Goal: Task Accomplishment & Management: Manage account settings

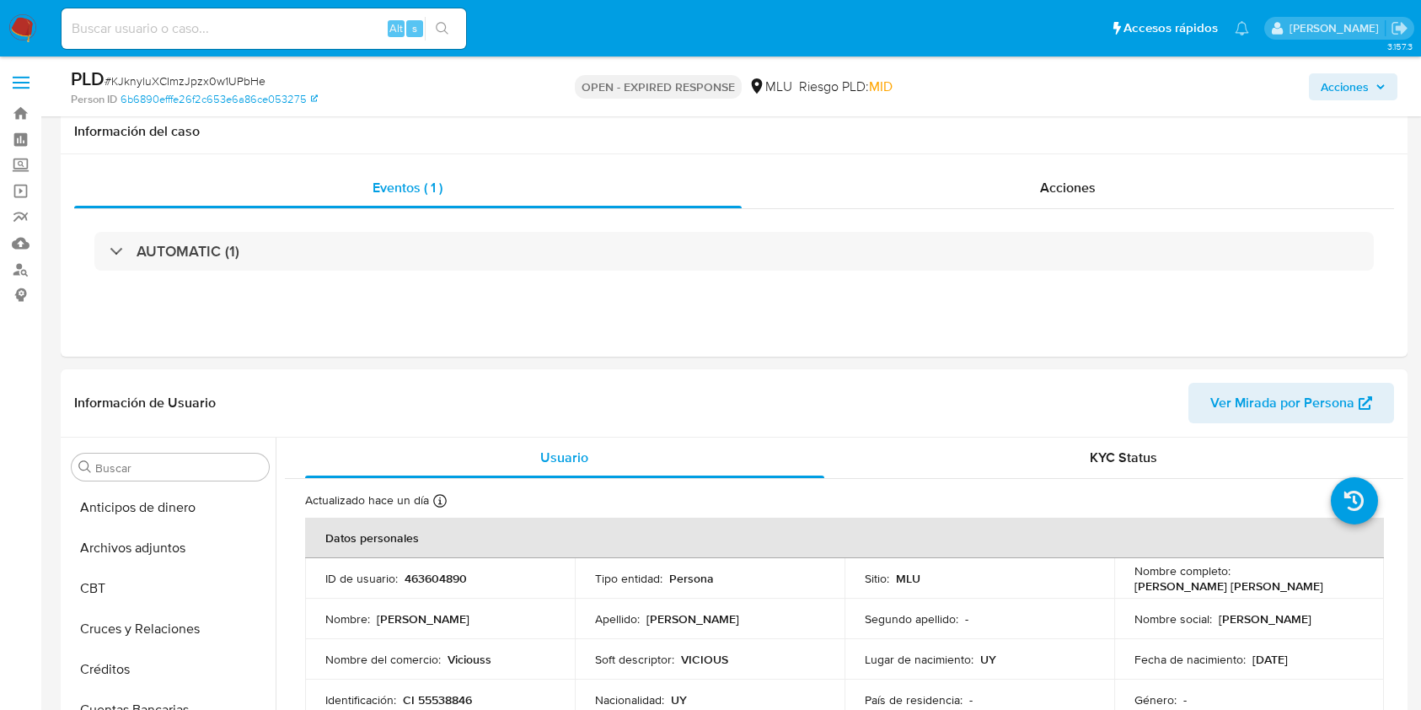
select select "10"
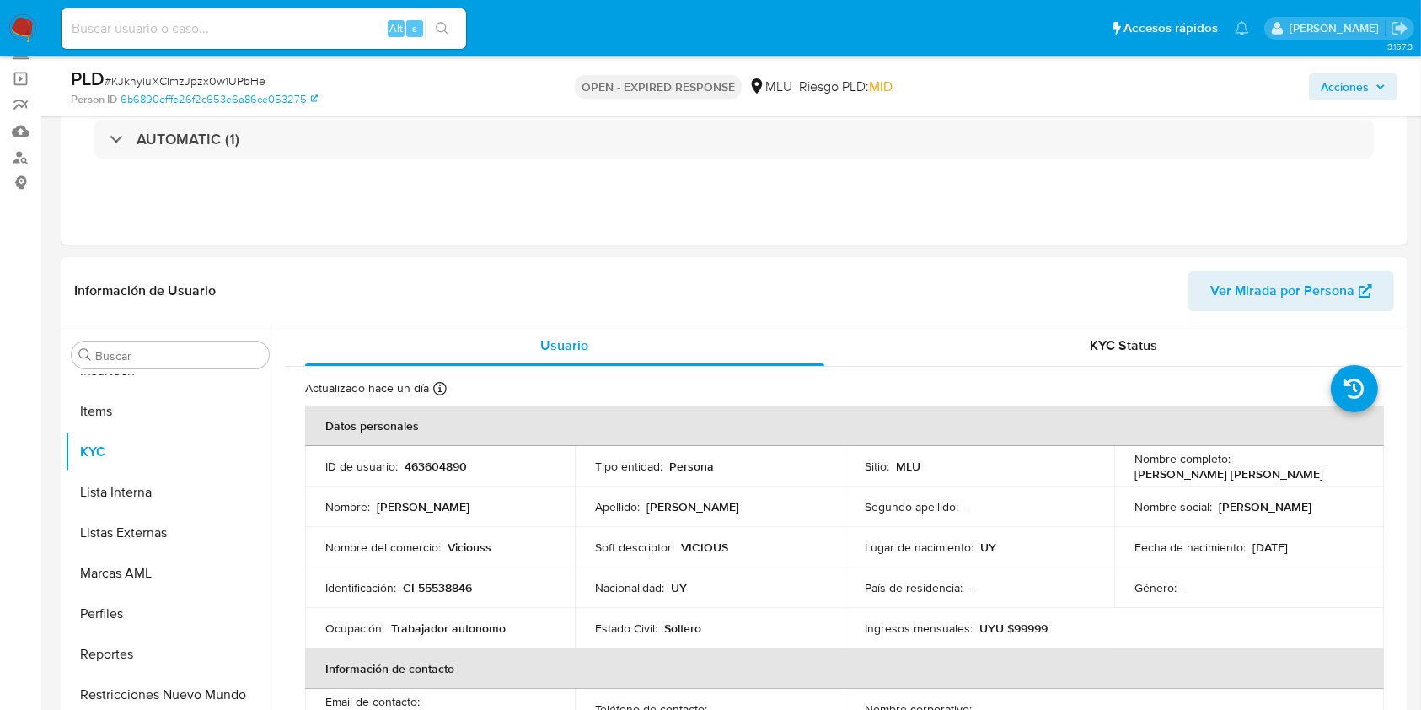
scroll to position [20, 0]
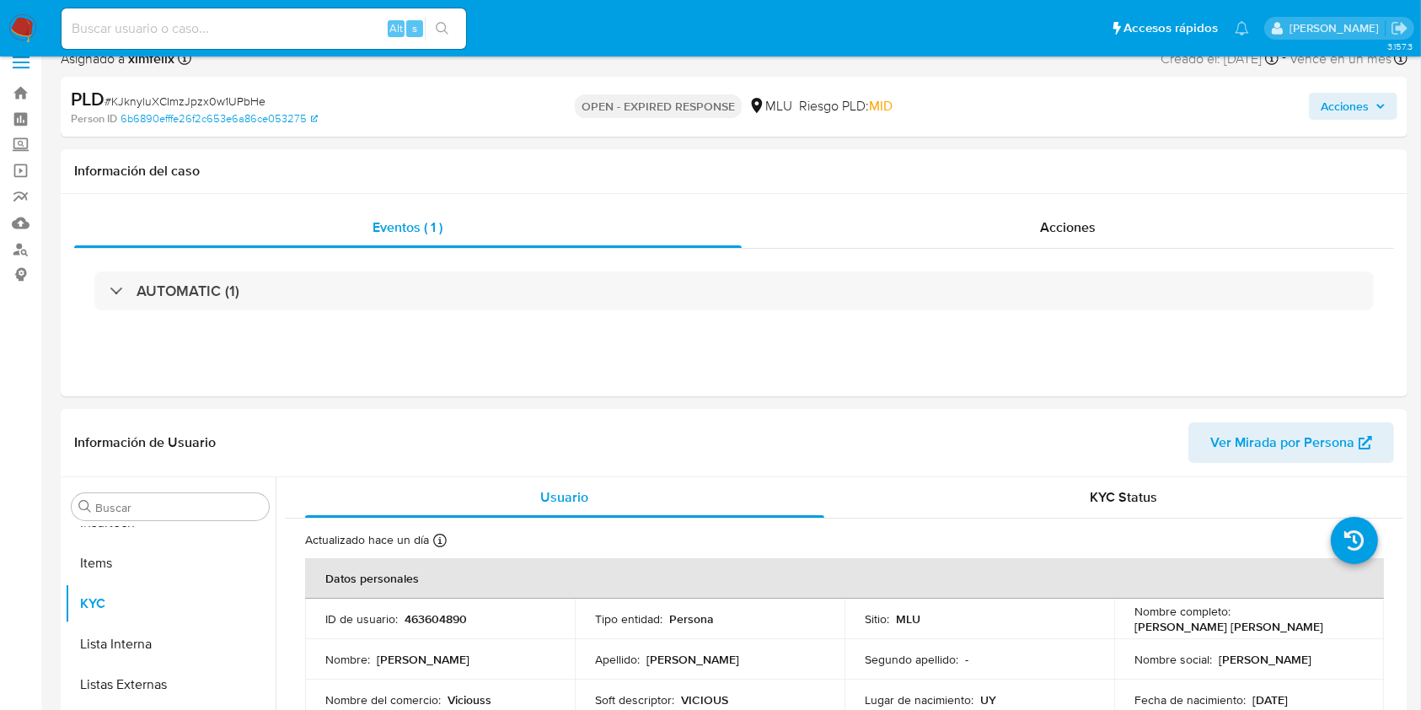
click at [28, 27] on img at bounding box center [22, 28] width 29 height 29
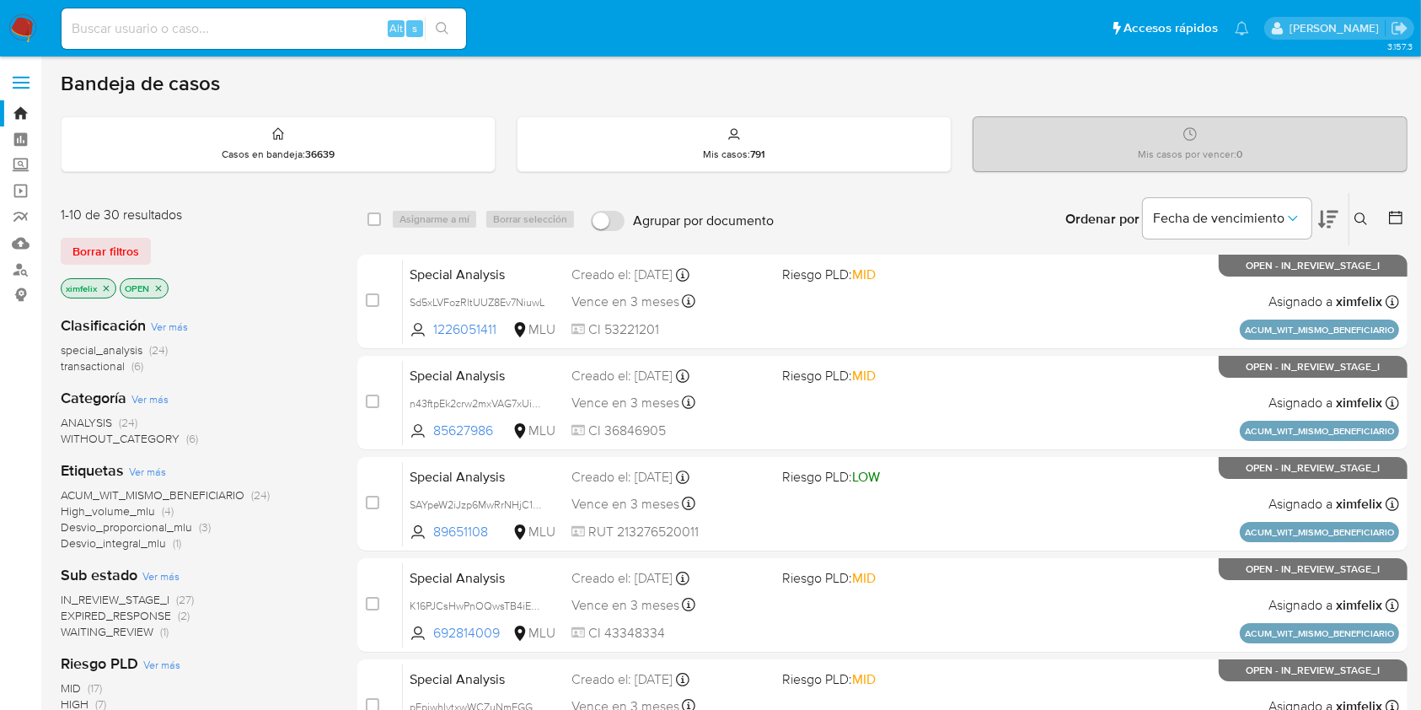
click at [108, 627] on span "WAITING_REVIEW" at bounding box center [107, 631] width 93 height 17
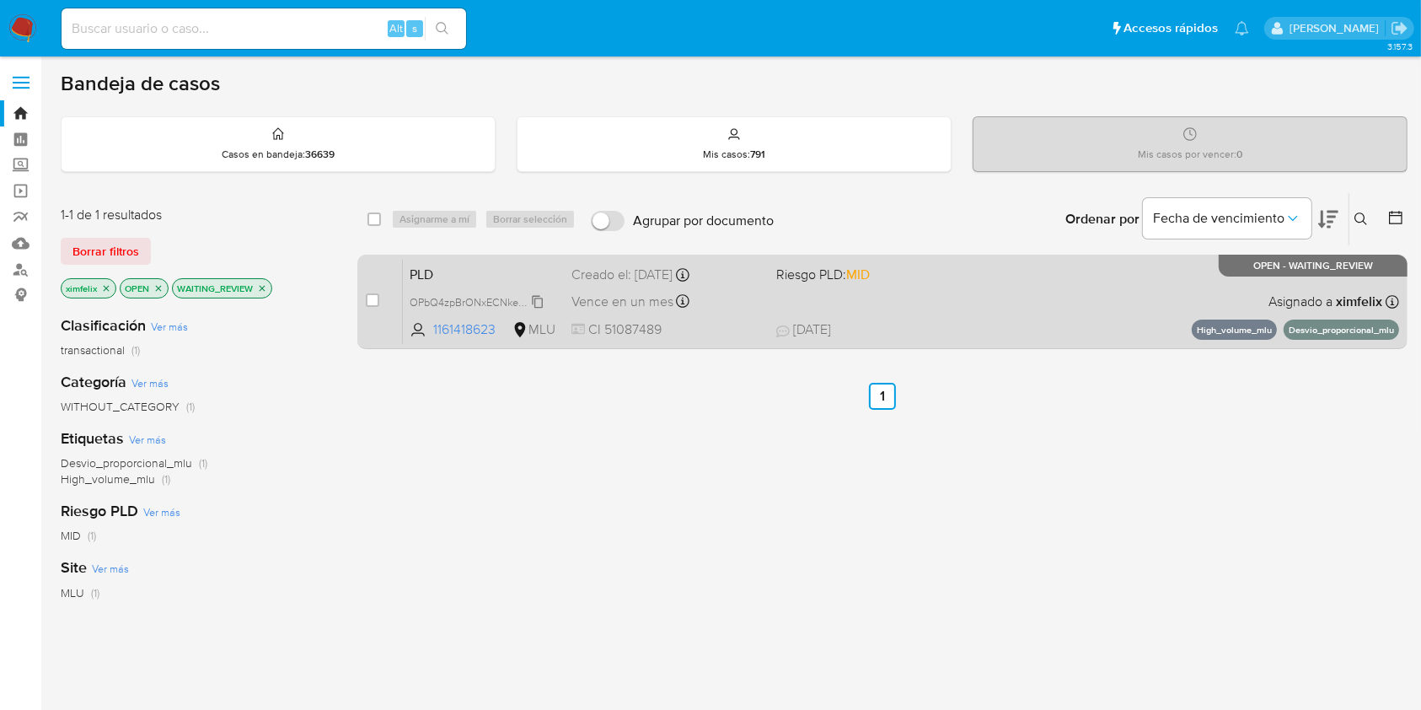
click at [536, 301] on span "OPbQ4zpBrONxECNkePxtj7YR" at bounding box center [482, 301] width 144 height 19
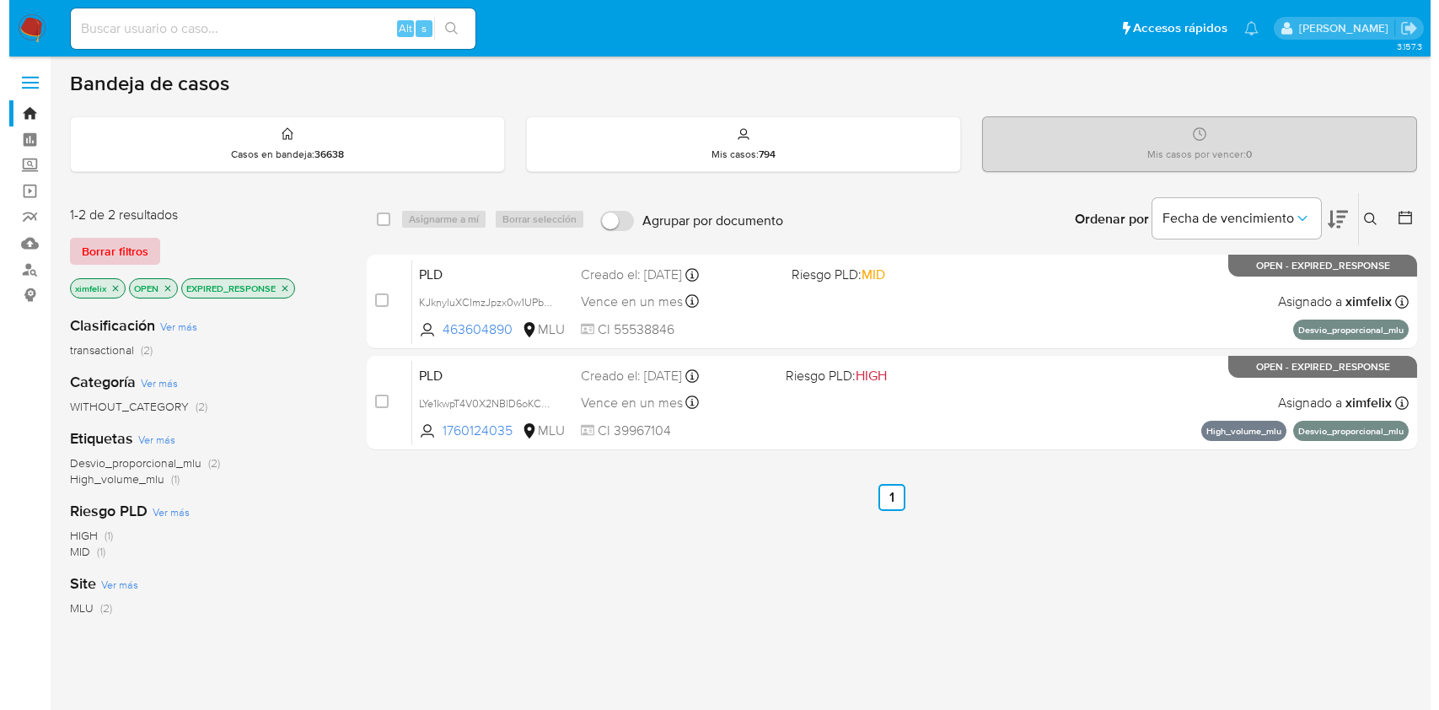
scroll to position [72, 0]
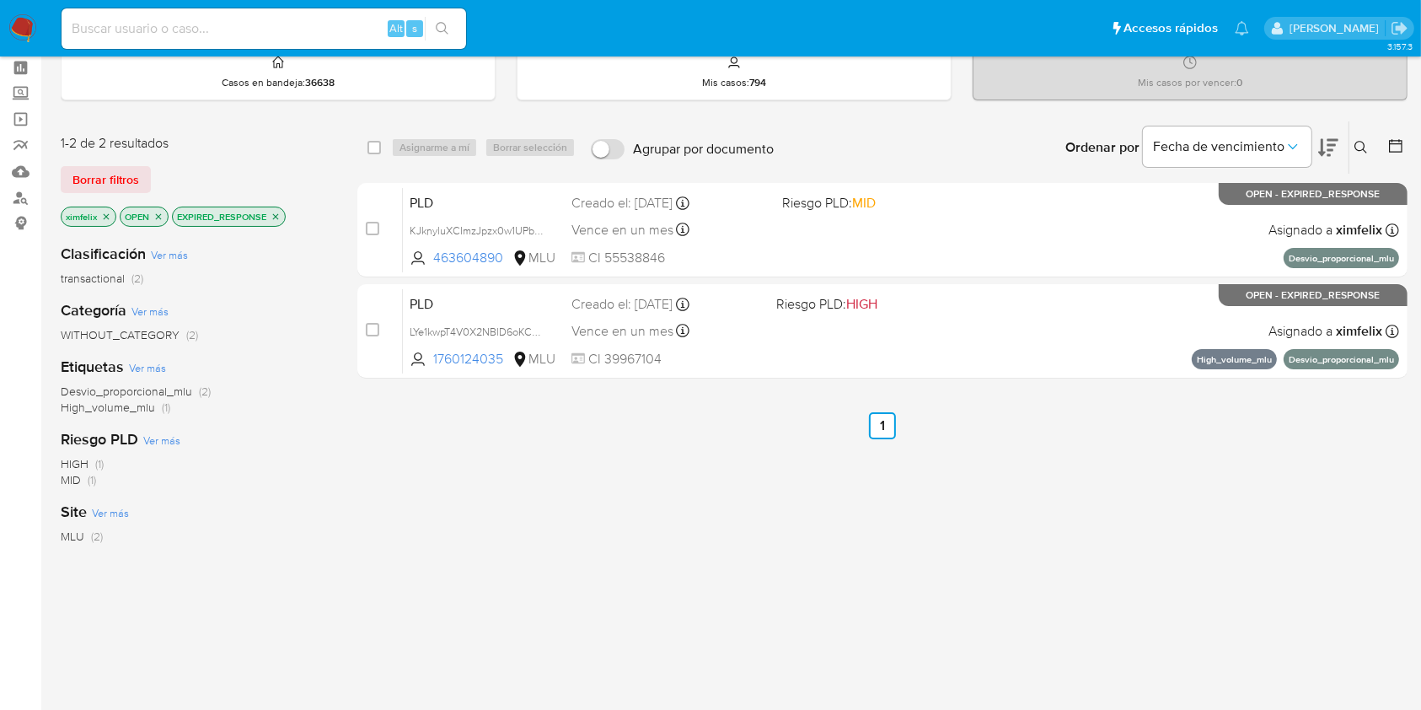
click at [280, 214] on icon "close-filter" at bounding box center [276, 217] width 10 height 10
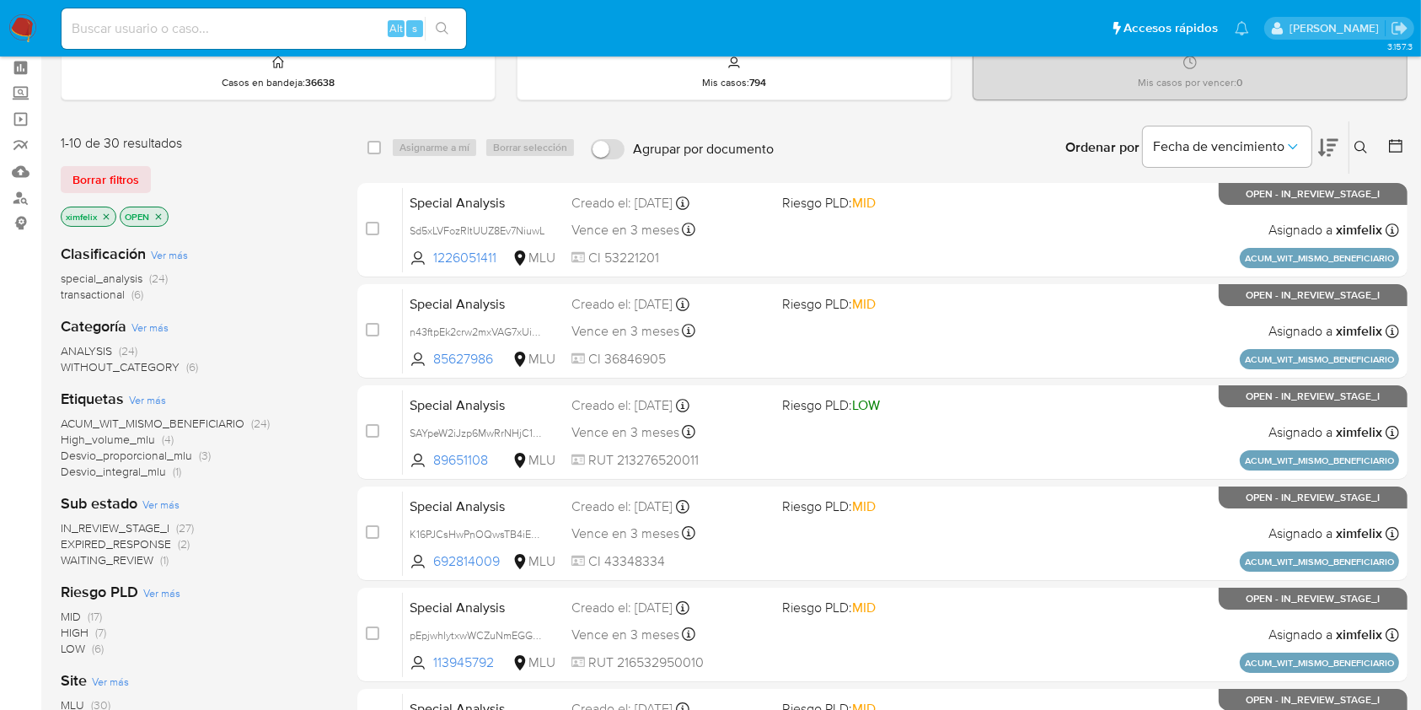
click at [128, 562] on span "WAITING_REVIEW" at bounding box center [107, 559] width 93 height 17
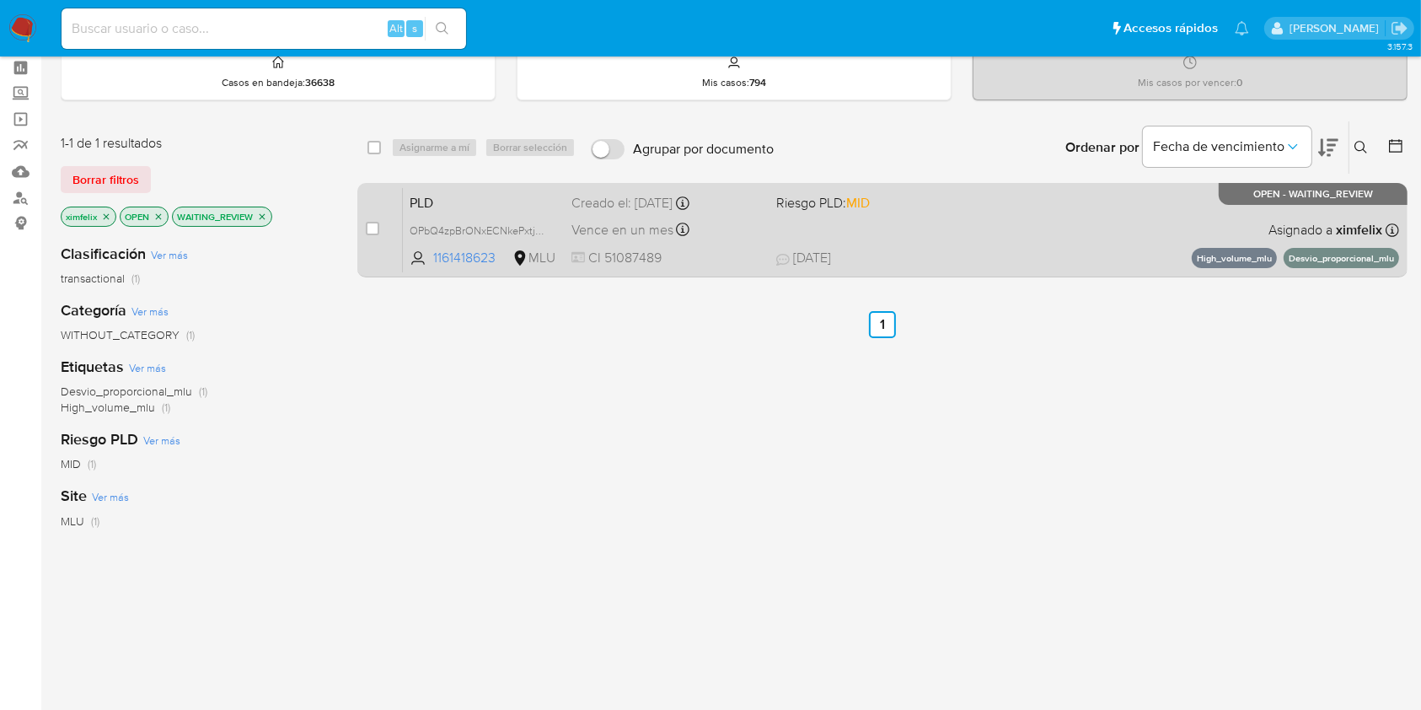
click at [918, 235] on div "PLD OPbQ4zpBrONxECNkePxtj7YR 1161418623 MLU Riesgo PLD: MID Creado el: 12/07/20…" at bounding box center [901, 229] width 996 height 85
click at [371, 233] on div "case-item-checkbox" at bounding box center [372, 228] width 13 height 17
click at [372, 226] on input "checkbox" at bounding box center [372, 228] width 13 height 13
checkbox input "true"
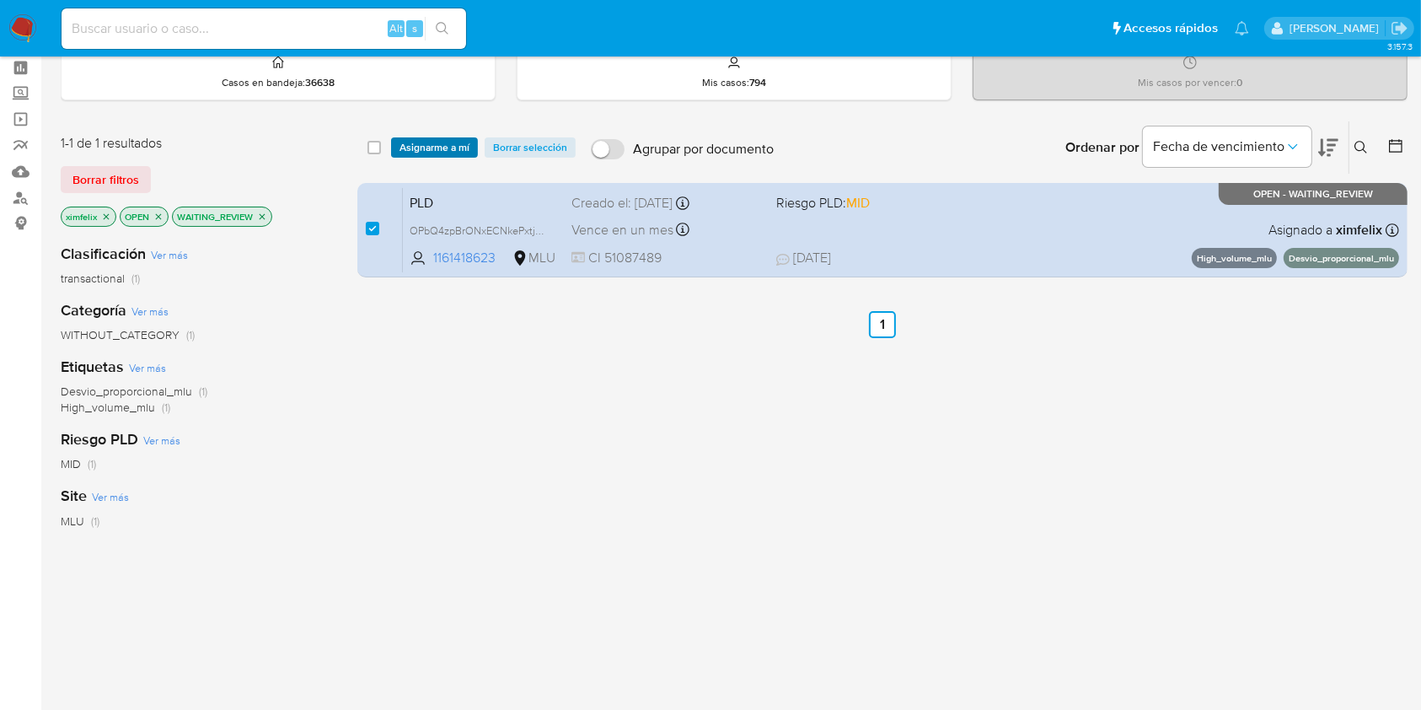
click at [447, 139] on span "Asignarme a mí" at bounding box center [434, 147] width 70 height 17
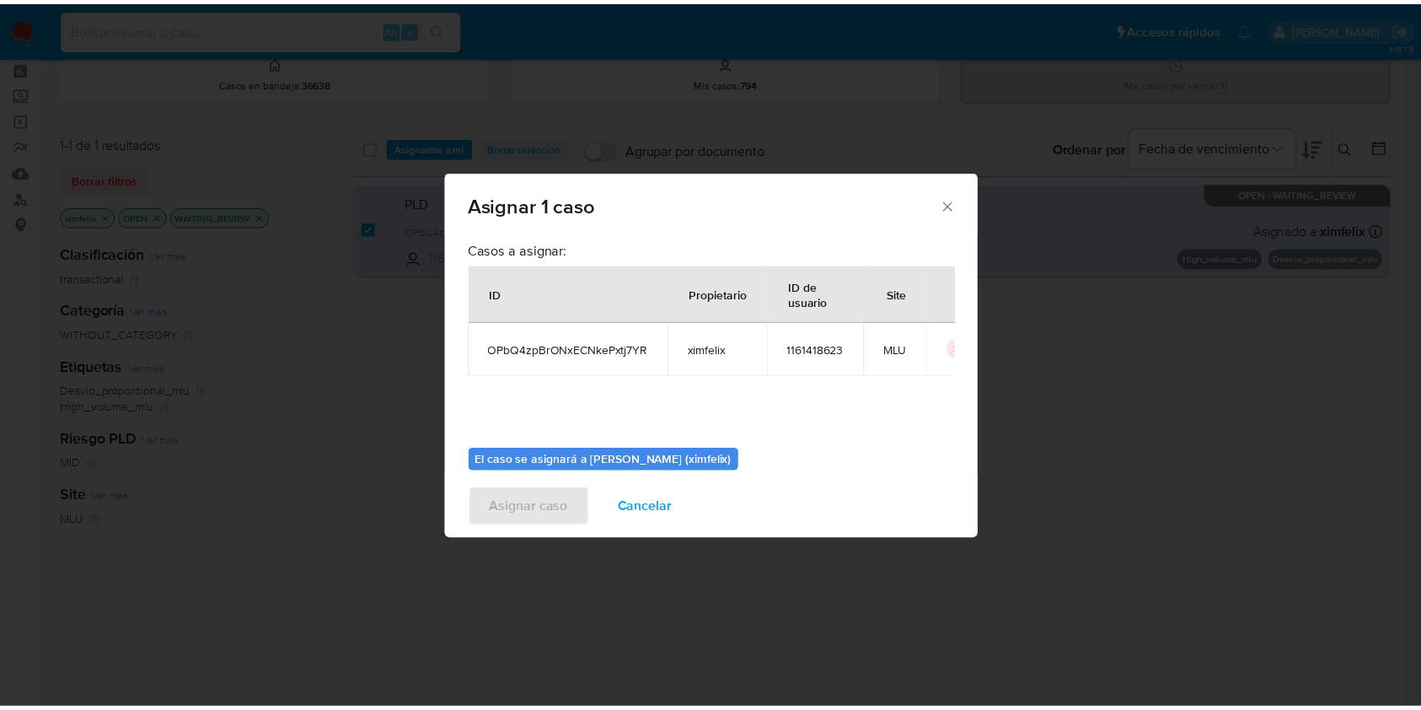
scroll to position [86, 0]
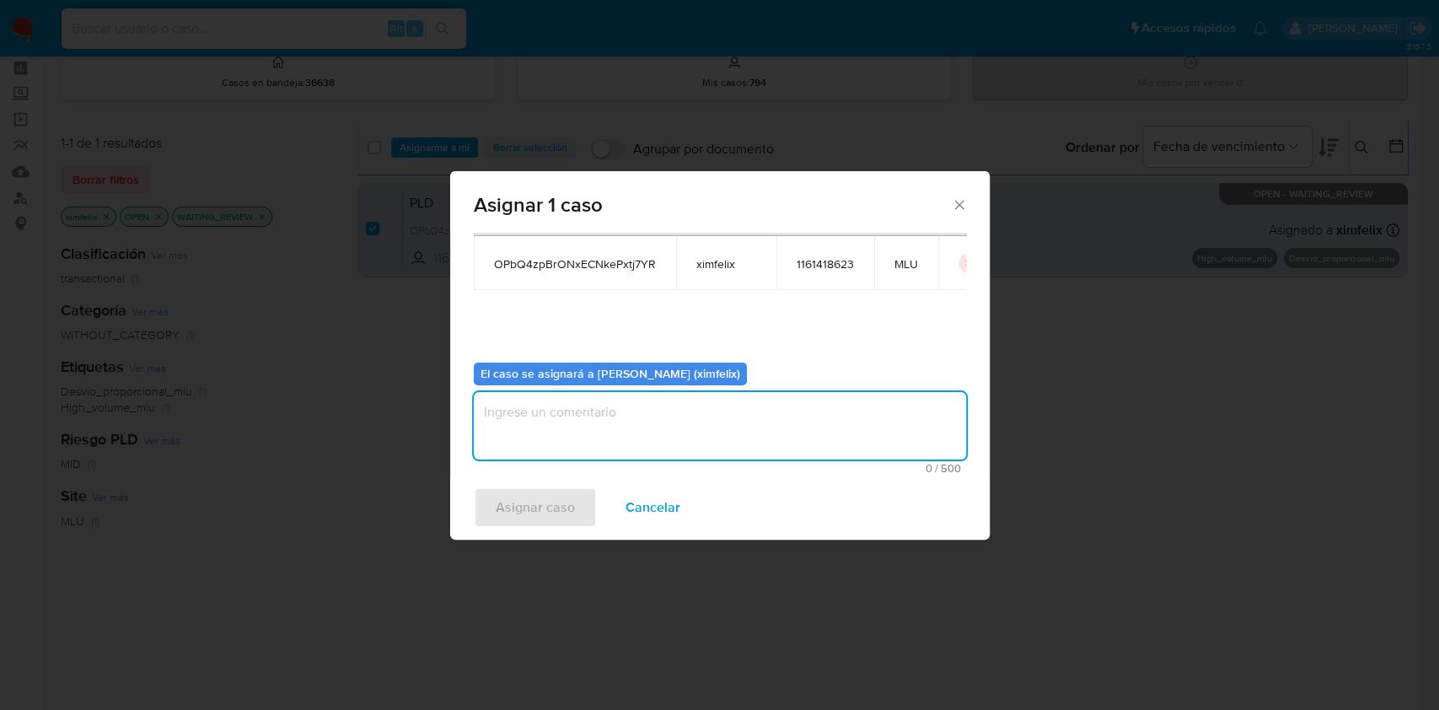
click at [778, 396] on textarea "assign-modal" at bounding box center [720, 425] width 492 height 67
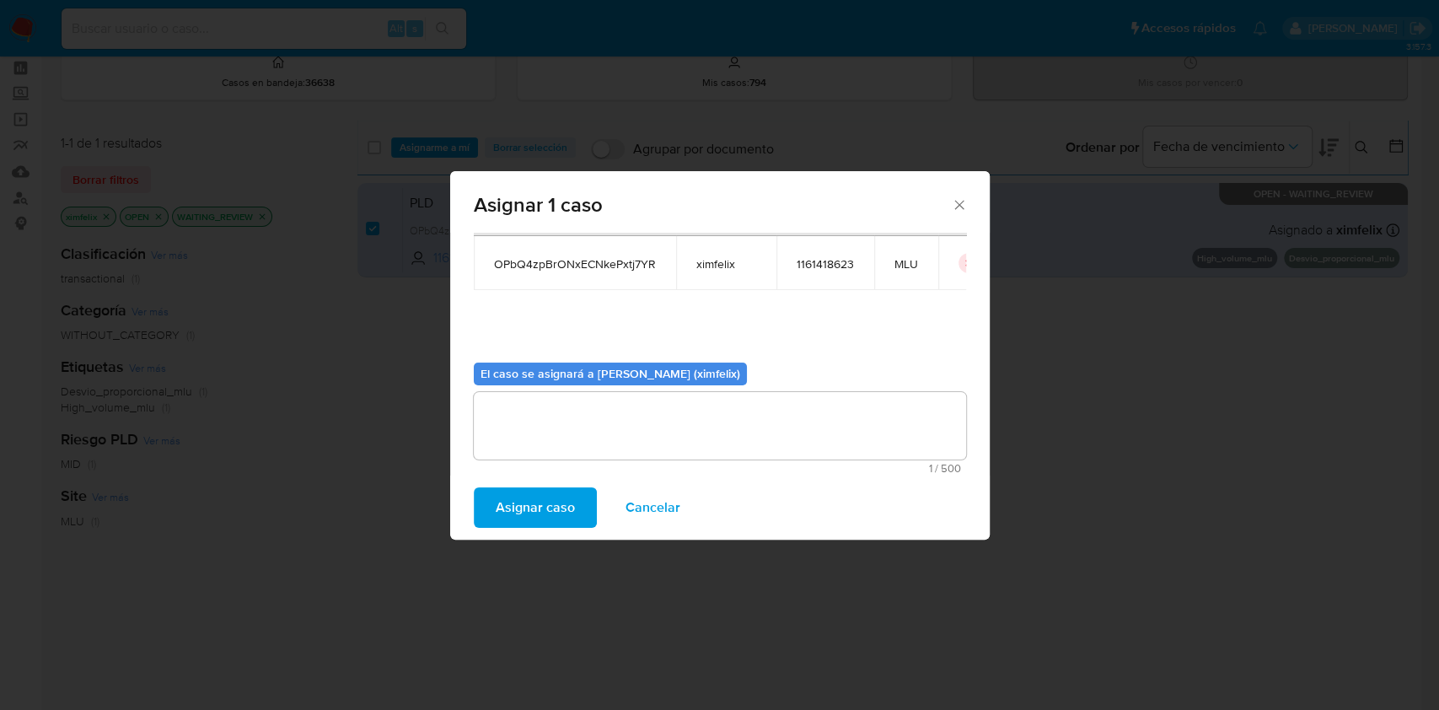
click at [554, 495] on span "Asignar caso" at bounding box center [535, 507] width 79 height 37
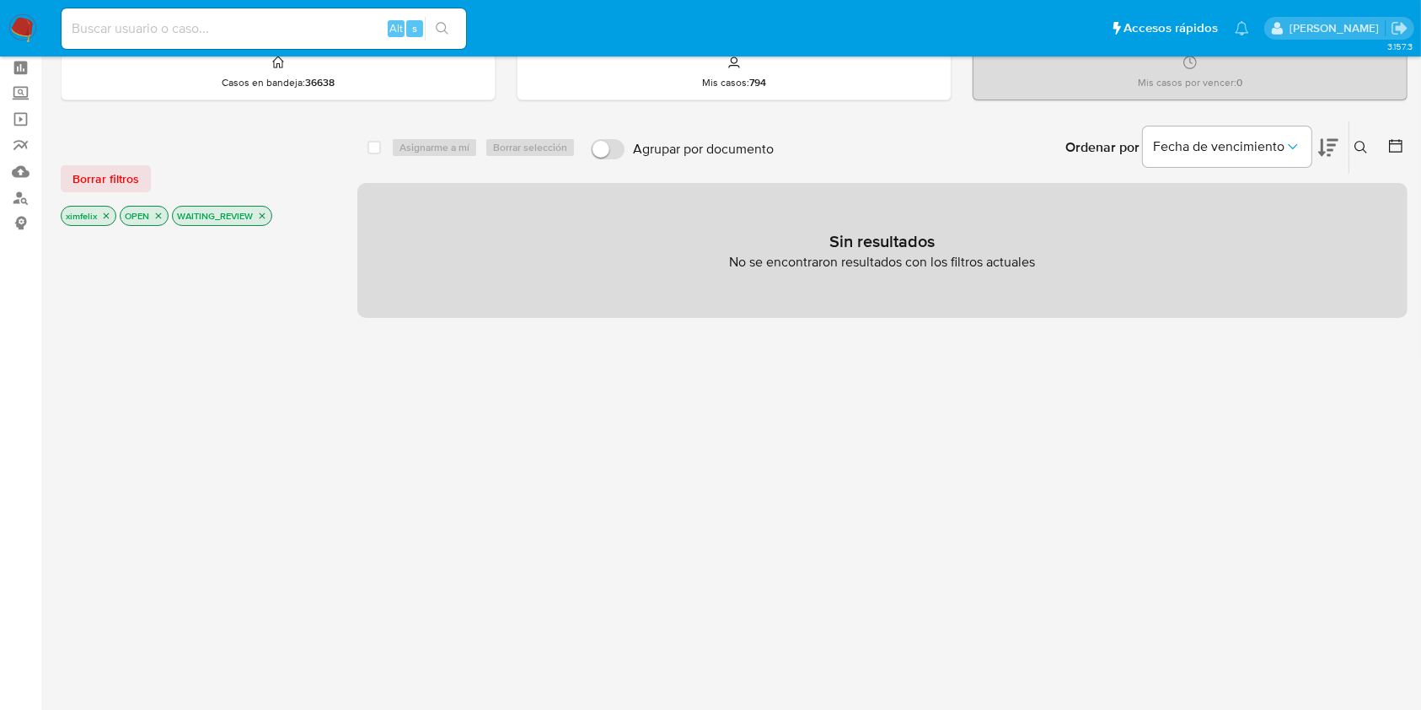
click at [7, 46] on nav "Pausado Ver notificaciones Alt s Accesos rápidos Presiona las siguientes teclas…" at bounding box center [710, 28] width 1421 height 56
click at [29, 24] on img at bounding box center [22, 28] width 29 height 29
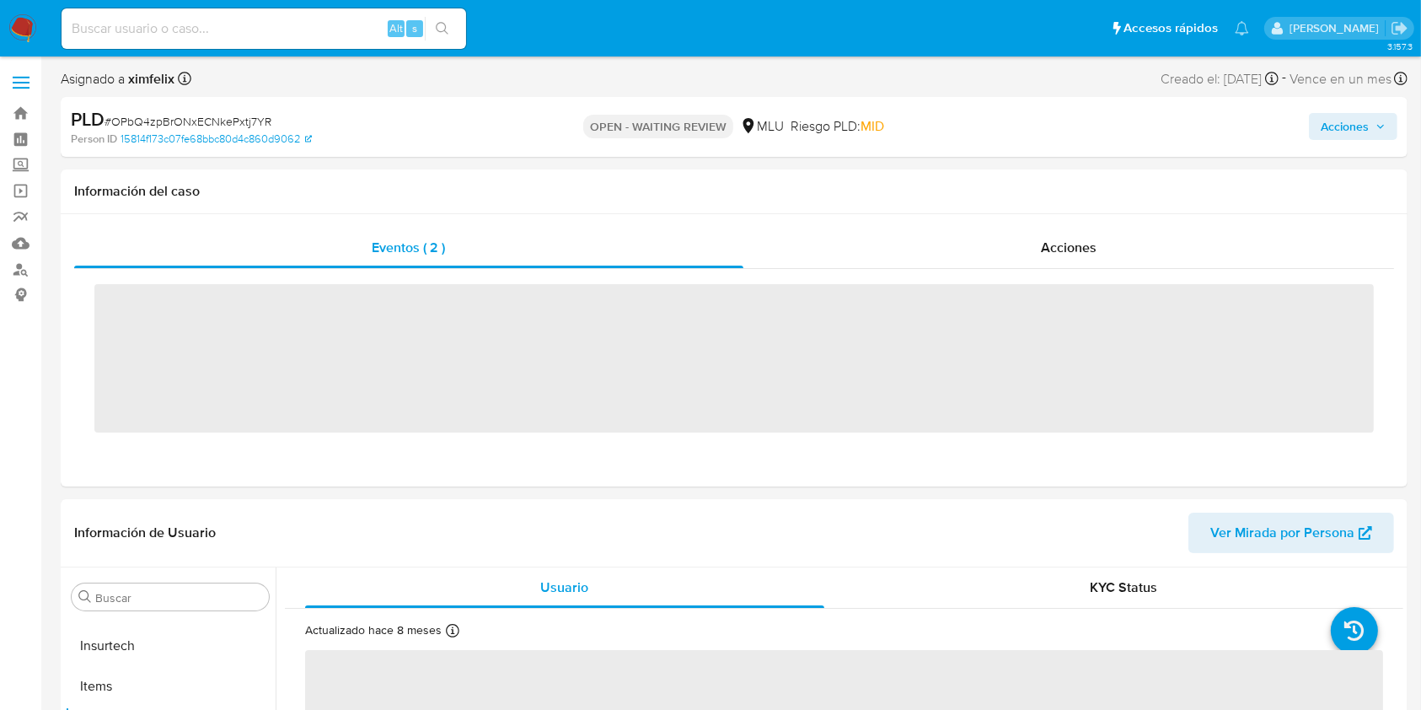
scroll to position [753, 0]
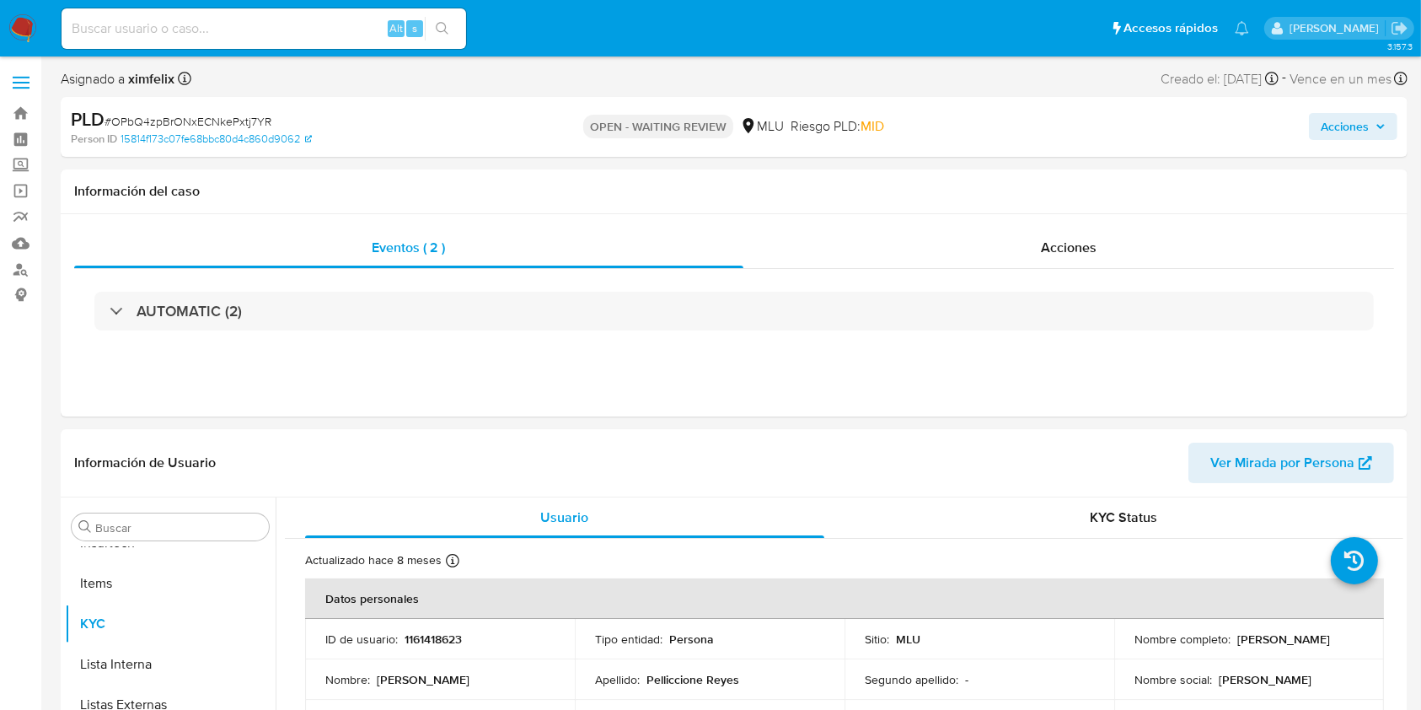
select select "10"
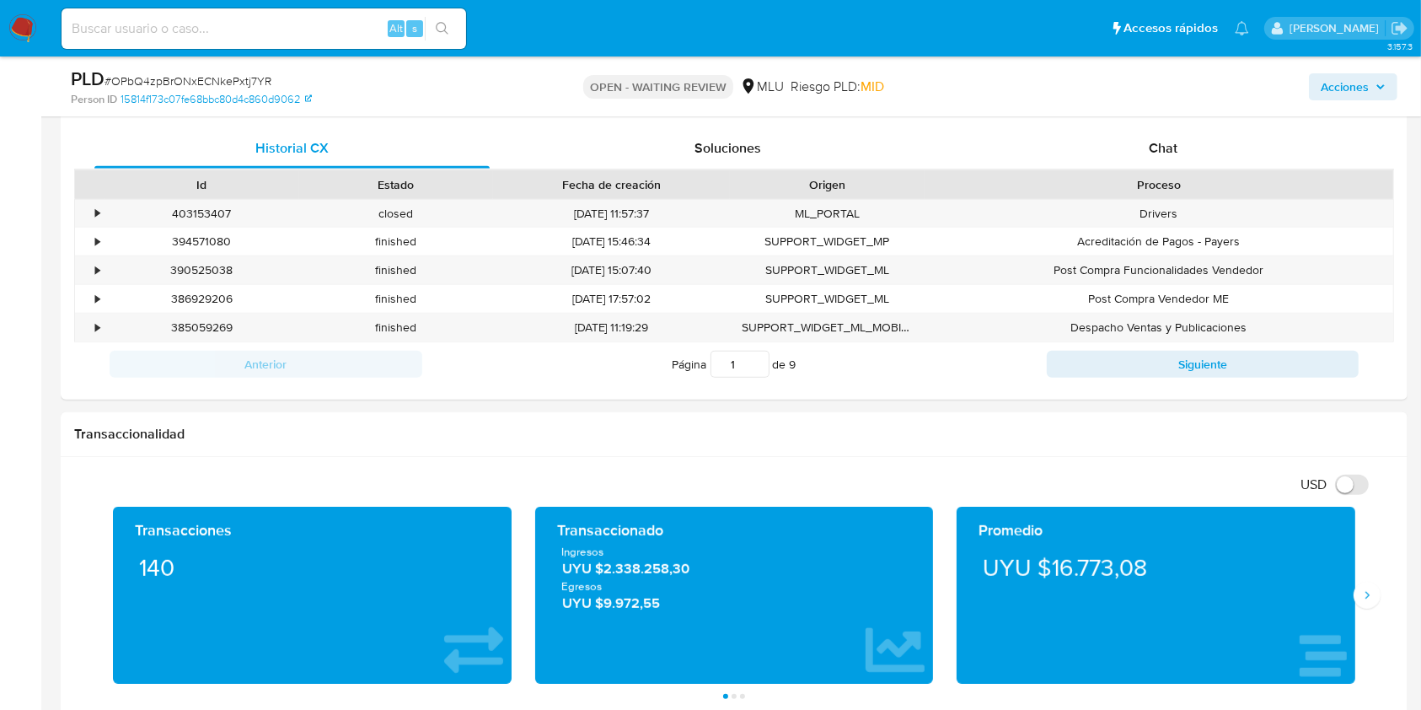
scroll to position [769, 0]
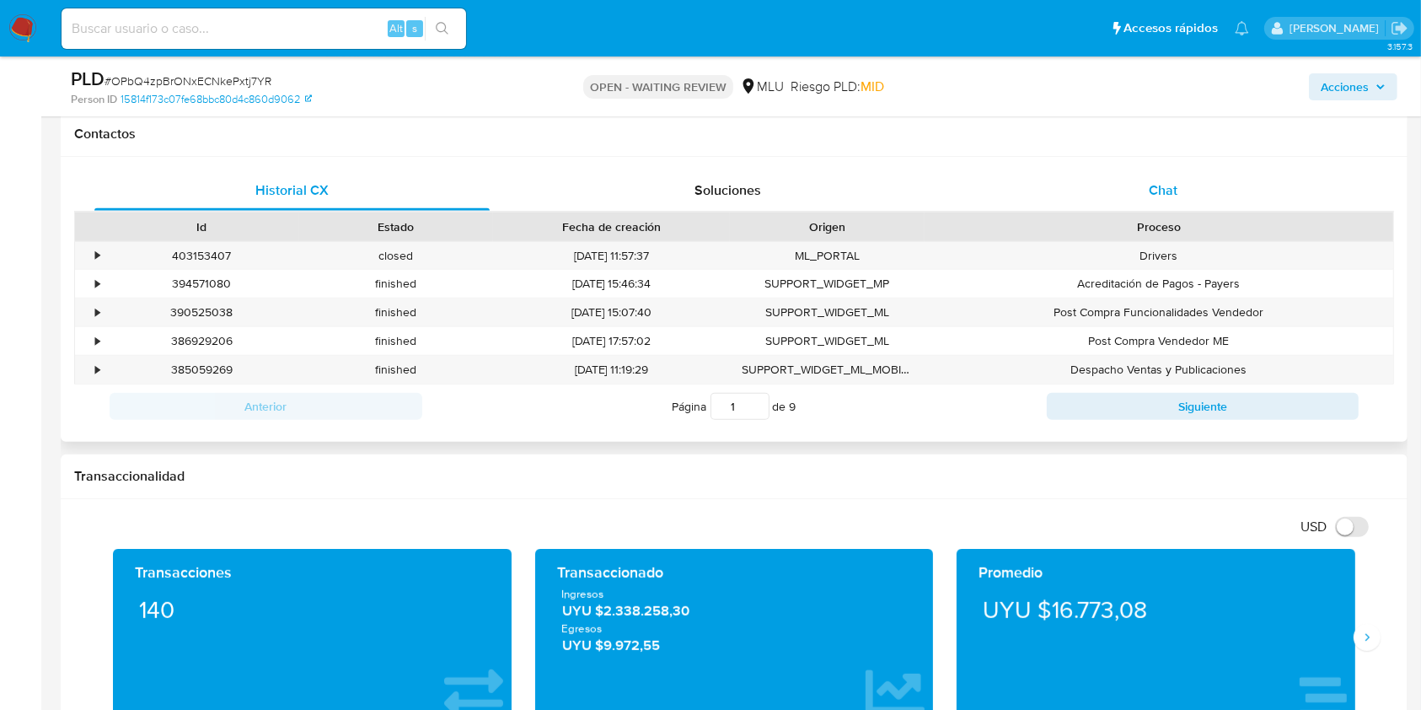
click at [1160, 182] on span "Chat" at bounding box center [1163, 189] width 29 height 19
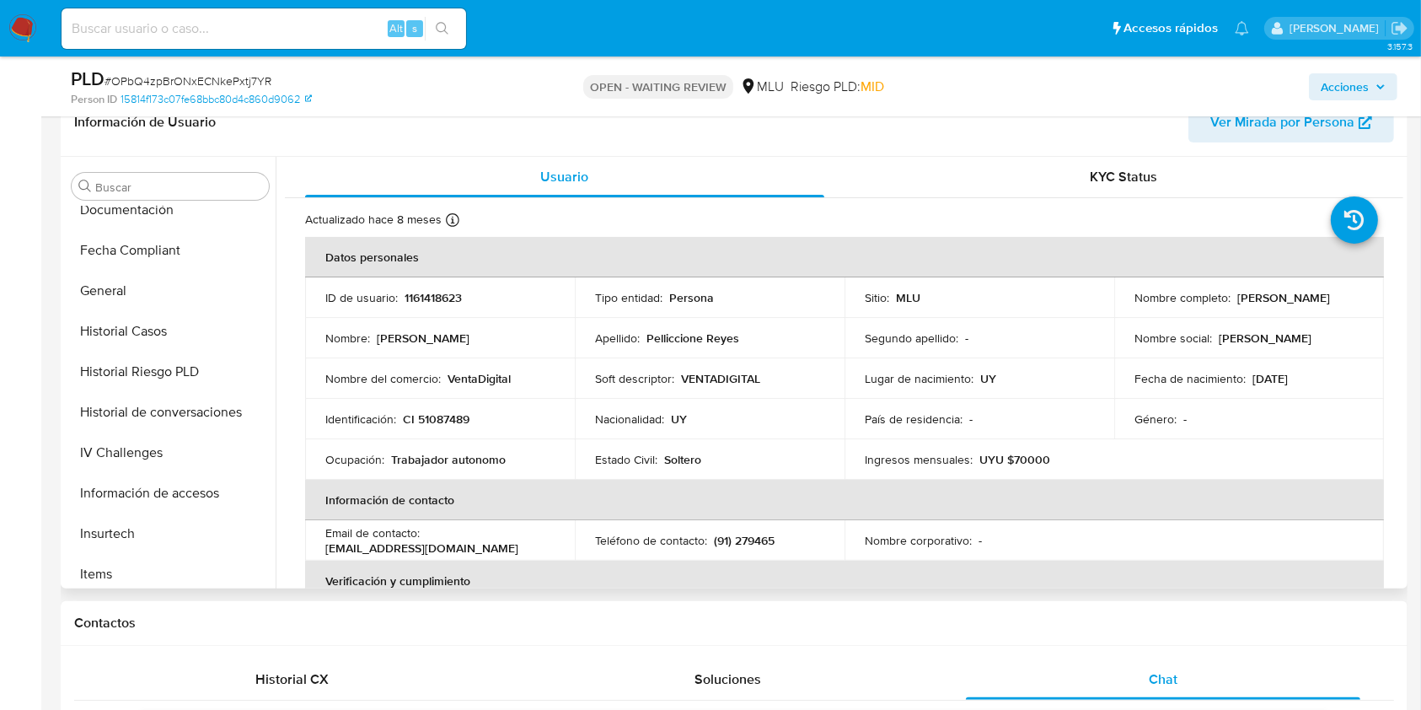
scroll to position [379, 0]
click at [128, 374] on button "Historial Casos" at bounding box center [163, 373] width 197 height 40
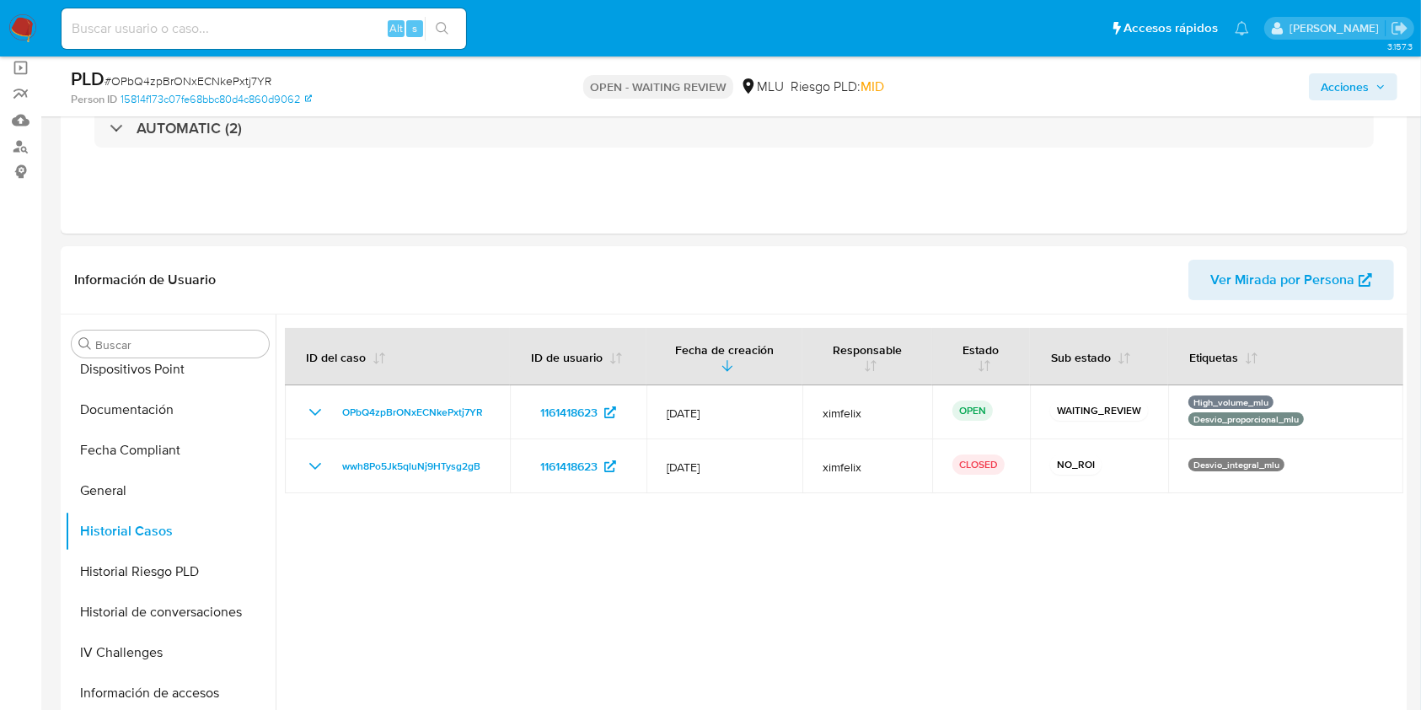
scroll to position [115, 0]
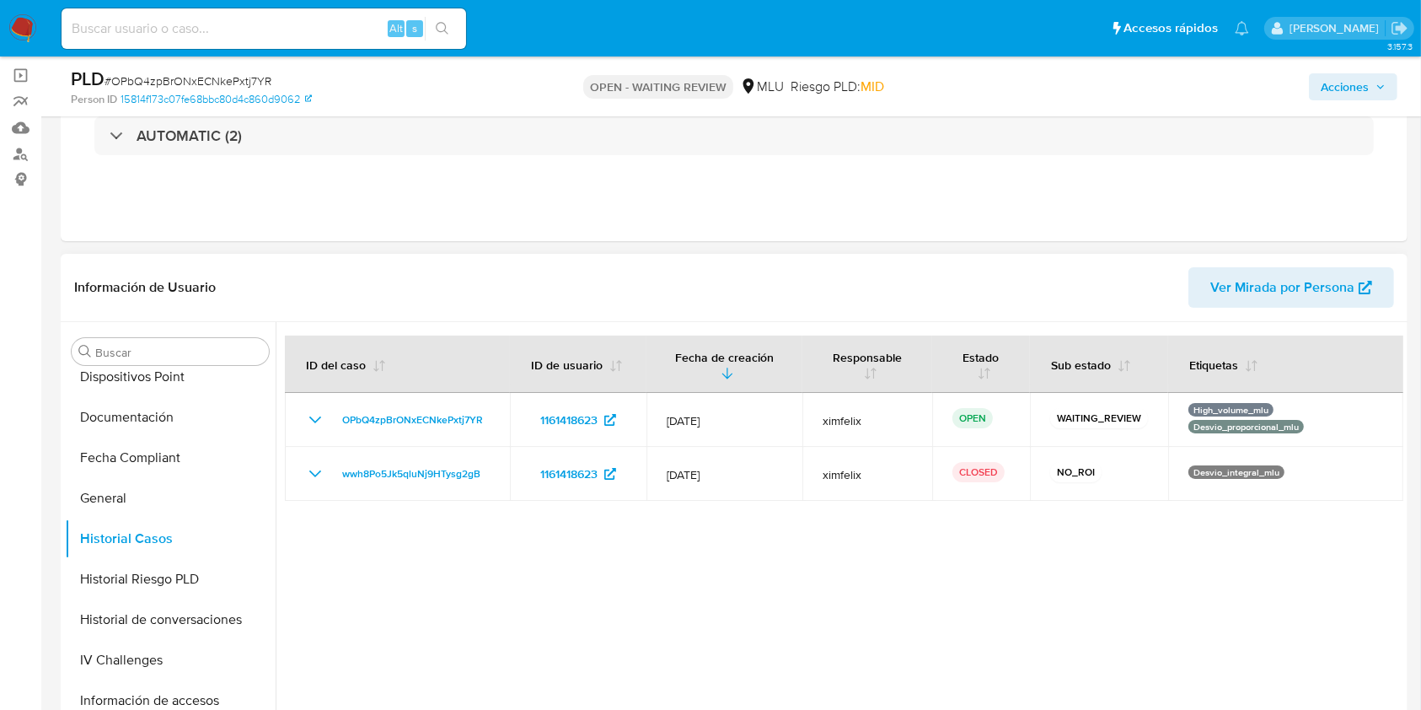
click at [1266, 298] on span "Ver Mirada por Persona" at bounding box center [1282, 287] width 144 height 40
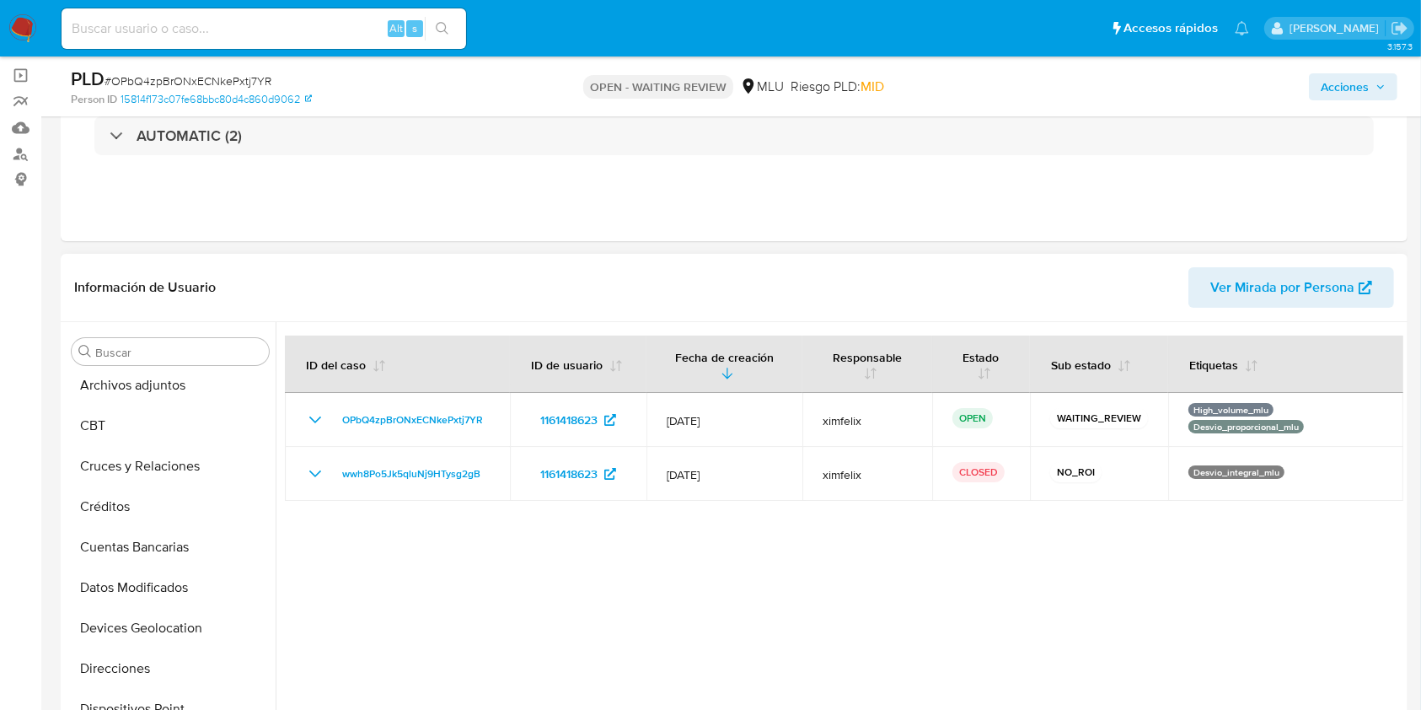
scroll to position [0, 0]
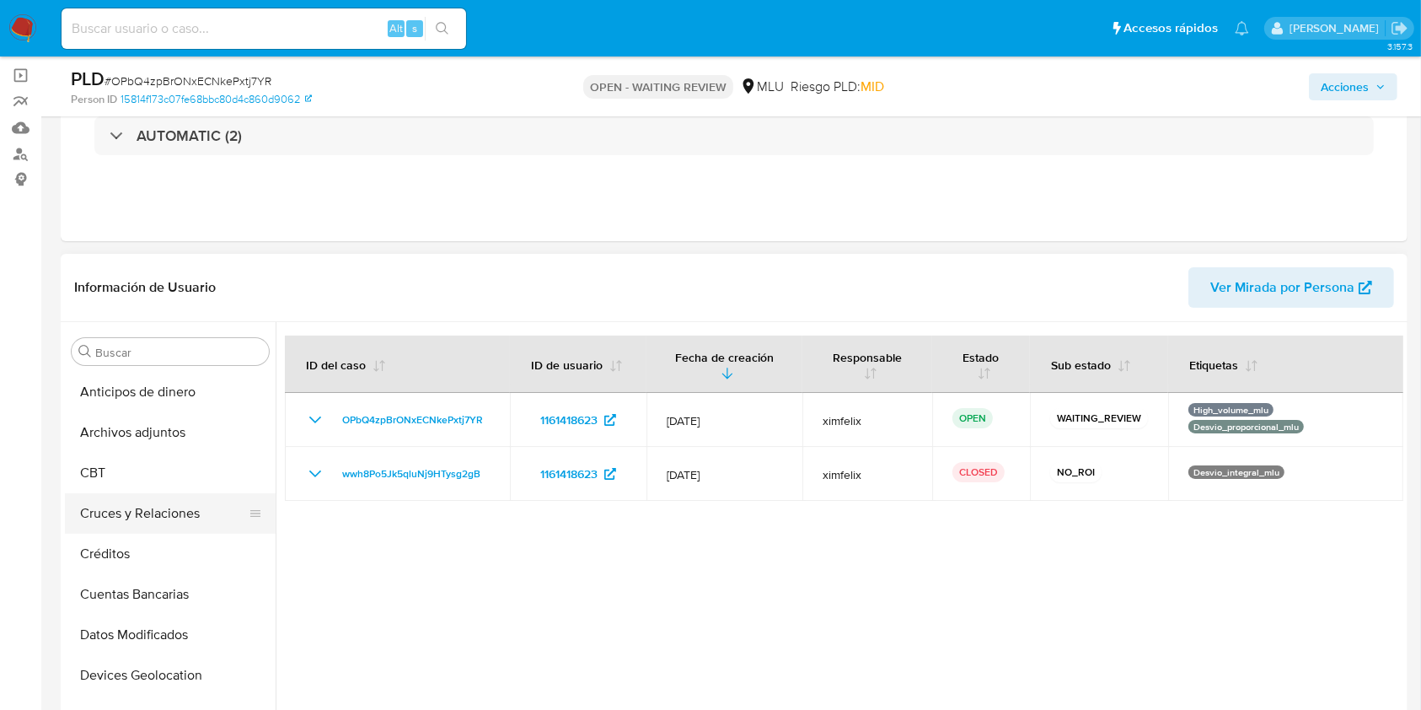
click at [158, 516] on button "Cruces y Relaciones" at bounding box center [163, 513] width 197 height 40
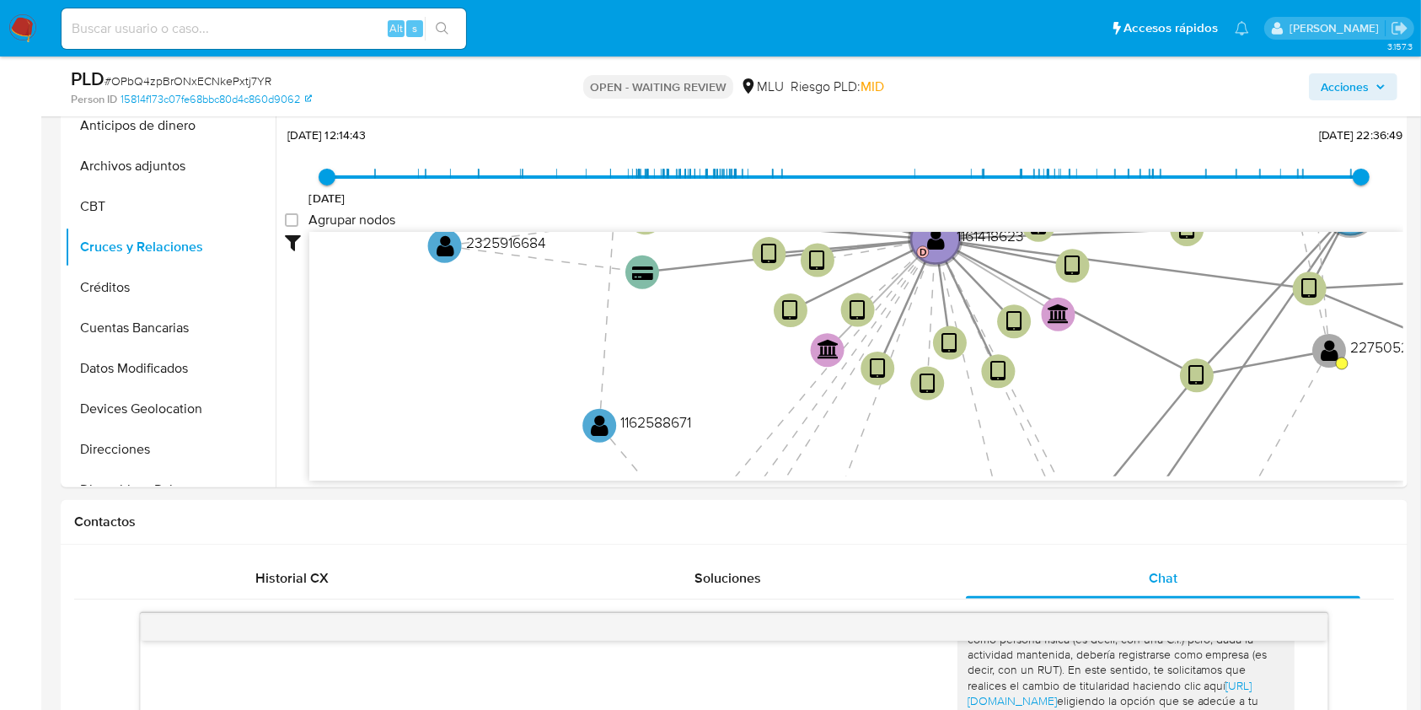
scroll to position [367, 0]
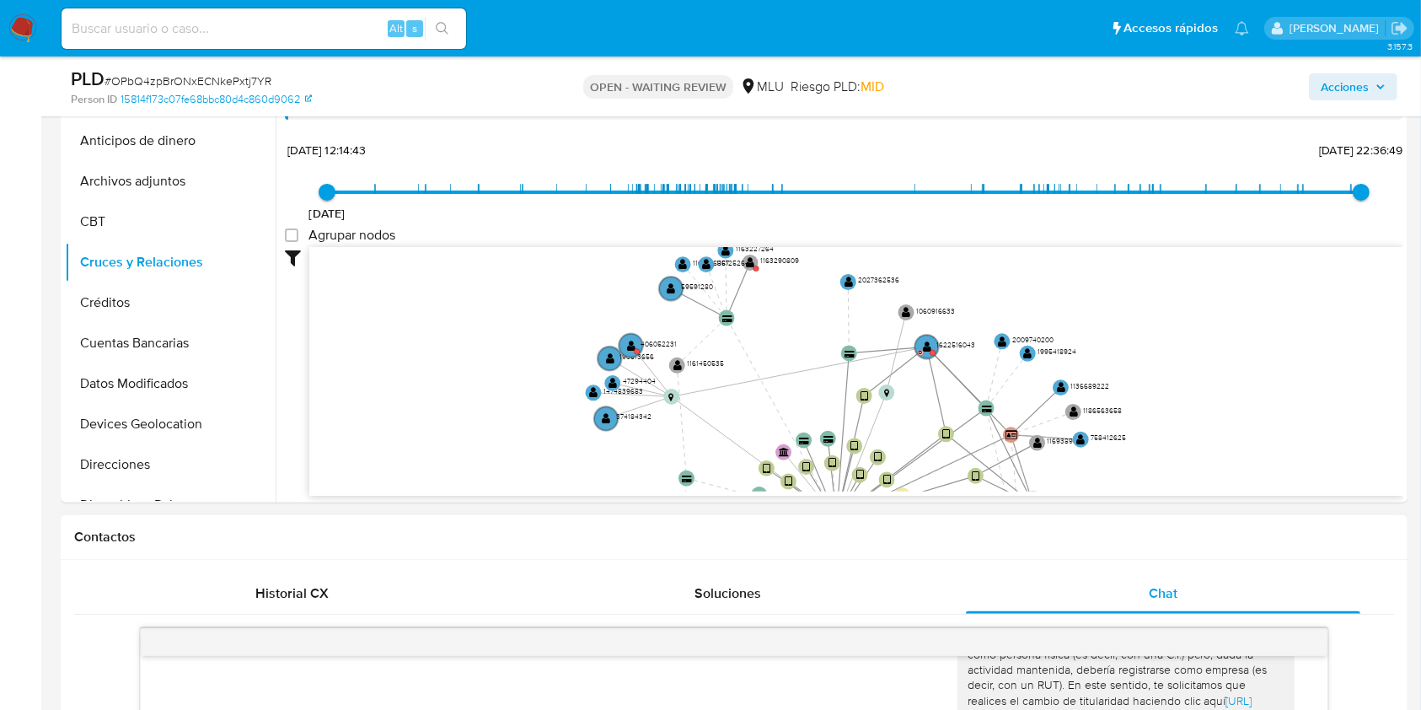
drag, startPoint x: 1275, startPoint y: 335, endPoint x: 1182, endPoint y: 515, distance: 202.8
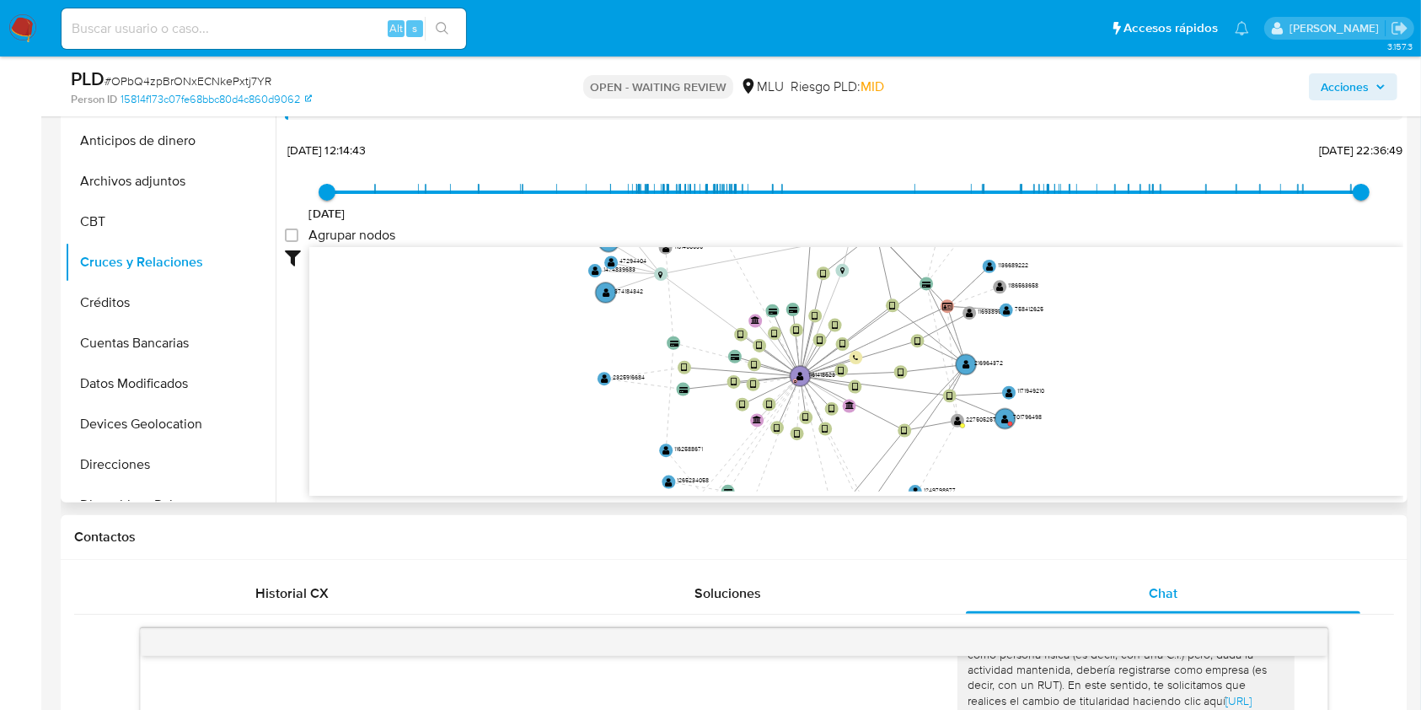
drag, startPoint x: 1114, startPoint y: 385, endPoint x: 1078, endPoint y: 266, distance: 124.2
click at [1078, 266] on icon "device-65b3e7842ab559651b6eba58  user-216964372  216964372 user-1622516043  …" at bounding box center [856, 369] width 1094 height 244
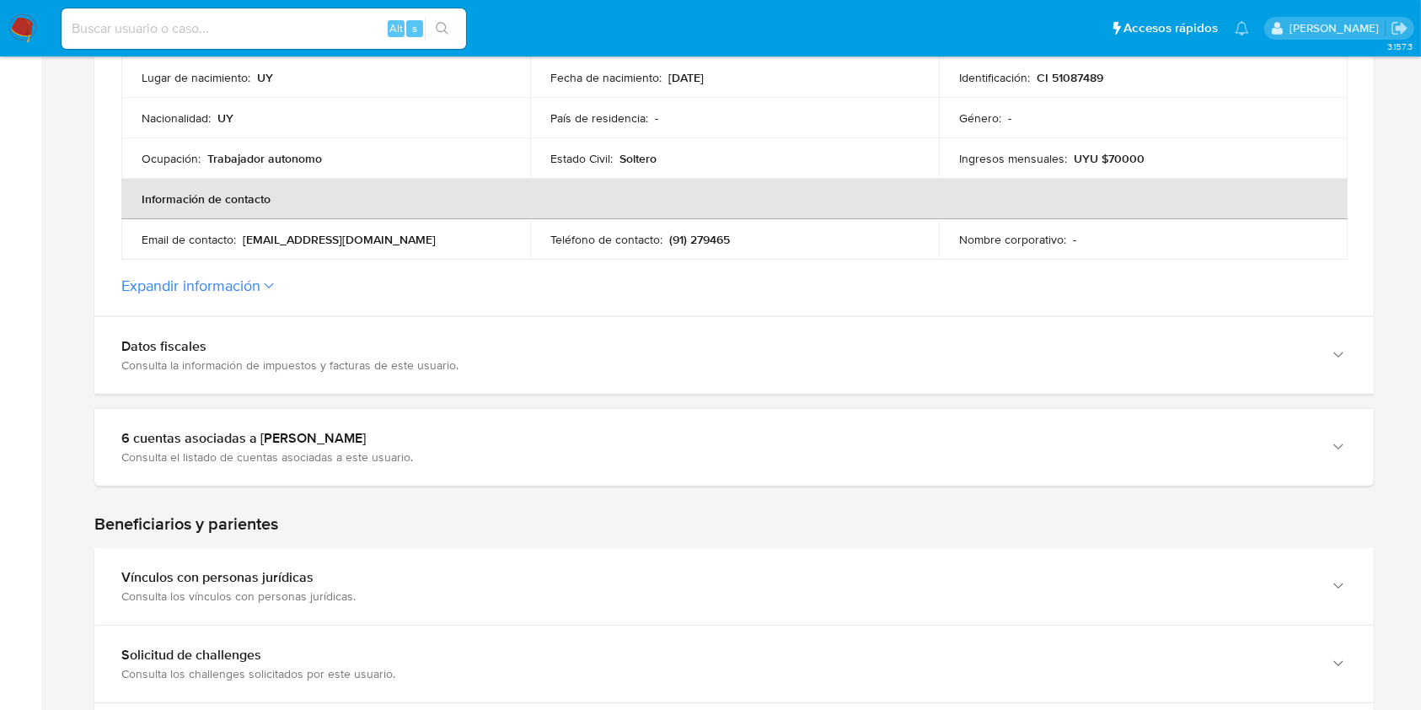
scroll to position [512, 0]
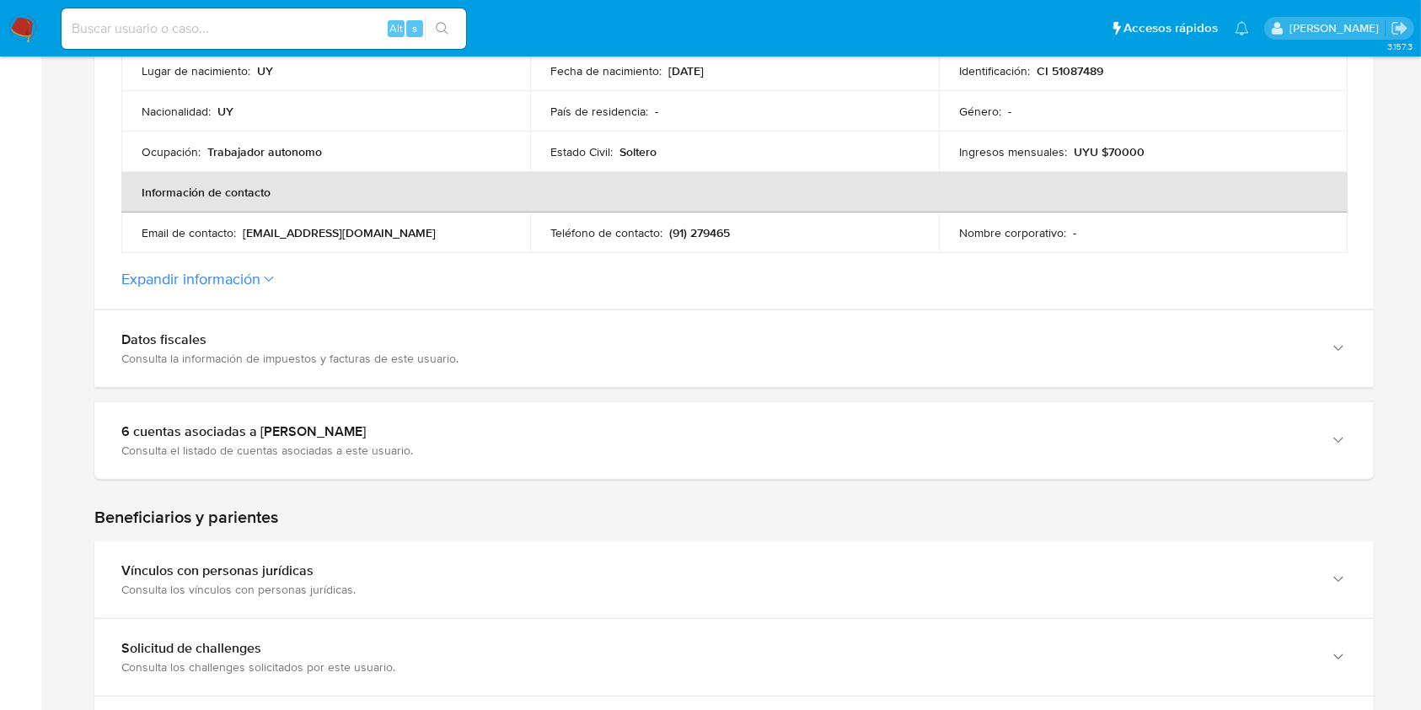
click at [1014, 484] on section at bounding box center [733, 384] width 1279 height 1400
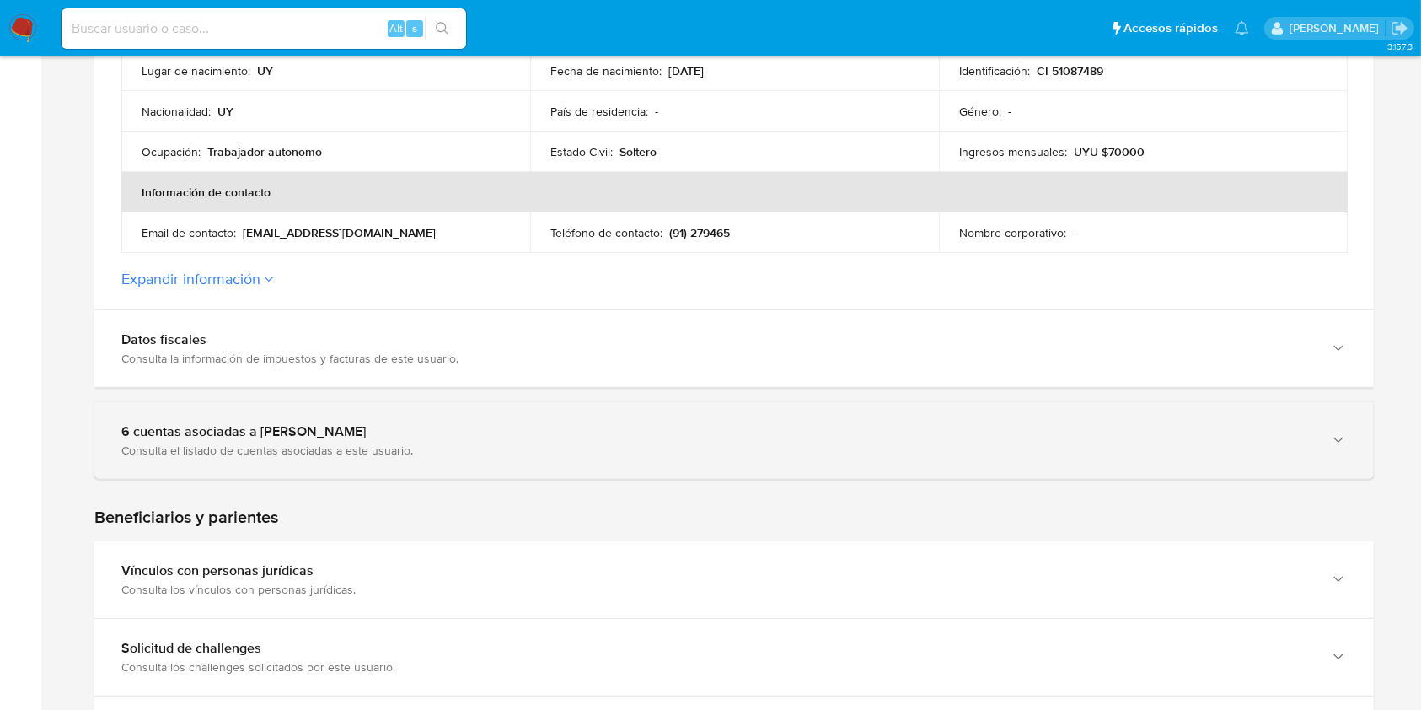
click at [1109, 450] on div "Consulta el listado de cuentas asociadas a este usuario." at bounding box center [717, 449] width 1192 height 15
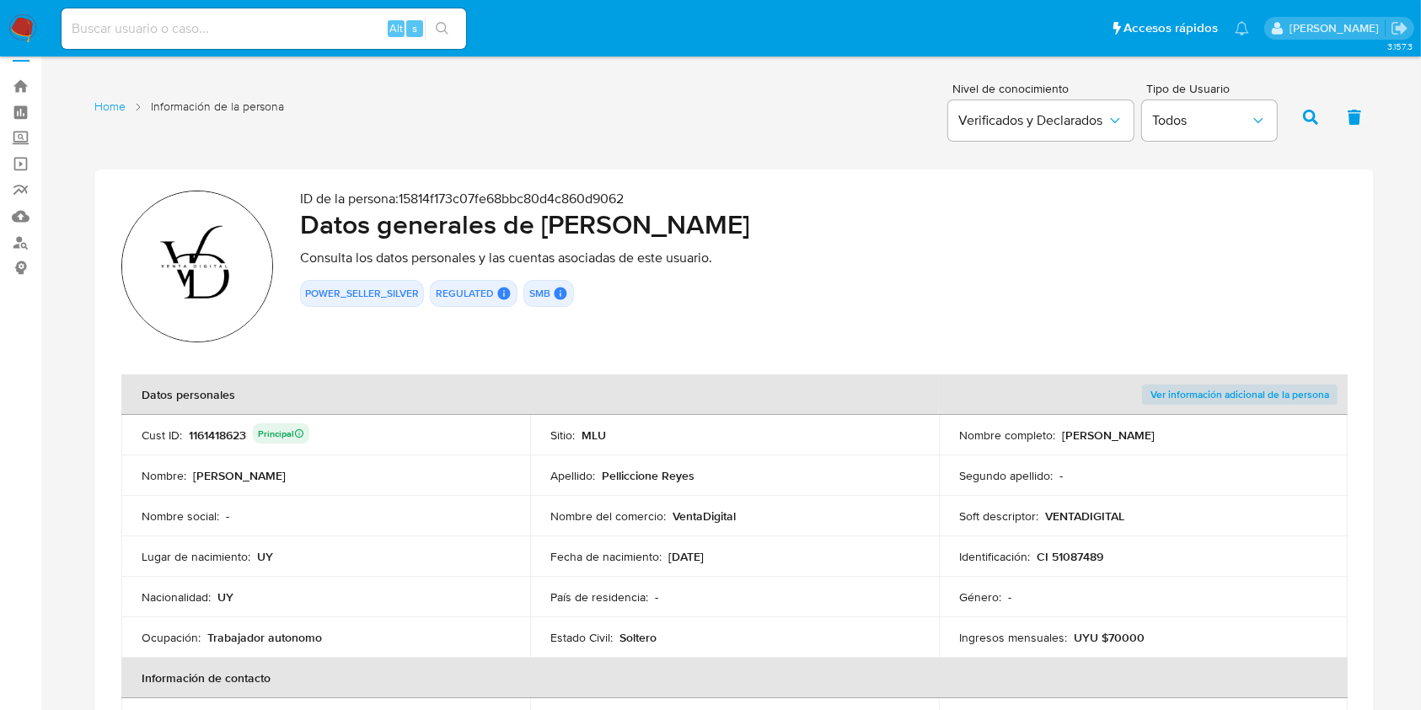
scroll to position [0, 0]
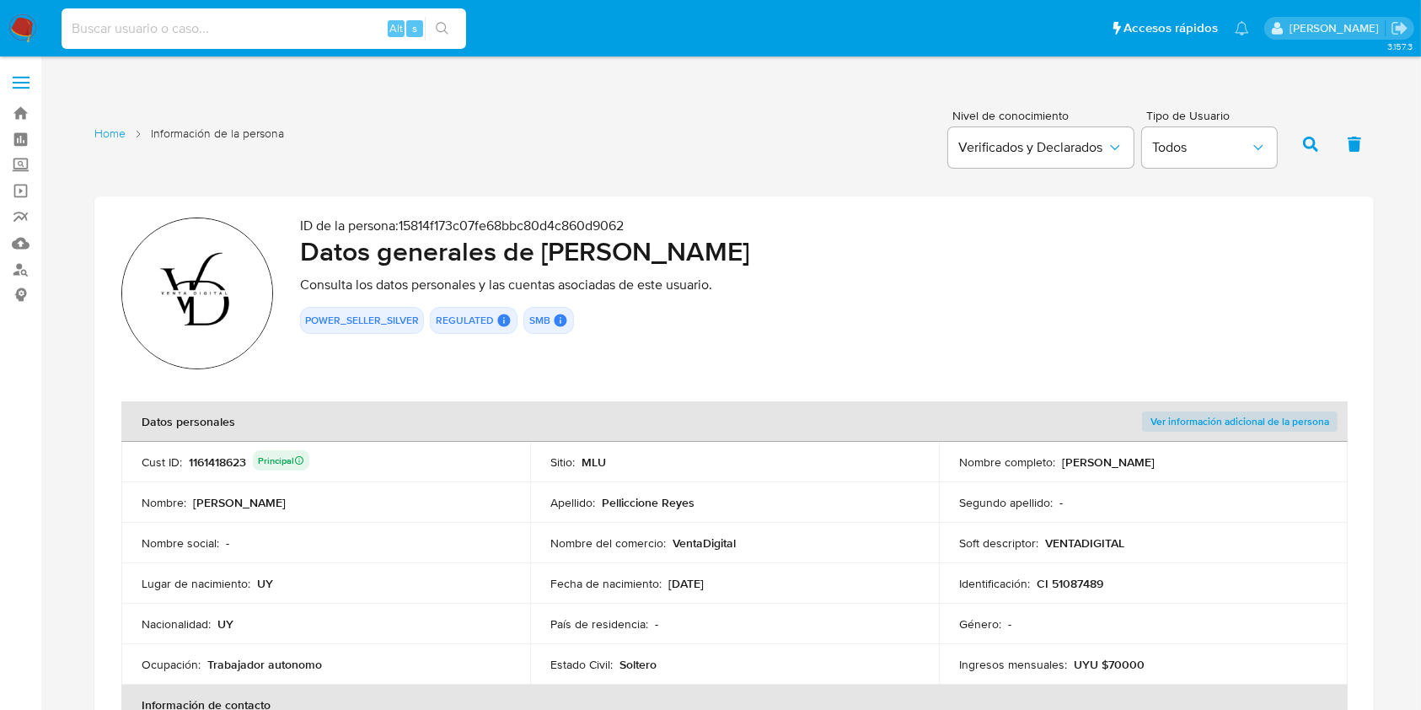
click at [273, 28] on input at bounding box center [264, 29] width 405 height 22
paste input "qUgqkHbDvZYAZxazaVlm56D5"
type input "qUgqkHbDvZYAZxazaVlm56D5"
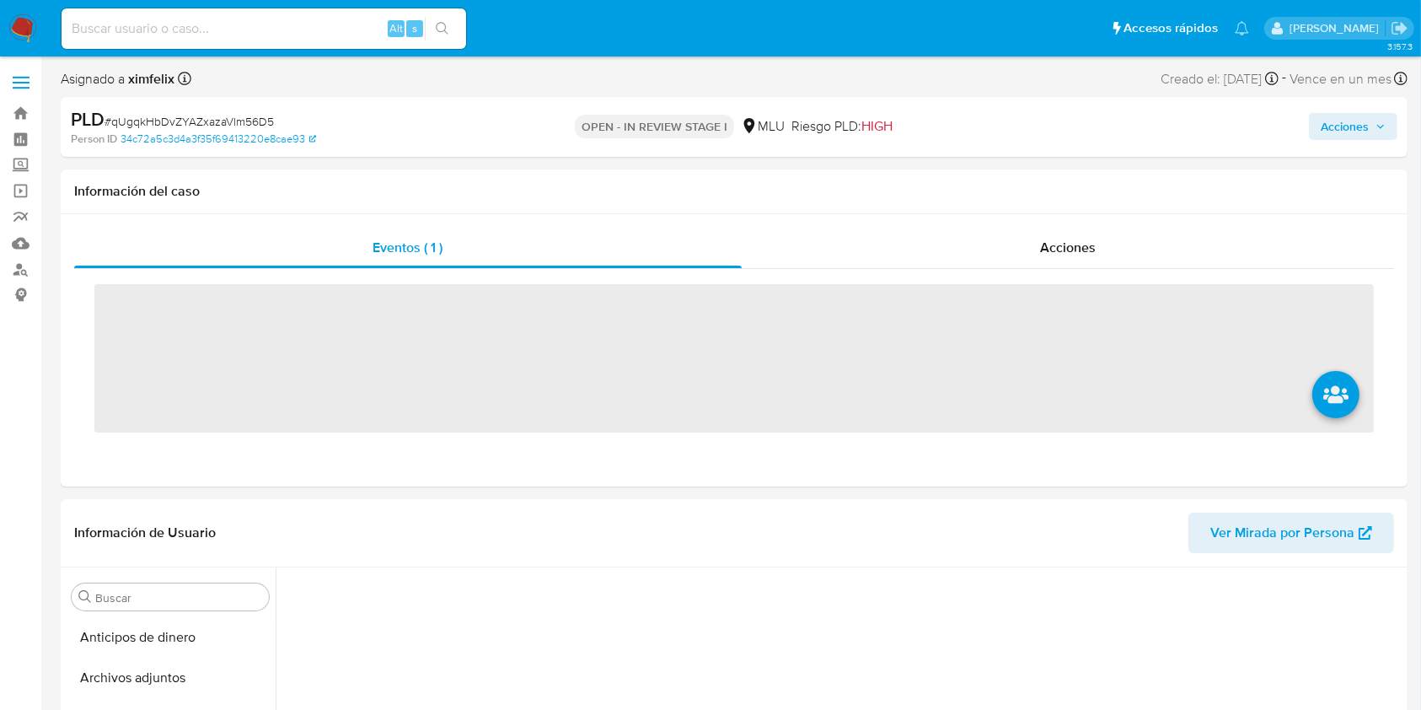
scroll to position [301, 0]
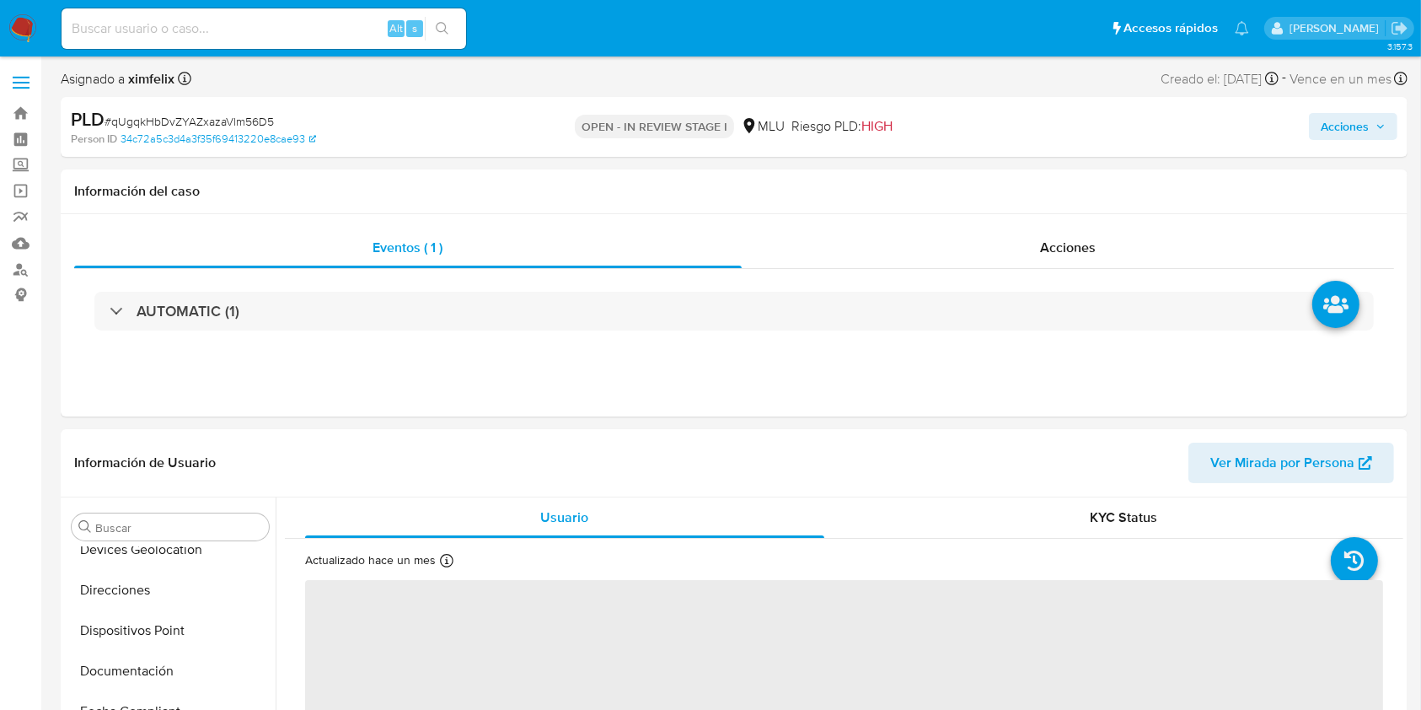
select select "10"
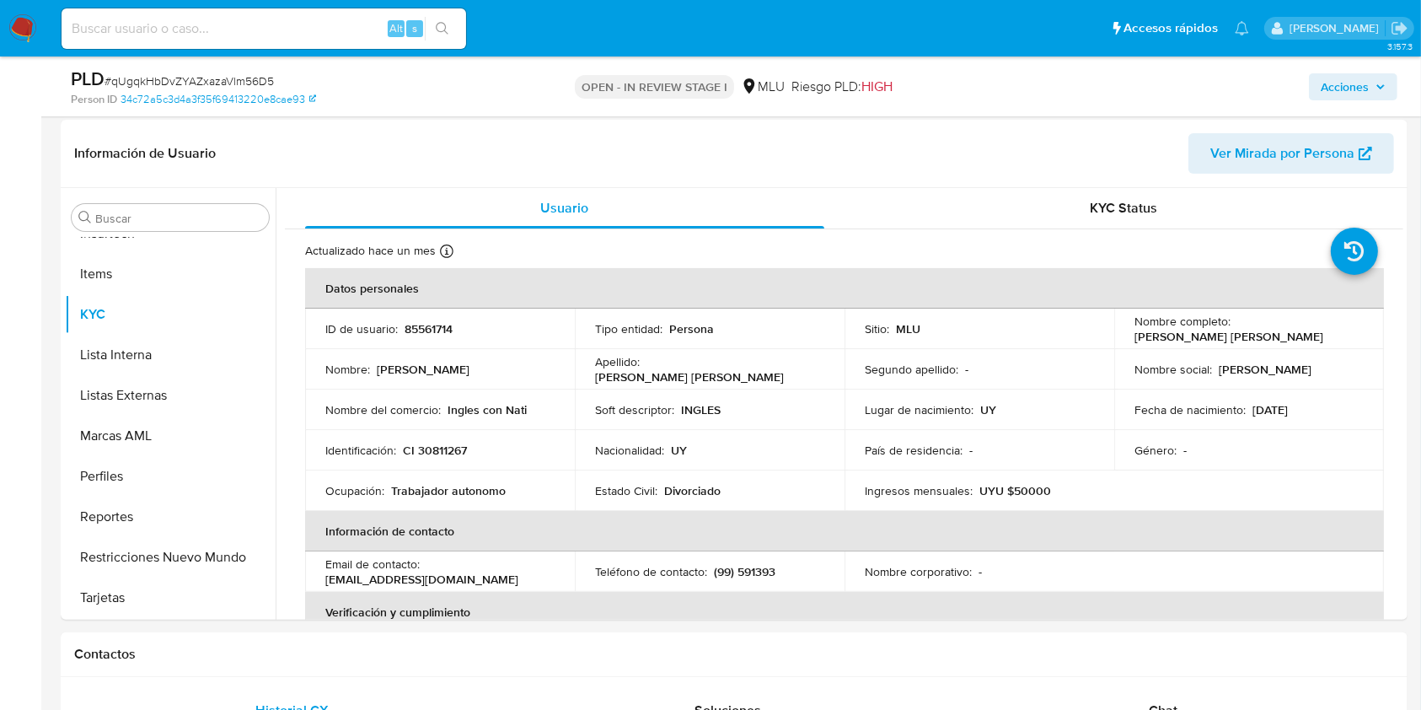
scroll to position [256, 0]
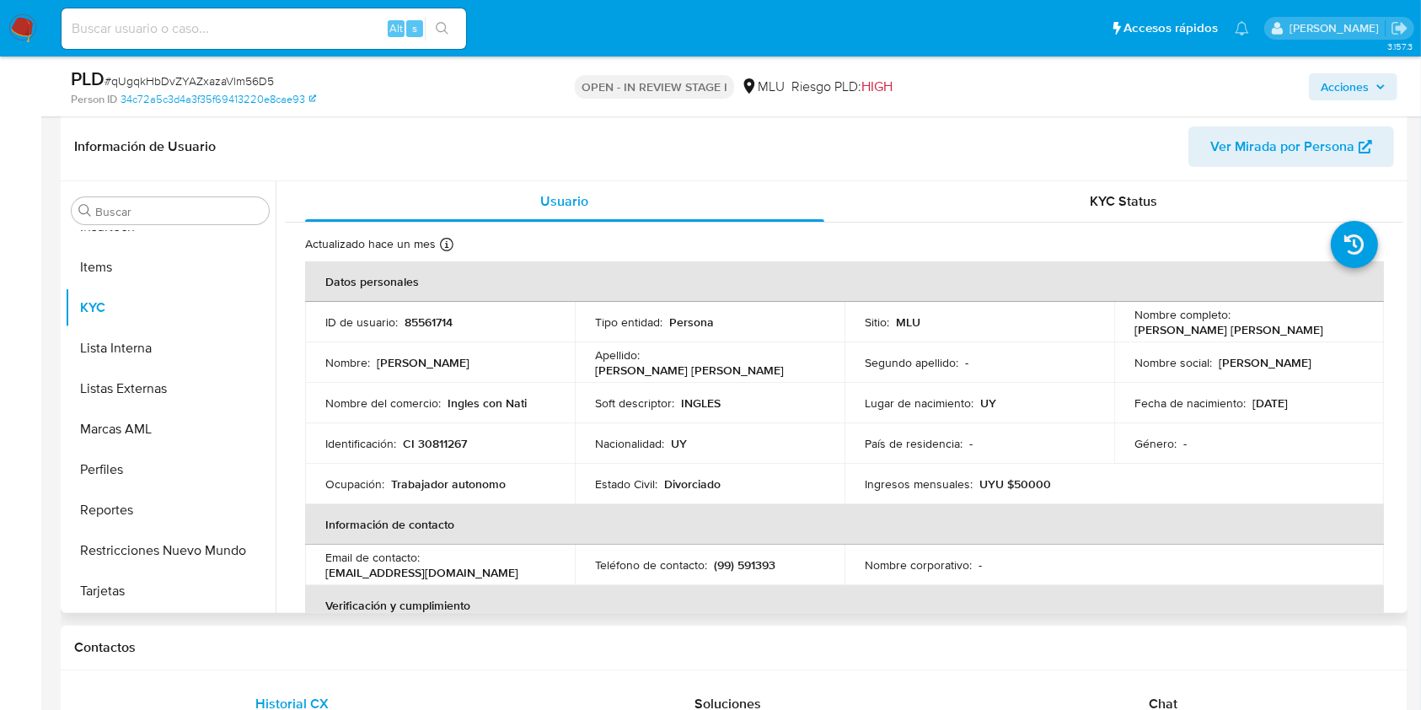
drag, startPoint x: 266, startPoint y: 534, endPoint x: 274, endPoint y: 506, distance: 28.8
click at [274, 506] on ul "Anticipos de dinero Archivos adjuntos CBT Cruces y Relaciones Créditos Cuentas …" at bounding box center [170, 421] width 211 height 380
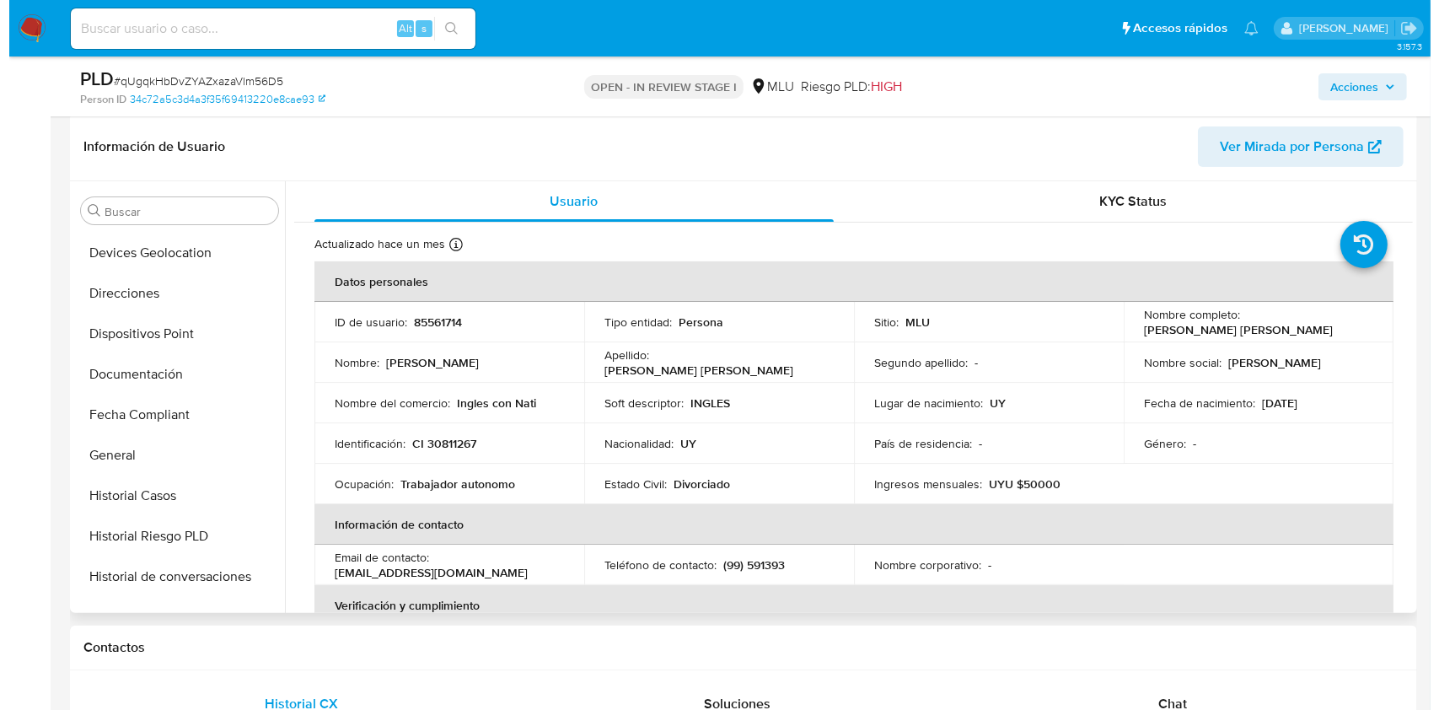
scroll to position [0, 0]
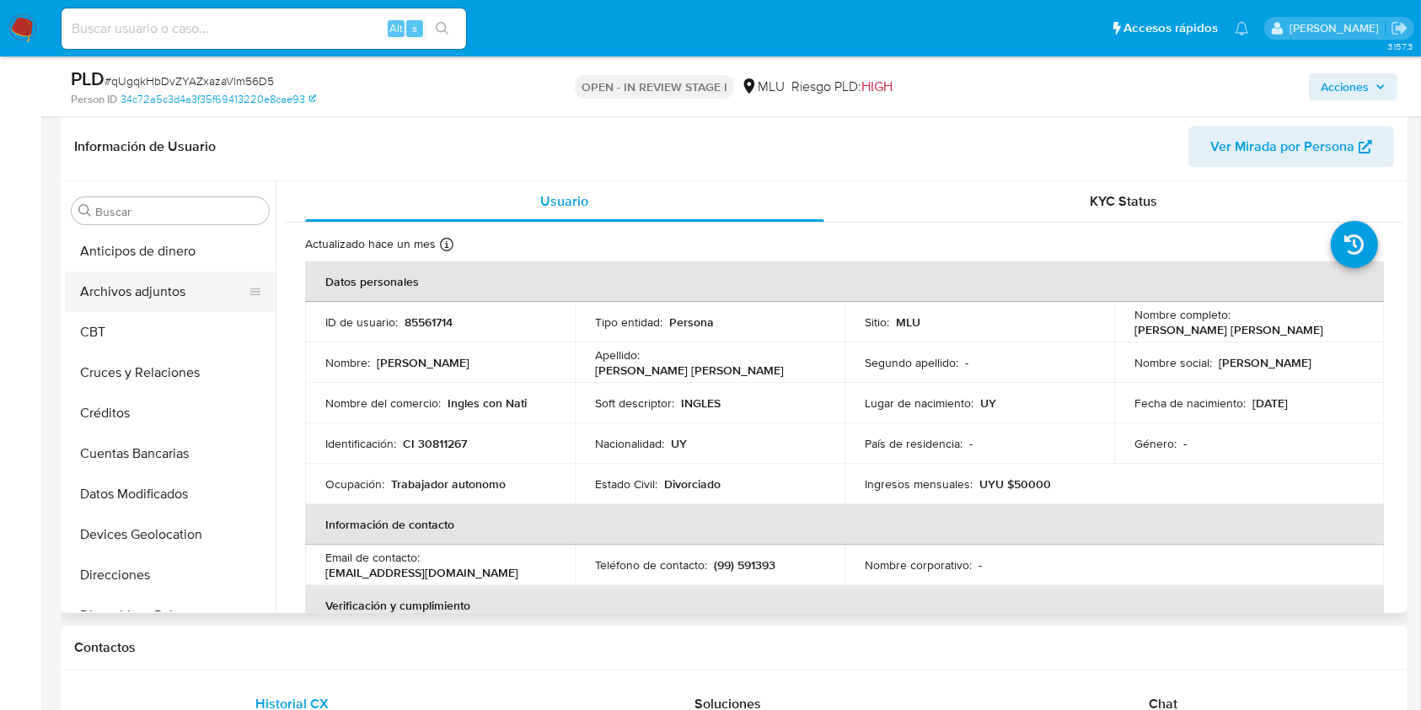
click at [169, 281] on button "Archivos adjuntos" at bounding box center [163, 291] width 197 height 40
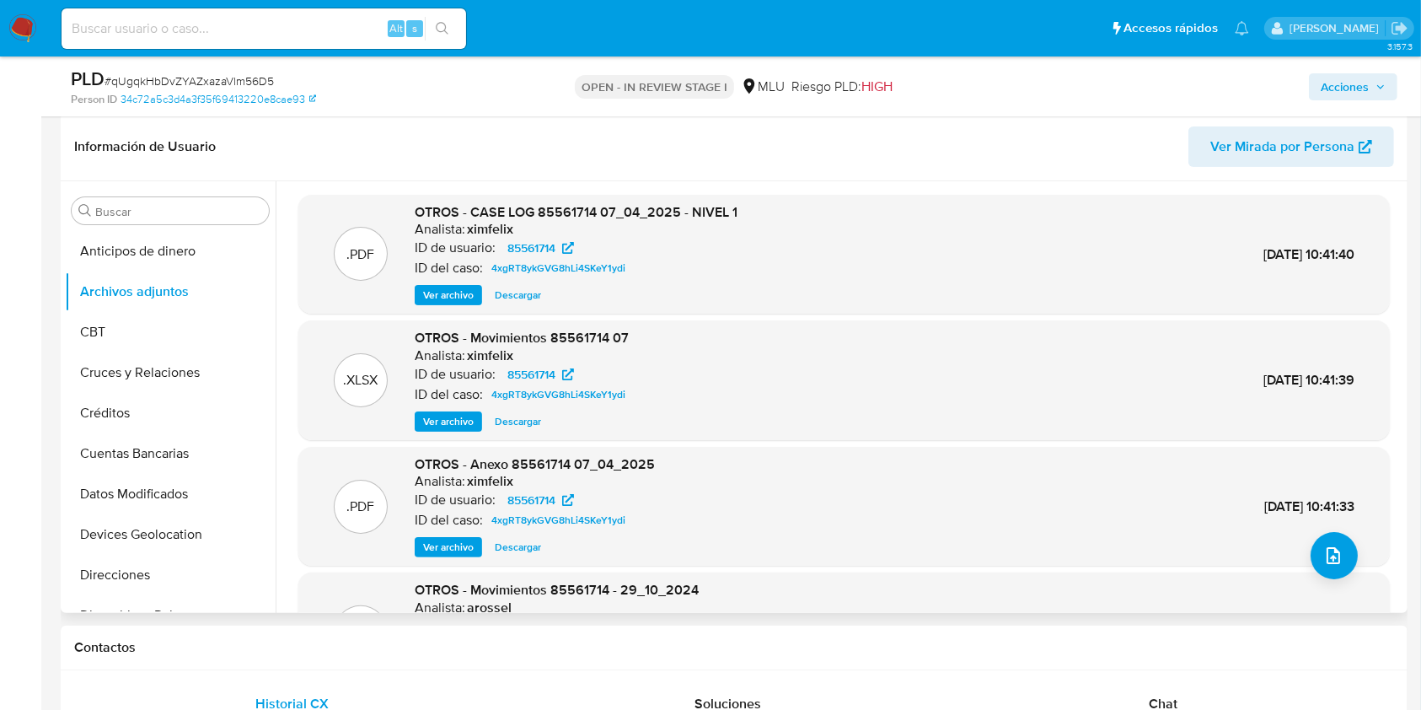
click at [1230, 131] on span "Ver Mirada por Persona" at bounding box center [1282, 146] width 144 height 40
click at [437, 297] on span "Ver archivo" at bounding box center [448, 295] width 51 height 17
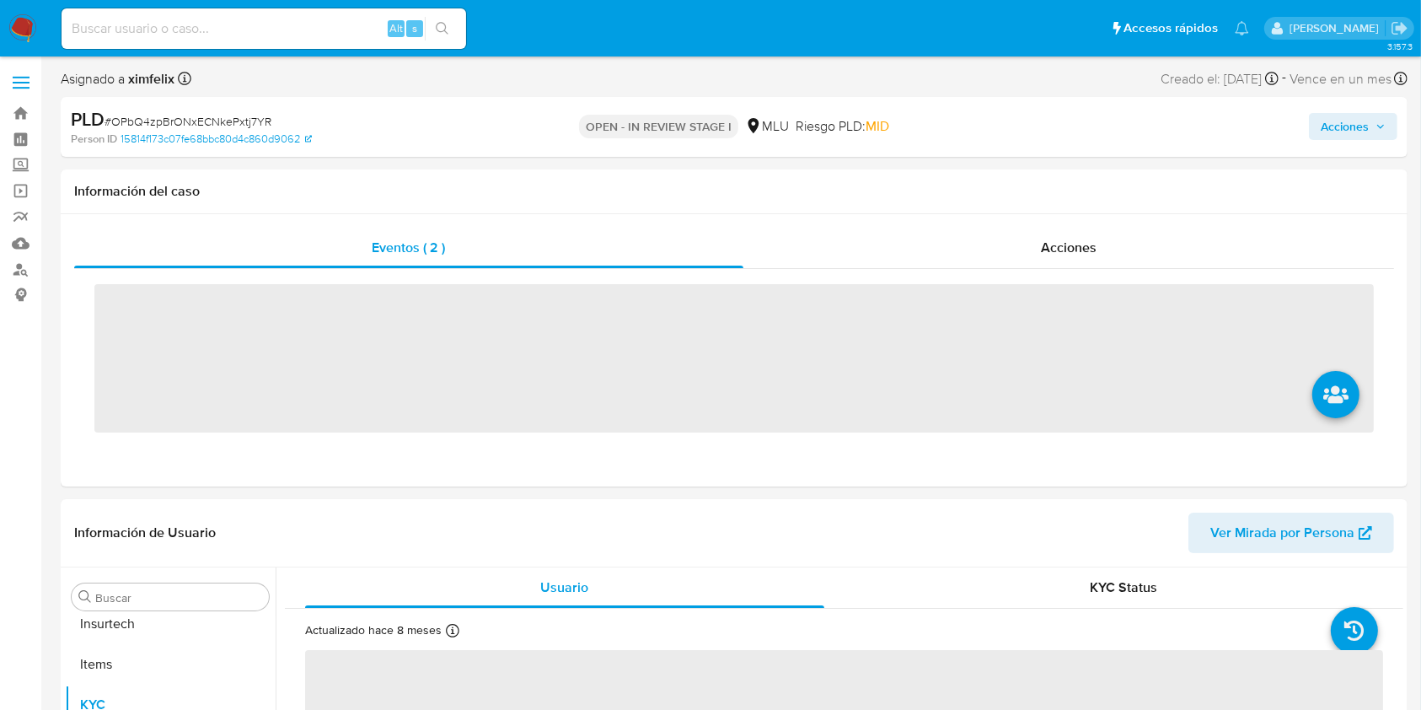
scroll to position [753, 0]
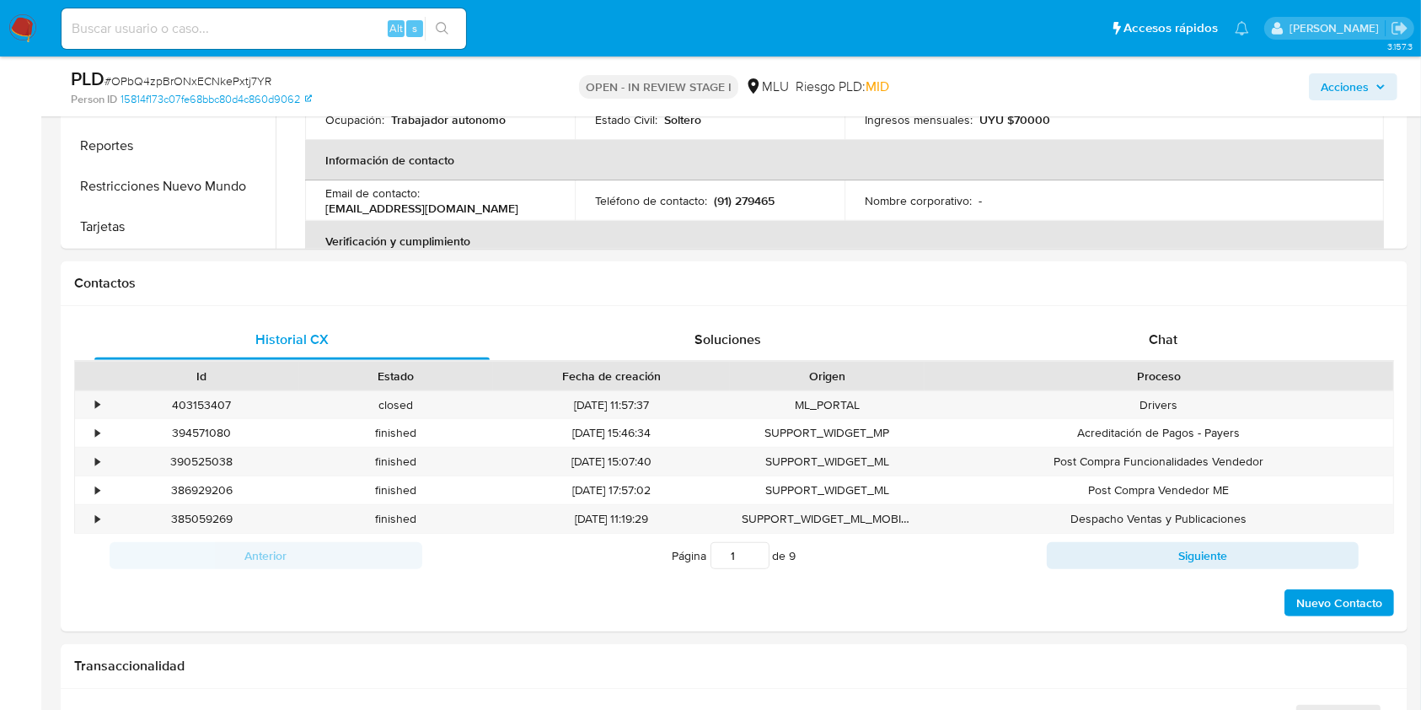
select select "10"
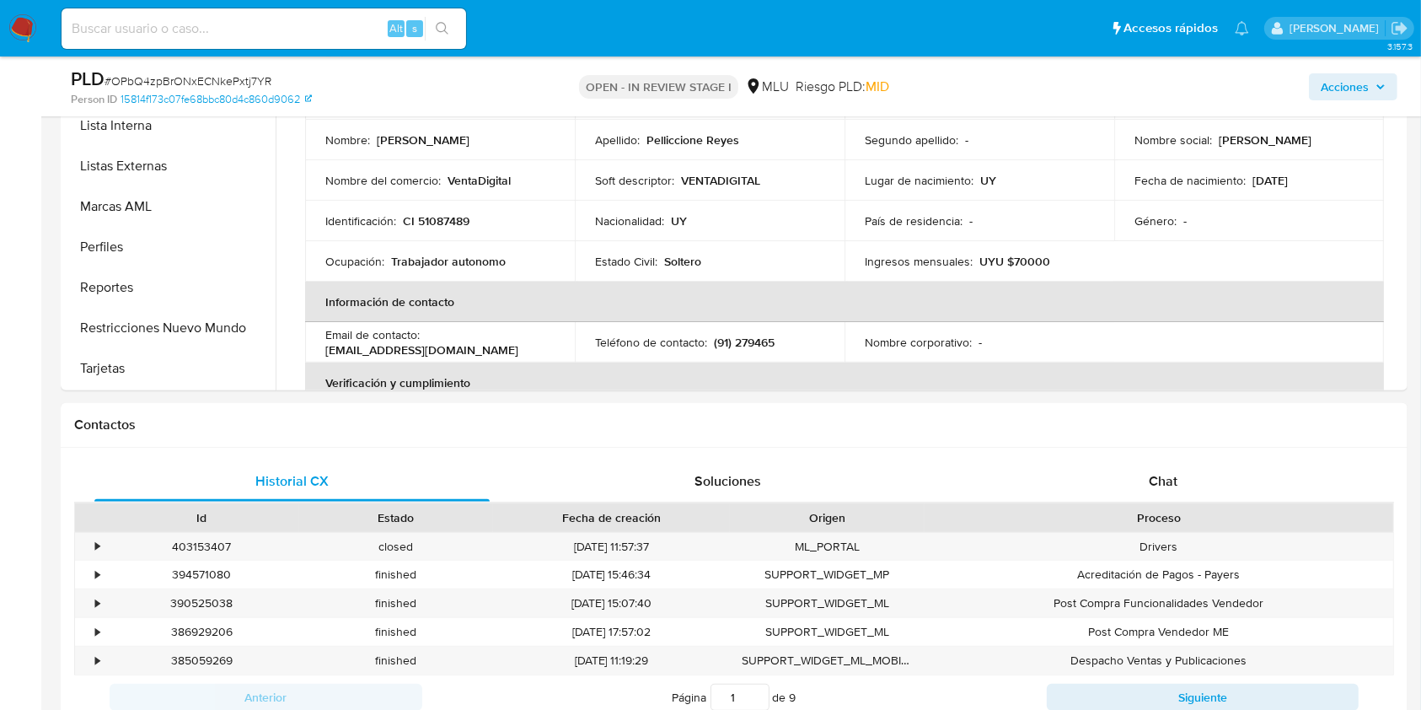
scroll to position [474, 0]
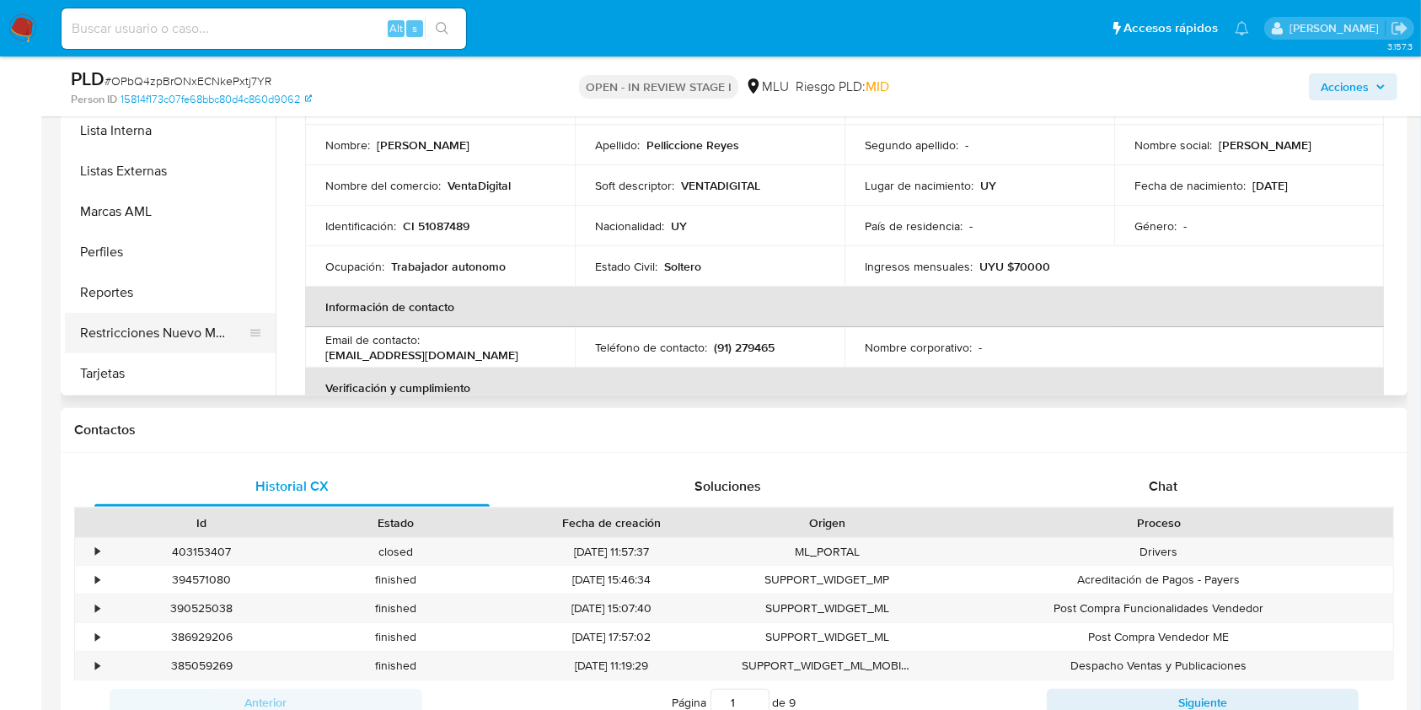
click at [123, 335] on button "Restricciones Nuevo Mundo" at bounding box center [163, 333] width 197 height 40
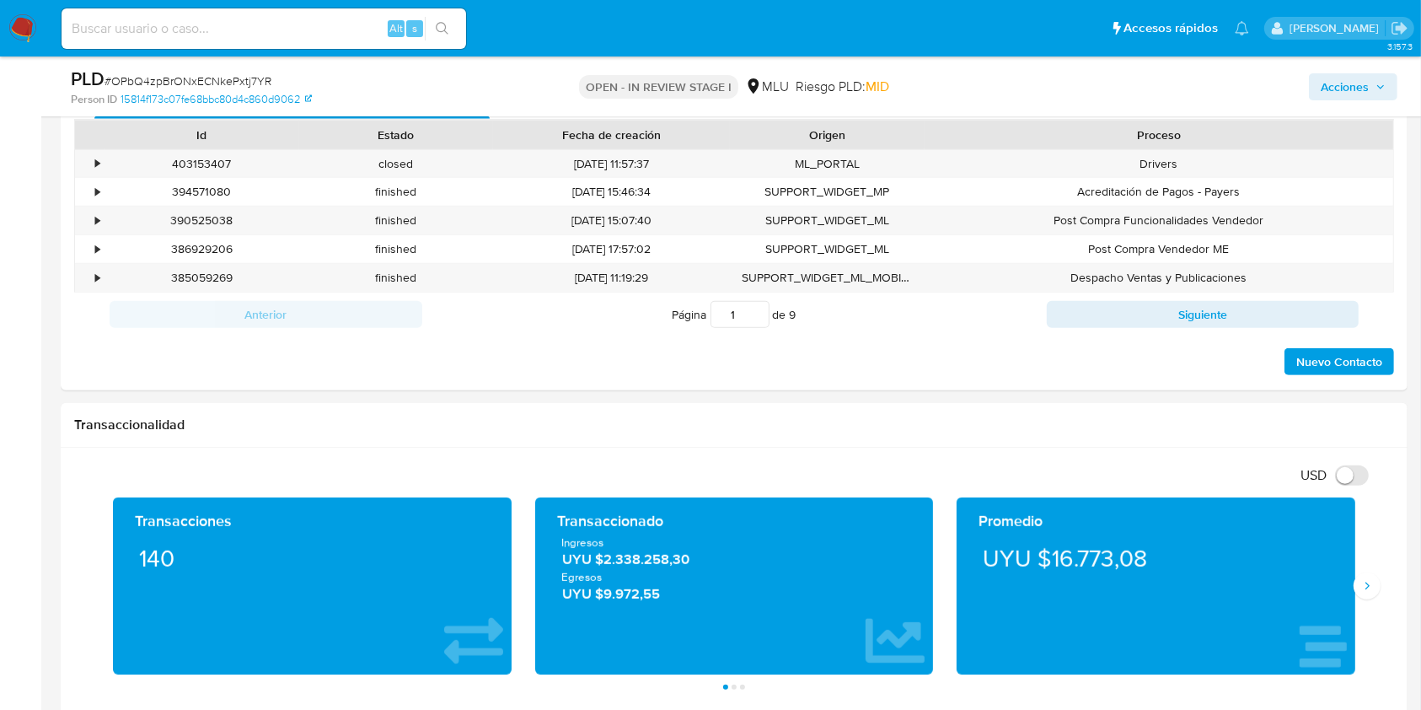
scroll to position [531, 0]
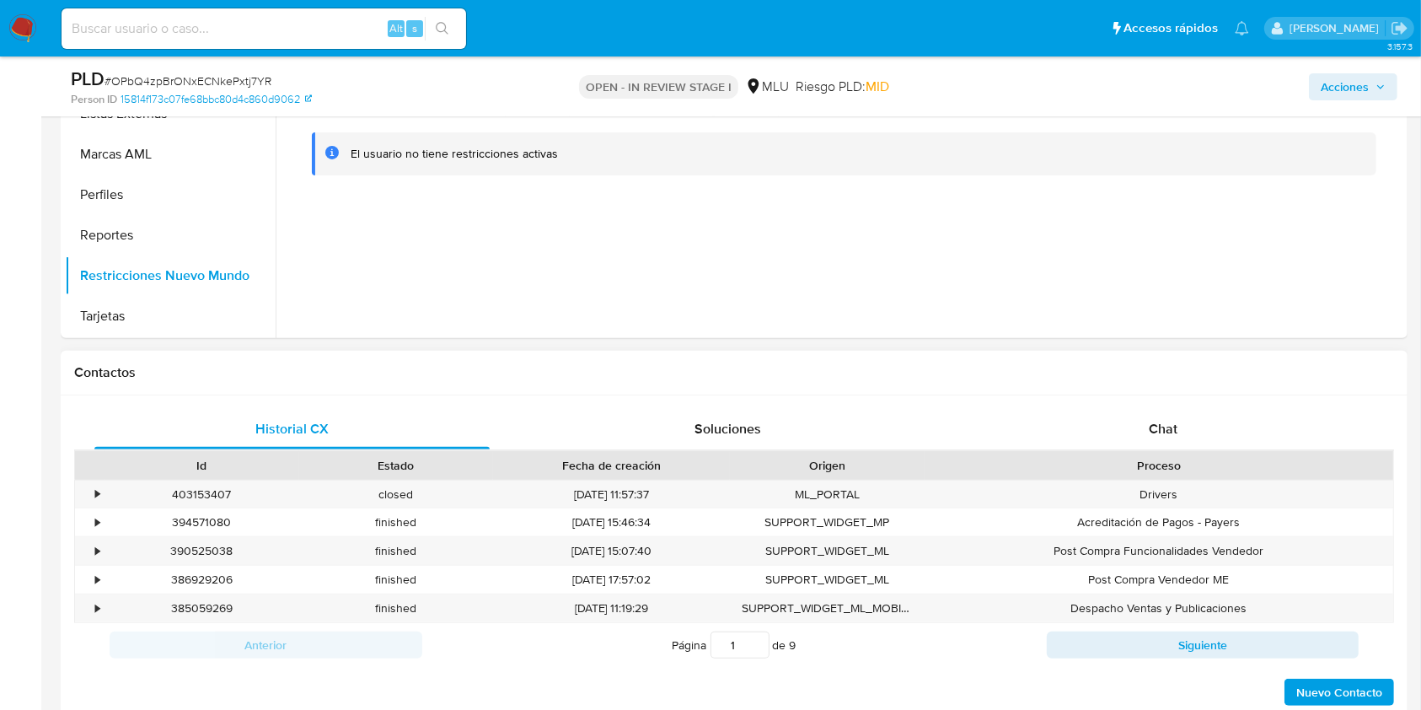
click at [1183, 407] on div "Historial CX Soluciones Chat Id Estado Fecha de creación Origen Proceso • 40315…" at bounding box center [734, 557] width 1347 height 325
click at [1182, 409] on div "Chat" at bounding box center [1163, 429] width 395 height 40
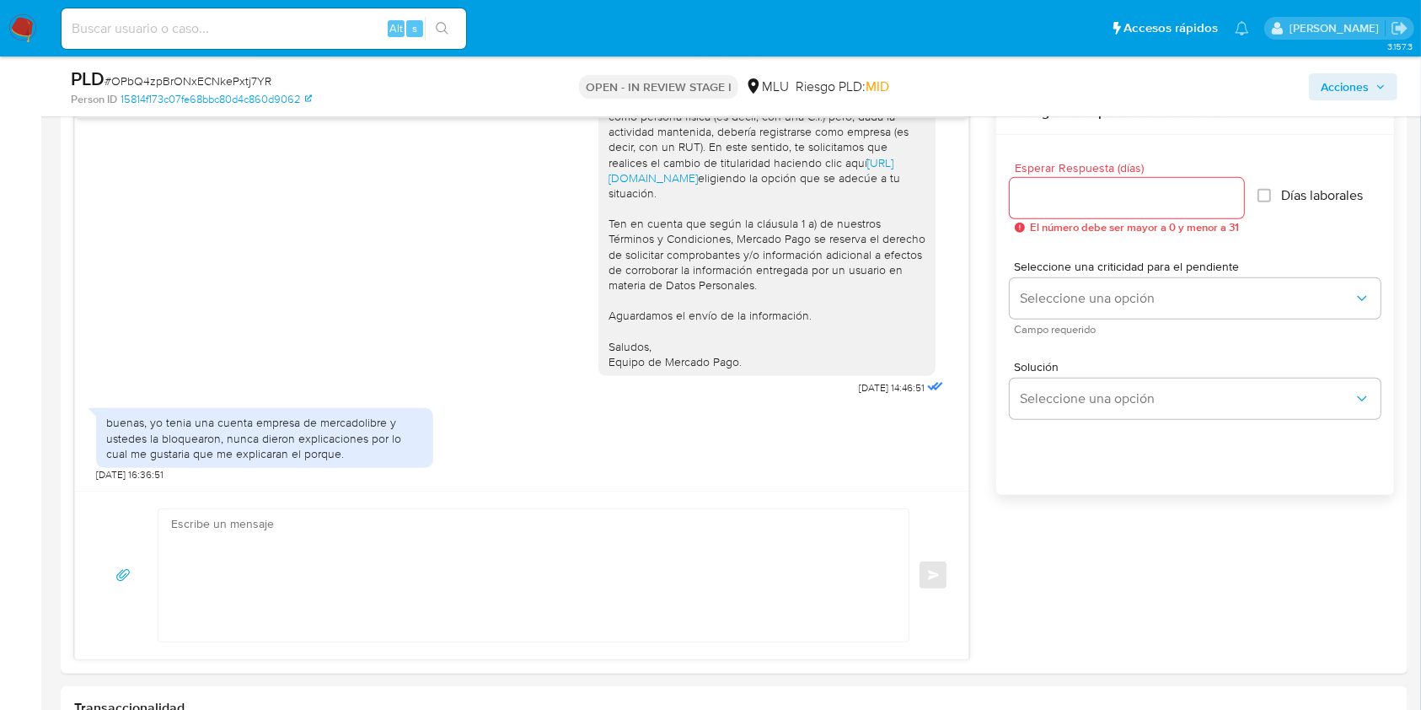
scroll to position [908, 0]
click at [402, 534] on textarea at bounding box center [529, 571] width 716 height 132
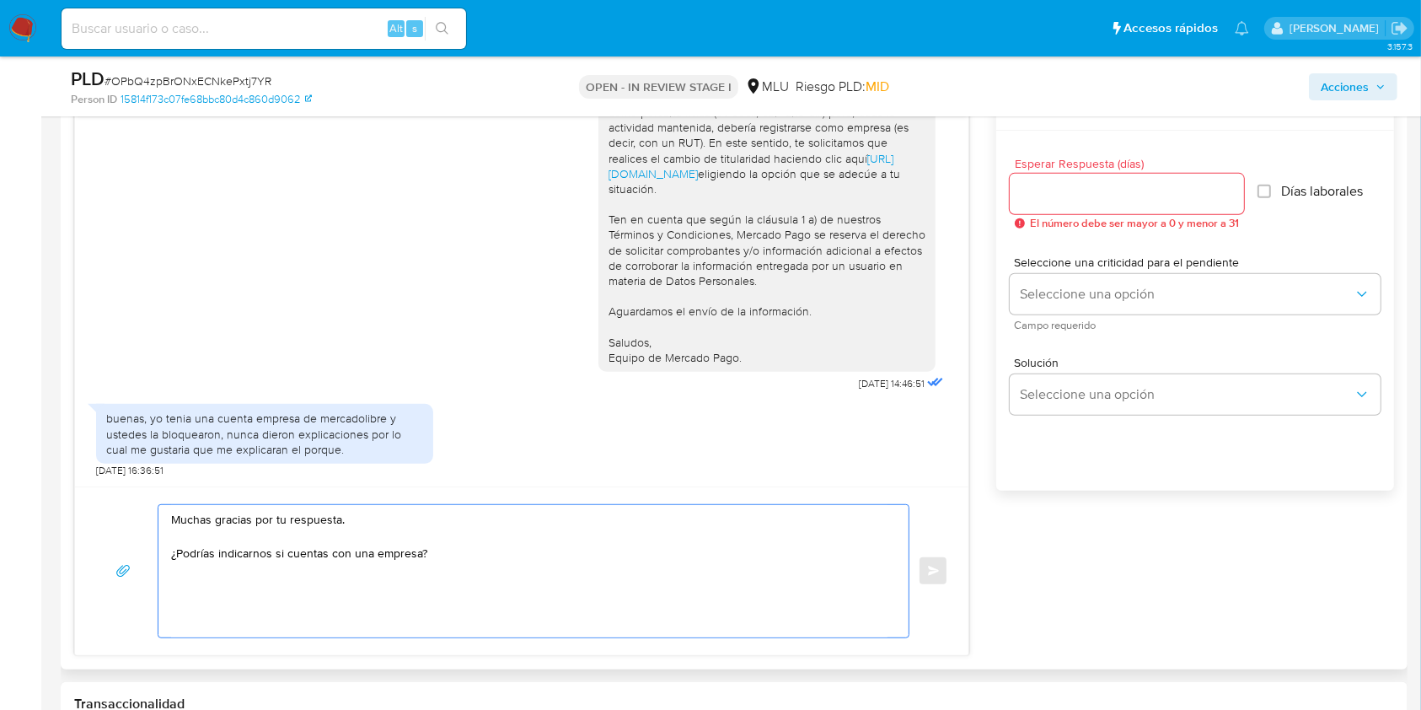
click at [171, 552] on textarea "Muchas gracias por tu respuesta. ¿Podrías indicarnos si cuentas con una empresa?" at bounding box center [529, 571] width 716 height 132
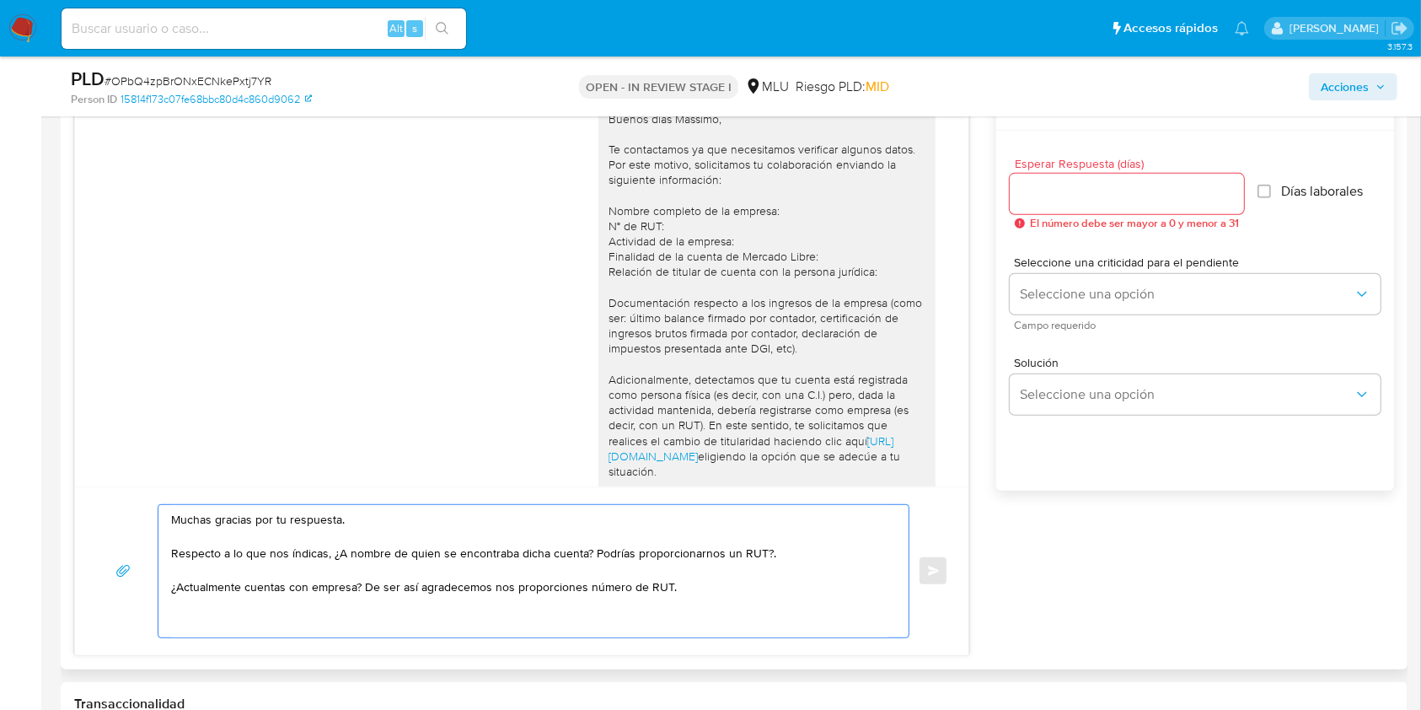
scroll to position [326, 0]
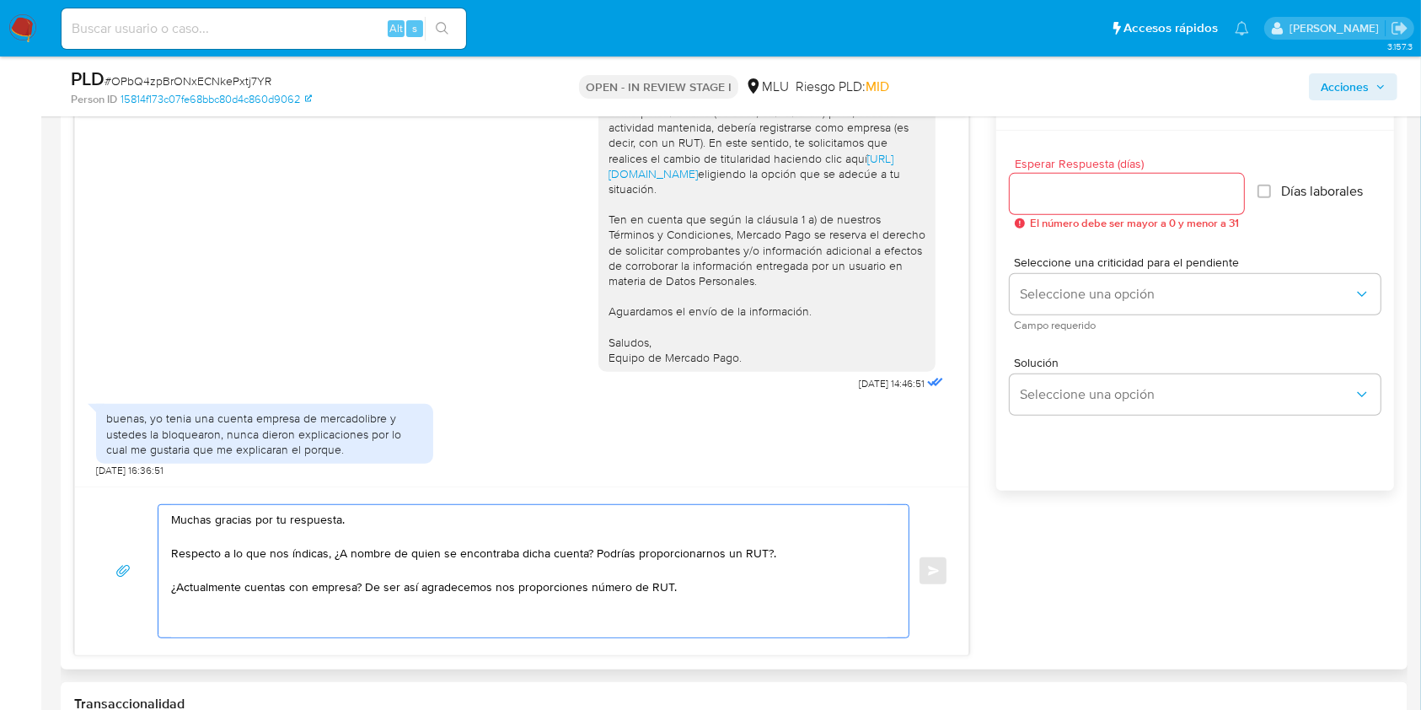
click at [782, 551] on textarea "Muchas gracias por tu respuesta. Respecto a lo que nos índicas, ¿A nombre de qu…" at bounding box center [529, 571] width 716 height 132
click at [702, 601] on textarea "Muchas gracias por tu respuesta. Respecto a lo que nos índicas, ¿A nombre de qu…" at bounding box center [529, 571] width 716 height 132
click at [587, 556] on textarea "Muchas gracias por tu respuesta. Respecto a lo que nos índicas, ¿A nombre de qu…" at bounding box center [529, 571] width 716 height 132
click at [707, 596] on textarea "Muchas gracias por tu respuesta. Respecto a lo que nos índicas, ¿A nombre de qu…" at bounding box center [529, 571] width 716 height 132
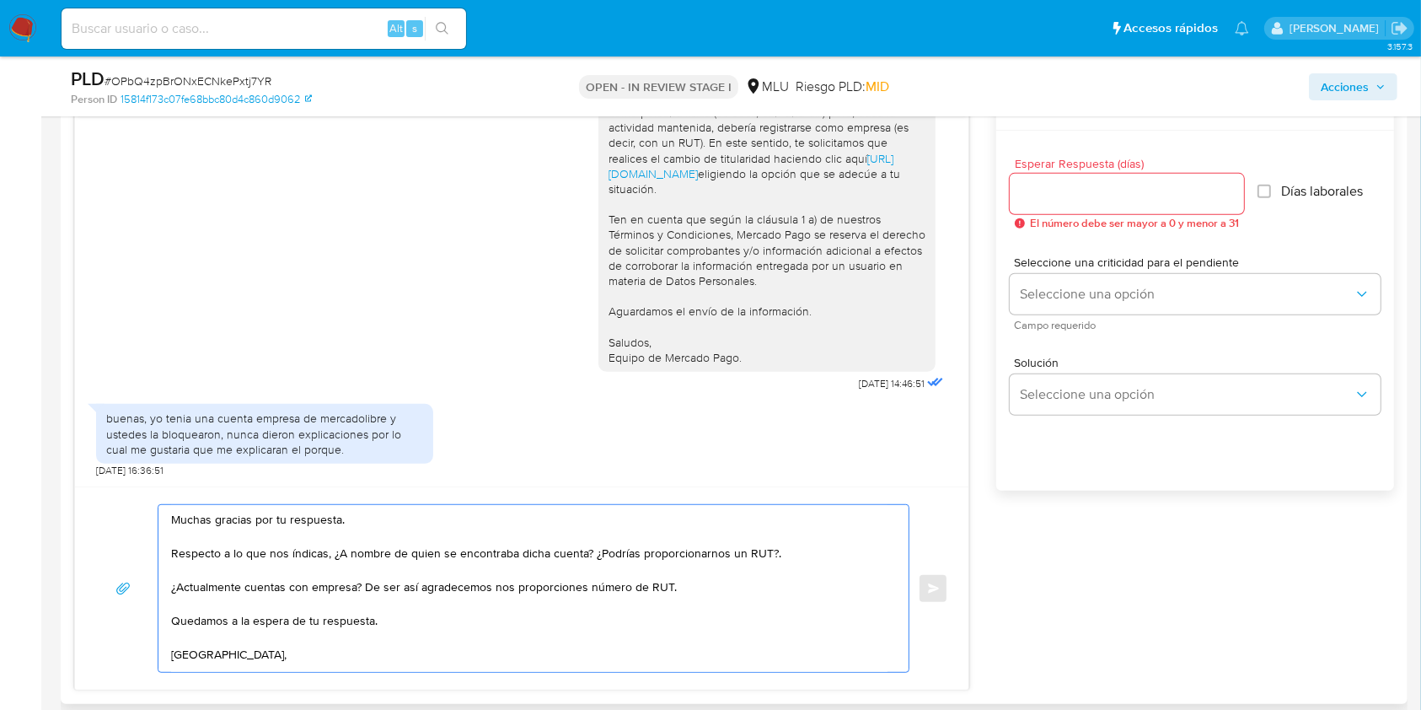
scroll to position [9, 0]
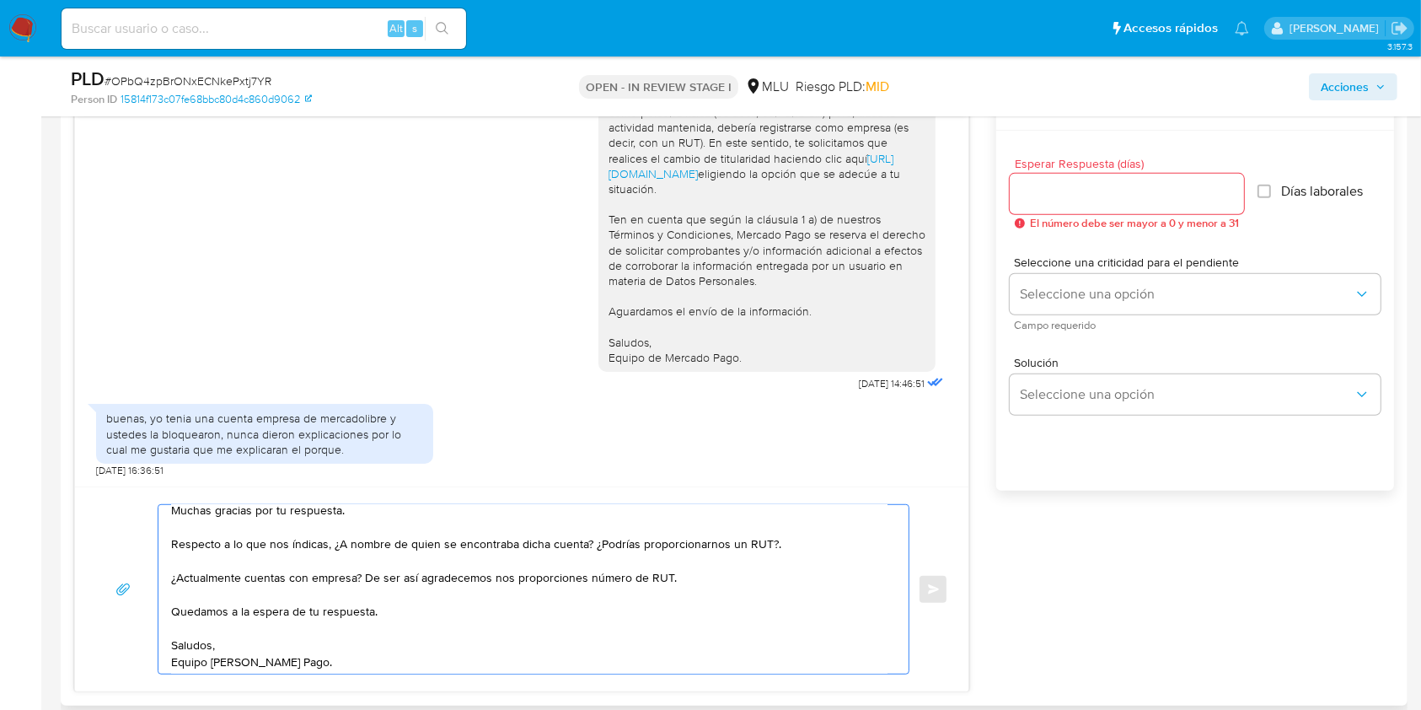
type textarea "Muchas gracias por tu respuesta. Respecto a lo que nos índicas, ¿A nombre de qu…"
click at [1085, 184] on input "Esperar Respuesta (días)" at bounding box center [1127, 194] width 234 height 22
type input "3"
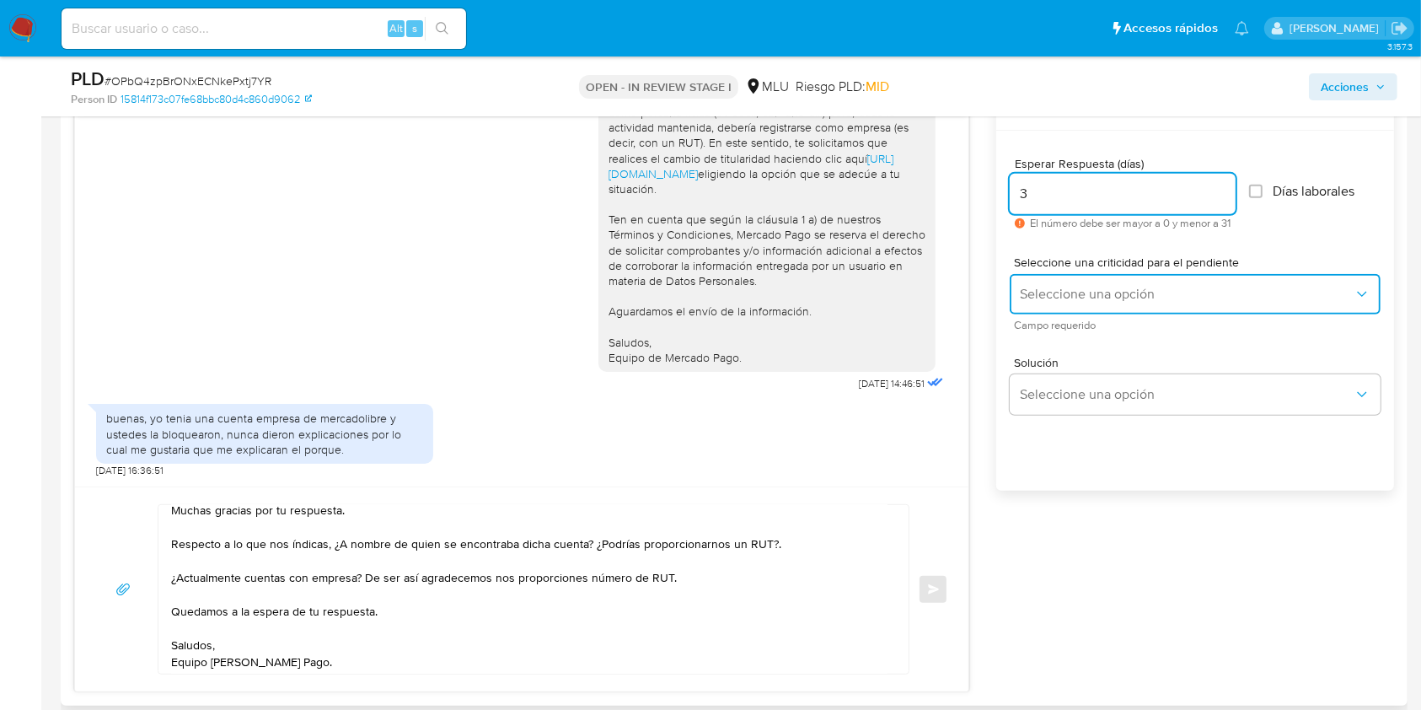
click at [1054, 287] on span "Seleccione una opción" at bounding box center [1187, 294] width 334 height 17
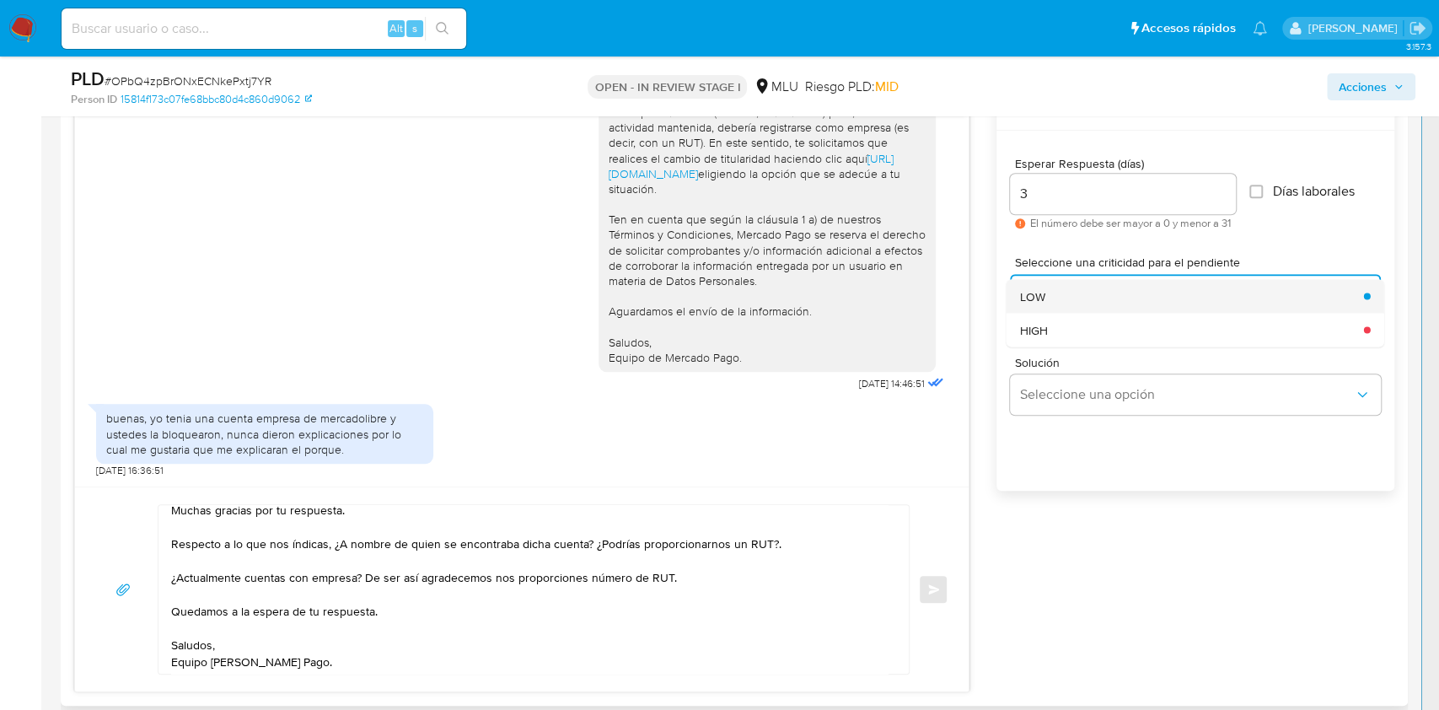
click at [1049, 292] on div "LOW" at bounding box center [1187, 296] width 334 height 34
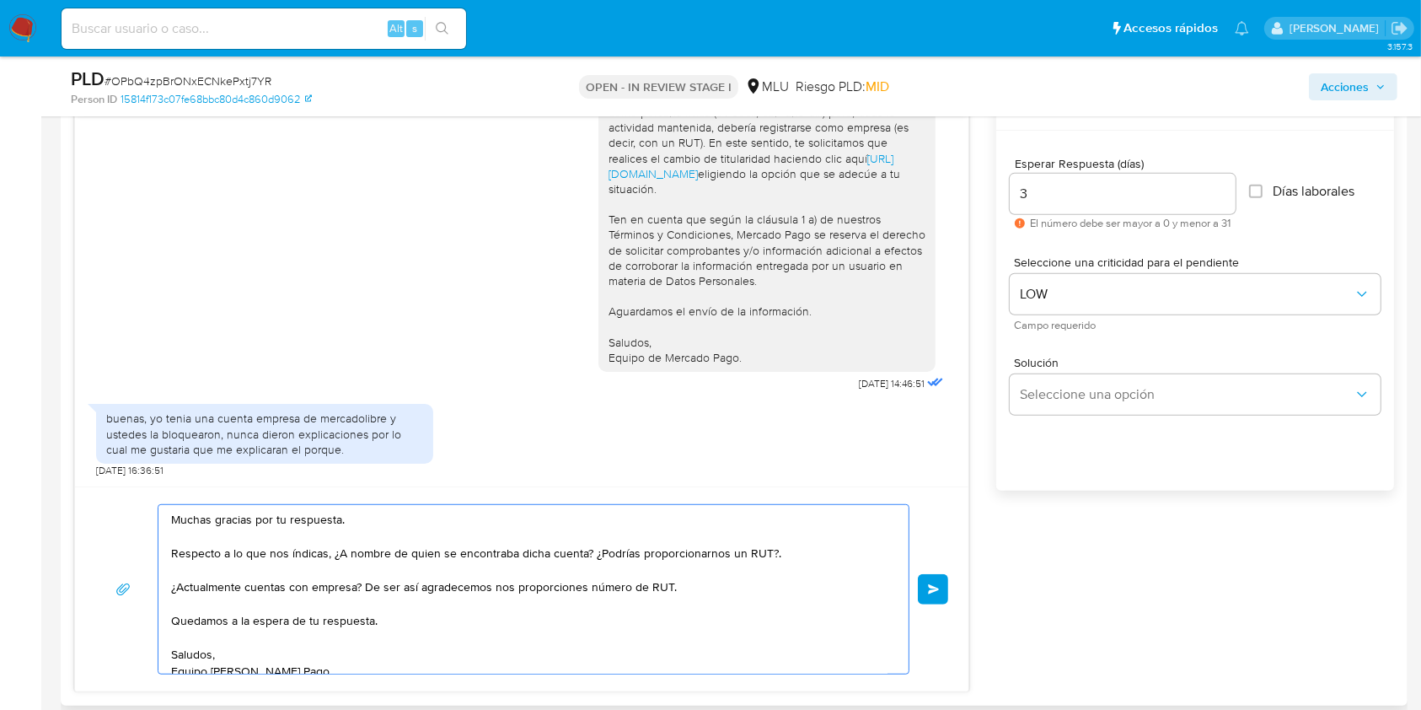
scroll to position [15, 0]
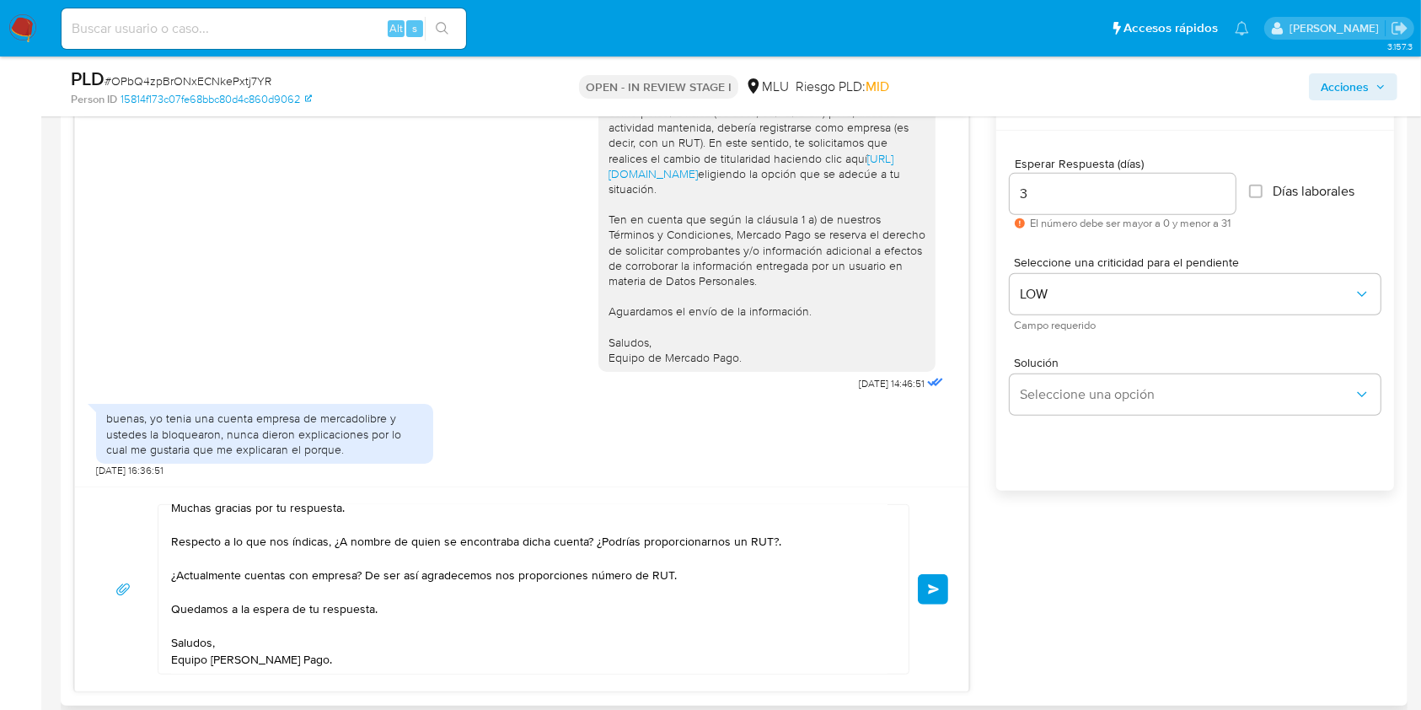
click at [939, 588] on span "Enviar" at bounding box center [934, 589] width 12 height 10
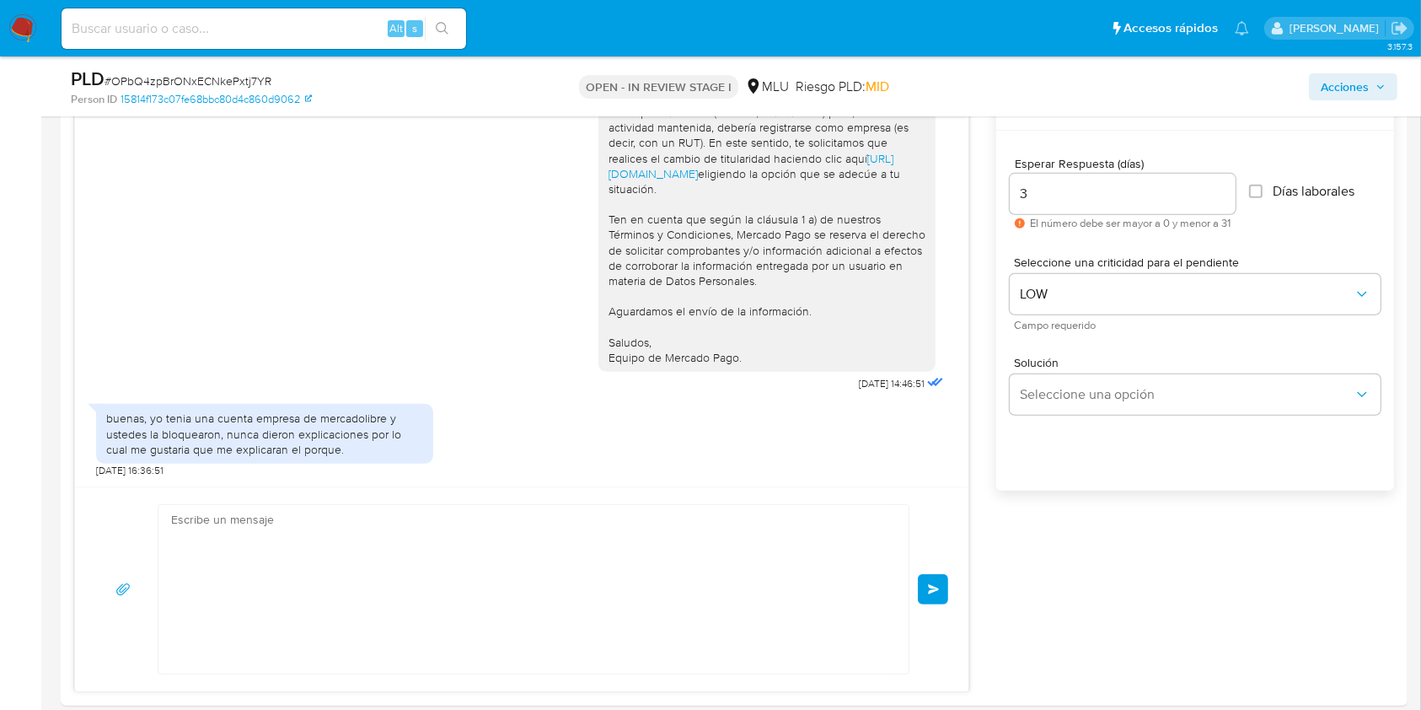
scroll to position [560, 0]
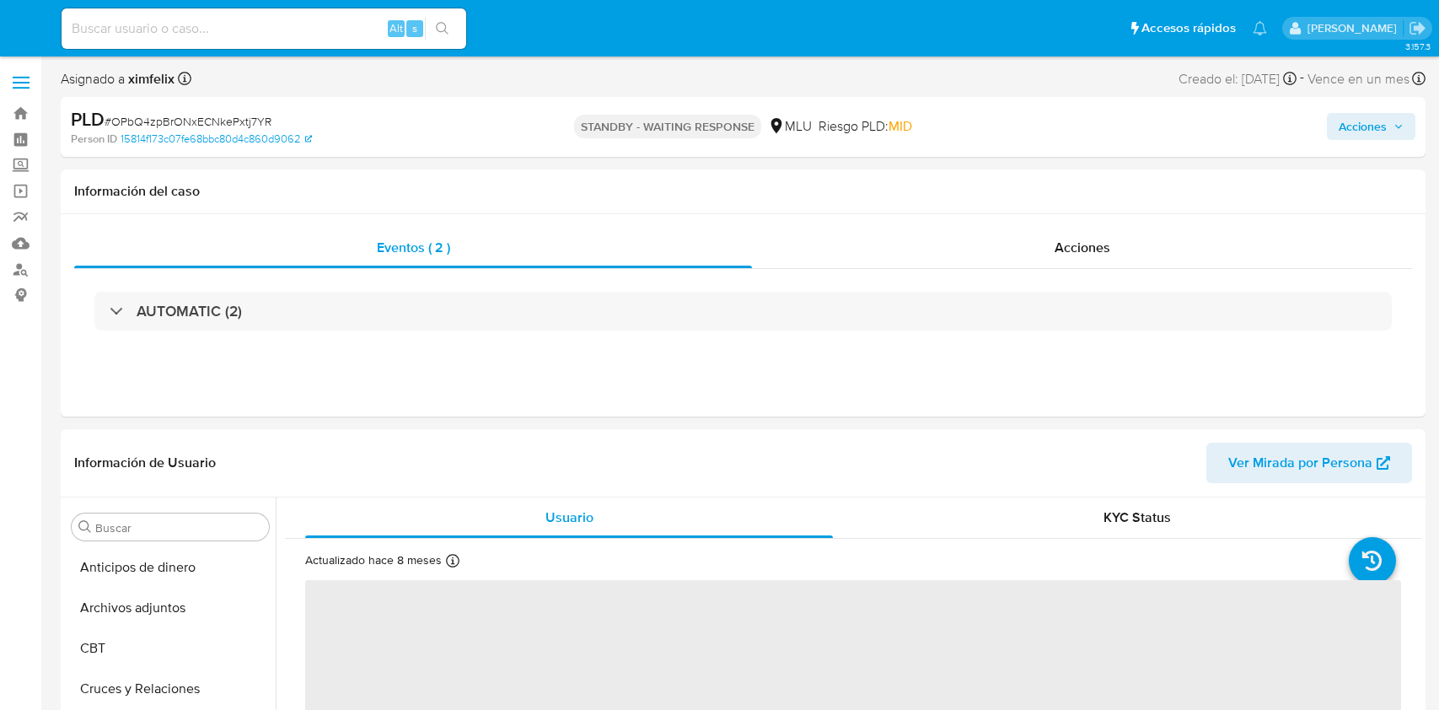
select select "10"
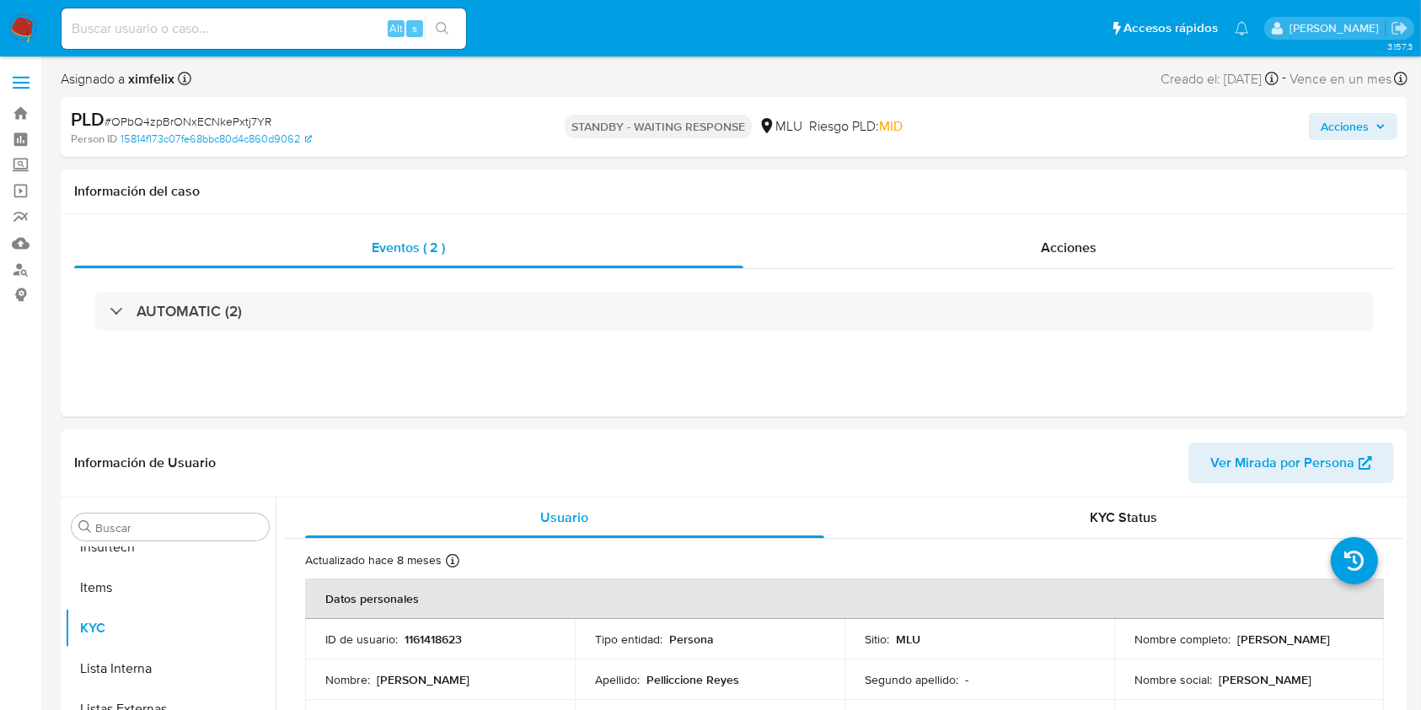
scroll to position [753, 0]
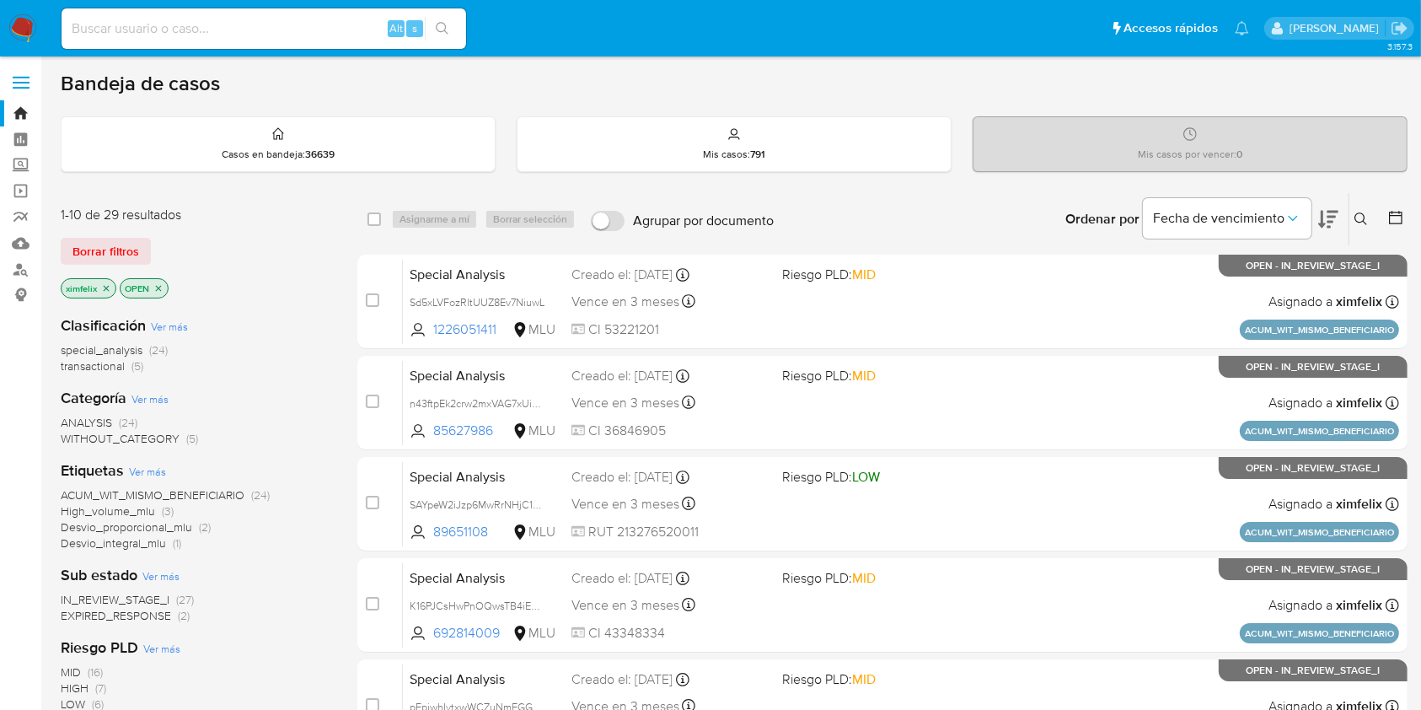
click at [1325, 199] on button at bounding box center [1328, 219] width 20 height 52
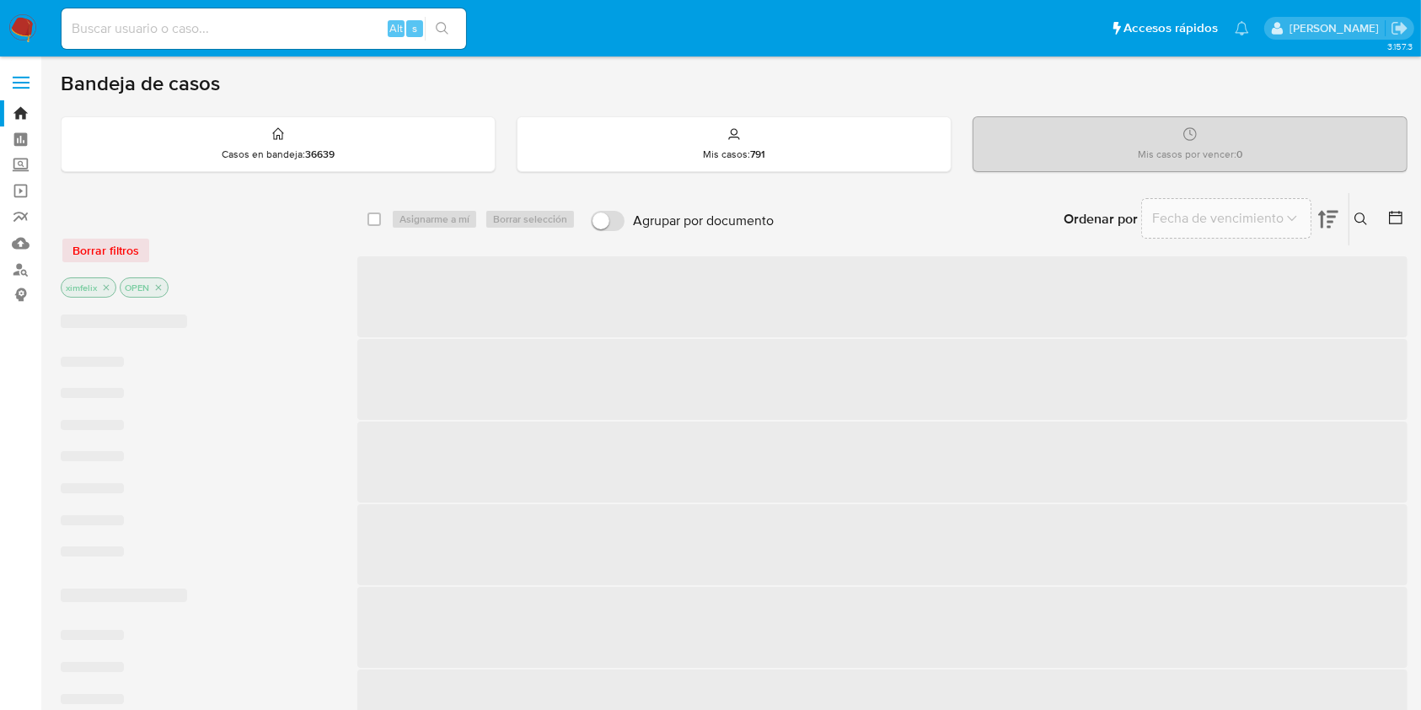
click at [1325, 199] on button at bounding box center [1328, 219] width 20 height 52
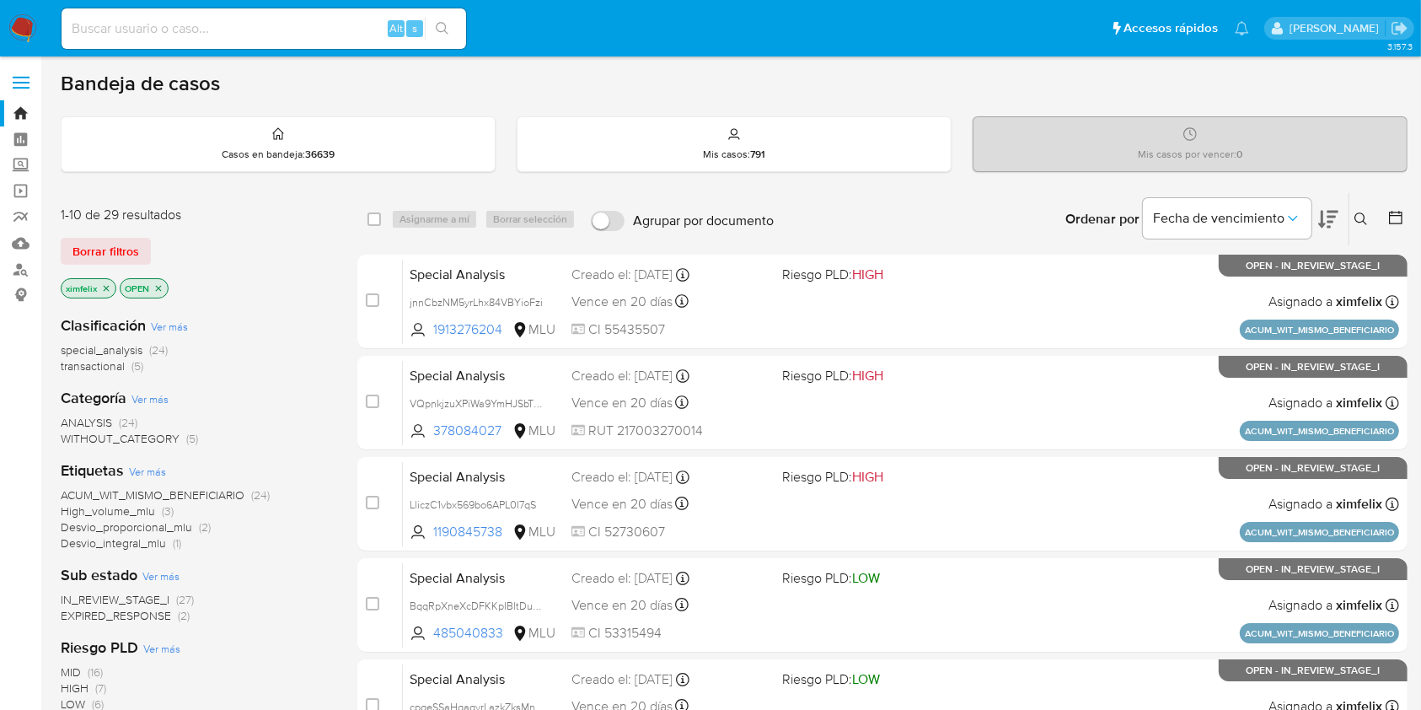
click at [1328, 216] on icon at bounding box center [1328, 220] width 20 height 18
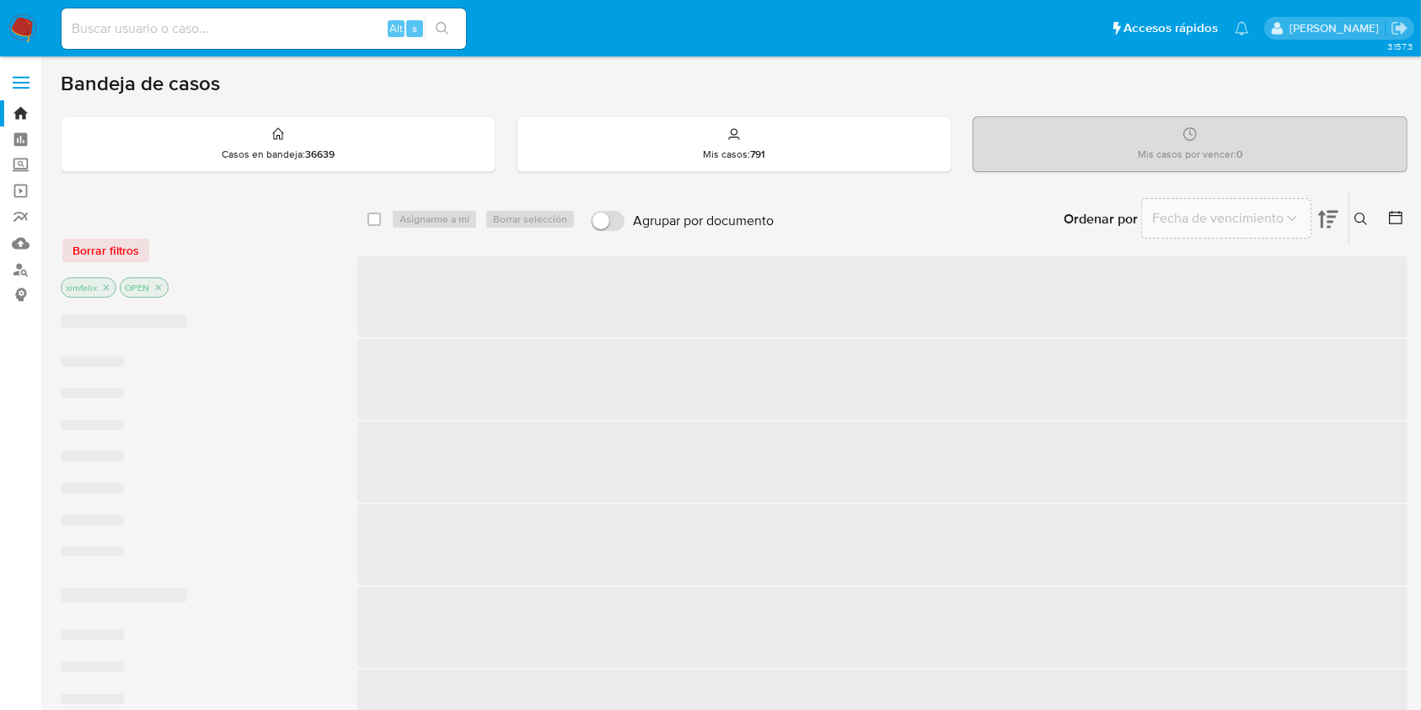
click at [1328, 216] on icon at bounding box center [1328, 220] width 20 height 18
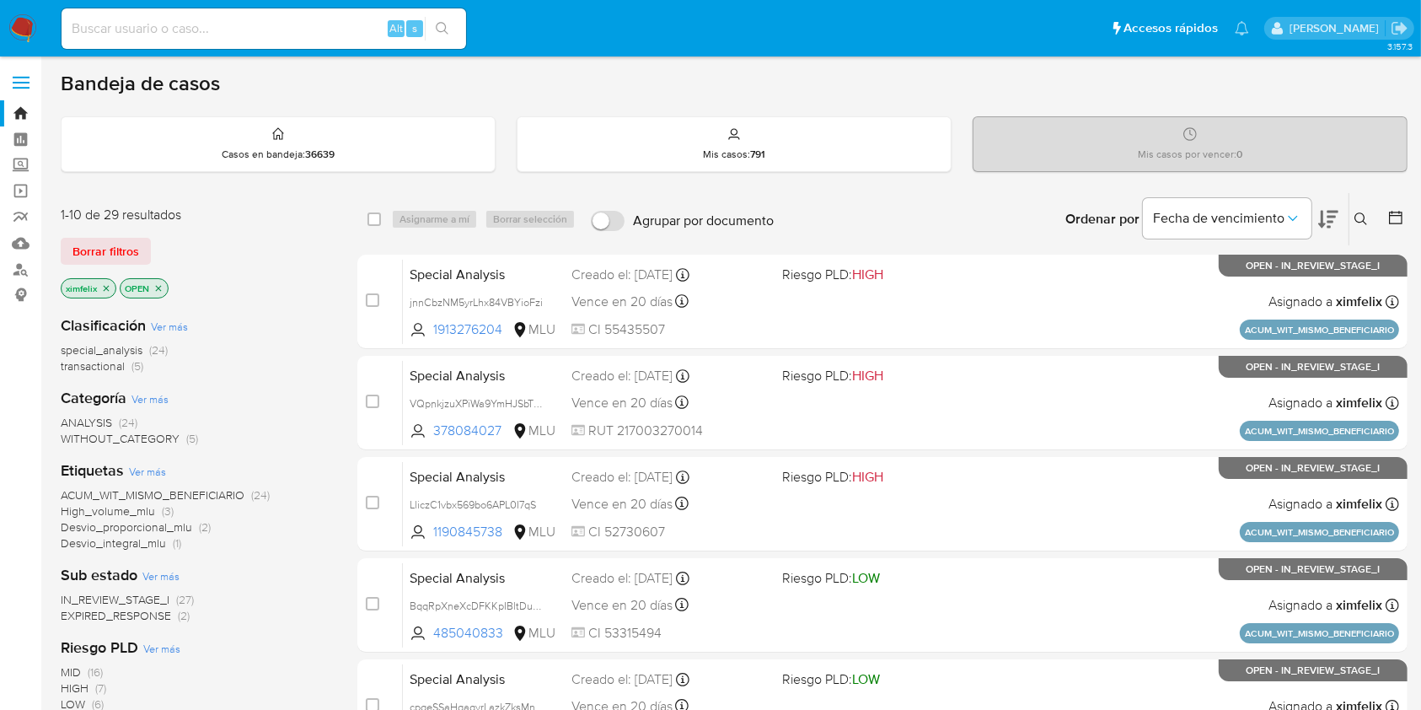
click at [619, 77] on div "Bandeja de casos" at bounding box center [734, 83] width 1347 height 25
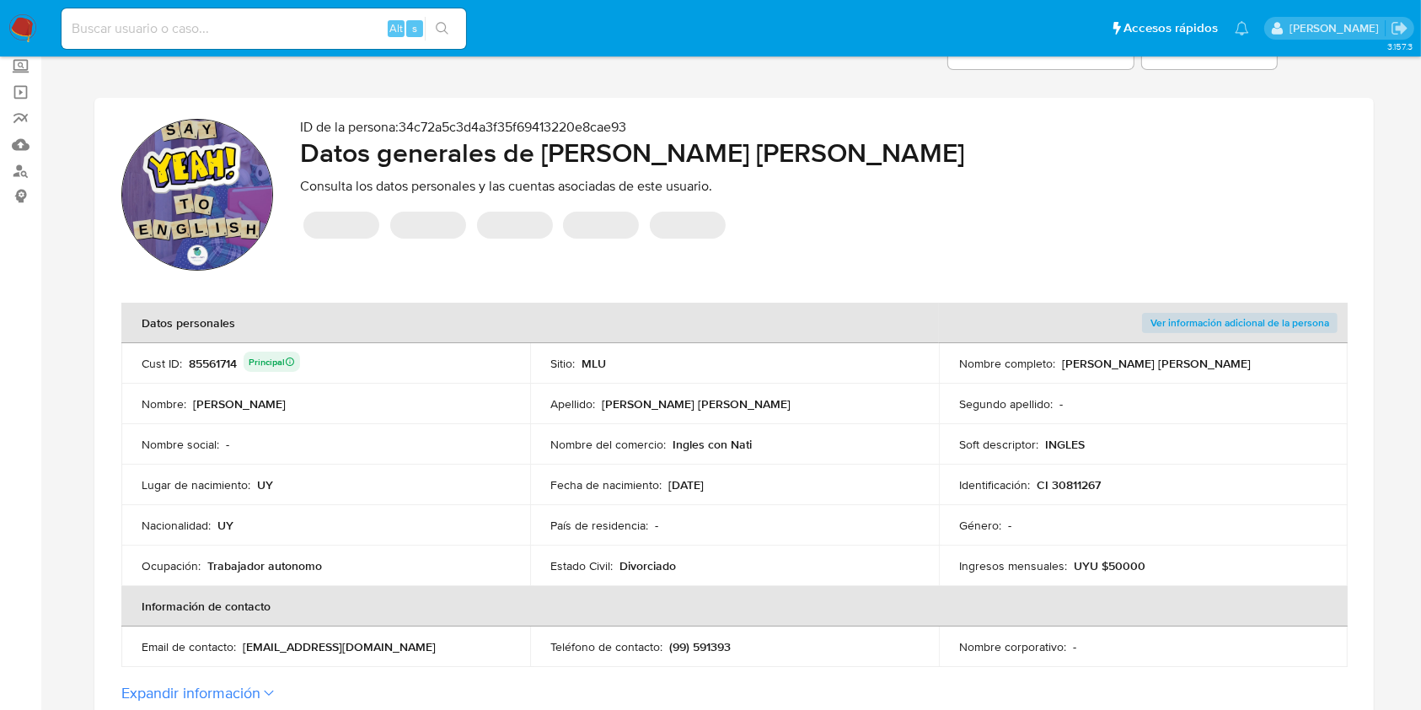
scroll to position [108, 0]
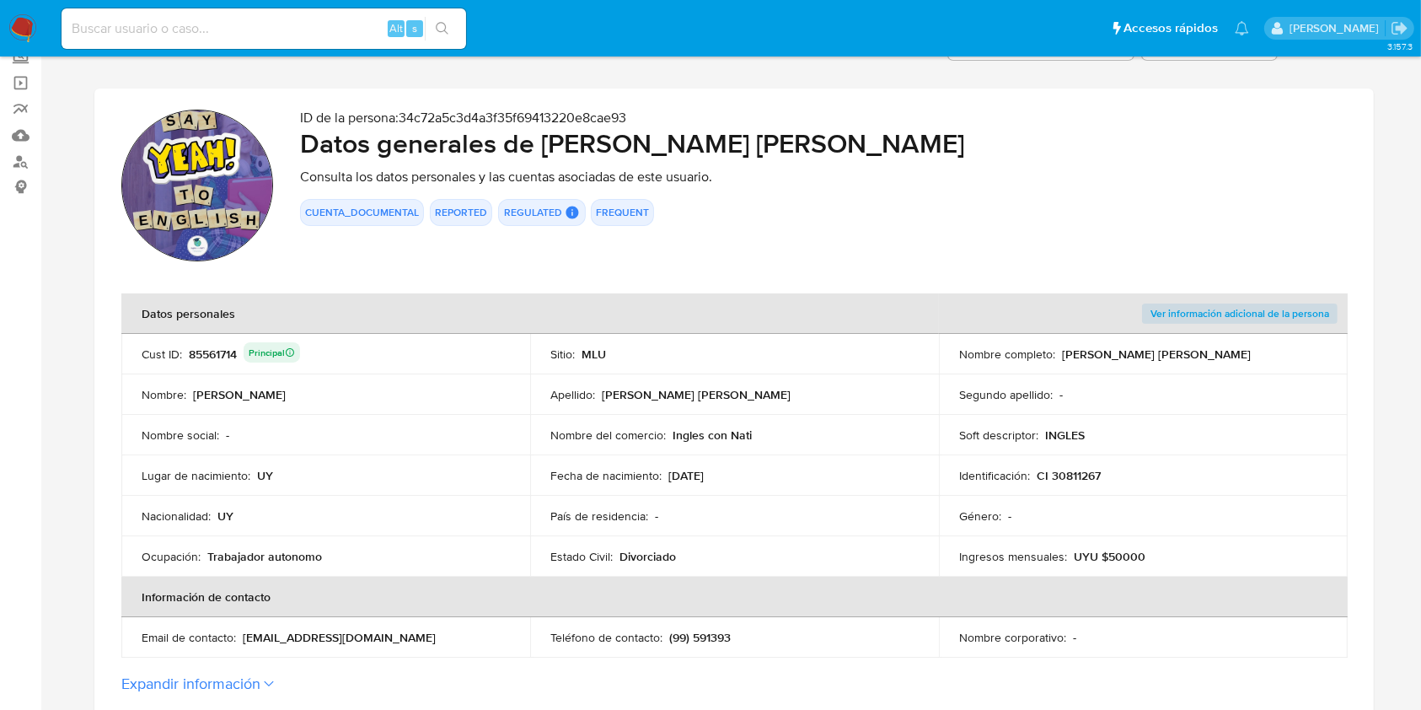
click at [1064, 479] on p "CI 30811267" at bounding box center [1069, 475] width 64 height 15
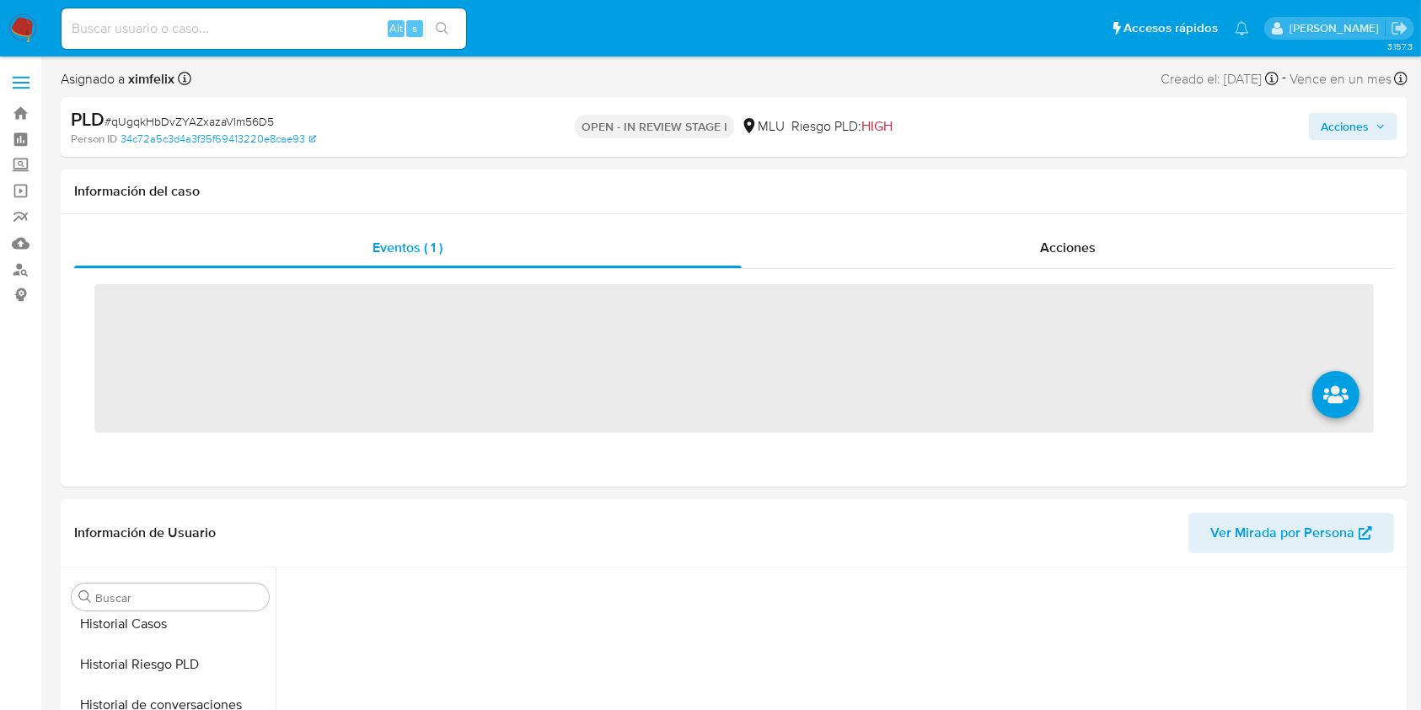
scroll to position [753, 0]
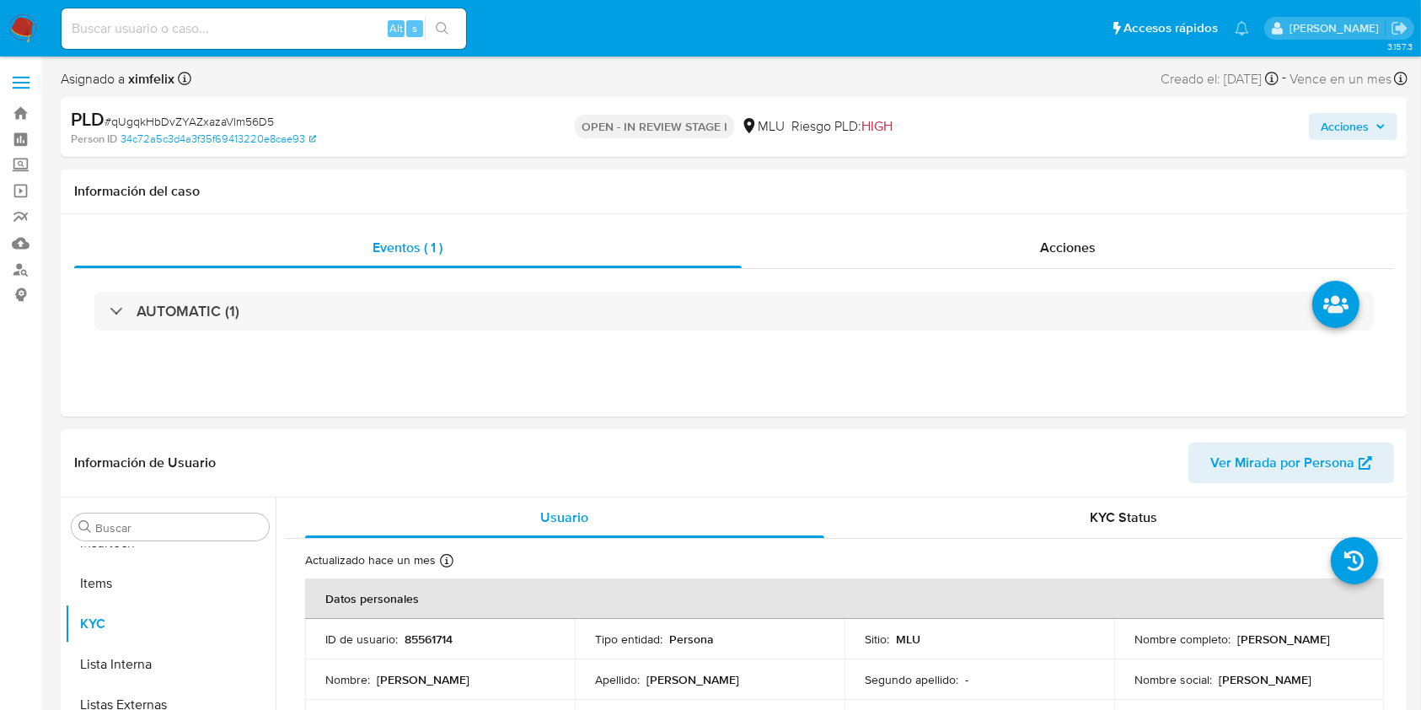
select select "10"
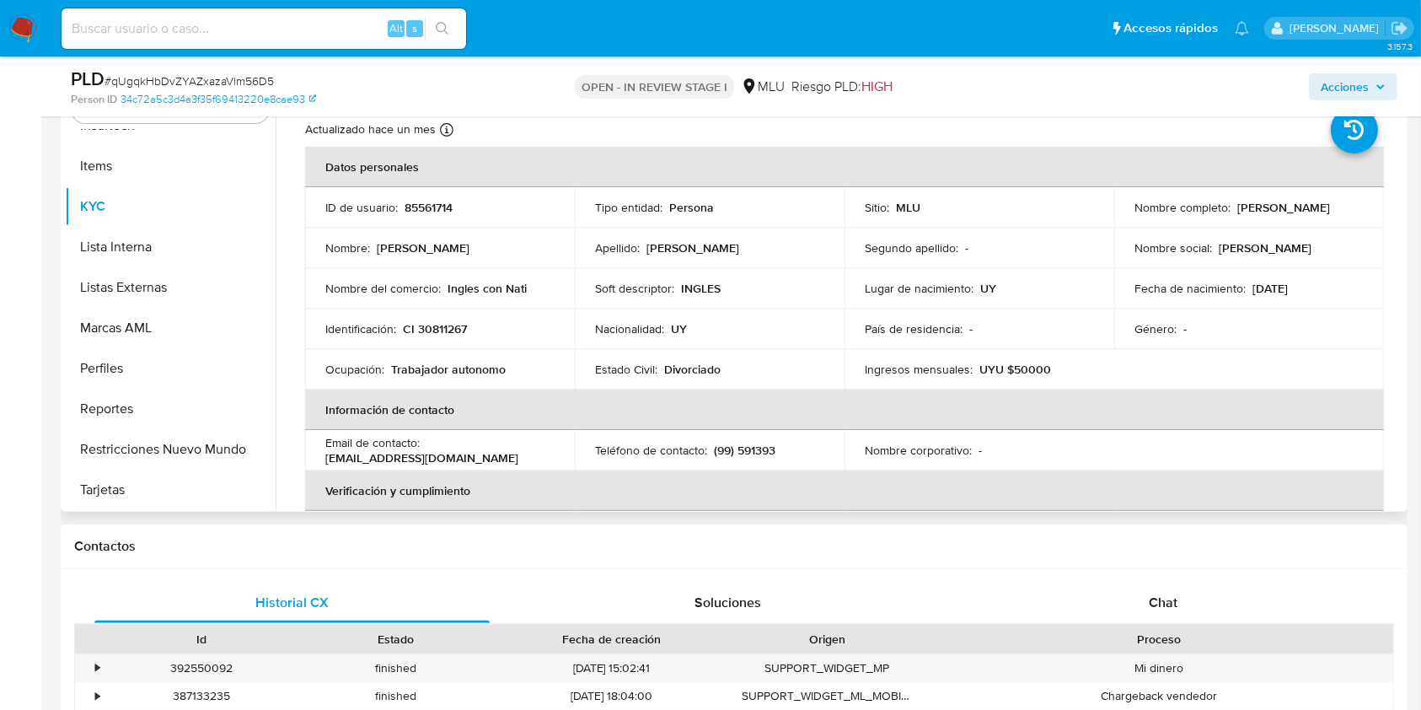
scroll to position [0, 0]
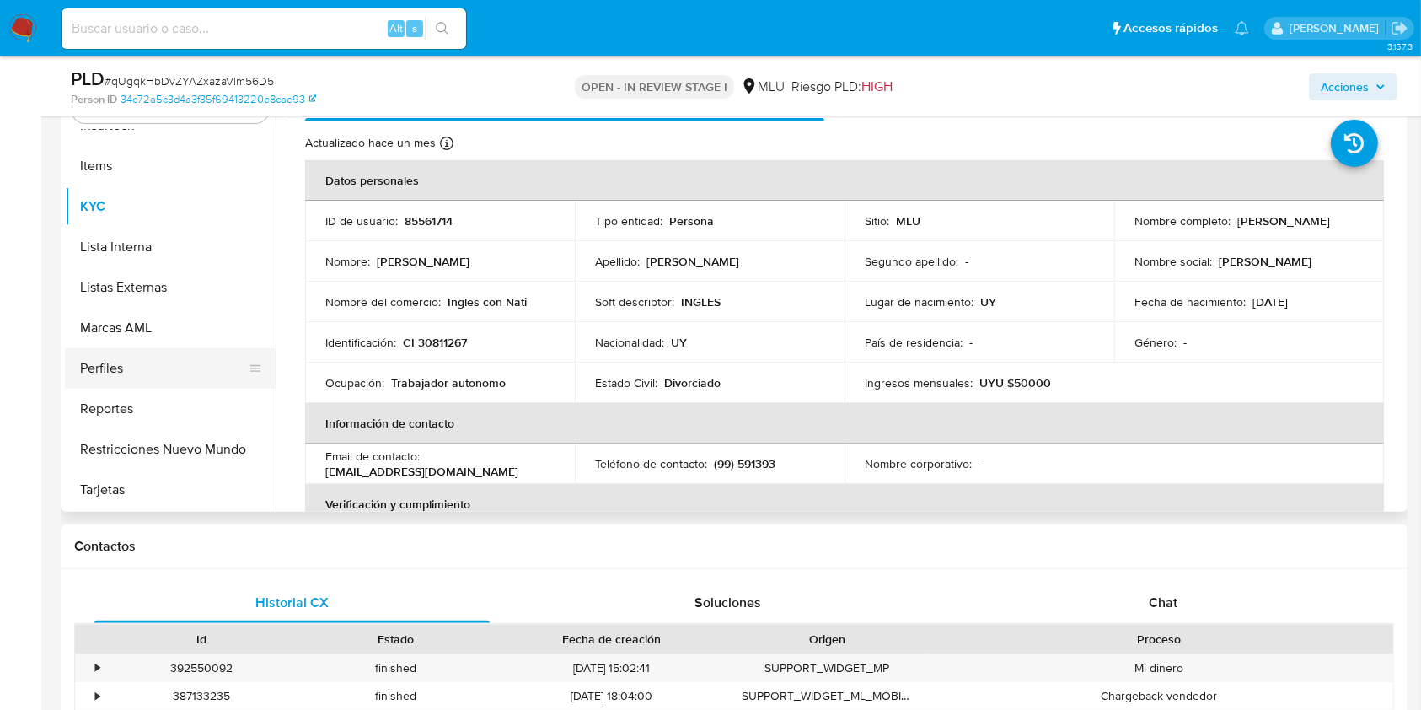
click at [122, 373] on button "Perfiles" at bounding box center [163, 368] width 197 height 40
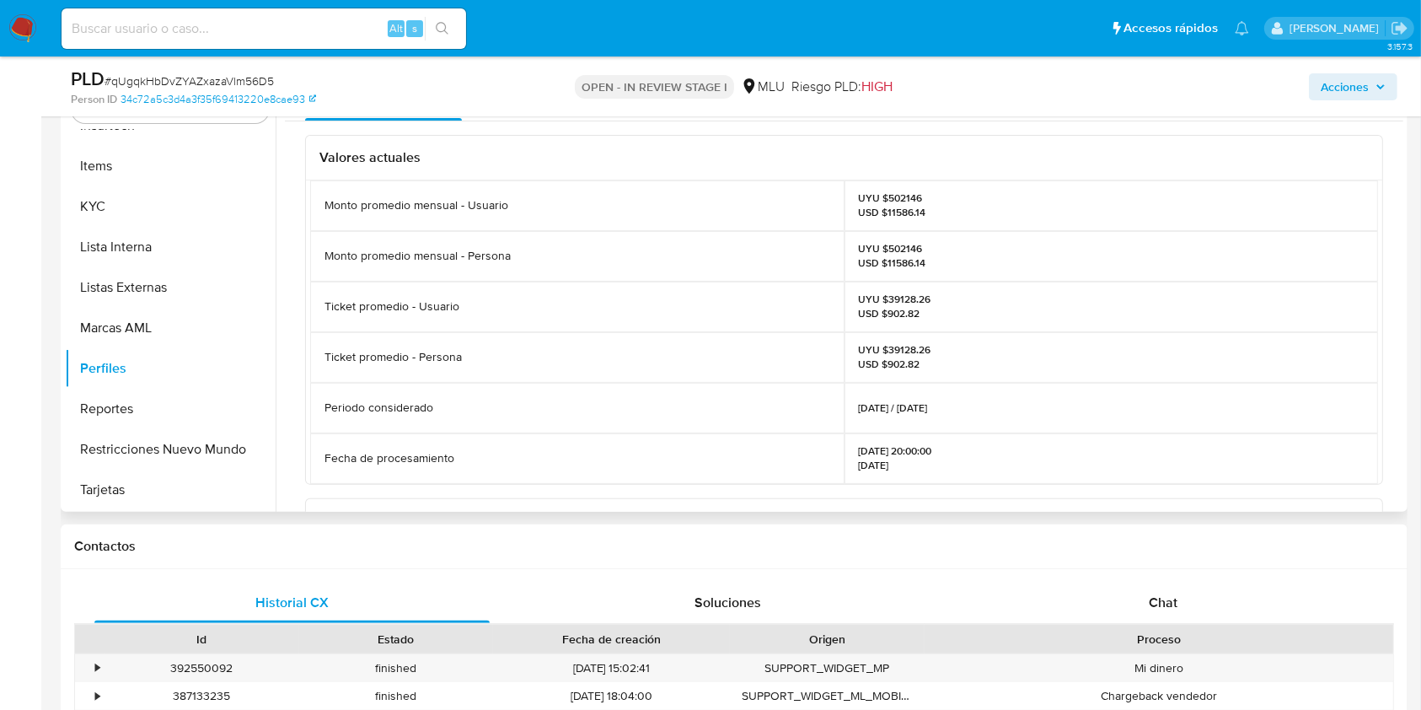
click at [901, 243] on p "UYU $502146 USD $11586.14" at bounding box center [892, 255] width 67 height 27
copy p "502146"
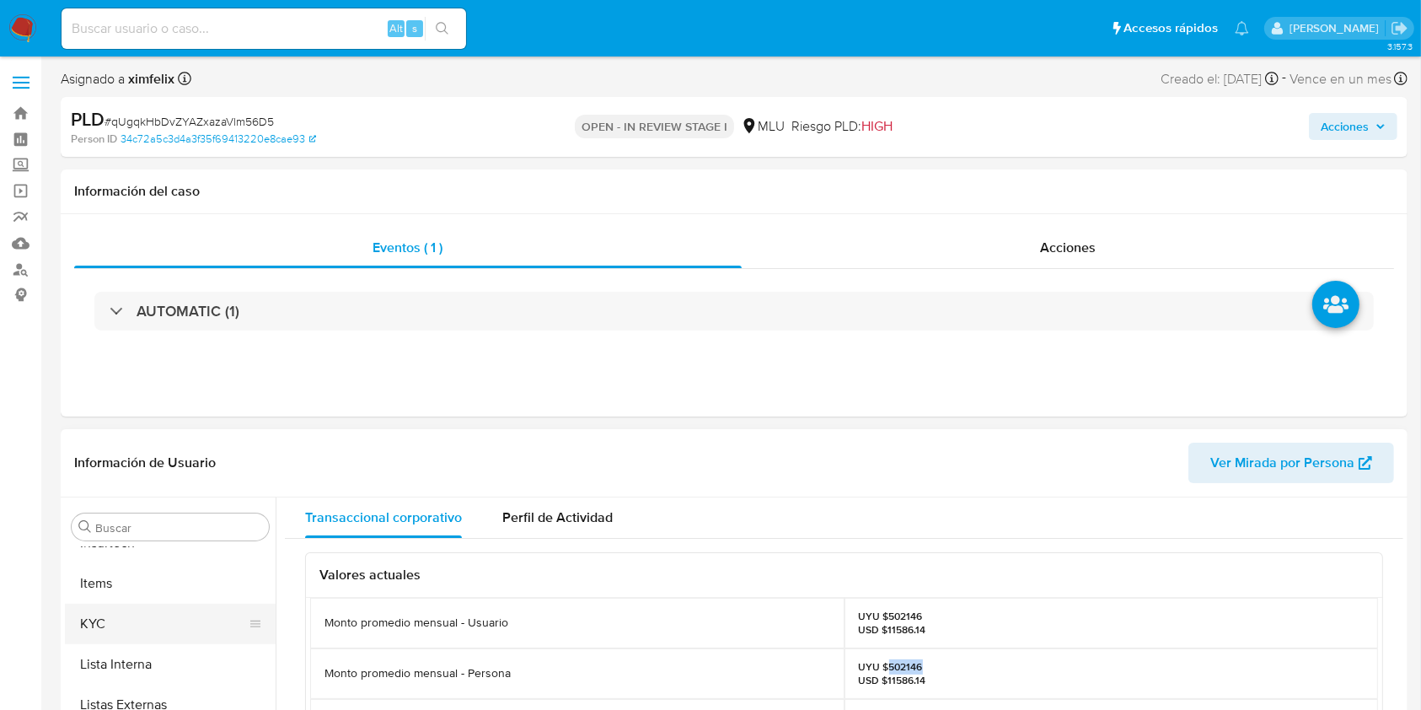
click at [162, 622] on button "KYC" at bounding box center [163, 623] width 197 height 40
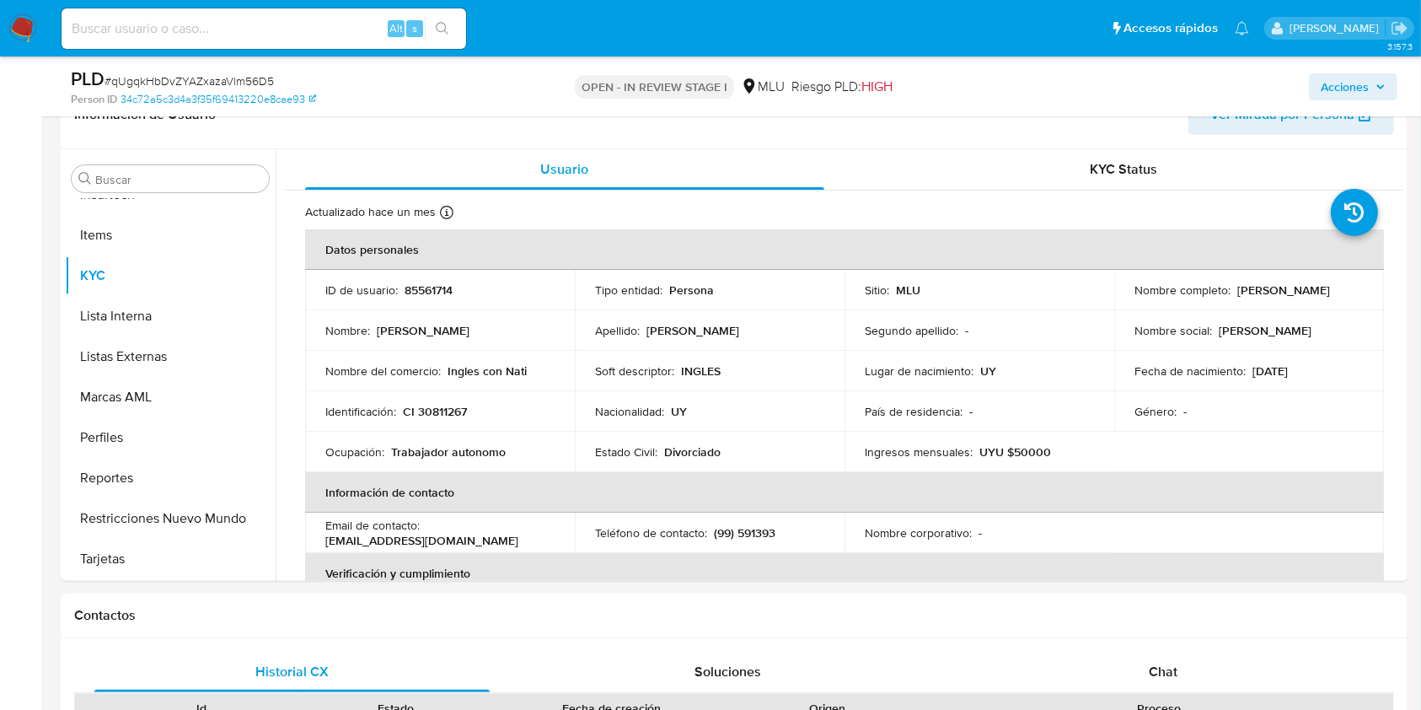
scroll to position [255, 0]
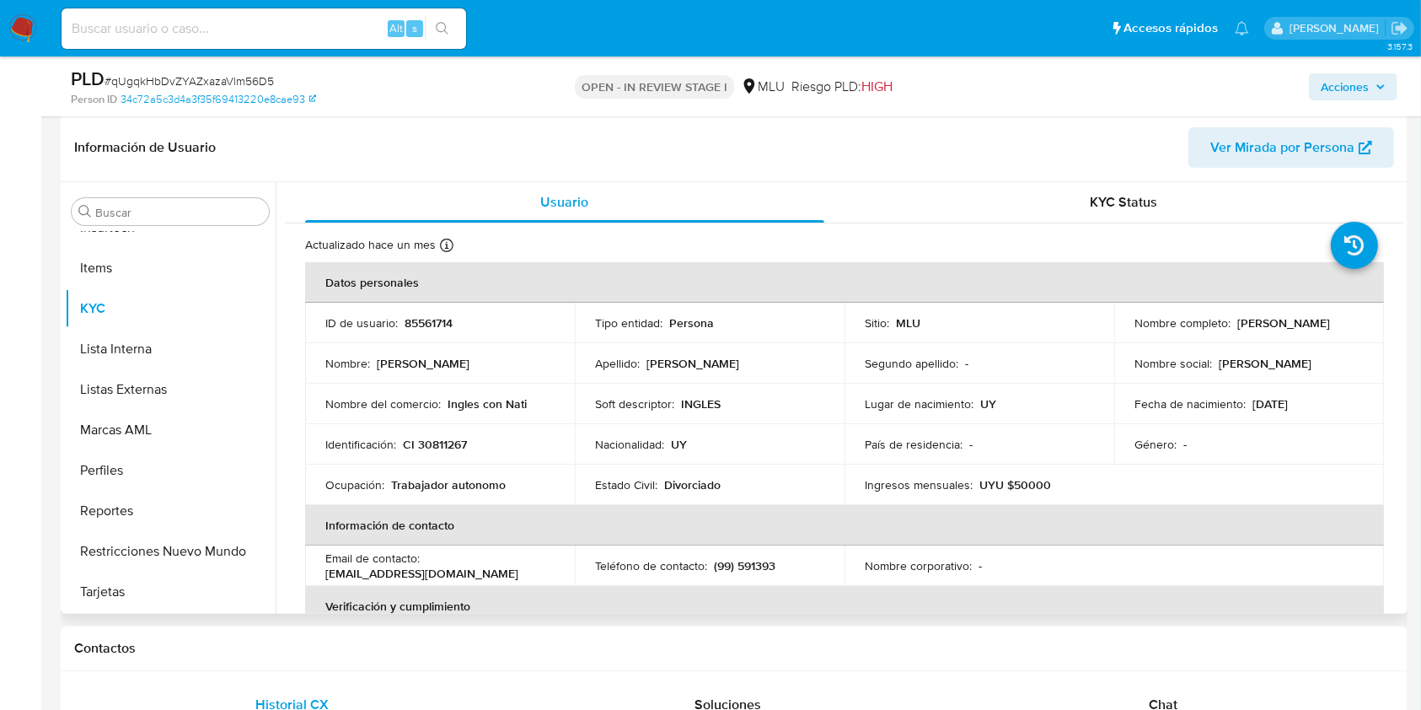
click at [419, 447] on p "CI 30811267" at bounding box center [435, 444] width 64 height 15
copy p "30811267"
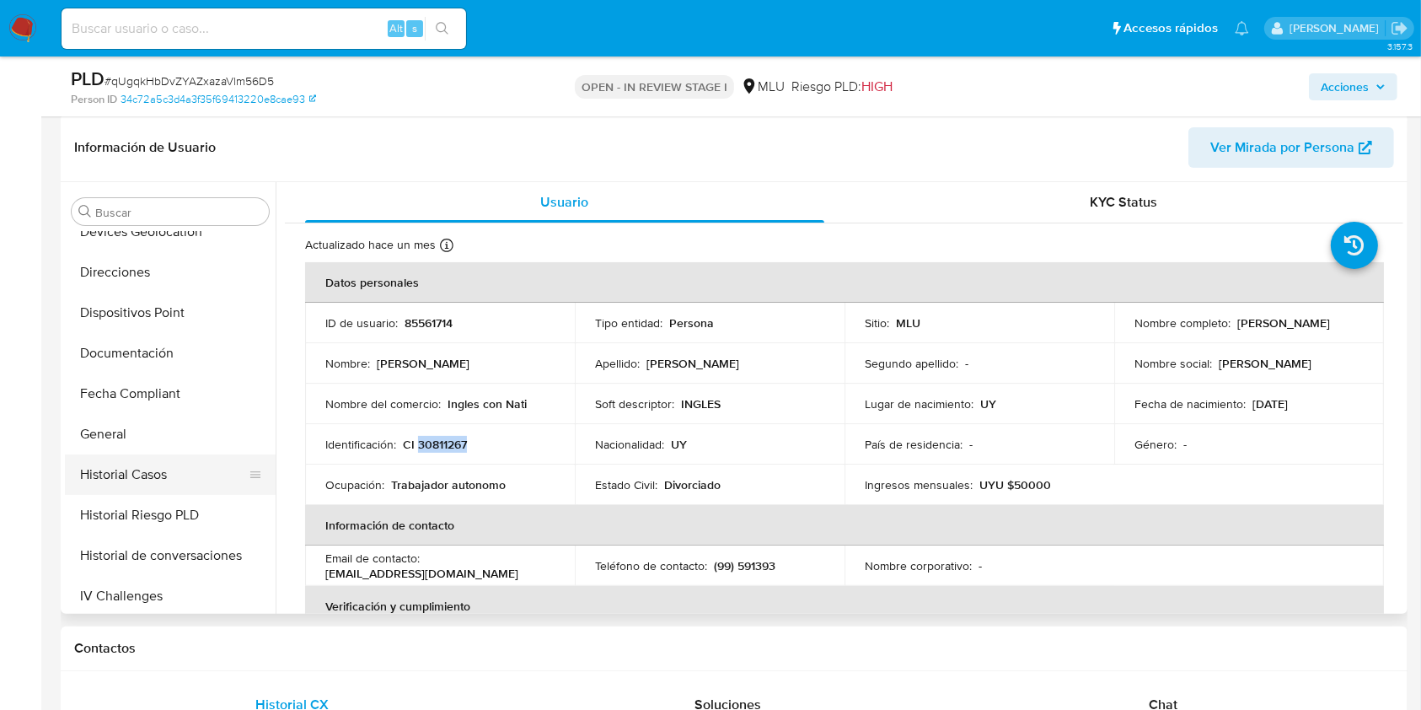
click at [169, 474] on button "Historial Casos" at bounding box center [163, 474] width 197 height 40
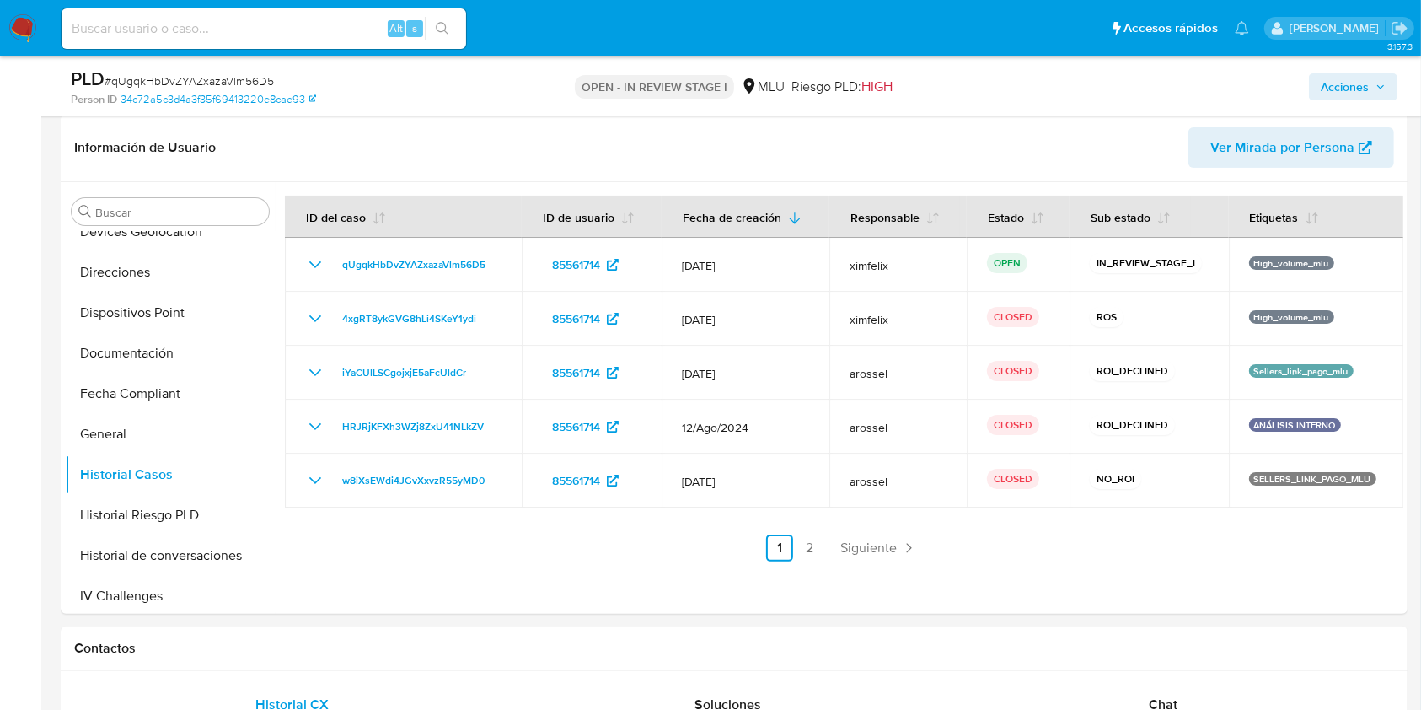
scroll to position [0, 0]
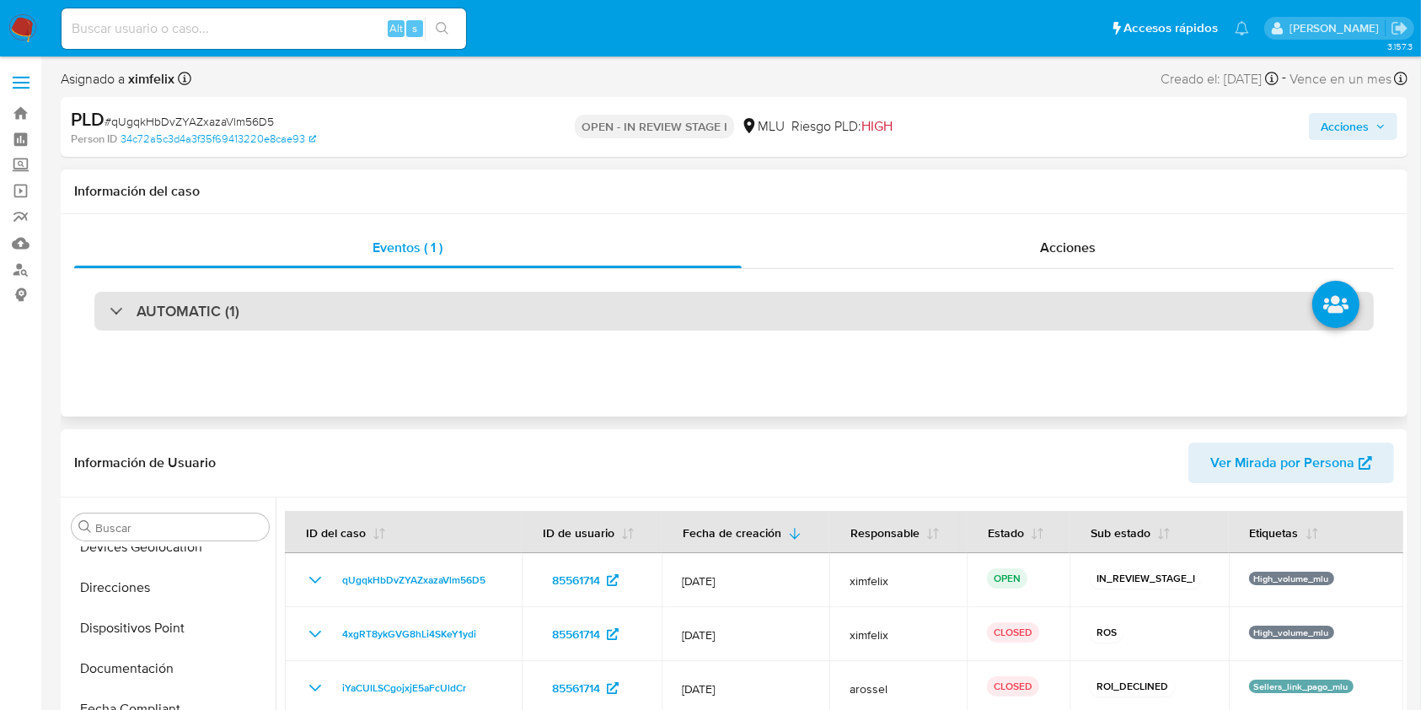
click at [1052, 307] on div "AUTOMATIC (1)" at bounding box center [733, 311] width 1279 height 39
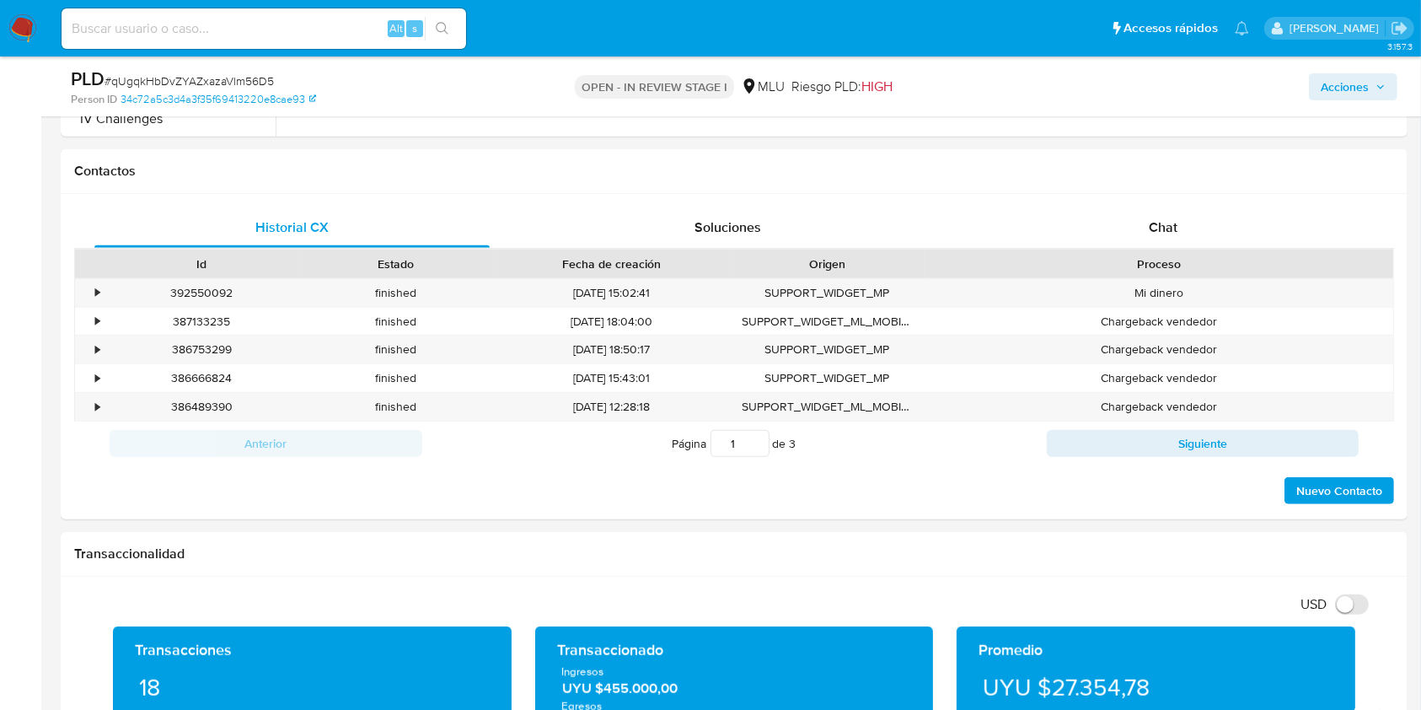
scroll to position [1286, 0]
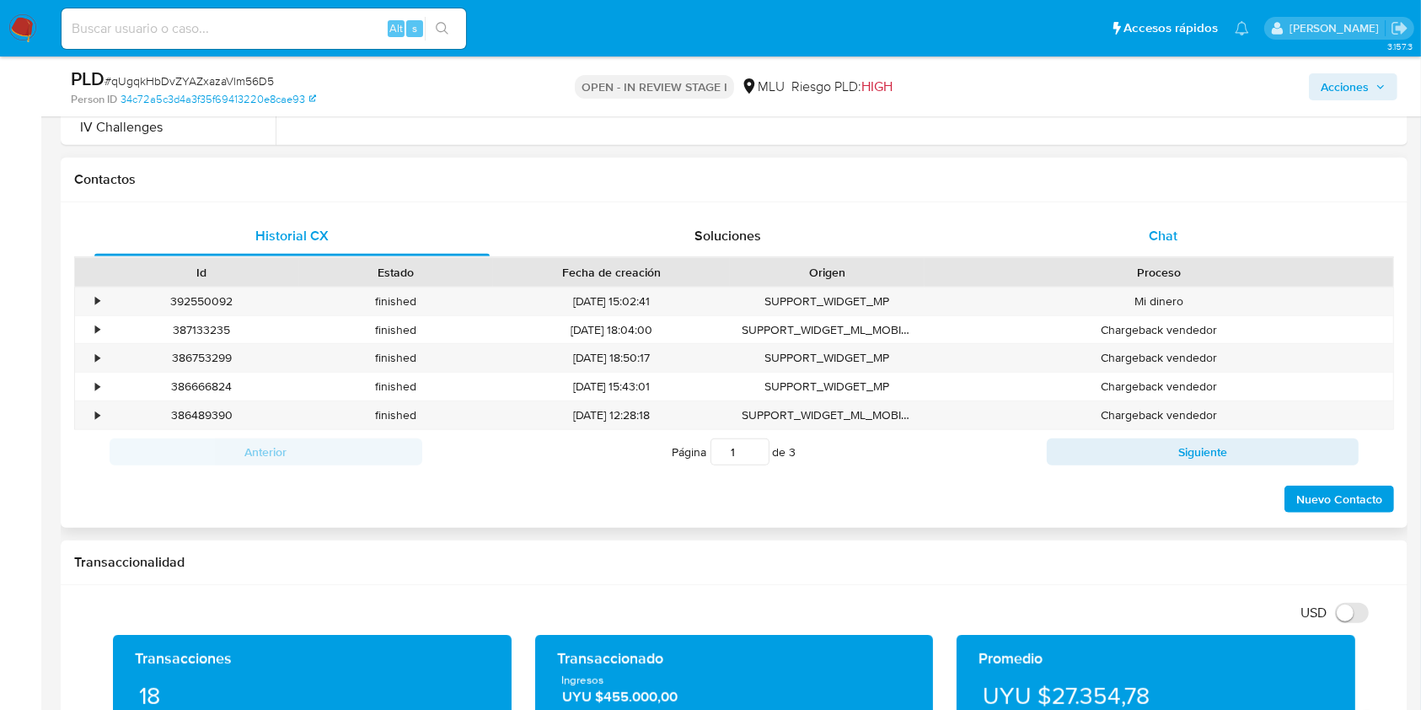
click at [1207, 238] on div "Chat" at bounding box center [1163, 236] width 395 height 40
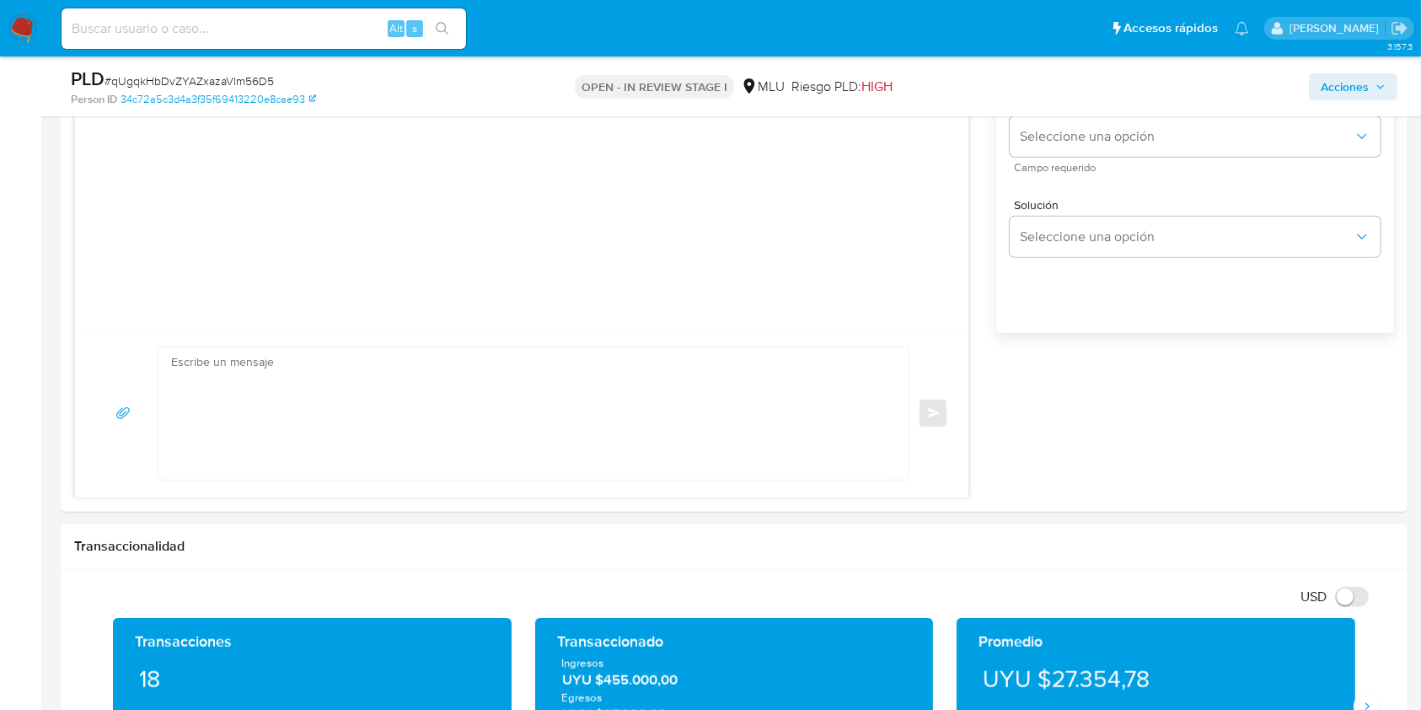
scroll to position [1652, 0]
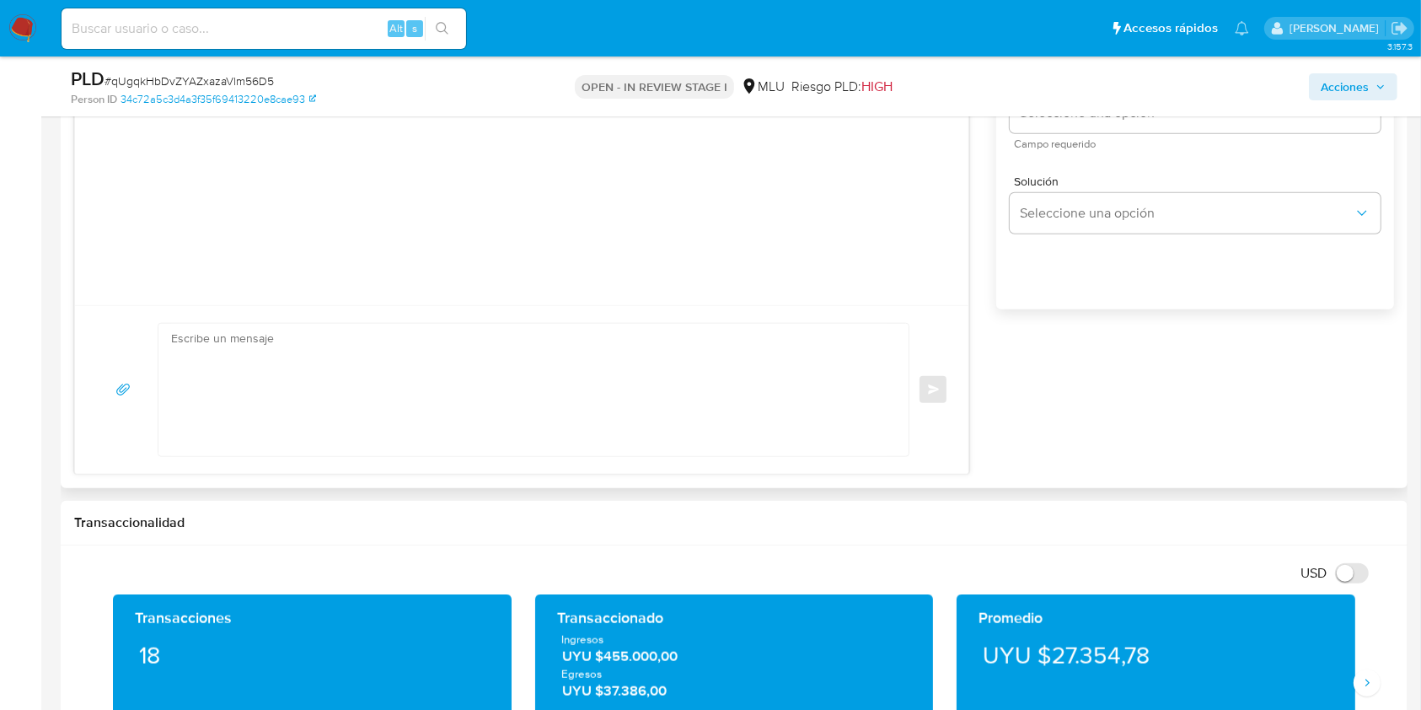
click at [533, 421] on textarea at bounding box center [529, 390] width 716 height 132
paste textarea "Te contactamos ya que necesitamos verificar algunos datos. Por este motivo, sol…"
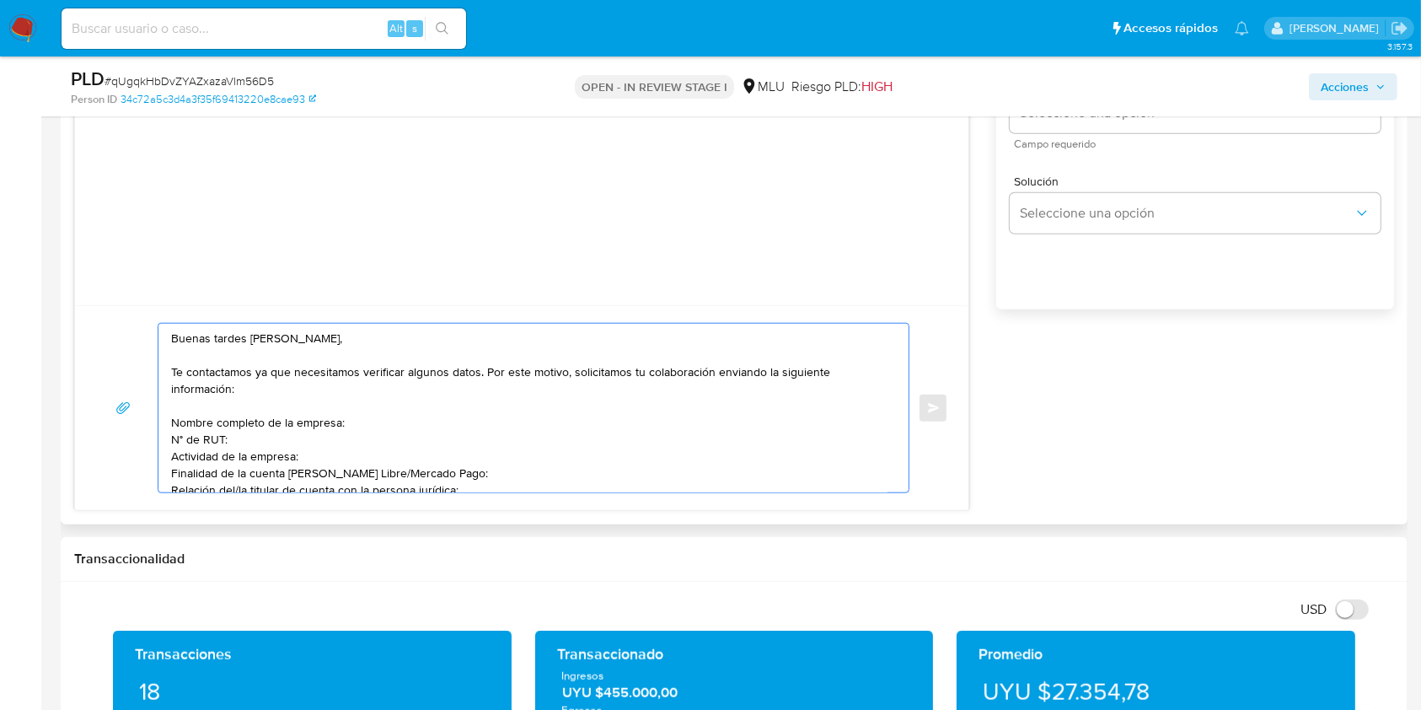
scroll to position [33, 0]
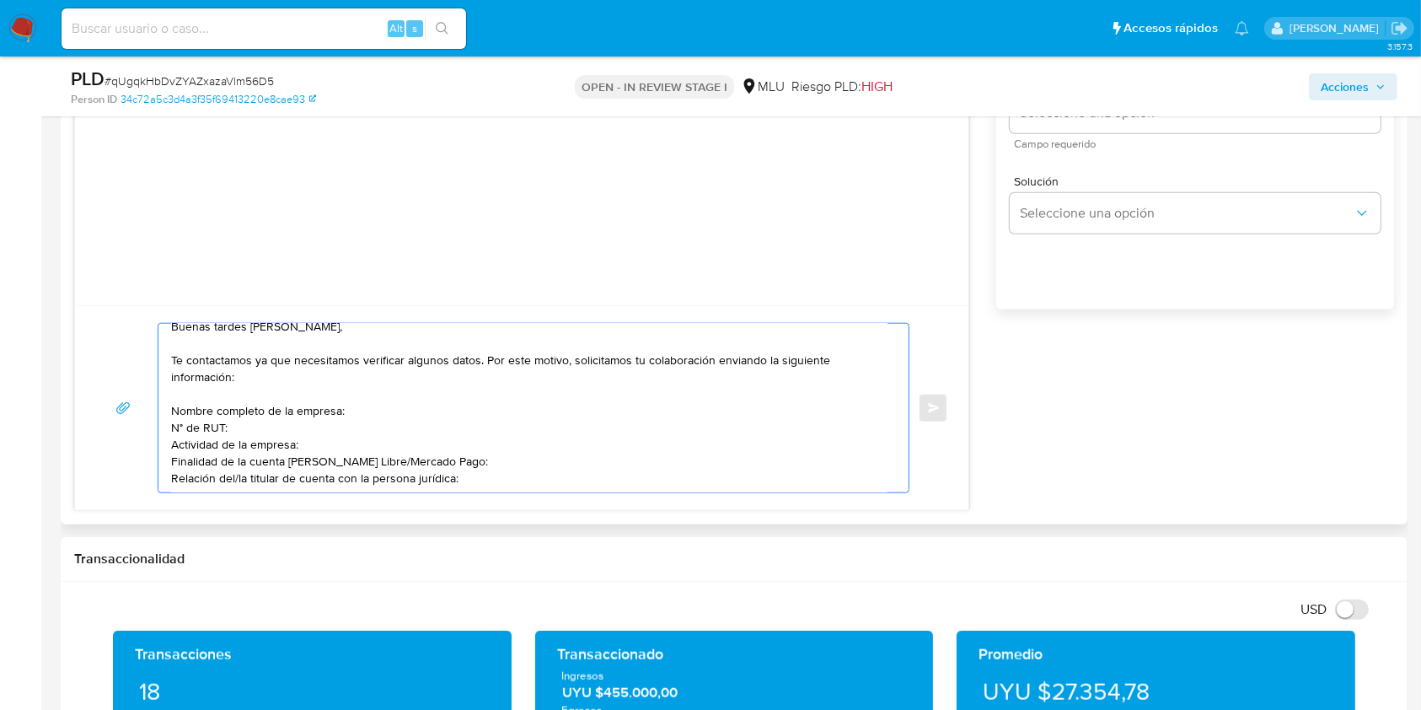
click at [389, 437] on textarea "Buenas tardes Natalia, Te contactamos ya que necesitamos verificar algunos dato…" at bounding box center [529, 408] width 716 height 169
click at [240, 456] on textarea "Buenas tardes Natalia, Te contactamos ya que necesitamos verificar algunos dato…" at bounding box center [529, 408] width 716 height 169
click at [475, 455] on textarea "Buenas tardes Natalia, Te contactamos ya que necesitamos verificar algunos dato…" at bounding box center [529, 408] width 716 height 169
paste textarea "Ten en cuenta que según la cláusula 1 a) de nuestros Términos y Condiciones, Me…"
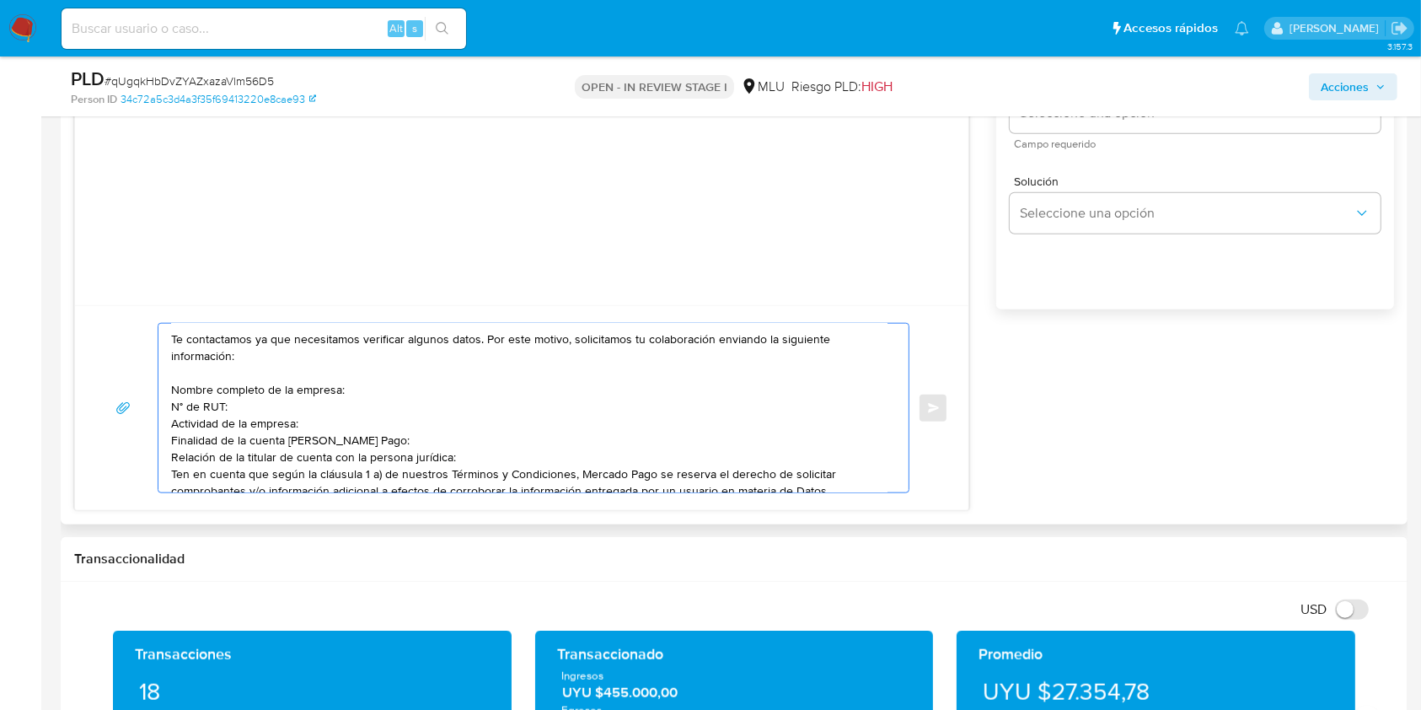
scroll to position [164, 0]
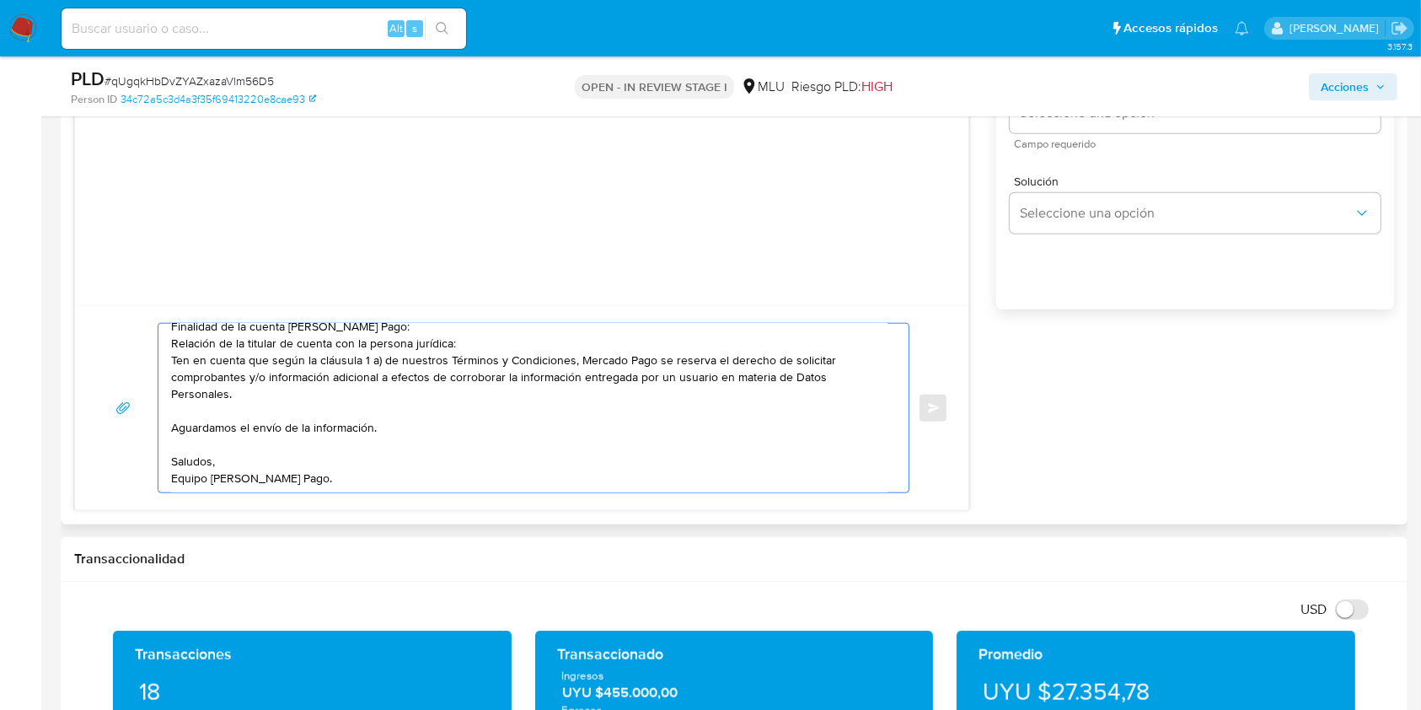
click at [175, 346] on textarea "Buenas tardes Natalia, Te contactamos ya que necesitamos verificar algunos dato…" at bounding box center [529, 408] width 716 height 169
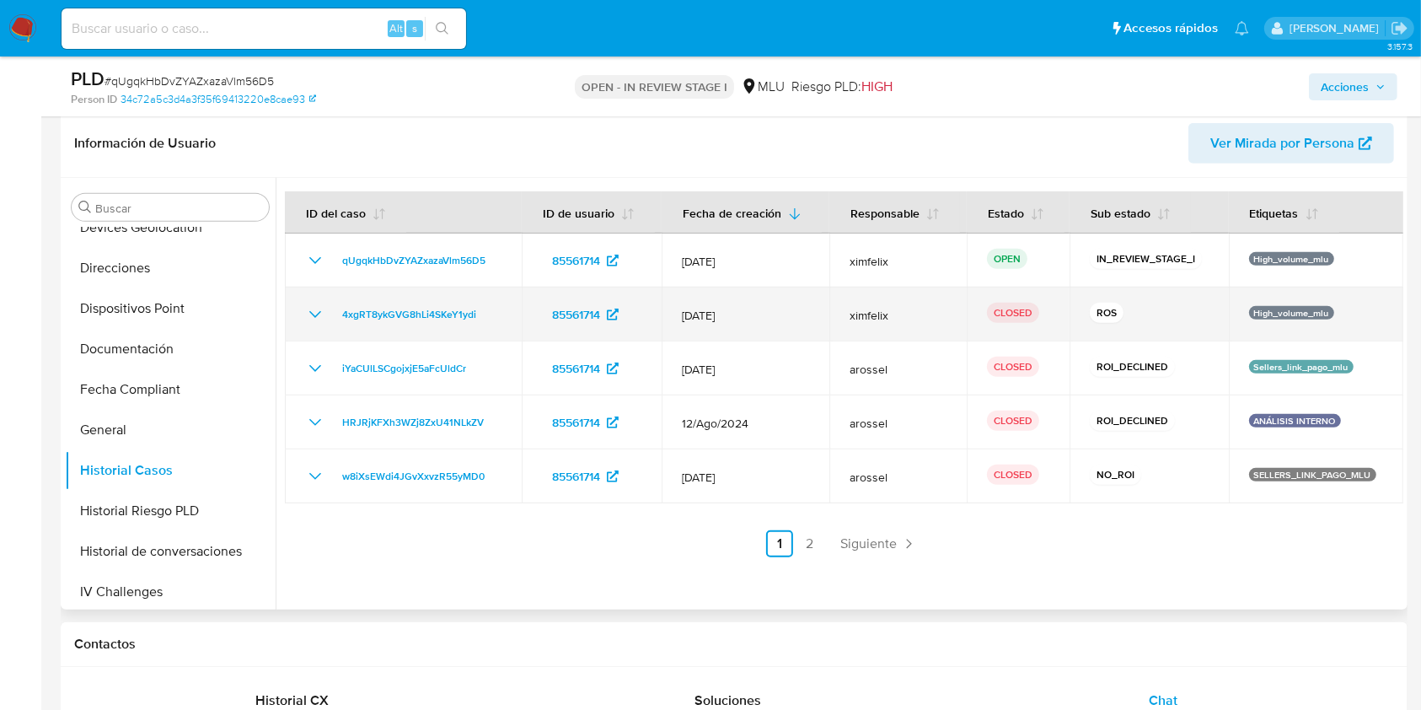
scroll to position [845, 0]
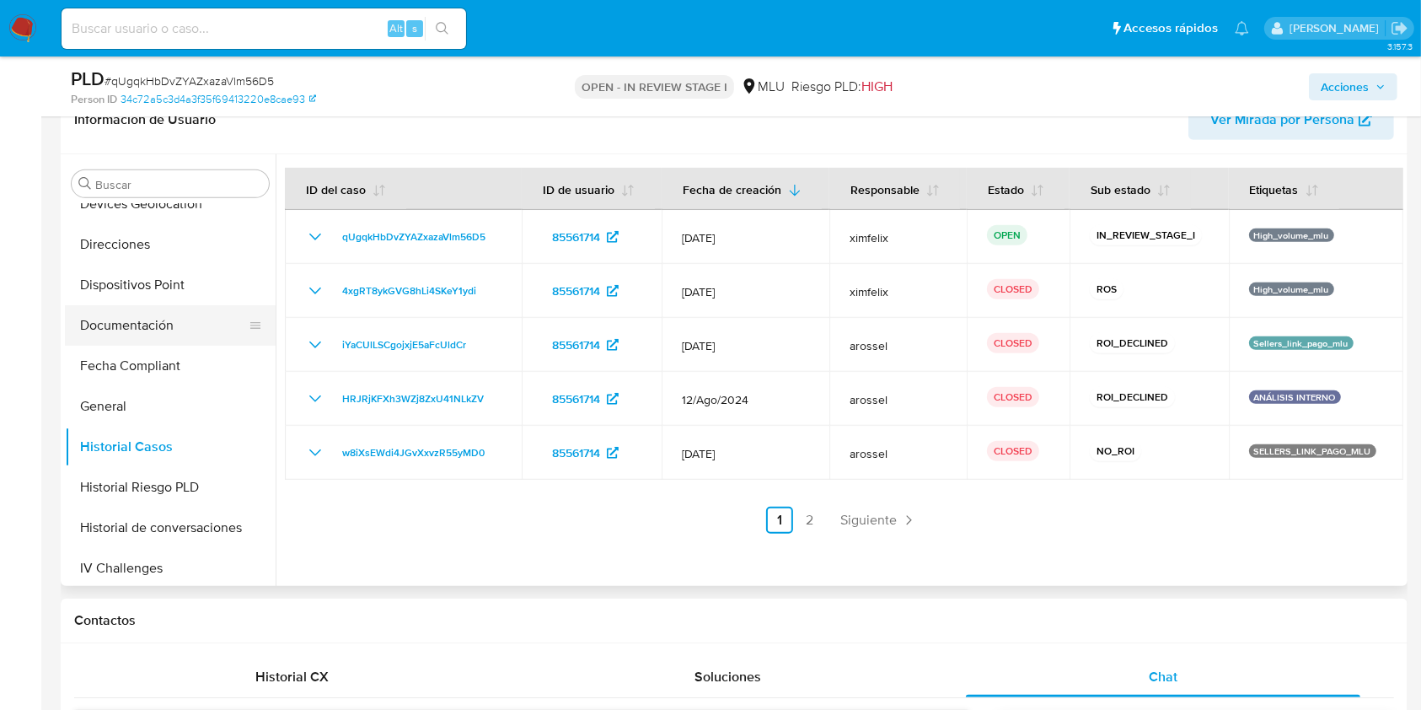
type textarea "Buenas tardes Natalia, Te contactamos ya que necesitamos verificar algunos dato…"
click at [262, 326] on button "Documentación" at bounding box center [163, 325] width 197 height 40
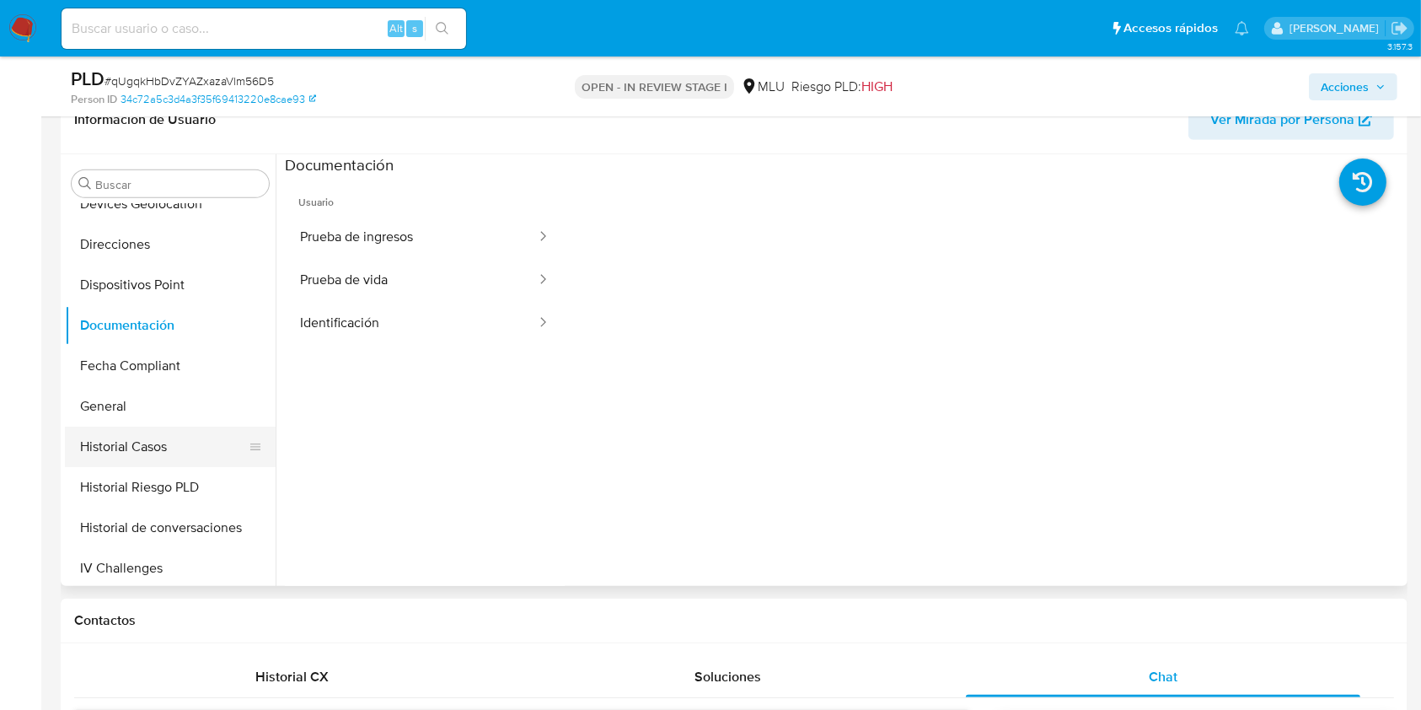
click at [182, 433] on button "Historial Casos" at bounding box center [163, 446] width 197 height 40
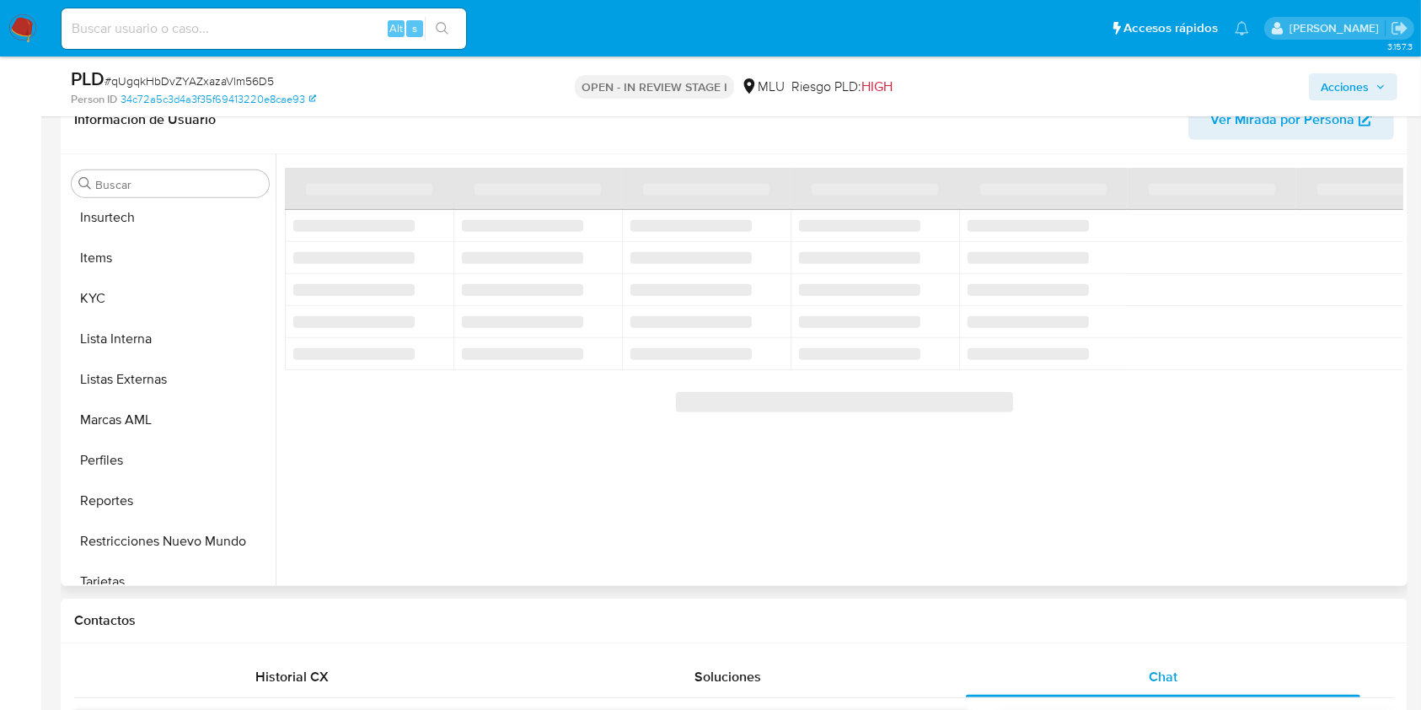
scroll to position [753, 0]
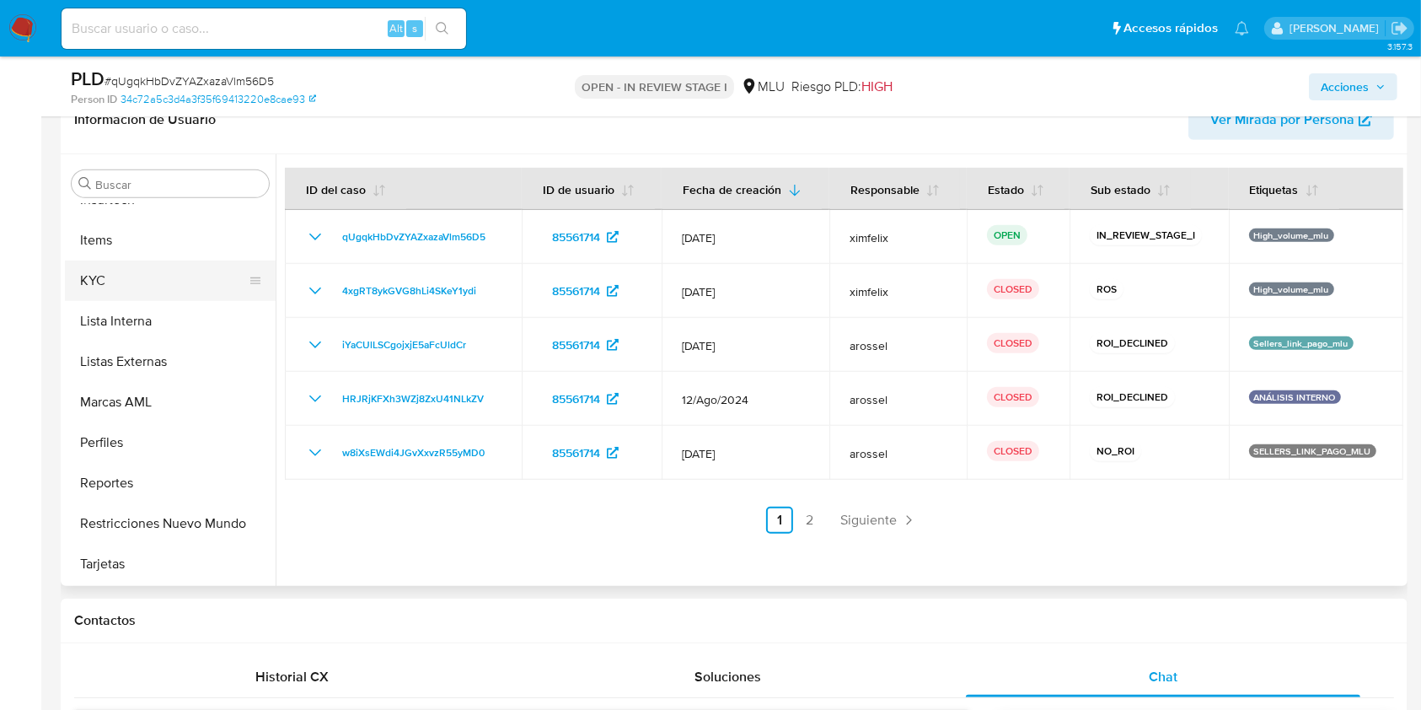
click at [142, 278] on button "KYC" at bounding box center [163, 280] width 197 height 40
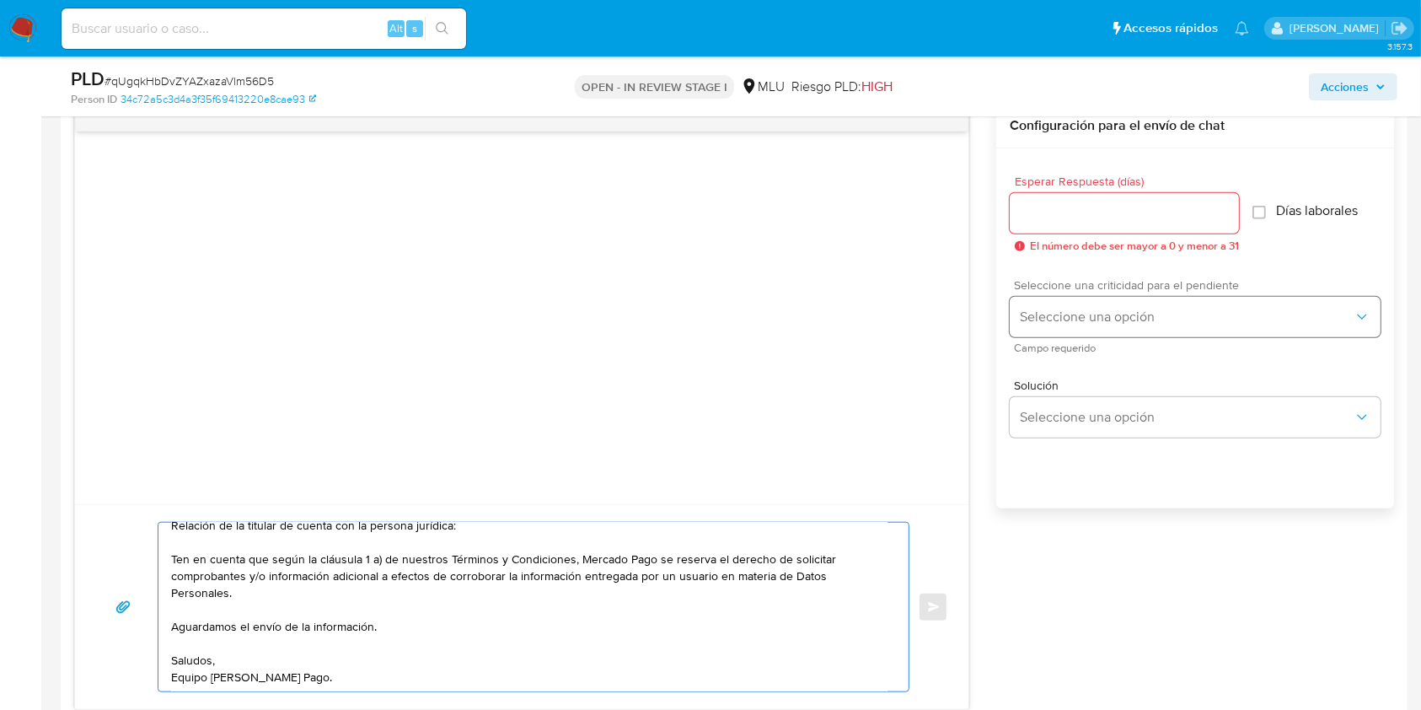
scroll to position [1478, 0]
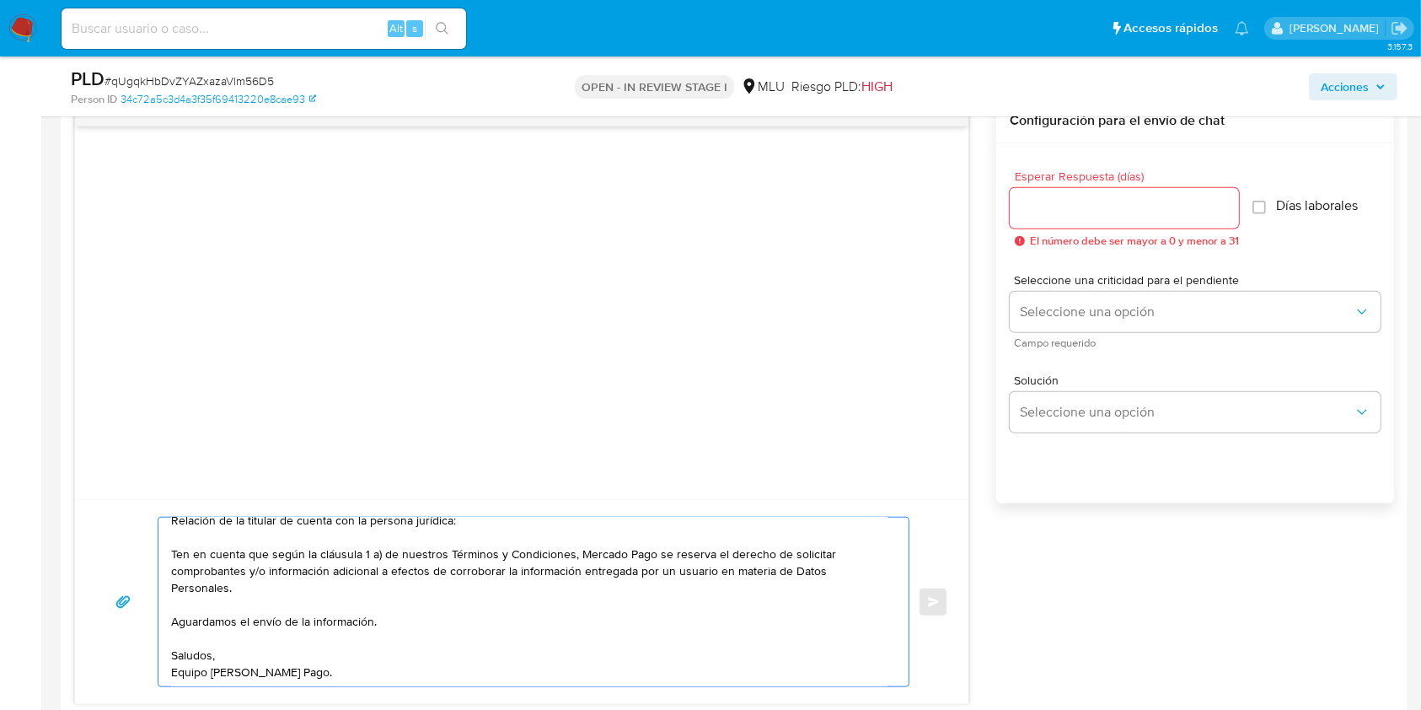
click at [1103, 198] on input "Esperar Respuesta (días)" at bounding box center [1124, 208] width 229 height 22
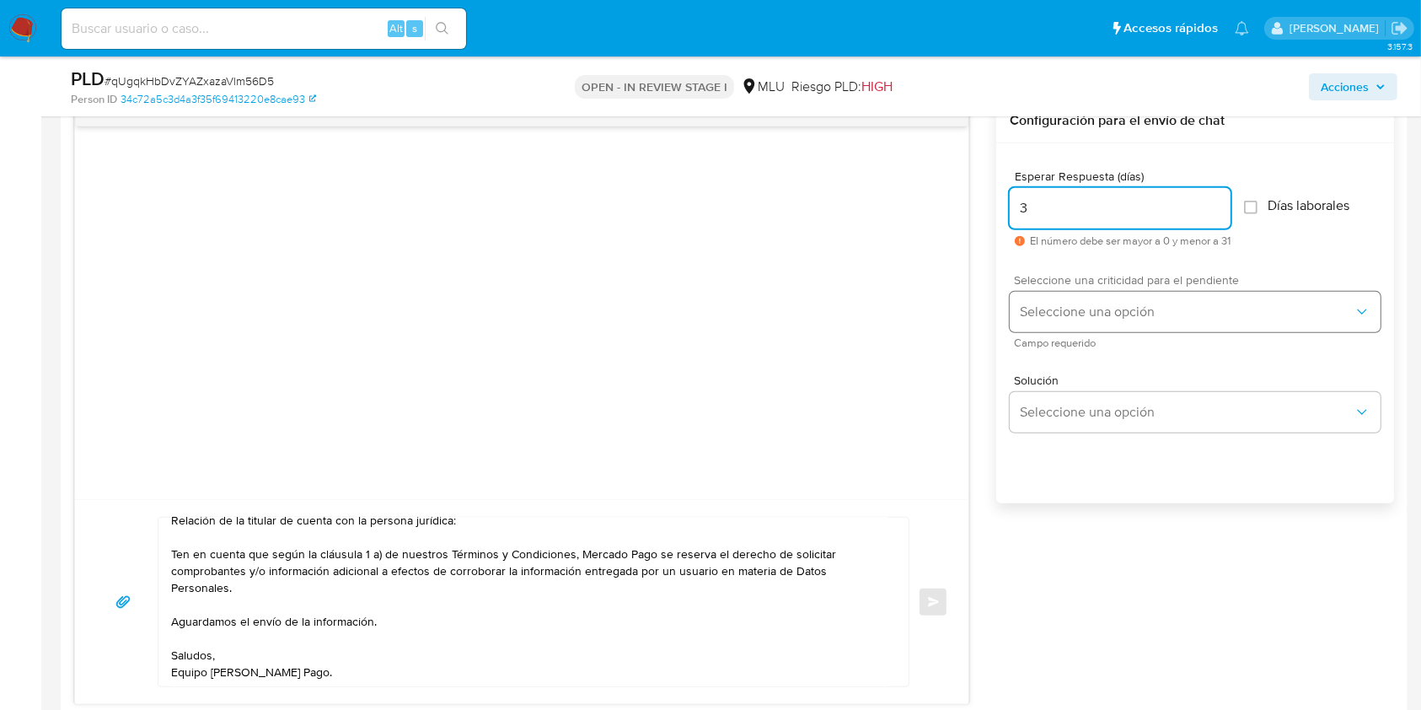
type input "3"
click at [1076, 322] on button "Seleccione una opción" at bounding box center [1195, 312] width 371 height 40
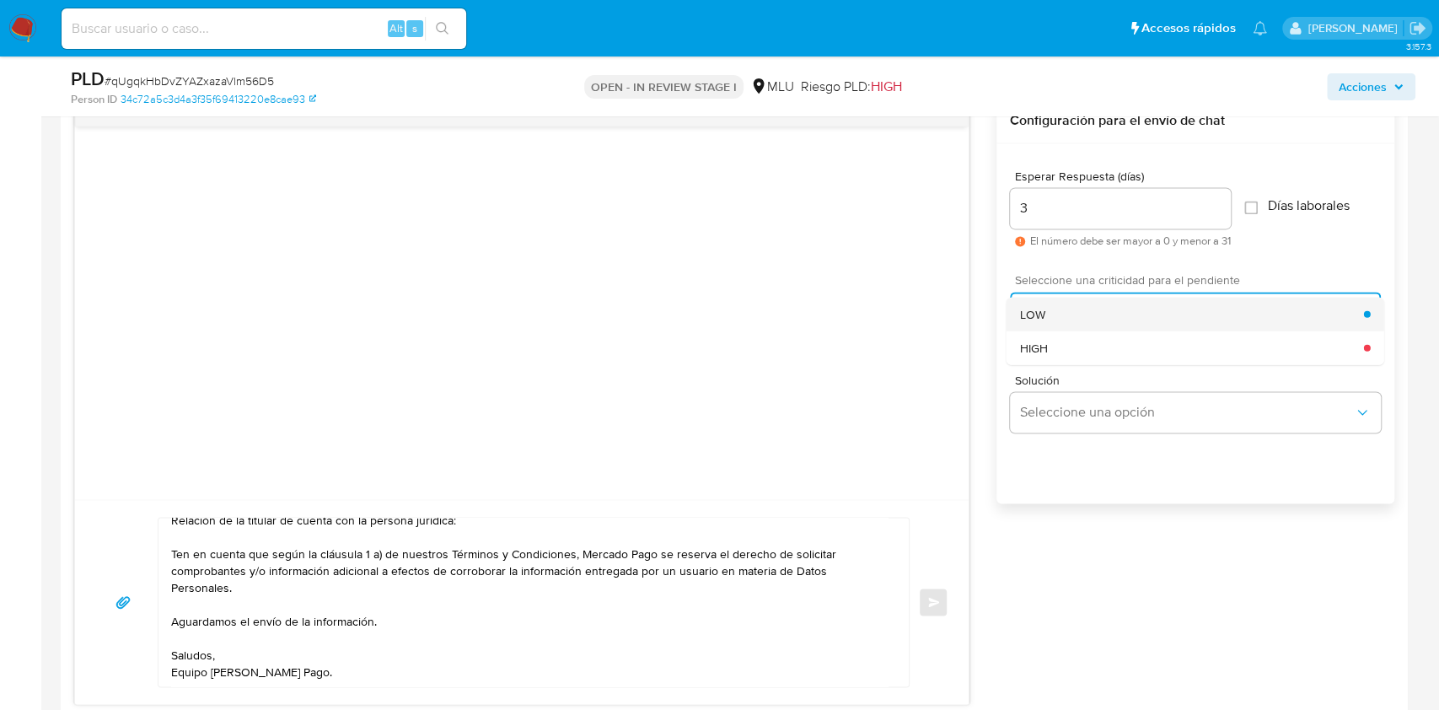
click at [1079, 297] on div "LOW" at bounding box center [1192, 314] width 344 height 34
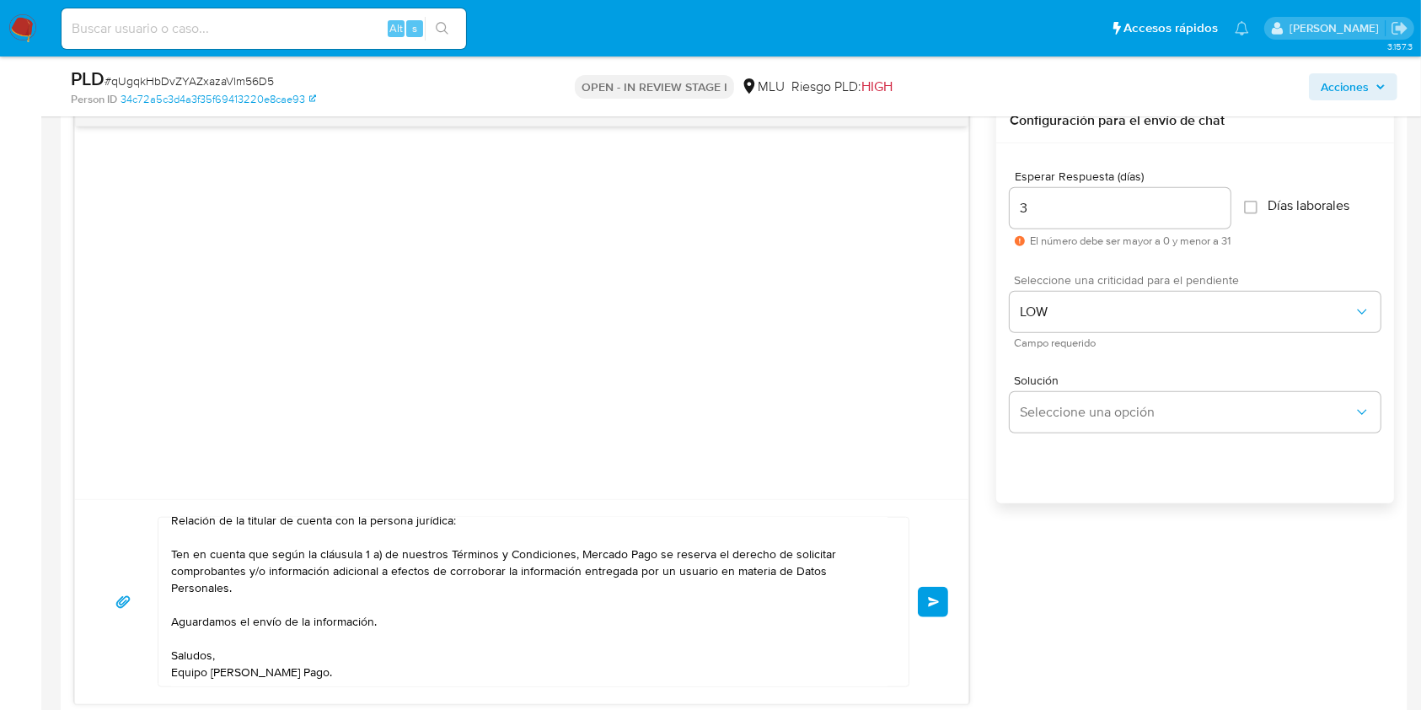
click at [934, 589] on button "Enviar" at bounding box center [933, 602] width 30 height 30
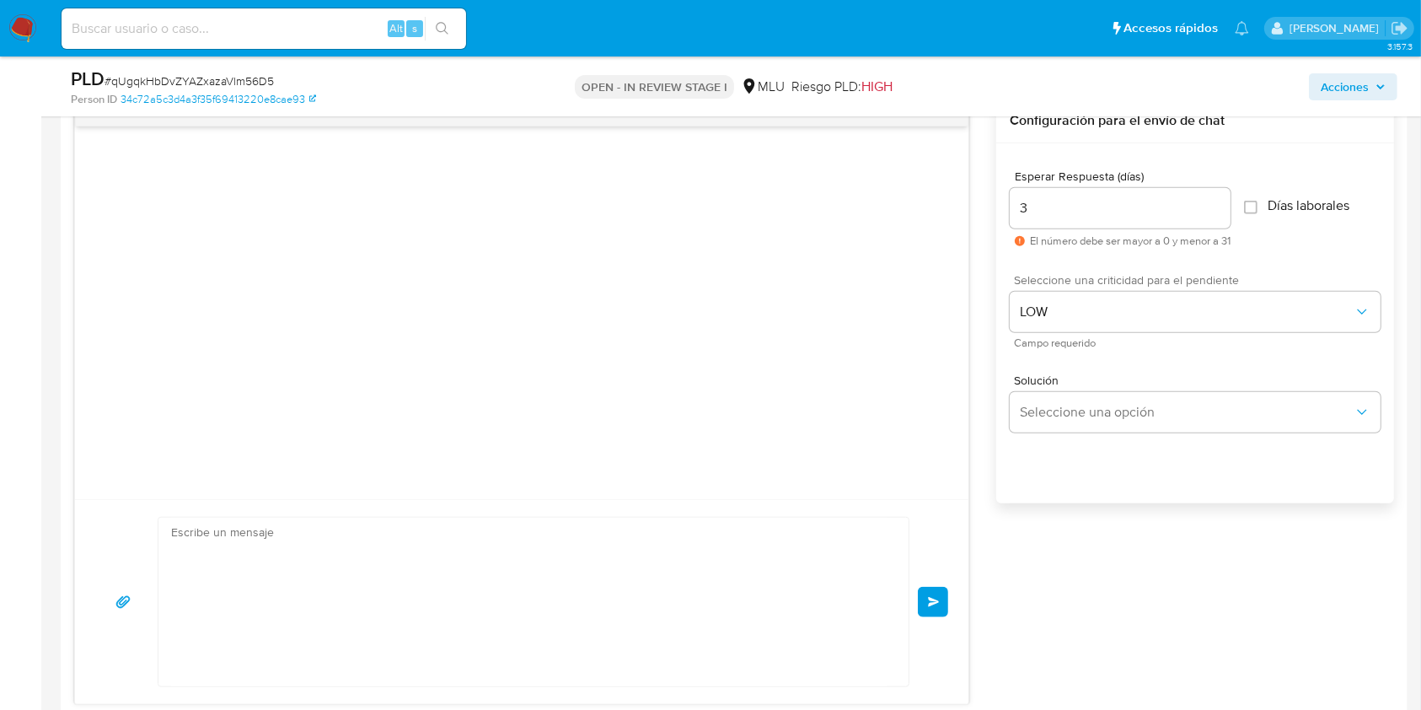
scroll to position [46, 0]
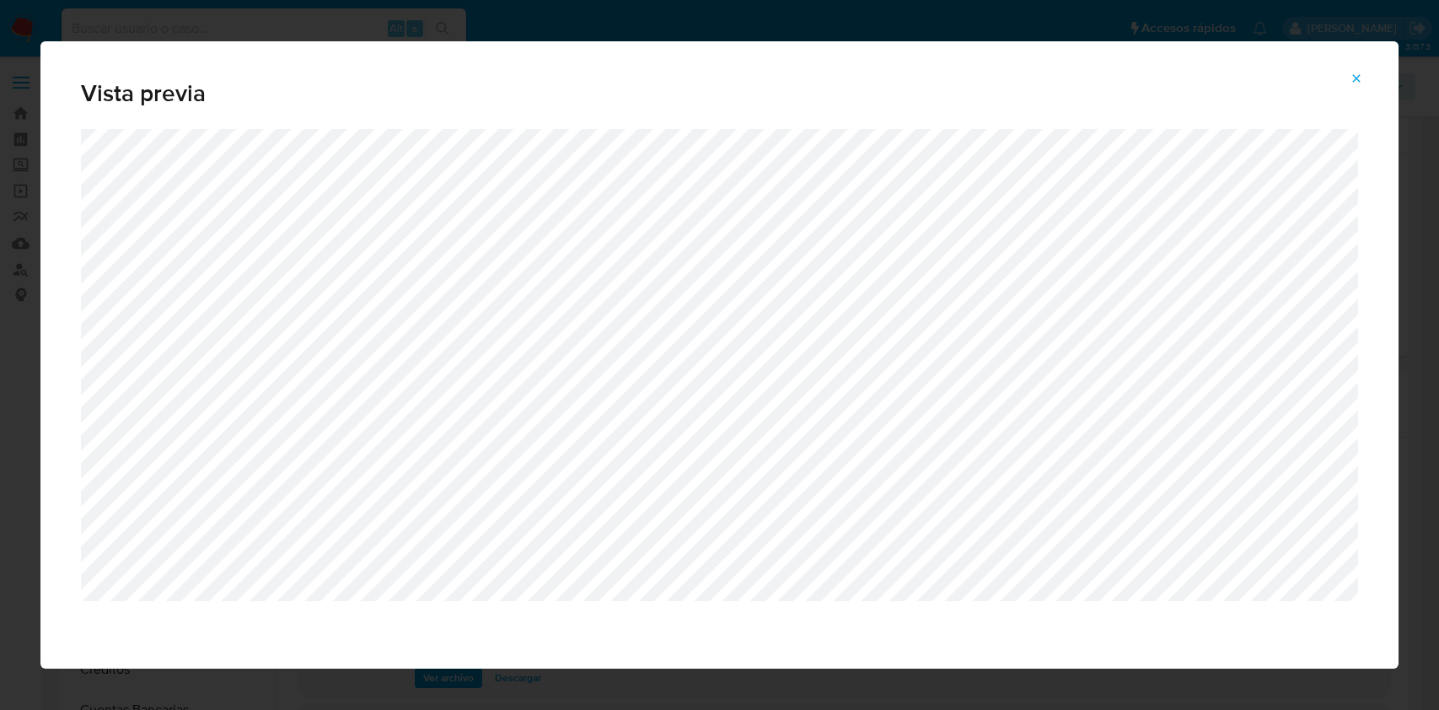
select select "10"
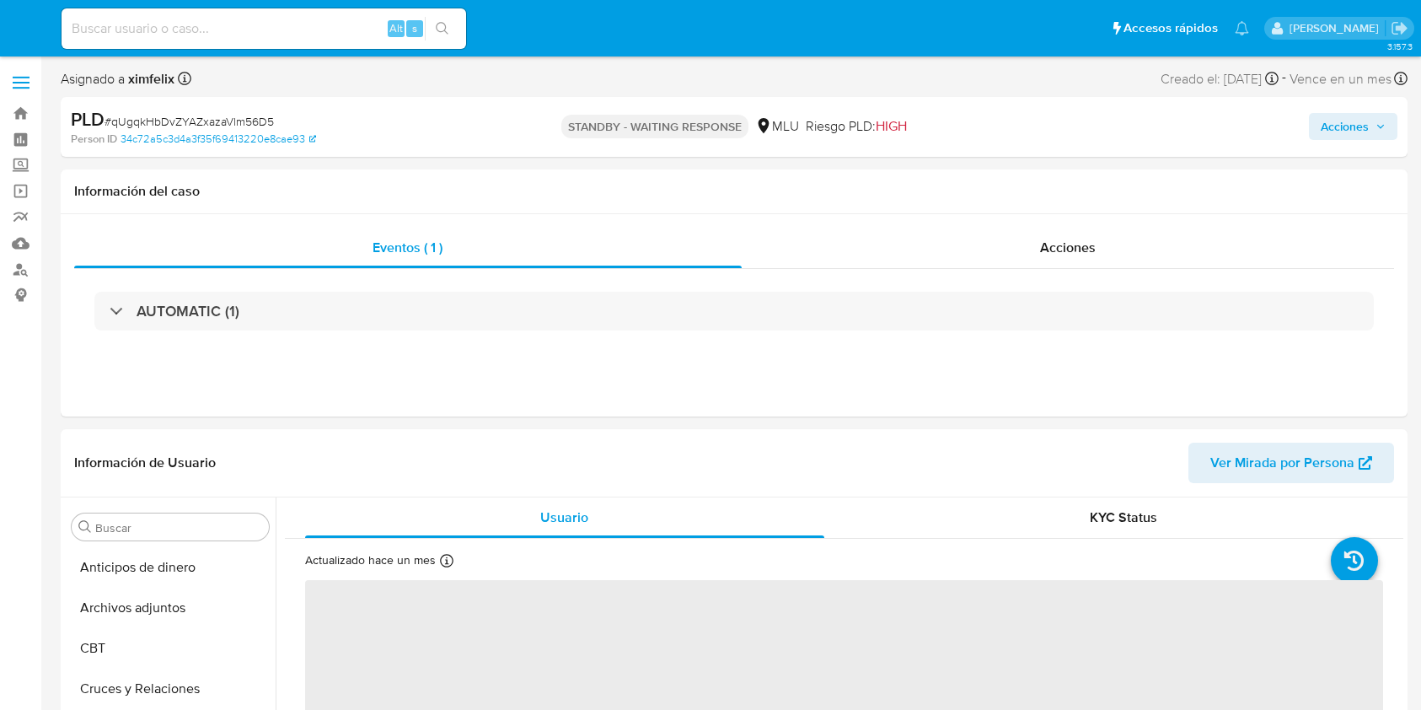
select select "10"
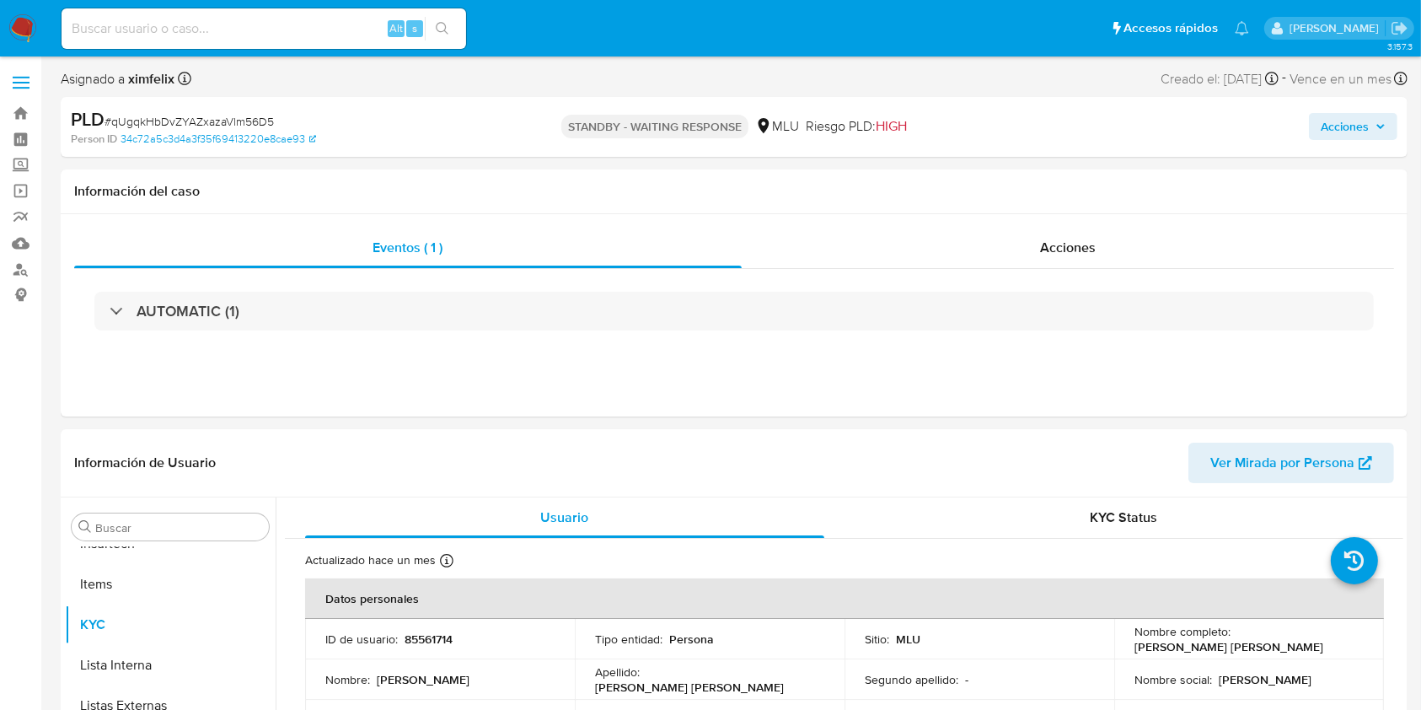
scroll to position [753, 0]
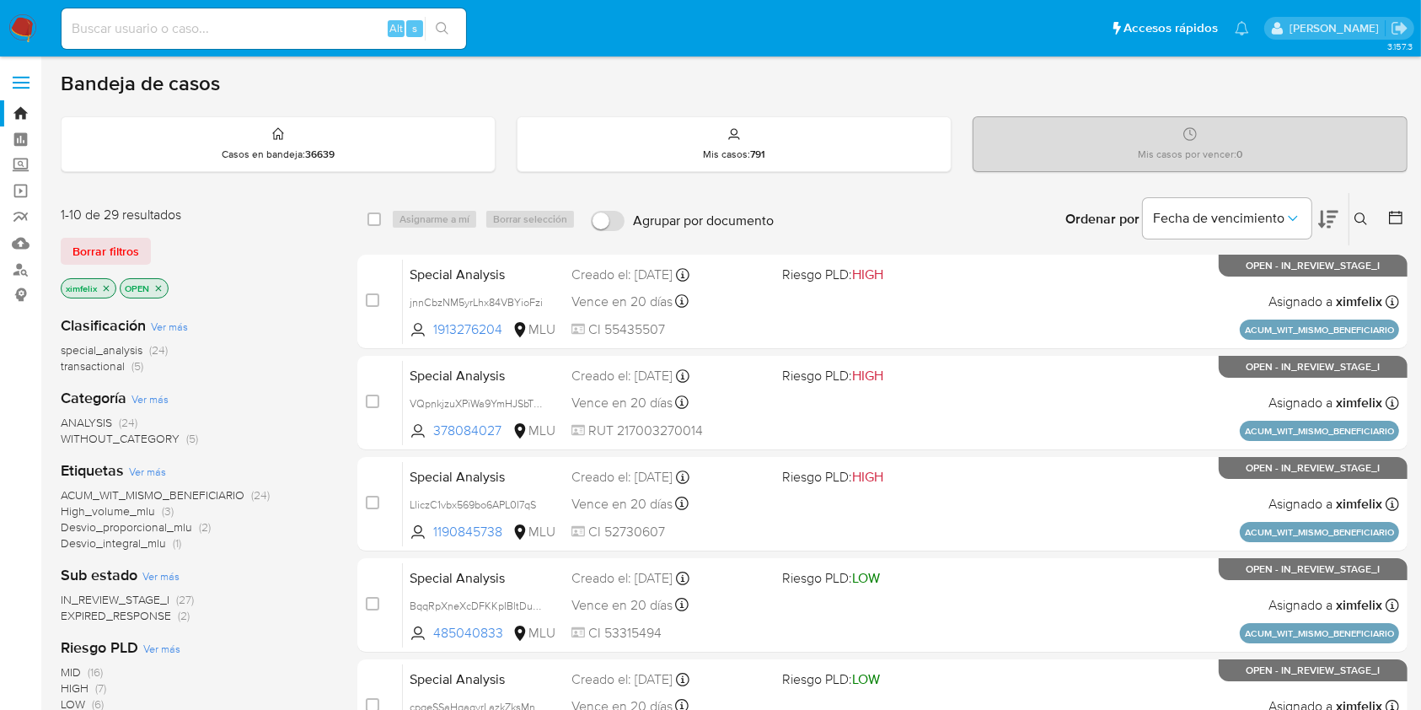
click at [20, 18] on img at bounding box center [22, 28] width 29 height 29
click at [115, 636] on span "WAITING_REVIEW" at bounding box center [107, 631] width 93 height 17
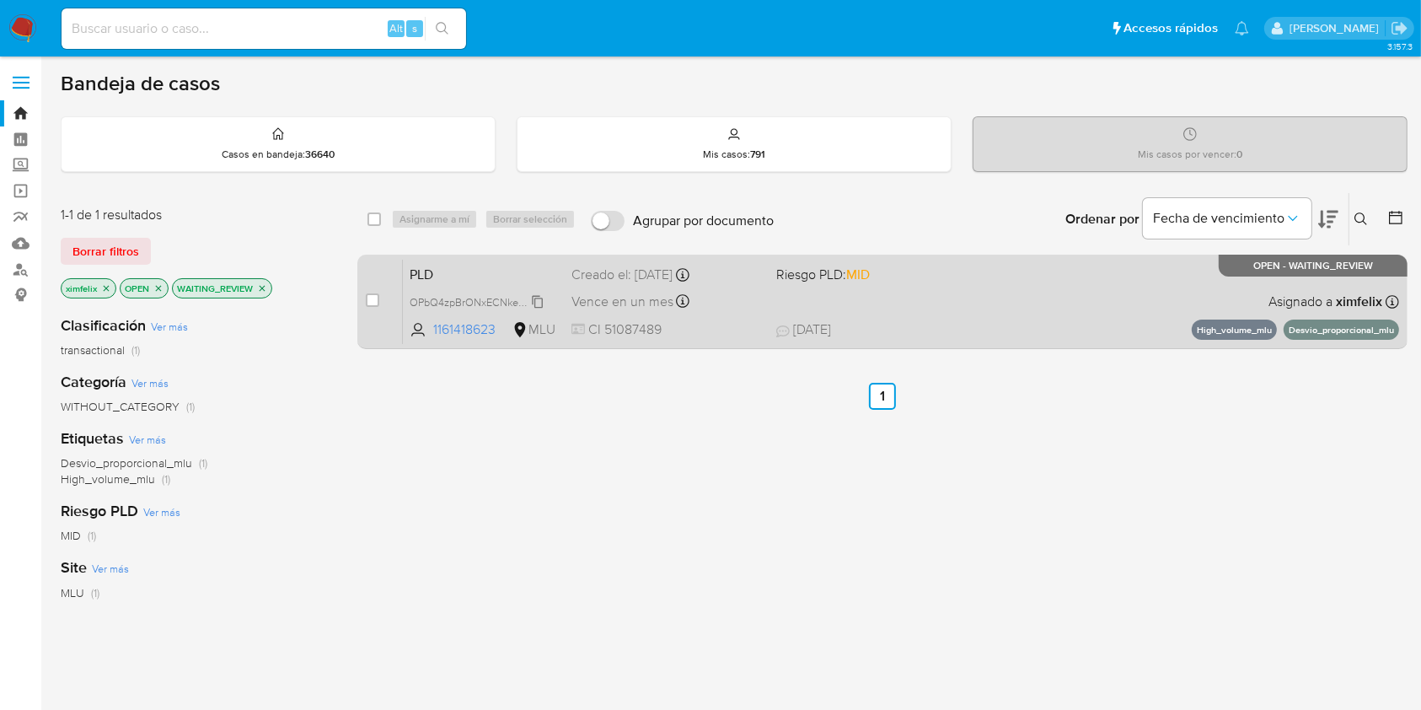
click at [539, 299] on span "OPbQ4zpBrONxECNkePxtj7YR" at bounding box center [482, 301] width 144 height 19
click at [924, 292] on div "PLD OPbQ4zpBrONxECNkePxtj7YR 1161418623 MLU Riesgo PLD: MID Creado el: 12/07/20…" at bounding box center [901, 301] width 996 height 85
click at [373, 303] on input "checkbox" at bounding box center [372, 299] width 13 height 13
checkbox input "true"
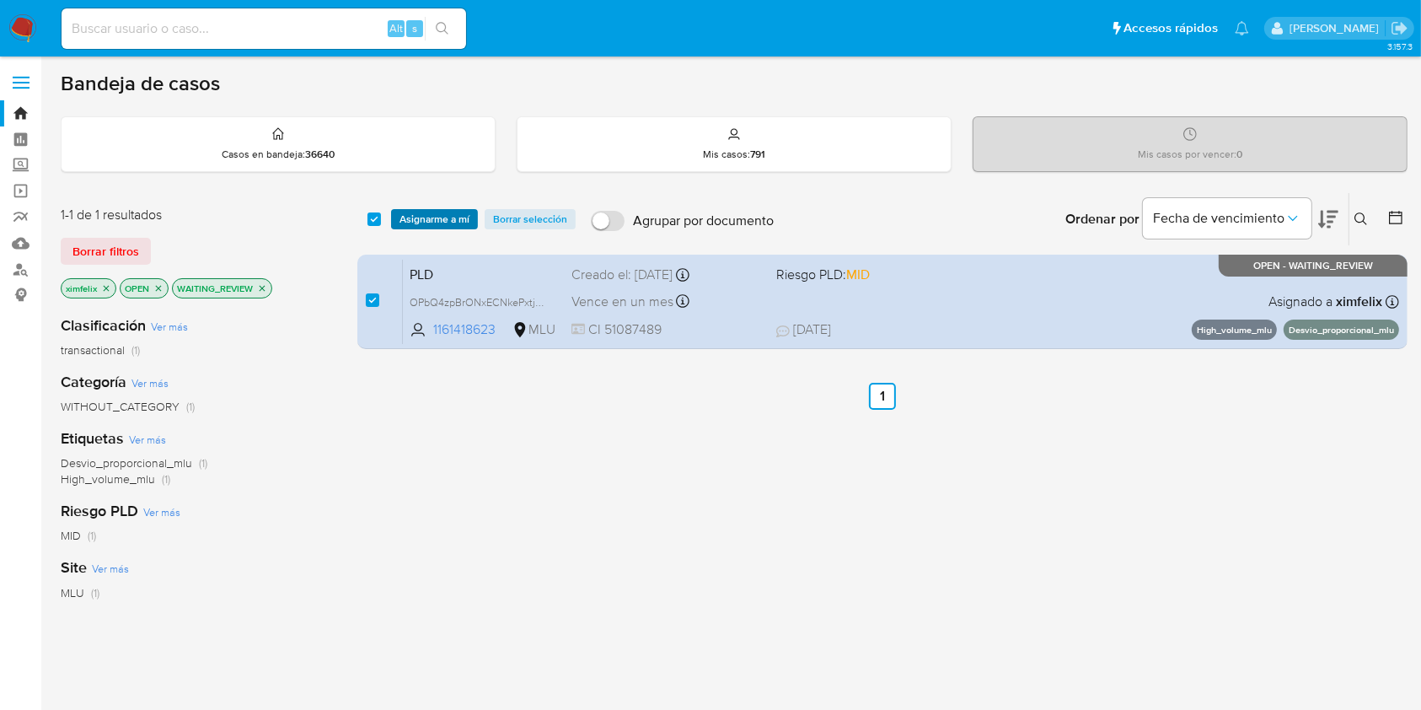
click at [423, 217] on span "Asignarme a mí" at bounding box center [434, 219] width 70 height 17
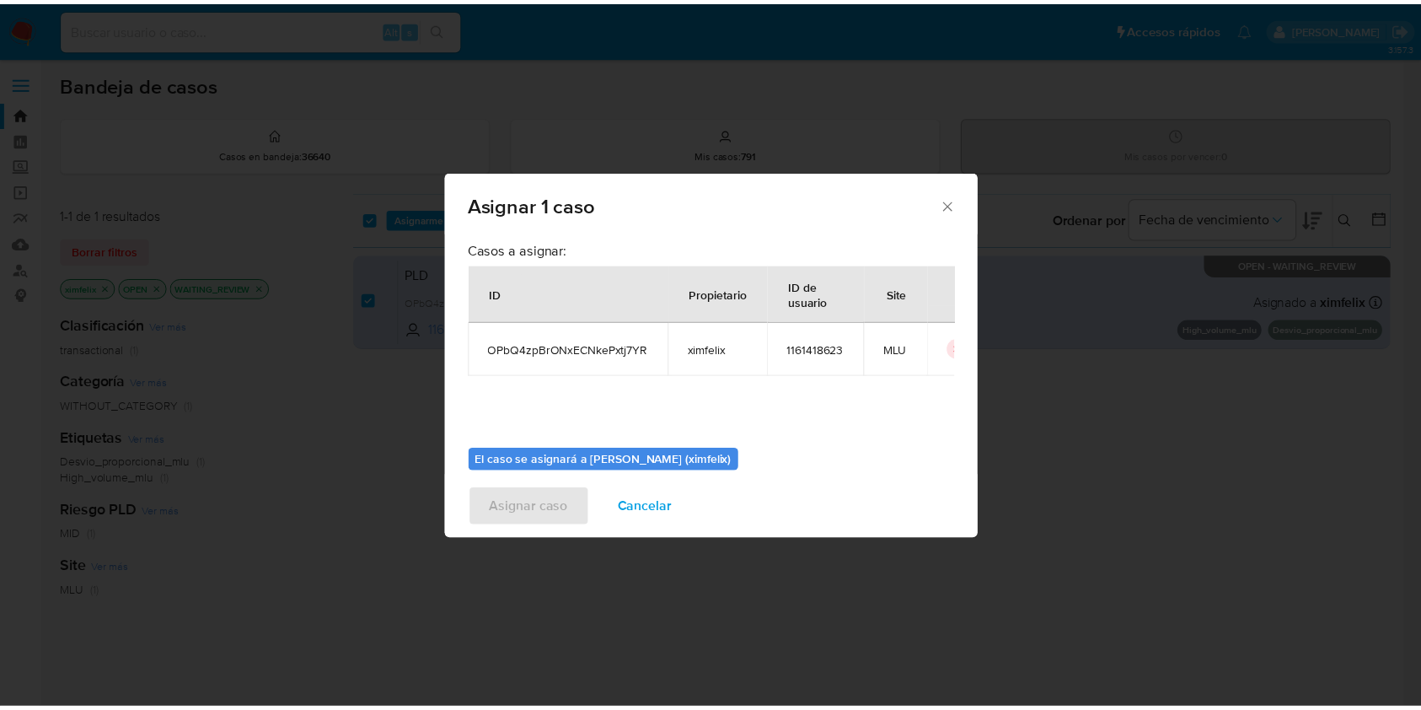
scroll to position [86, 0]
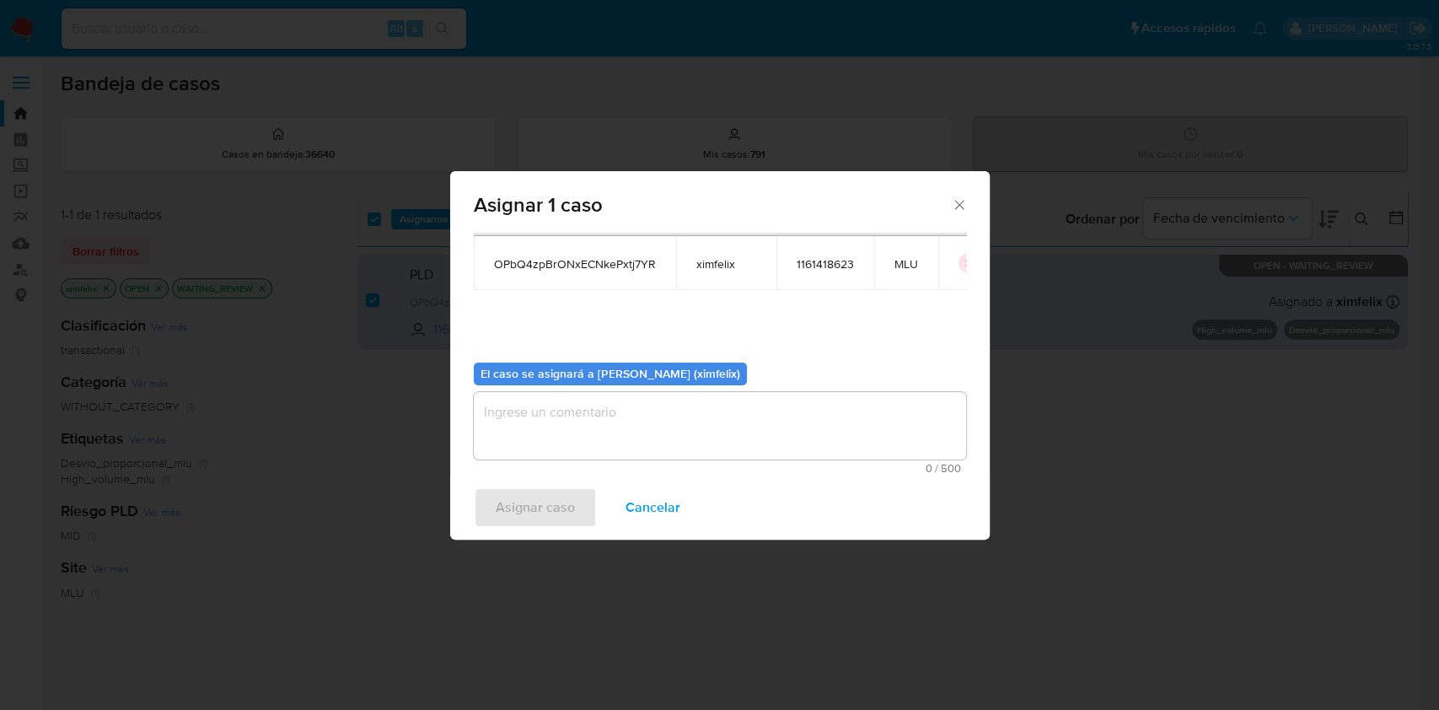
click at [683, 456] on textarea "assign-modal" at bounding box center [720, 425] width 492 height 67
click at [514, 504] on span "Asignar caso" at bounding box center [535, 507] width 79 height 37
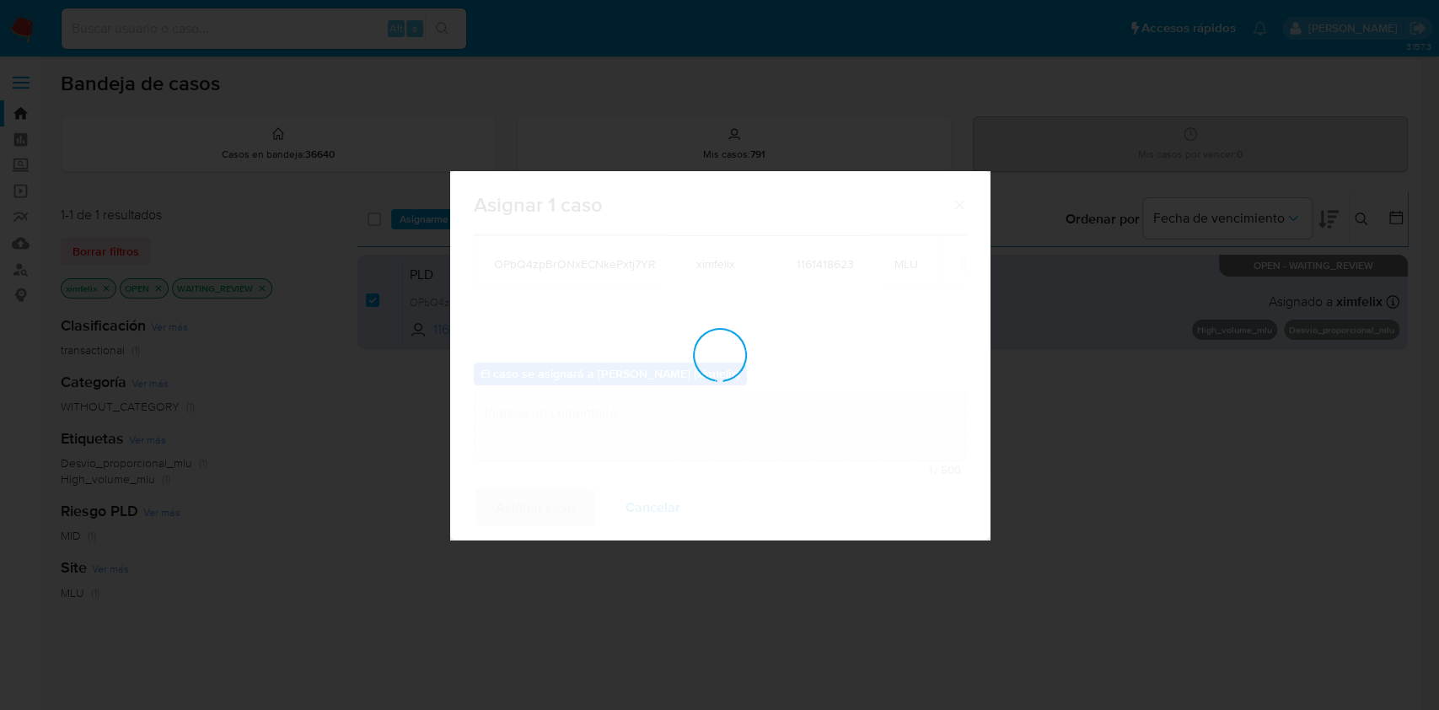
checkbox input "false"
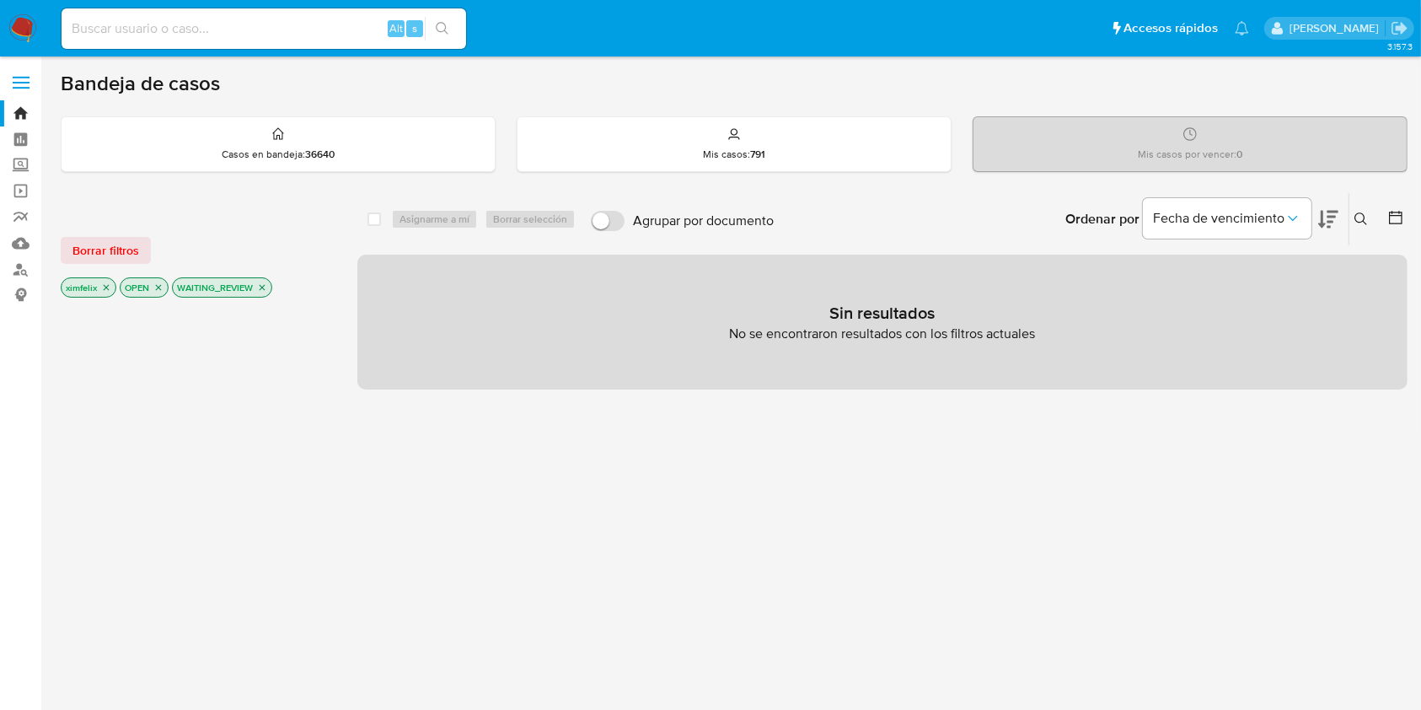
click at [32, 41] on img at bounding box center [22, 28] width 29 height 29
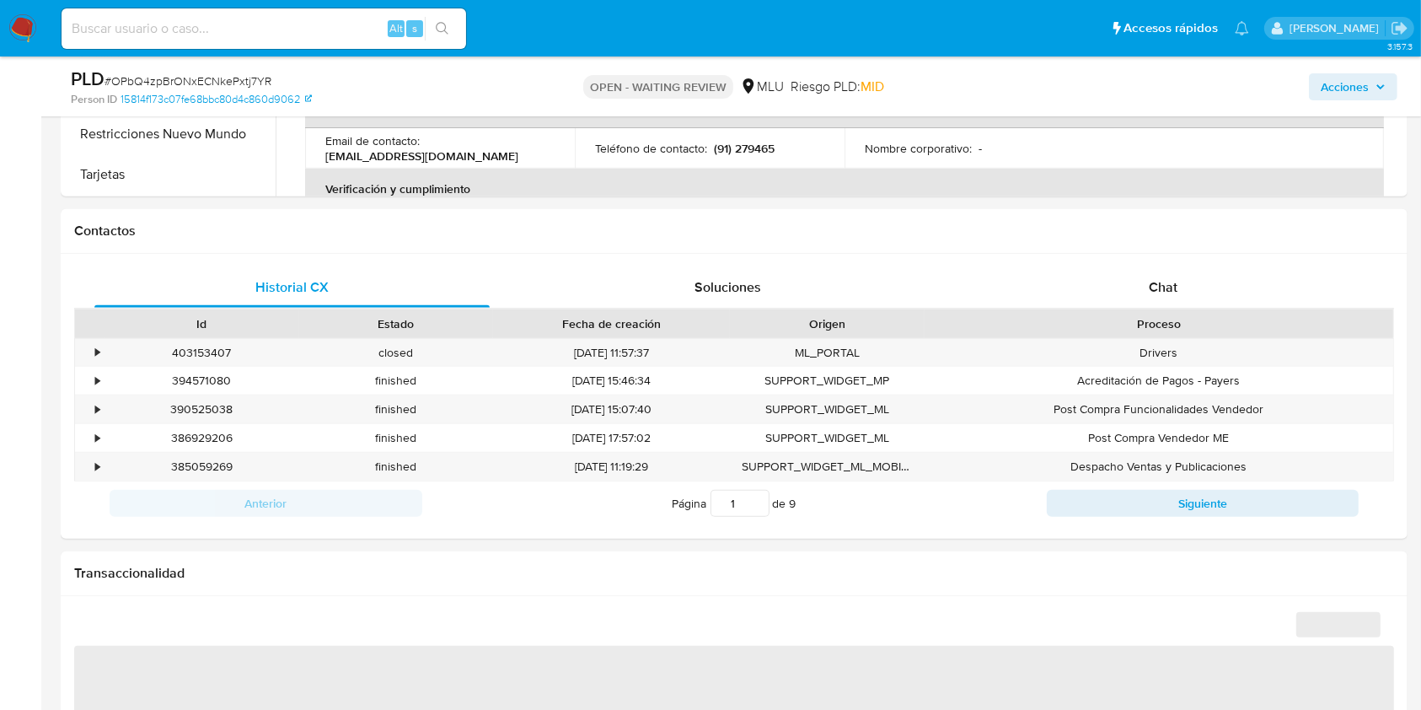
scroll to position [746, 0]
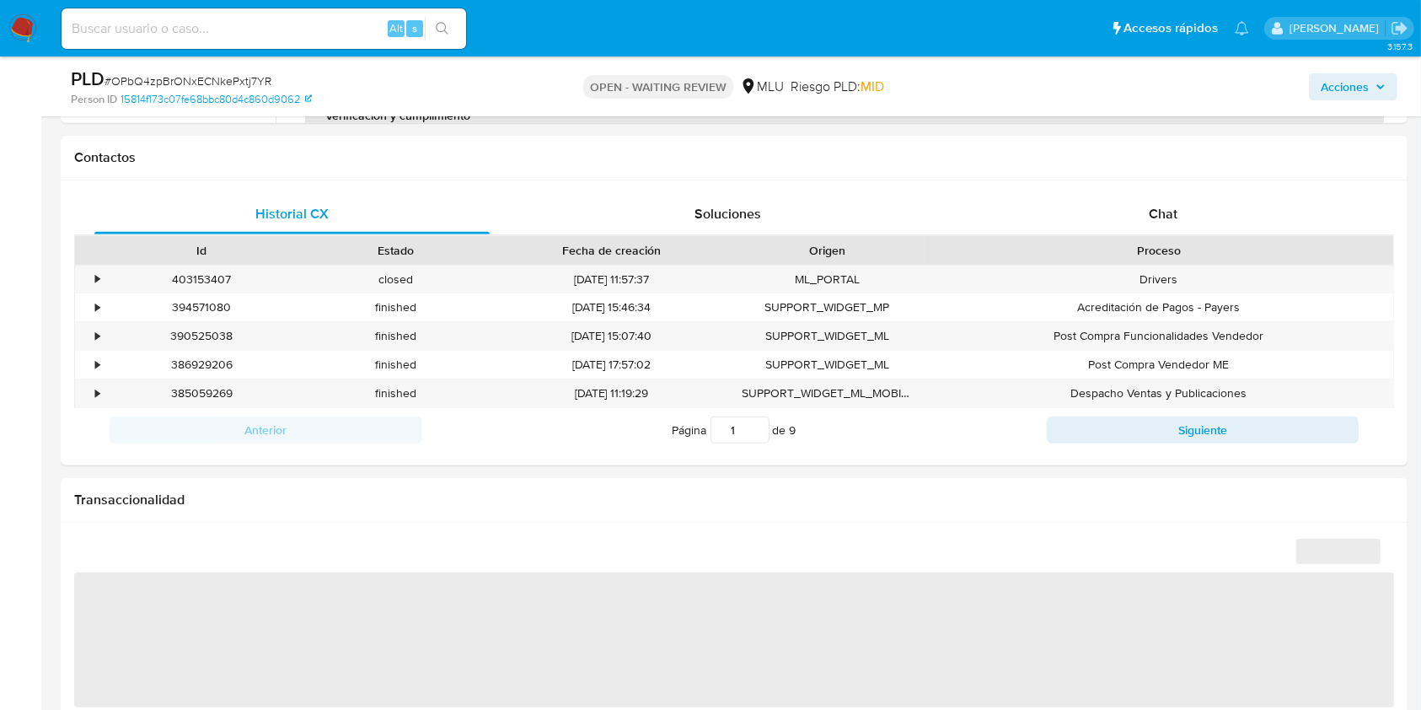
select select "10"
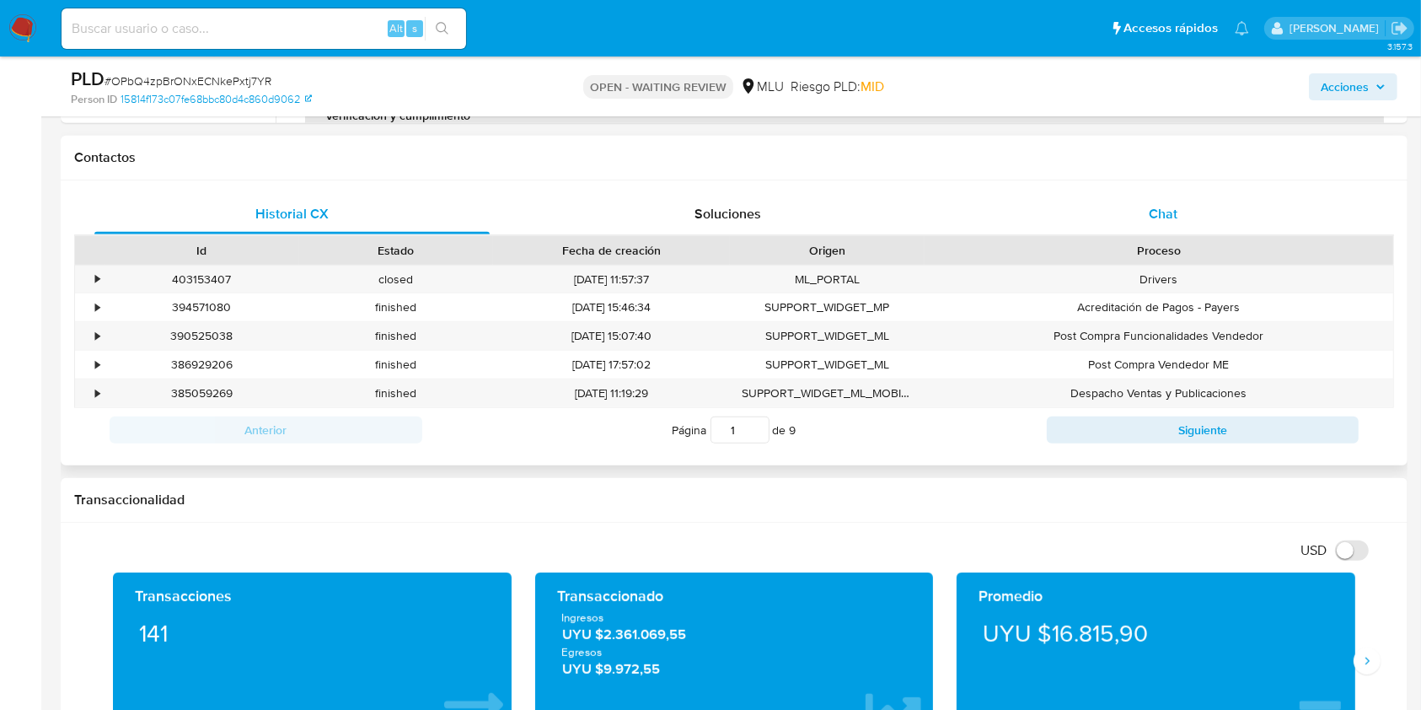
click at [1188, 221] on div "Chat" at bounding box center [1163, 214] width 395 height 40
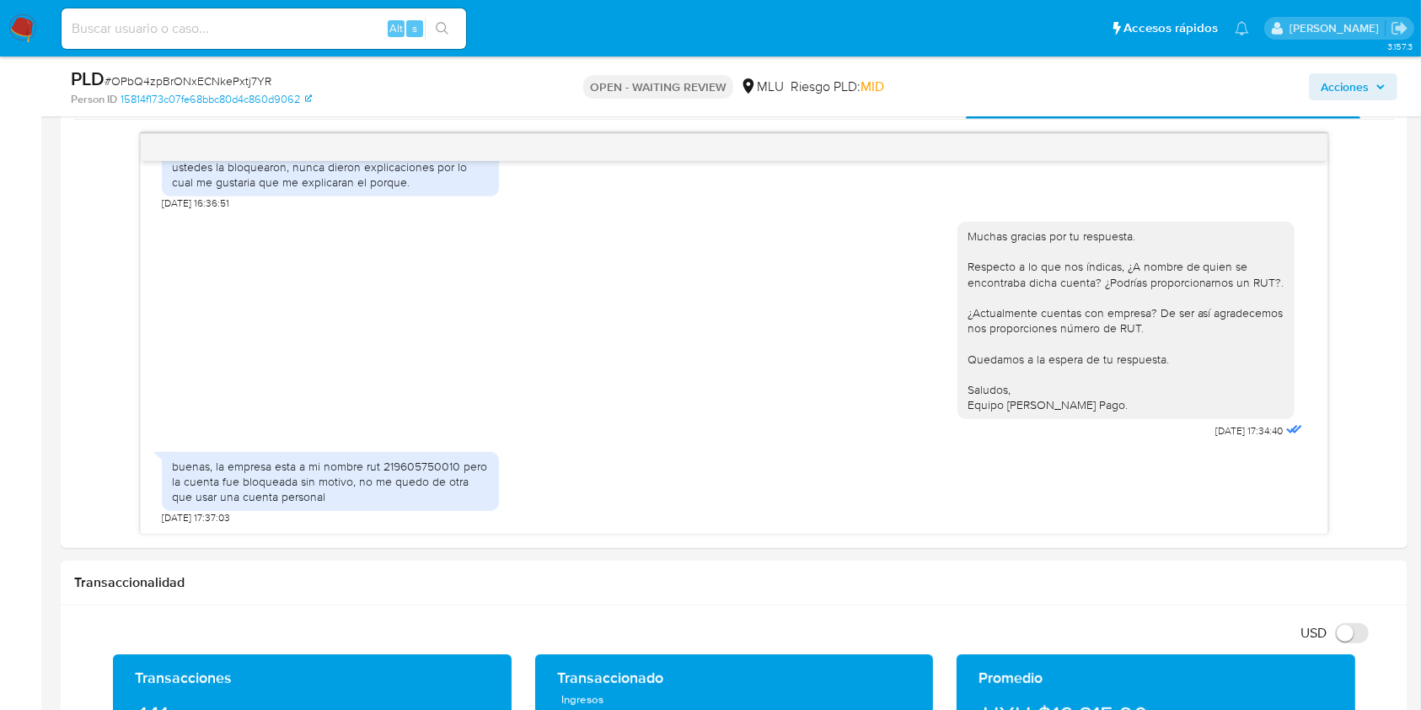
scroll to position [865, 0]
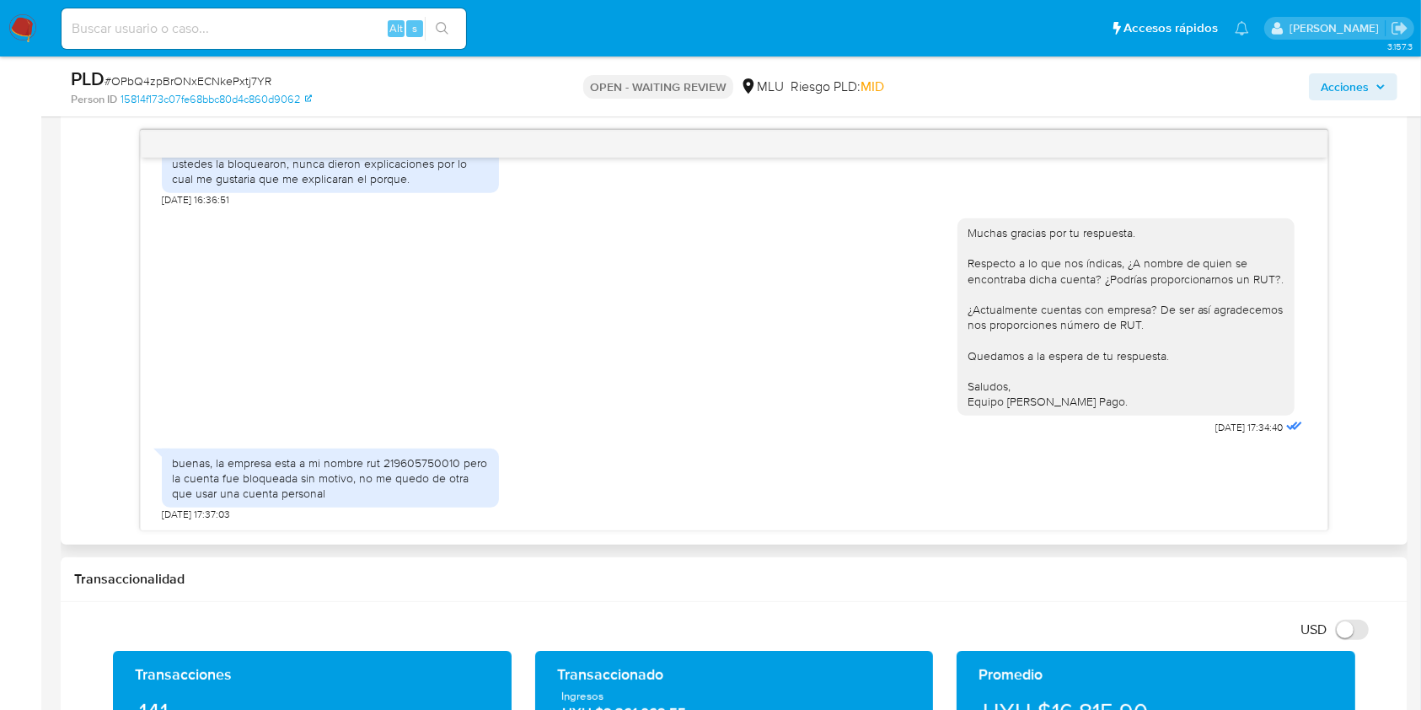
click at [421, 469] on div "buenas, la empresa esta a mi nombre rut 219605750010 pero la cuenta fue bloquea…" at bounding box center [330, 478] width 317 height 46
click at [421, 455] on div "buenas, la empresa esta a mi nombre rut 219605750010 pero la cuenta fue bloquea…" at bounding box center [330, 478] width 317 height 46
copy div "219605750010"
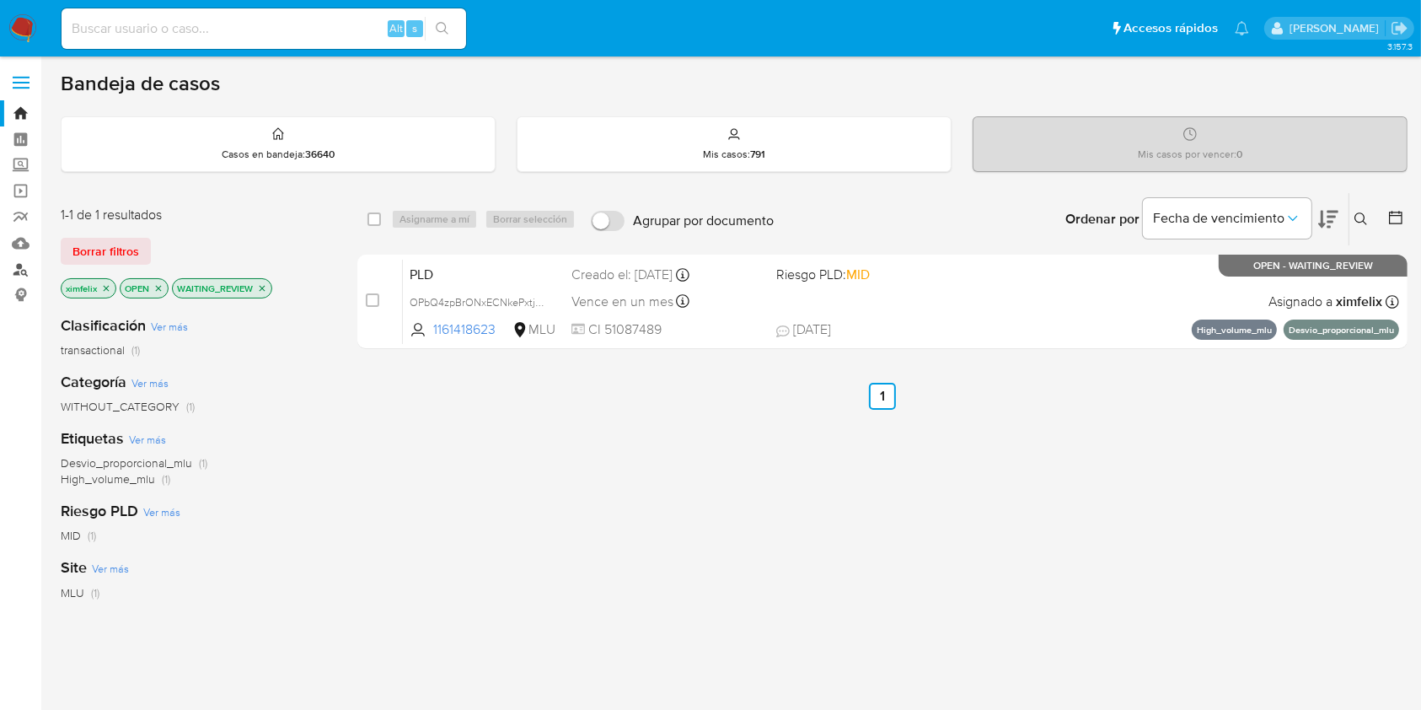
click at [19, 262] on link "Buscador de personas" at bounding box center [100, 269] width 201 height 26
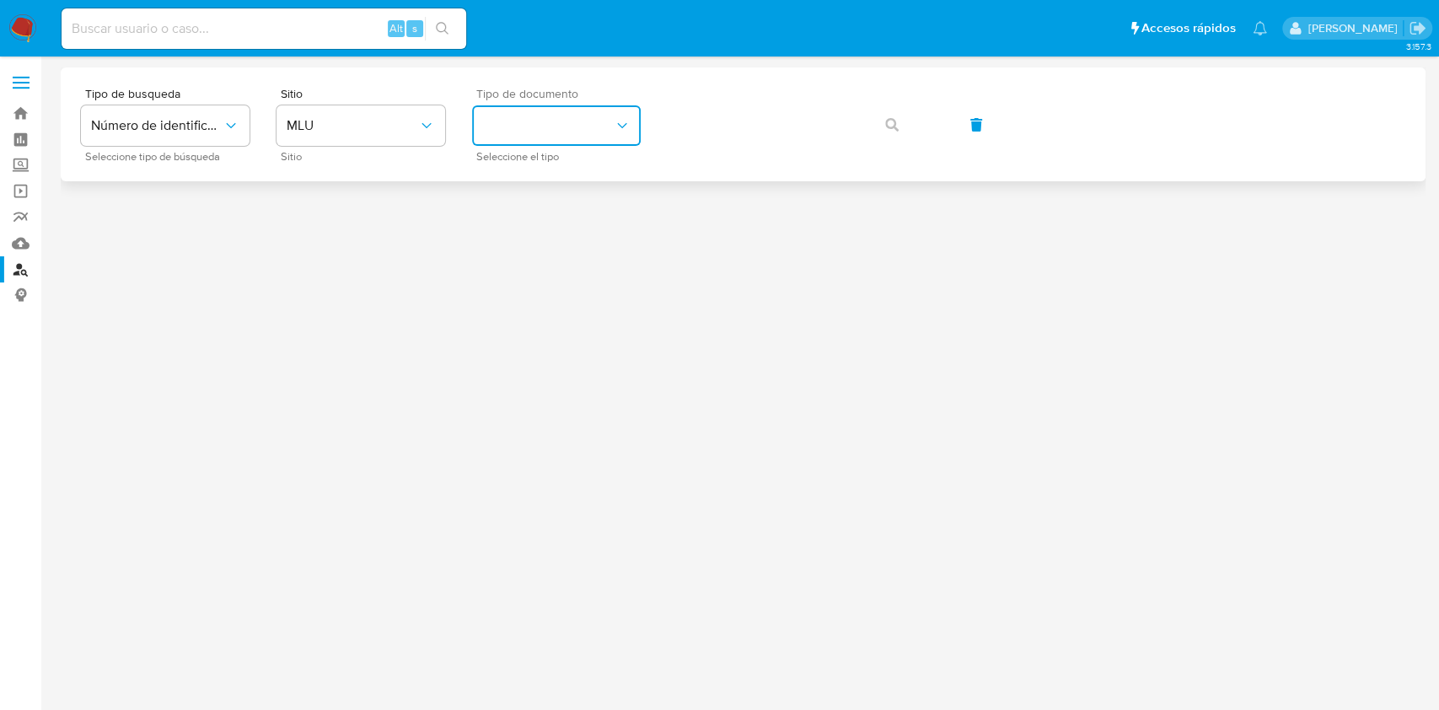
click at [564, 131] on button "identificationType" at bounding box center [556, 125] width 169 height 40
click at [503, 234] on span "RUT" at bounding box center [494, 228] width 25 height 17
click at [894, 114] on span "button" at bounding box center [891, 124] width 13 height 37
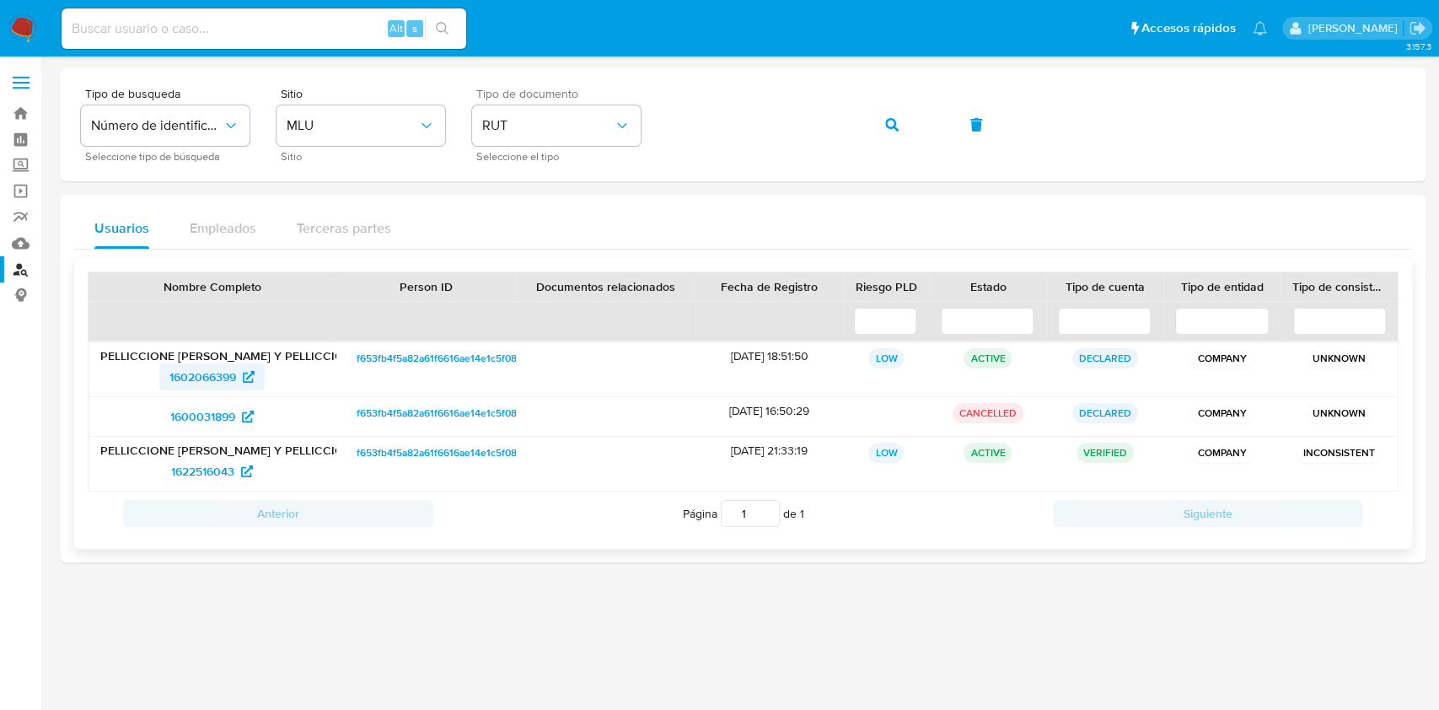
click at [206, 383] on span "1602066399" at bounding box center [202, 376] width 67 height 27
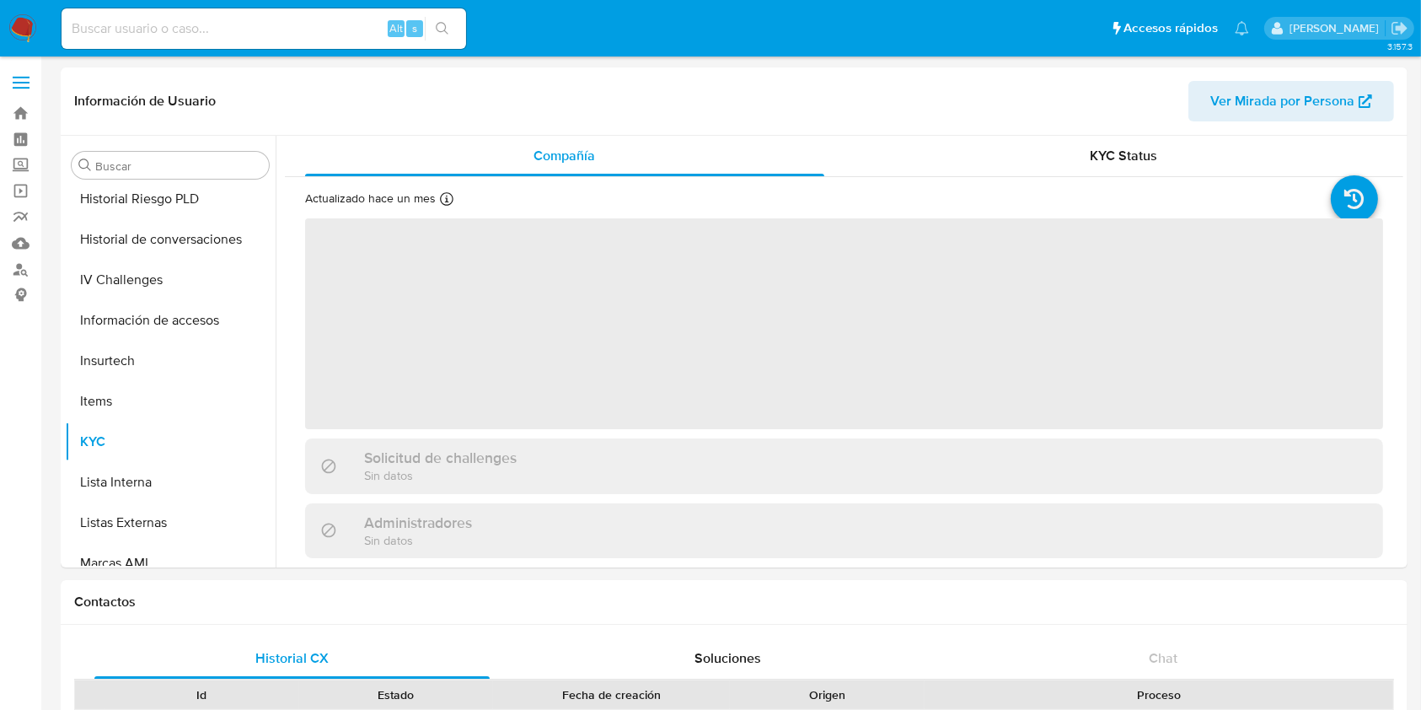
scroll to position [753, 0]
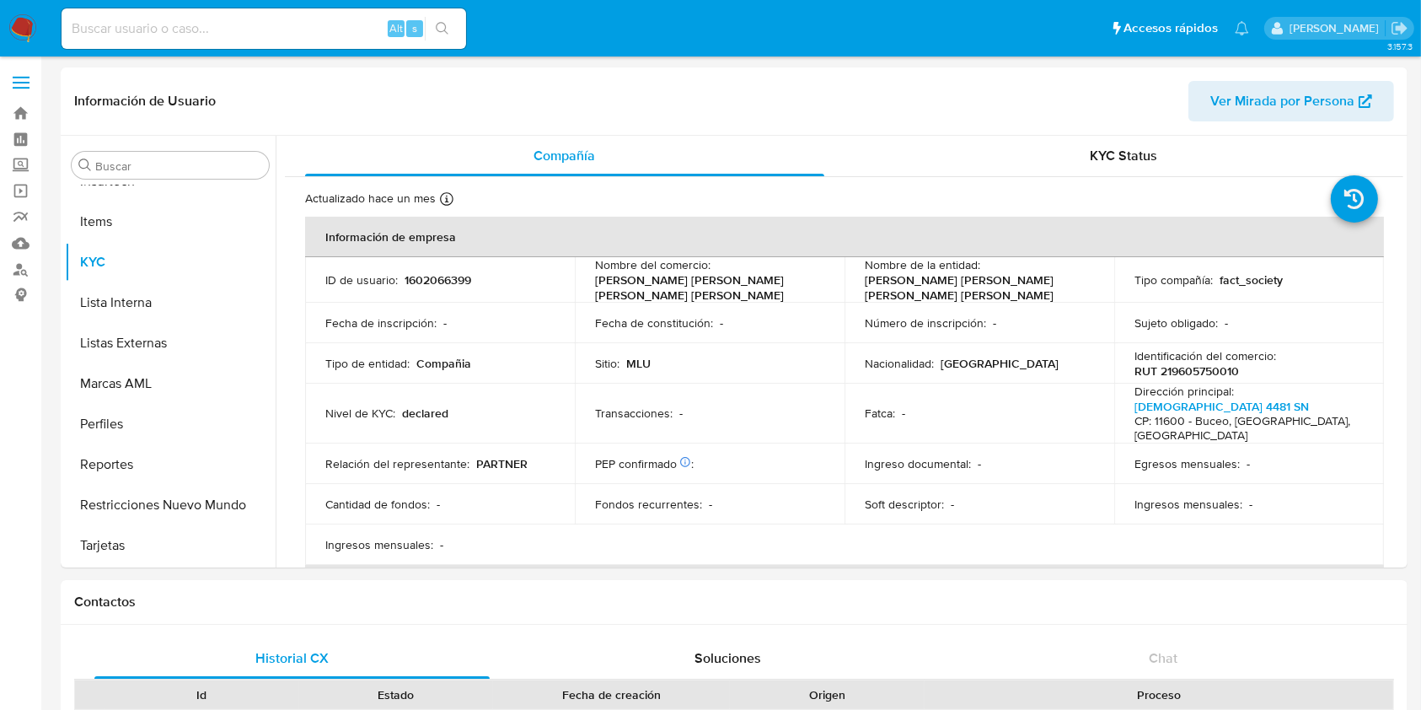
select select "10"
click at [172, 489] on button "Restricciones Nuevo Mundo" at bounding box center [163, 505] width 197 height 40
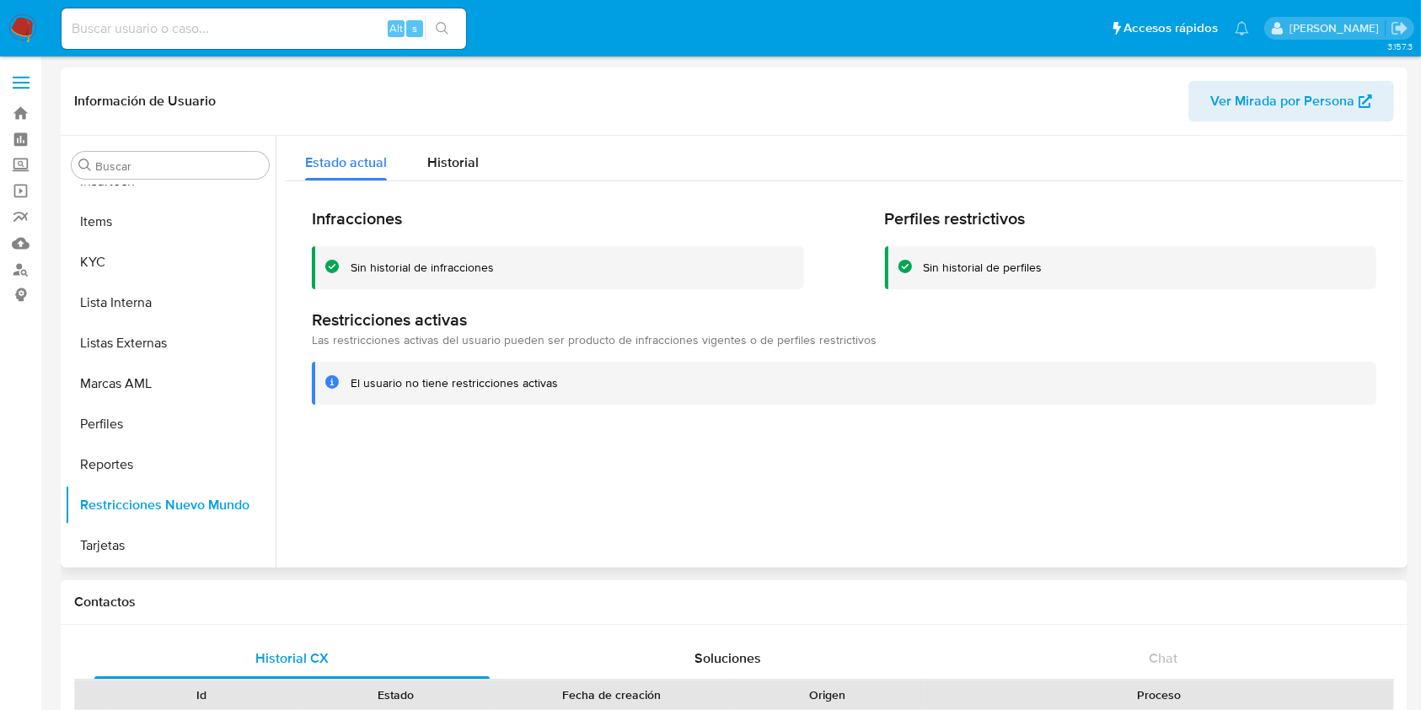
click at [512, 385] on div "El usuario no tiene restricciones activas" at bounding box center [454, 383] width 207 height 16
click at [456, 148] on div "Historial" at bounding box center [452, 158] width 51 height 45
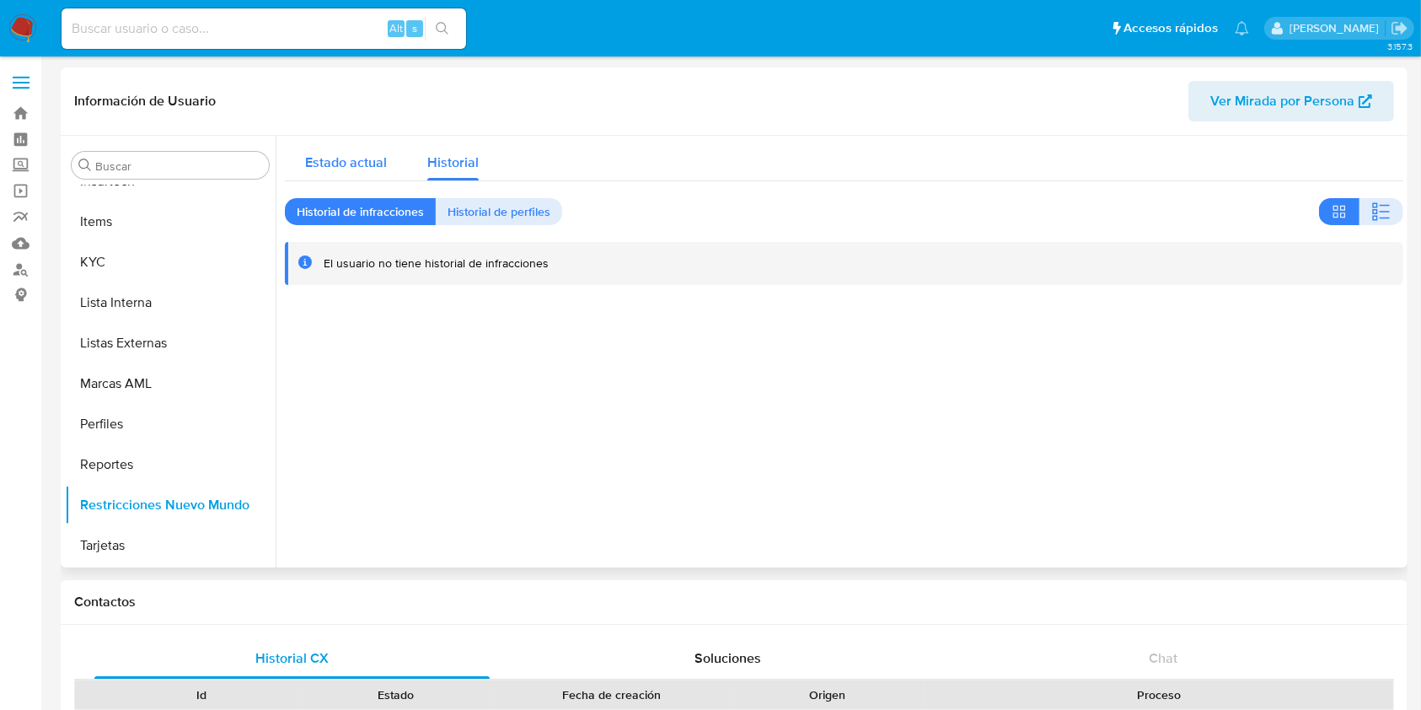
click at [378, 168] on span "Estado actual" at bounding box center [346, 162] width 82 height 19
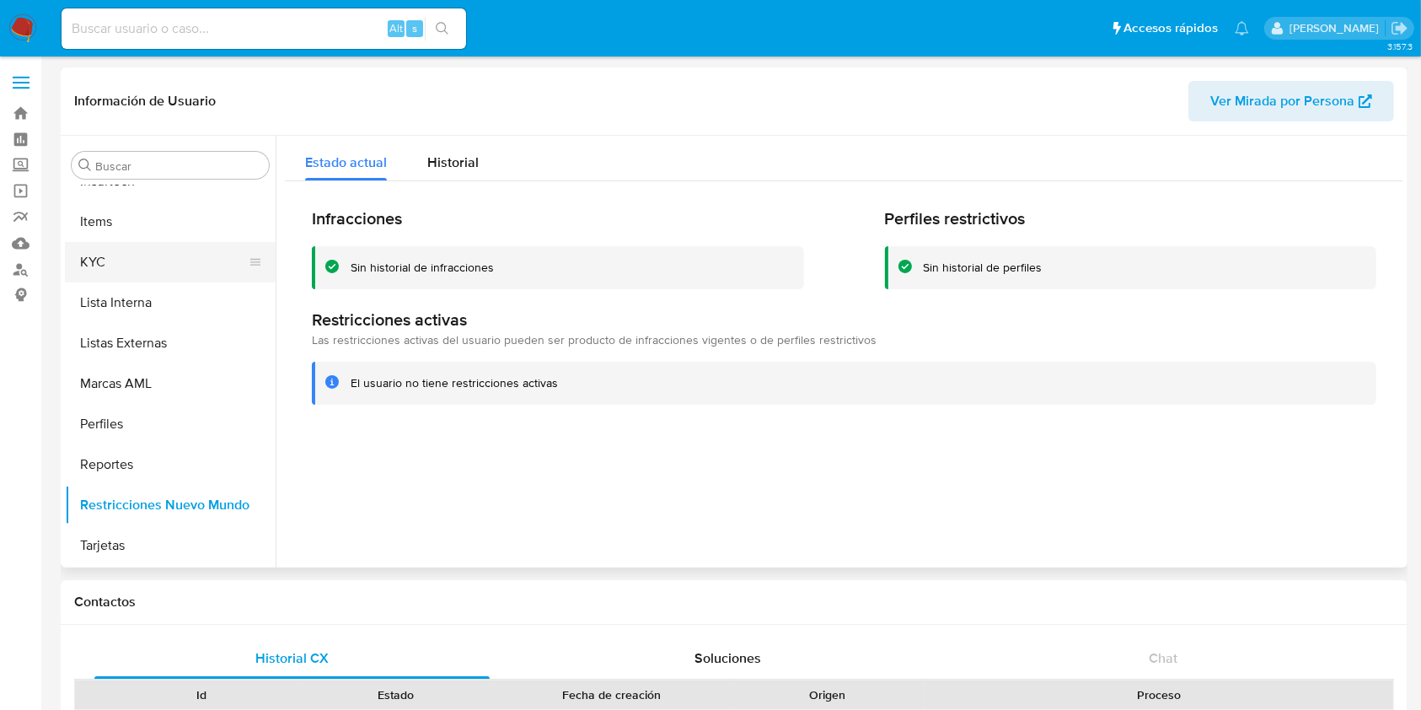
click at [165, 264] on button "KYC" at bounding box center [163, 262] width 197 height 40
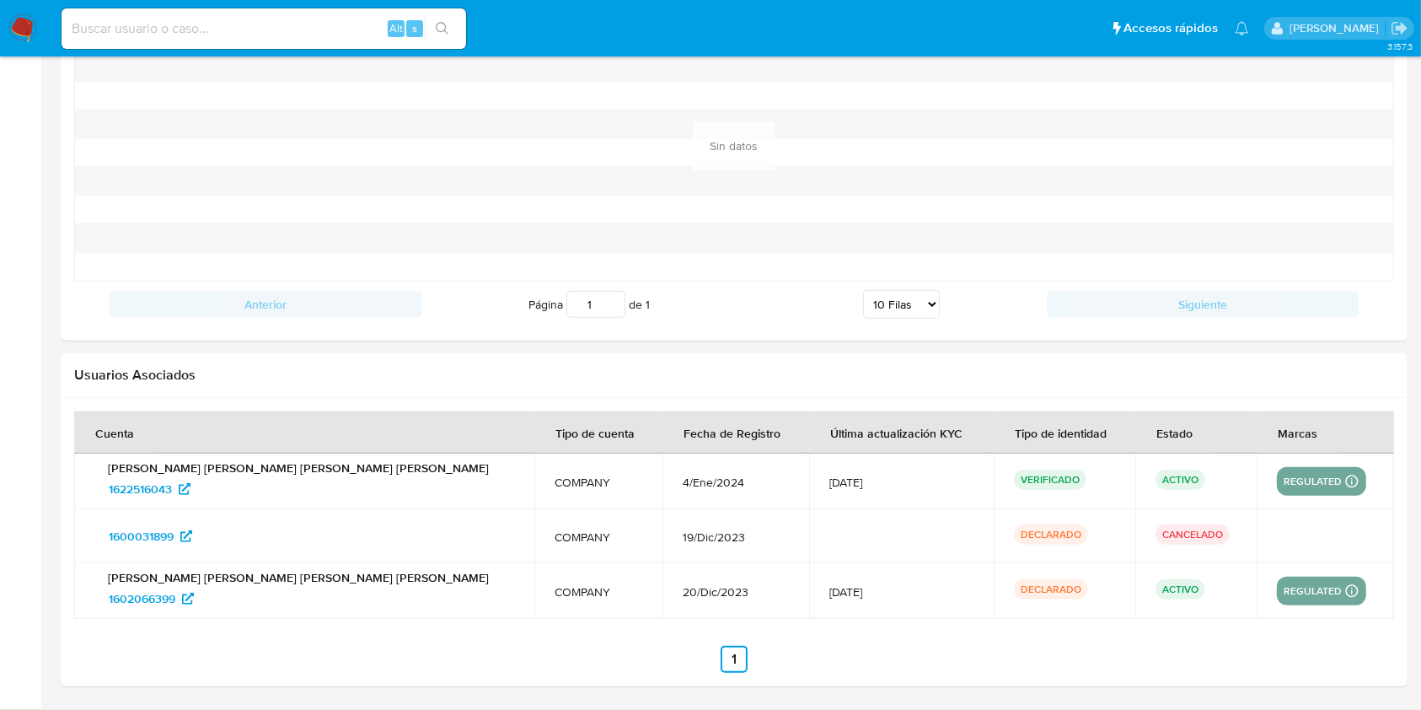
scroll to position [1557, 0]
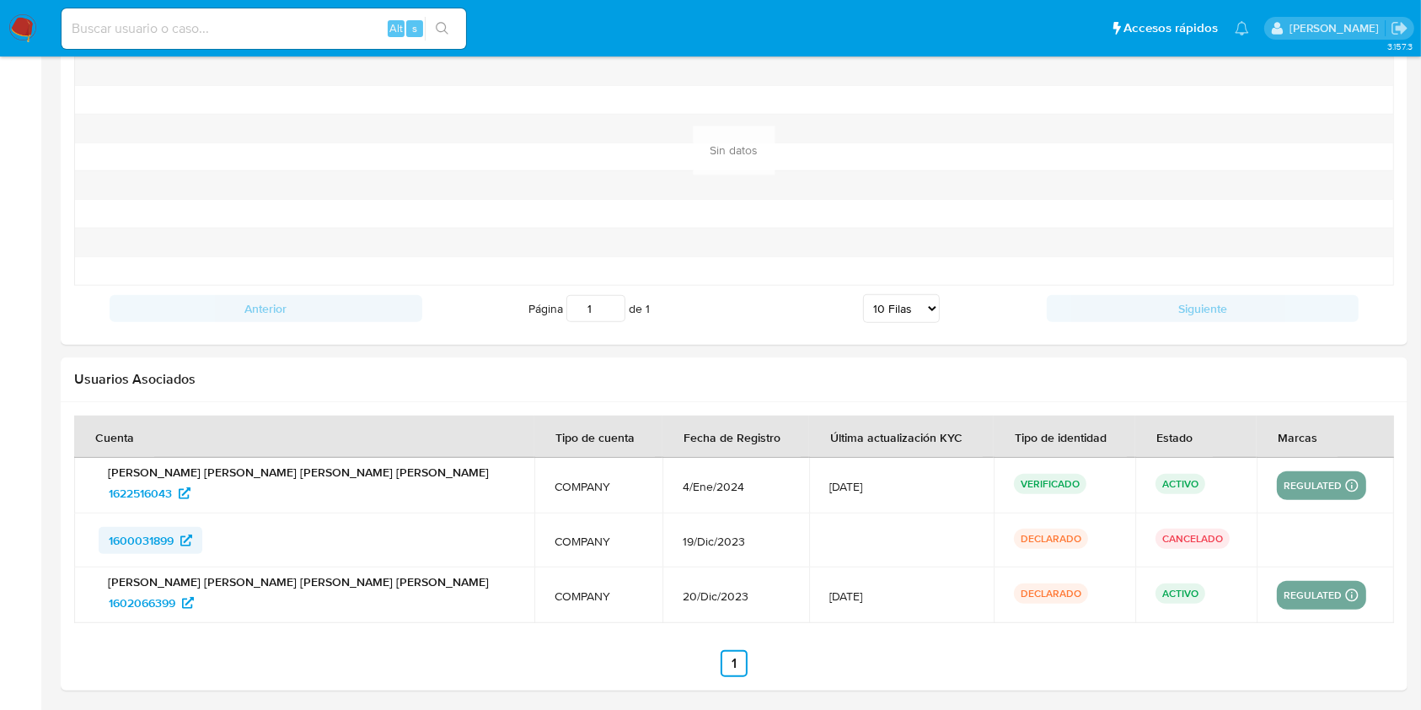
click at [165, 554] on span "1600031899" at bounding box center [141, 540] width 65 height 27
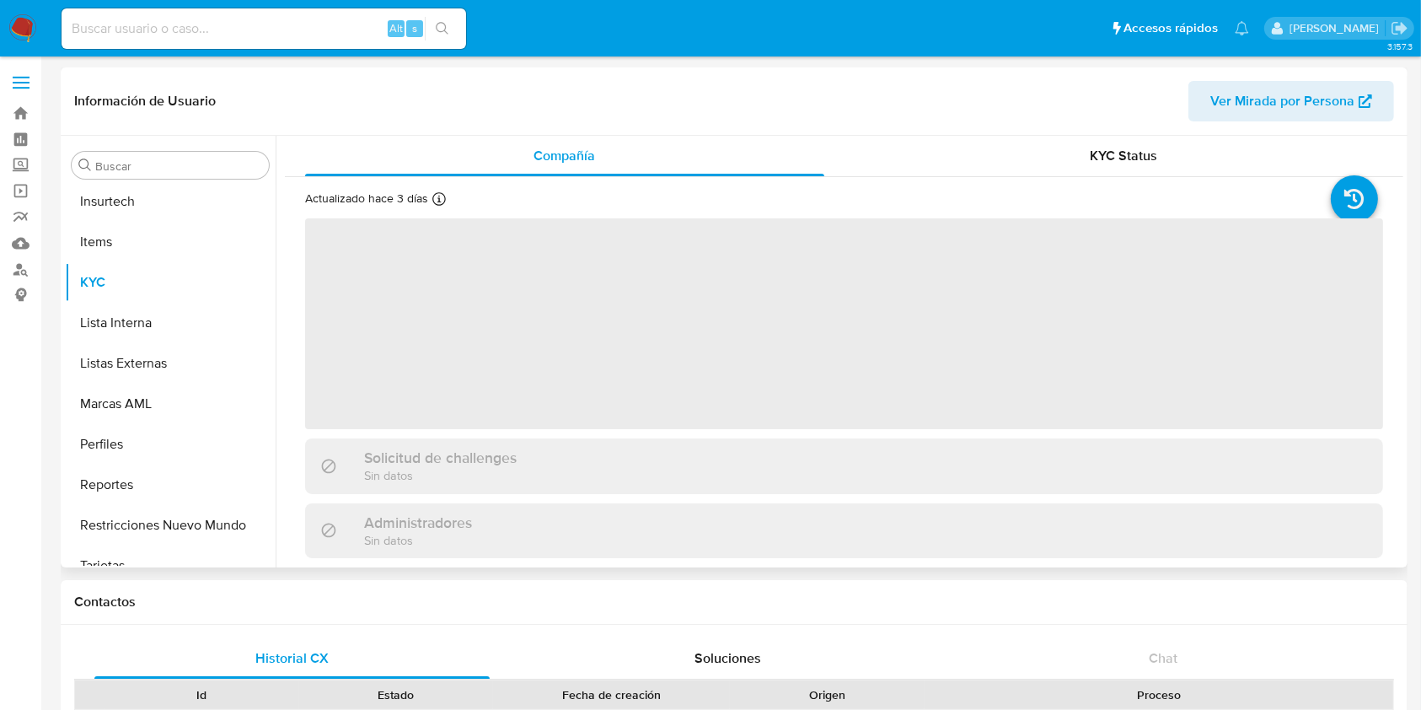
scroll to position [753, 0]
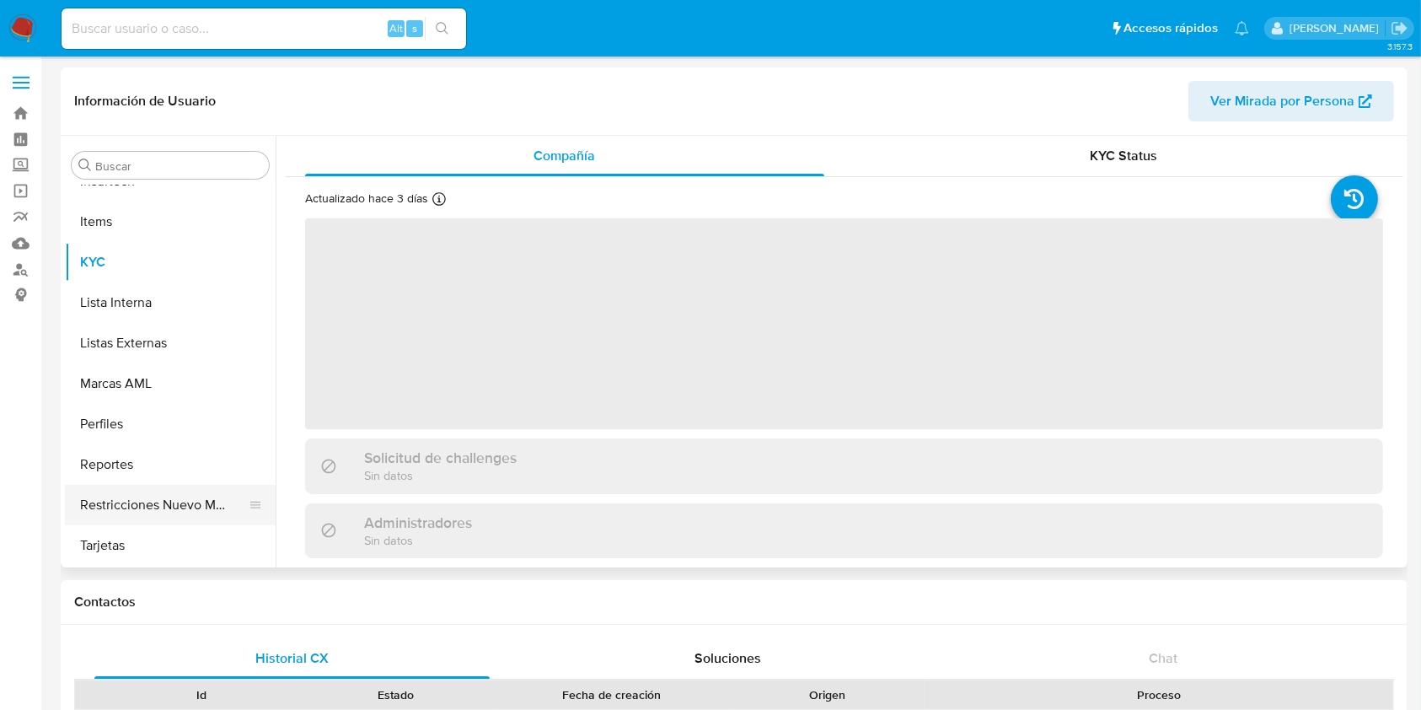
click at [142, 502] on button "Restricciones Nuevo Mundo" at bounding box center [163, 505] width 197 height 40
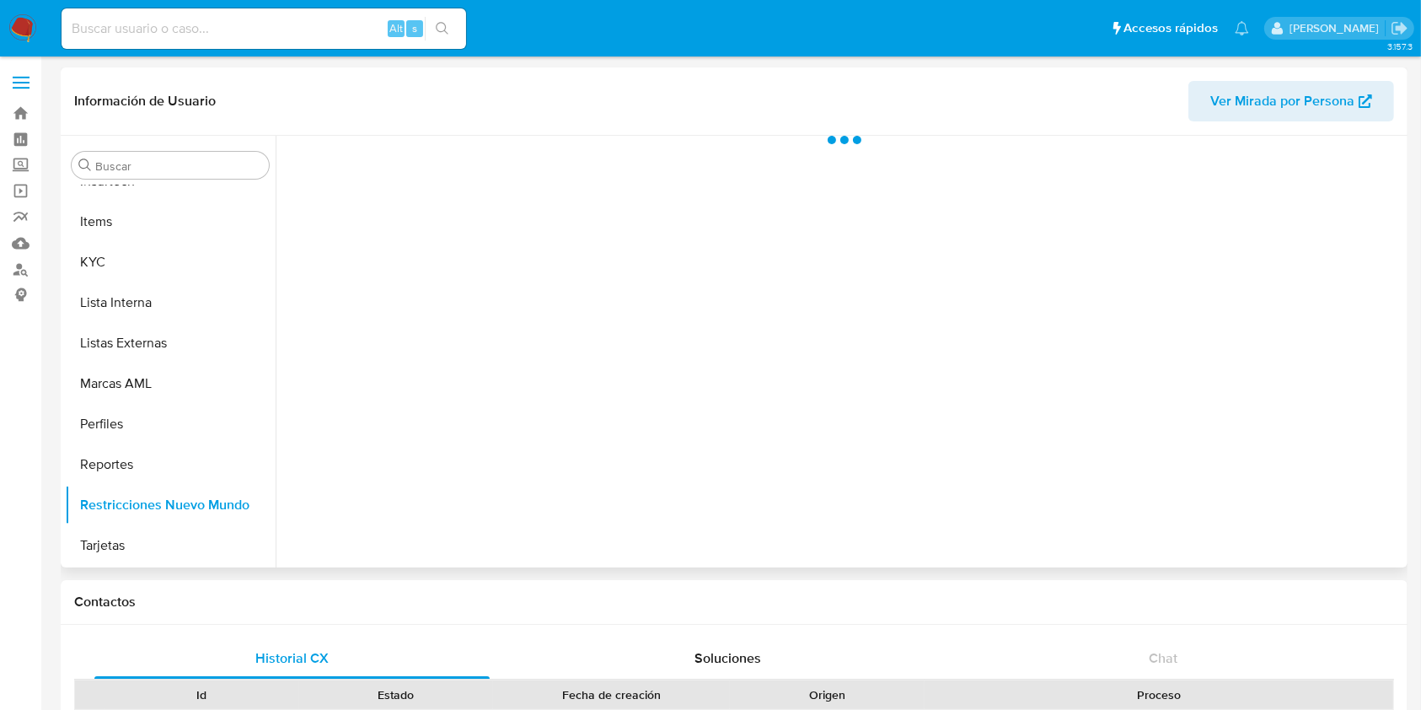
select select "10"
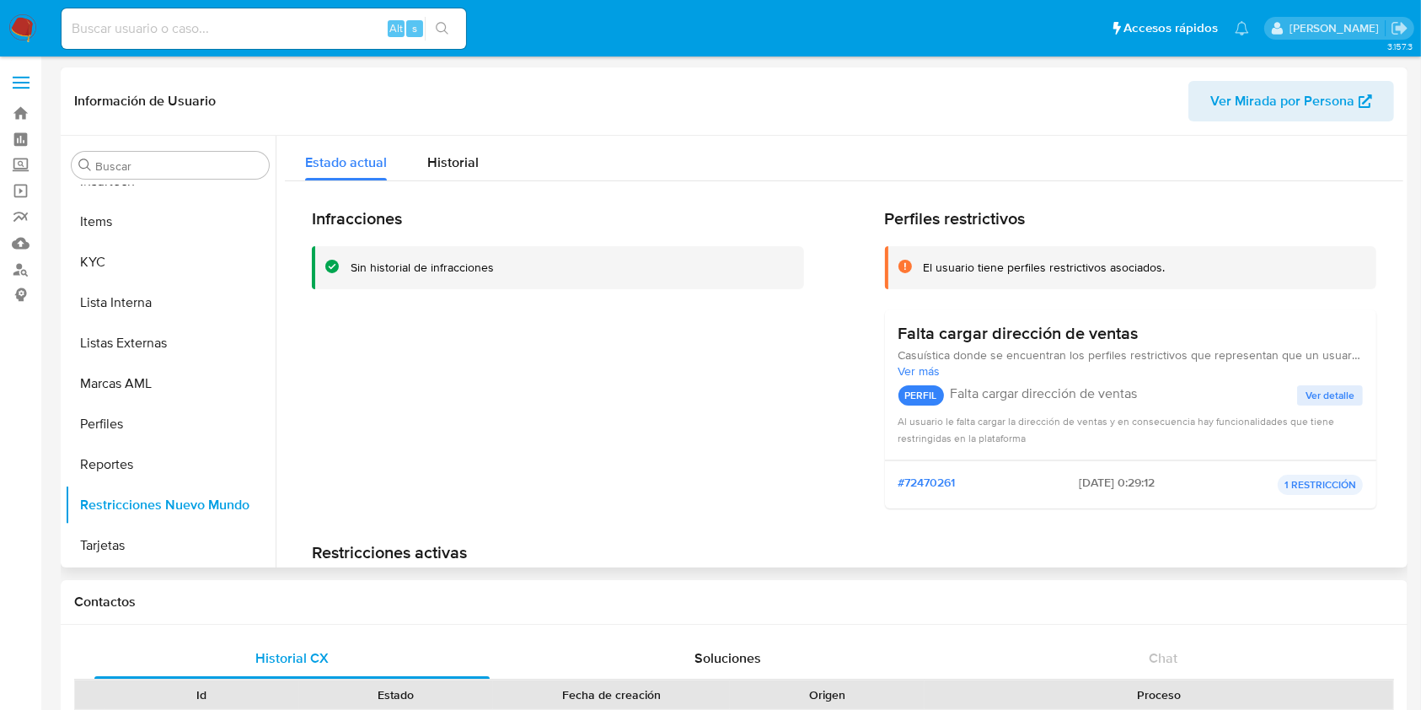
click at [1316, 394] on span "Ver detalle" at bounding box center [1329, 395] width 49 height 17
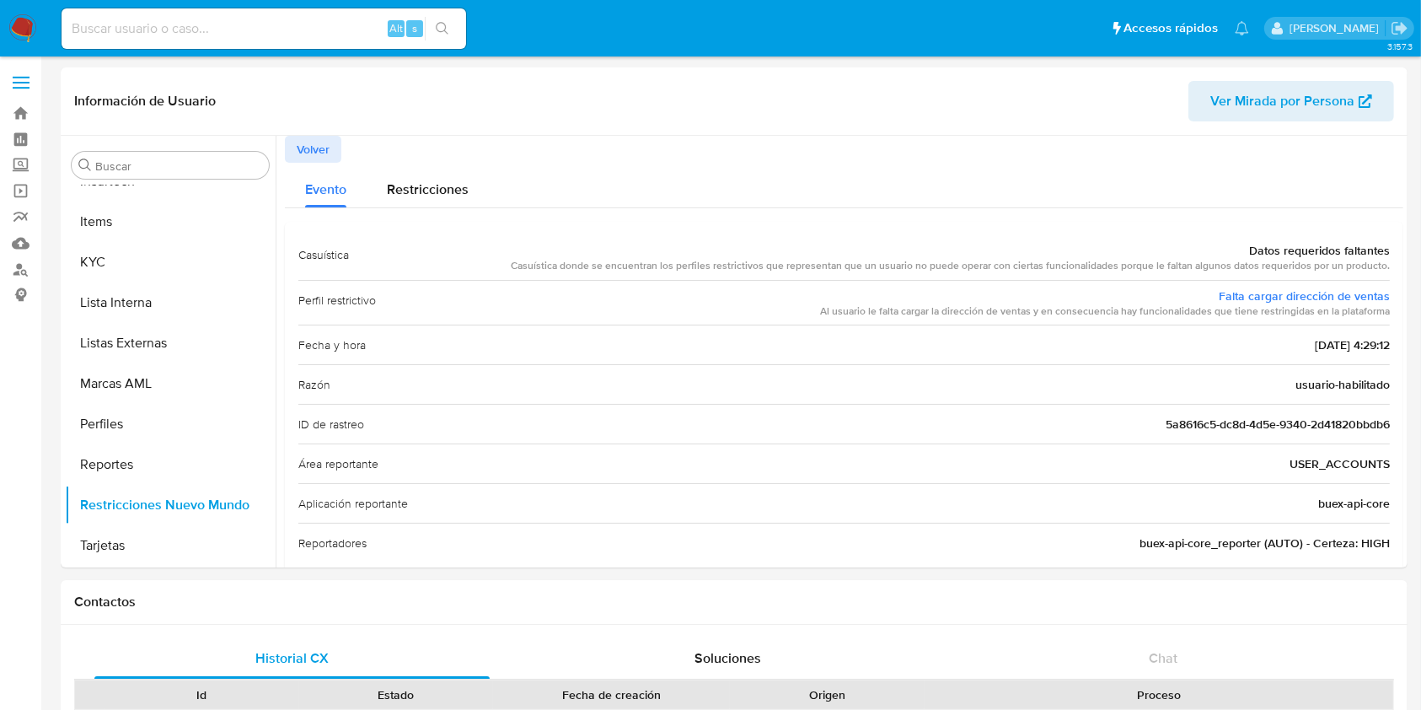
scroll to position [620, 0]
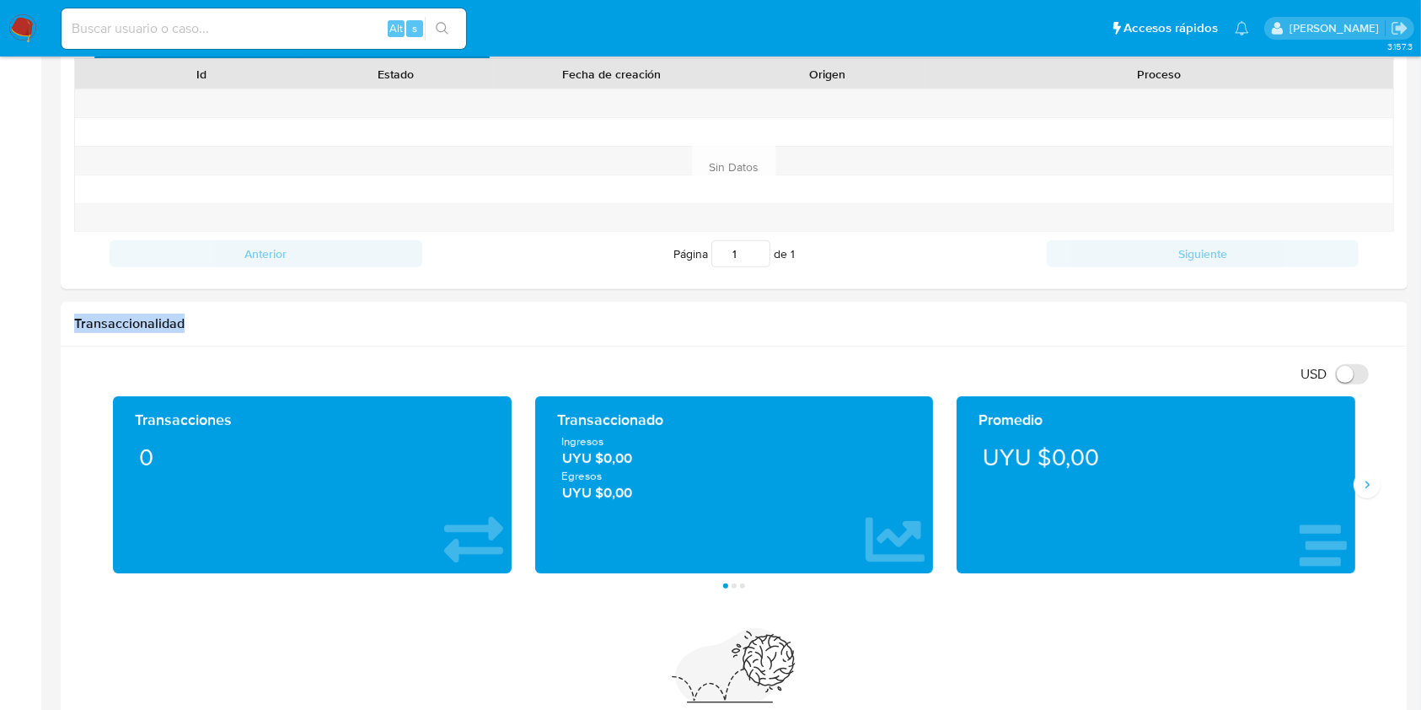
drag, startPoint x: 1412, startPoint y: 303, endPoint x: 1423, endPoint y: 194, distance: 110.0
click at [1421, 194] on html "Pausado Ver notificaciones Alt s Accesos rápidos Presiona las siguientes teclas…" at bounding box center [710, 515] width 1421 height 2271
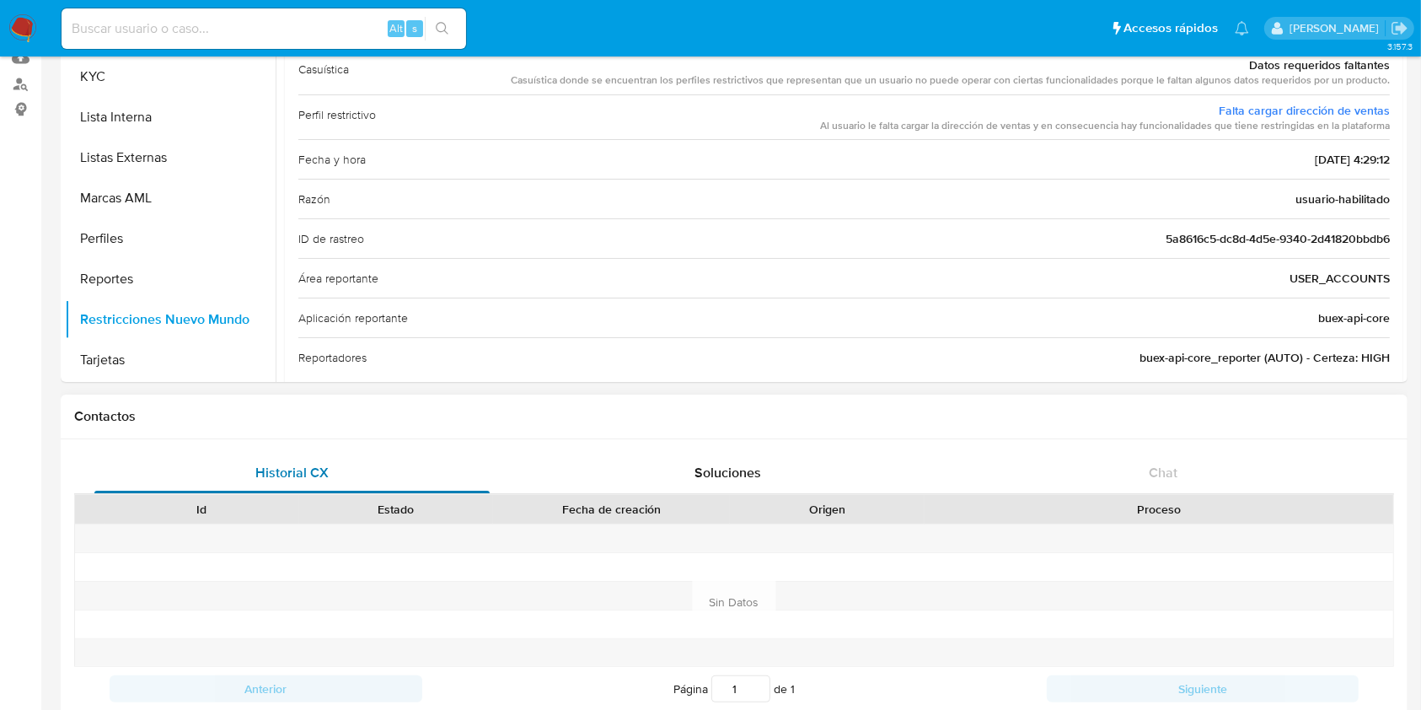
click at [354, 473] on div "Historial CX" at bounding box center [291, 473] width 395 height 40
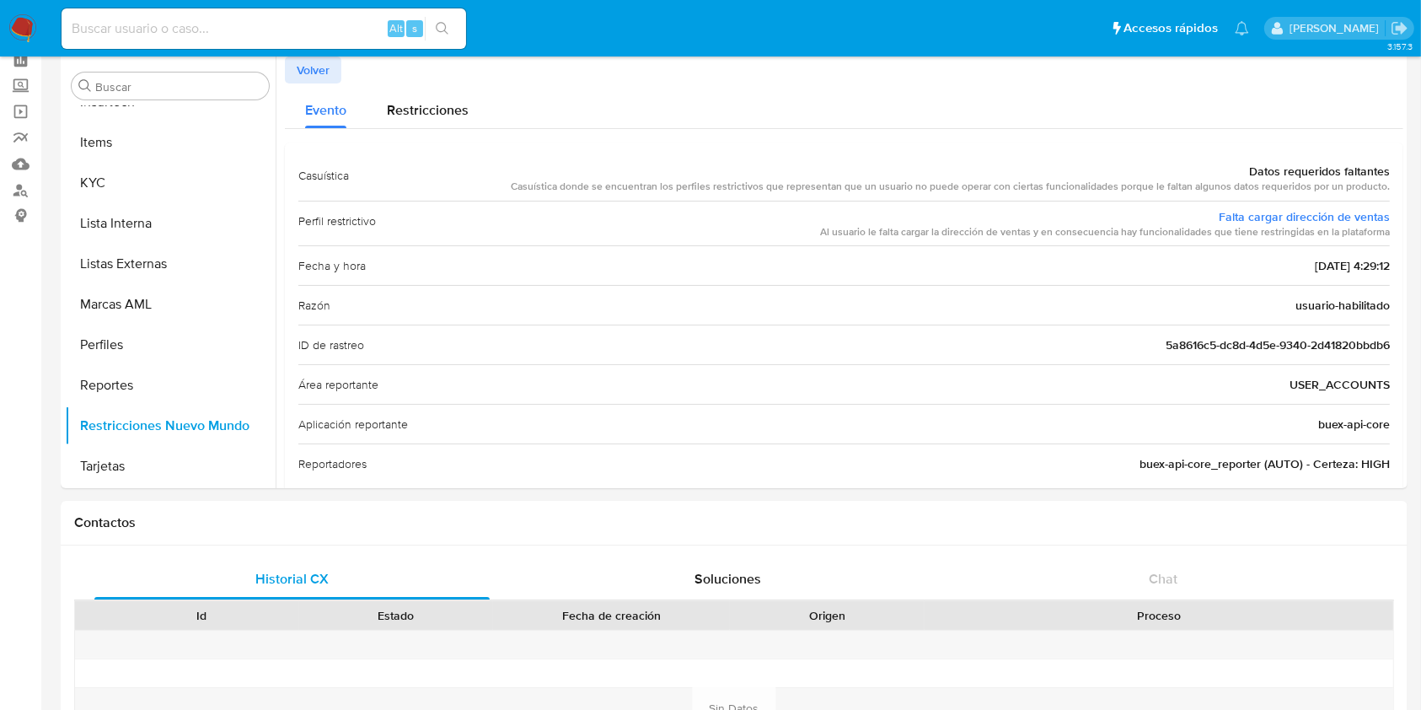
scroll to position [46, 0]
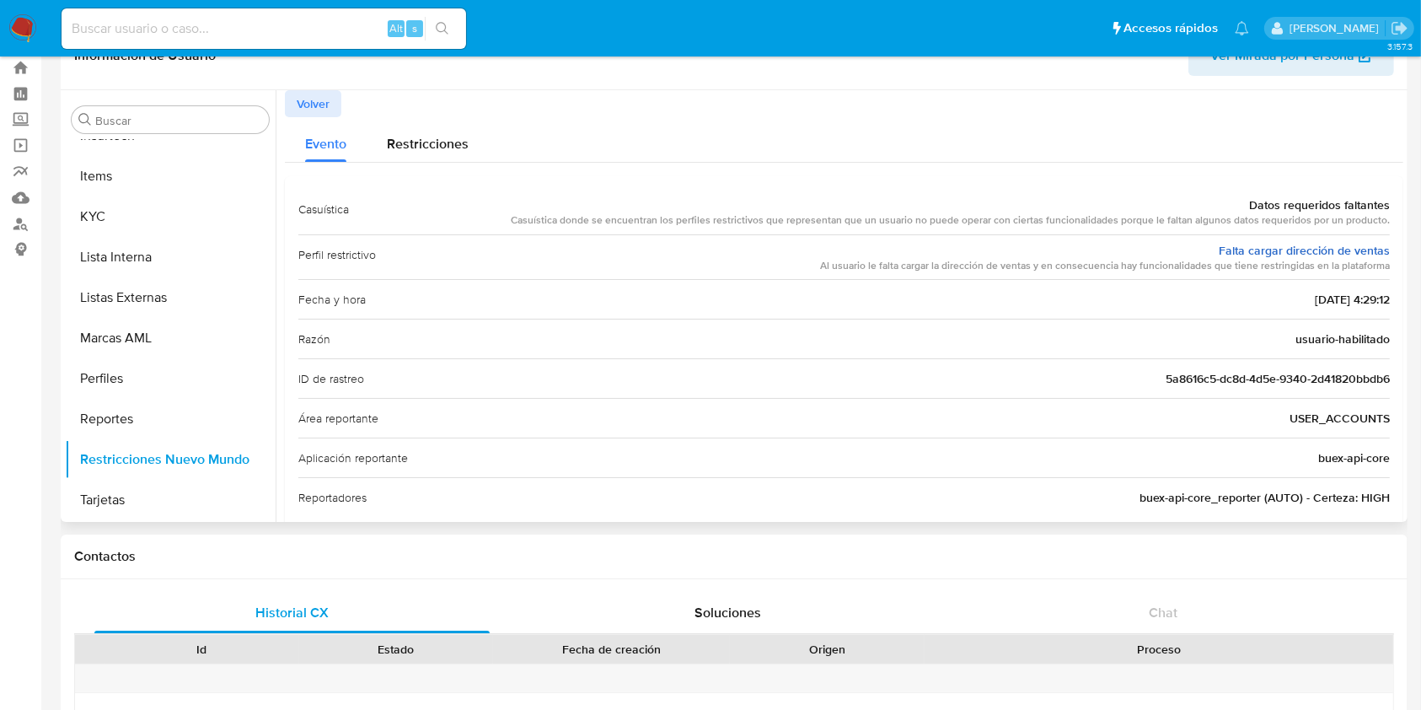
click at [1297, 252] on link "Falta cargar dirección de ventas" at bounding box center [1304, 250] width 171 height 17
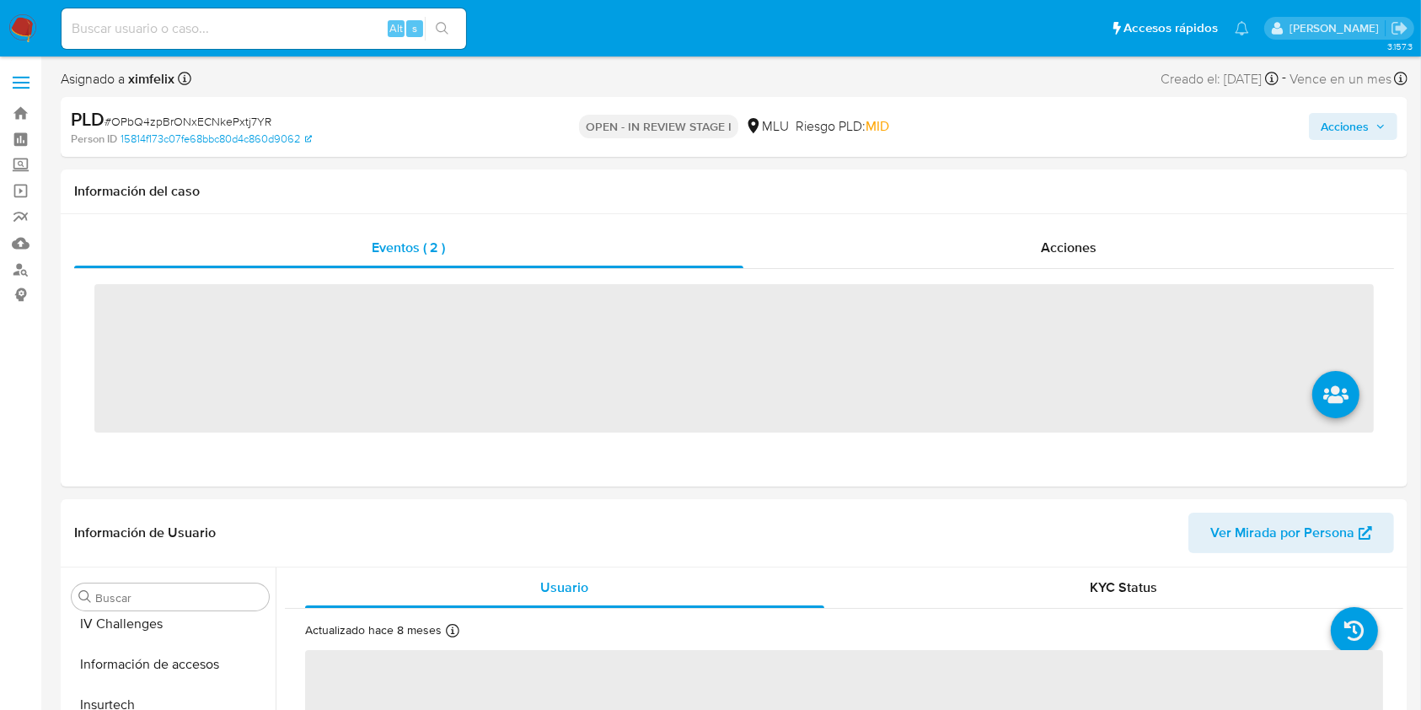
scroll to position [753, 0]
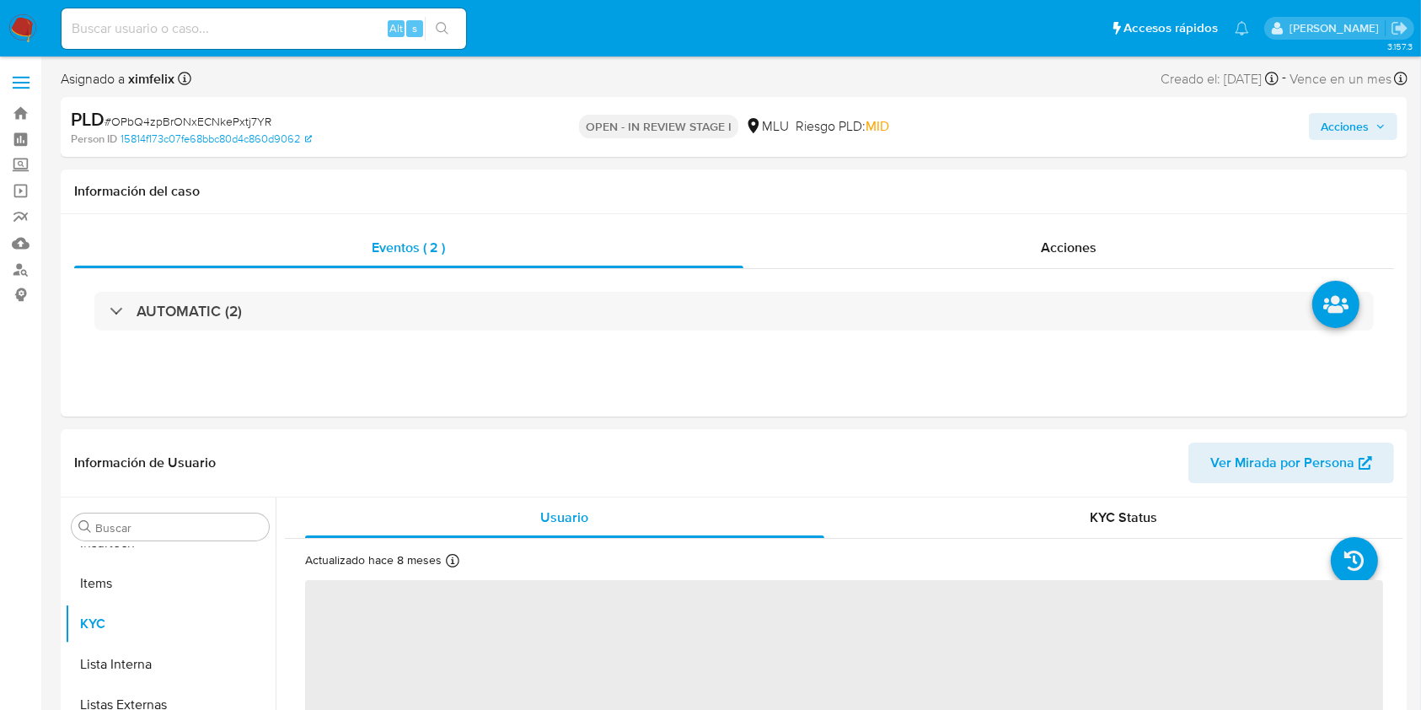
select select "10"
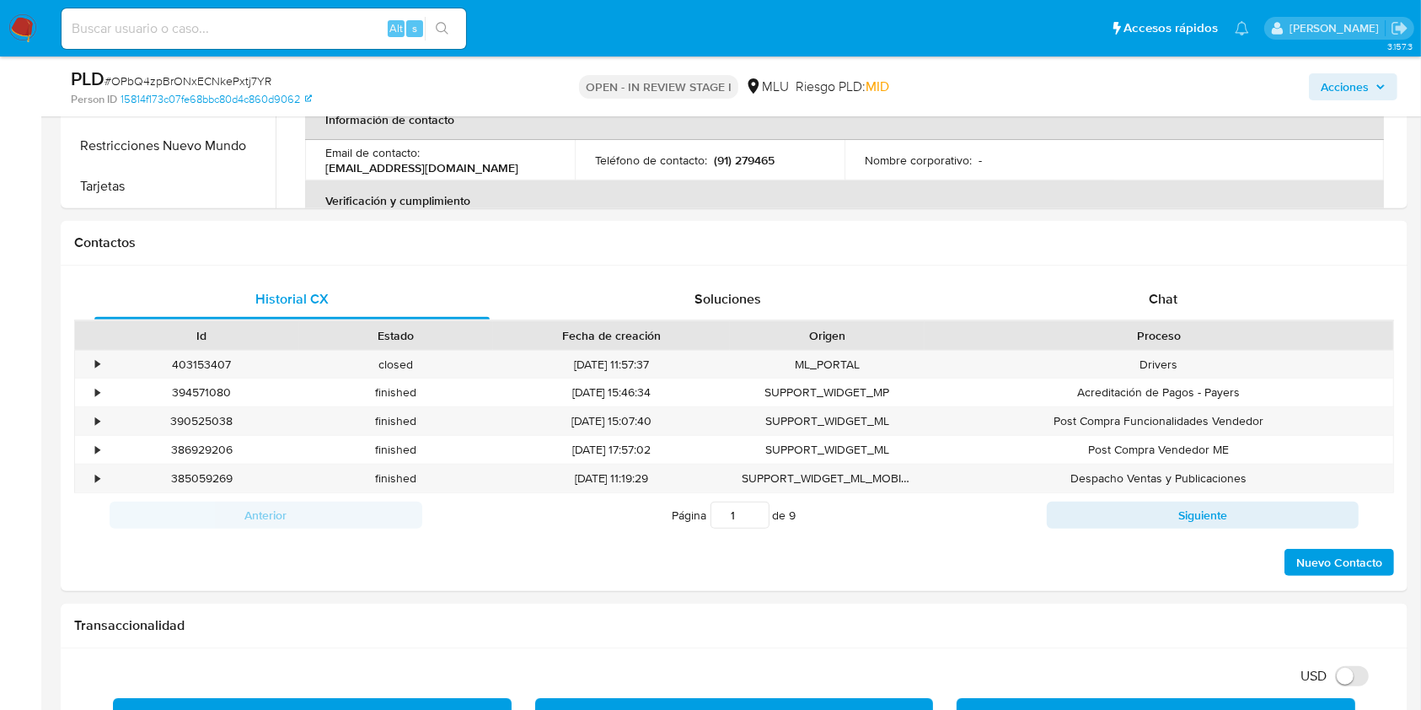
scroll to position [782, 0]
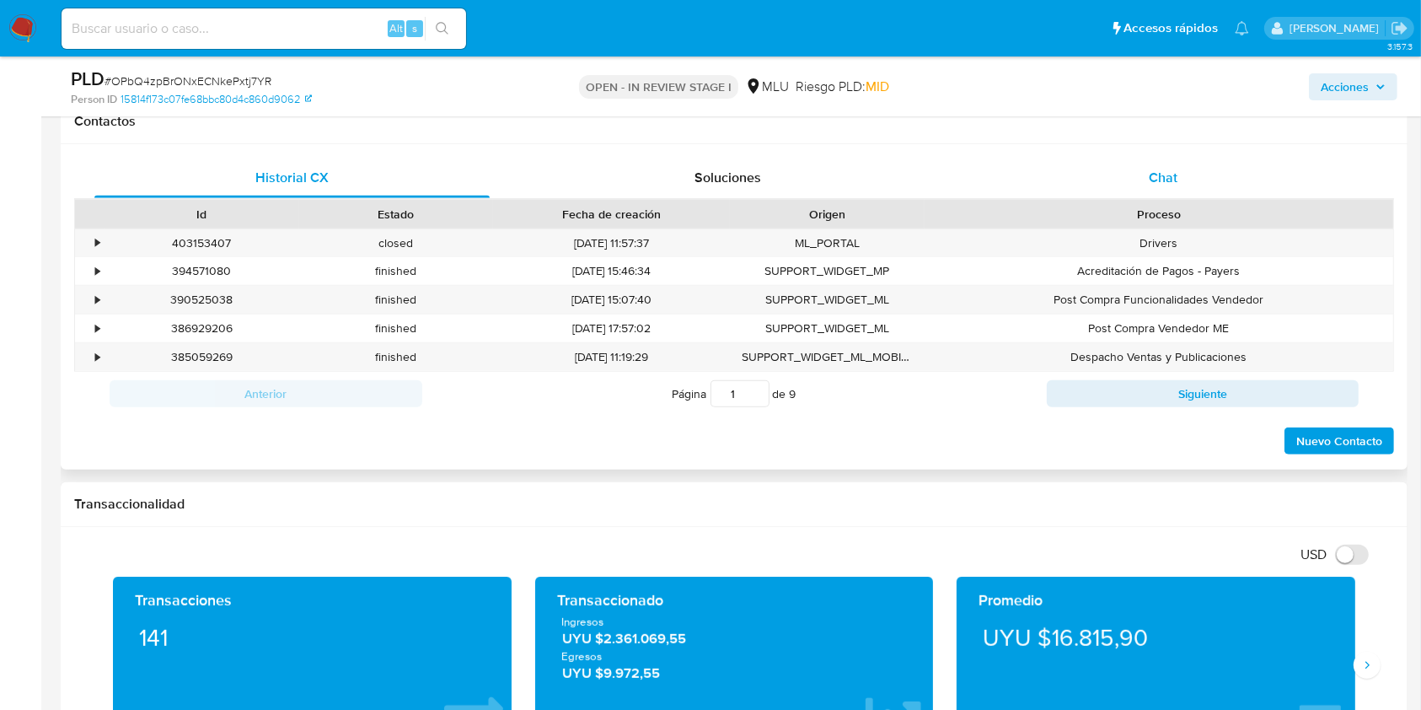
click at [1181, 163] on div "Chat" at bounding box center [1163, 178] width 395 height 40
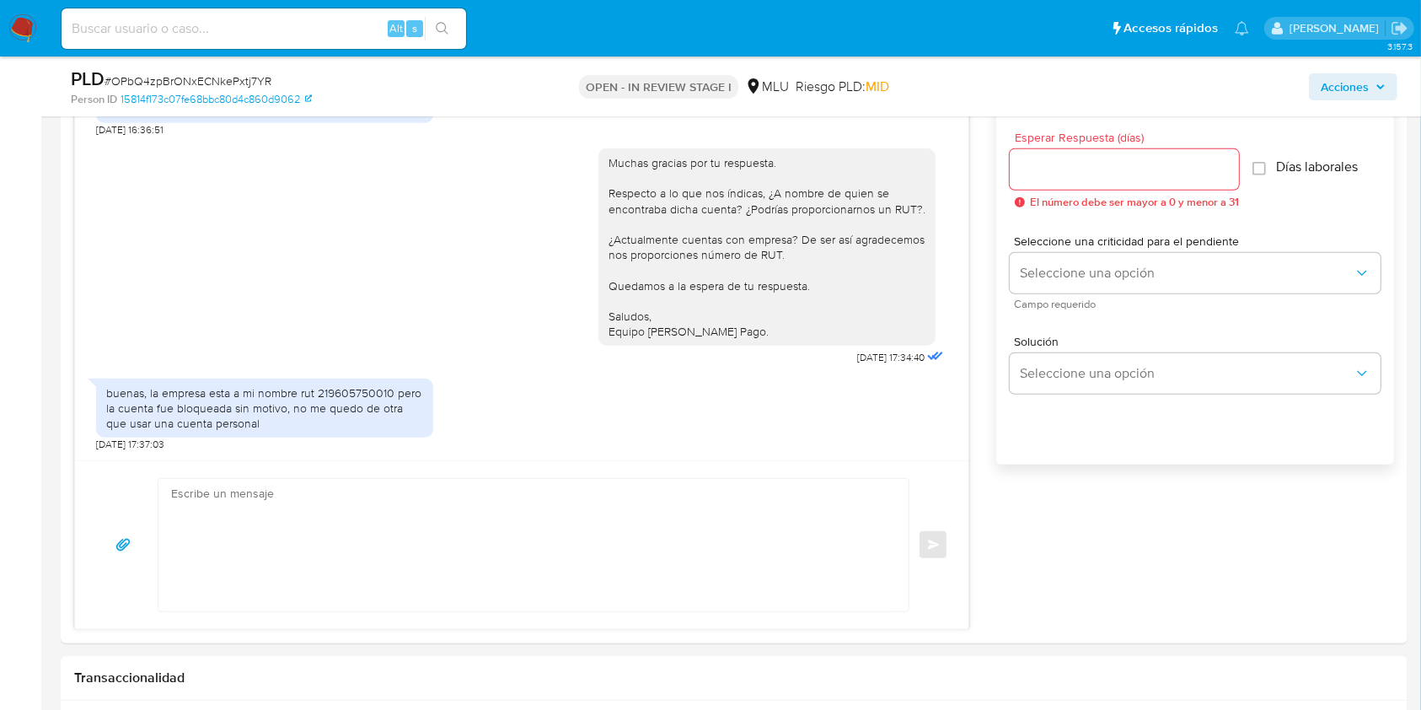
scroll to position [947, 0]
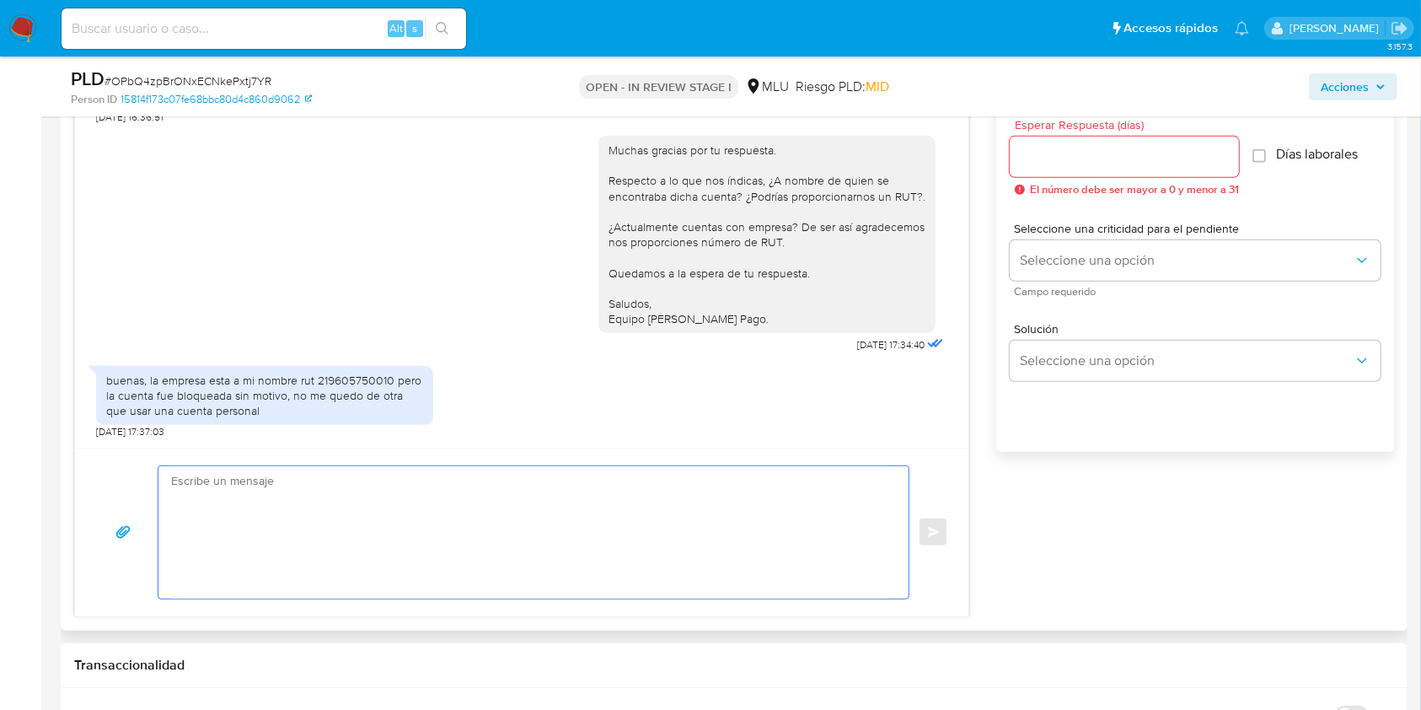
click at [449, 493] on textarea at bounding box center [529, 532] width 716 height 132
click at [370, 367] on div "buenas, la empresa esta a mi nombre rut 219605750010 pero la cuenta fue bloquea…" at bounding box center [264, 396] width 337 height 60
click at [366, 378] on div "buenas, la empresa esta a mi nombre rut 219605750010 pero la cuenta fue bloquea…" at bounding box center [264, 395] width 317 height 46
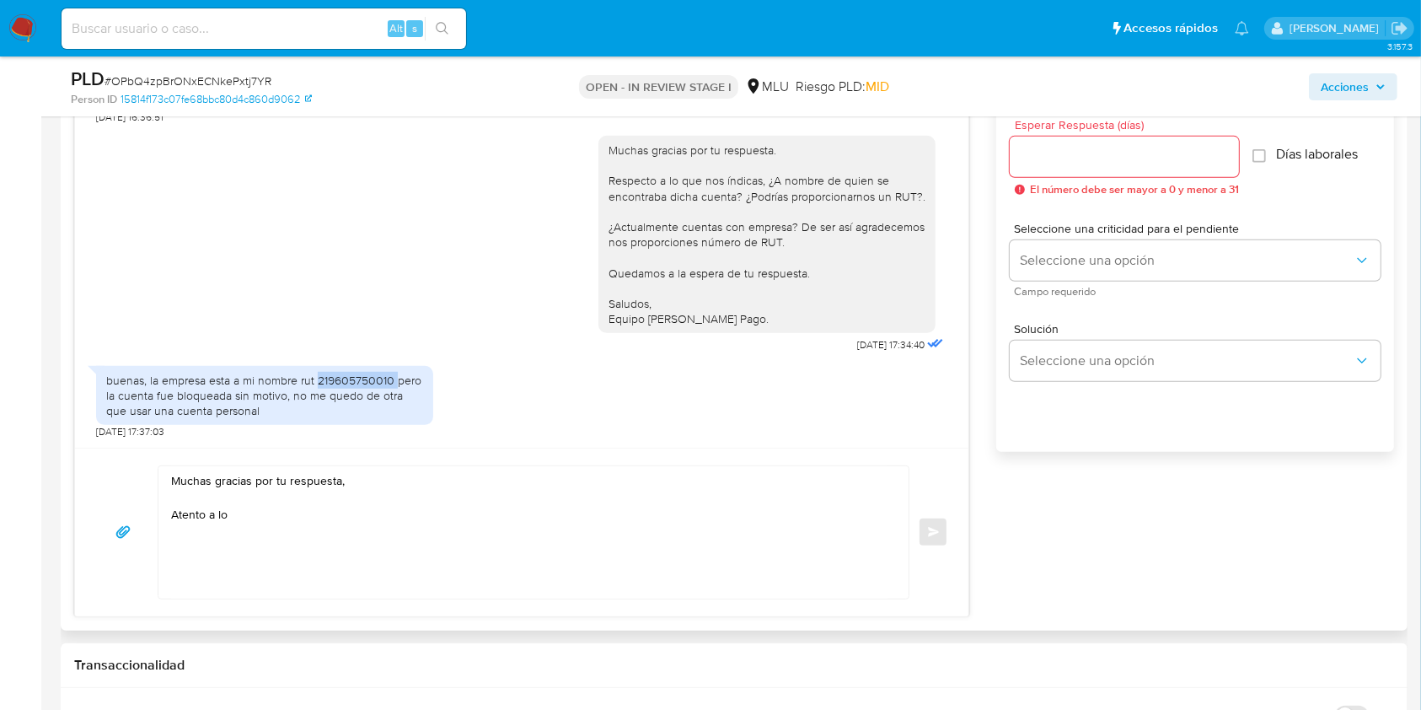
click at [366, 378] on div "buenas, la empresa esta a mi nombre rut 219605750010 pero la cuenta fue bloquea…" at bounding box center [264, 395] width 317 height 46
copy div "219605750010"
click at [409, 512] on textarea "Muchas gracias por tu respuesta, Atento a lo" at bounding box center [529, 532] width 716 height 132
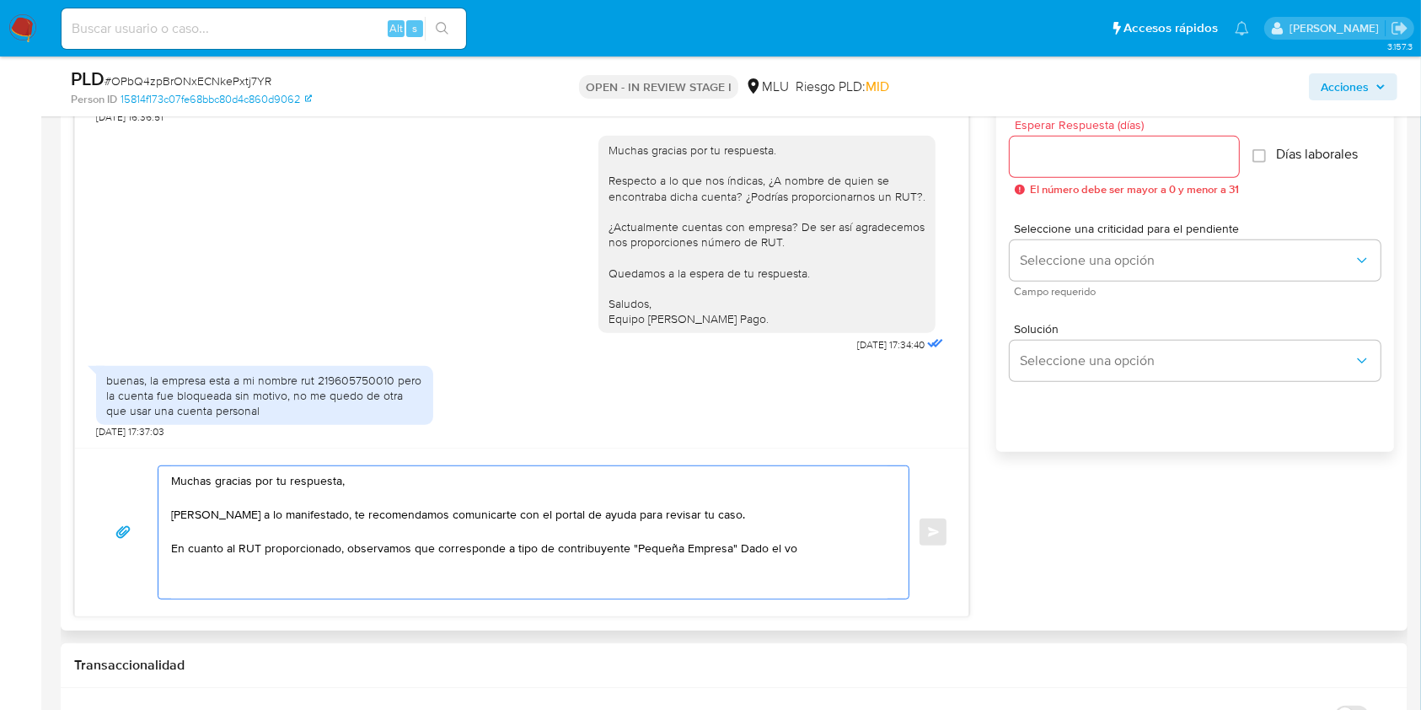
drag, startPoint x: 801, startPoint y: 548, endPoint x: 731, endPoint y: 557, distance: 71.4
click at [731, 557] on textarea "Muchas gracias por tu respuesta, [PERSON_NAME] a lo manifestado, te recomendamo…" at bounding box center [529, 532] width 716 height 132
paste textarea "tus ingresos superan ampliamente el límite establecido para"
paste textarea "Es por ello que sugerimos te contactes con un contador para que te pueda brinda…"
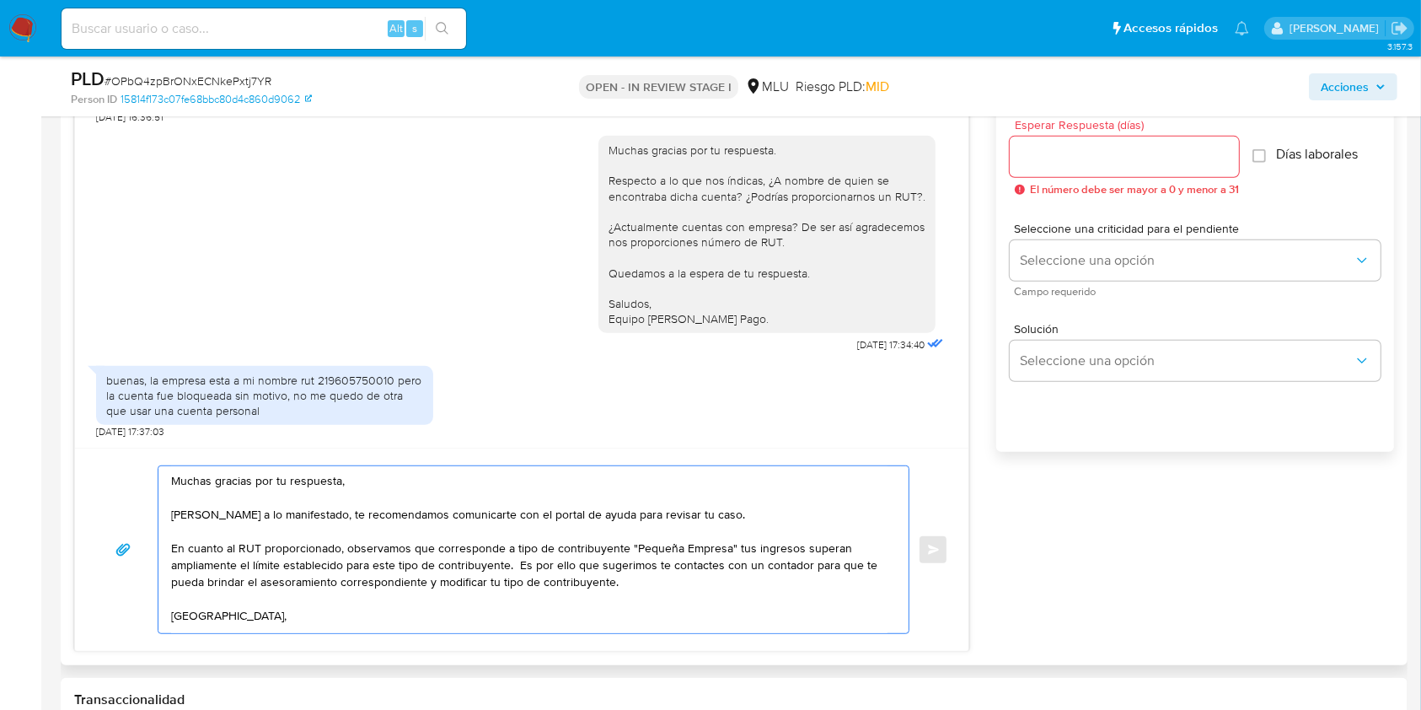
scroll to position [9, 0]
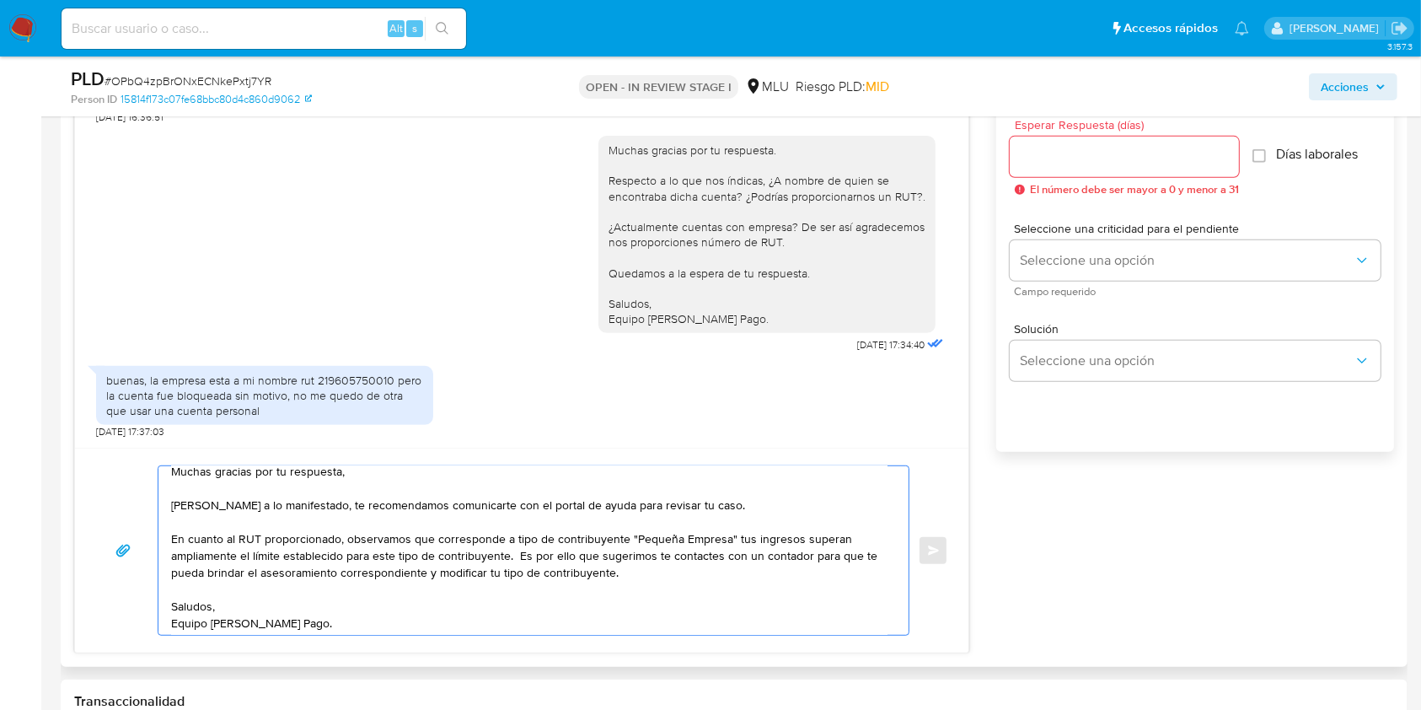
type textarea "Muchas gracias por tu respuesta, [PERSON_NAME] a lo manifestado, te recomendamo…"
click at [1064, 149] on input "Esperar Respuesta (días)" at bounding box center [1124, 157] width 229 height 22
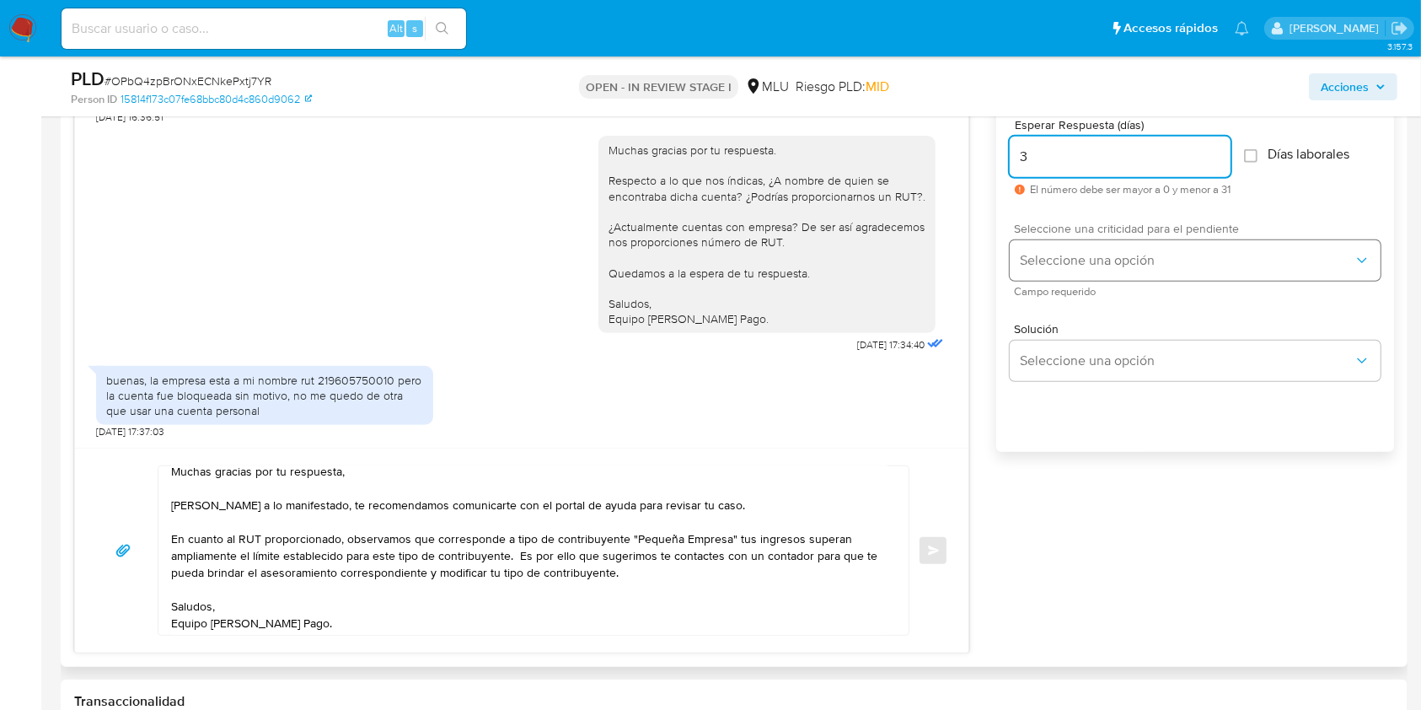
type input "3"
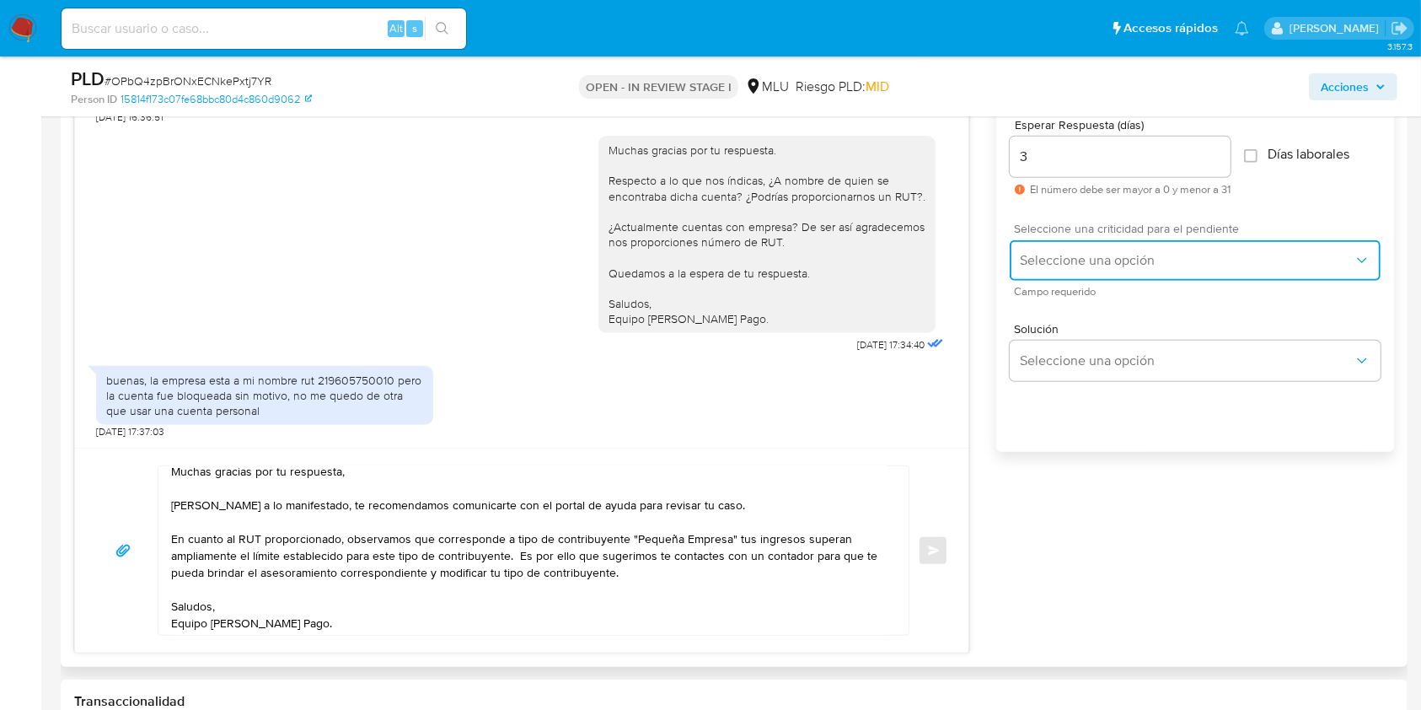
click at [1050, 256] on span "Seleccione una opción" at bounding box center [1187, 260] width 334 height 17
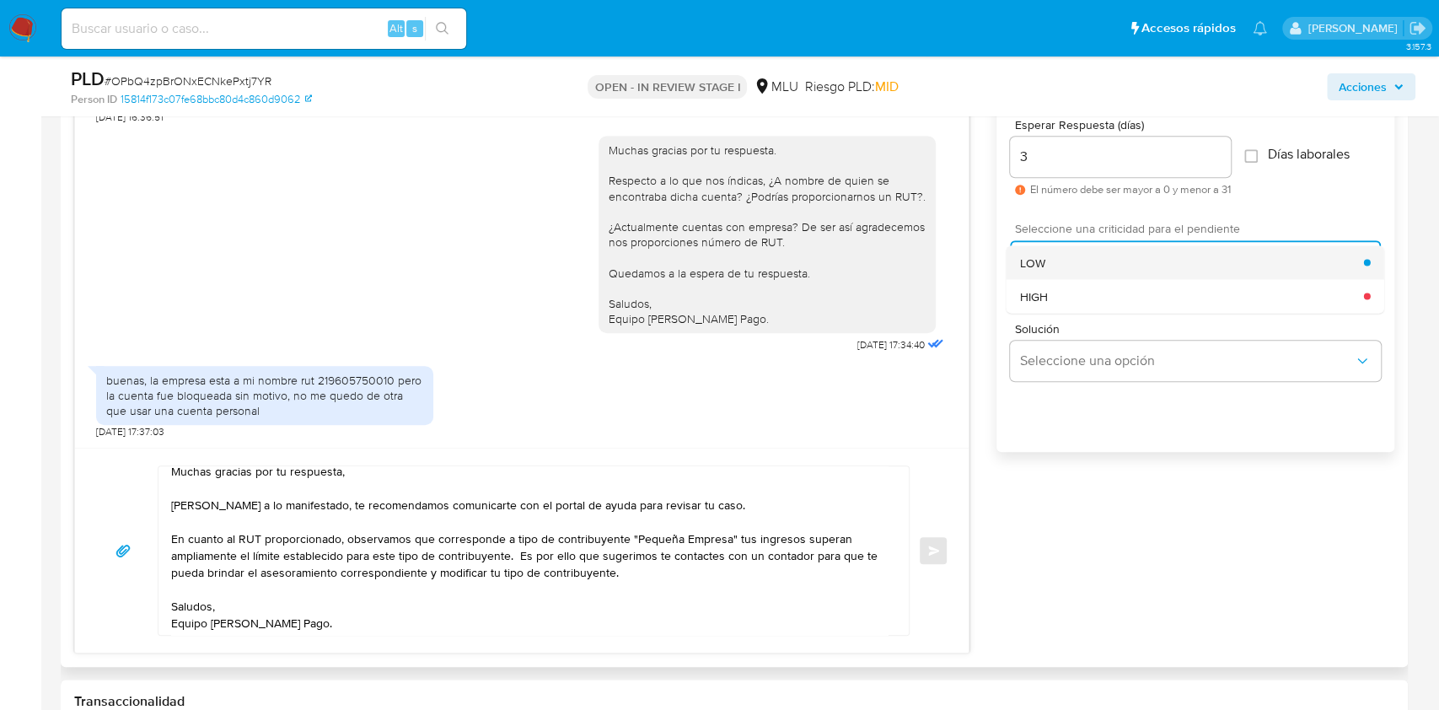
click at [1042, 260] on span "LOW" at bounding box center [1032, 262] width 25 height 15
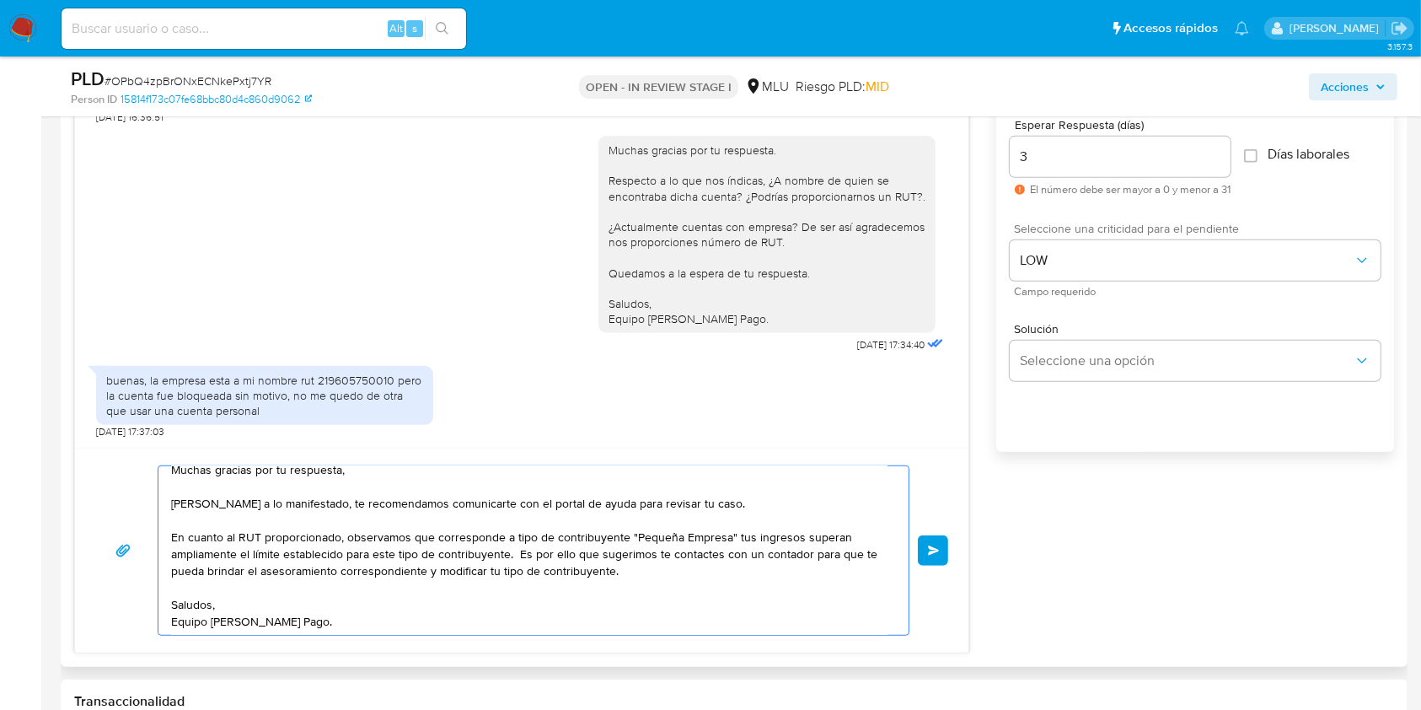
scroll to position [15, 0]
click at [924, 548] on button "Enviar" at bounding box center [933, 550] width 30 height 30
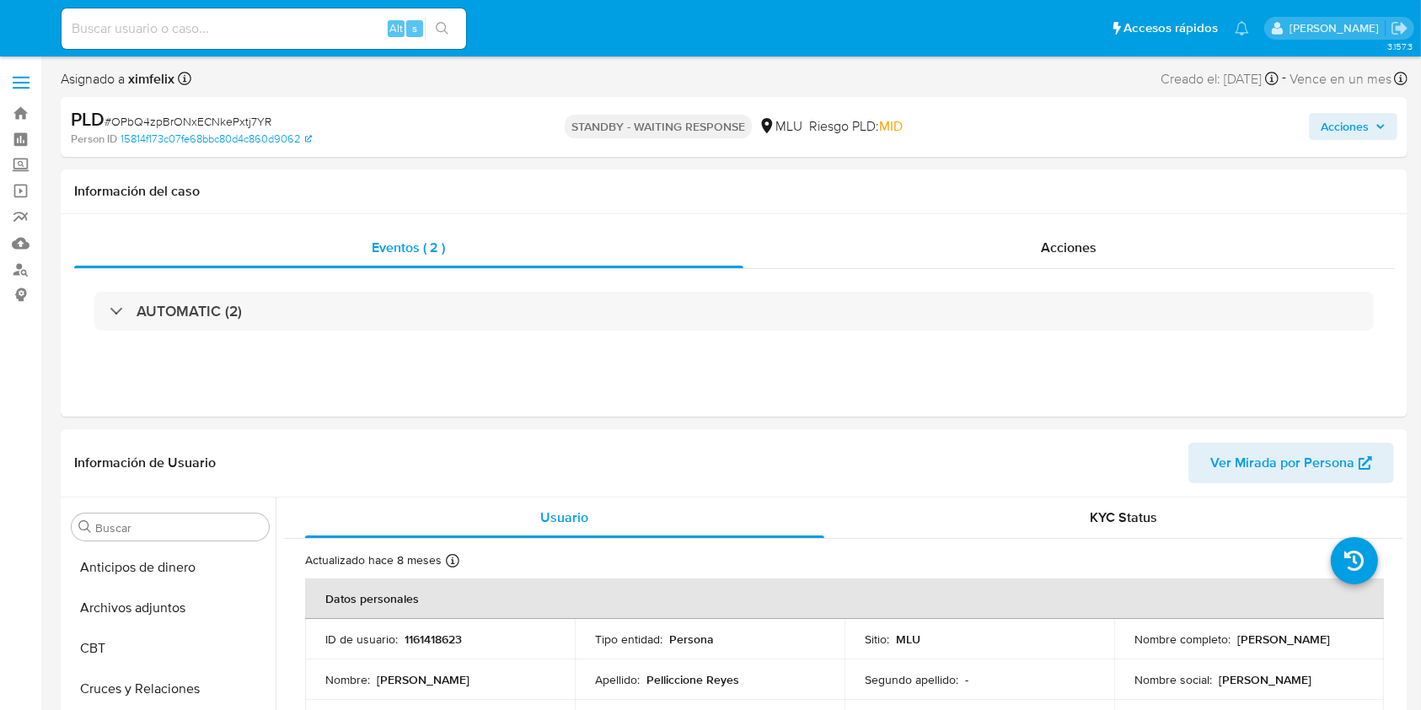
select select "10"
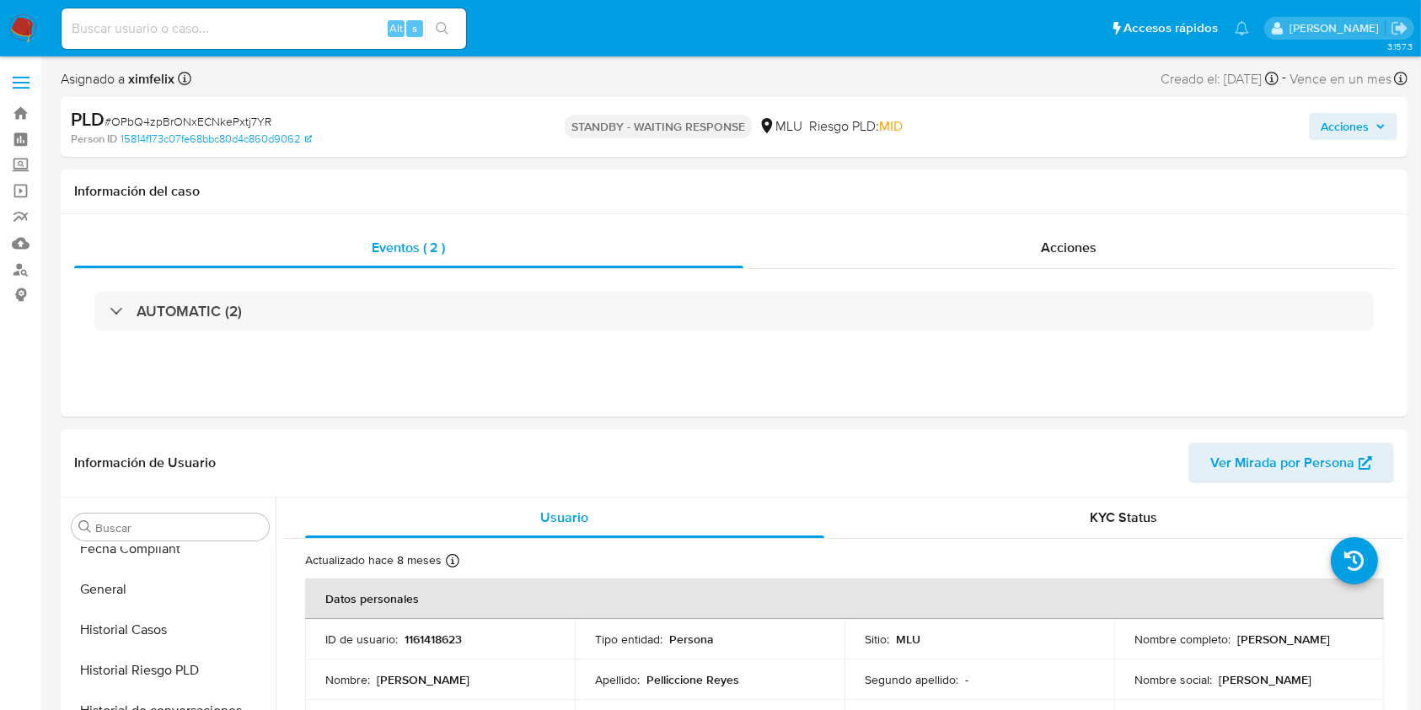
scroll to position [635, 0]
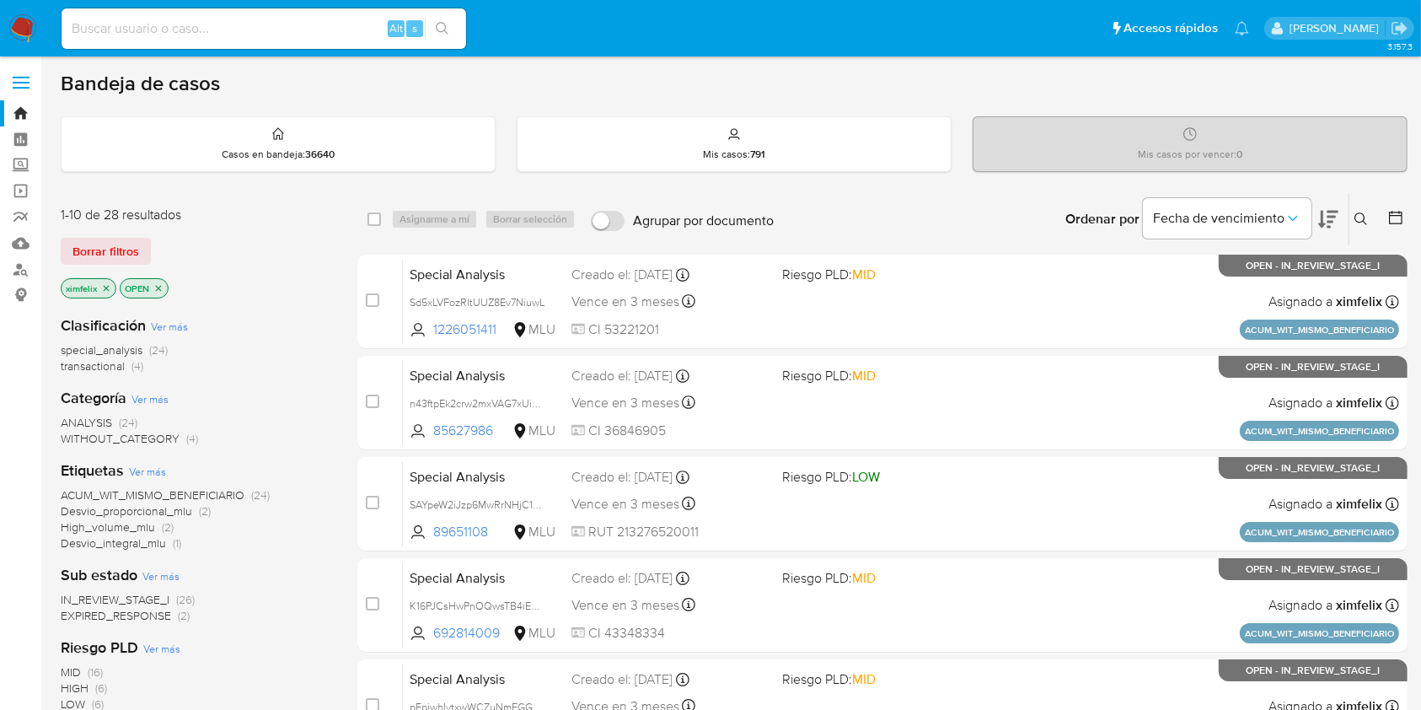
click at [158, 32] on input at bounding box center [264, 29] width 405 height 22
paste input "jnnCbzNM5yrLhx84VBYioFzi"
type input "jnnCbzNM5yrLhx84VBYioFzi"
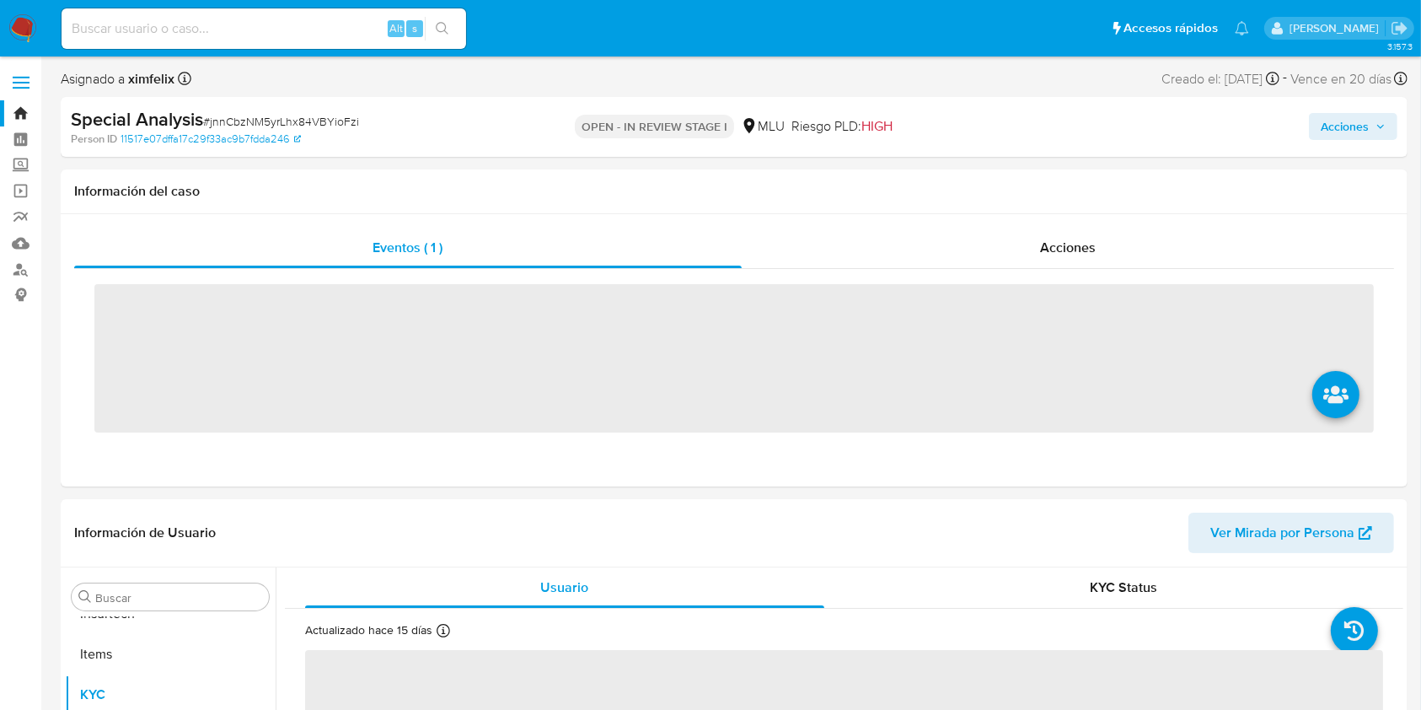
scroll to position [753, 0]
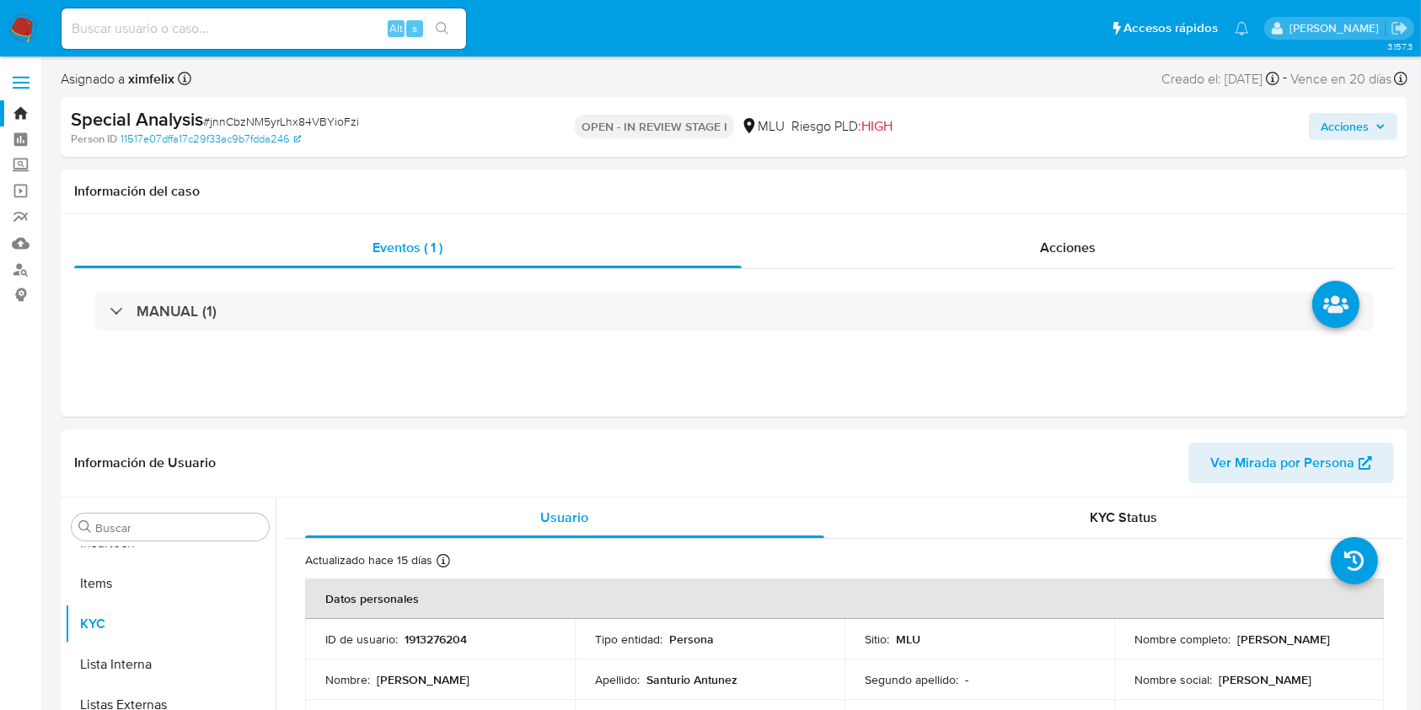
select select "10"
click at [32, 17] on img at bounding box center [22, 28] width 29 height 29
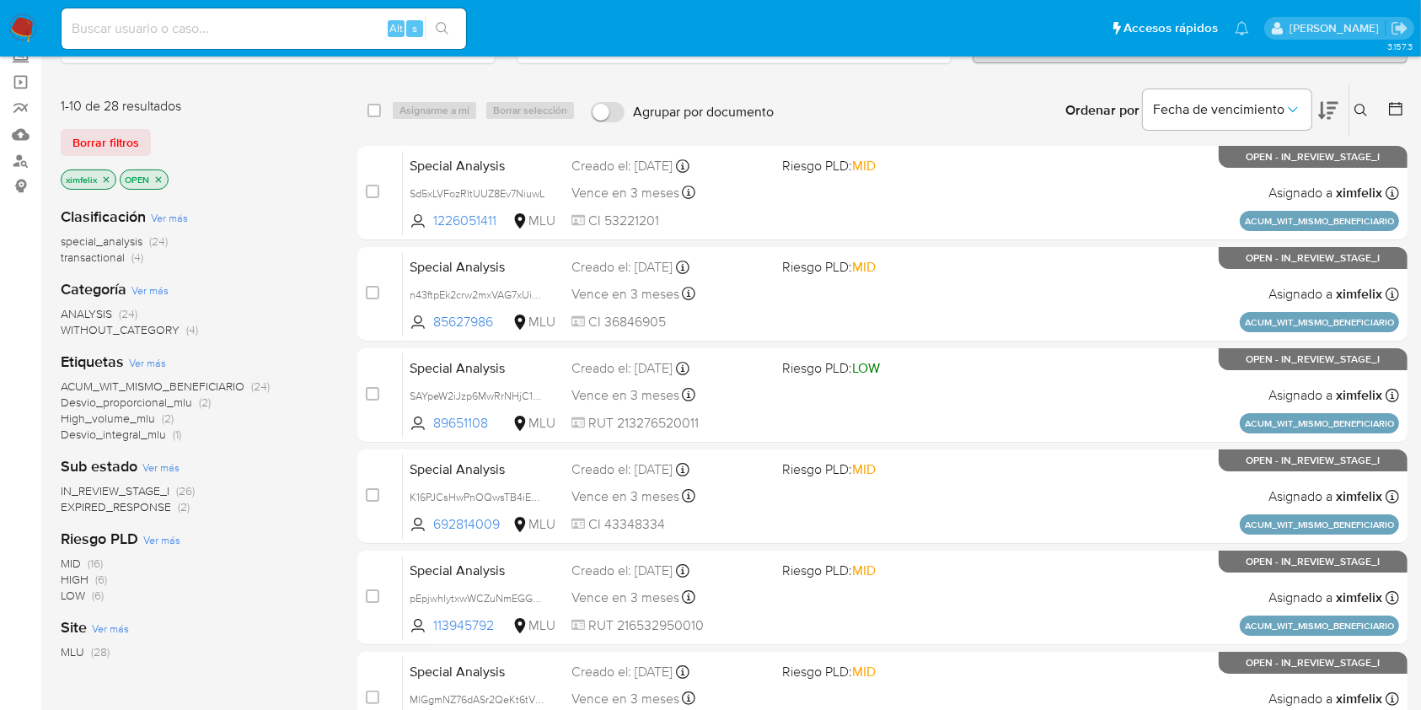
scroll to position [112, 0]
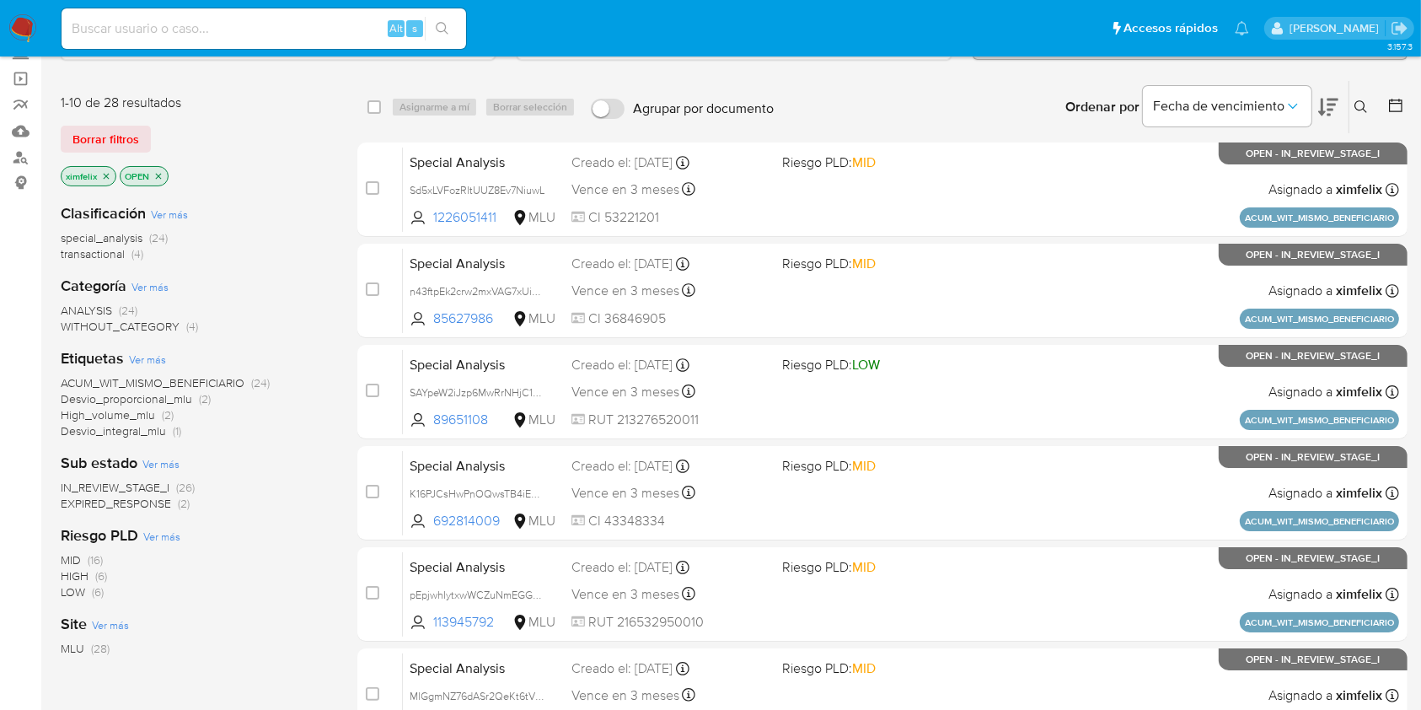
click at [101, 180] on p "ximfelix" at bounding box center [89, 176] width 54 height 19
click at [105, 177] on icon "close-filter" at bounding box center [106, 176] width 10 height 10
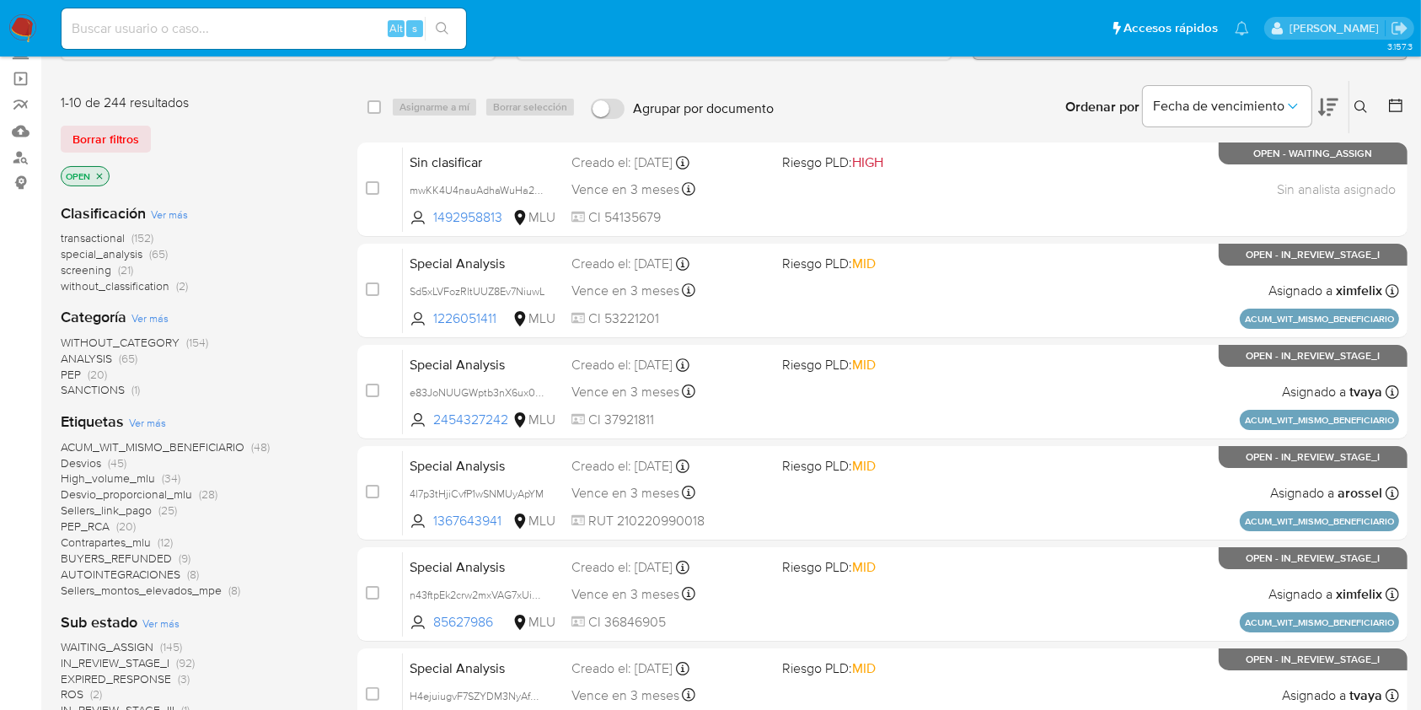
click at [99, 177] on icon "close-filter" at bounding box center [99, 176] width 10 height 10
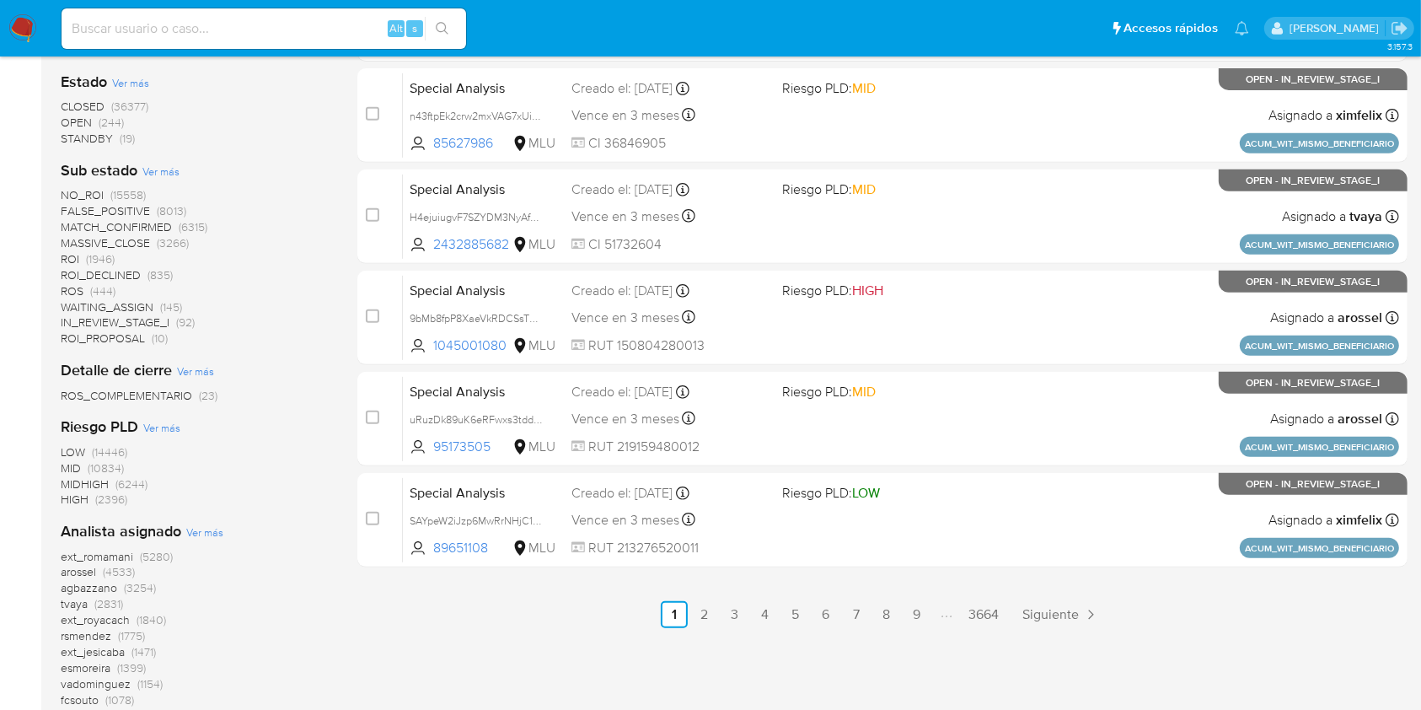
scroll to position [702, 0]
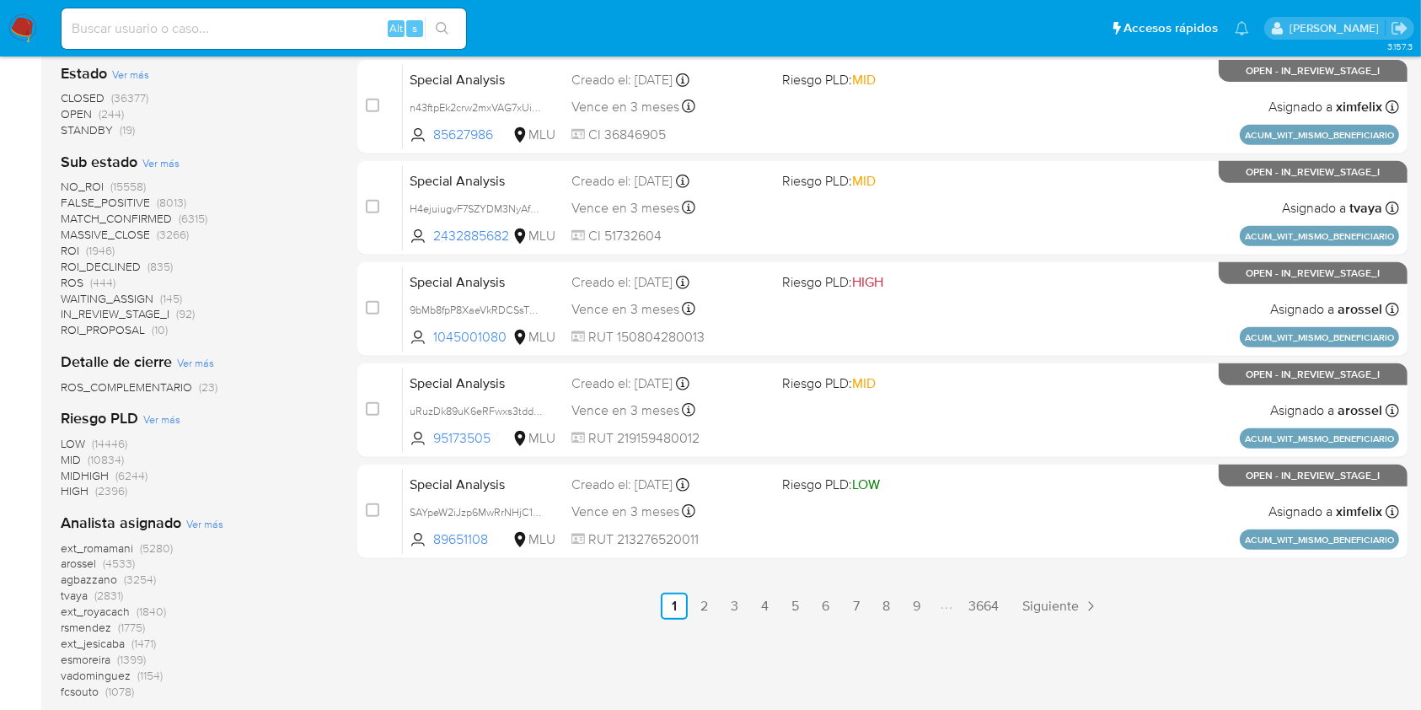
click at [123, 190] on span "(15558)" at bounding box center [127, 186] width 35 height 17
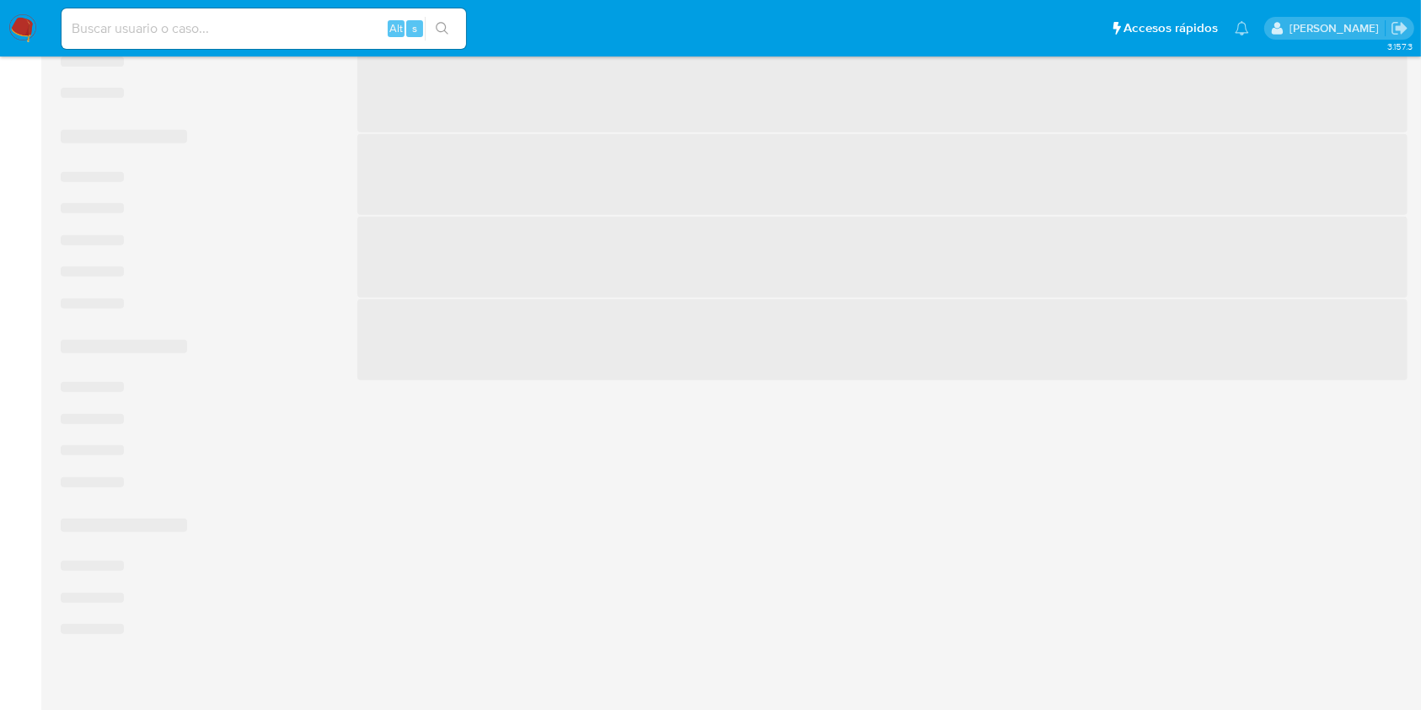
scroll to position [637, 0]
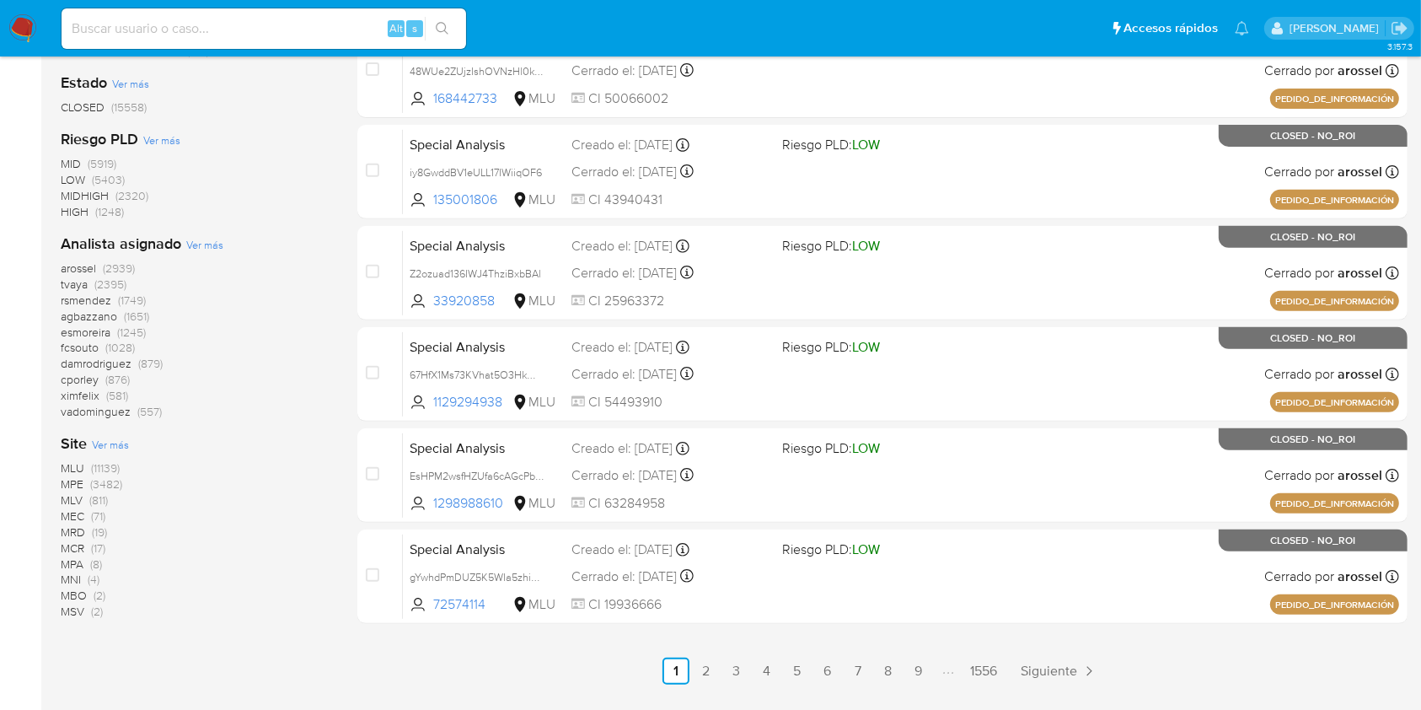
click at [87, 265] on span "arossel" at bounding box center [78, 268] width 35 height 17
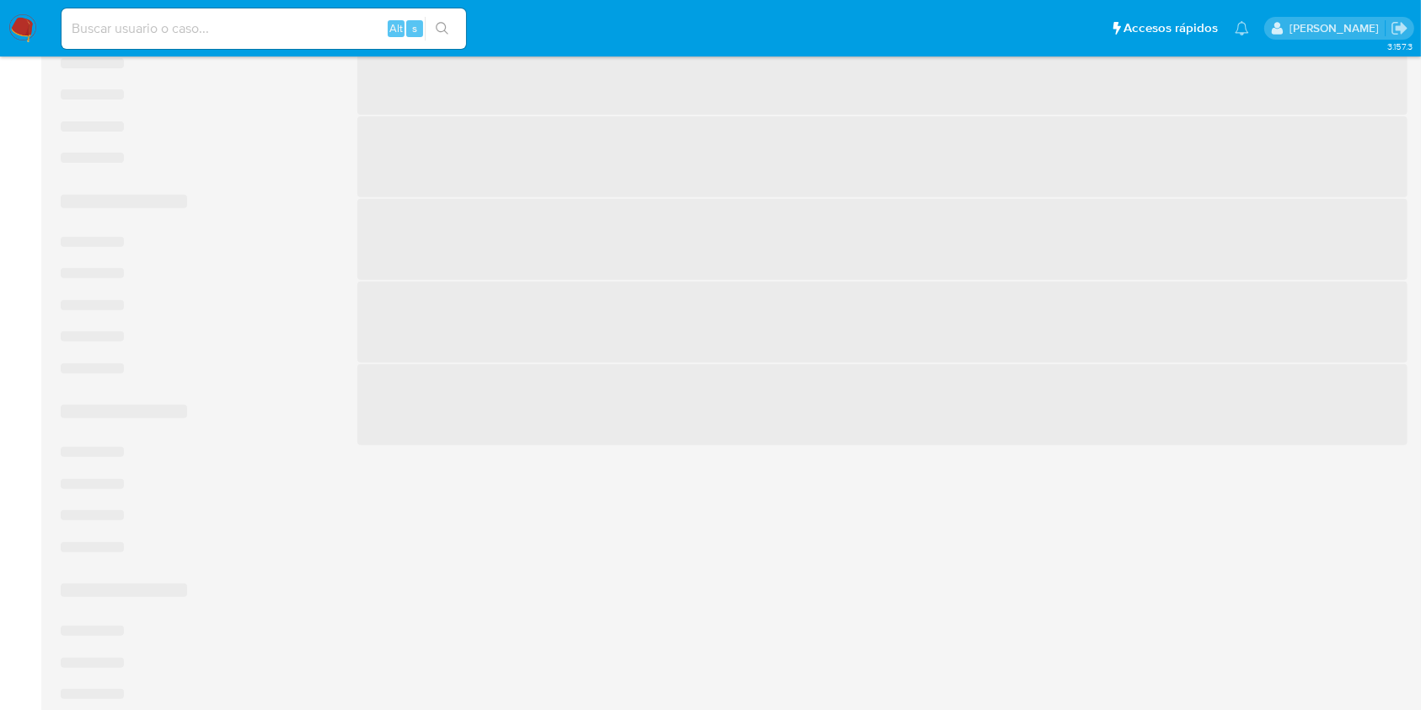
scroll to position [621, 0]
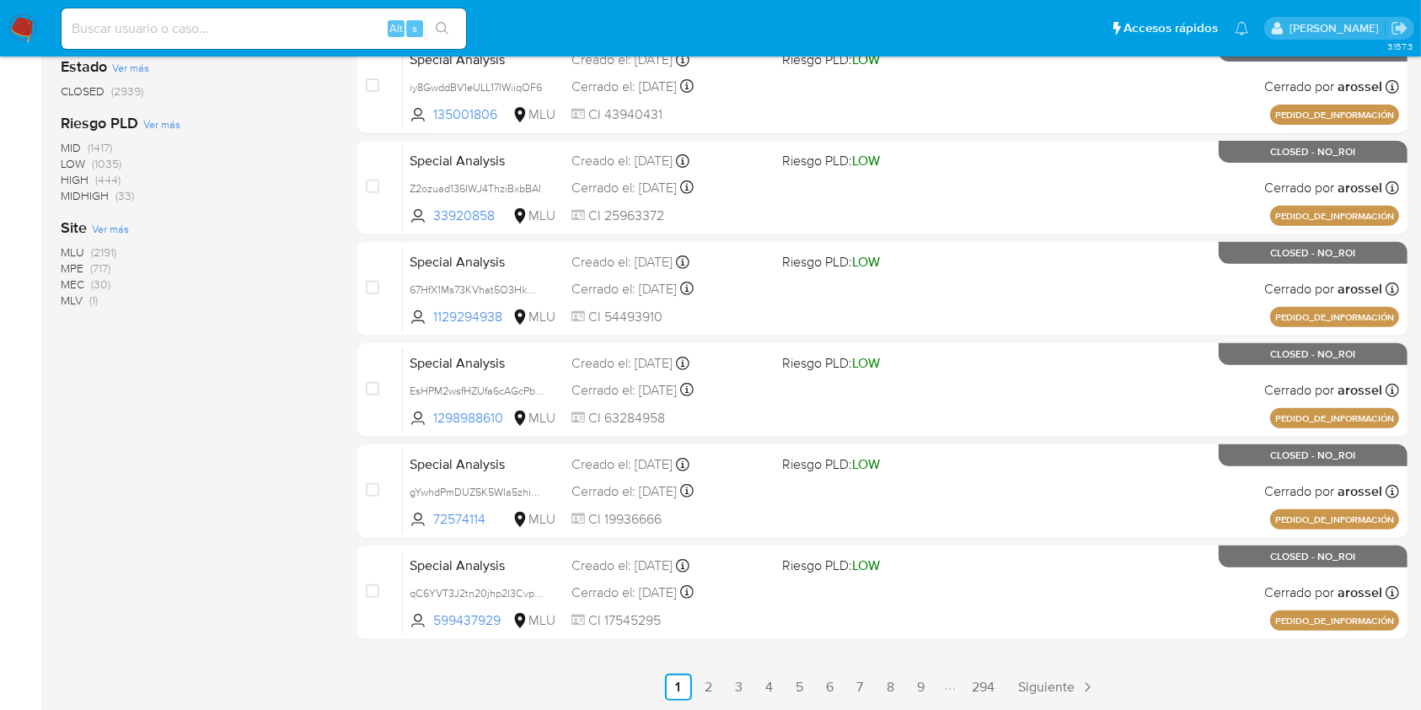
click at [103, 248] on span "(2191)" at bounding box center [103, 252] width 25 height 17
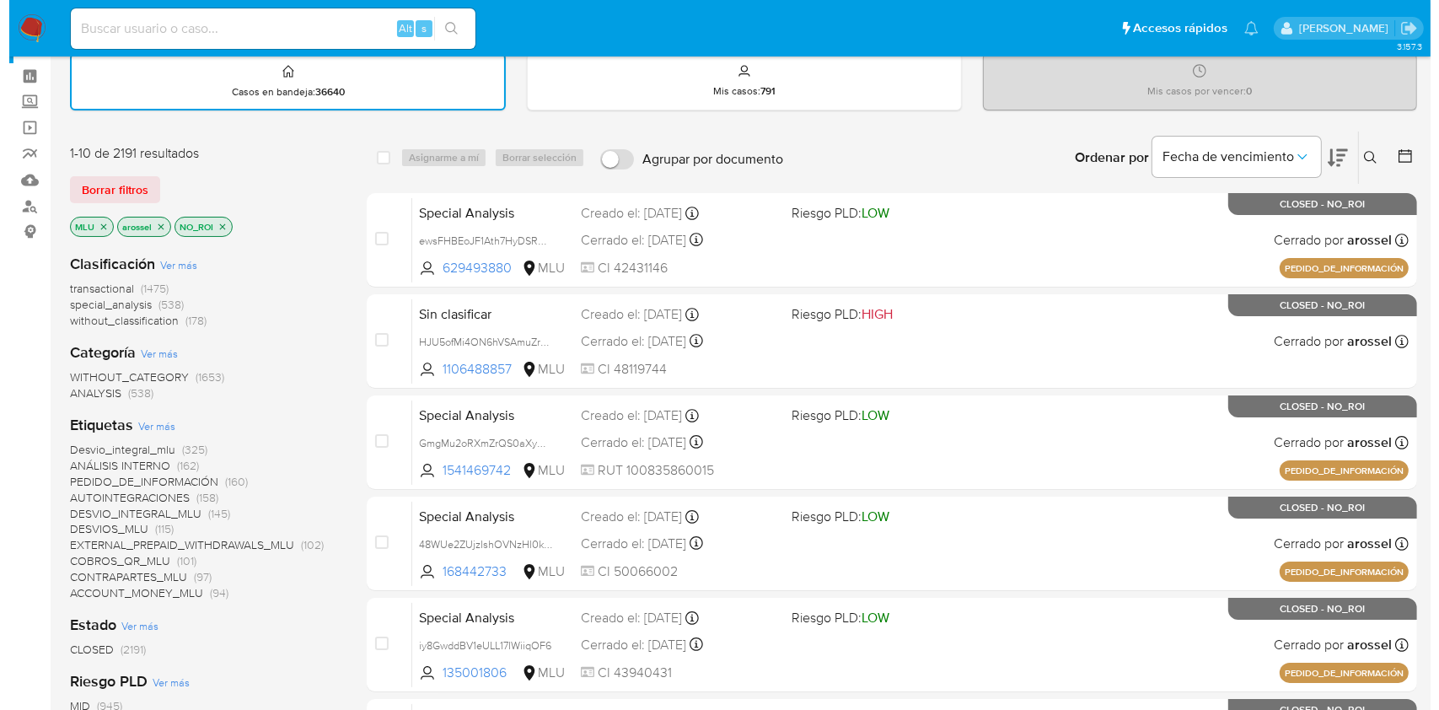
scroll to position [59, 0]
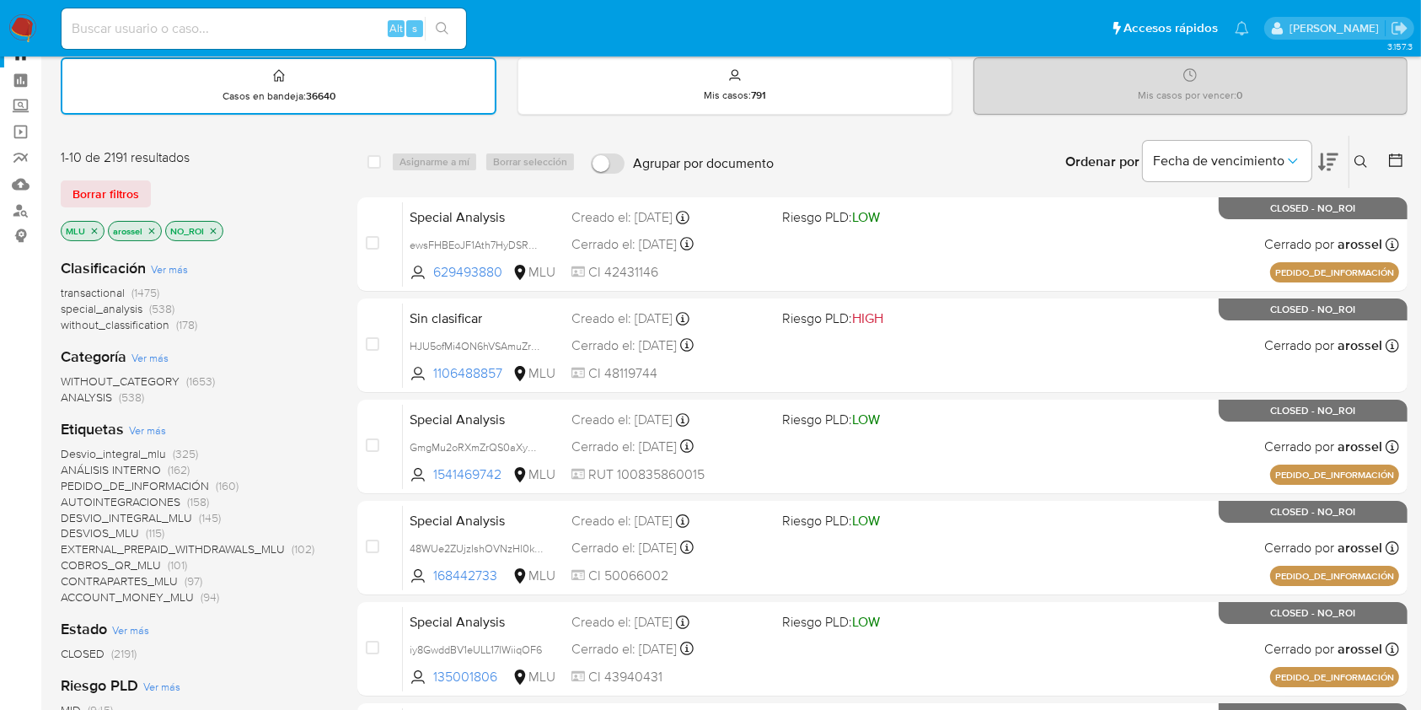
click at [155, 436] on span "Ver más" at bounding box center [147, 429] width 37 height 15
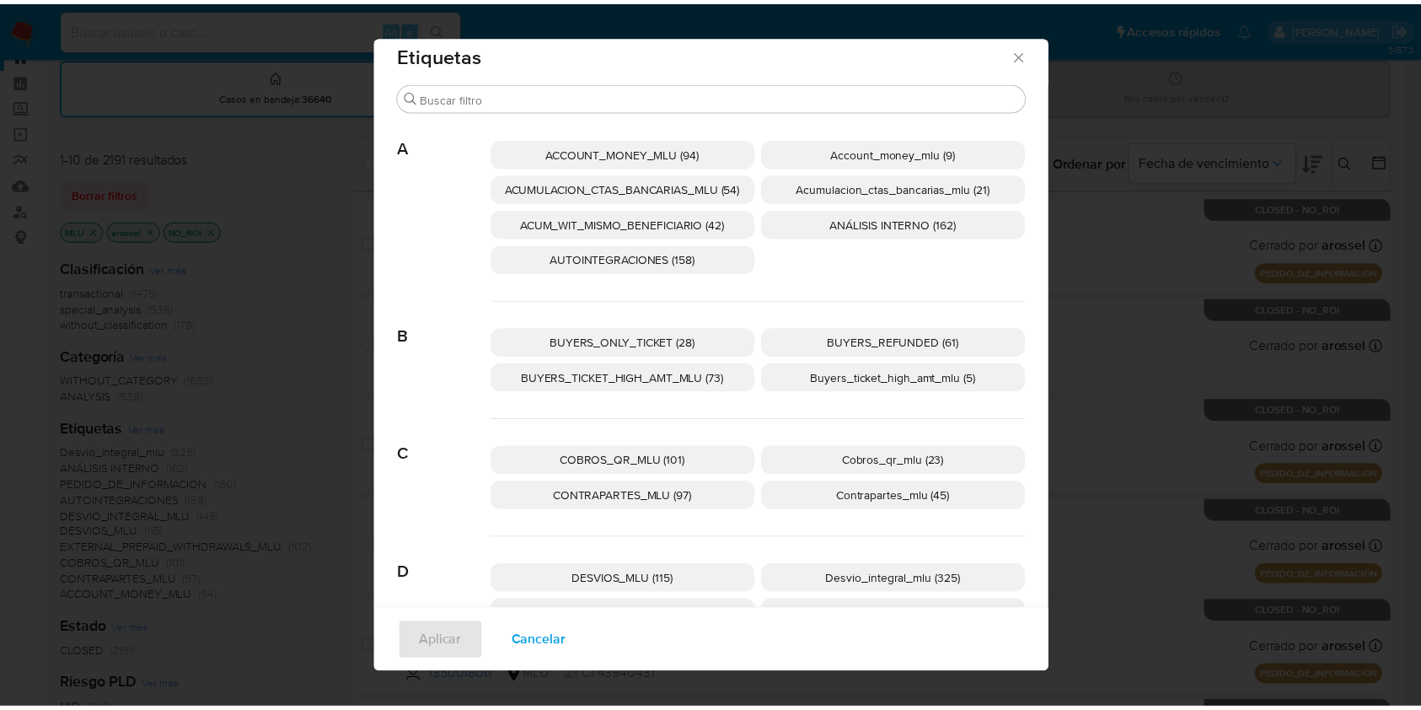
scroll to position [20, 0]
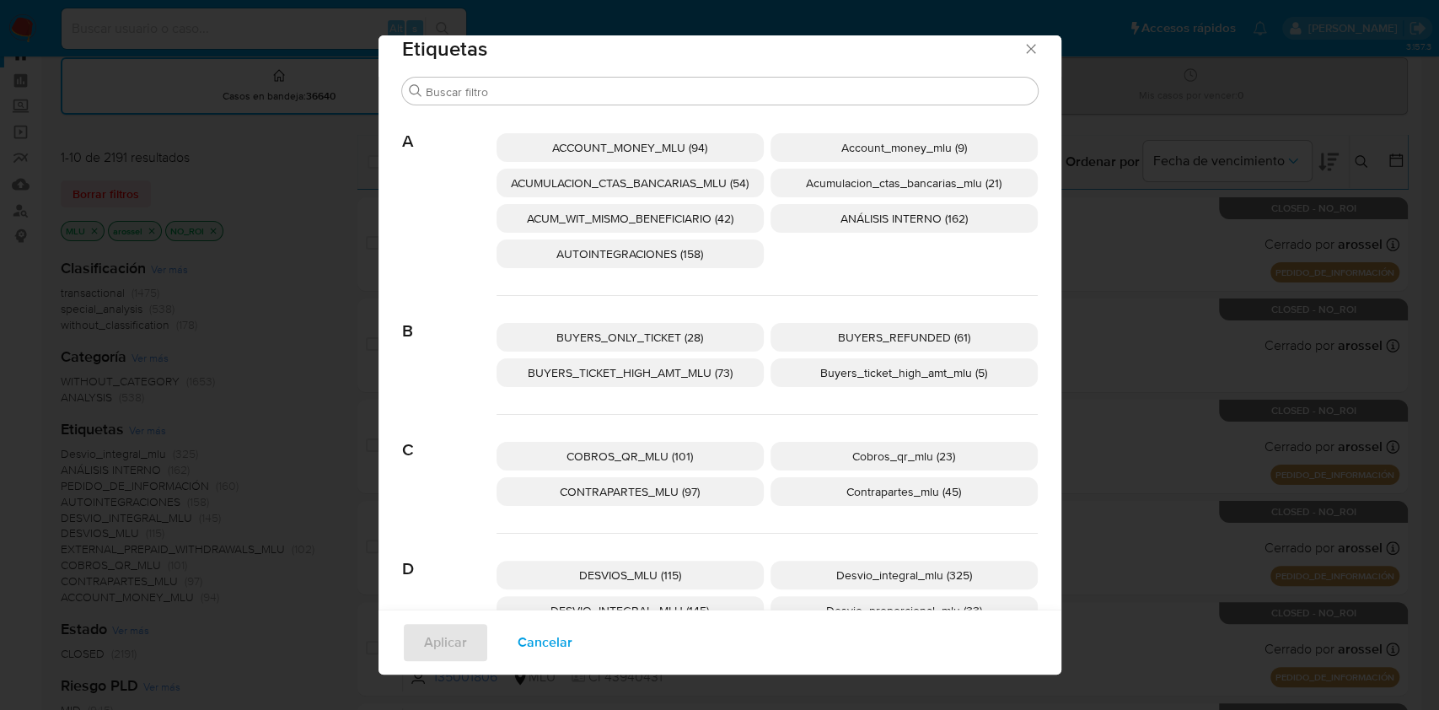
click at [598, 220] on span "ACUM_WIT_MISMO_BENEFICIARIO (42)" at bounding box center [630, 218] width 206 height 17
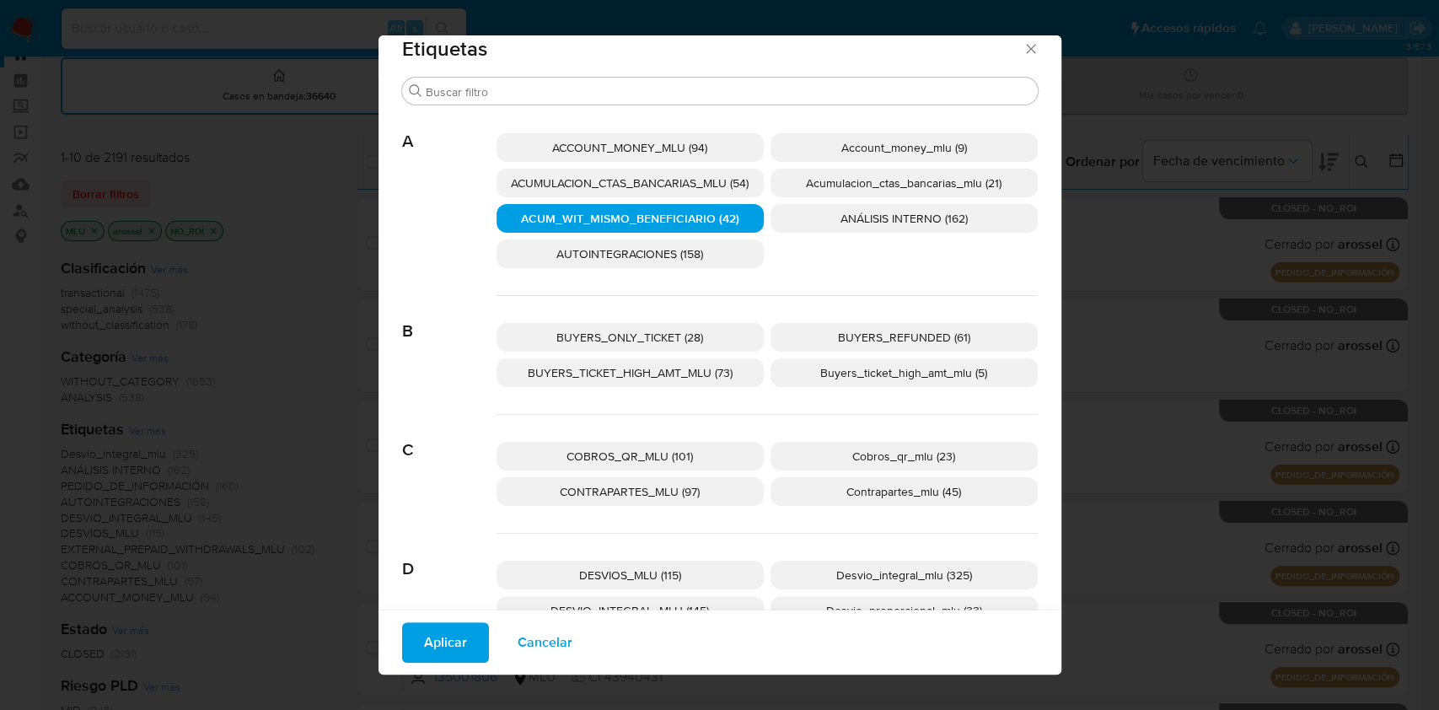
click at [432, 632] on span "Aplicar" at bounding box center [445, 642] width 43 height 37
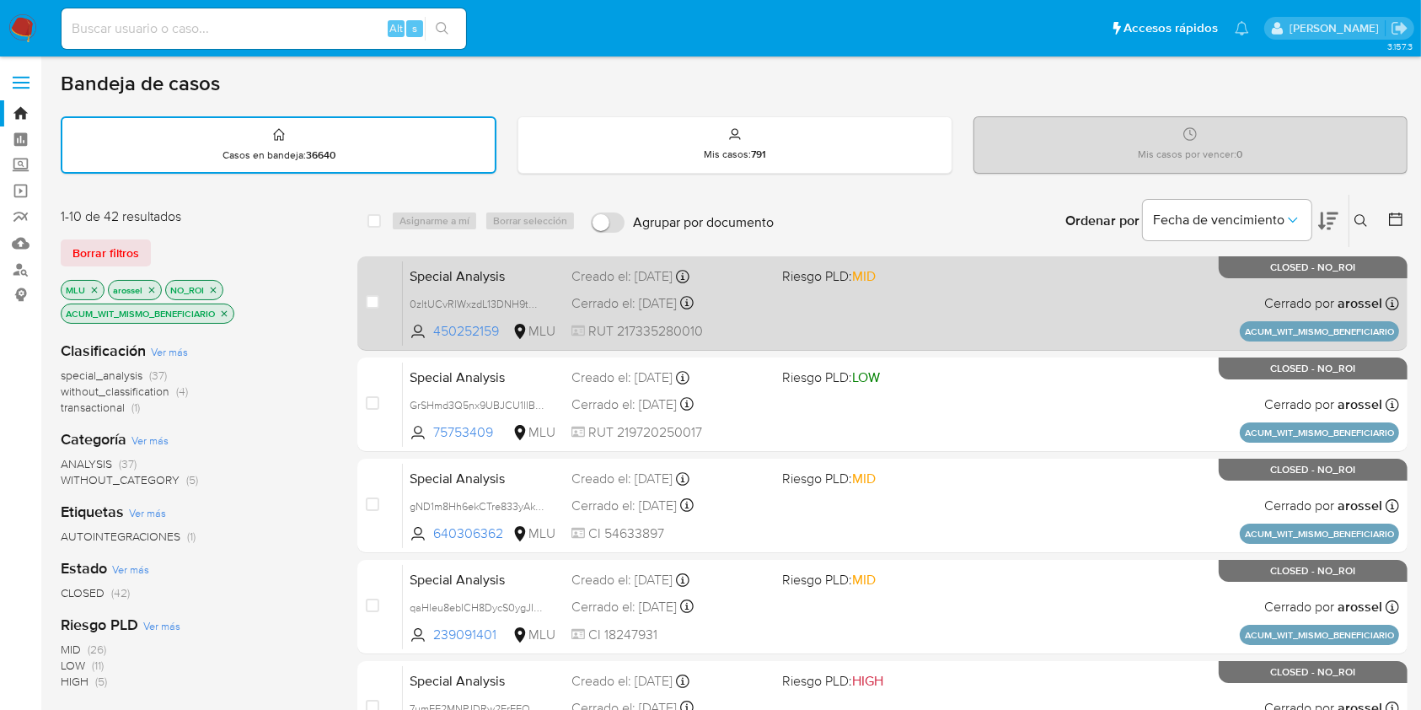
click at [799, 295] on div "Special Analysis 0zltUCvRlWxzdL13DNH9tCKV 450252159 MLU Riesgo PLD: MID Creado …" at bounding box center [901, 302] width 996 height 85
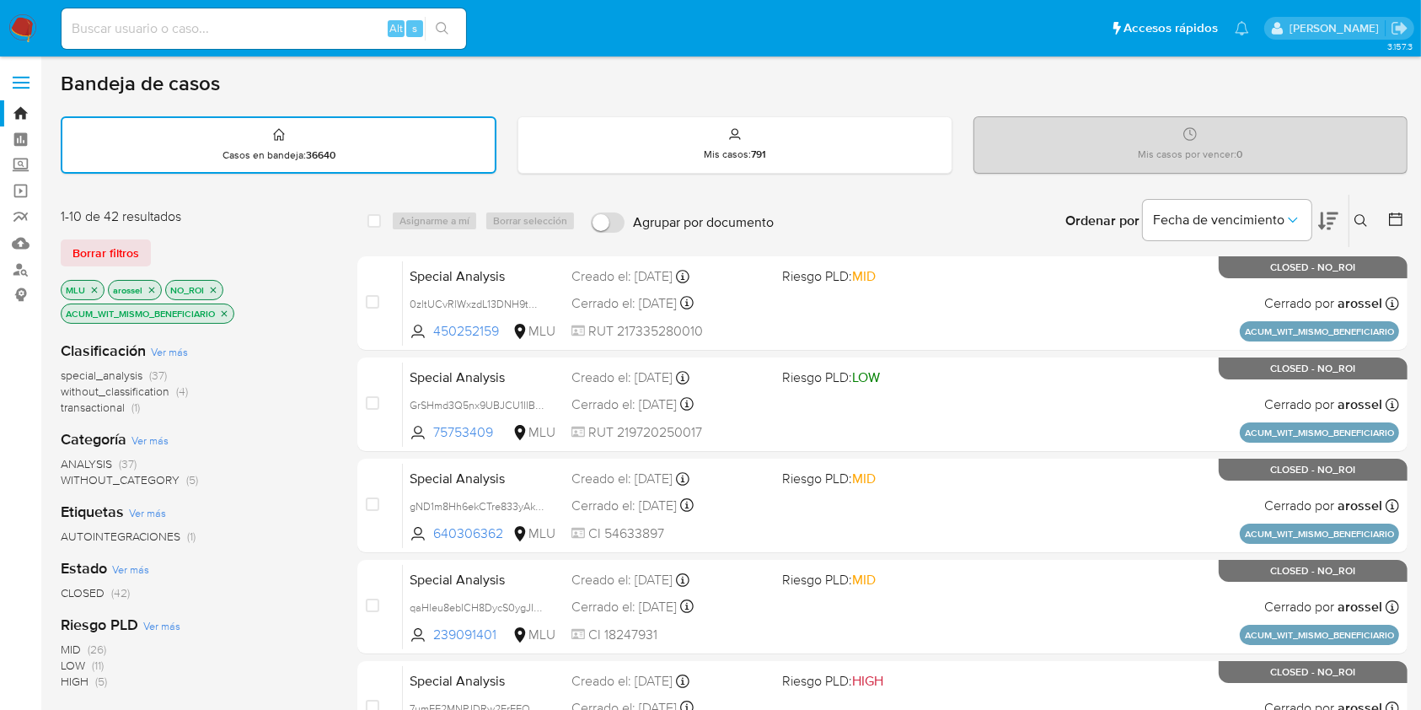
click at [196, 22] on input at bounding box center [264, 29] width 405 height 22
paste input "jnnCbzNM5yrLhx84VBYioFzi"
type input "jnnCbzNM5yrLhx84VBYioFzi"
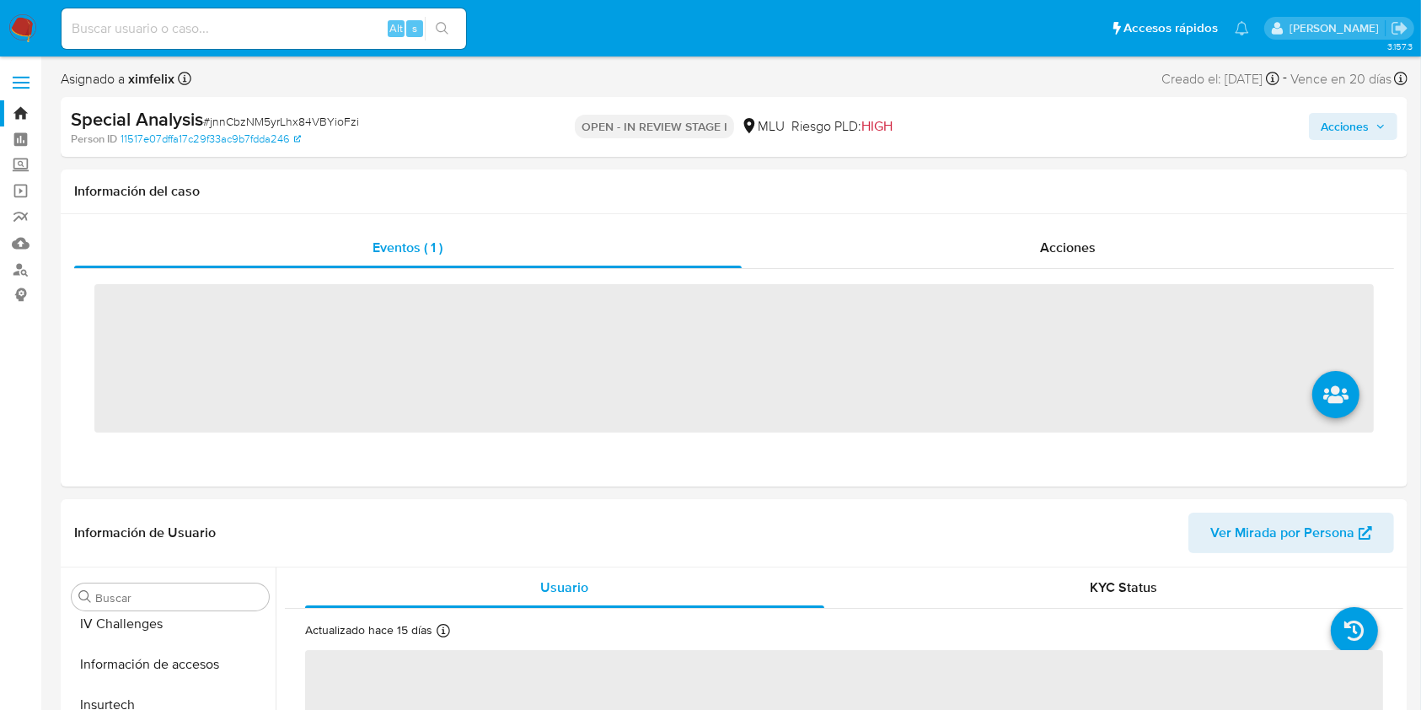
scroll to position [753, 0]
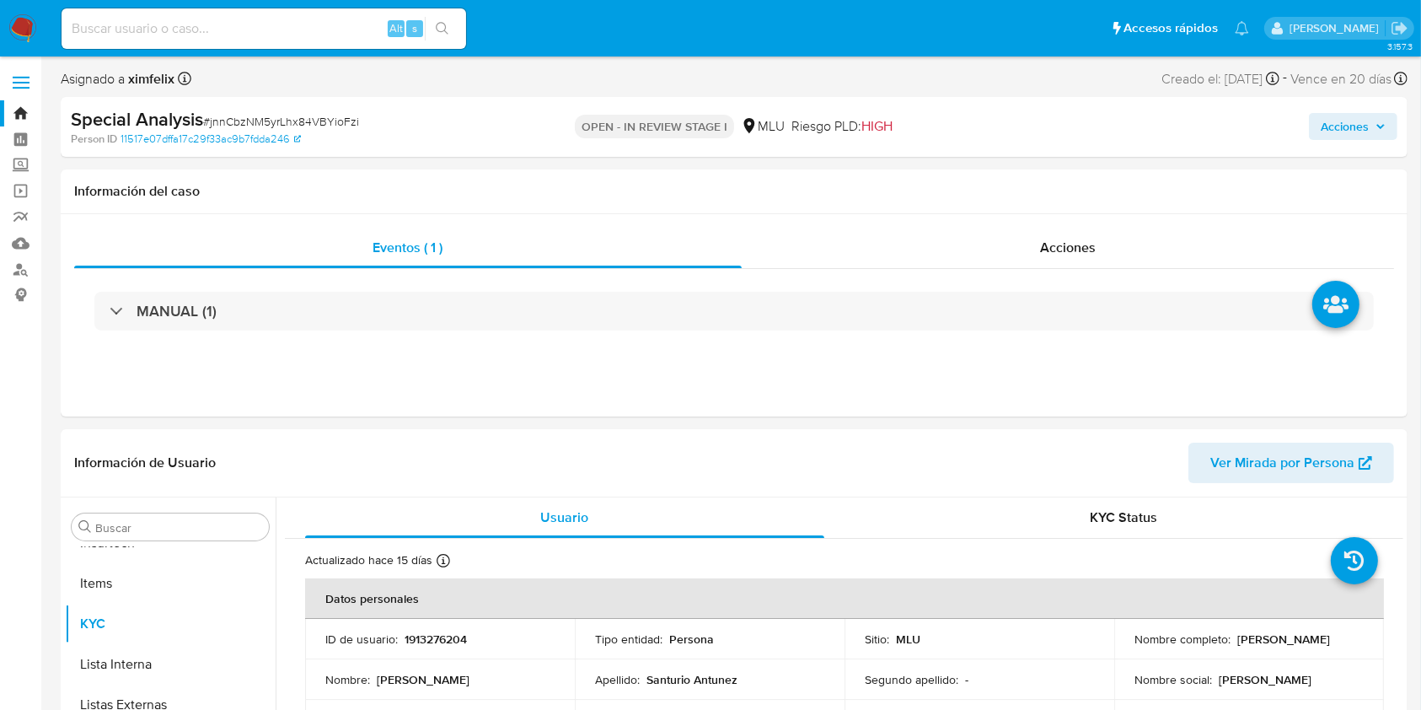
select select "10"
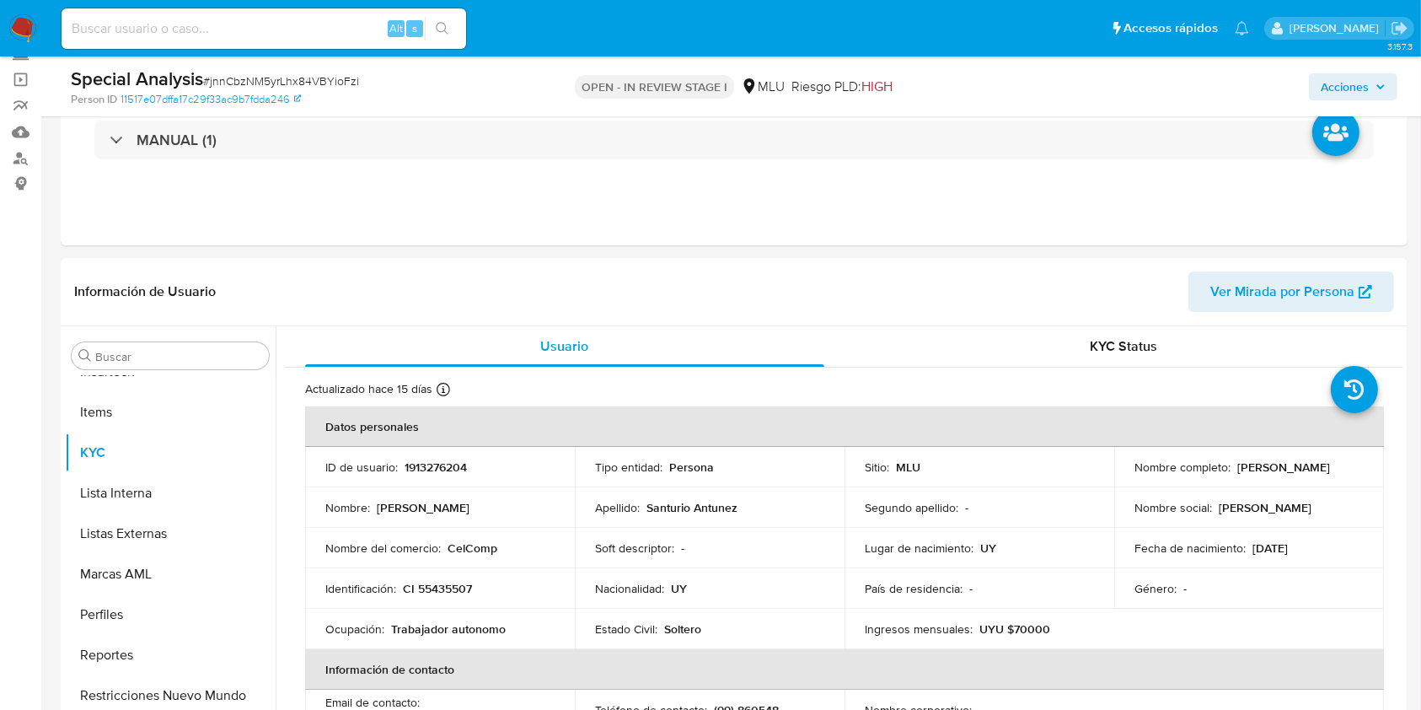
scroll to position [278, 0]
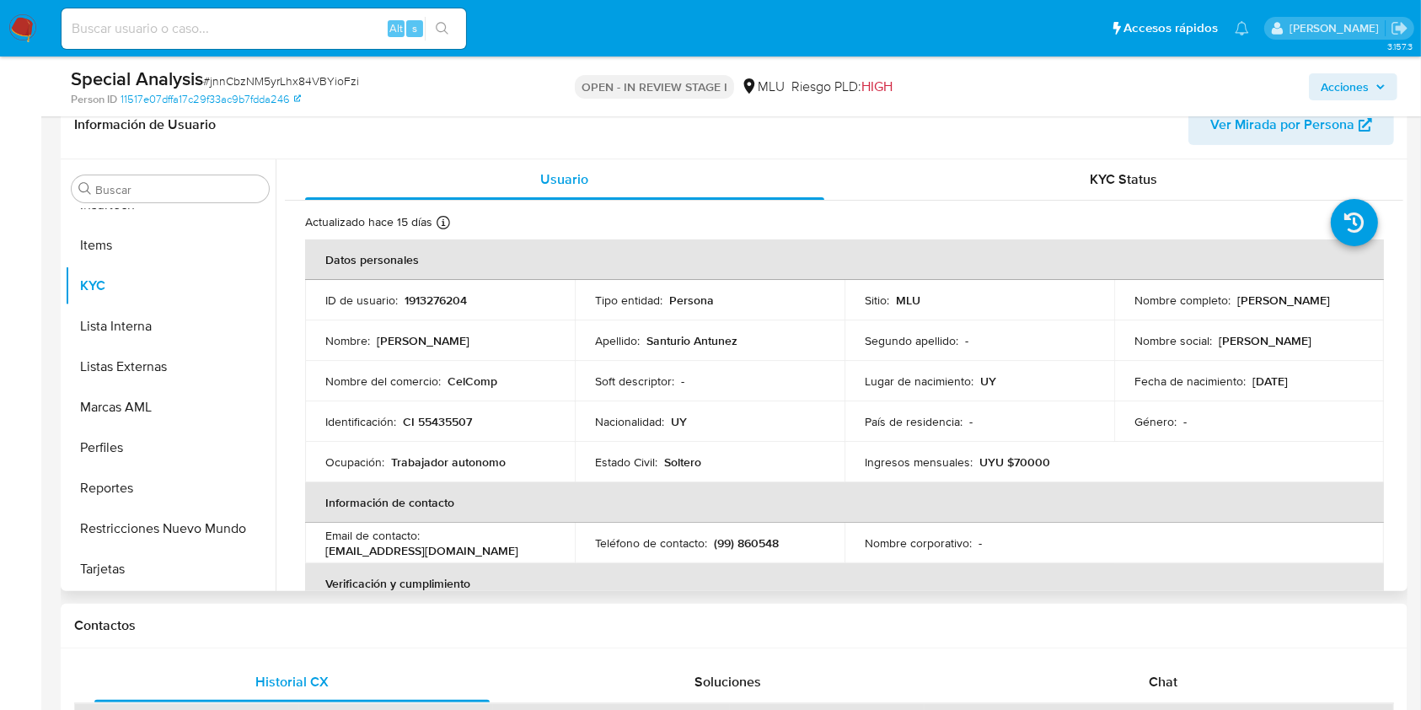
click at [458, 297] on p "1913276204" at bounding box center [436, 299] width 62 height 15
copy p "1913276204"
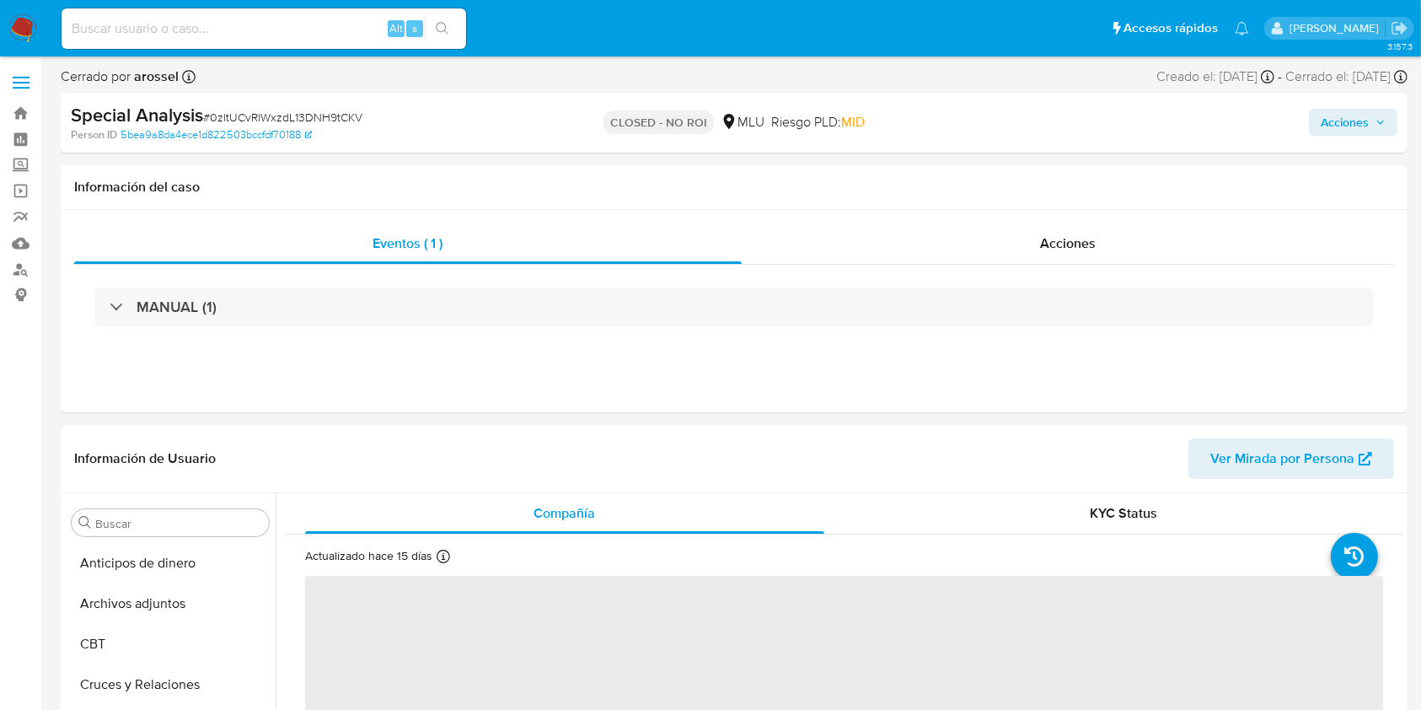
select select "10"
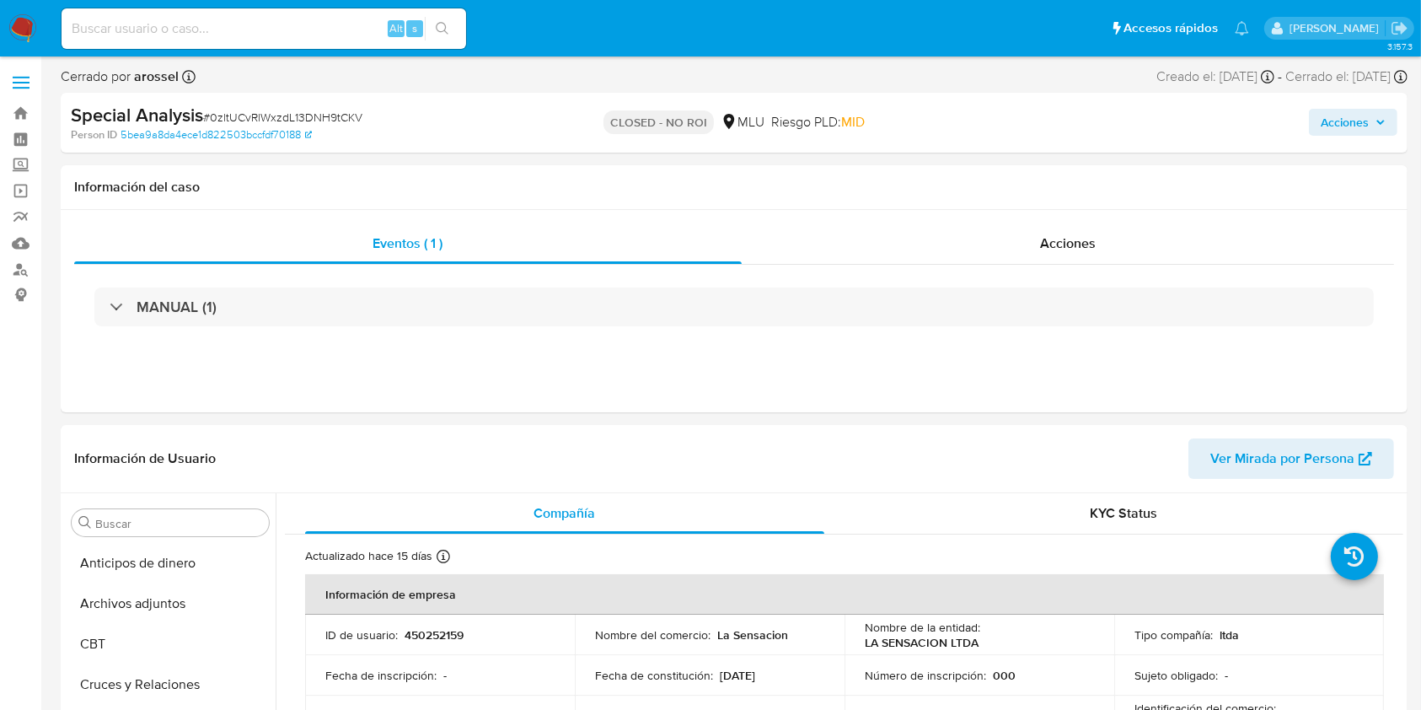
scroll to position [753, 0]
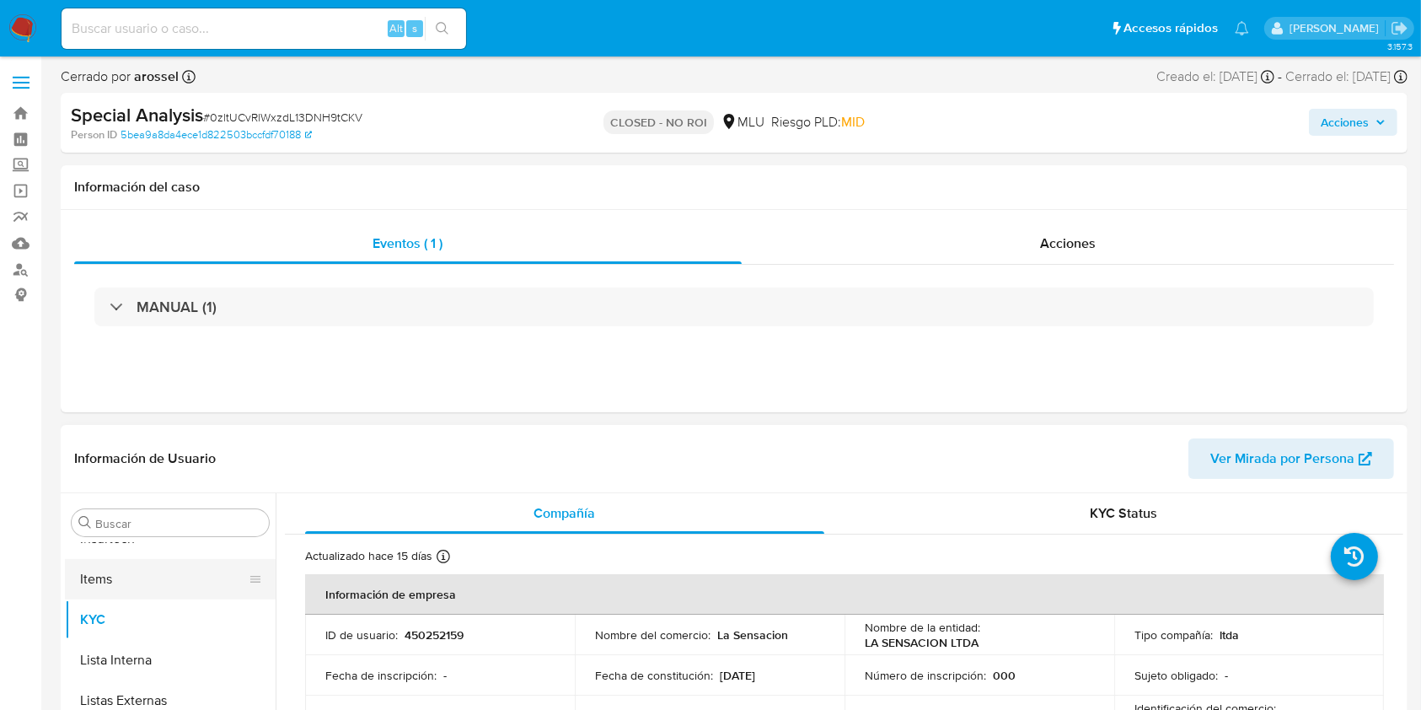
click at [155, 597] on button "Items" at bounding box center [163, 579] width 197 height 40
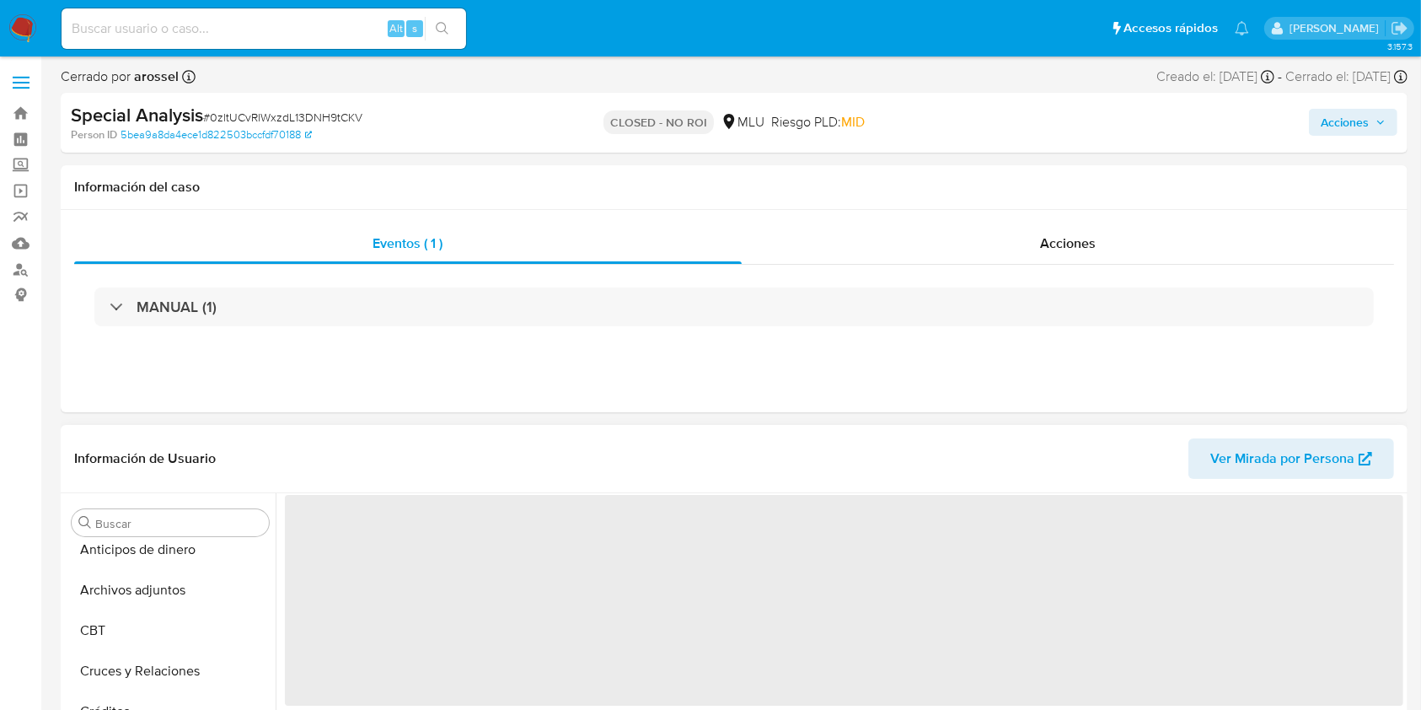
scroll to position [0, 0]
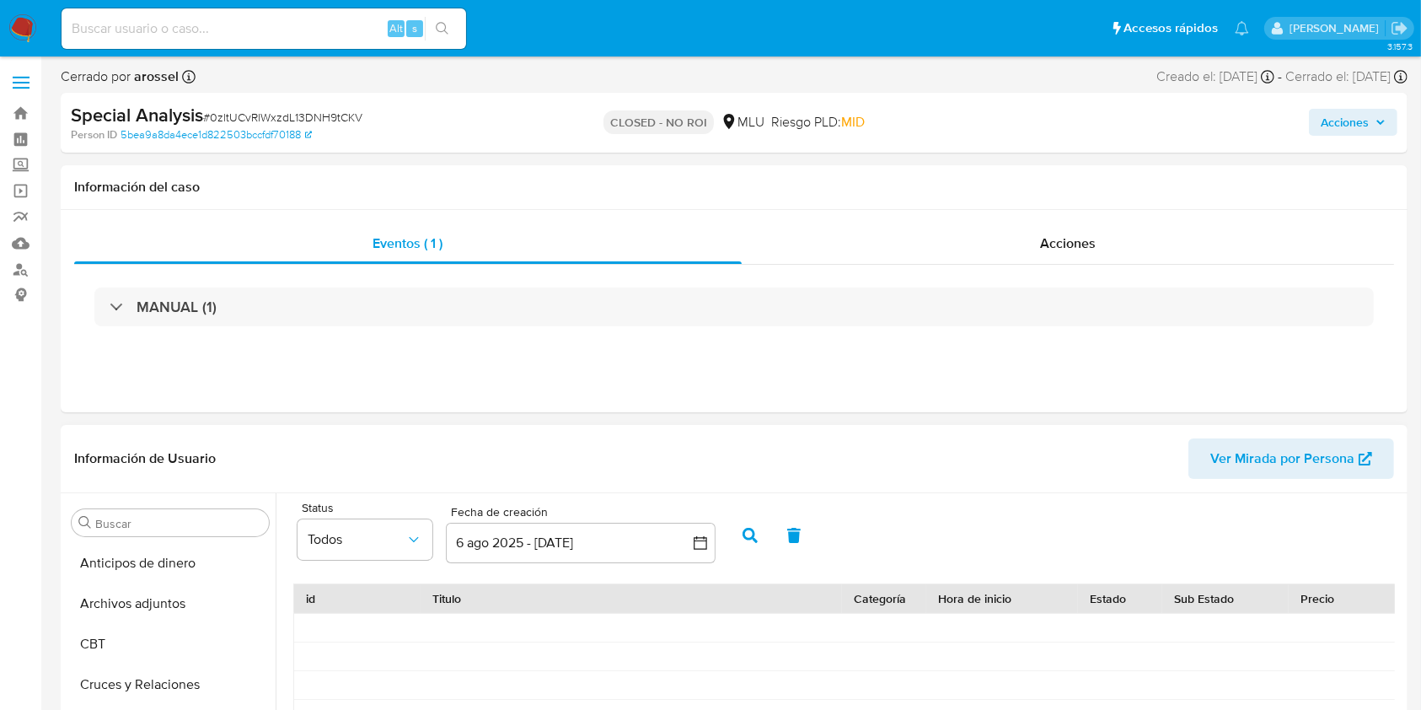
click at [155, 597] on button "Archivos adjuntos" at bounding box center [170, 603] width 211 height 40
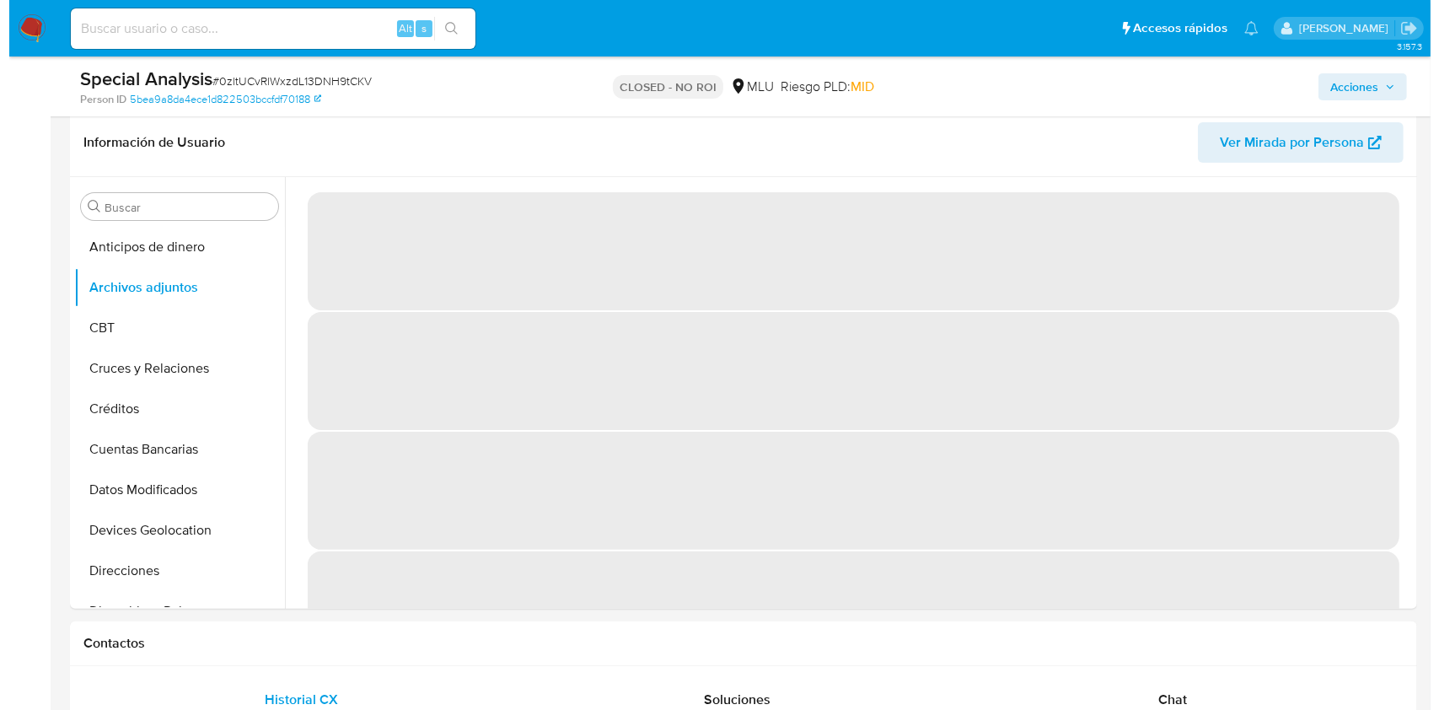
scroll to position [260, 0]
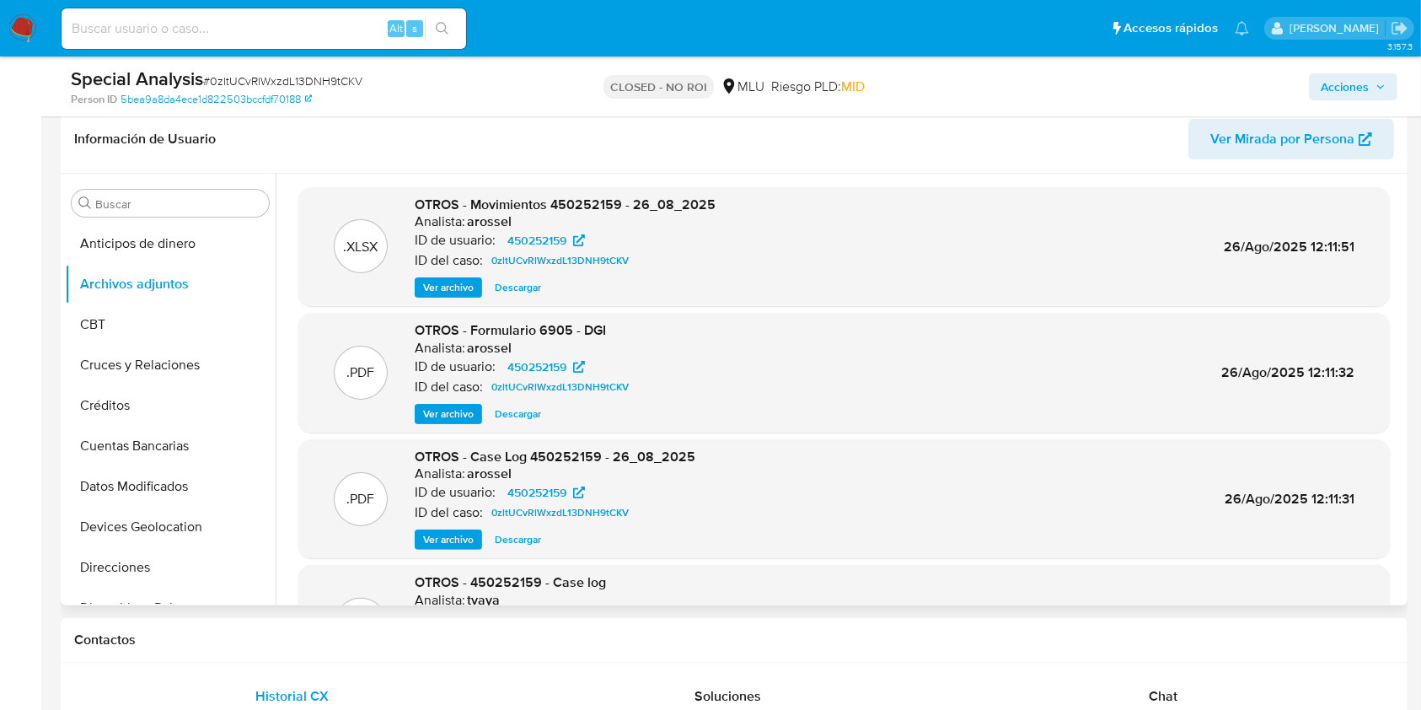
click at [458, 545] on span "Ver archivo" at bounding box center [448, 539] width 51 height 17
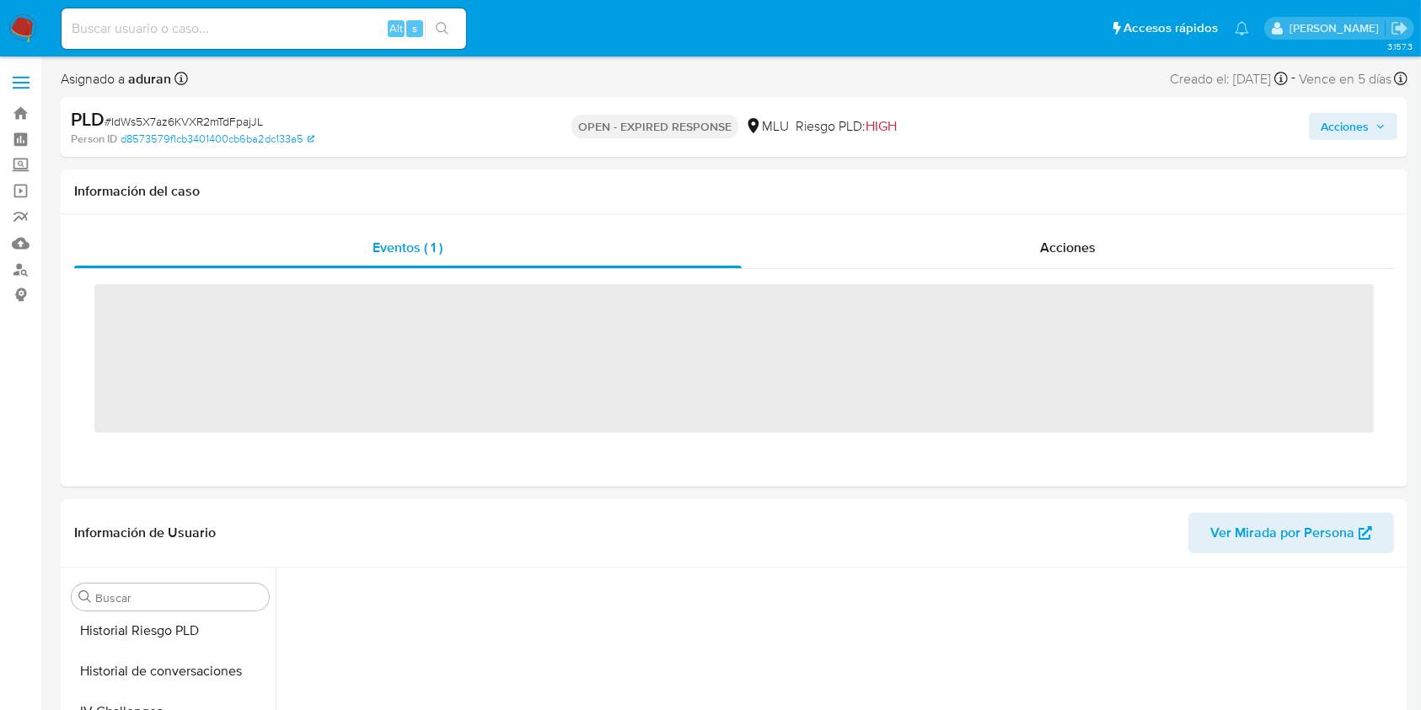
scroll to position [753, 0]
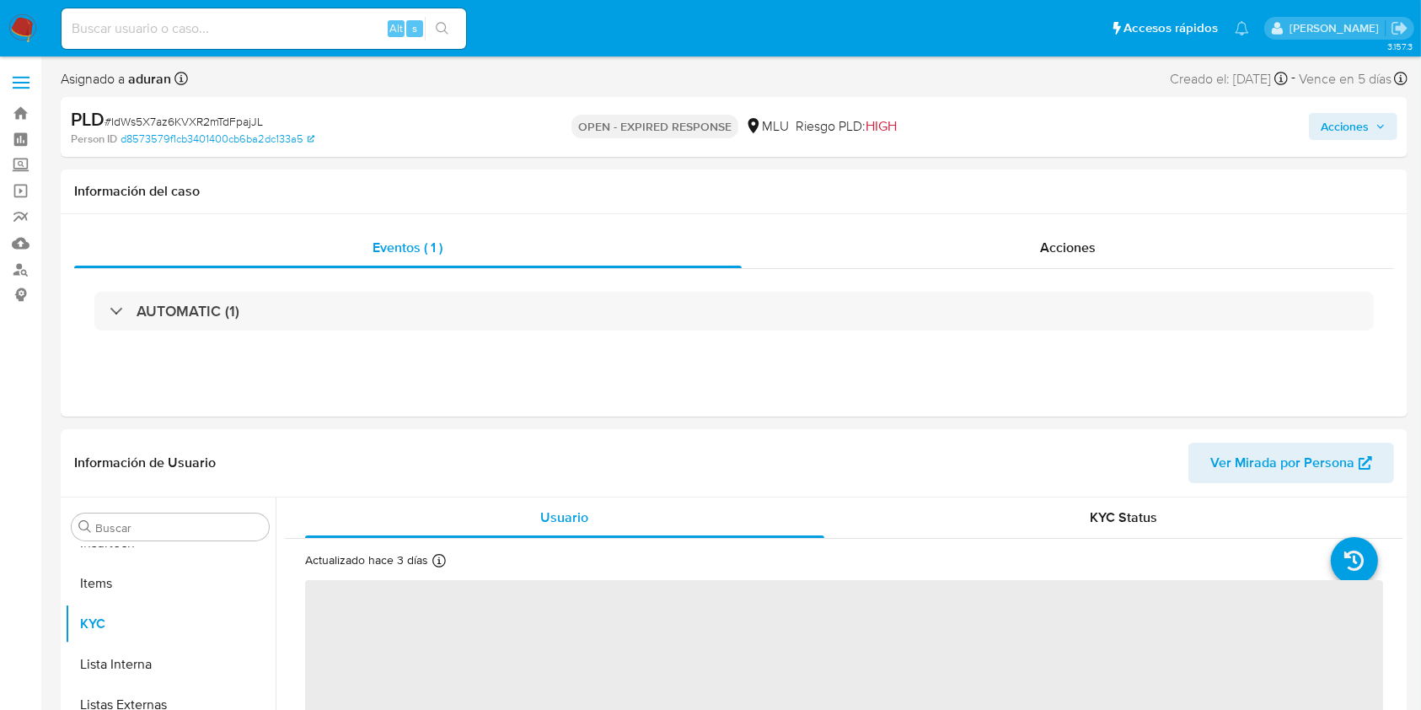
select select "10"
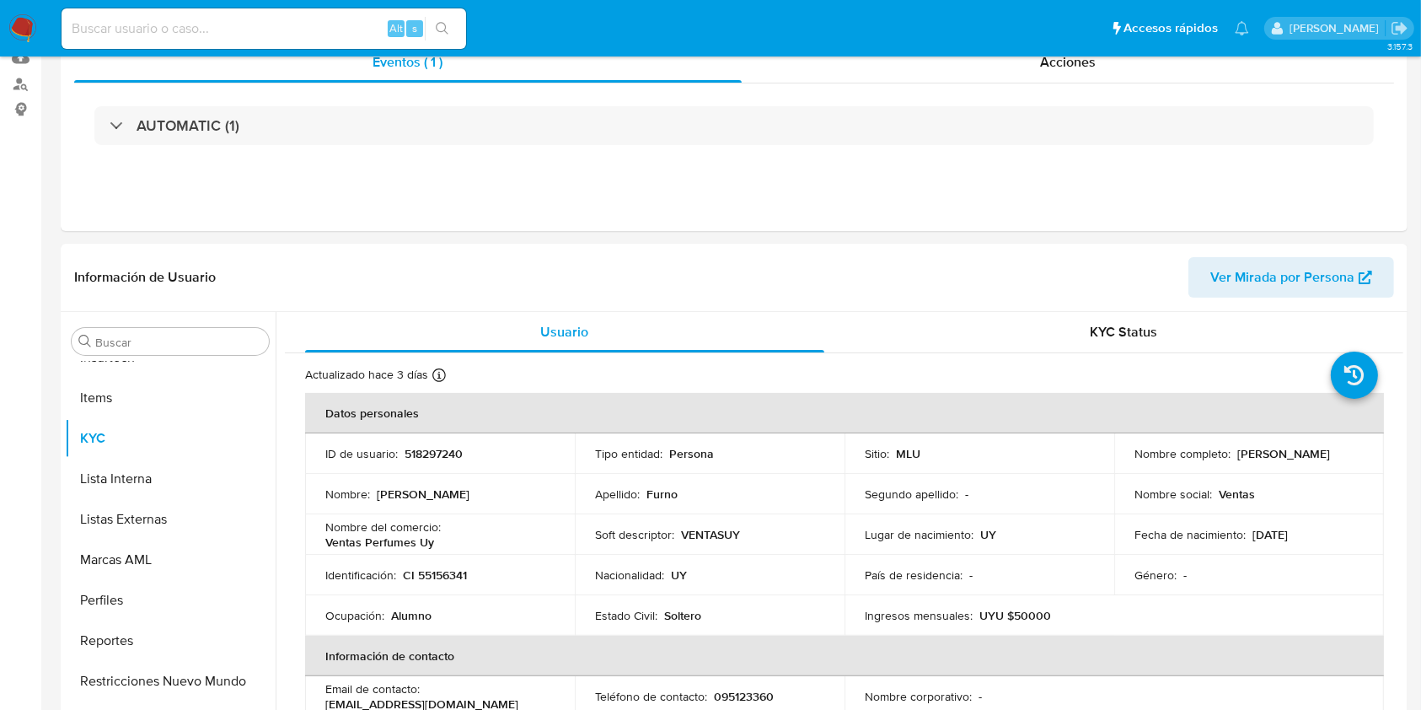
scroll to position [0, 0]
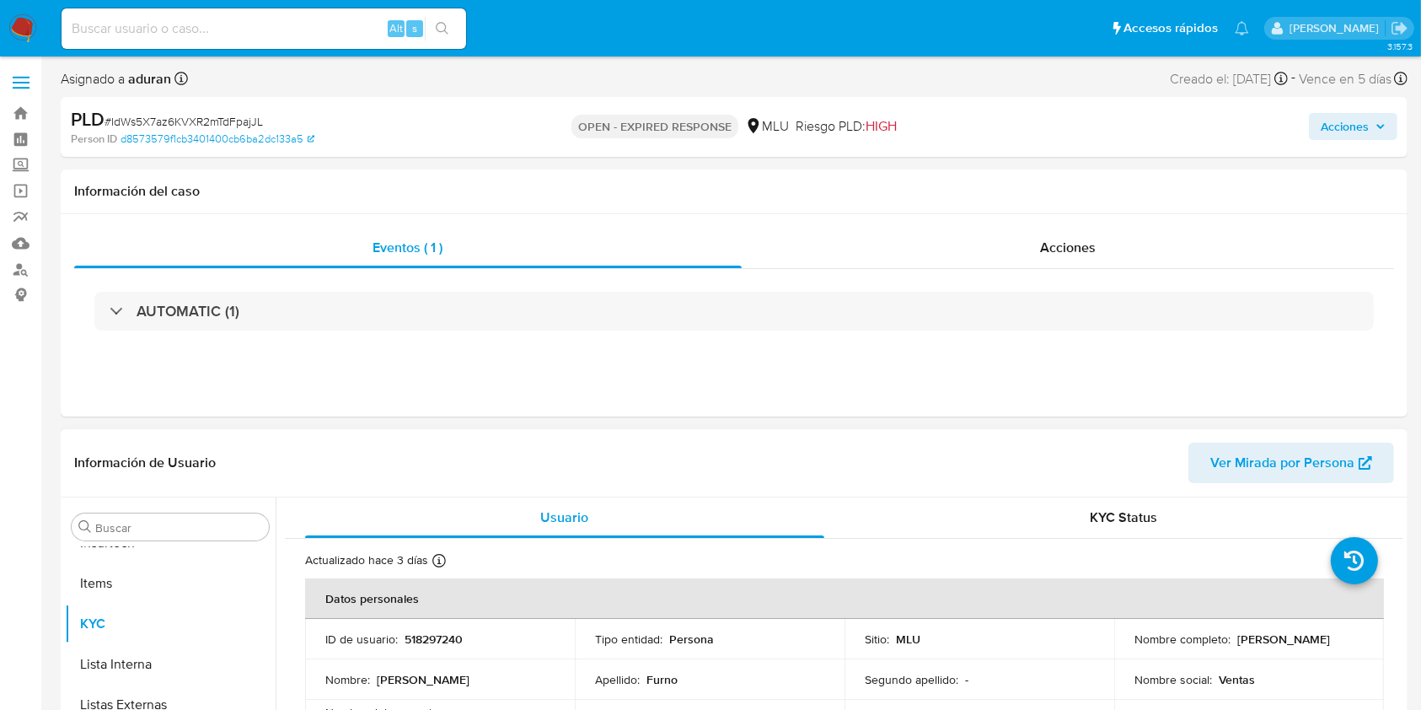
click at [431, 637] on p "518297240" at bounding box center [434, 638] width 58 height 15
copy p "518297240"
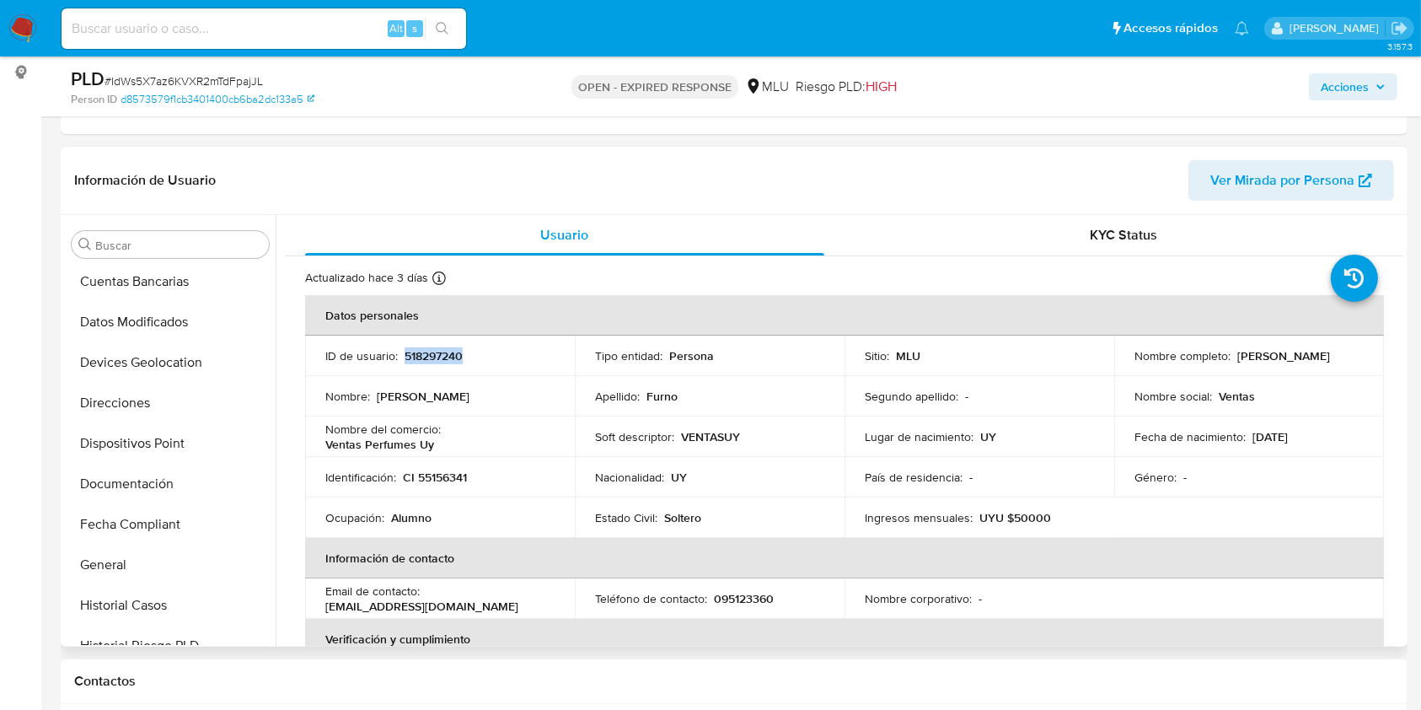
scroll to position [196, 0]
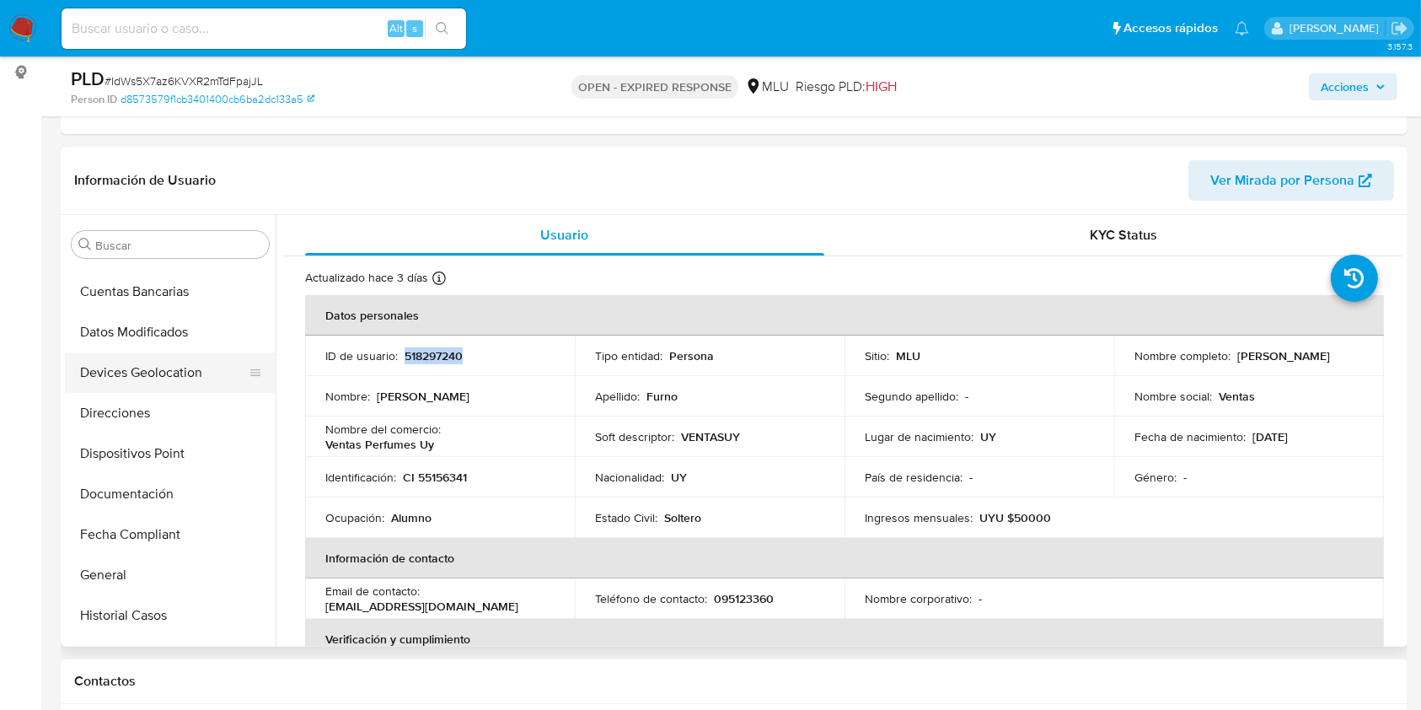
click at [175, 375] on button "Devices Geolocation" at bounding box center [163, 372] width 197 height 40
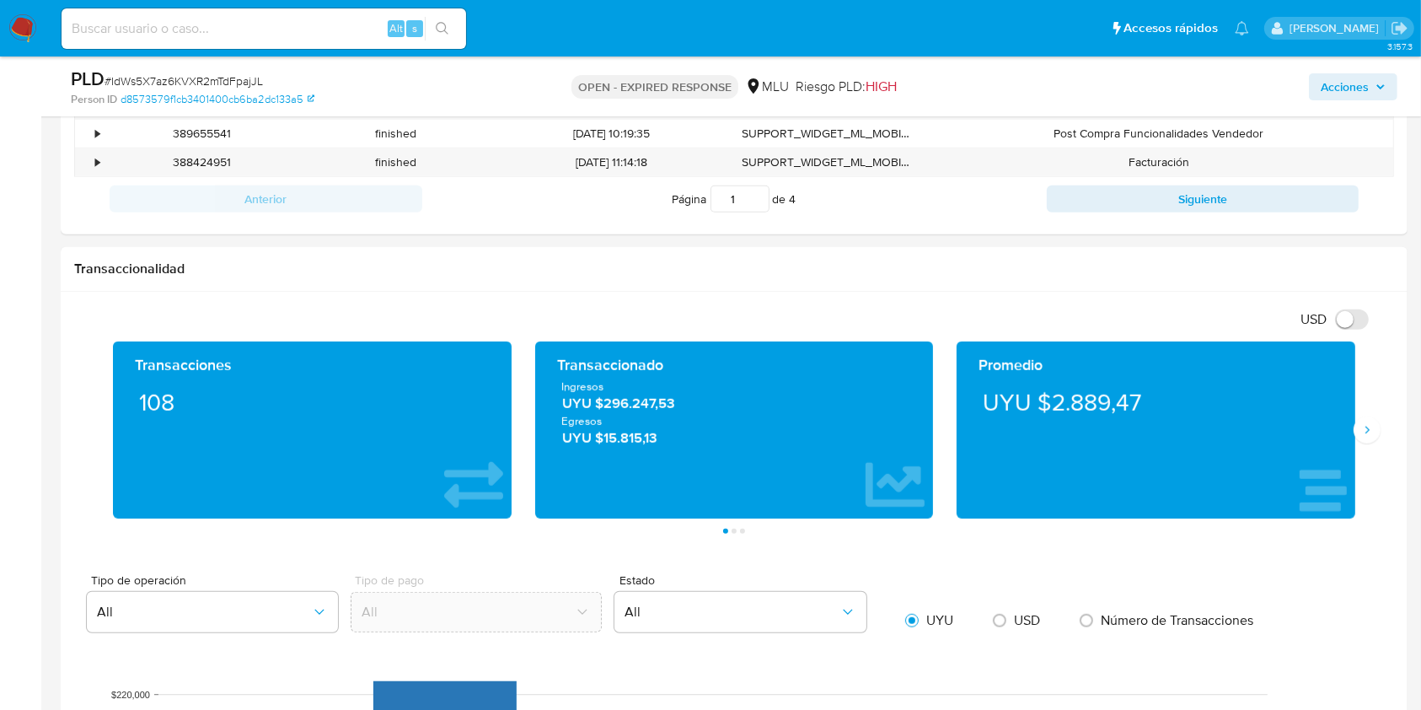
scroll to position [999, 0]
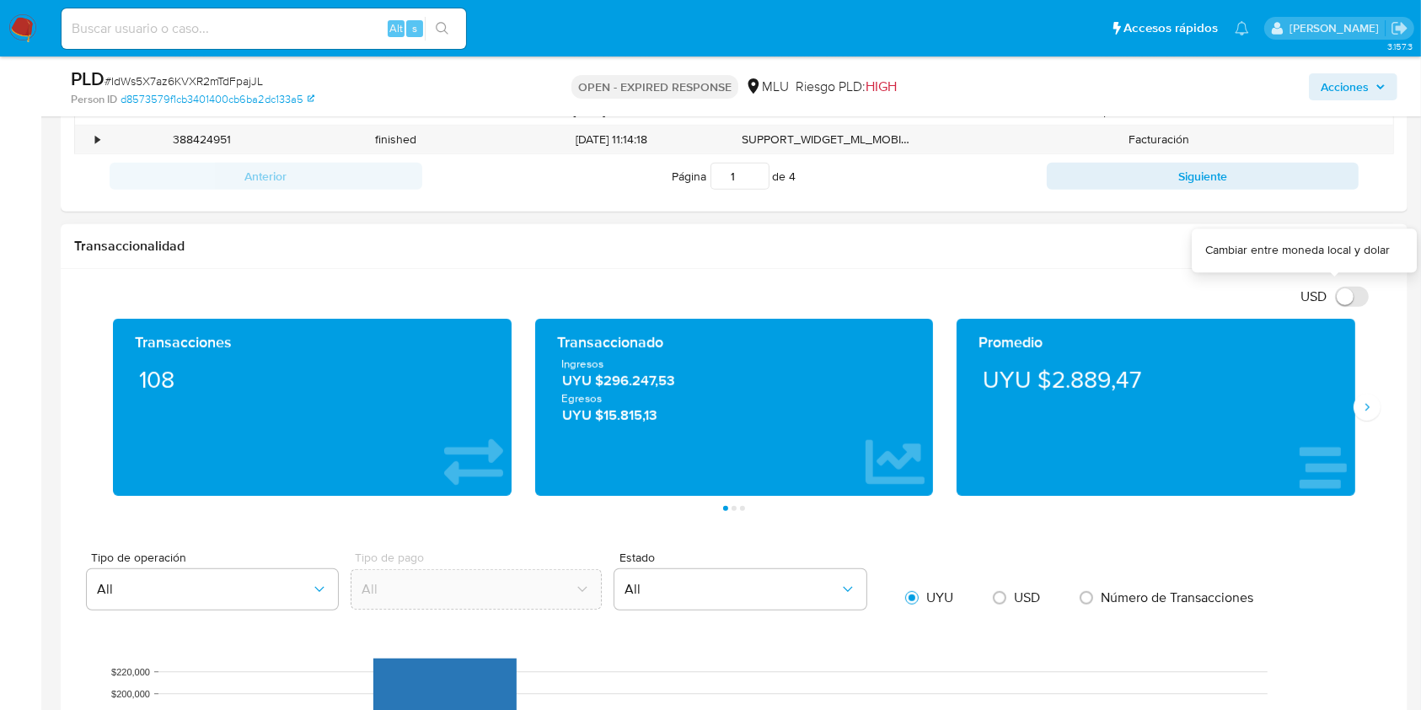
click at [1350, 292] on input "USD" at bounding box center [1352, 297] width 34 height 20
checkbox input "true"
click at [1368, 401] on icon "Siguiente" at bounding box center [1366, 406] width 13 height 13
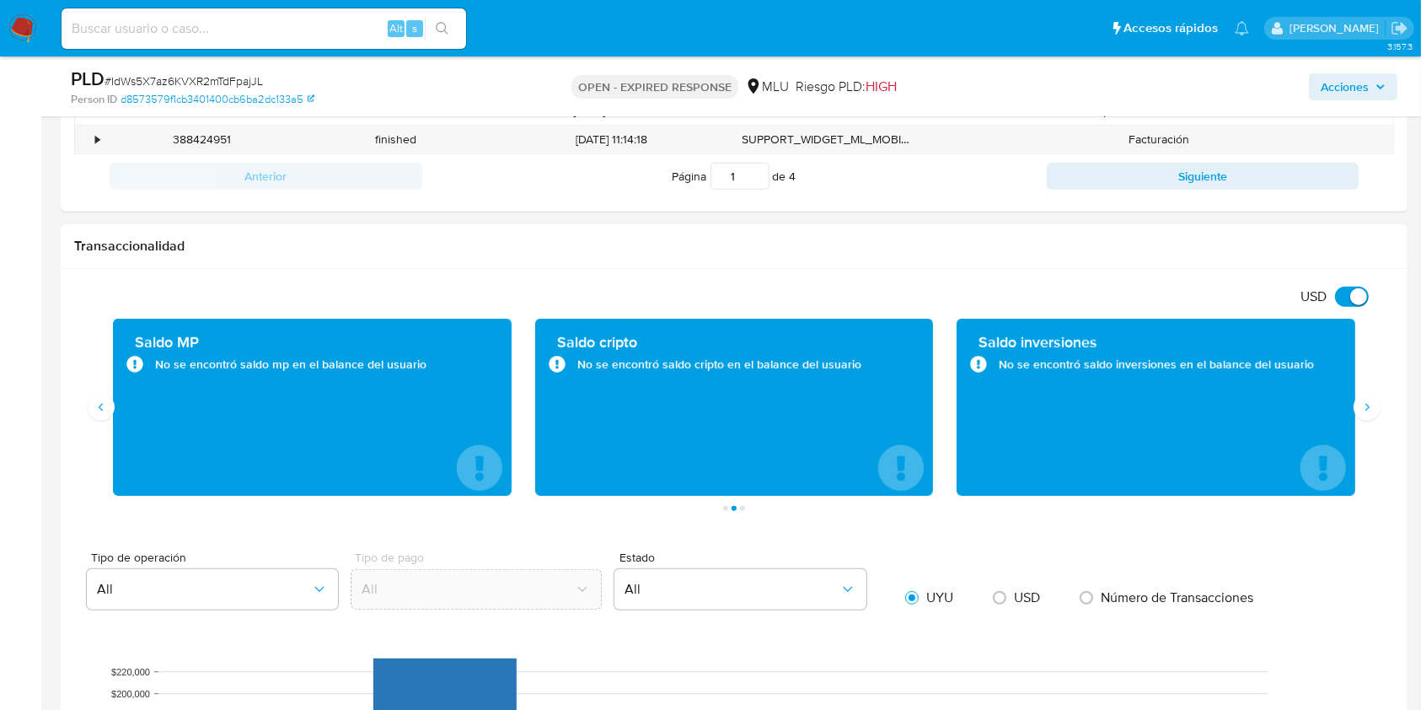
click at [115, 396] on div "Saldo MP No se encontró saldo mp en el balance del usuario" at bounding box center [312, 407] width 399 height 177
click at [108, 418] on div "Saldo MP No se encontró saldo mp en el balance del usuario" at bounding box center [312, 407] width 422 height 177
click at [101, 411] on icon "Anterior" at bounding box center [100, 406] width 13 height 13
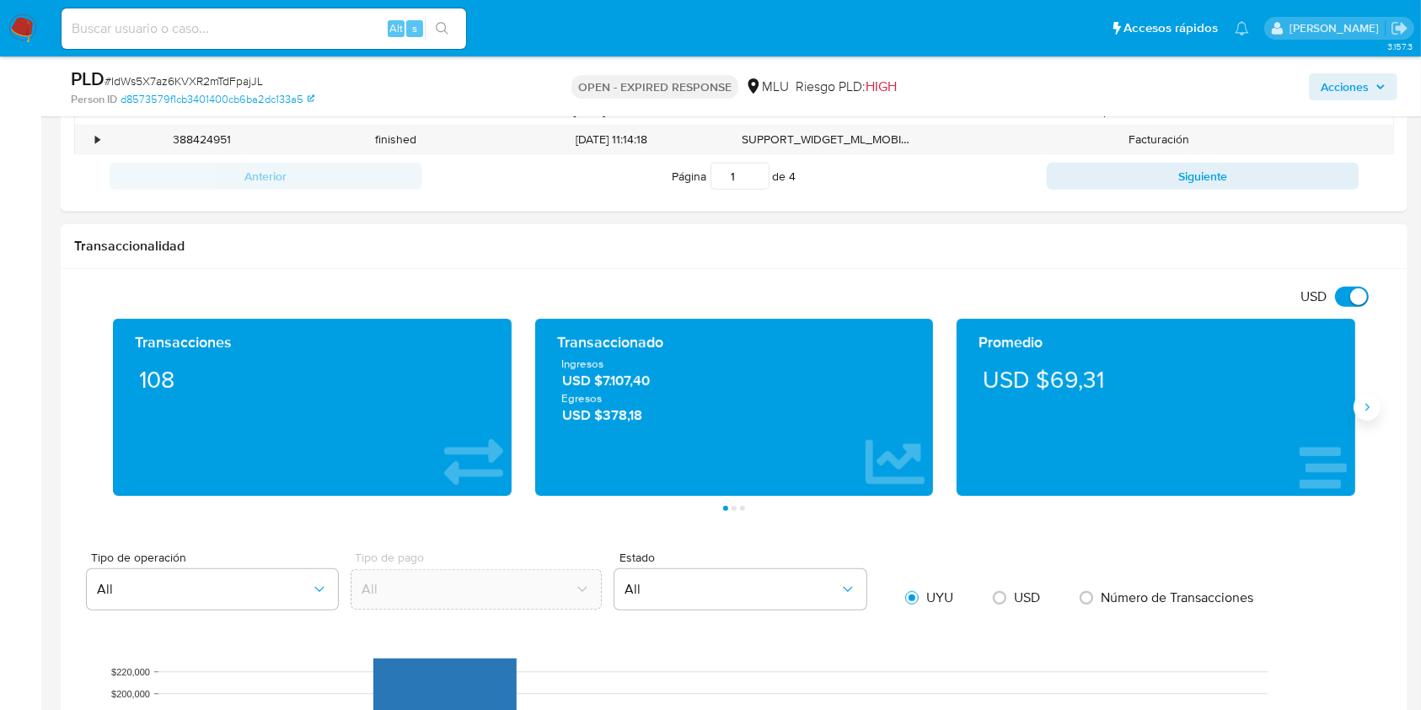
click at [1375, 416] on button "Siguiente" at bounding box center [1366, 407] width 27 height 27
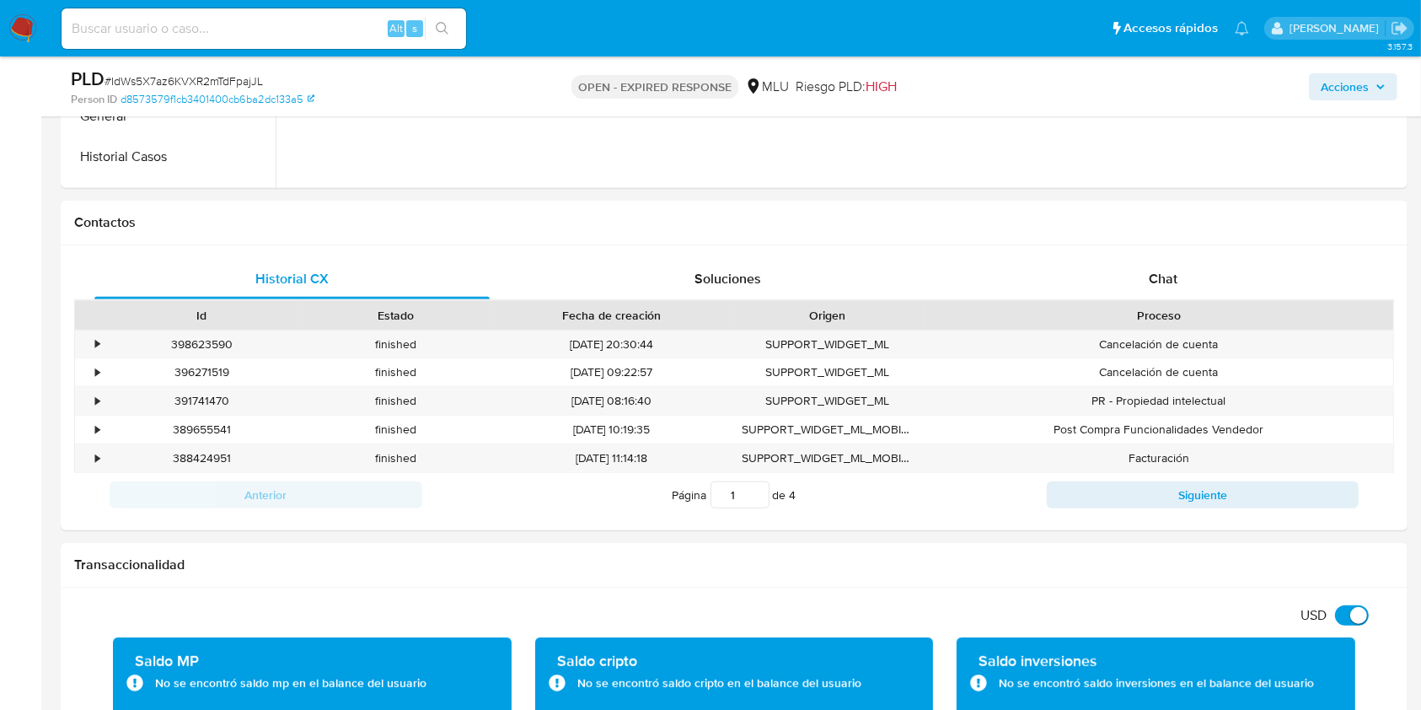
scroll to position [619, 0]
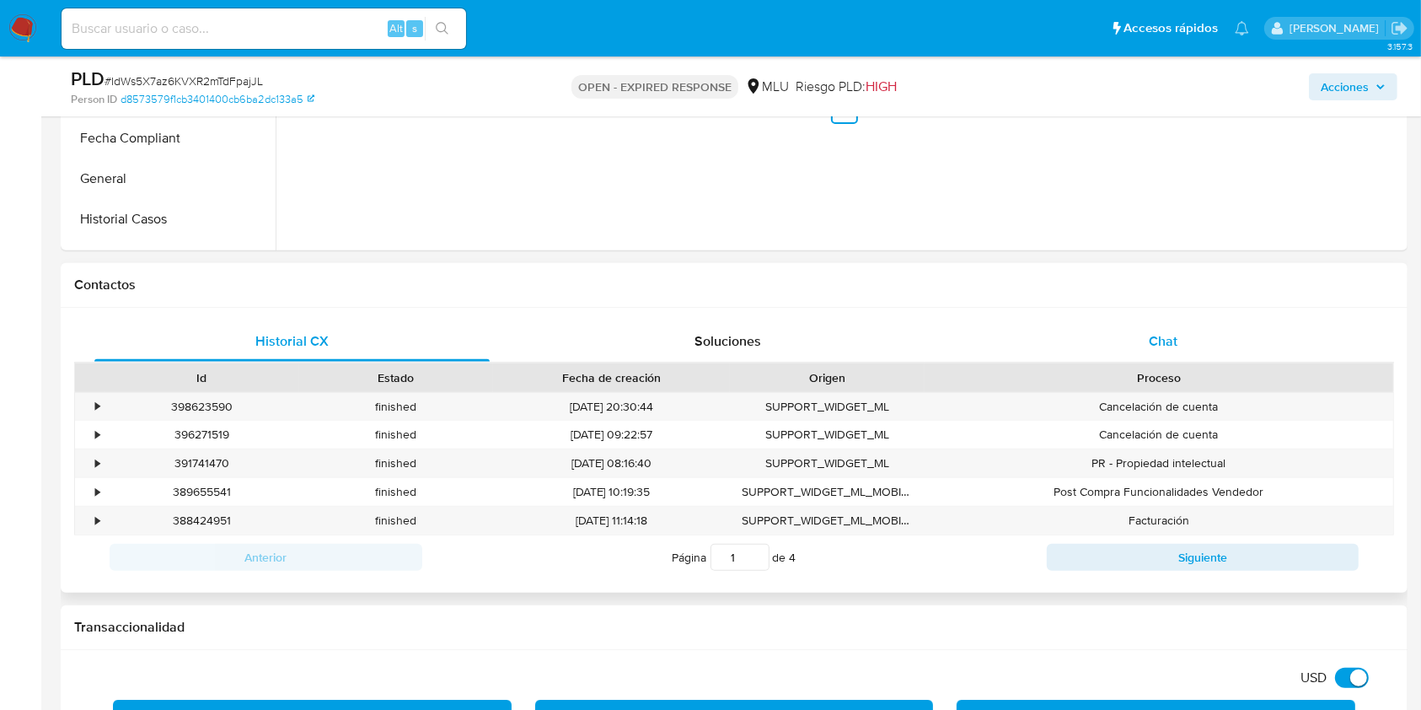
click at [1184, 349] on div "Chat" at bounding box center [1163, 341] width 395 height 40
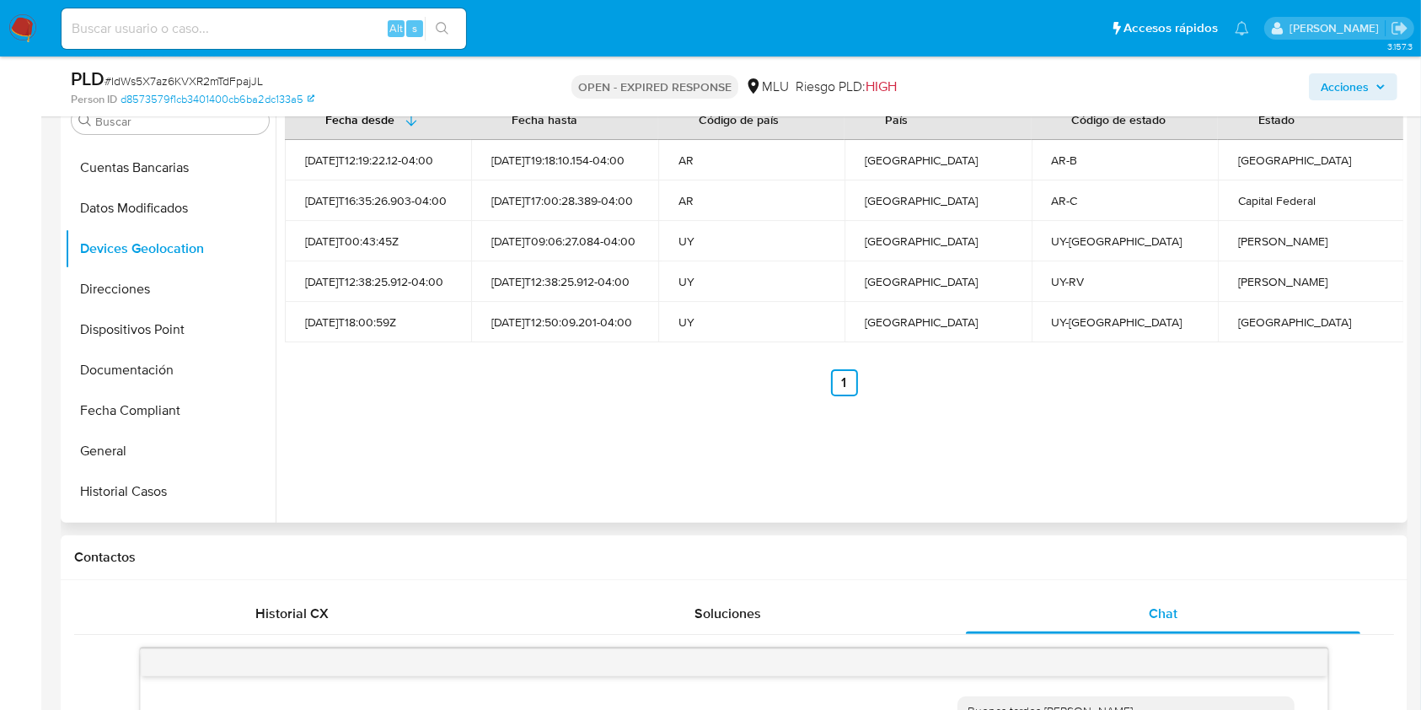
scroll to position [753, 0]
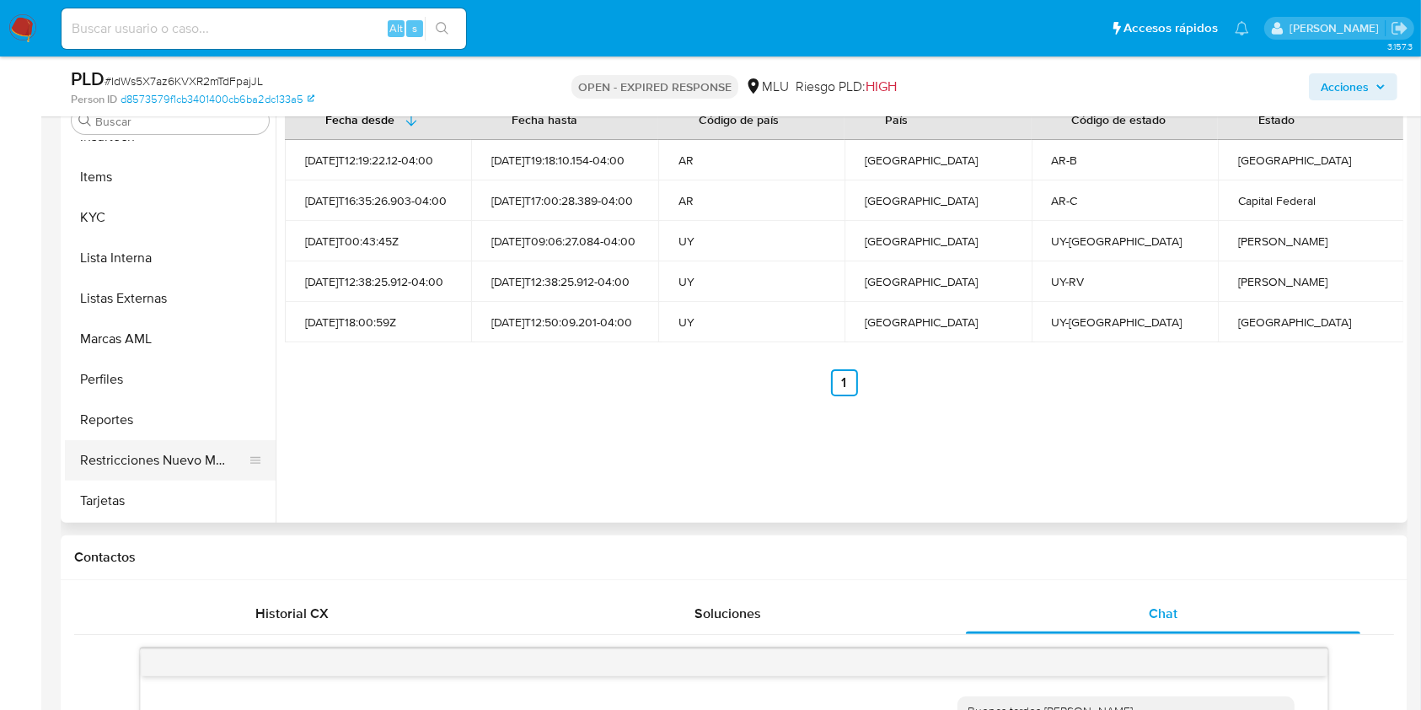
click at [189, 453] on button "Restricciones Nuevo Mundo" at bounding box center [163, 460] width 197 height 40
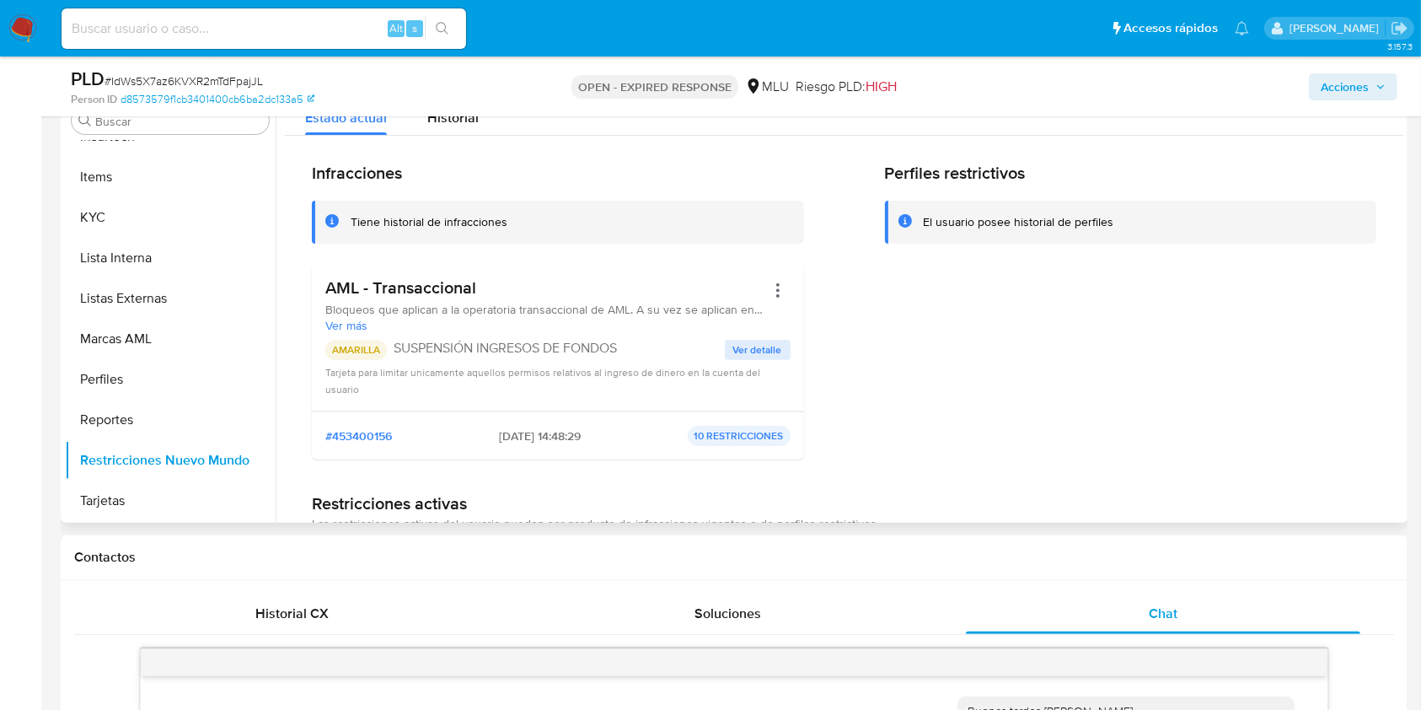
click at [1207, 451] on div "Perfiles restrictivos El usuario posee historial de perfiles" at bounding box center [1131, 318] width 492 height 310
click at [147, 199] on button "KYC" at bounding box center [163, 217] width 197 height 40
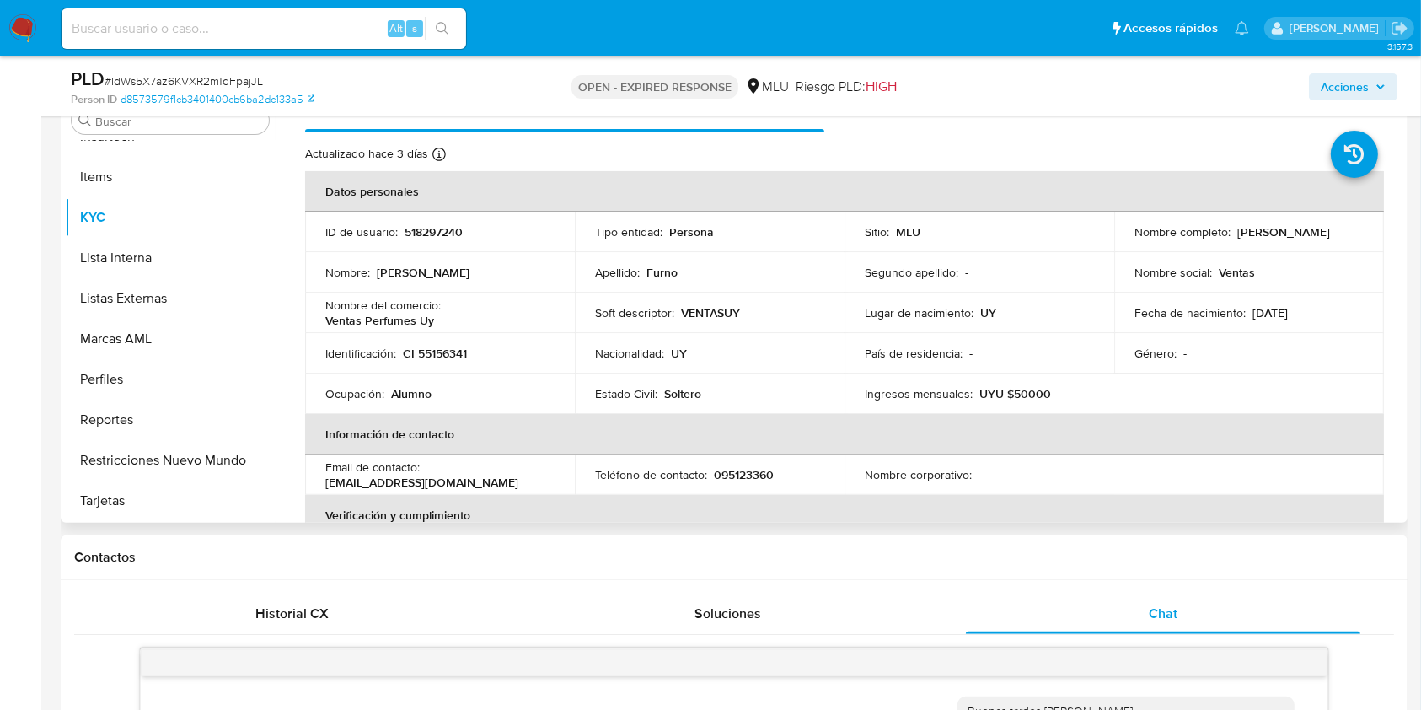
click at [418, 391] on p "Alumno" at bounding box center [411, 393] width 40 height 15
copy p "Alumno"
drag, startPoint x: 267, startPoint y: 441, endPoint x: 285, endPoint y: 387, distance: 56.8
click at [285, 387] on div "Buscar Anticipos de dinero Archivos adjuntos CBT Cruces y Relaciones Créditos C…" at bounding box center [734, 306] width 1338 height 431
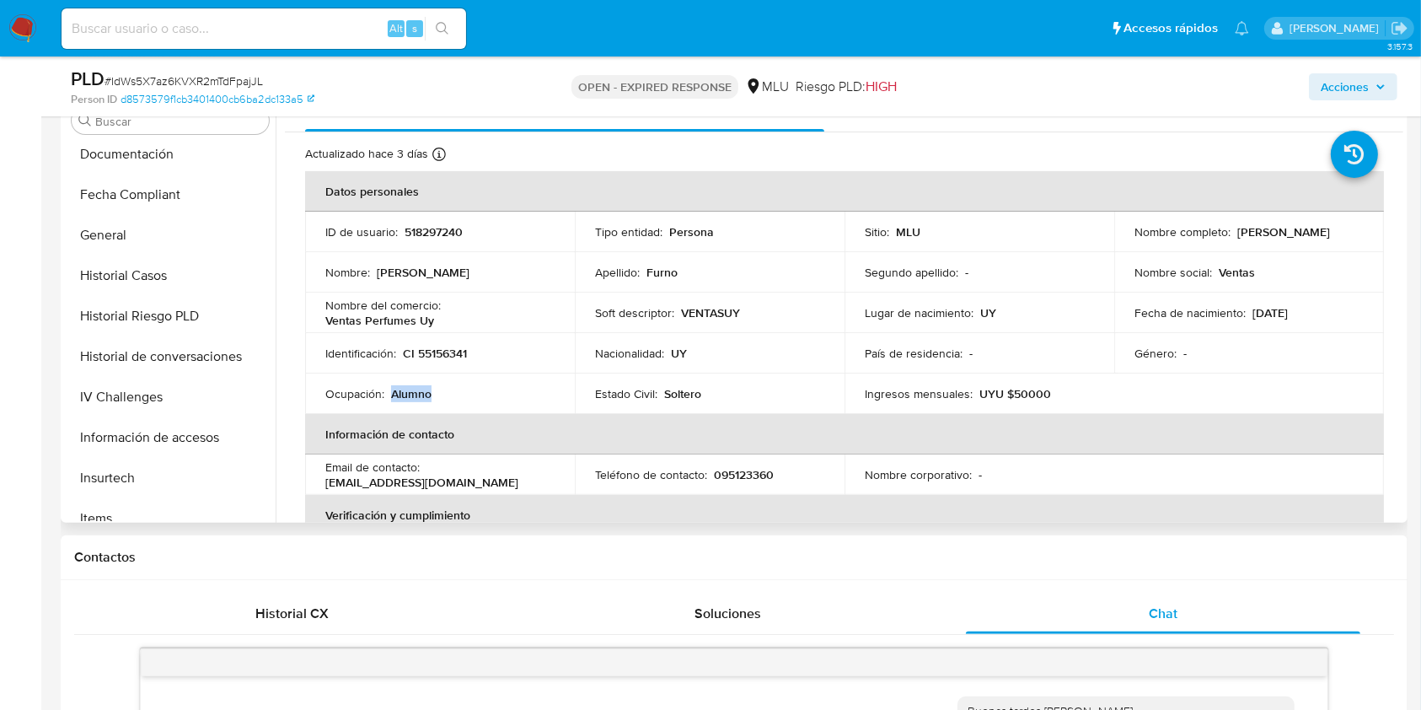
scroll to position [371, 0]
click at [179, 323] on button "Historial Casos" at bounding box center [163, 316] width 197 height 40
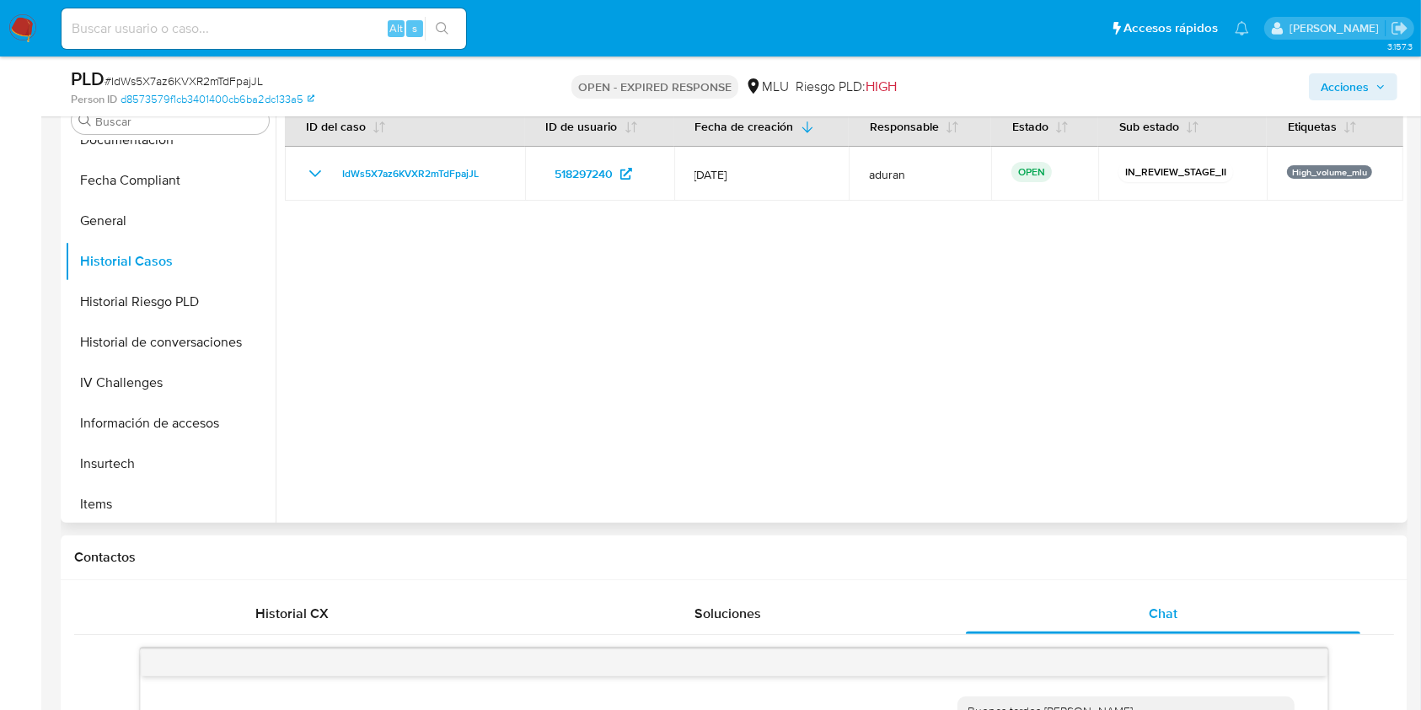
scroll to position [426, 0]
click at [103, 317] on button "Historial Riesgo PLD" at bounding box center [163, 301] width 197 height 40
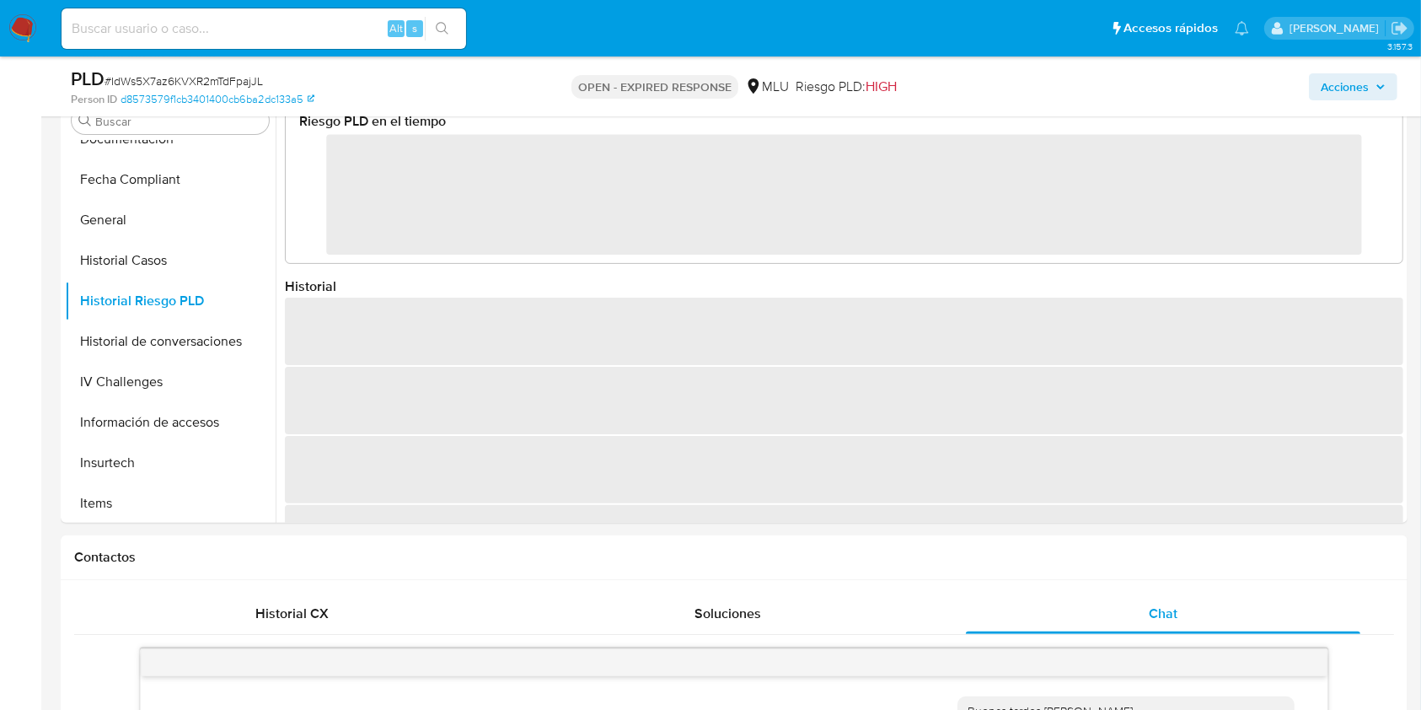
drag, startPoint x: 1416, startPoint y: 210, endPoint x: 1437, endPoint y: 179, distance: 37.6
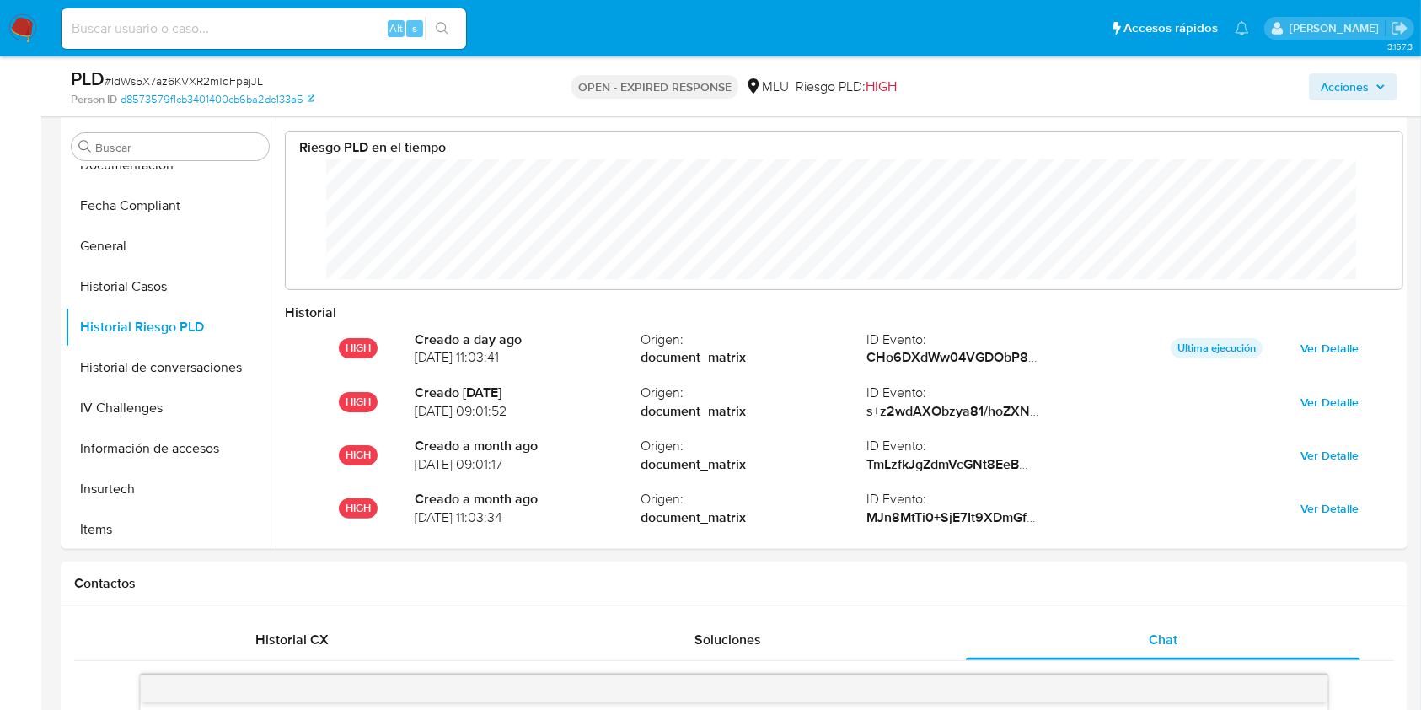
scroll to position [317, 0]
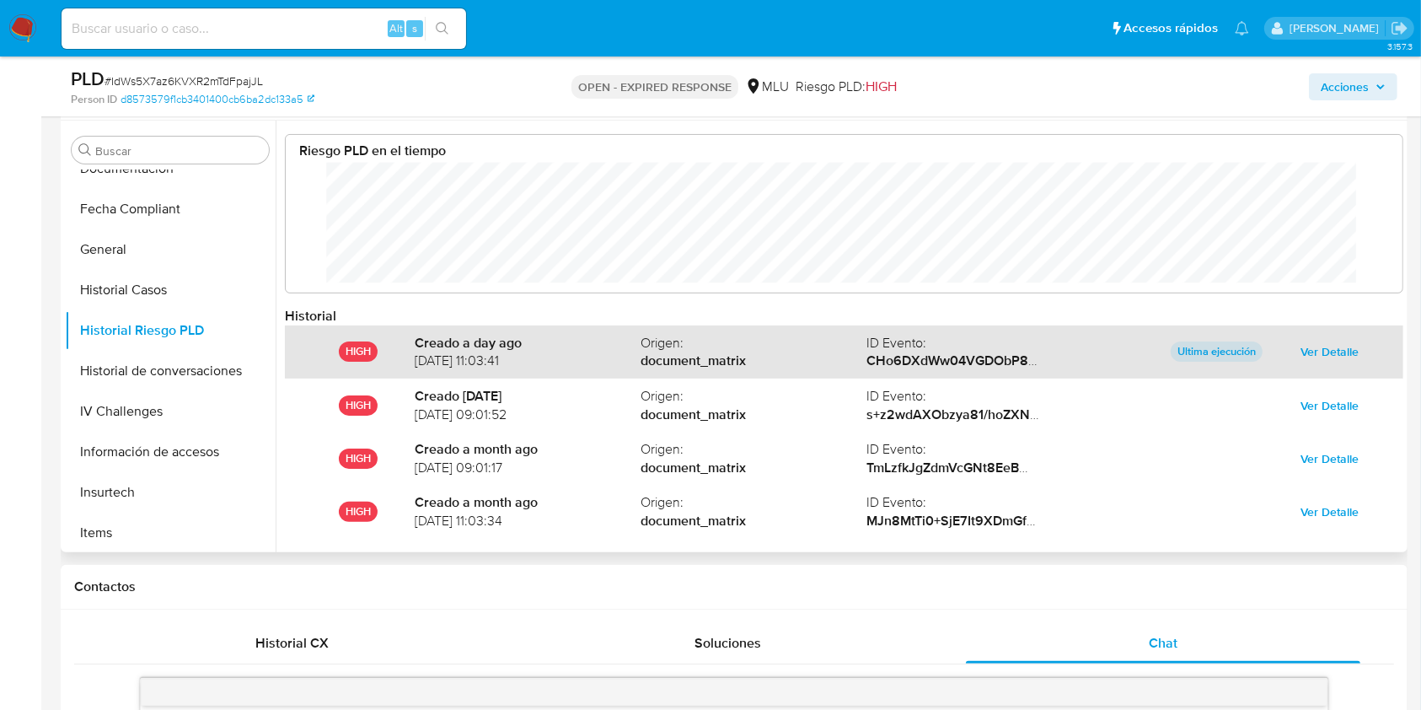
click at [1201, 362] on div "HIGH Creado a day ago 04/09/2025 11:03:41 Origen : document_matrix ID Evento : …" at bounding box center [844, 351] width 1118 height 53
click at [1312, 346] on span "Ver Detalle" at bounding box center [1329, 352] width 58 height 24
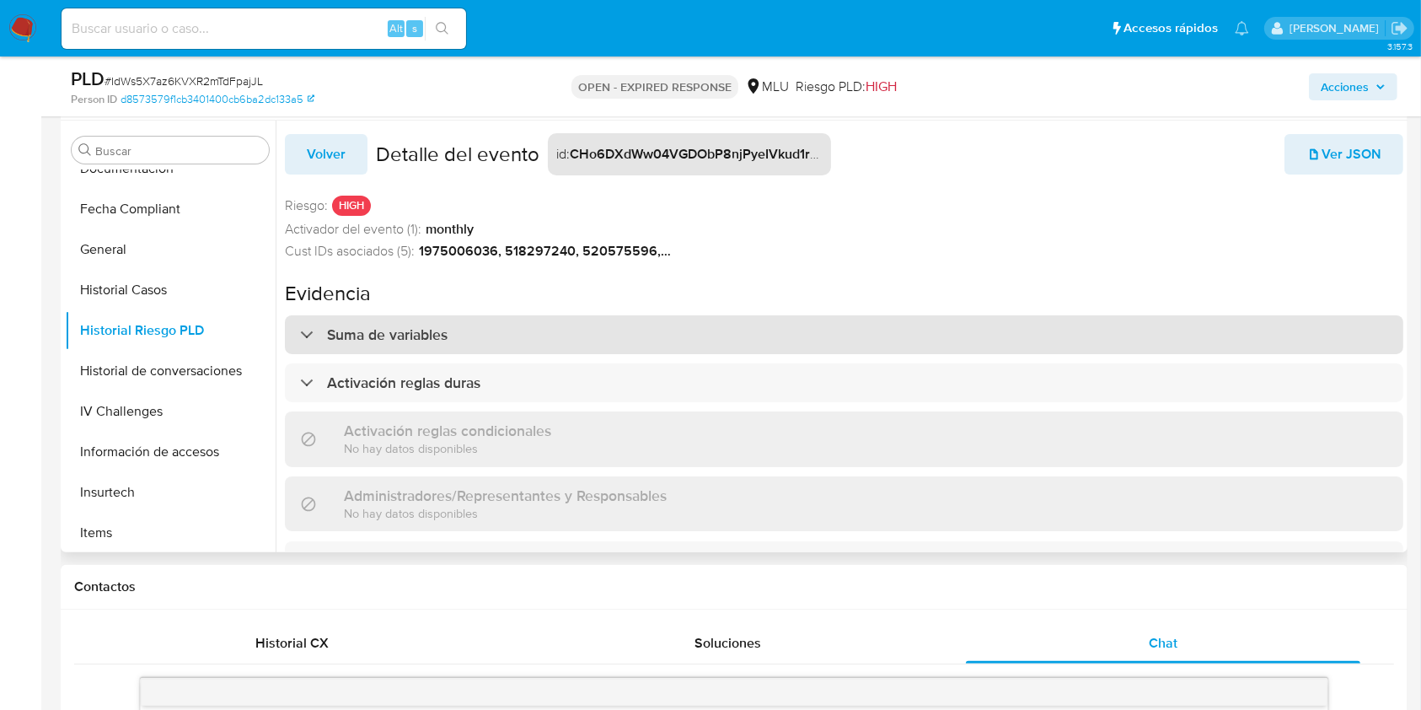
click at [1312, 346] on div "Suma de variables" at bounding box center [844, 334] width 1118 height 39
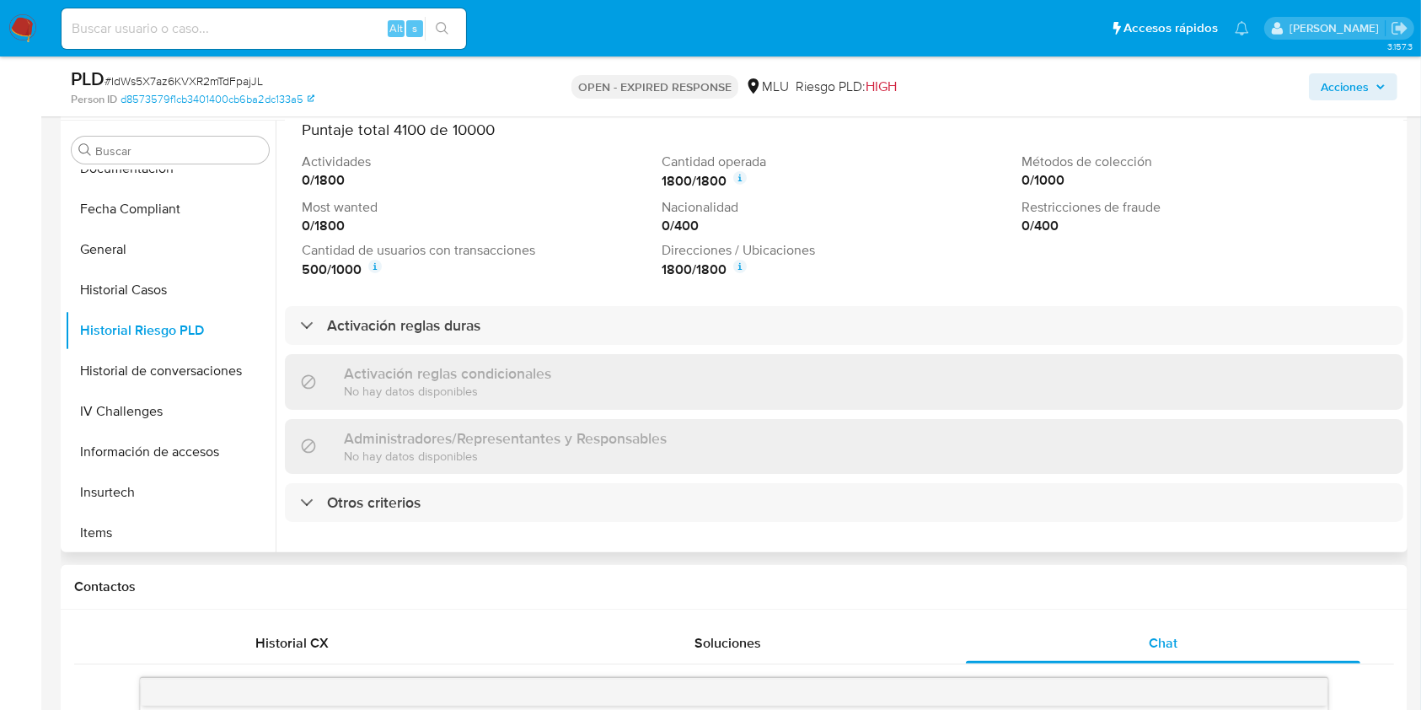
scroll to position [220, 0]
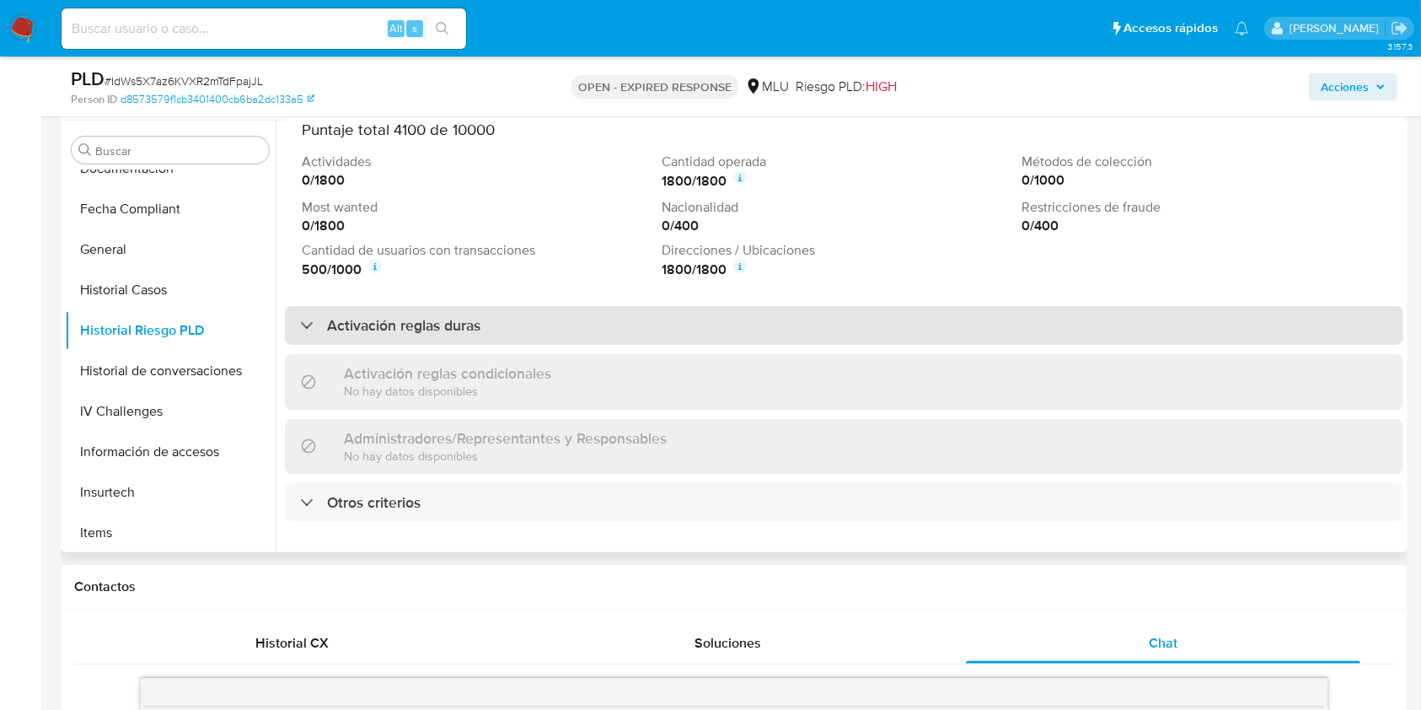
click at [1235, 311] on div "Activación reglas duras" at bounding box center [844, 325] width 1118 height 39
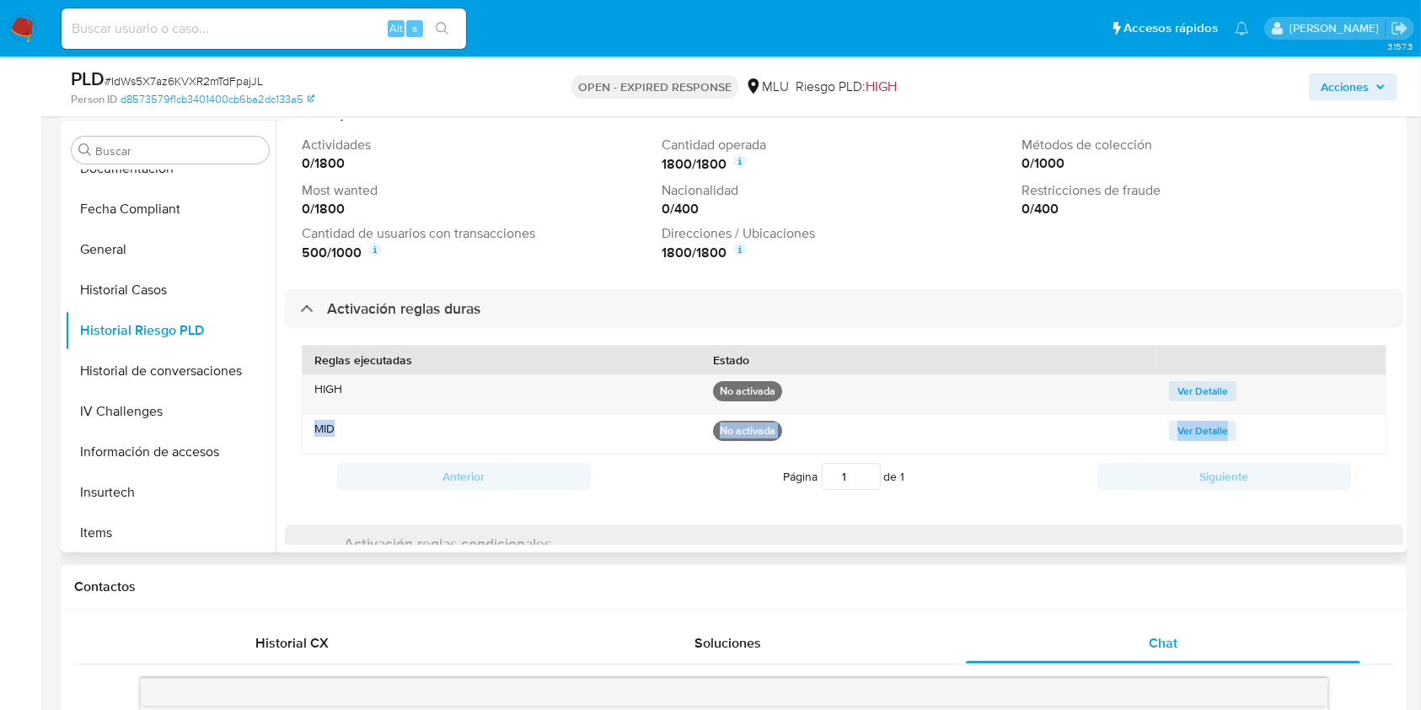
drag, startPoint x: 1389, startPoint y: 388, endPoint x: 1398, endPoint y: 442, distance: 54.7
click at [1398, 442] on div "Volver Detalle del evento id : CHo6DXdWw04VGDObP8njPyeIVkud1rrJDUYSj+QUkVxenVCL…" at bounding box center [840, 336] width 1128 height 431
click at [1387, 400] on div "Reglas ejecutadas Estado HIGH No activada Ver Detalle MID No activada Ver Detal…" at bounding box center [844, 421] width 1118 height 187
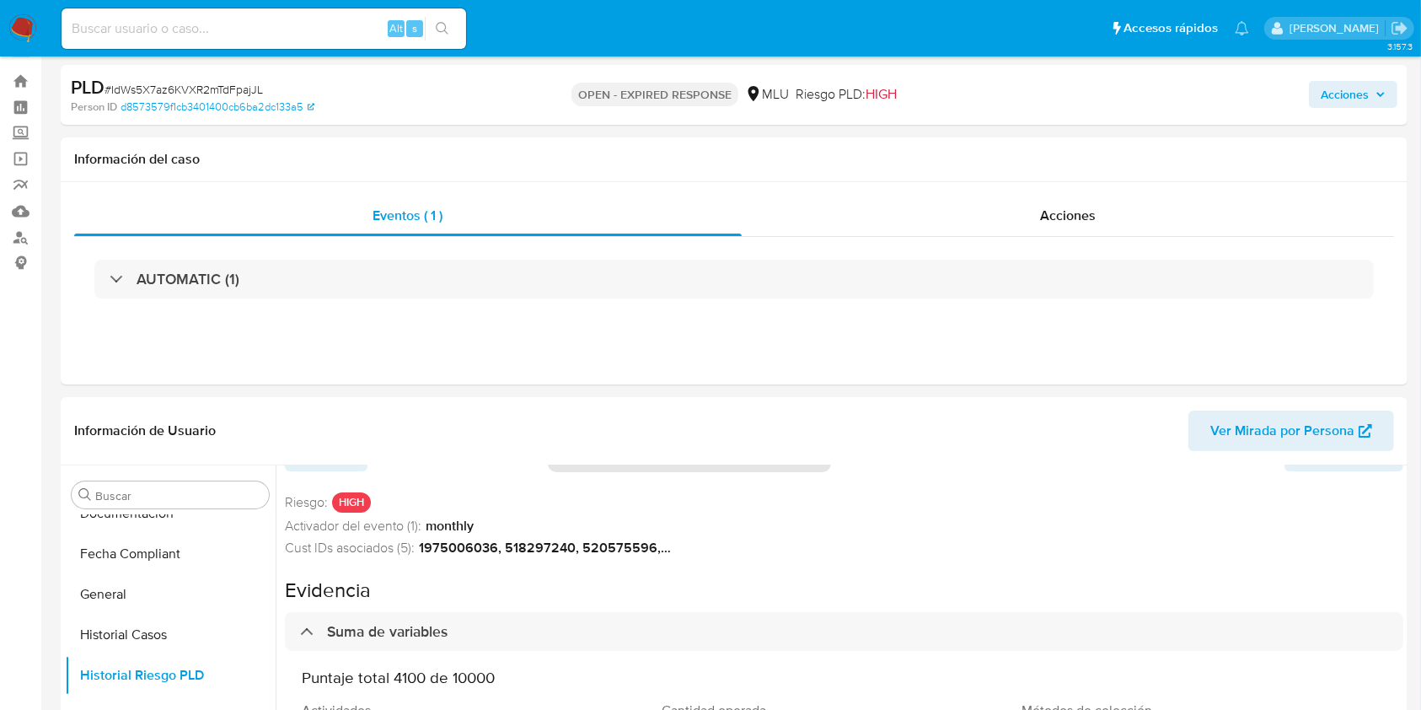
scroll to position [103, 0]
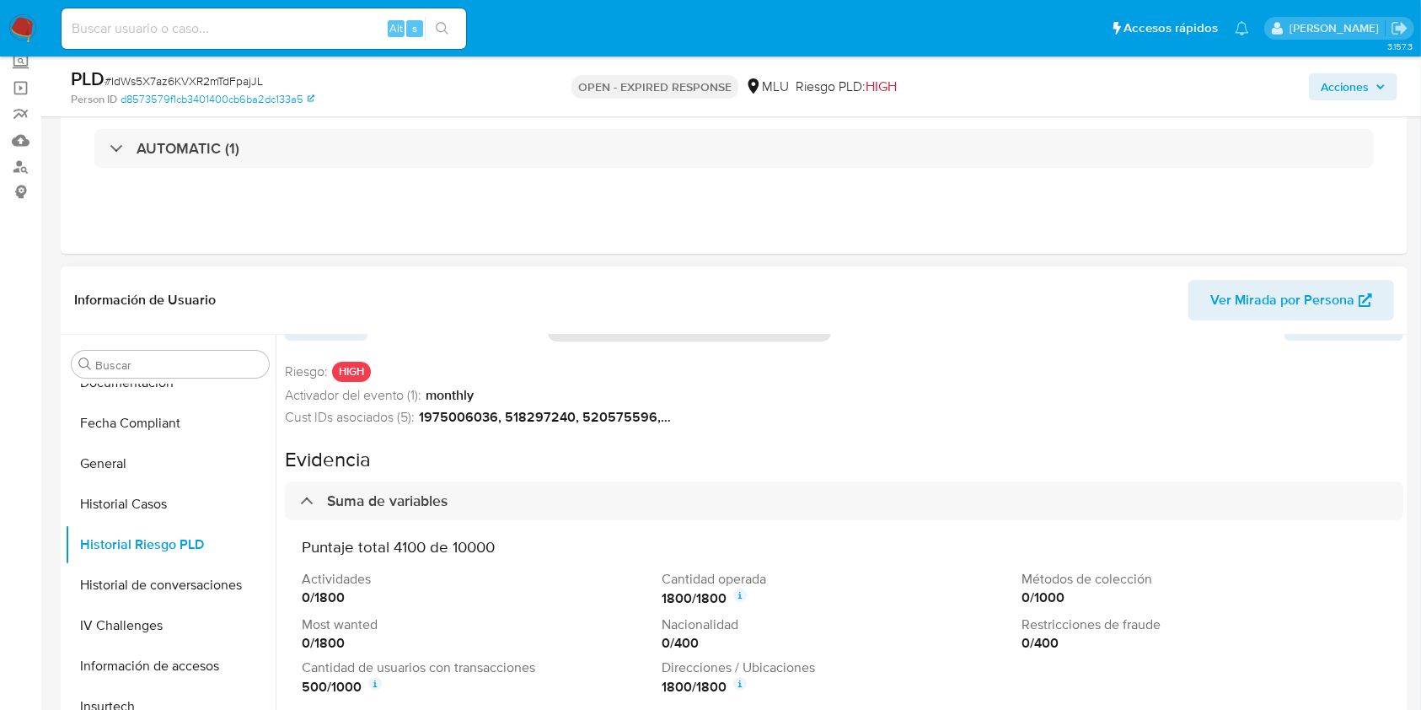
click at [1227, 280] on span "Ver Mirada por Persona" at bounding box center [1282, 300] width 144 height 40
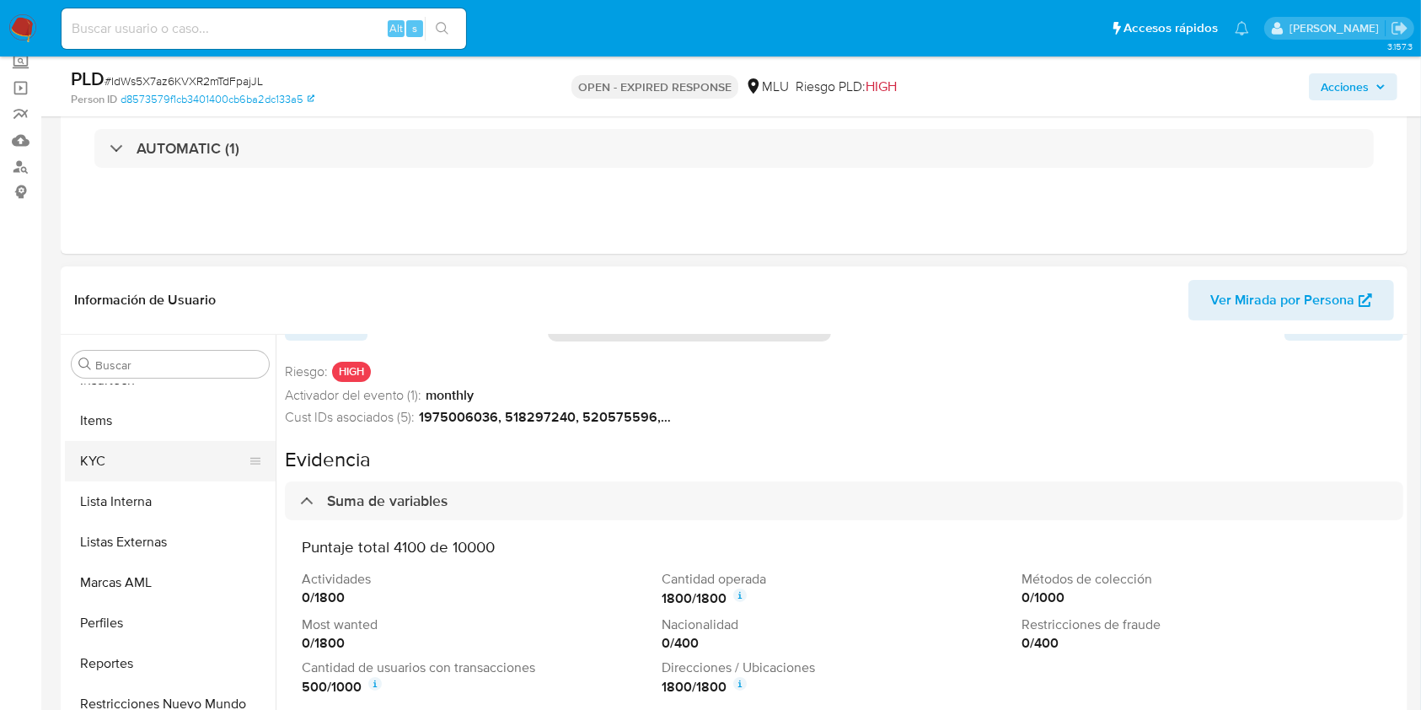
click at [141, 464] on button "KYC" at bounding box center [163, 461] width 197 height 40
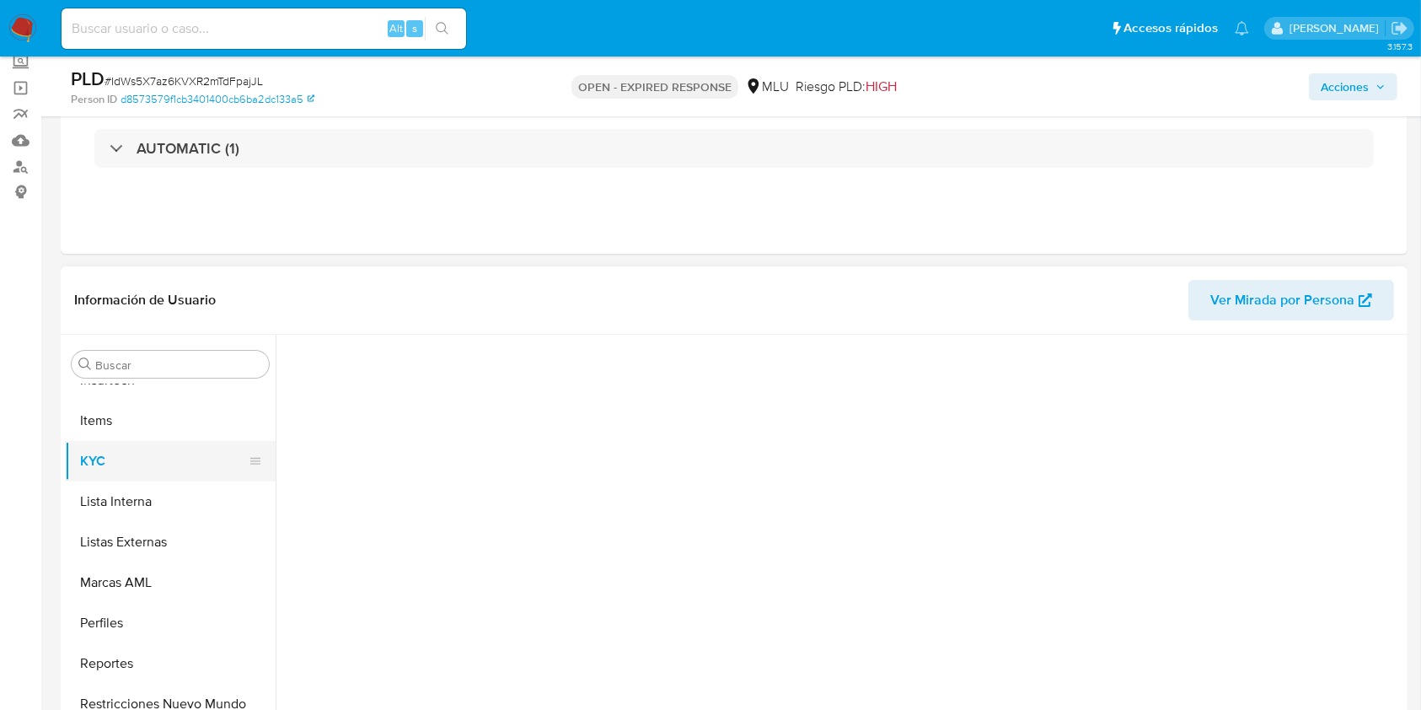
scroll to position [0, 0]
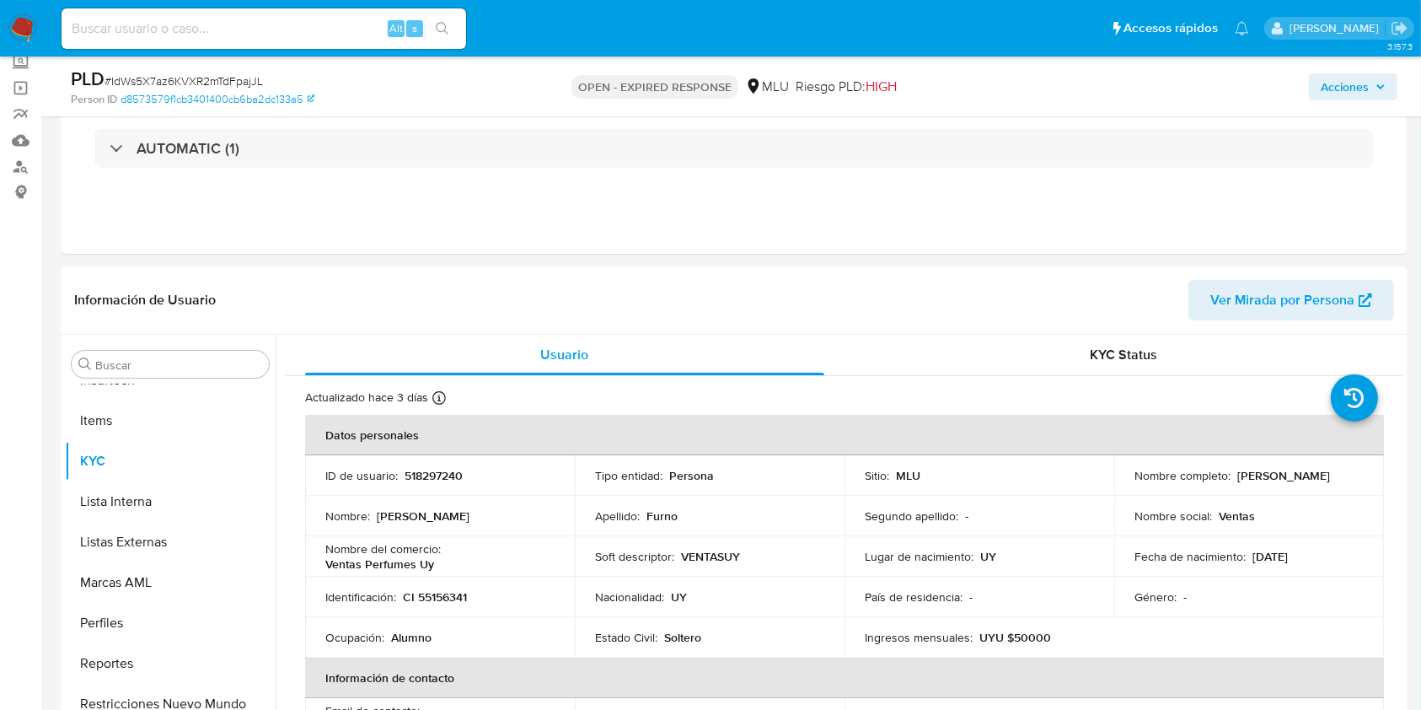
click at [437, 475] on p "518297240" at bounding box center [434, 475] width 58 height 15
copy p "518297240"
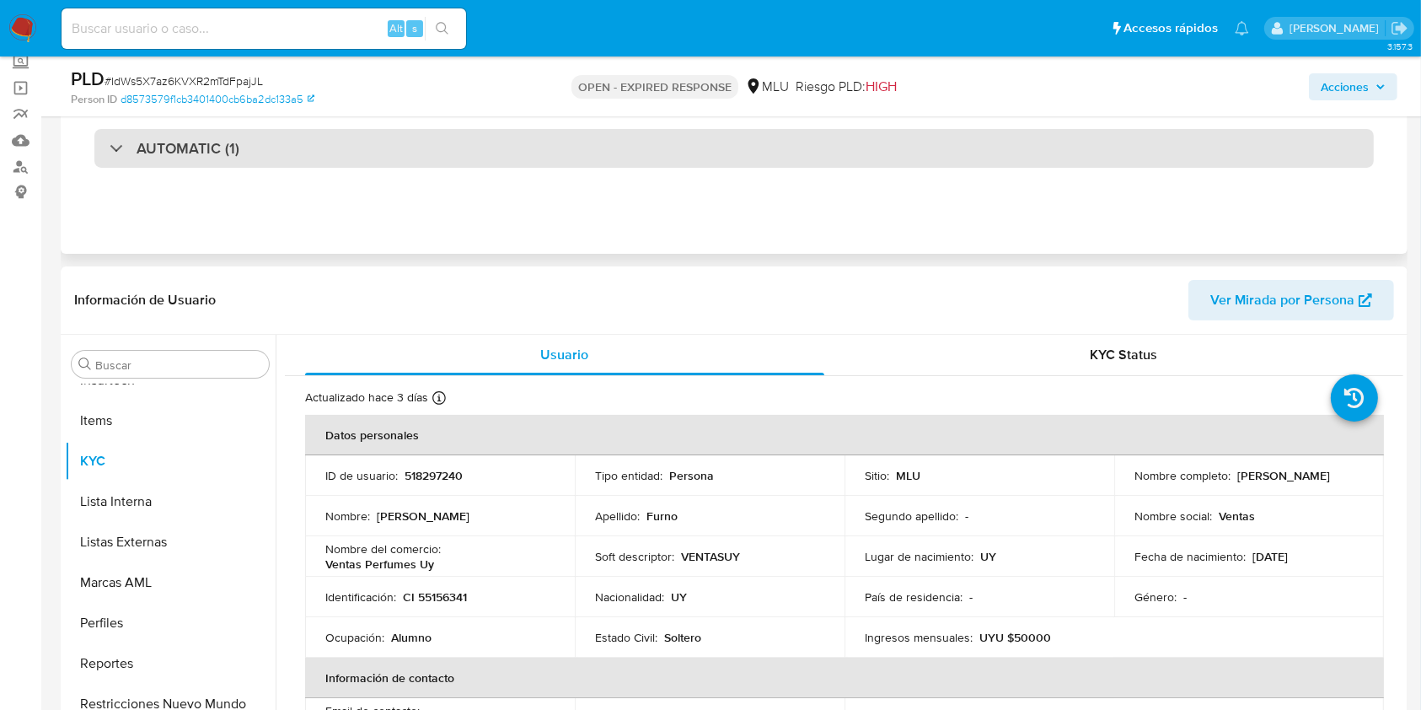
click at [891, 145] on div "AUTOMATIC (1)" at bounding box center [733, 148] width 1279 height 39
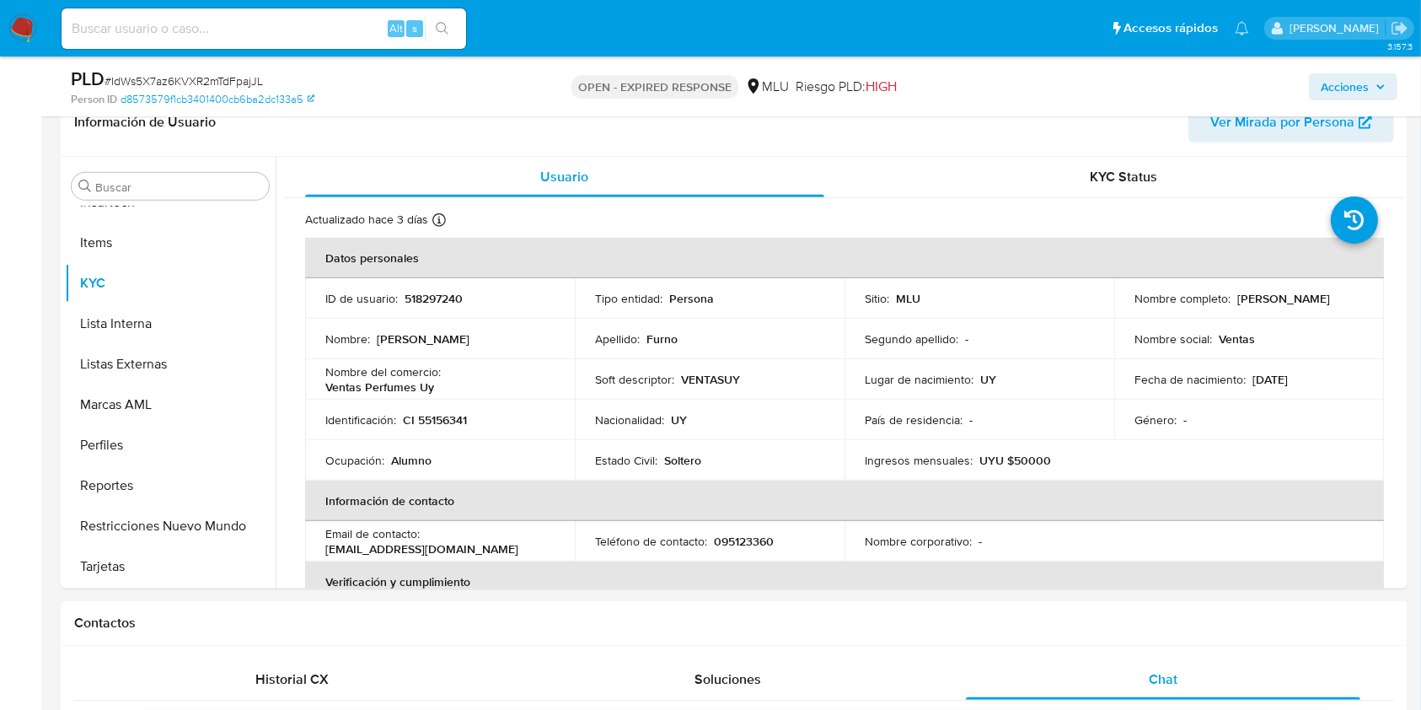
scroll to position [905, 0]
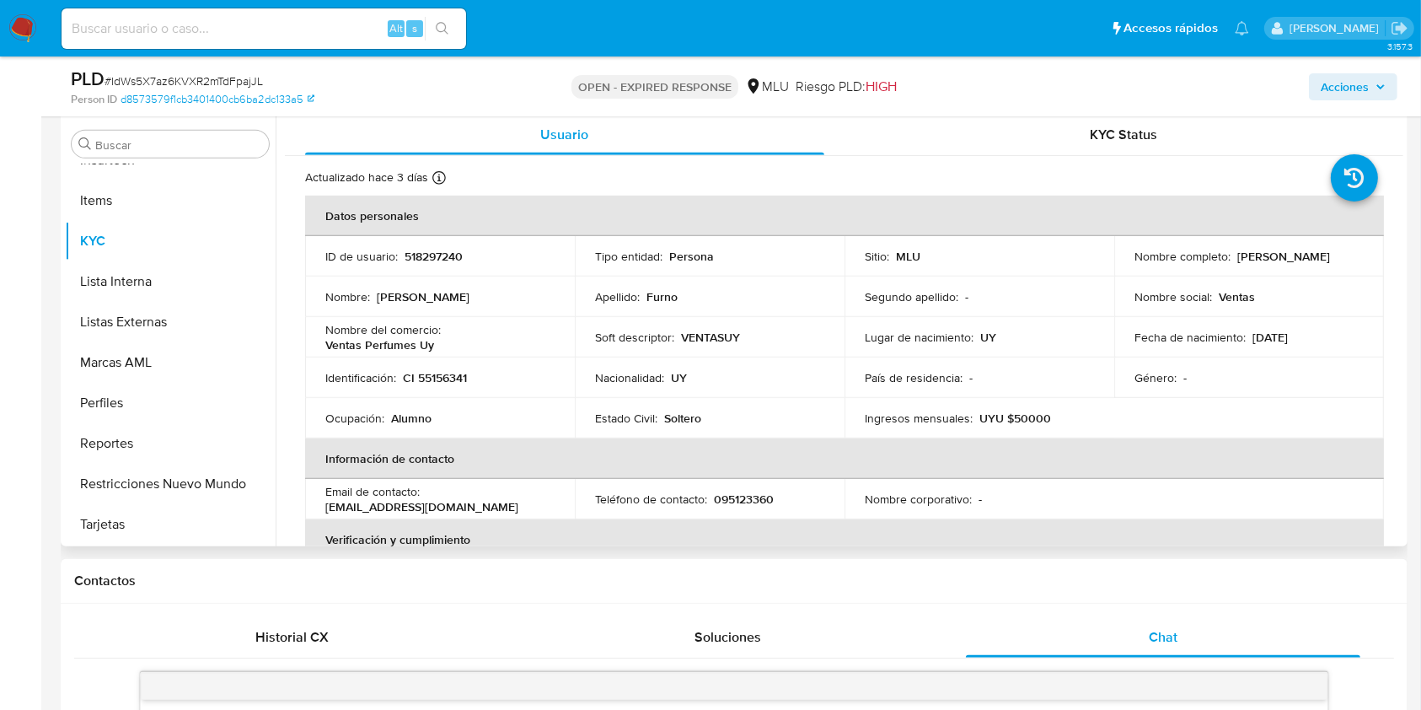
click at [444, 382] on p "CI 55156341" at bounding box center [435, 377] width 64 height 15
copy p "55156341"
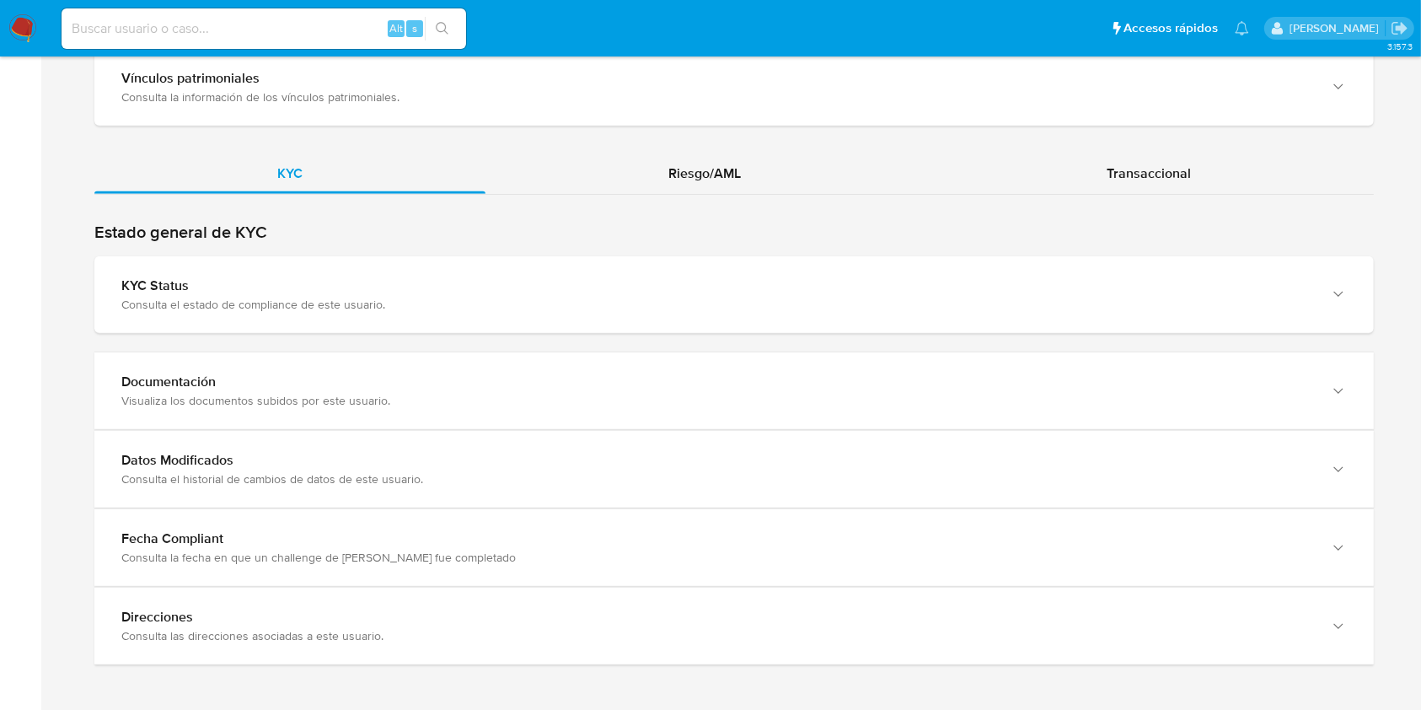
scroll to position [1475, 0]
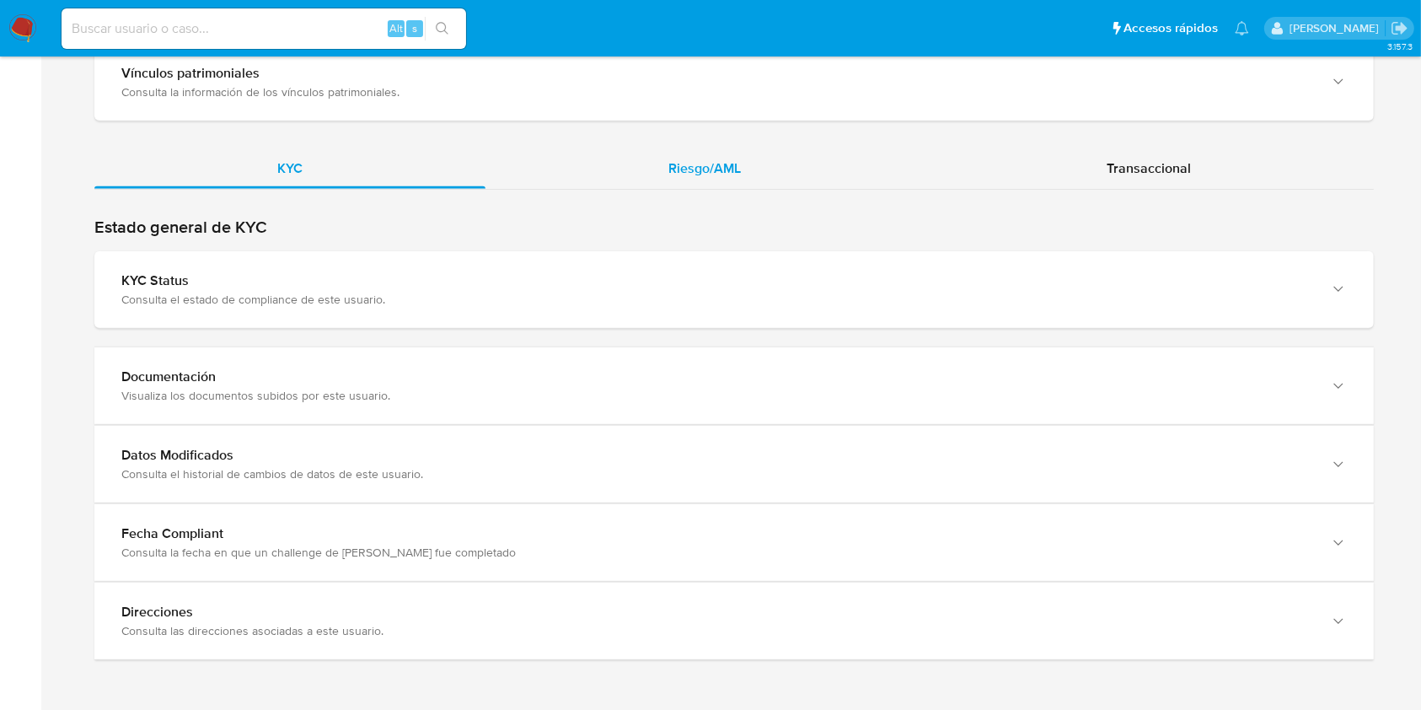
click at [780, 169] on div "Riesgo/AML" at bounding box center [704, 168] width 438 height 40
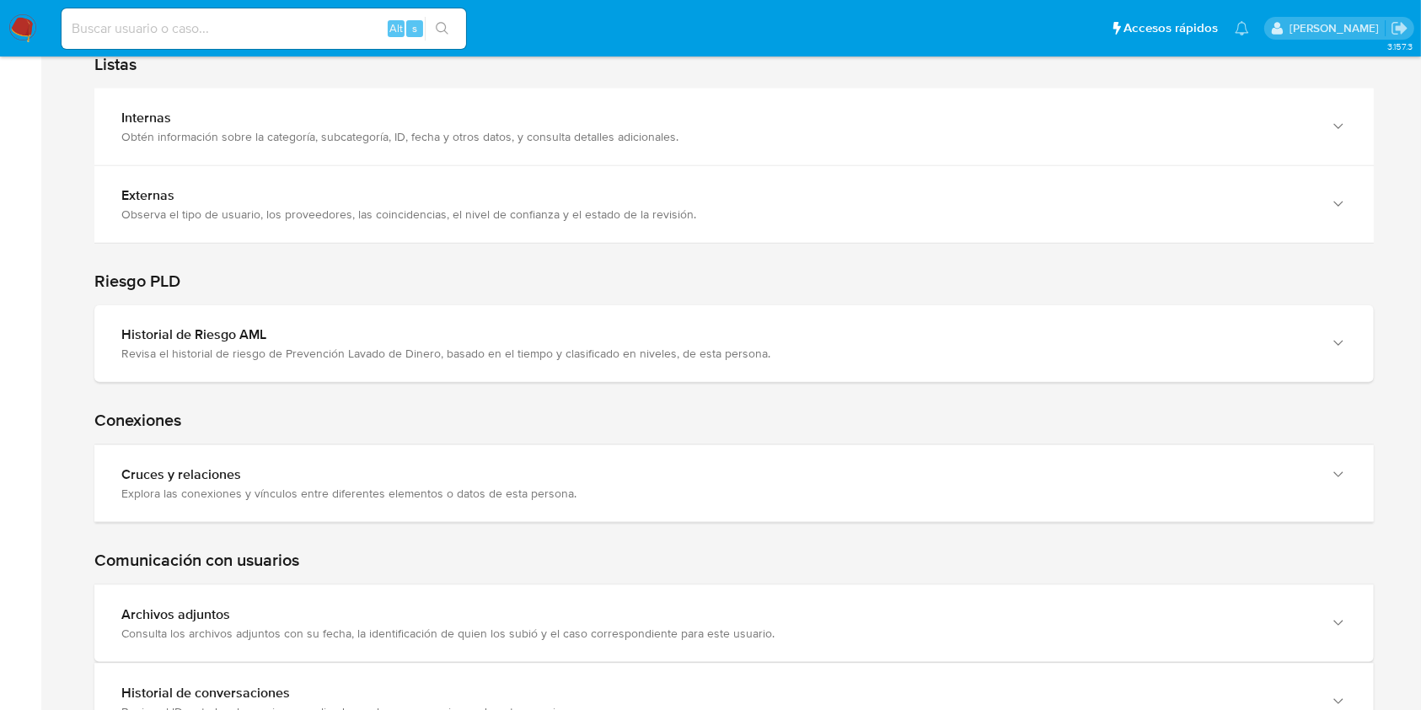
scroll to position [2005, 0]
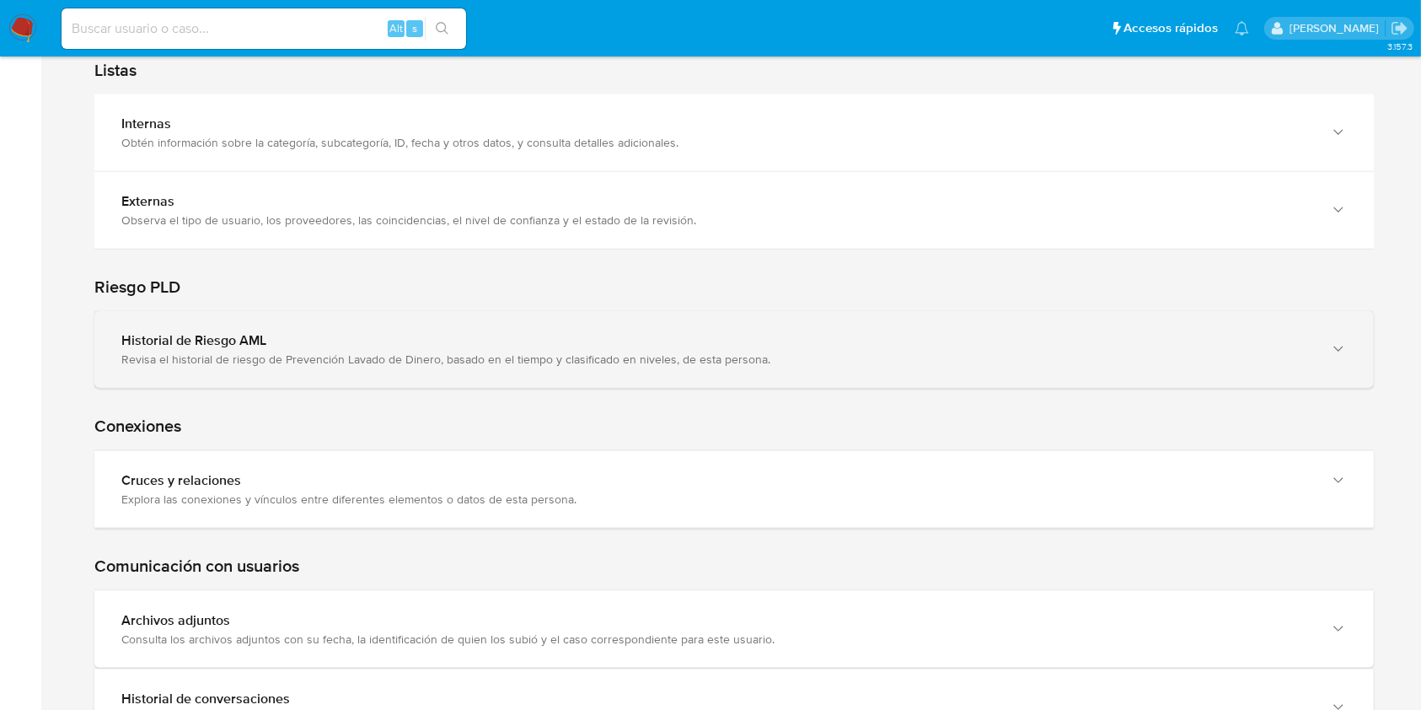
click at [1252, 354] on div "Revisa el historial de riesgo de Prevención Lavado de Dinero, basado en el tiem…" at bounding box center [717, 358] width 1192 height 15
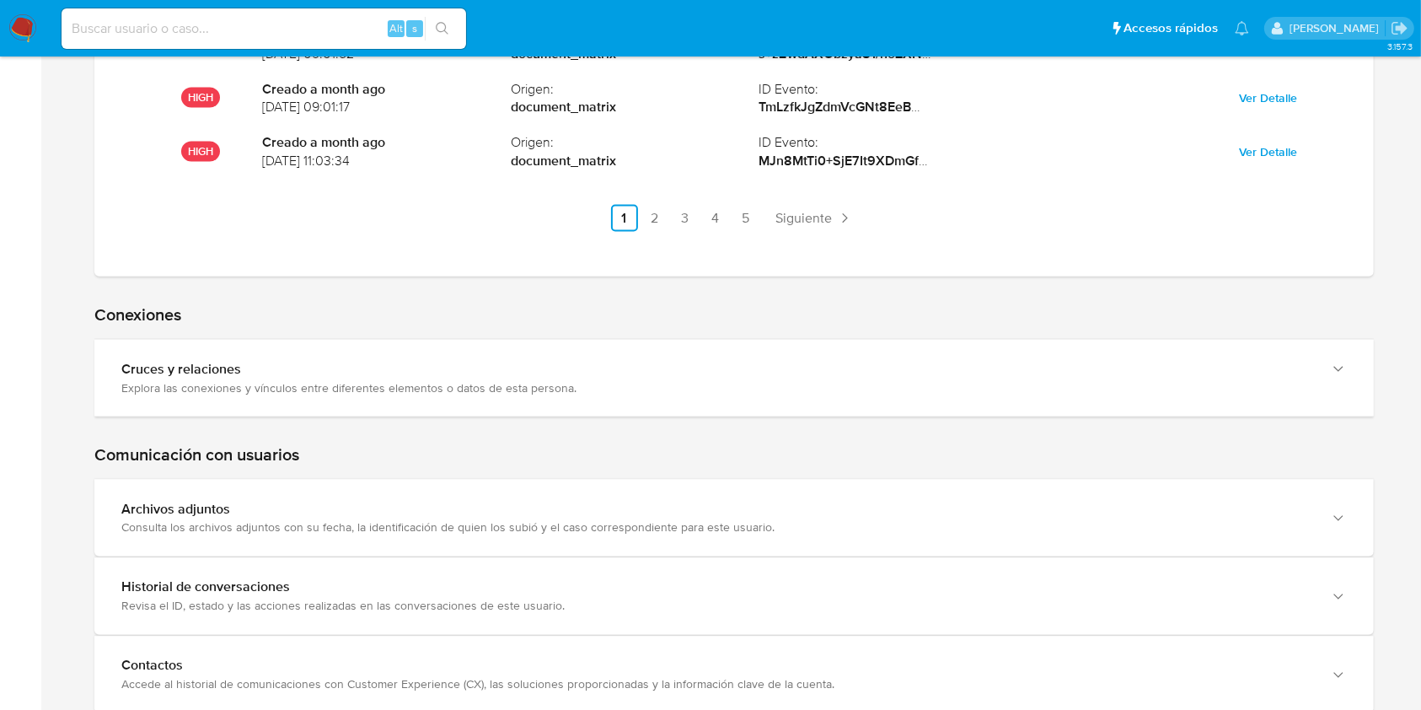
scroll to position [2720, 0]
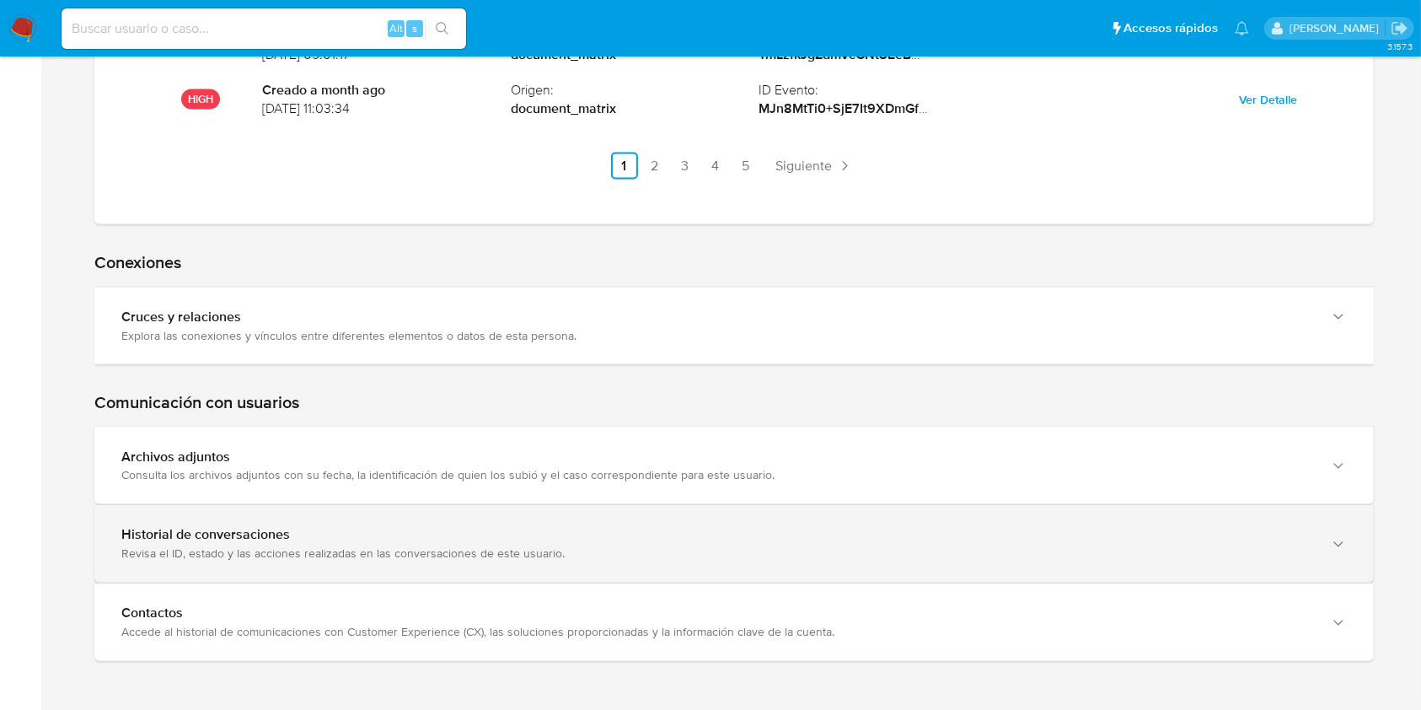
click at [1150, 534] on div "Historial de conversaciones" at bounding box center [717, 535] width 1192 height 17
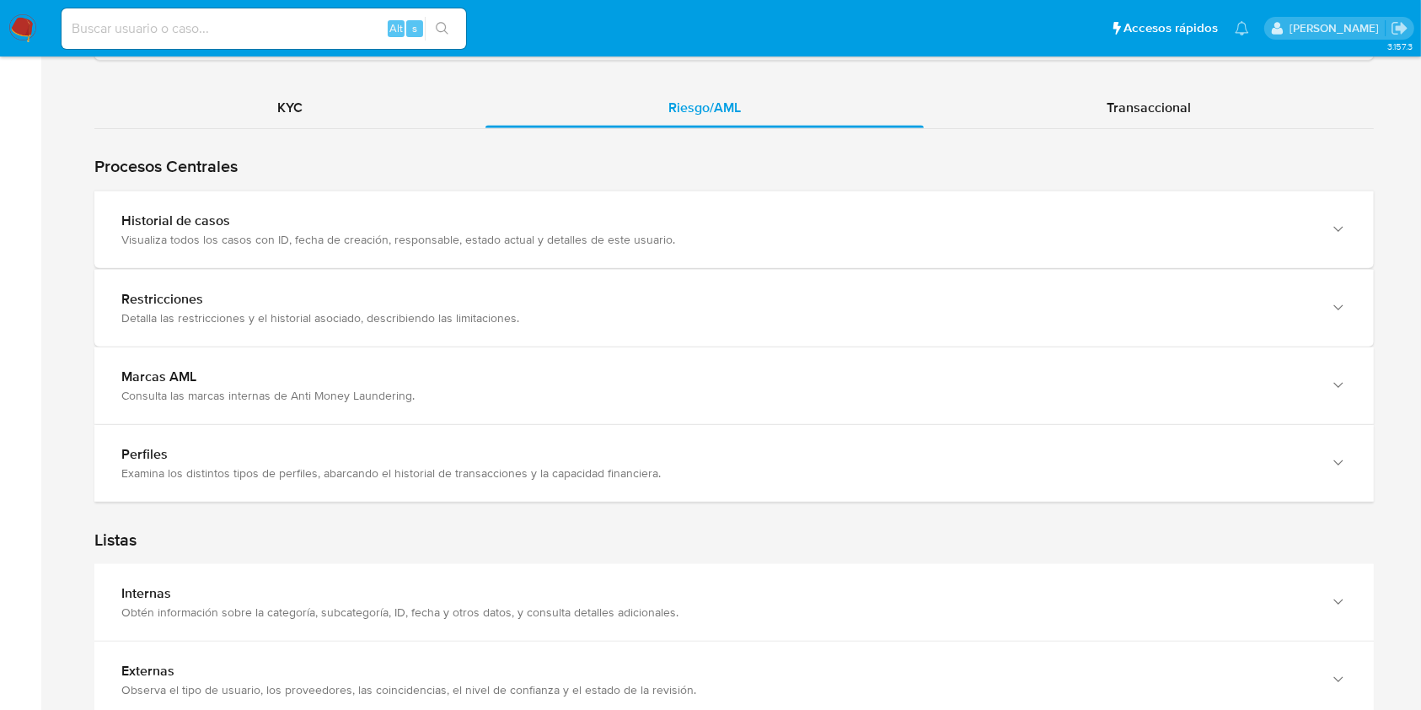
scroll to position [1519, 0]
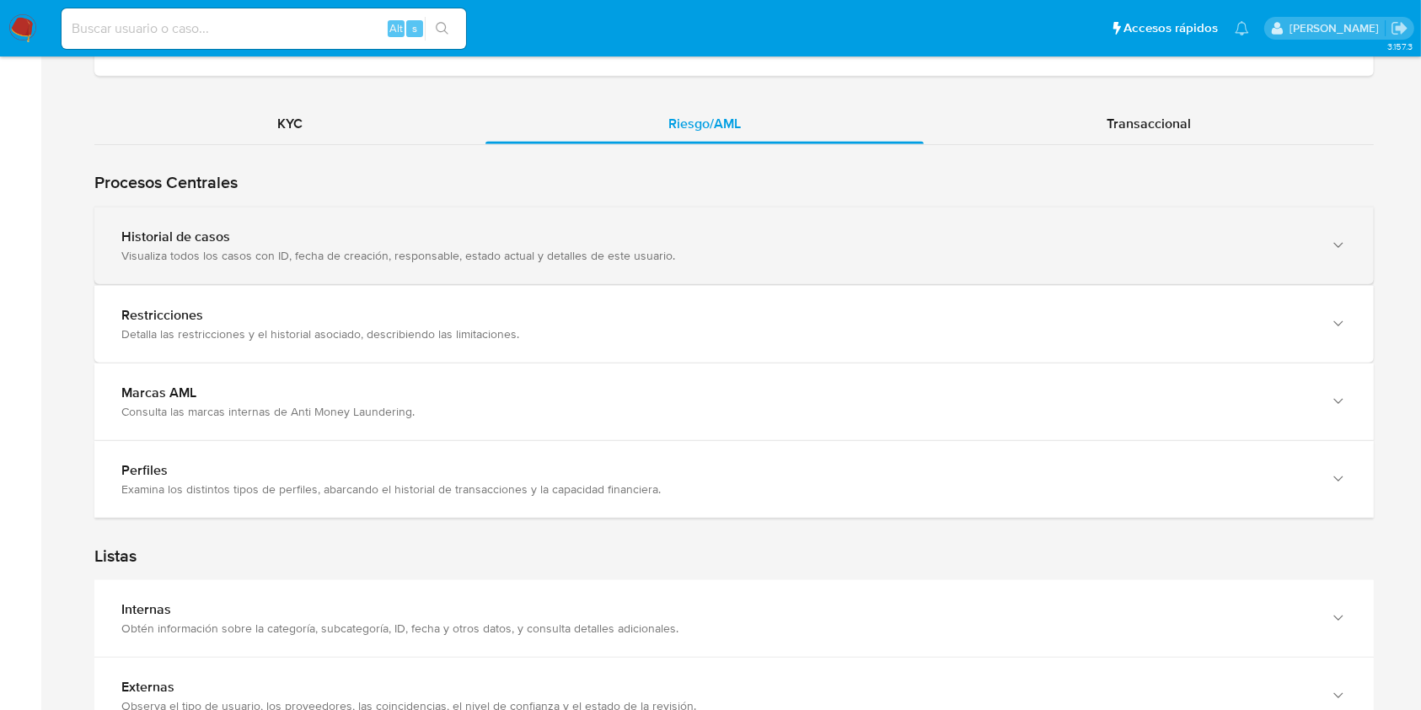
click at [1237, 248] on div "Visualiza todos los casos con ID, fecha de creación, responsable, estado actual…" at bounding box center [717, 255] width 1192 height 15
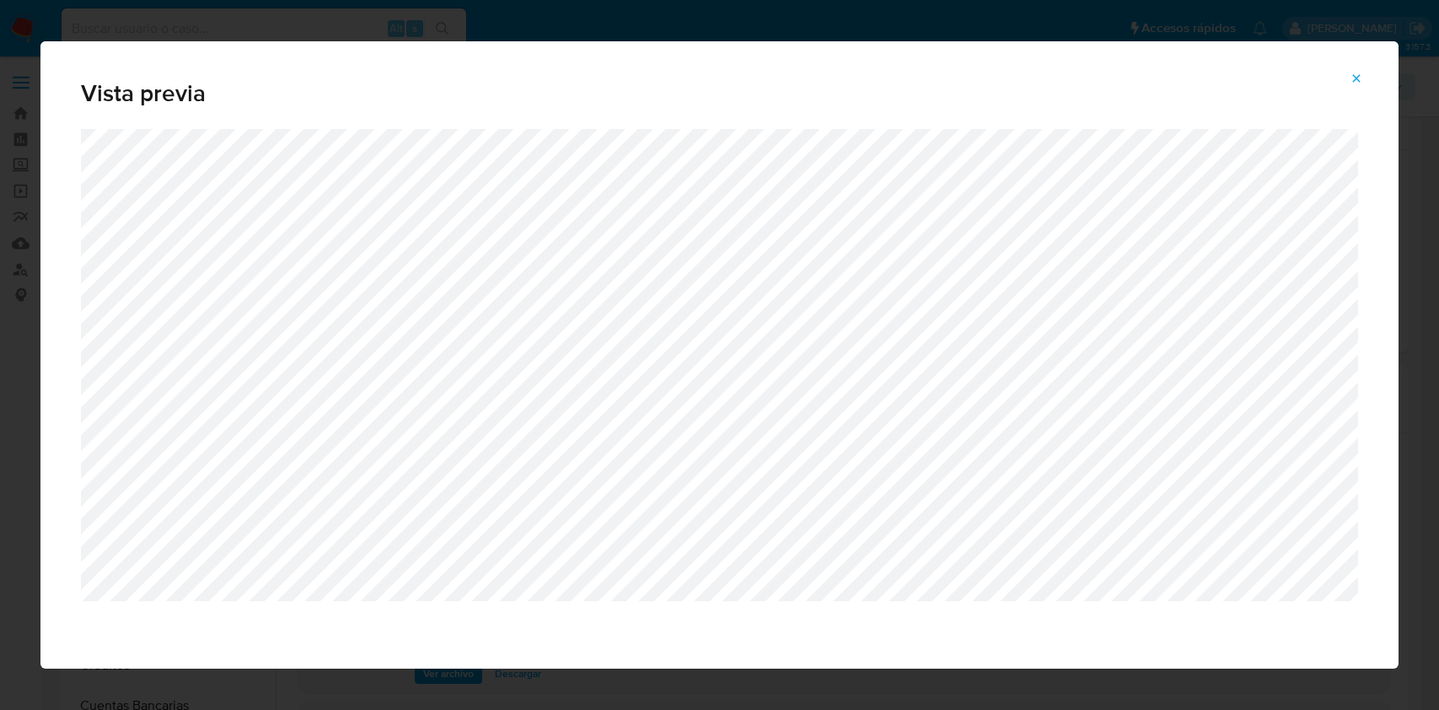
select select "10"
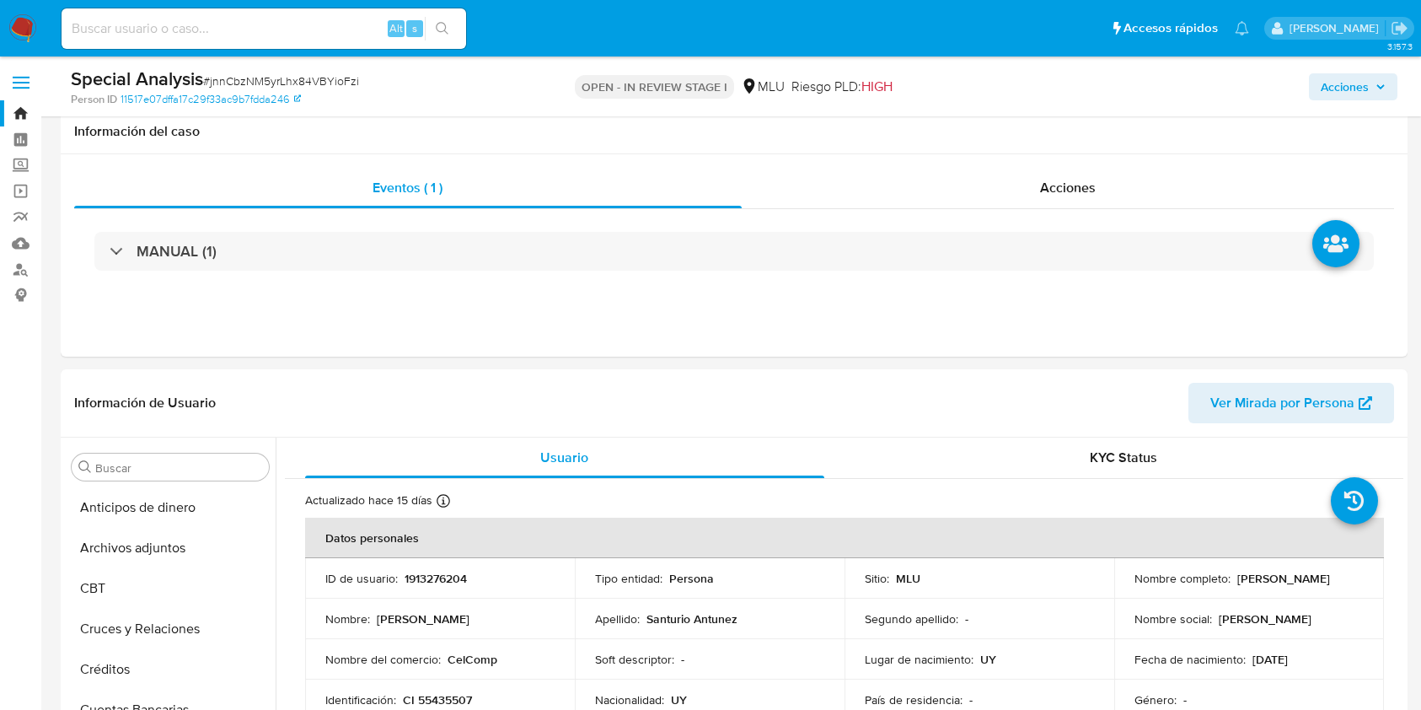
select select "10"
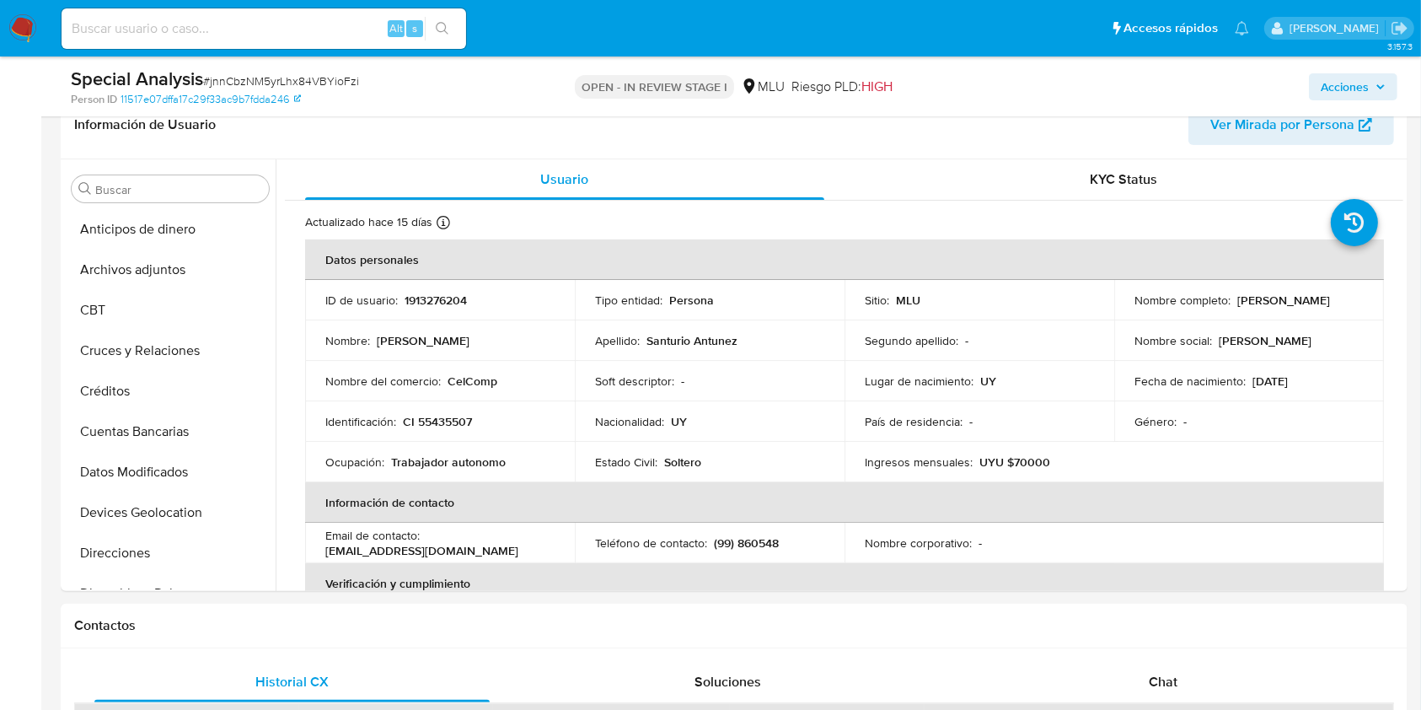
click at [7, 32] on nav "Pausado Ver notificaciones Alt s Accesos rápidos Presiona las siguientes teclas…" at bounding box center [710, 28] width 1421 height 56
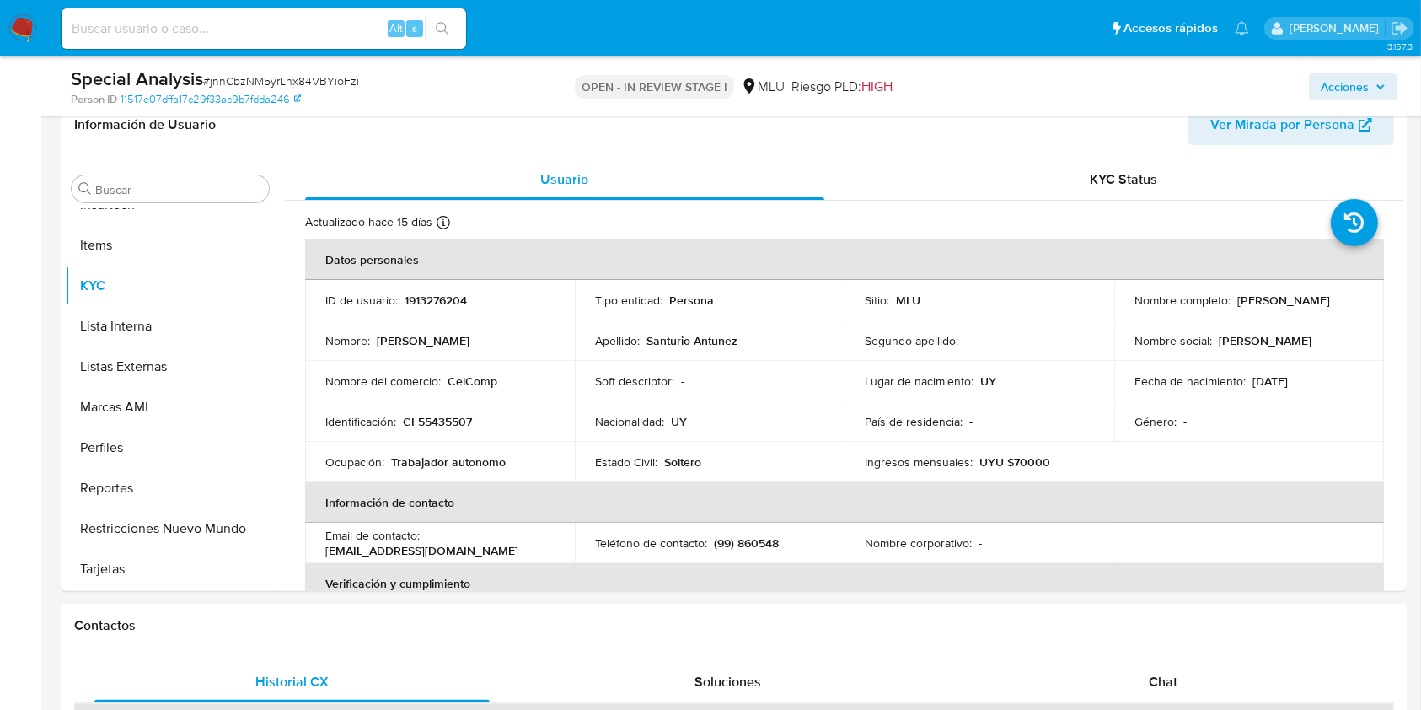
click at [27, 32] on img at bounding box center [22, 28] width 29 height 29
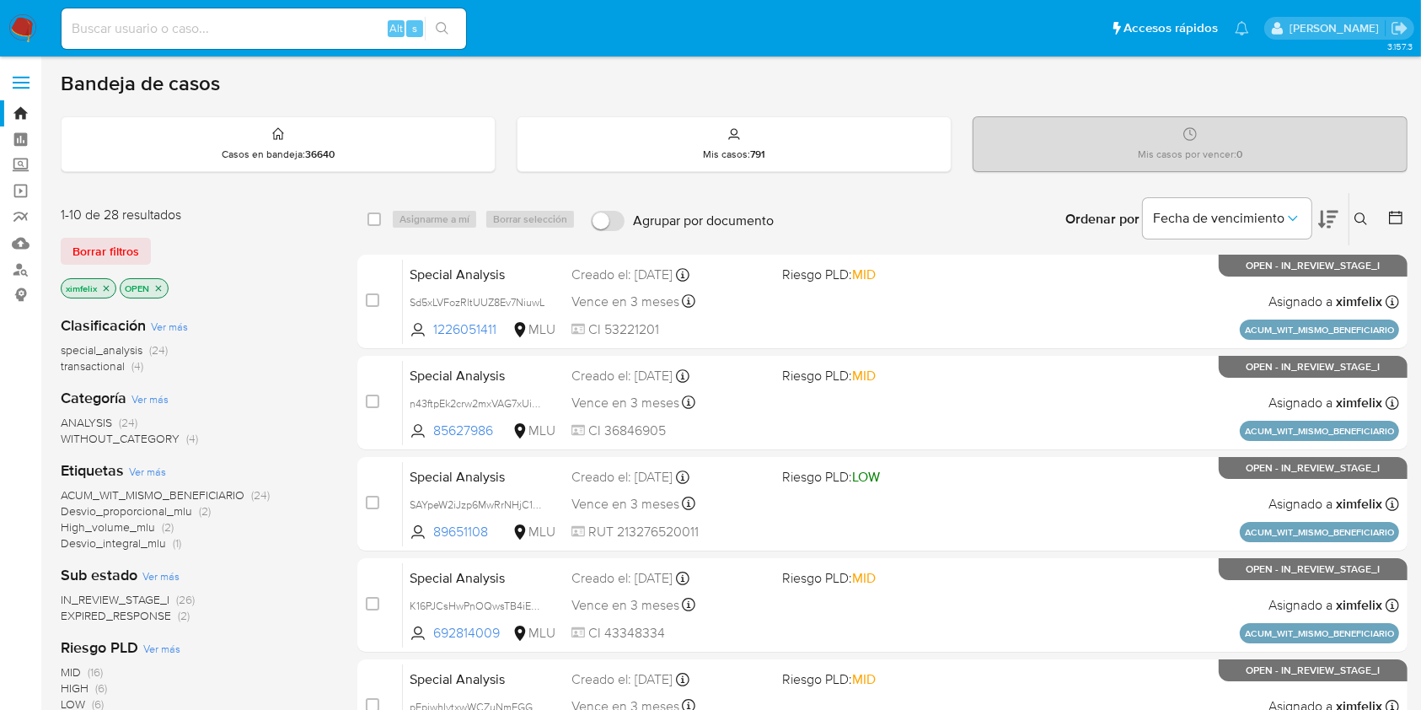
click at [20, 30] on img at bounding box center [22, 28] width 29 height 29
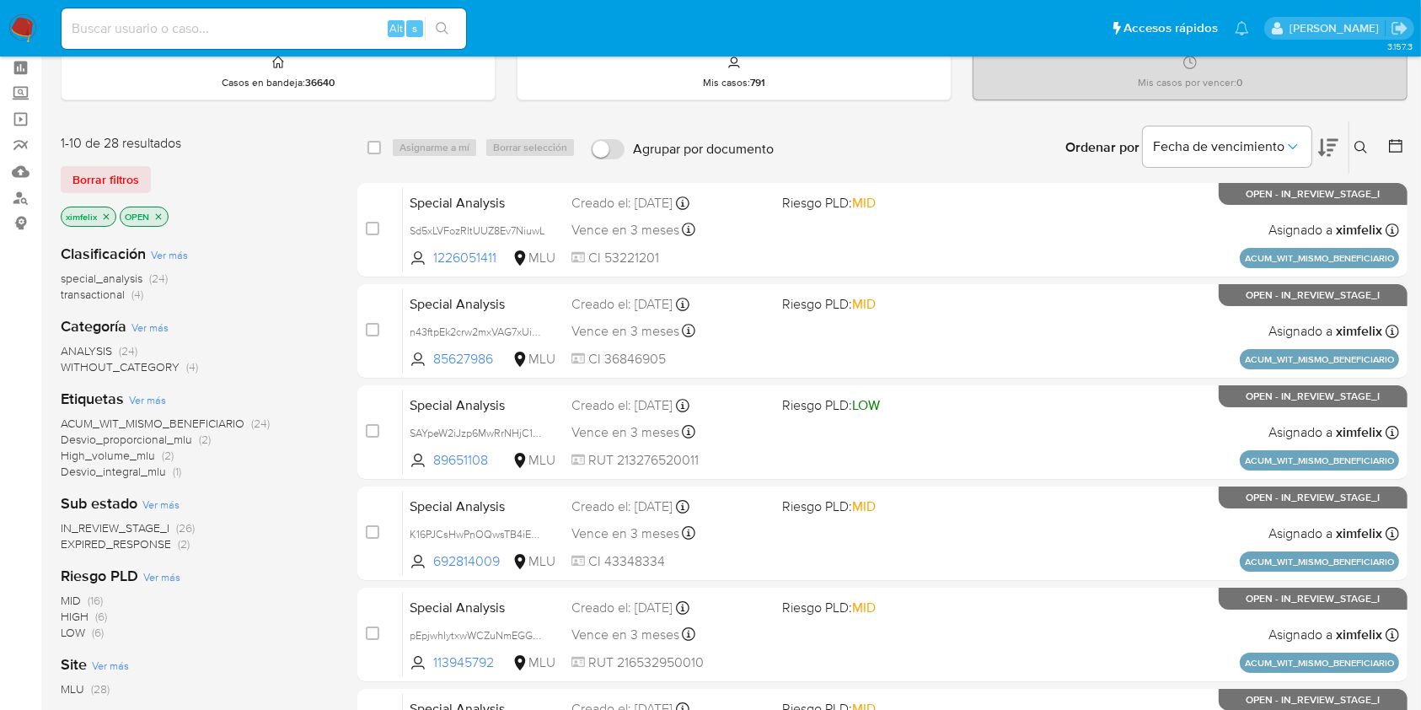
scroll to position [74, 0]
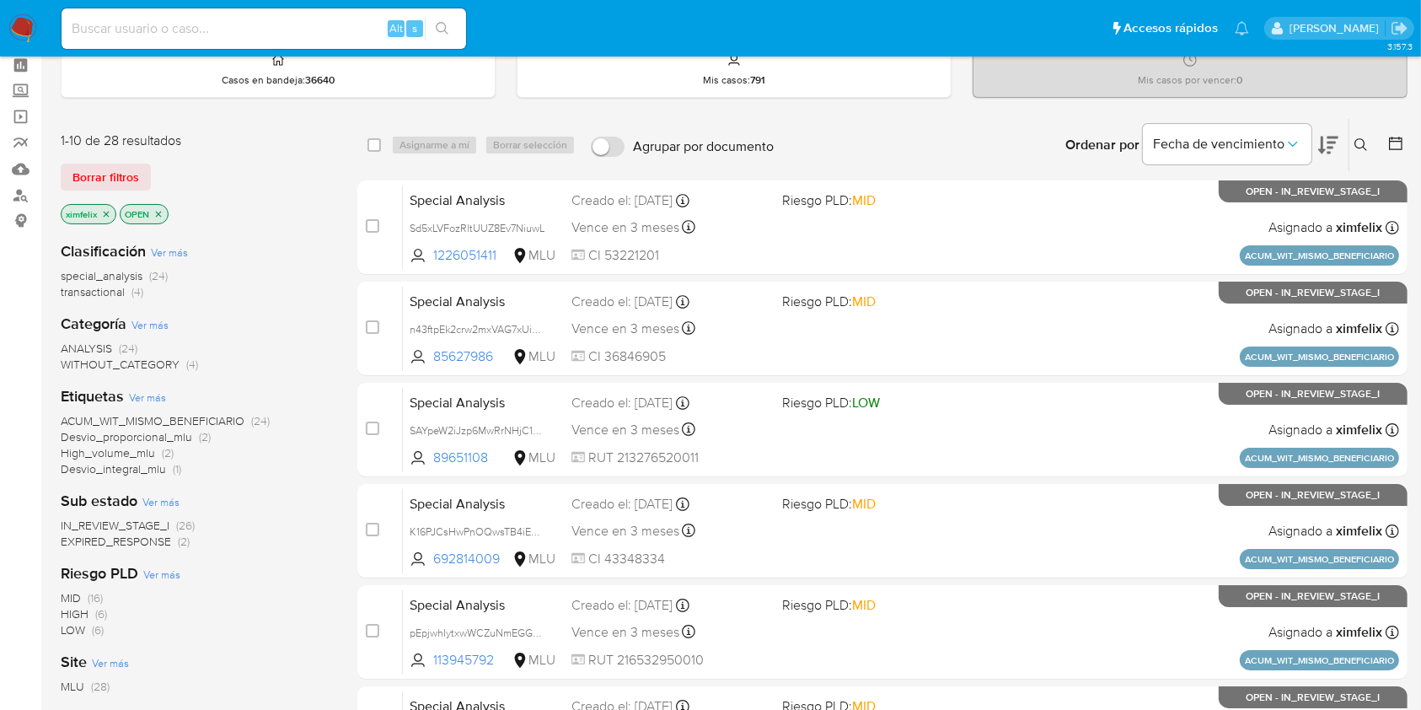
click at [104, 212] on icon "close-filter" at bounding box center [106, 214] width 10 height 10
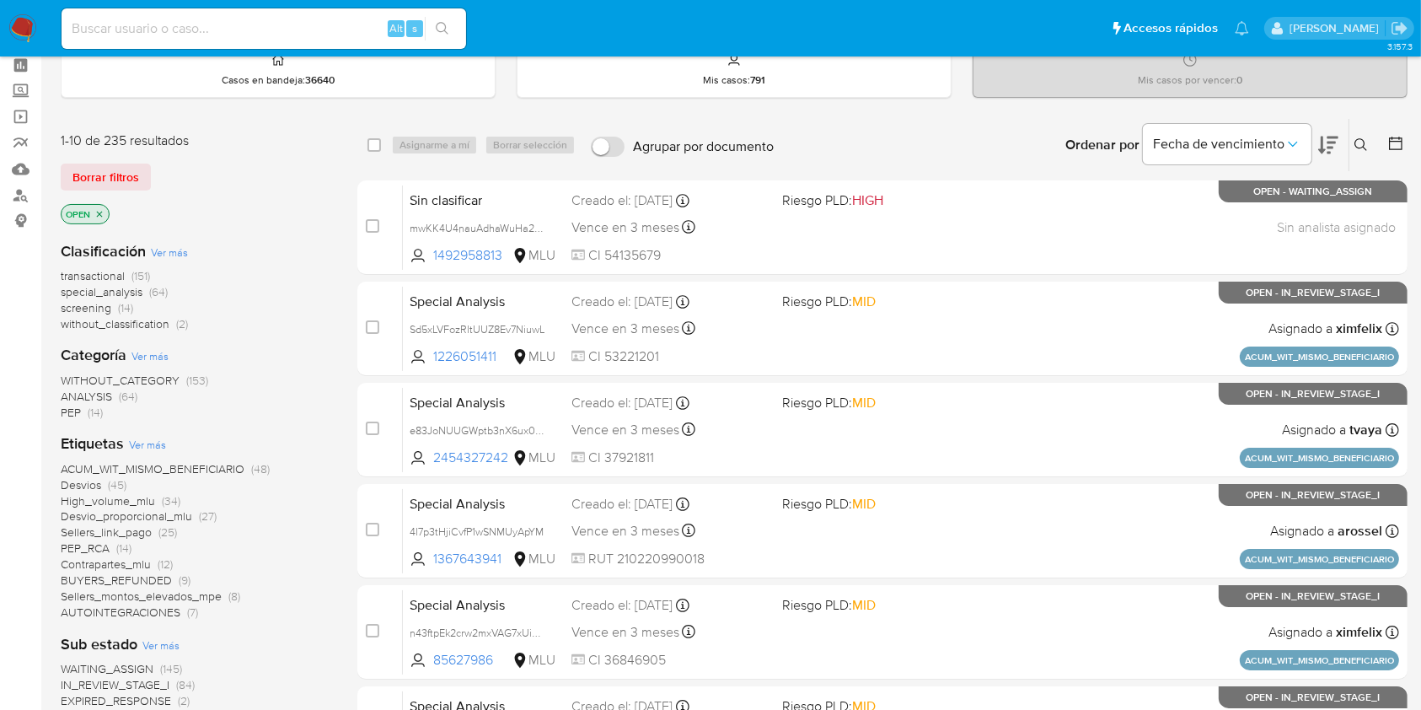
click at [104, 212] on icon "close-filter" at bounding box center [99, 214] width 10 height 10
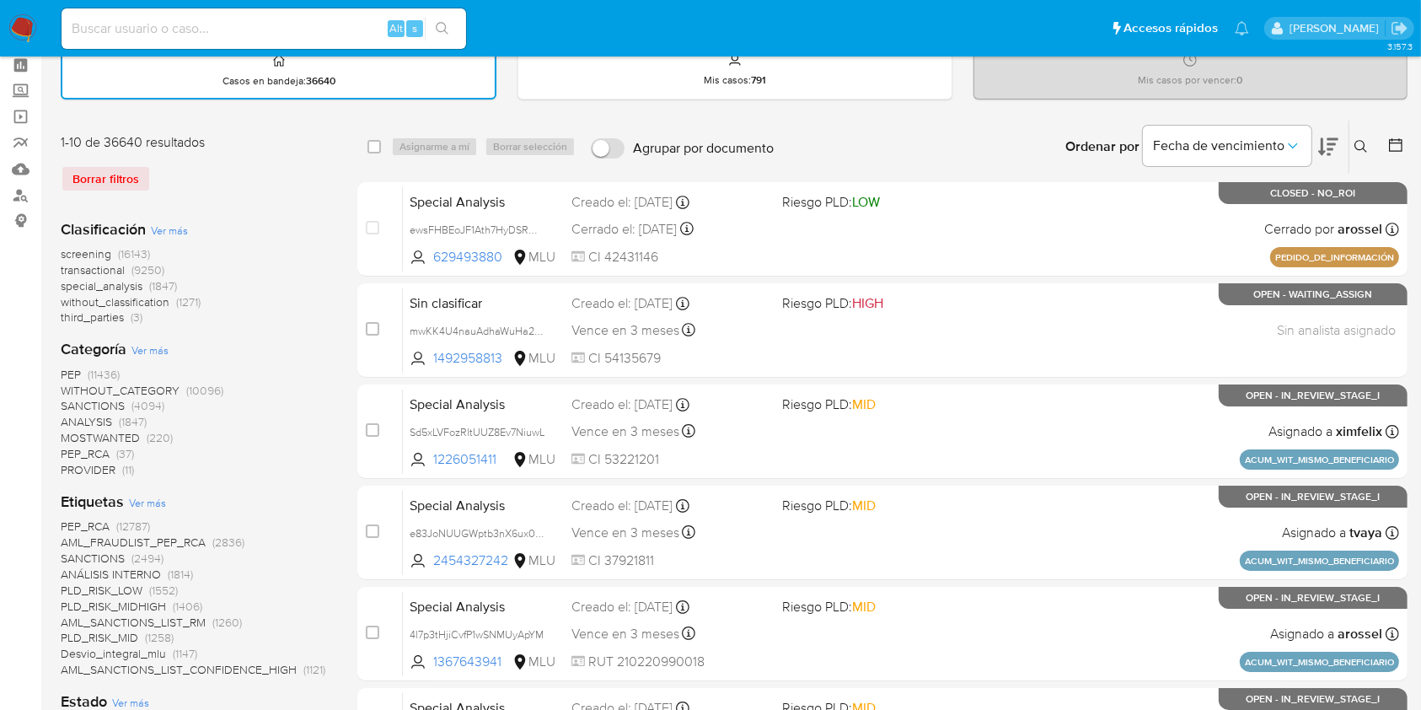
click at [1392, 144] on icon at bounding box center [1395, 145] width 17 height 17
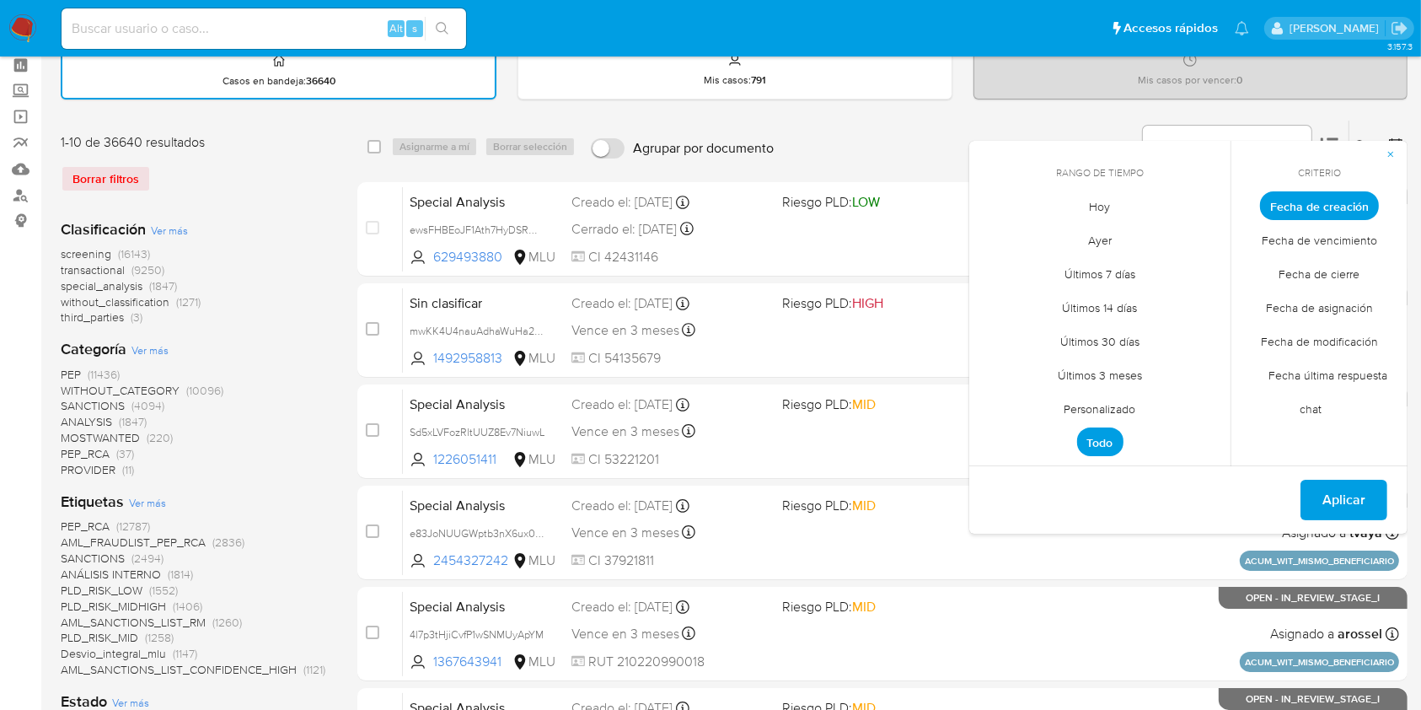
click at [1106, 400] on span "Personalizado" at bounding box center [1100, 409] width 107 height 35
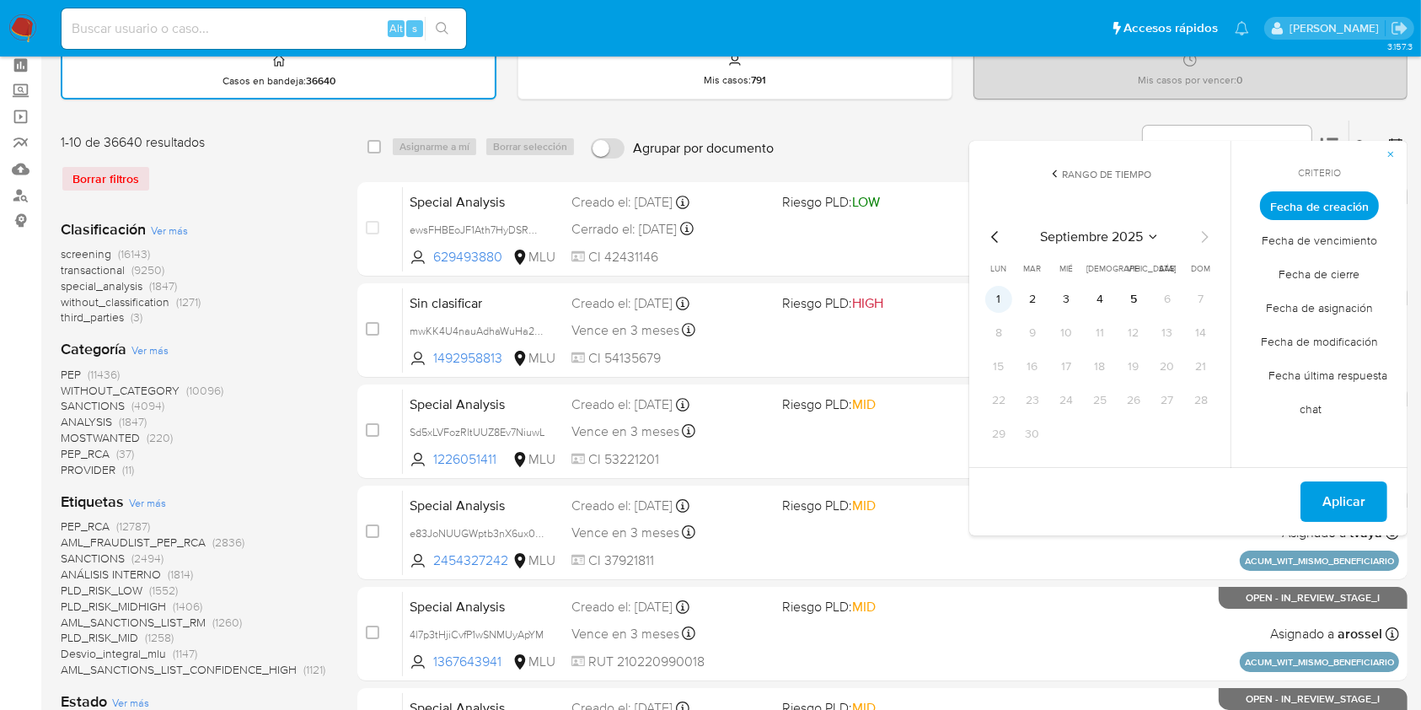
click at [991, 298] on button "1" at bounding box center [998, 299] width 27 height 27
click at [1129, 308] on button "5" at bounding box center [1133, 299] width 27 height 27
click at [1342, 273] on span "Fecha de cierre" at bounding box center [1320, 274] width 116 height 35
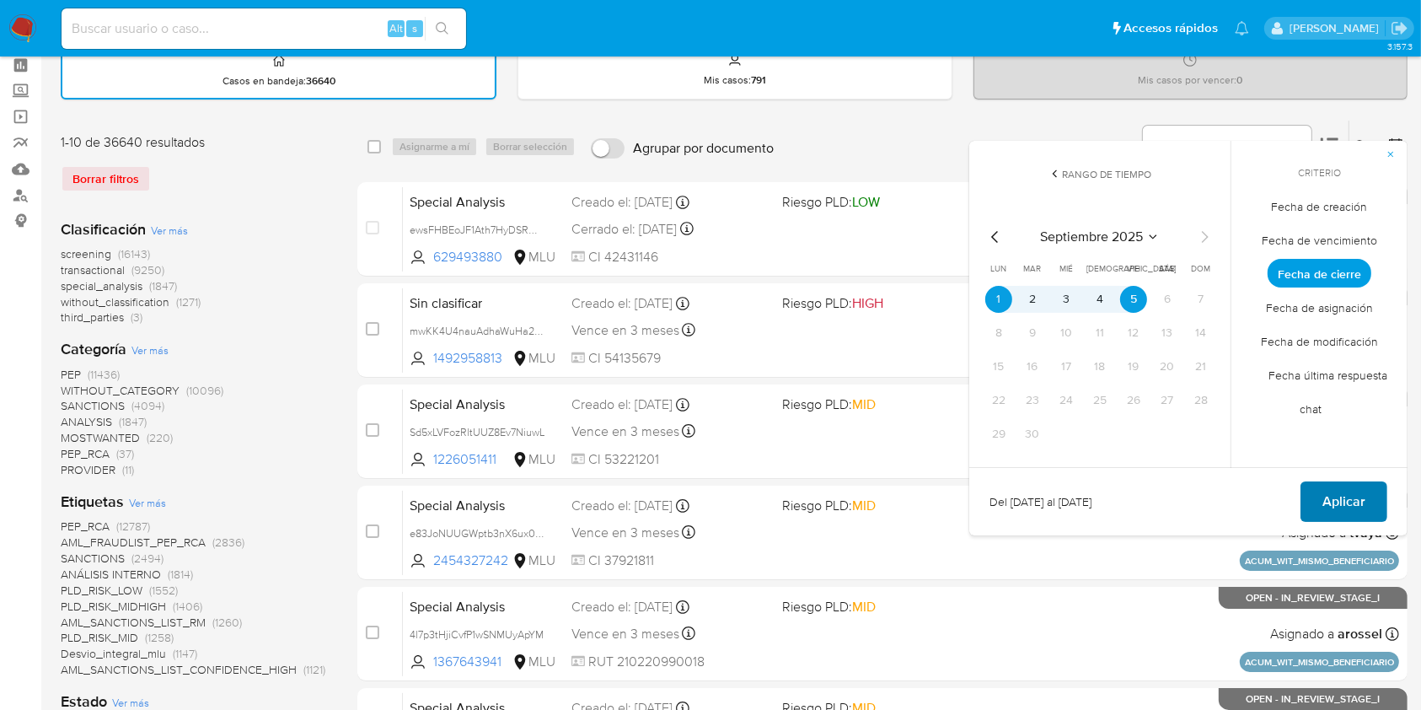
click at [1342, 484] on span "Aplicar" at bounding box center [1343, 501] width 43 height 37
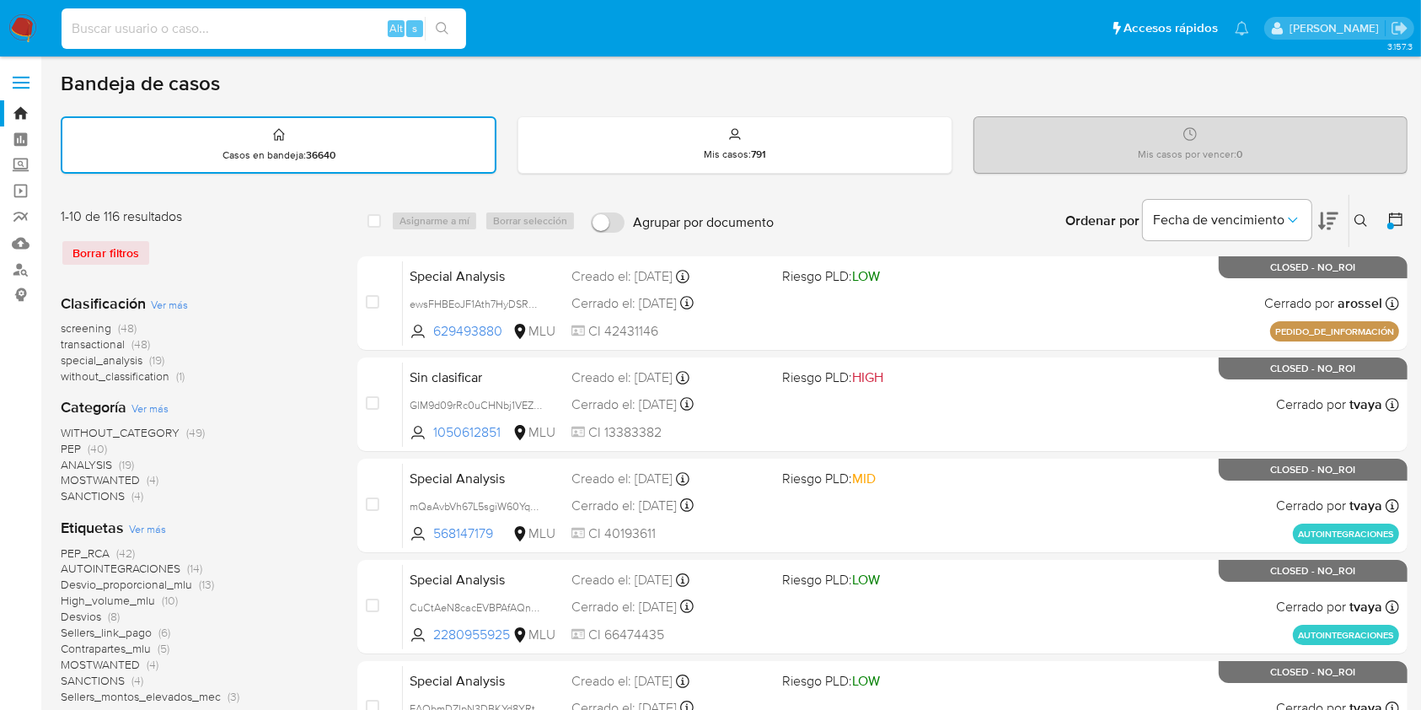
click at [303, 29] on input at bounding box center [264, 29] width 405 height 22
paste input "jnnCbzNM5yrLhx84VBYioFzi"
type input "jnnCbzNM5yrLhx84VBYioFzi"
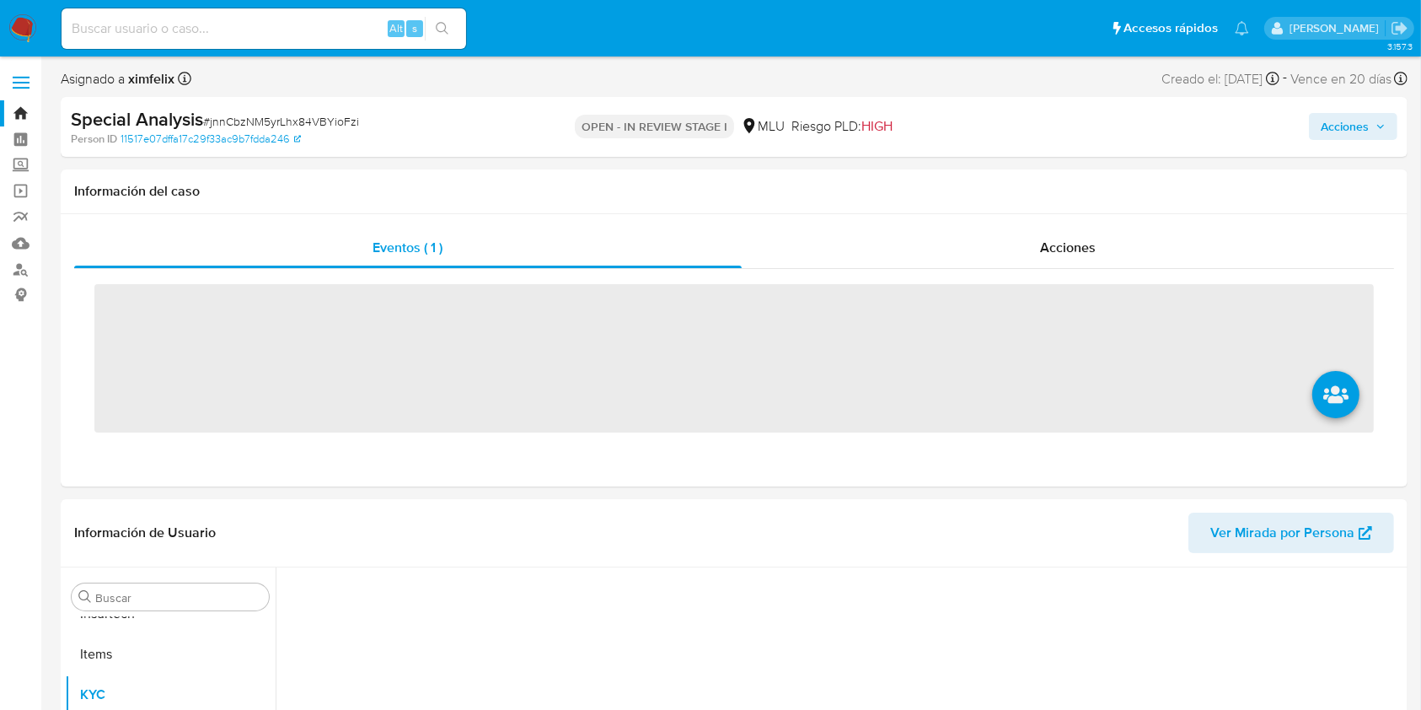
scroll to position [753, 0]
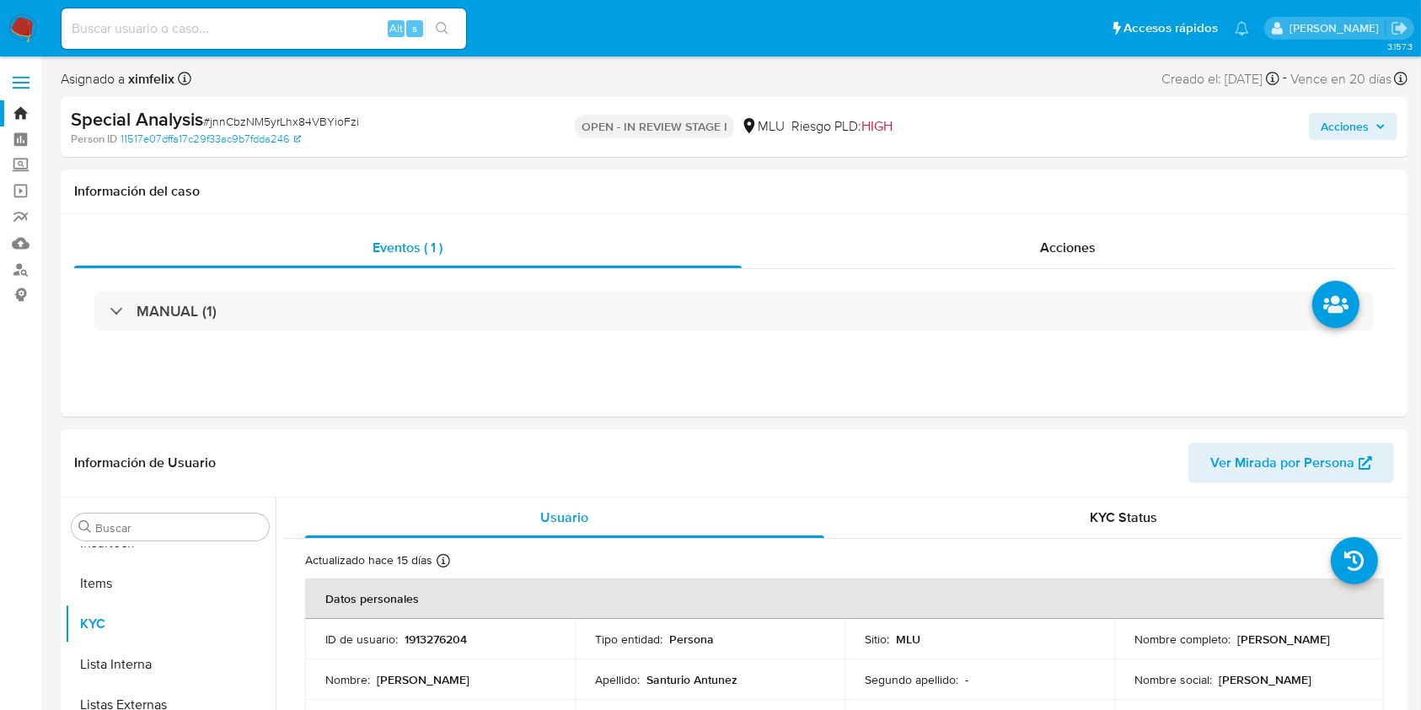
select select "10"
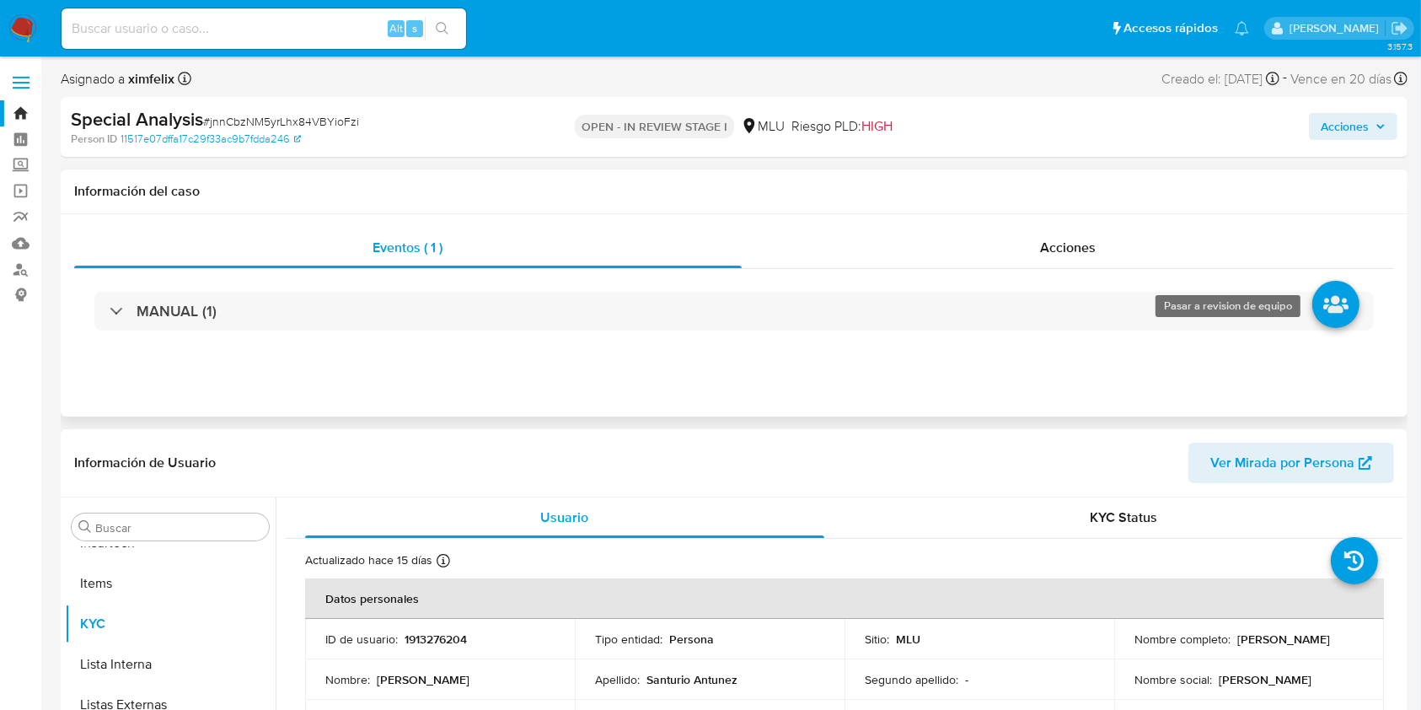
click at [1321, 318] on icon at bounding box center [1335, 304] width 47 height 47
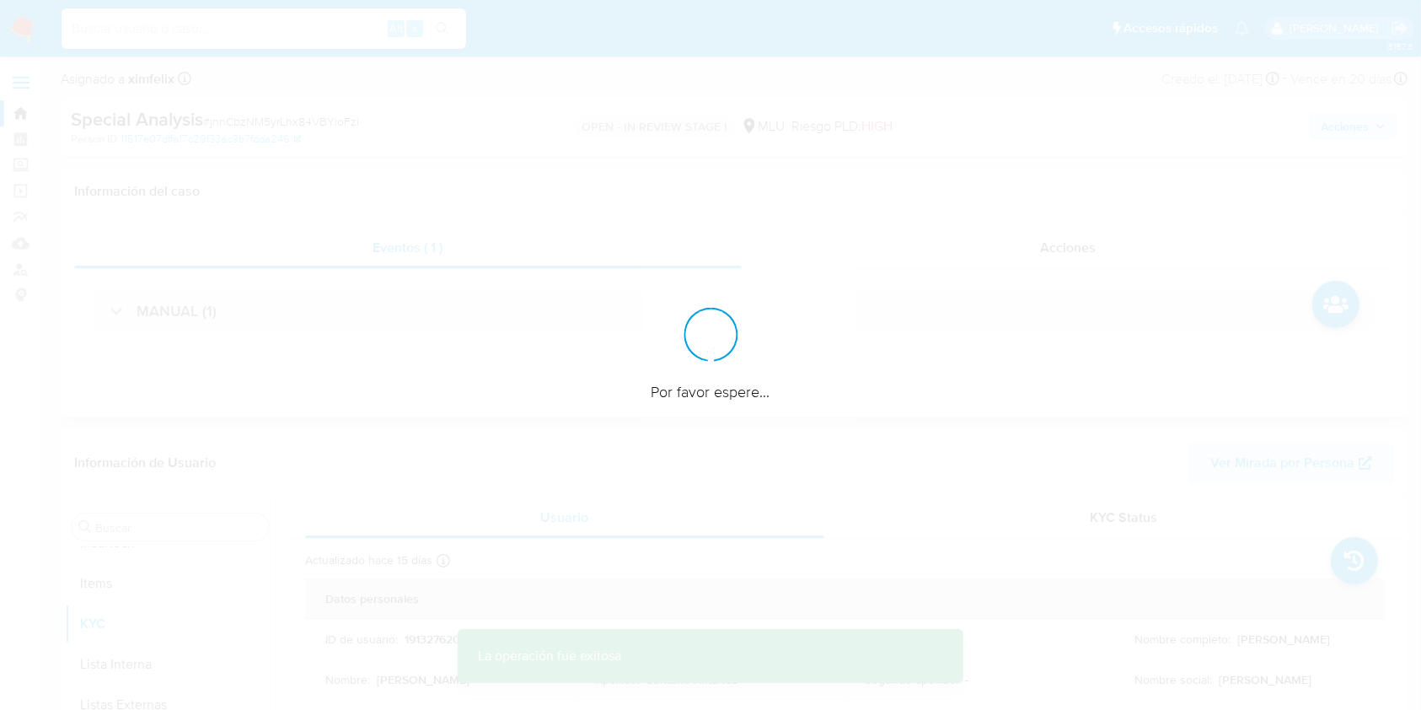
click at [1238, 290] on div at bounding box center [710, 355] width 1421 height 710
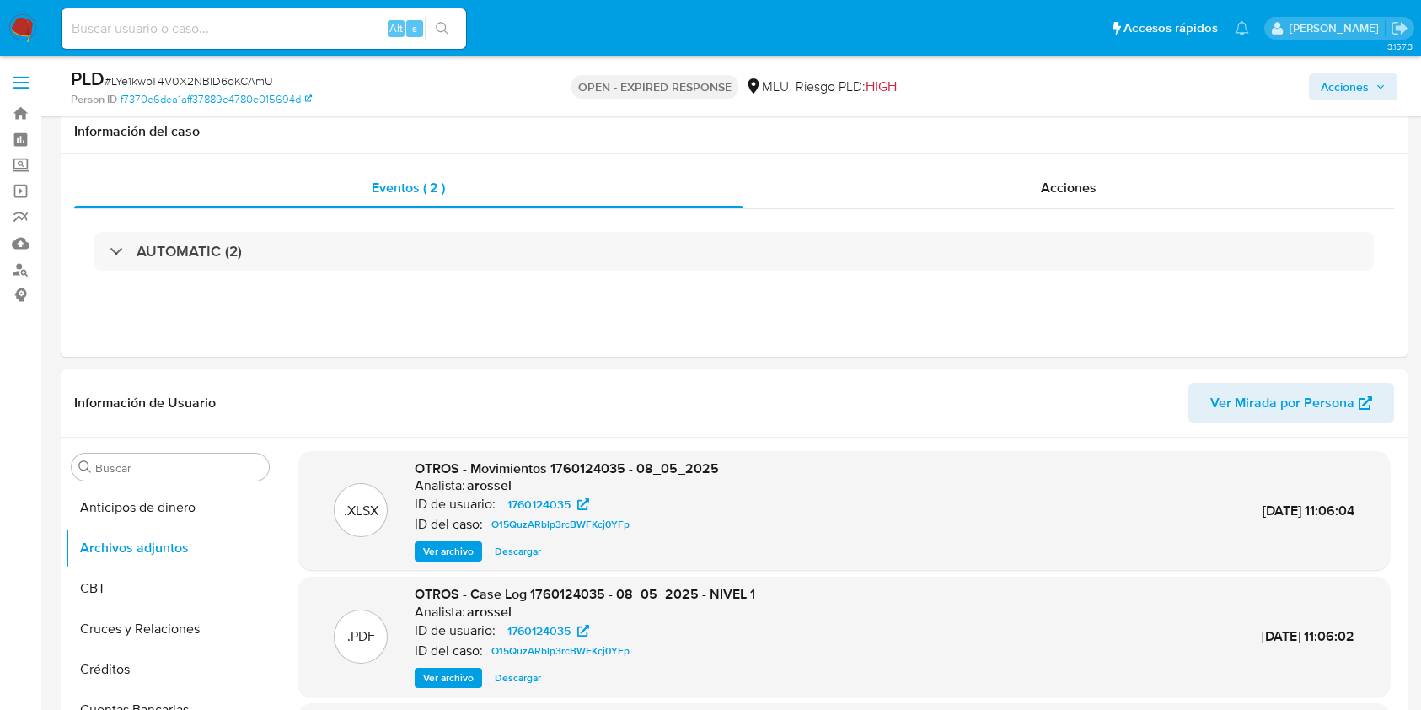
select select "10"
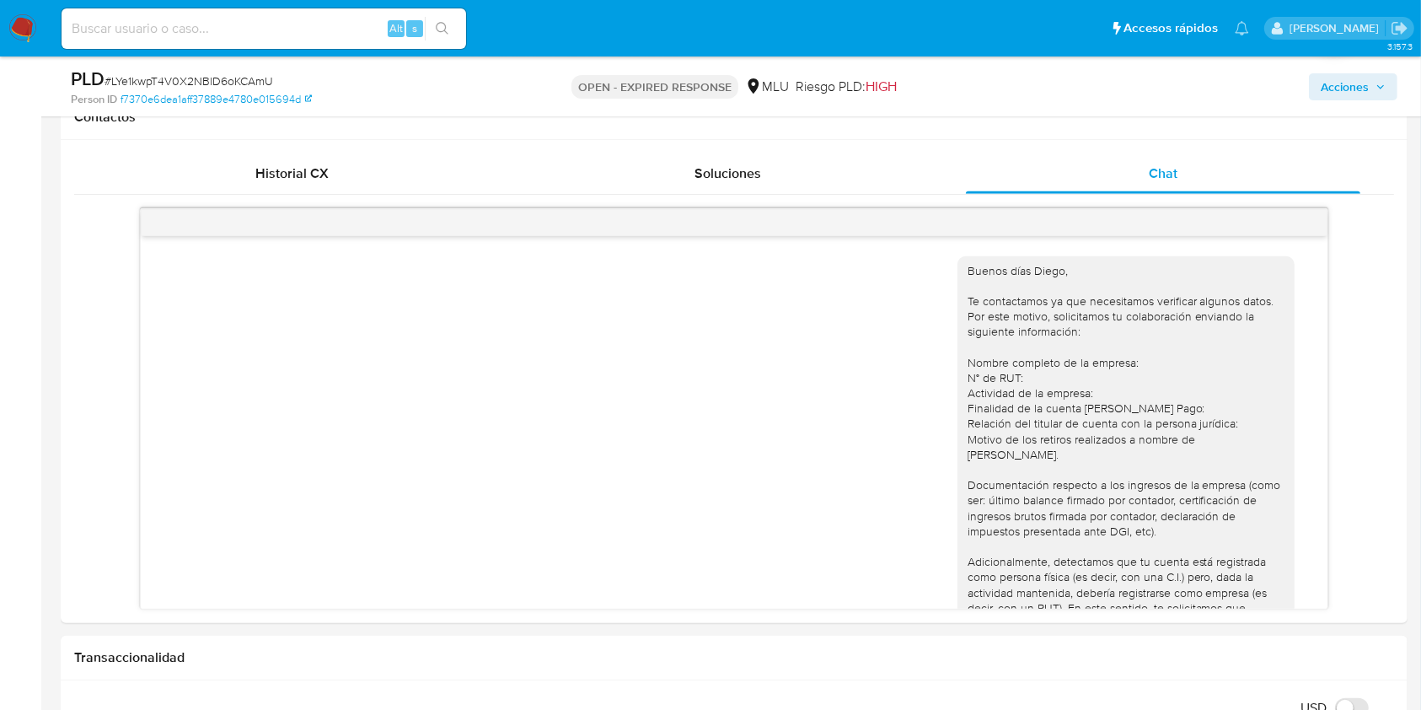
scroll to position [462, 0]
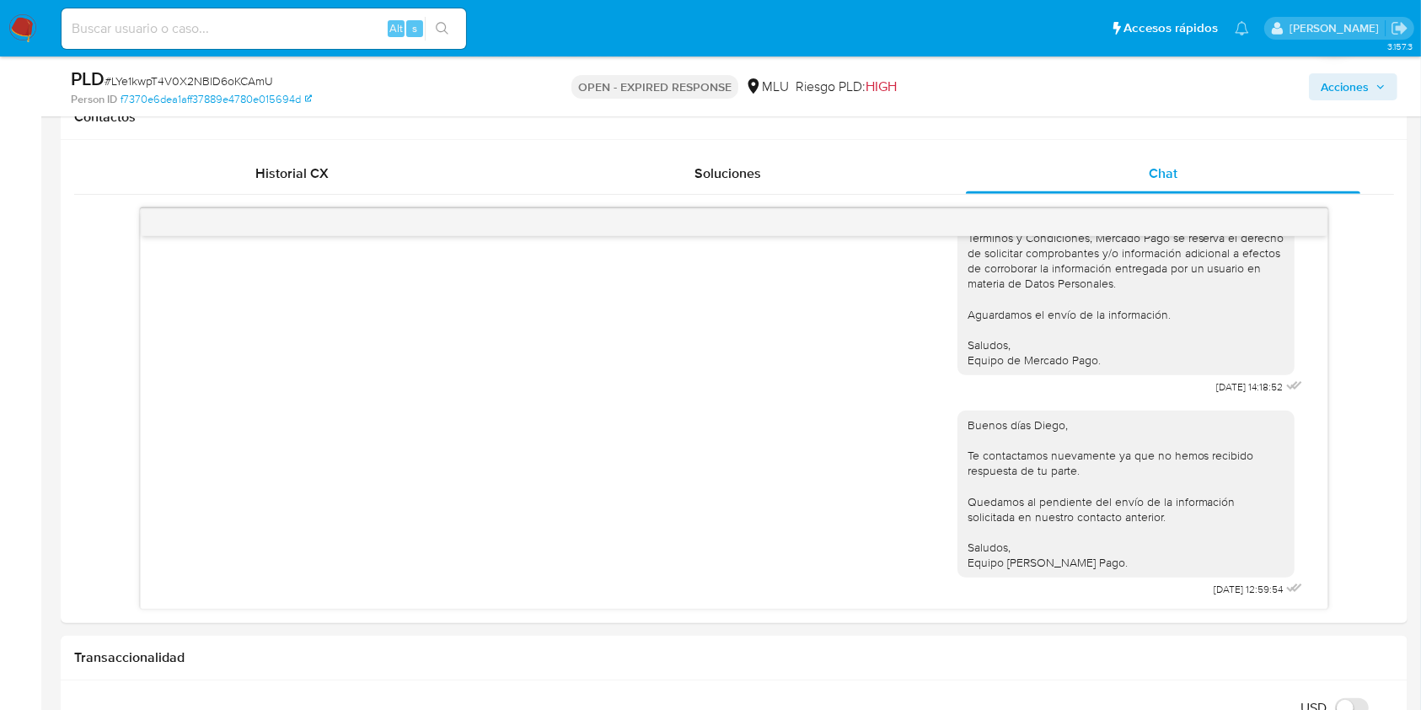
click at [336, 16] on div "Alt s" at bounding box center [264, 28] width 405 height 40
click at [317, 24] on input at bounding box center [264, 29] width 405 height 22
paste input "jnnCbzNM5yrLhx84VBYioFzi"
type input "jnnCbzNM5yrLhx84VBYioFzi"
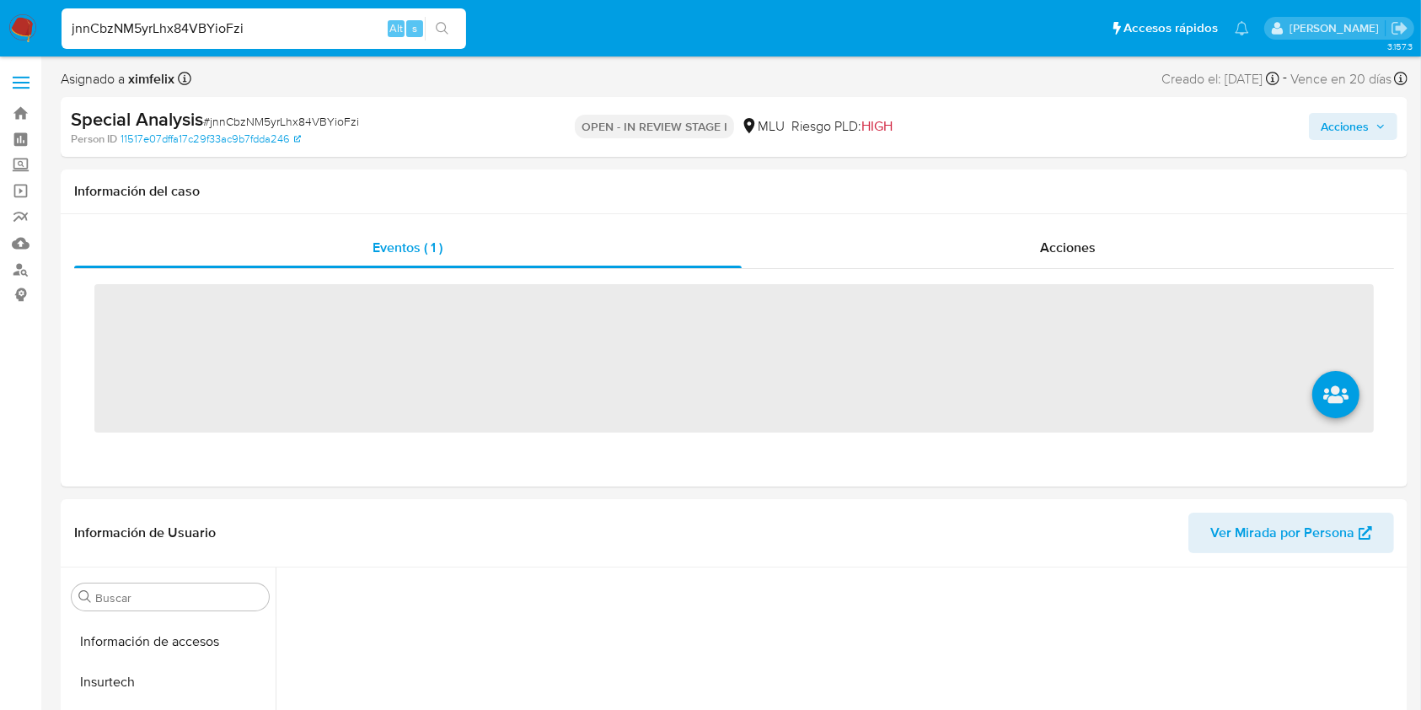
scroll to position [753, 0]
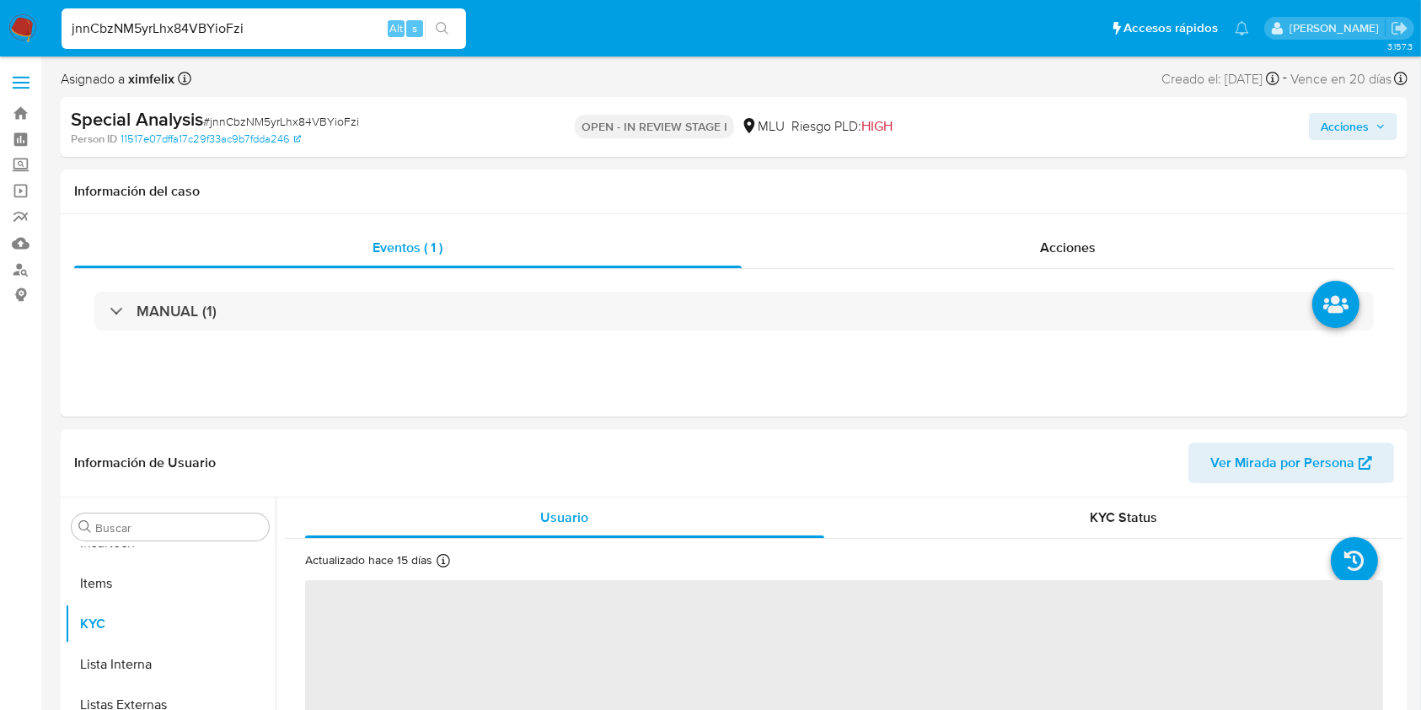
select select "10"
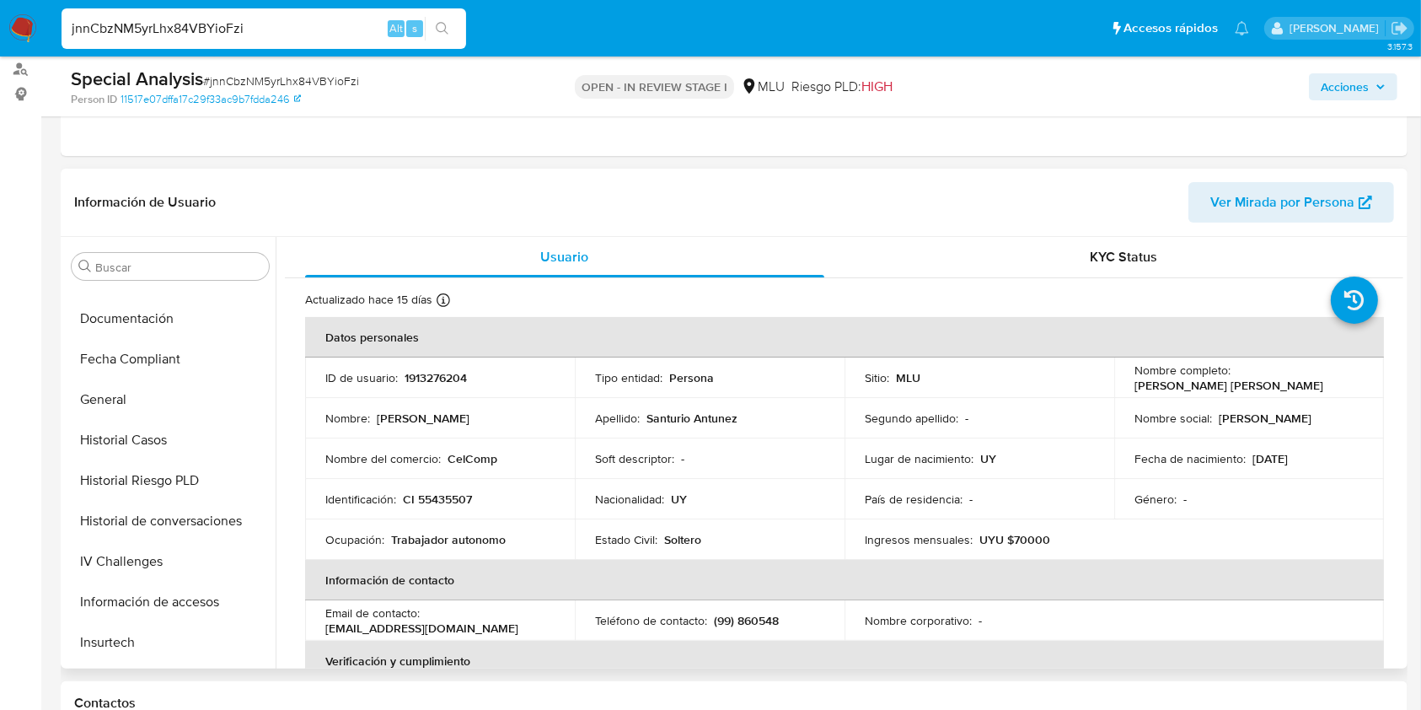
scroll to position [389, 0]
click at [192, 456] on button "Historial Casos" at bounding box center [163, 444] width 197 height 40
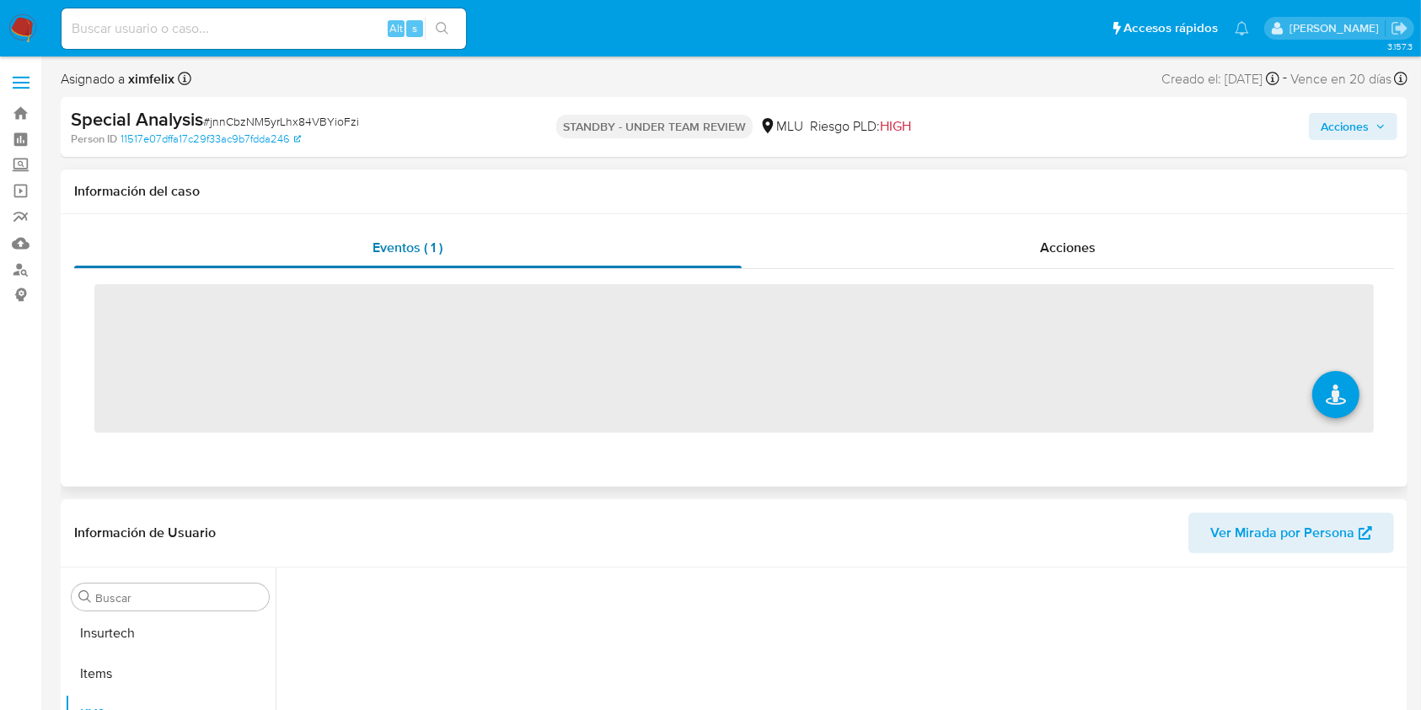
scroll to position [753, 0]
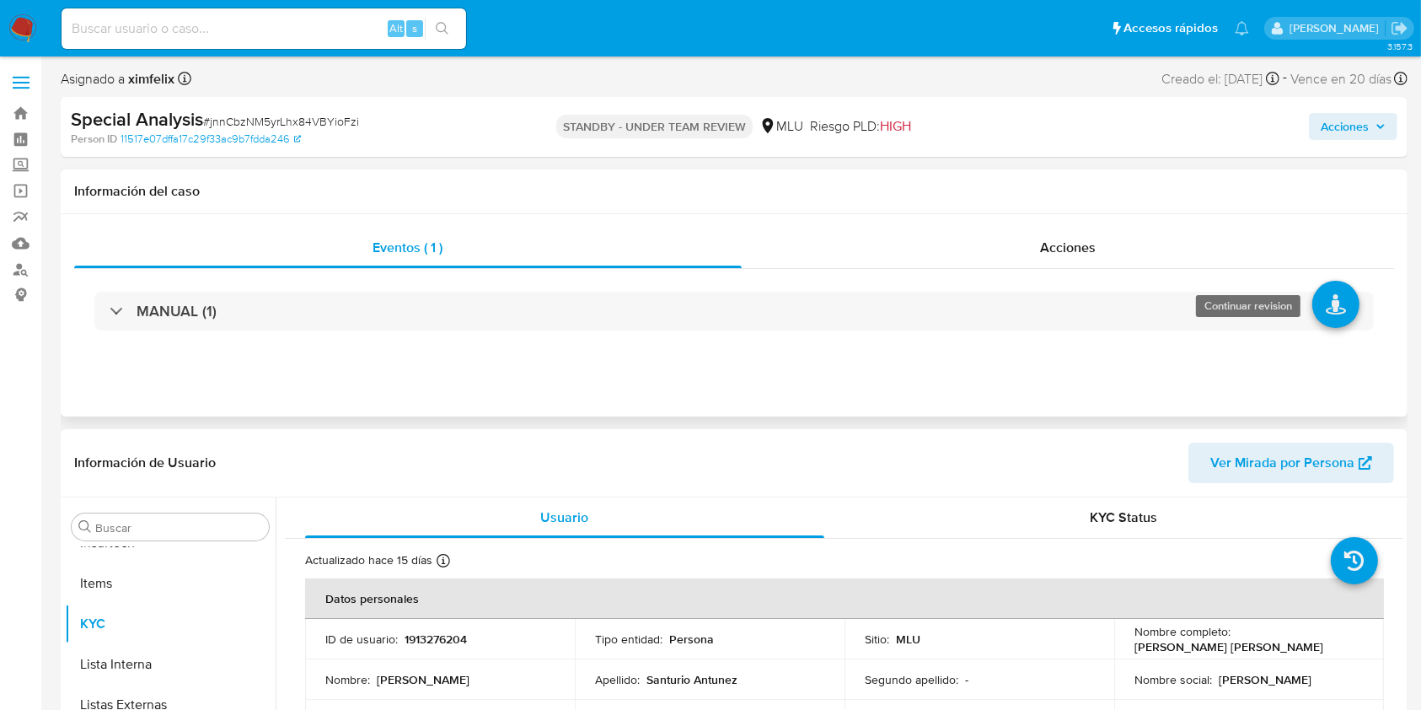
select select "10"
click at [1337, 311] on icon at bounding box center [1335, 304] width 47 height 47
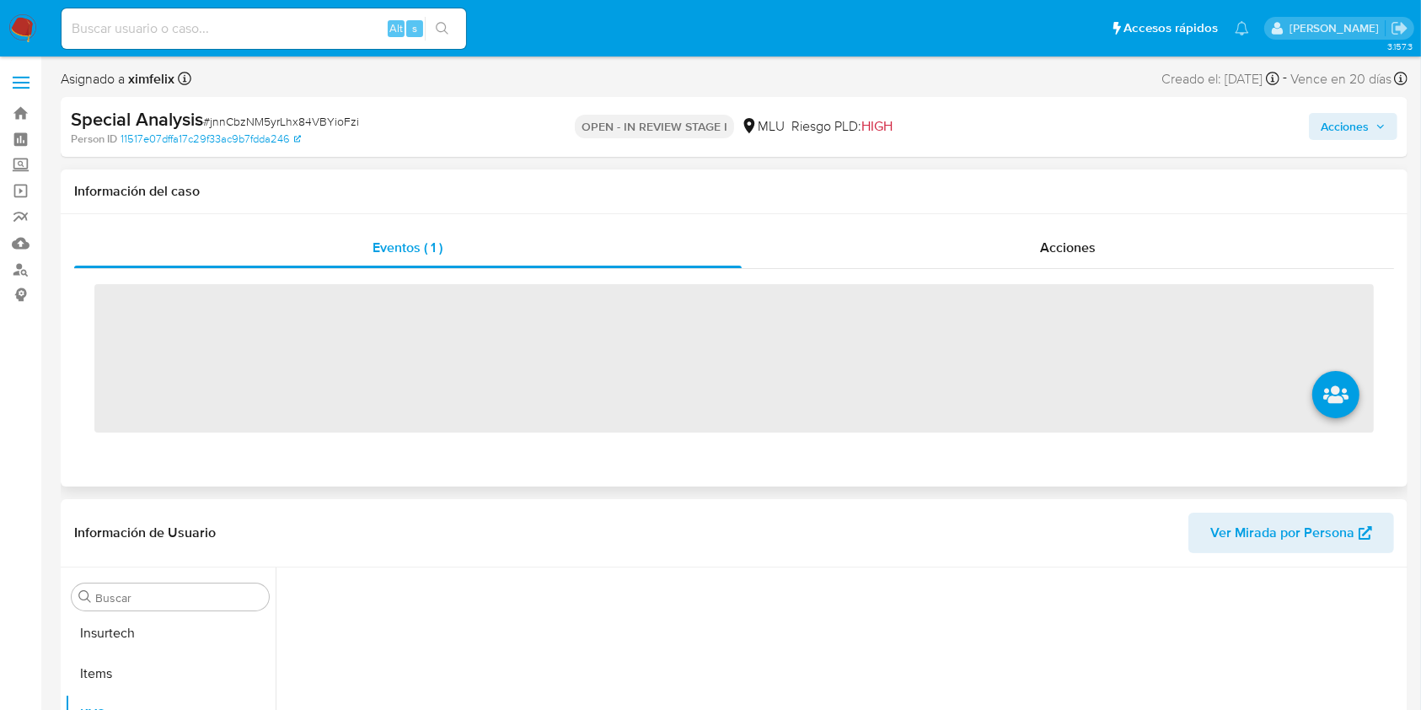
scroll to position [753, 0]
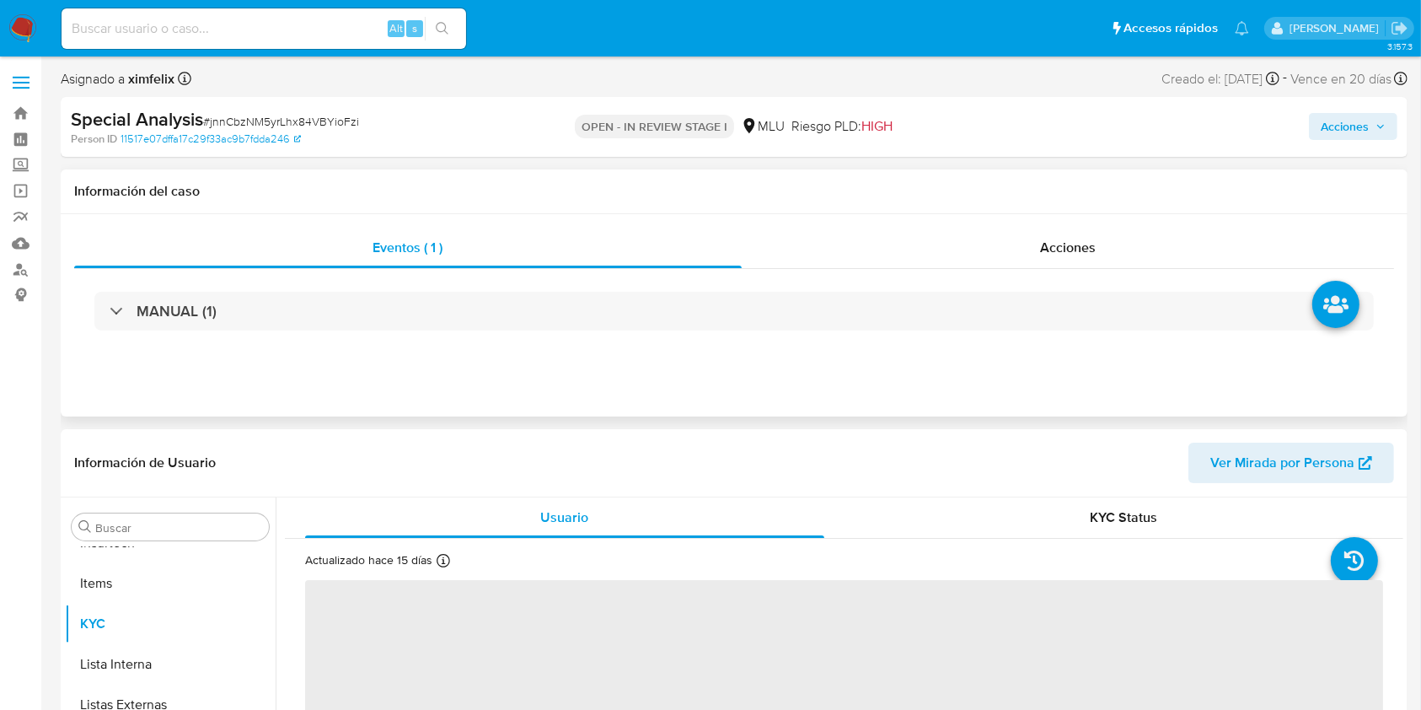
select select "10"
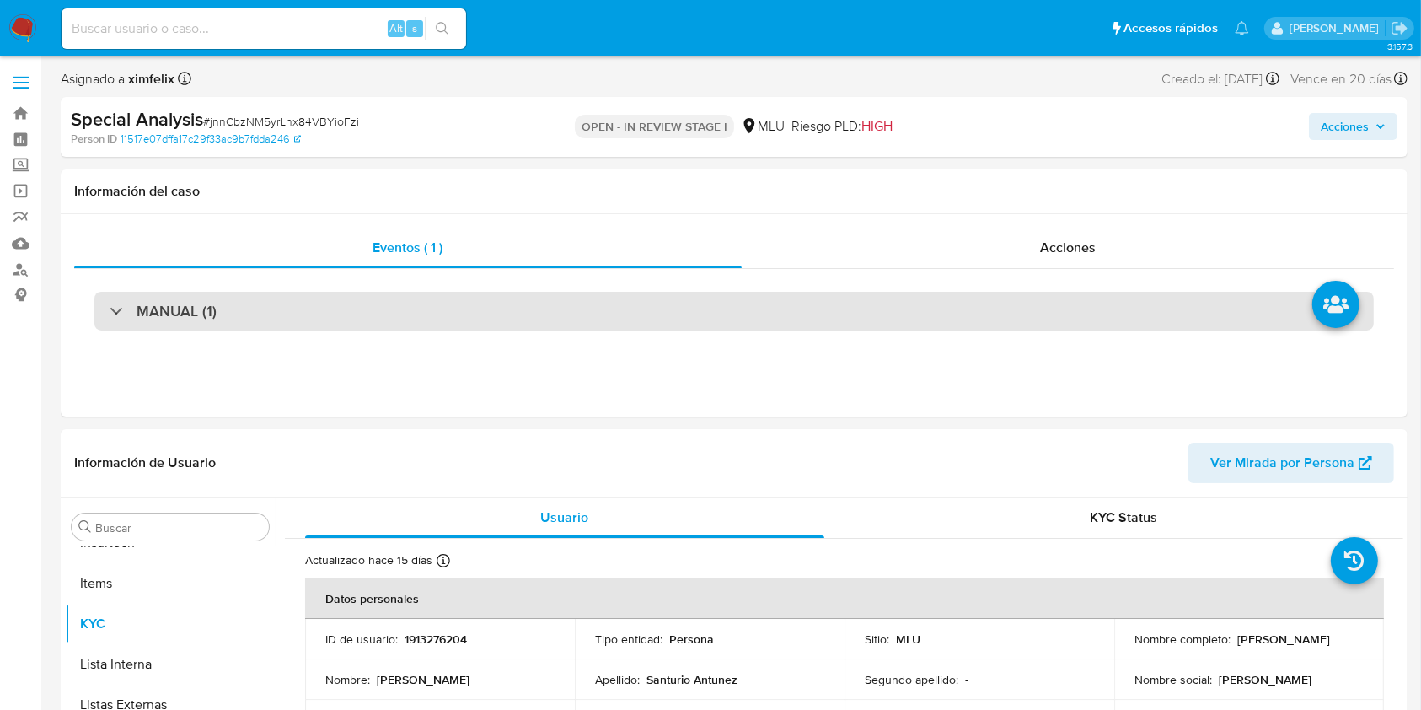
click at [908, 320] on div "MANUAL (1)" at bounding box center [733, 311] width 1279 height 39
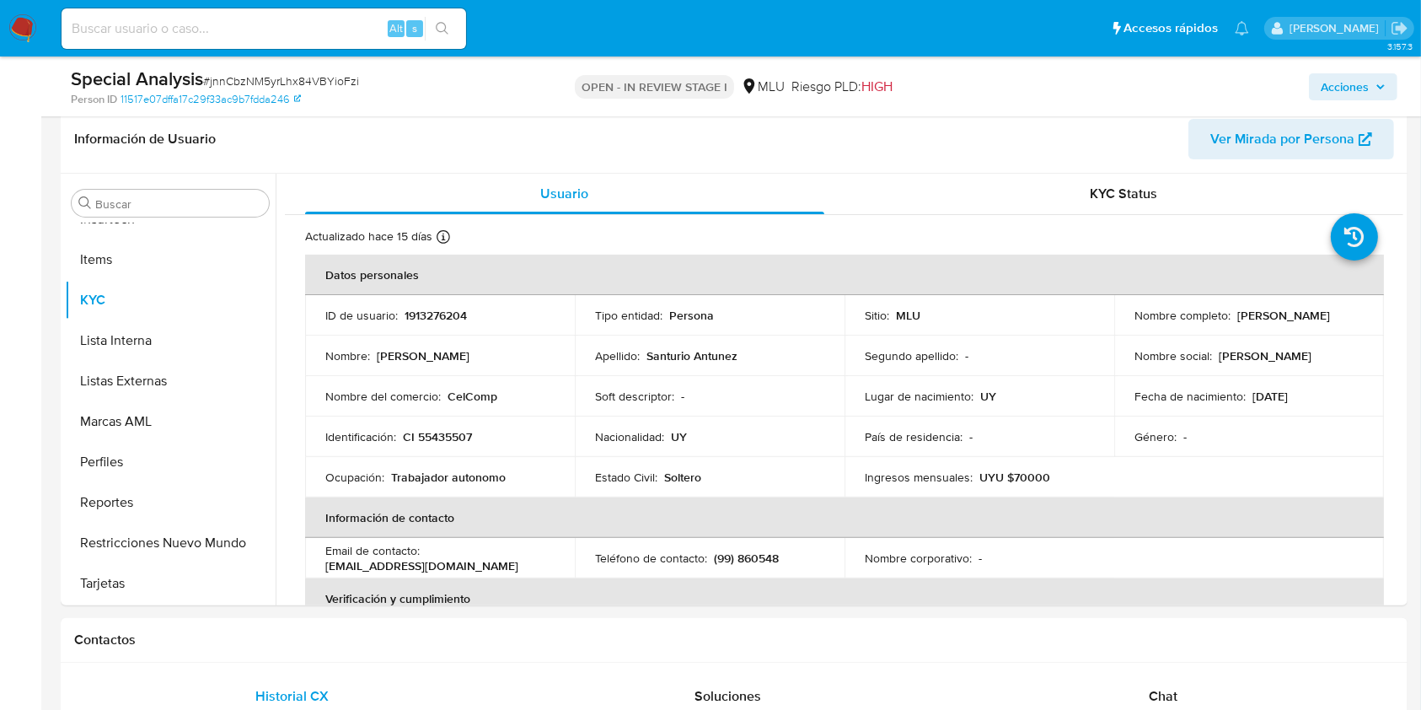
scroll to position [387, 0]
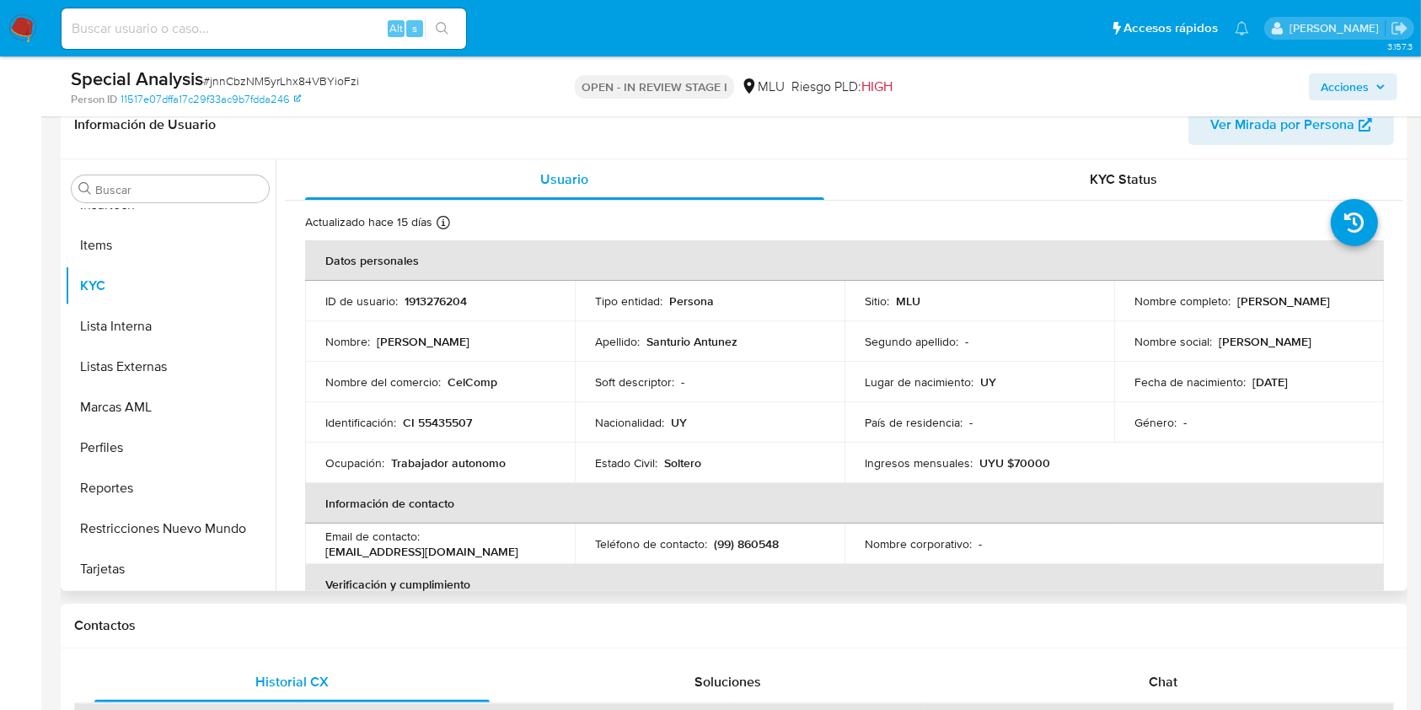
click at [1264, 134] on span "Ver Mirada por Persona" at bounding box center [1282, 125] width 144 height 40
drag, startPoint x: 1327, startPoint y: 307, endPoint x: 1129, endPoint y: 305, distance: 198.1
click at [1134, 305] on div "Nombre completo : Jorge Alejandro Santurio Antunez" at bounding box center [1248, 300] width 229 height 15
copy p "[PERSON_NAME]"
drag, startPoint x: 528, startPoint y: 460, endPoint x: 410, endPoint y: 464, distance: 118.9
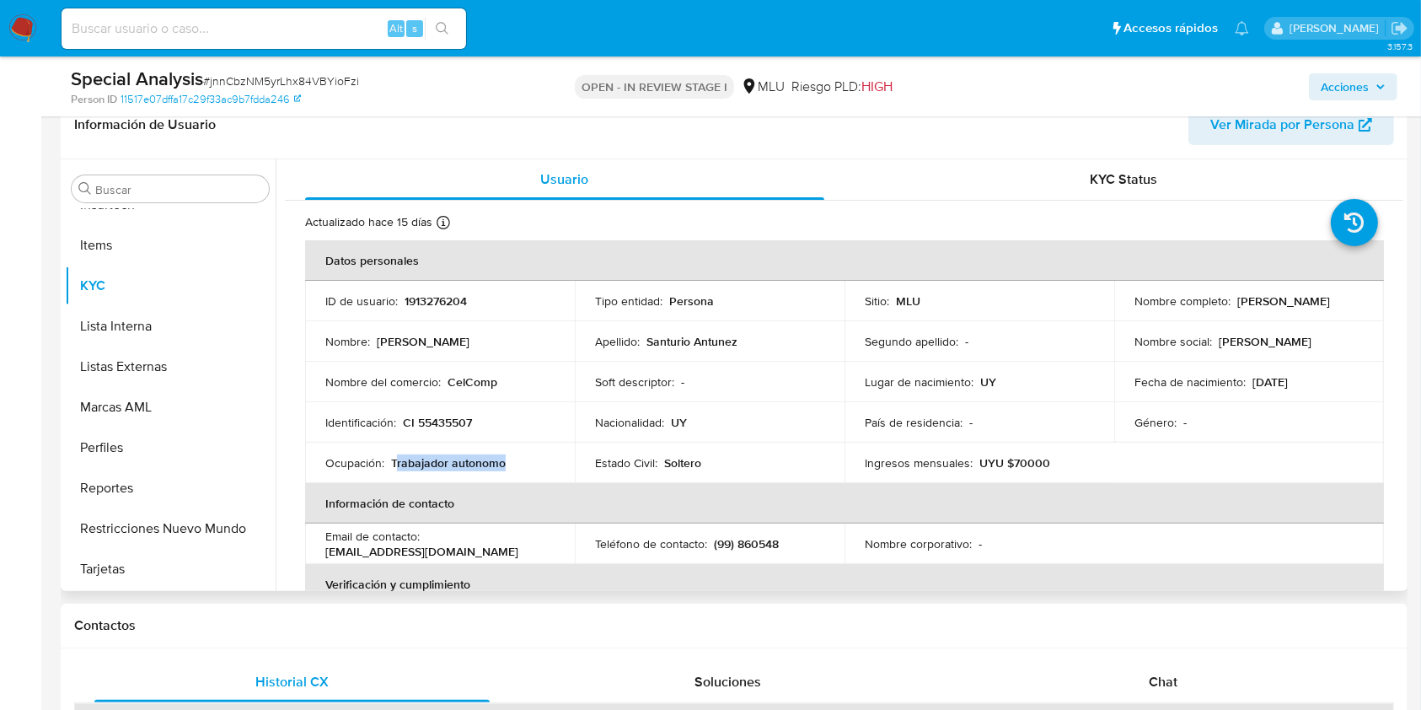
click at [410, 464] on div "Ocupación : Trabajador autonomo" at bounding box center [439, 462] width 229 height 15
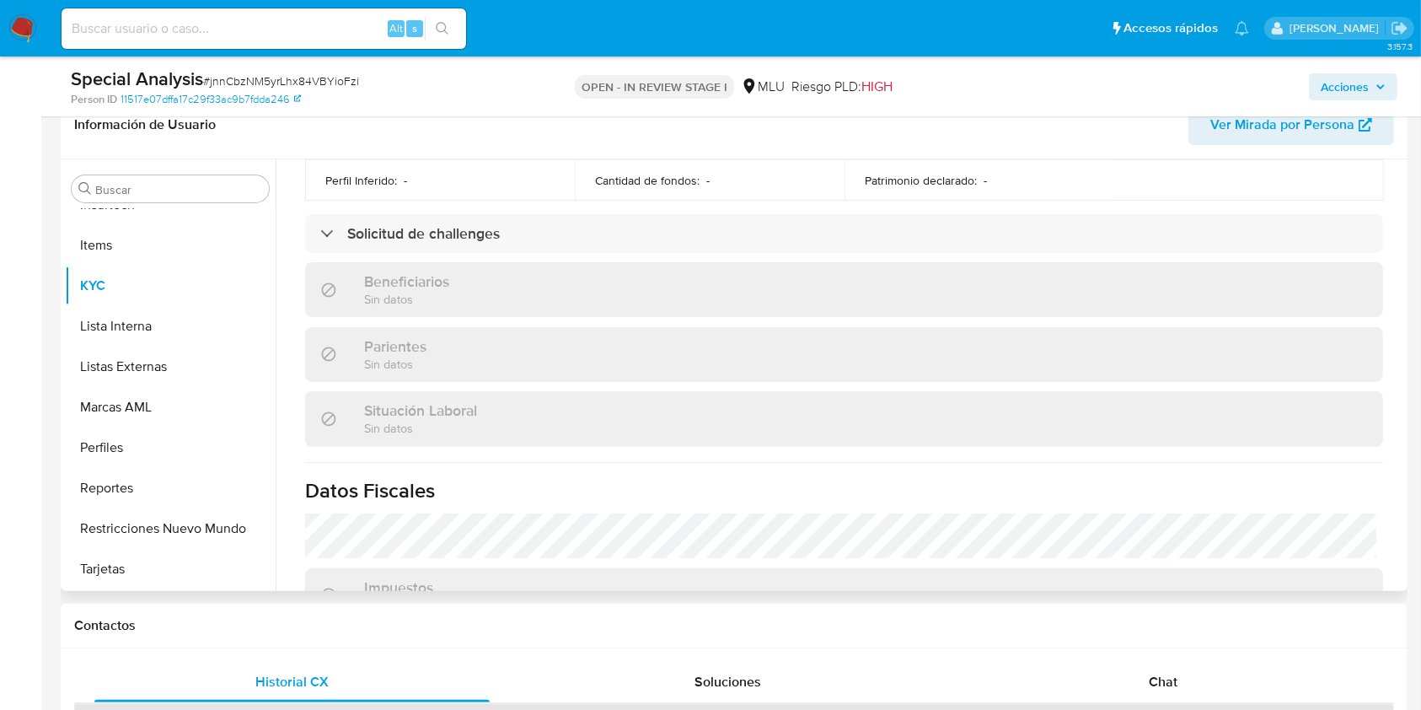
scroll to position [830, 0]
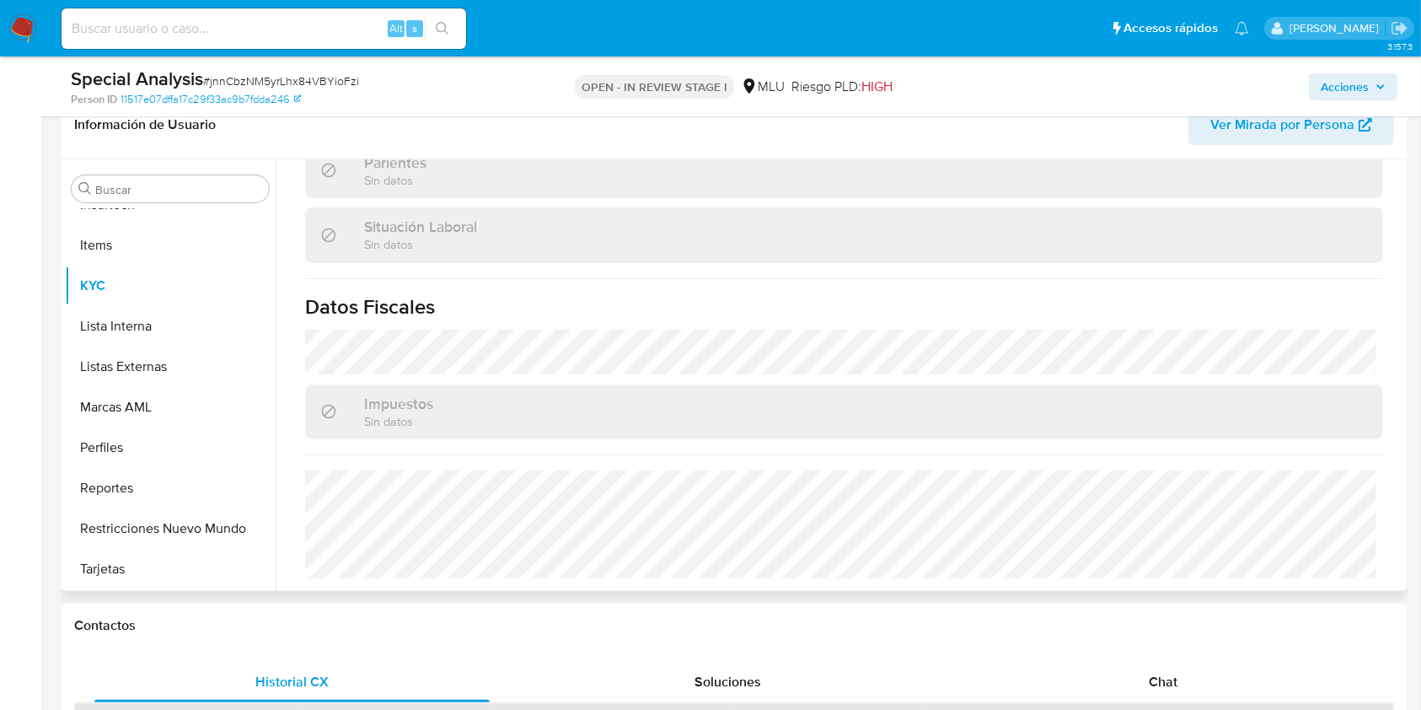
drag, startPoint x: 1396, startPoint y: 489, endPoint x: 1381, endPoint y: 226, distance: 263.3
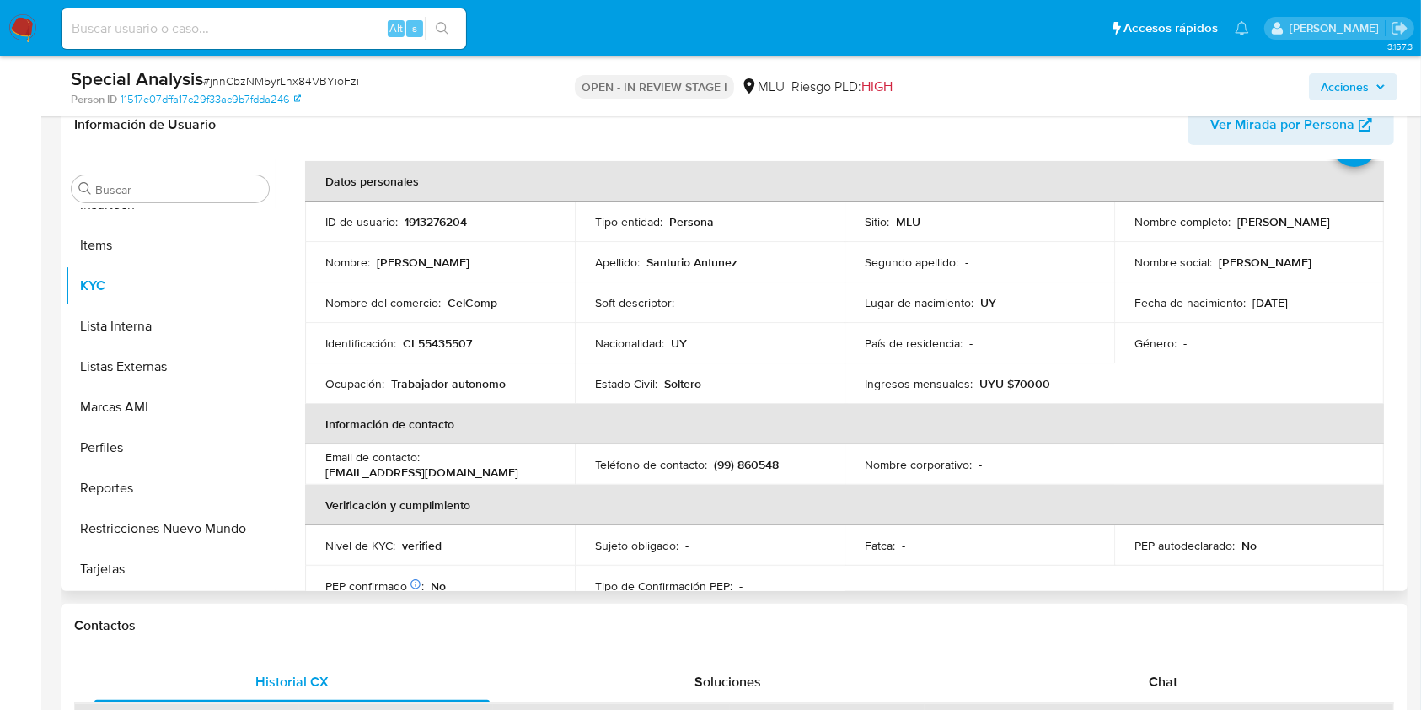
scroll to position [0, 0]
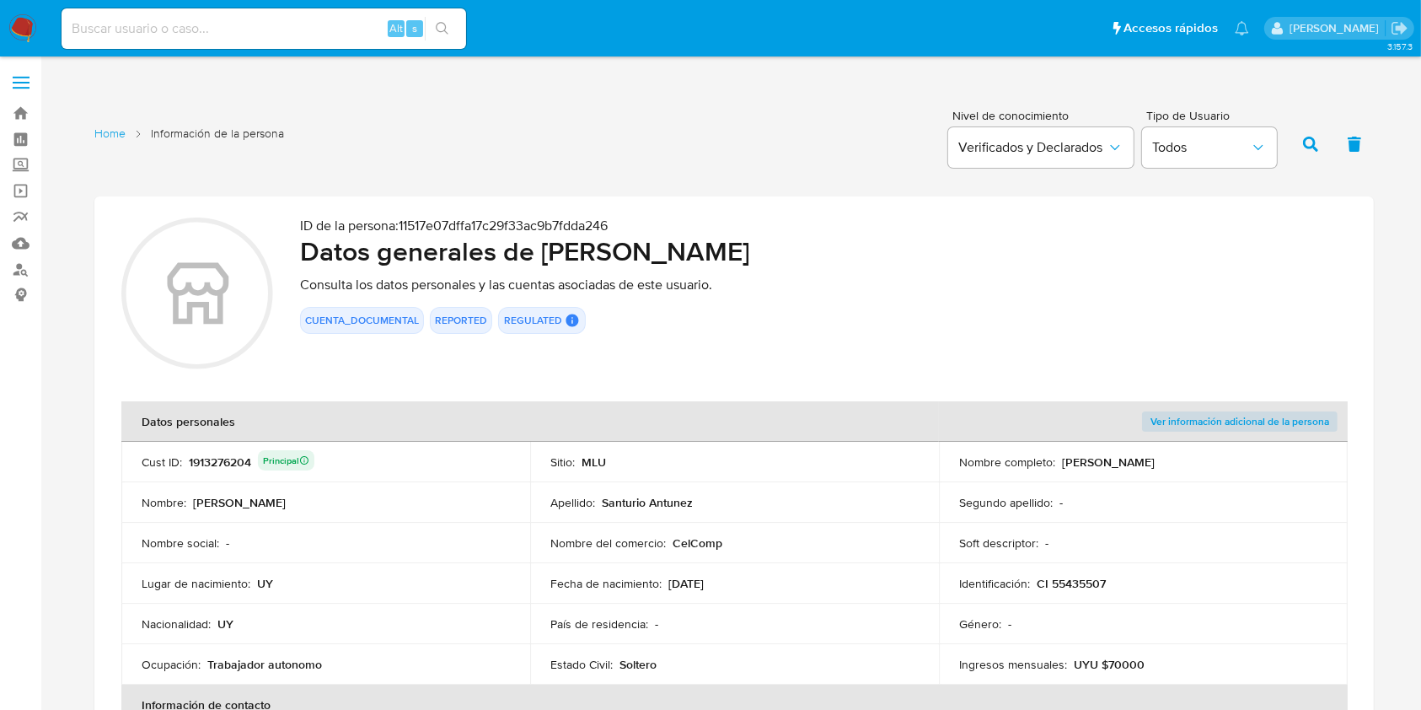
click at [1088, 567] on td "Identificación : CI 55435507" at bounding box center [1143, 583] width 409 height 40
click at [1085, 588] on p "CI 55435507" at bounding box center [1071, 583] width 69 height 15
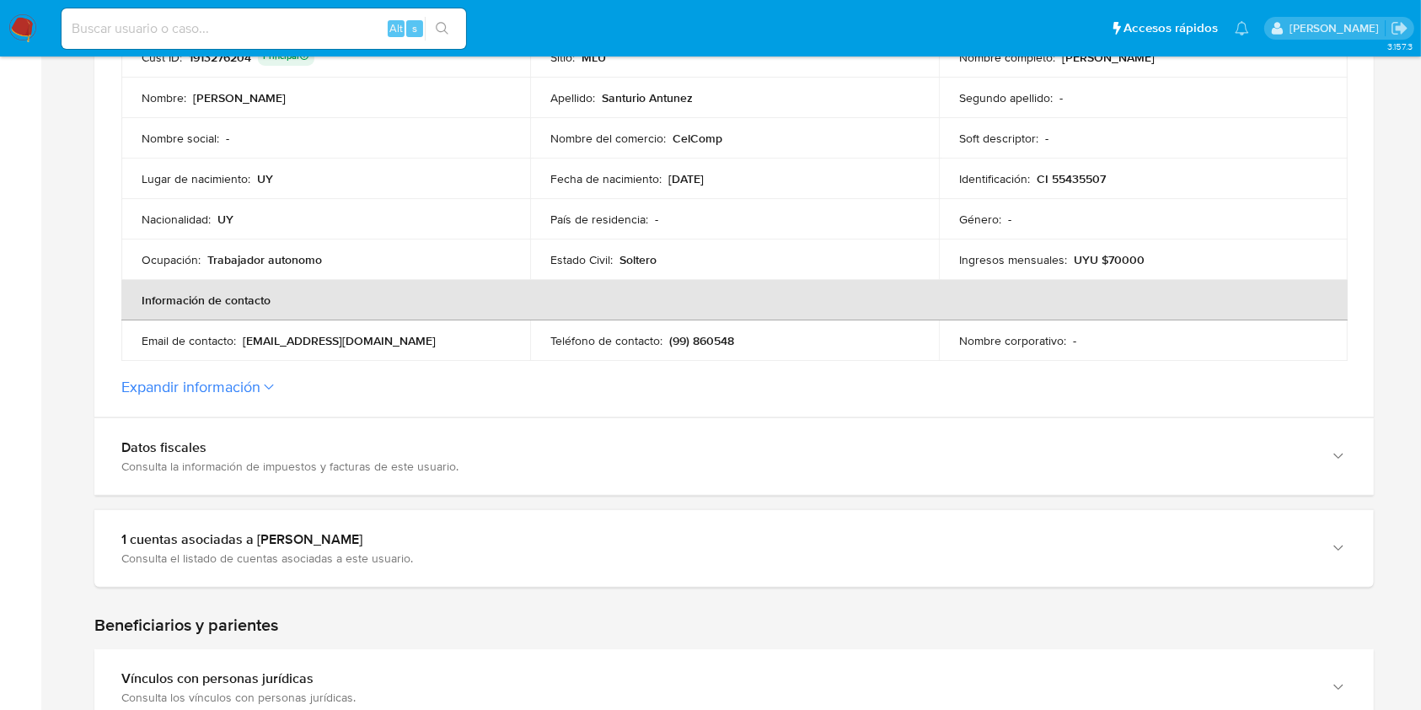
scroll to position [417, 0]
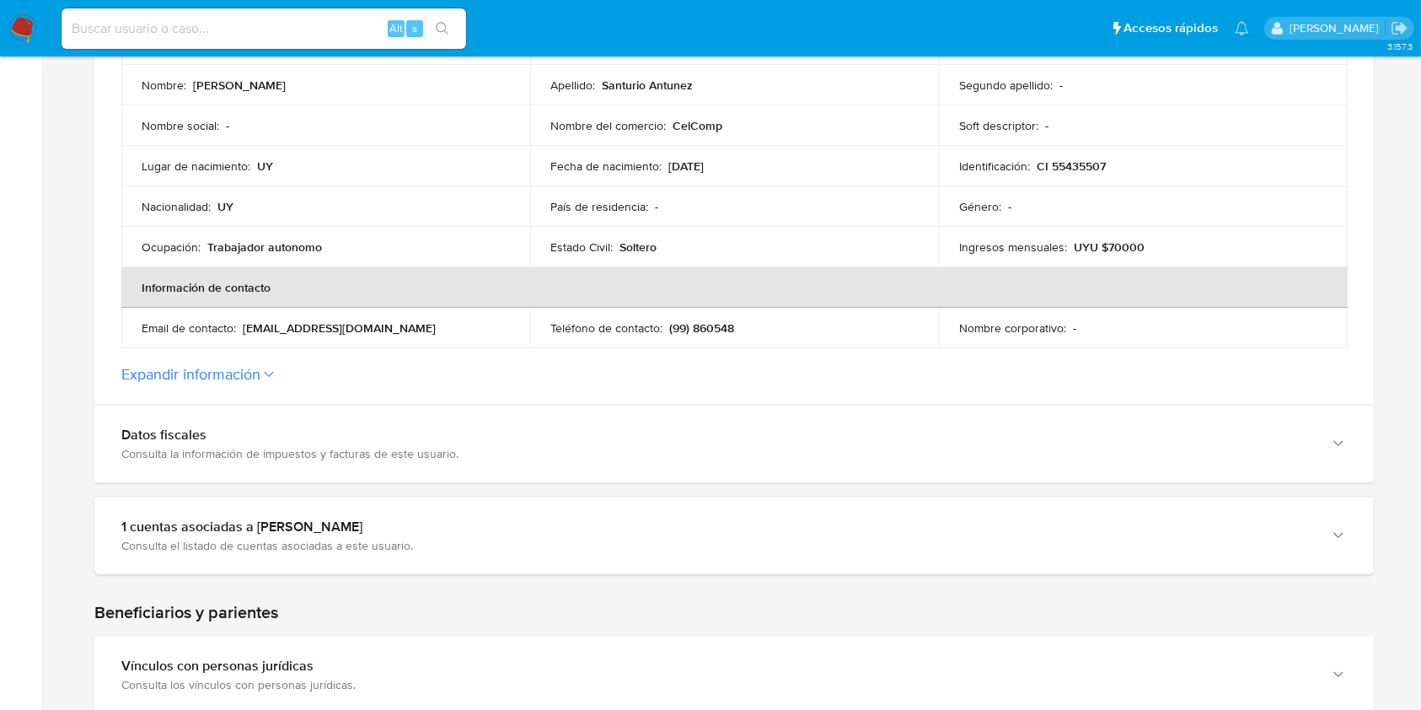
click at [291, 38] on input at bounding box center [264, 29] width 405 height 22
paste input "VQpnkjzuXPiWa9YmHJSbTQZU"
type input "VQpnkjzuXPiWa9YmHJSbTQZU"
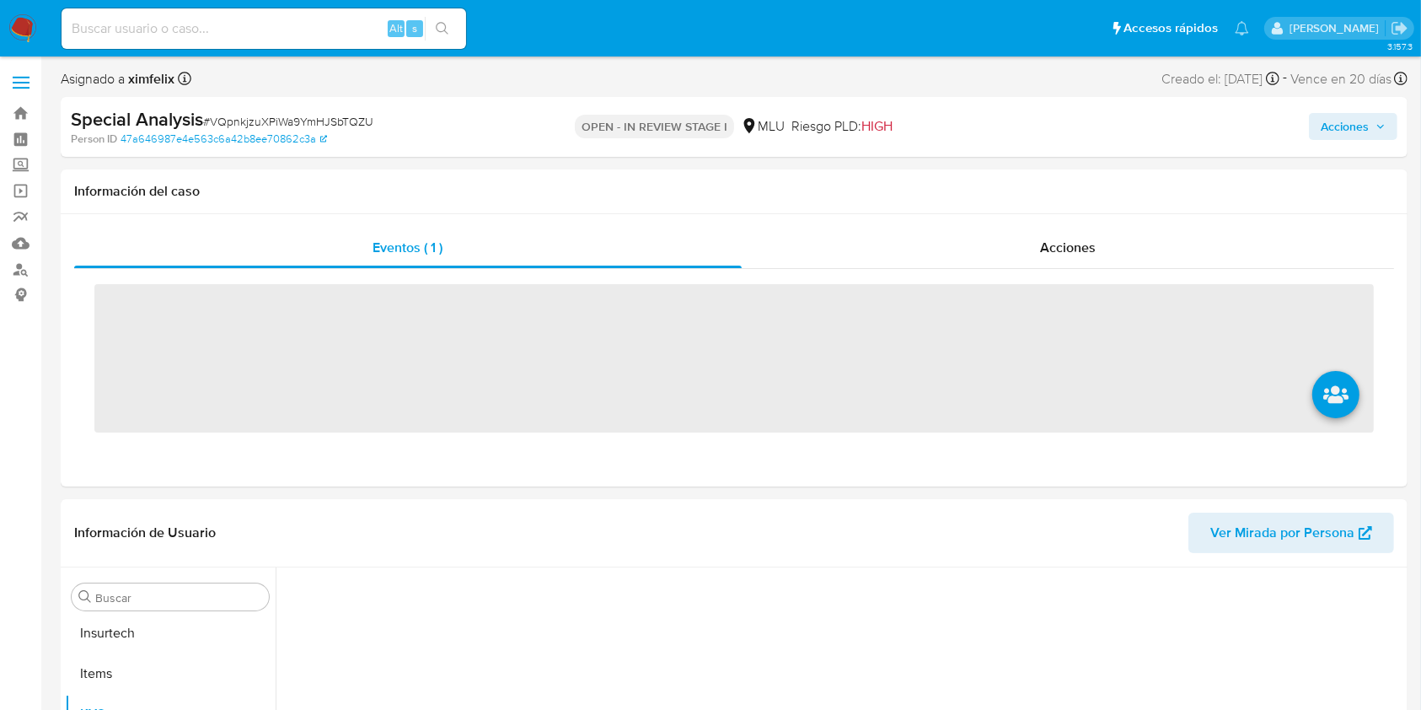
scroll to position [753, 0]
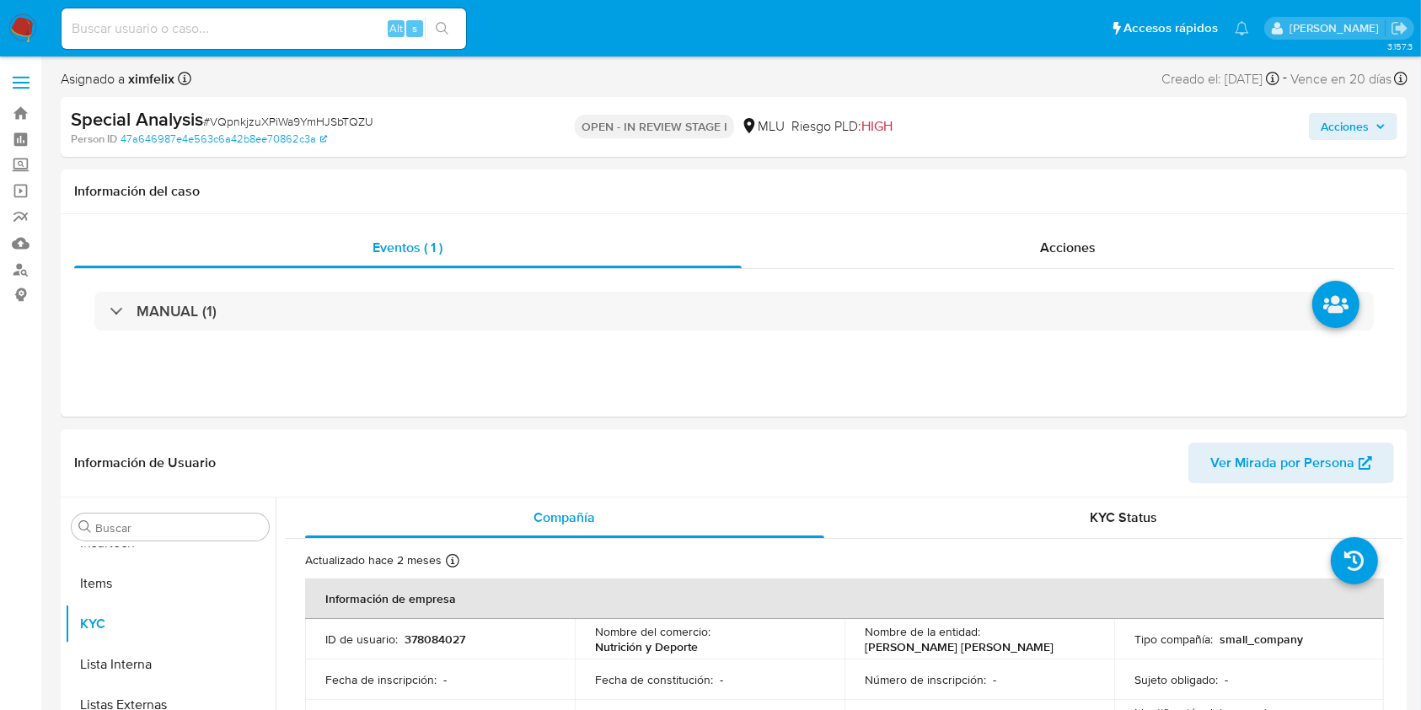
select select "10"
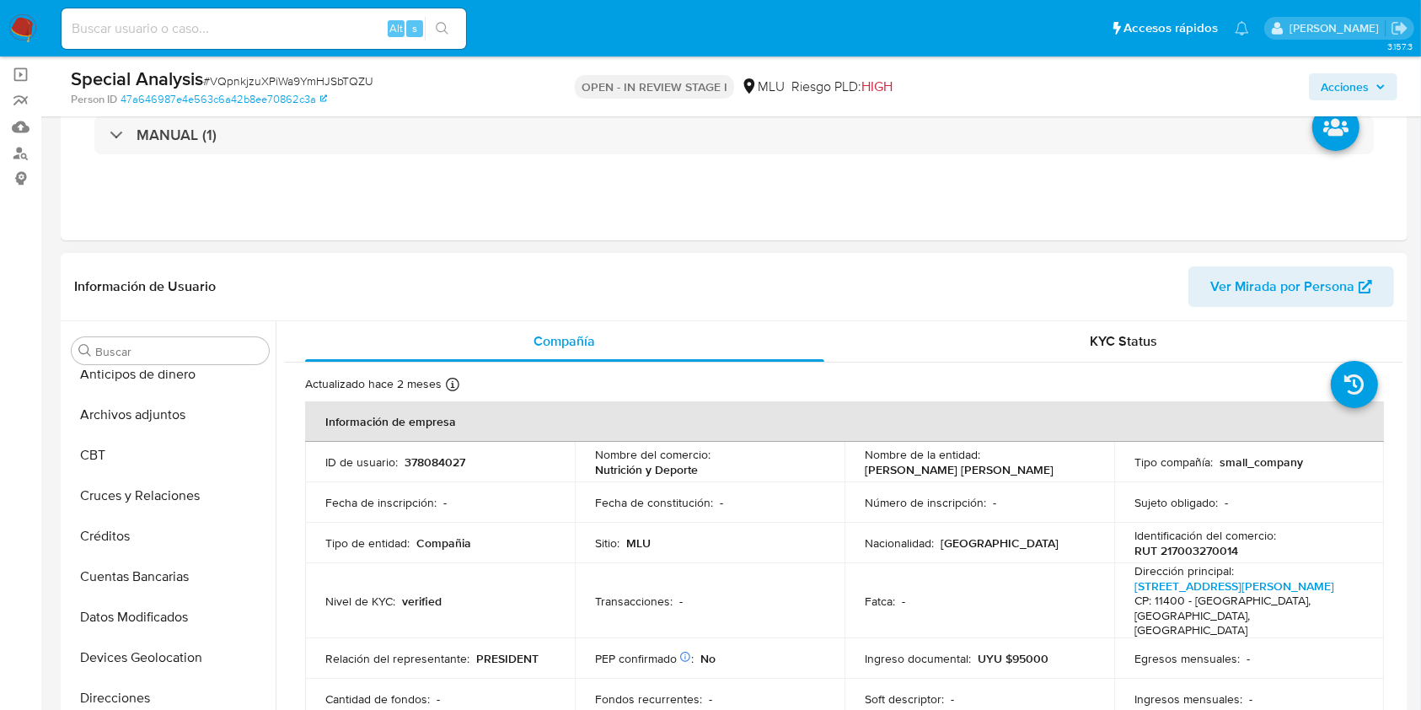
scroll to position [0, 0]
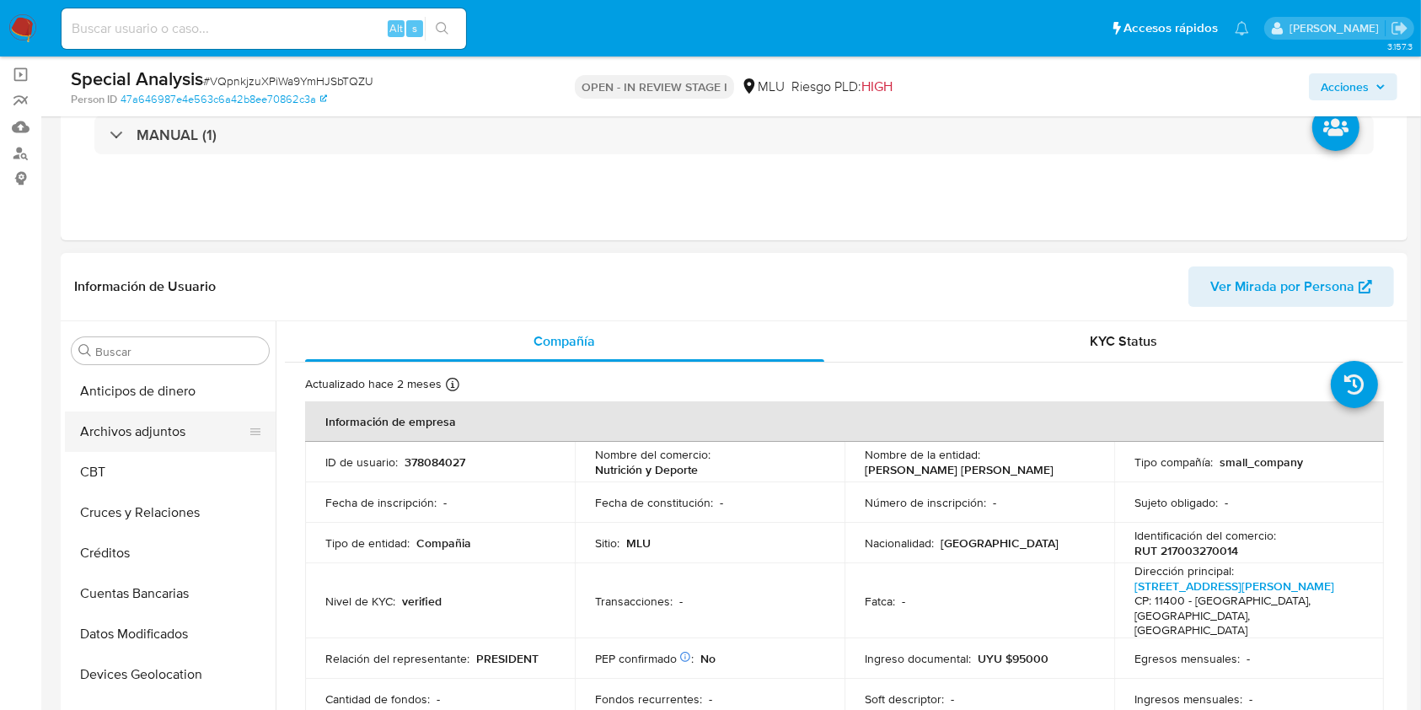
click at [165, 442] on button "Archivos adjuntos" at bounding box center [163, 431] width 197 height 40
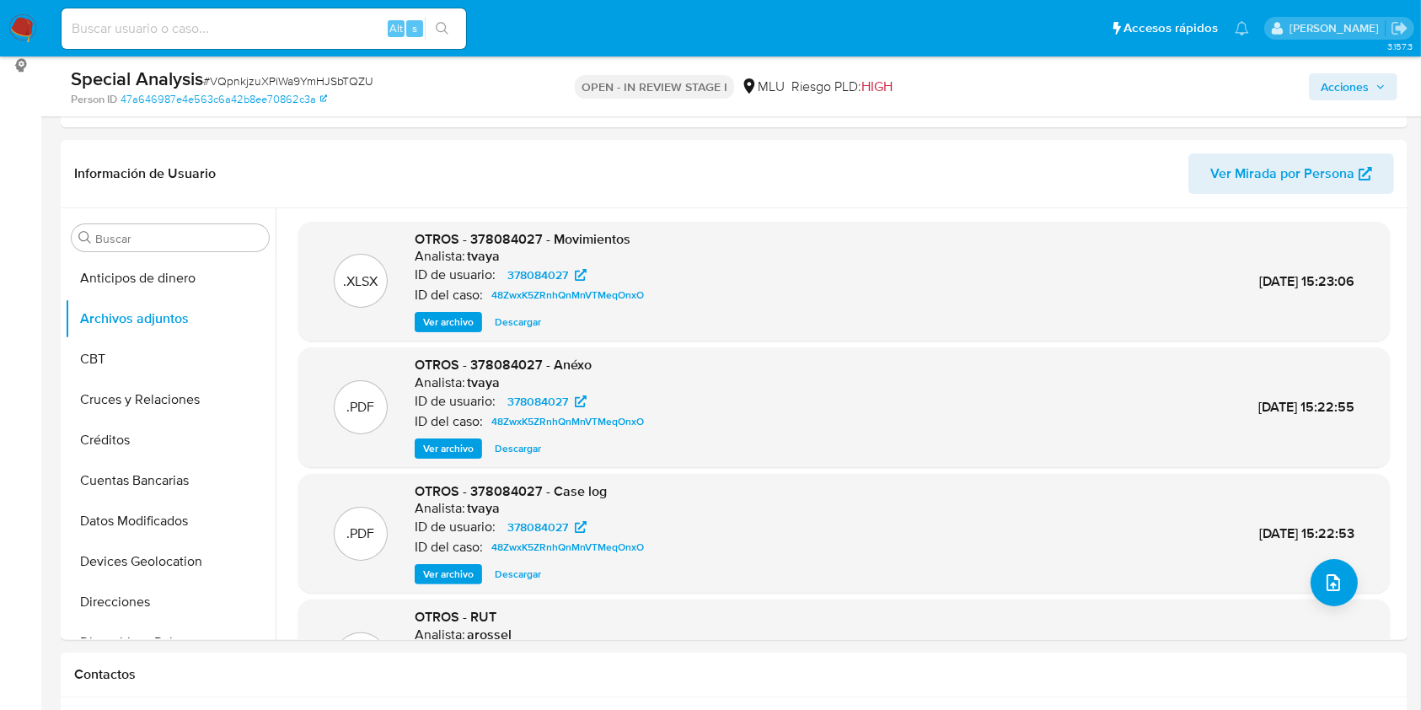
scroll to position [233, 0]
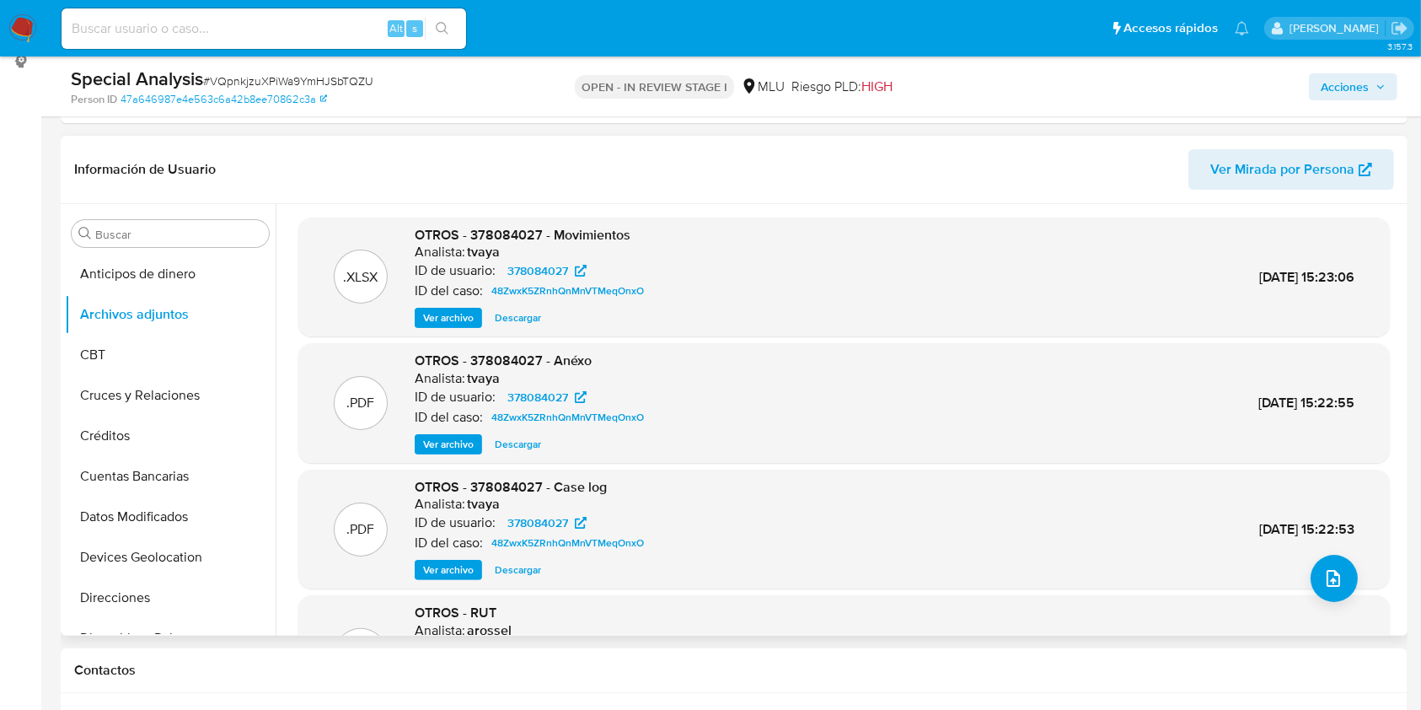
click at [463, 563] on span "Ver archivo" at bounding box center [448, 569] width 51 height 17
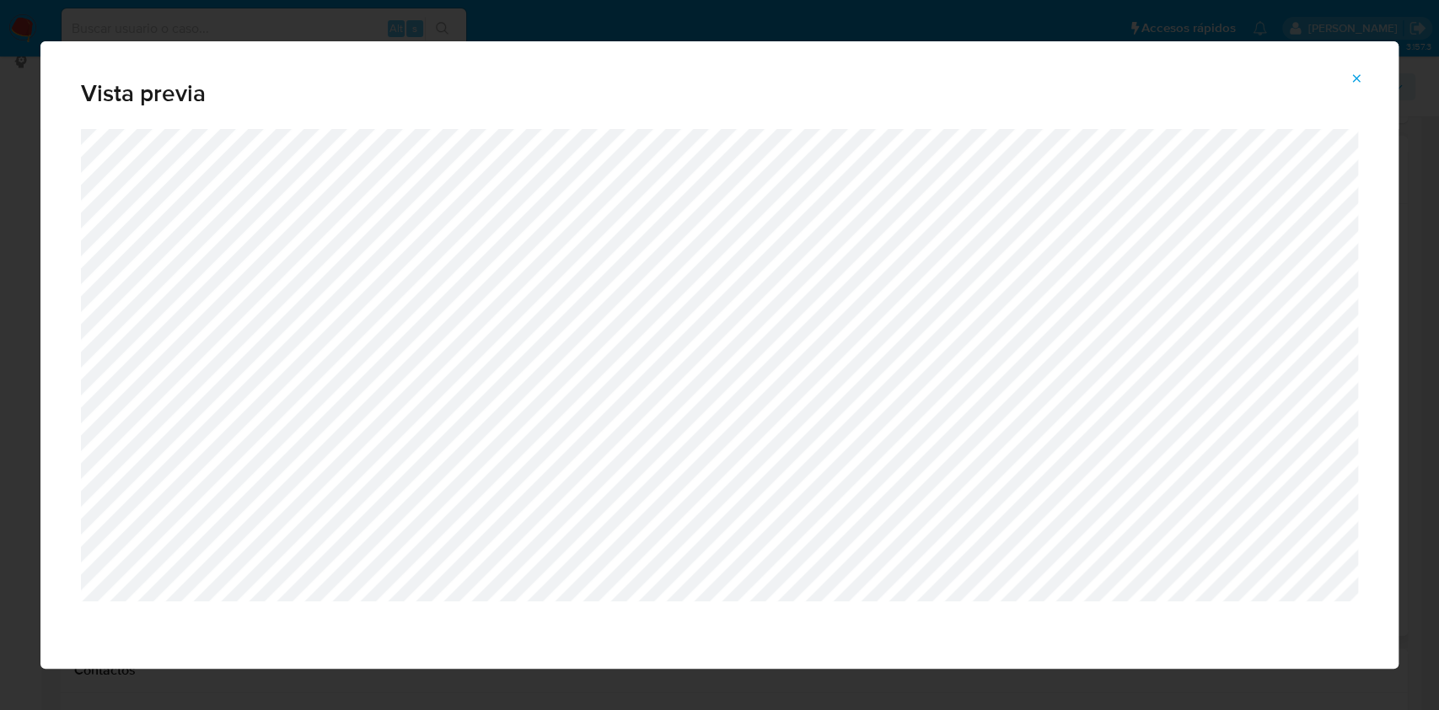
click at [1347, 75] on button "Attachment preview" at bounding box center [1355, 78] width 37 height 27
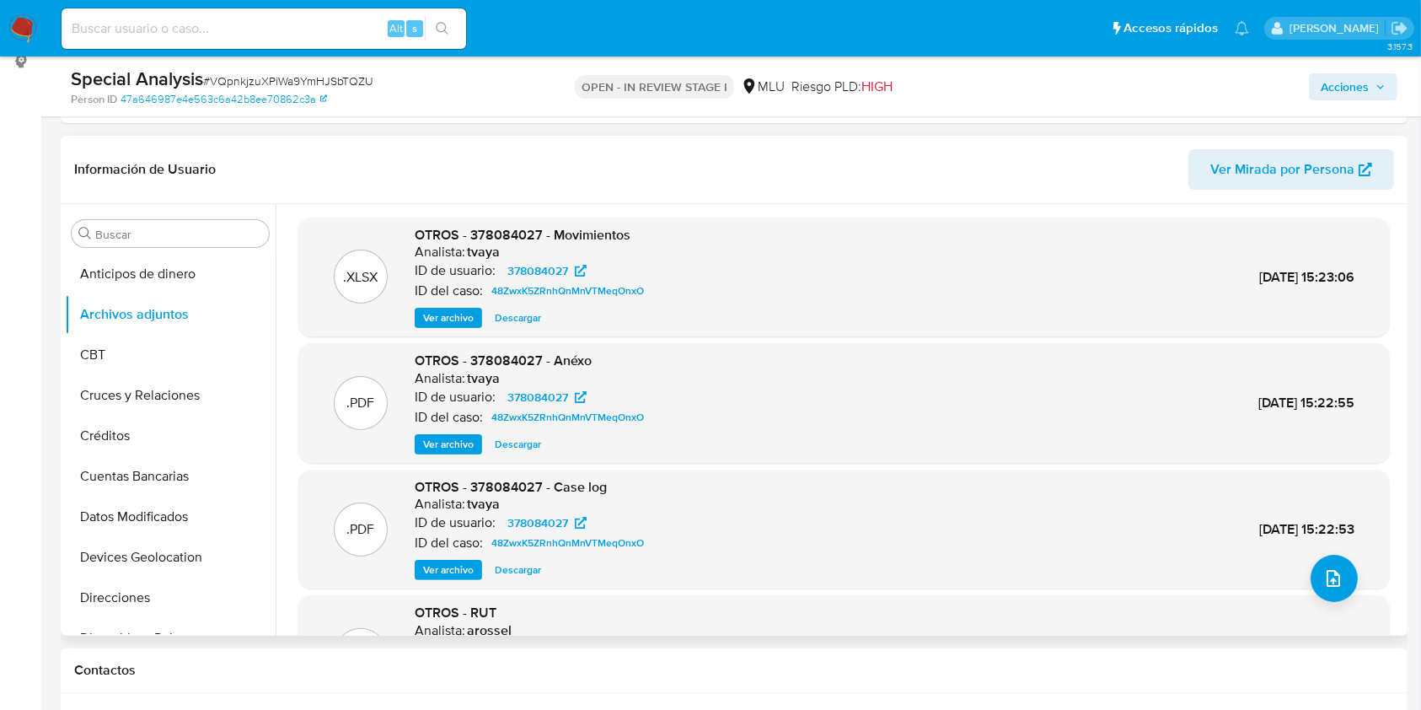
drag, startPoint x: 268, startPoint y: 308, endPoint x: 274, endPoint y: 421, distance: 113.1
click at [274, 421] on ul "Anticipos de dinero Archivos adjuntos CBT Cruces y Relaciones Créditos Cuentas …" at bounding box center [170, 444] width 211 height 380
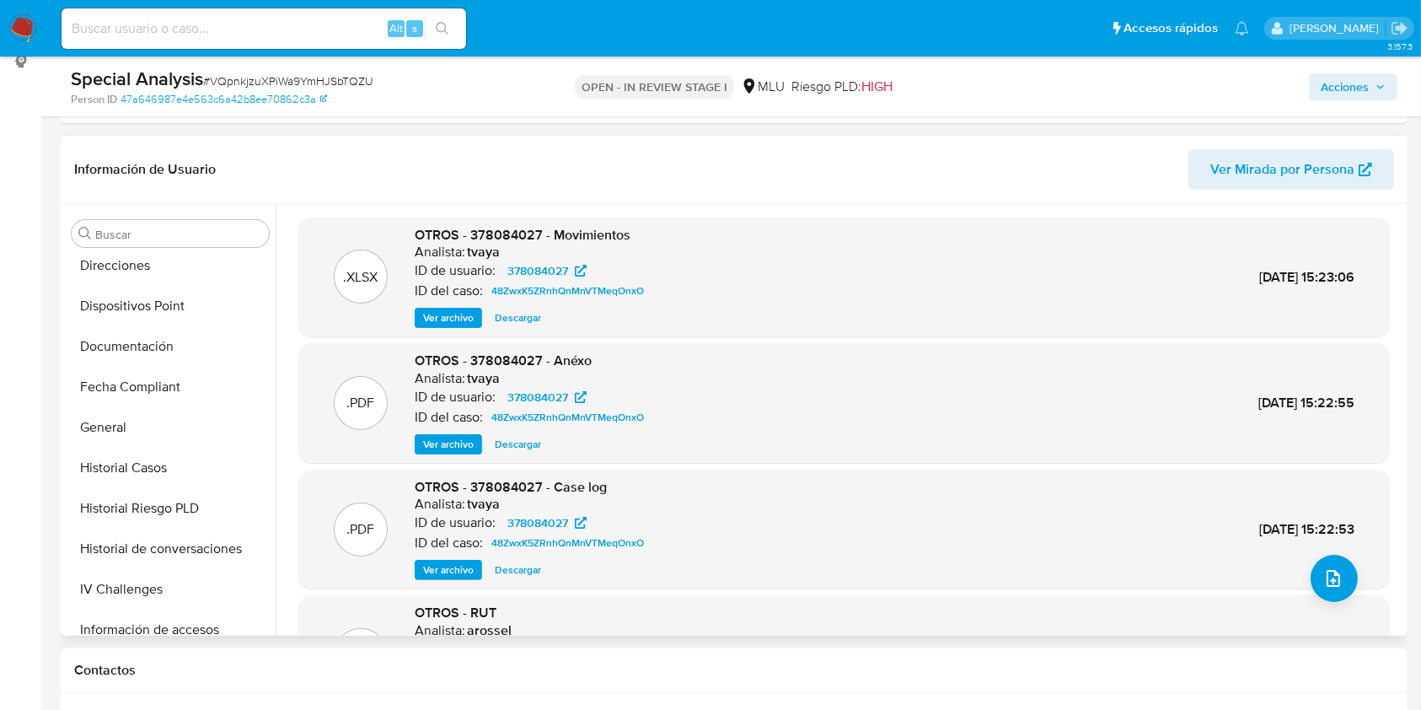
scroll to position [415, 0]
click at [186, 382] on button "Historial Casos" at bounding box center [163, 384] width 197 height 40
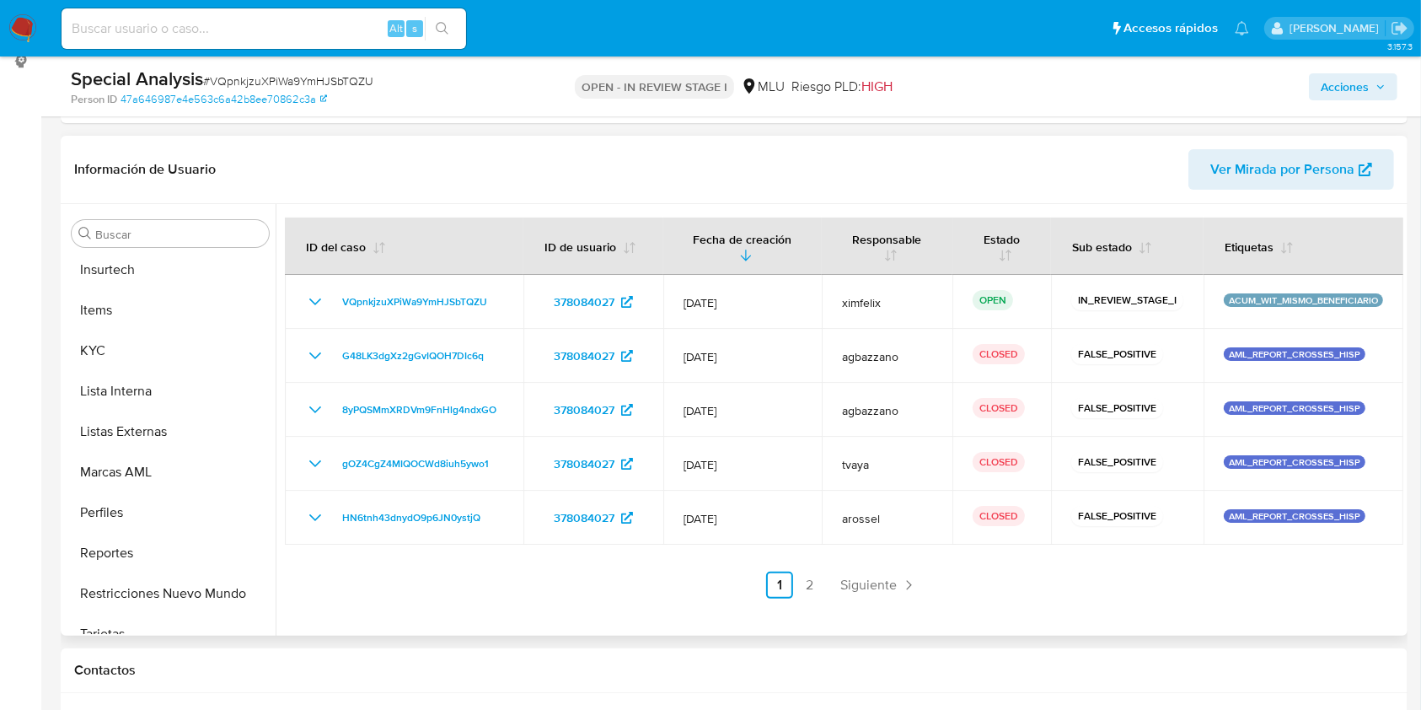
scroll to position [753, 0]
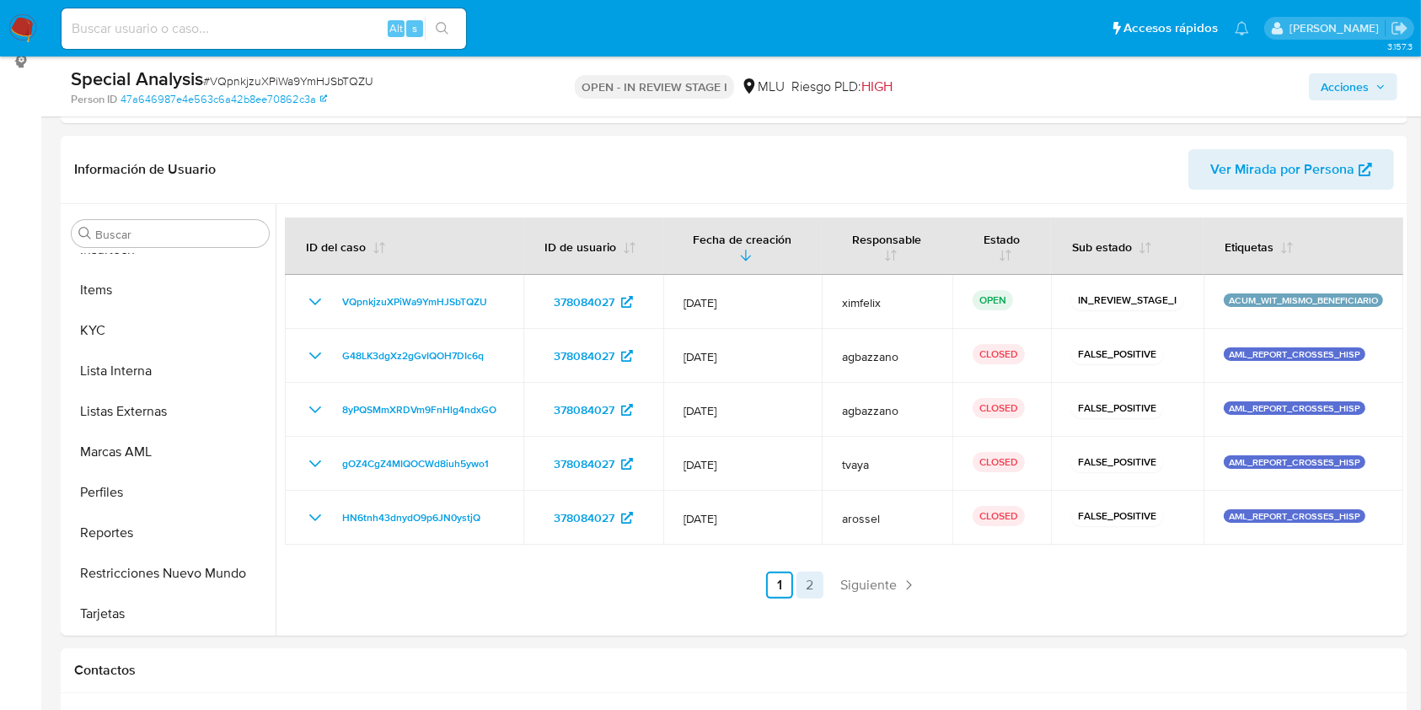
click at [809, 583] on link "2" at bounding box center [809, 584] width 27 height 27
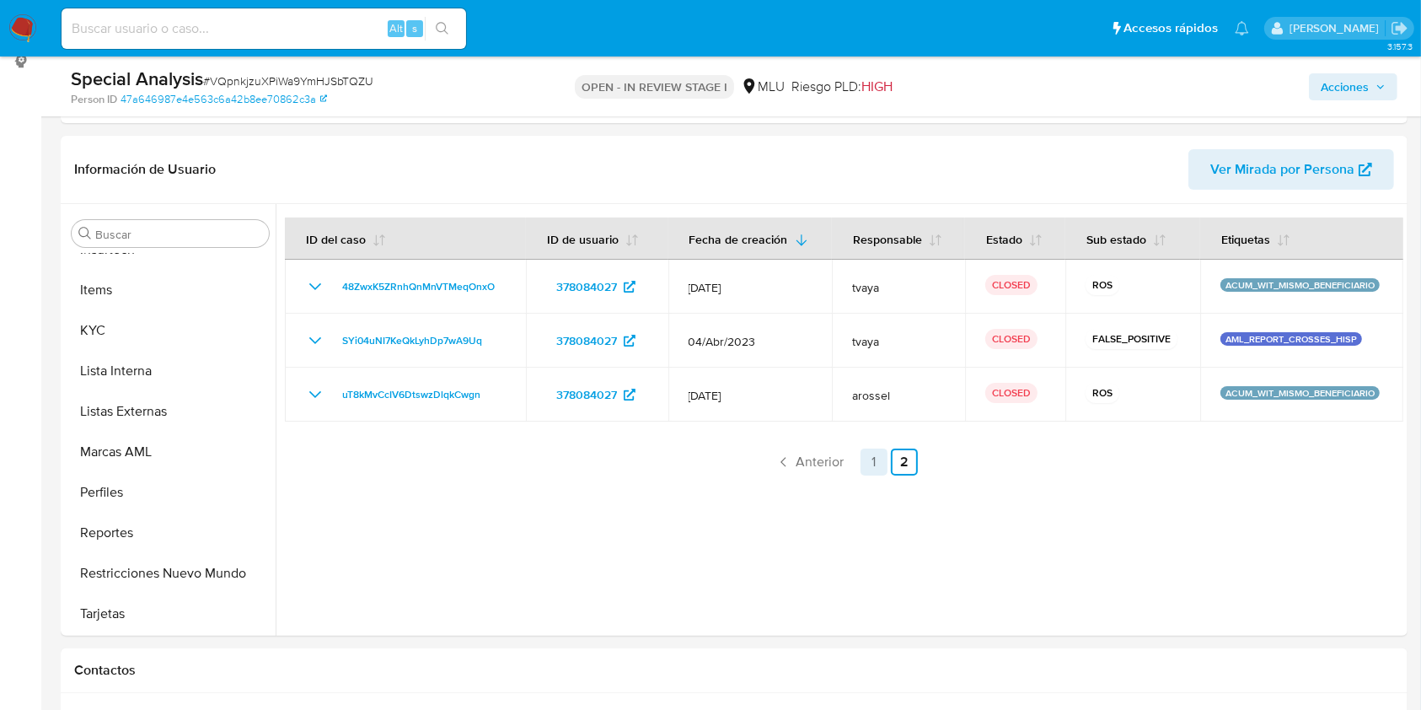
click at [874, 462] on link "1" at bounding box center [873, 461] width 27 height 27
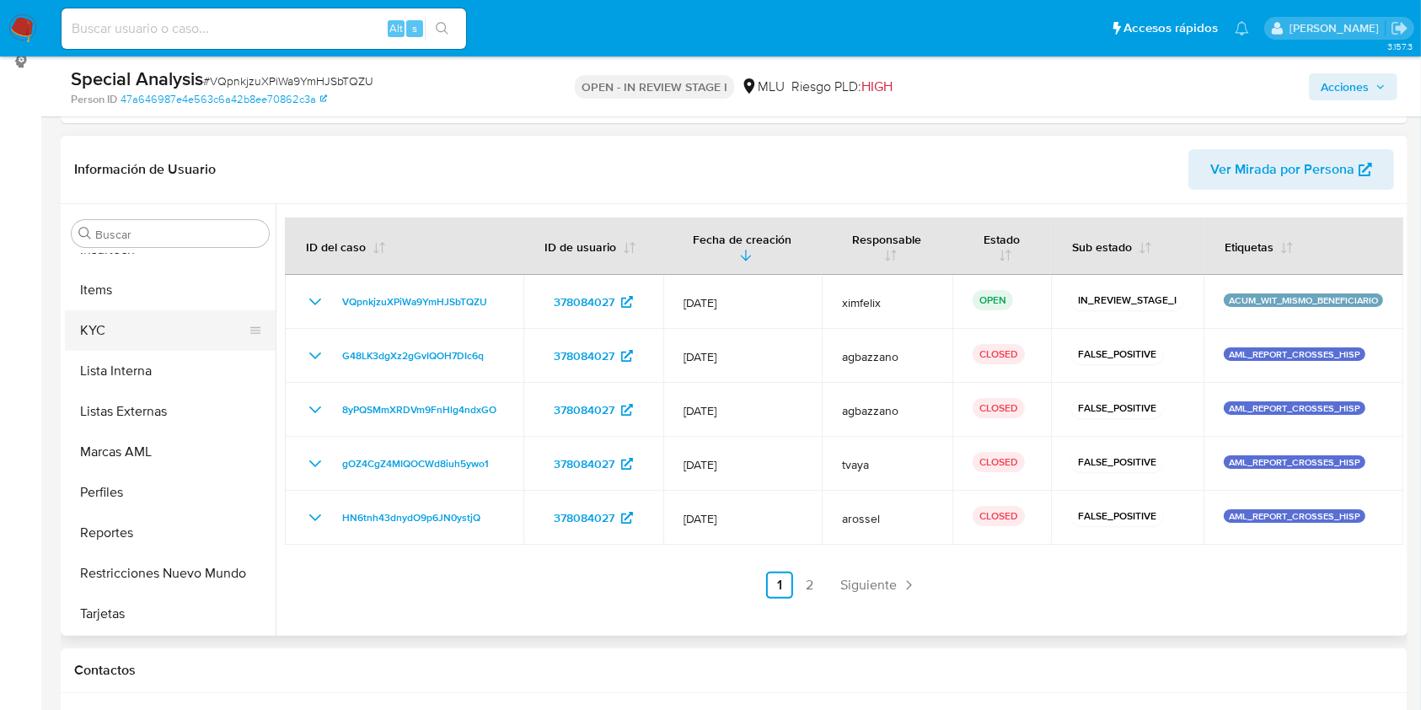
click at [206, 318] on button "KYC" at bounding box center [163, 330] width 197 height 40
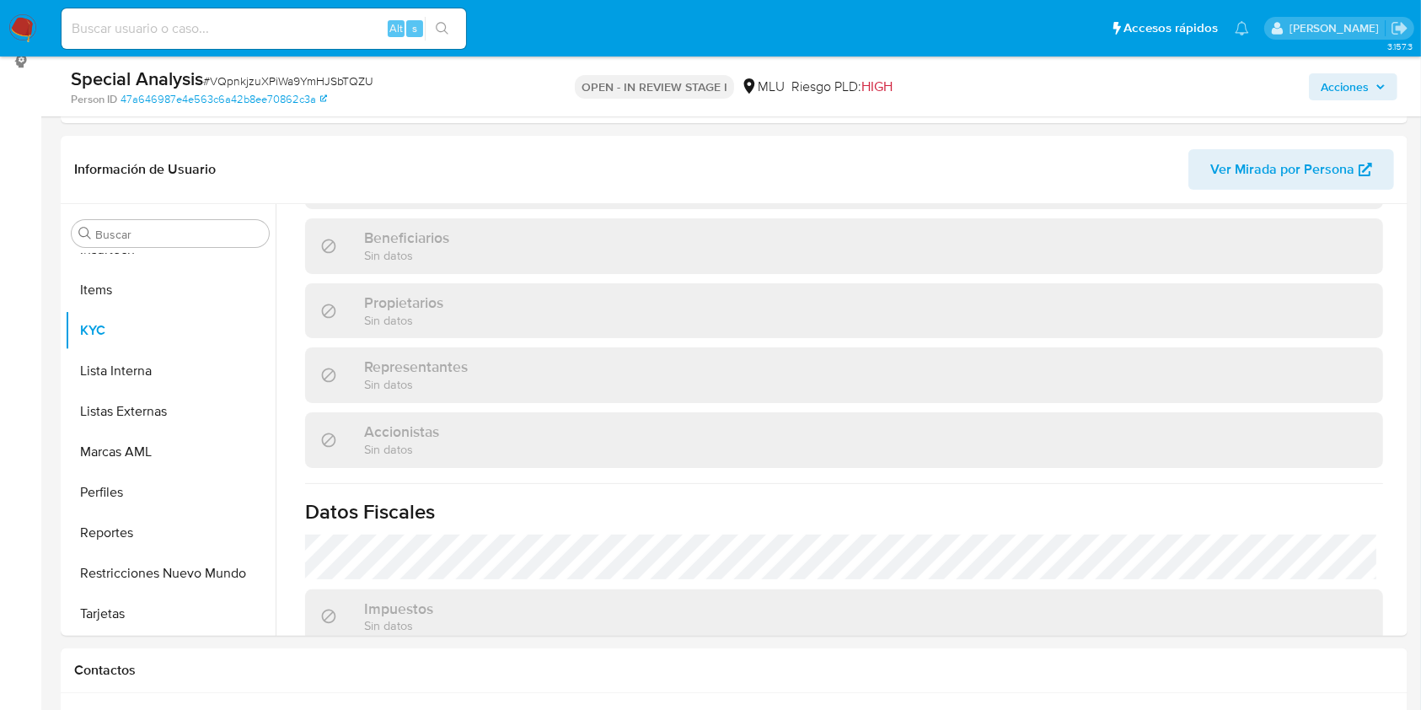
scroll to position [974, 0]
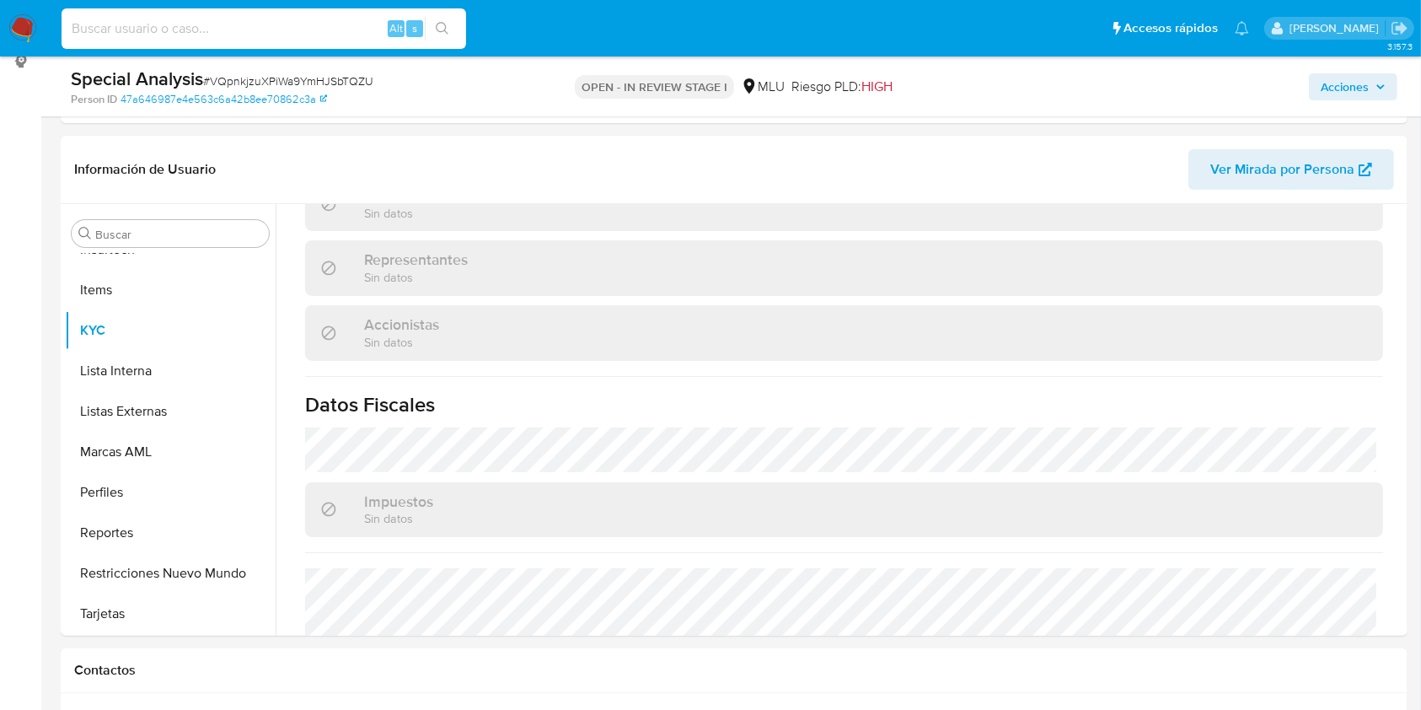
click at [278, 27] on input at bounding box center [264, 29] width 405 height 22
paste input "LliczC1vbx569bo6APL0I7qS"
type input "LliczC1vbx569bo6APL0I7qS"
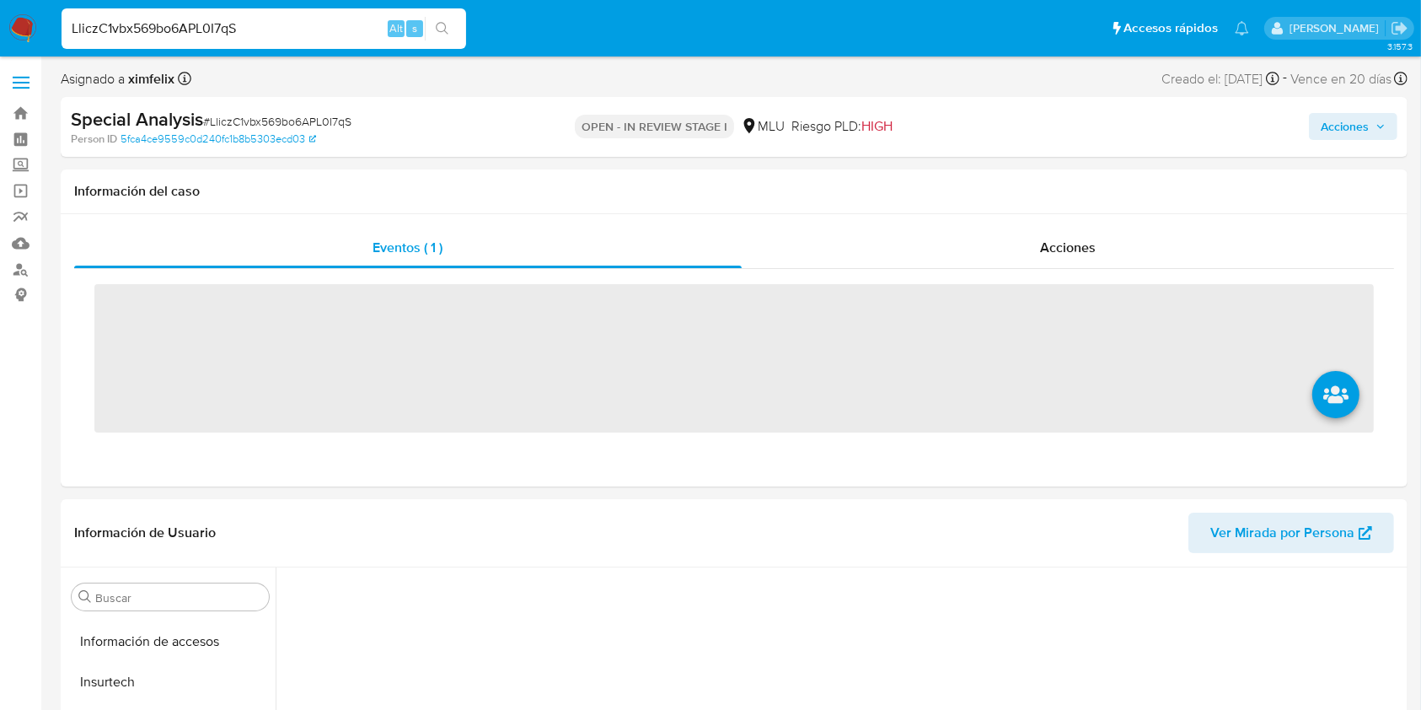
scroll to position [753, 0]
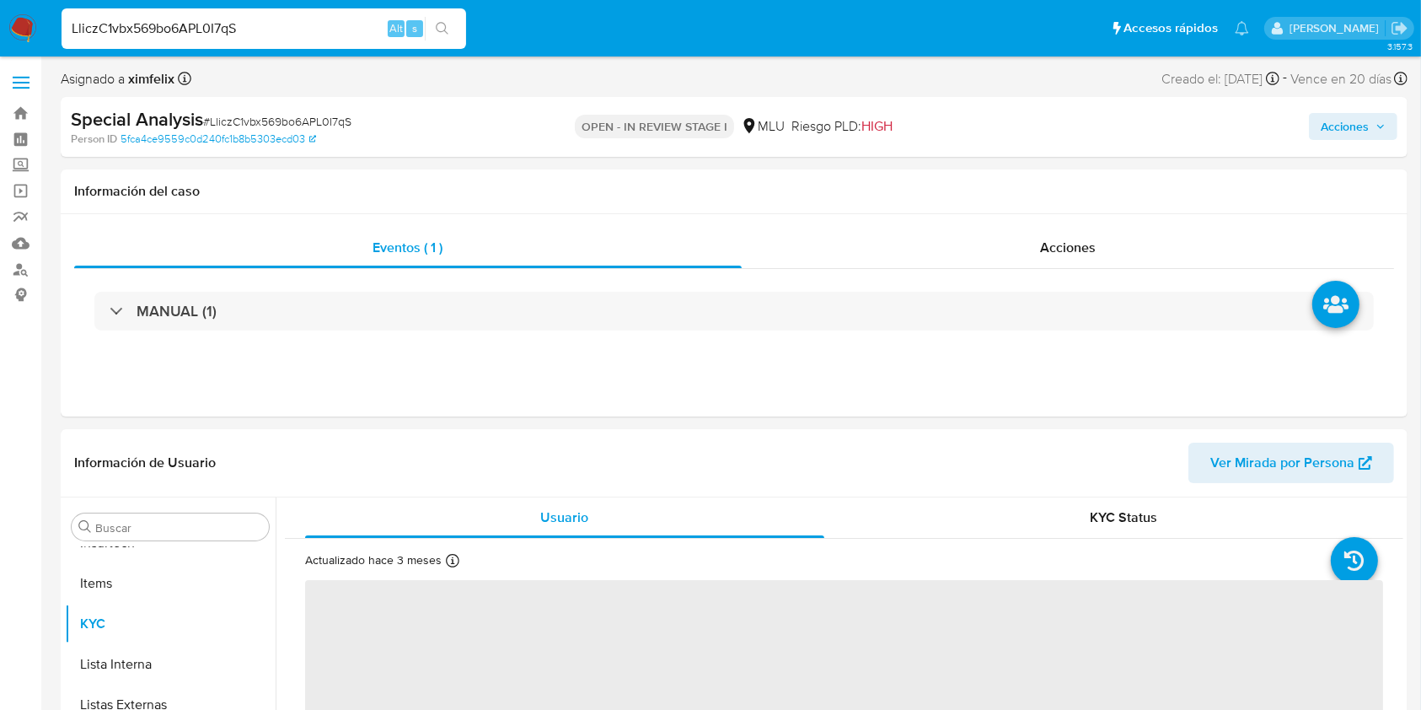
select select "10"
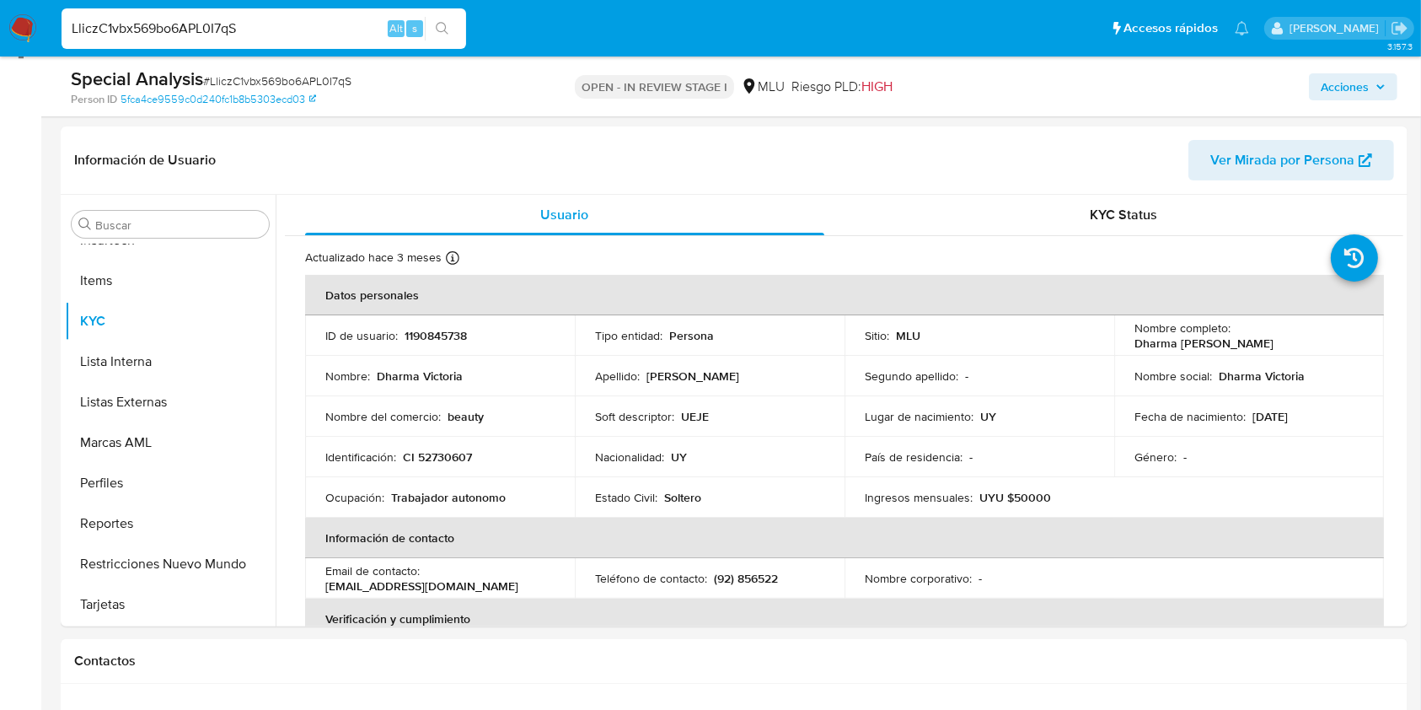
scroll to position [238, 0]
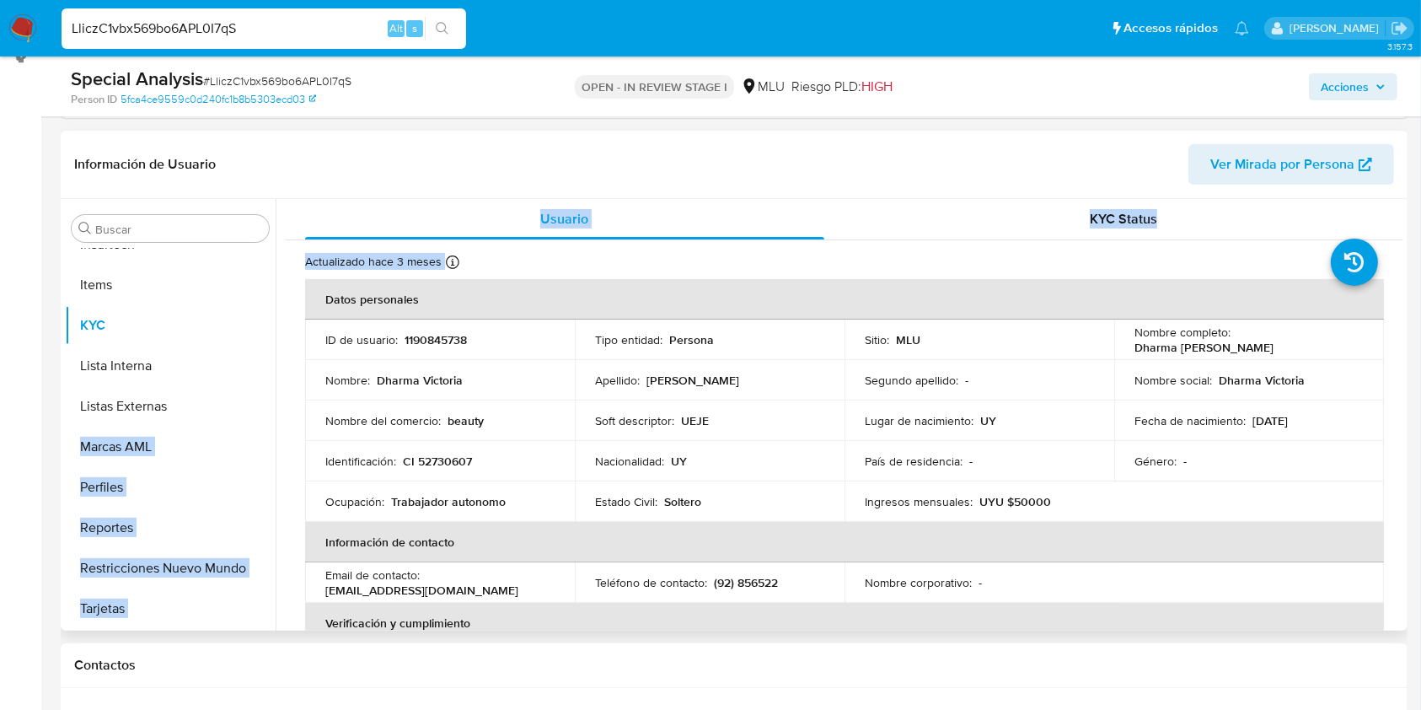
drag, startPoint x: 276, startPoint y: 536, endPoint x: 274, endPoint y: 415, distance: 120.5
click at [274, 415] on div "Buscar Anticipos de dinero Archivos adjuntos CBT Cruces y Relaciones Créditos C…" at bounding box center [734, 414] width 1338 height 431
click at [276, 433] on div "Usuario KYC Status Actualizado hace 3 meses Creado: 05/09/2022 13:11:31 Actuali…" at bounding box center [840, 414] width 1128 height 431
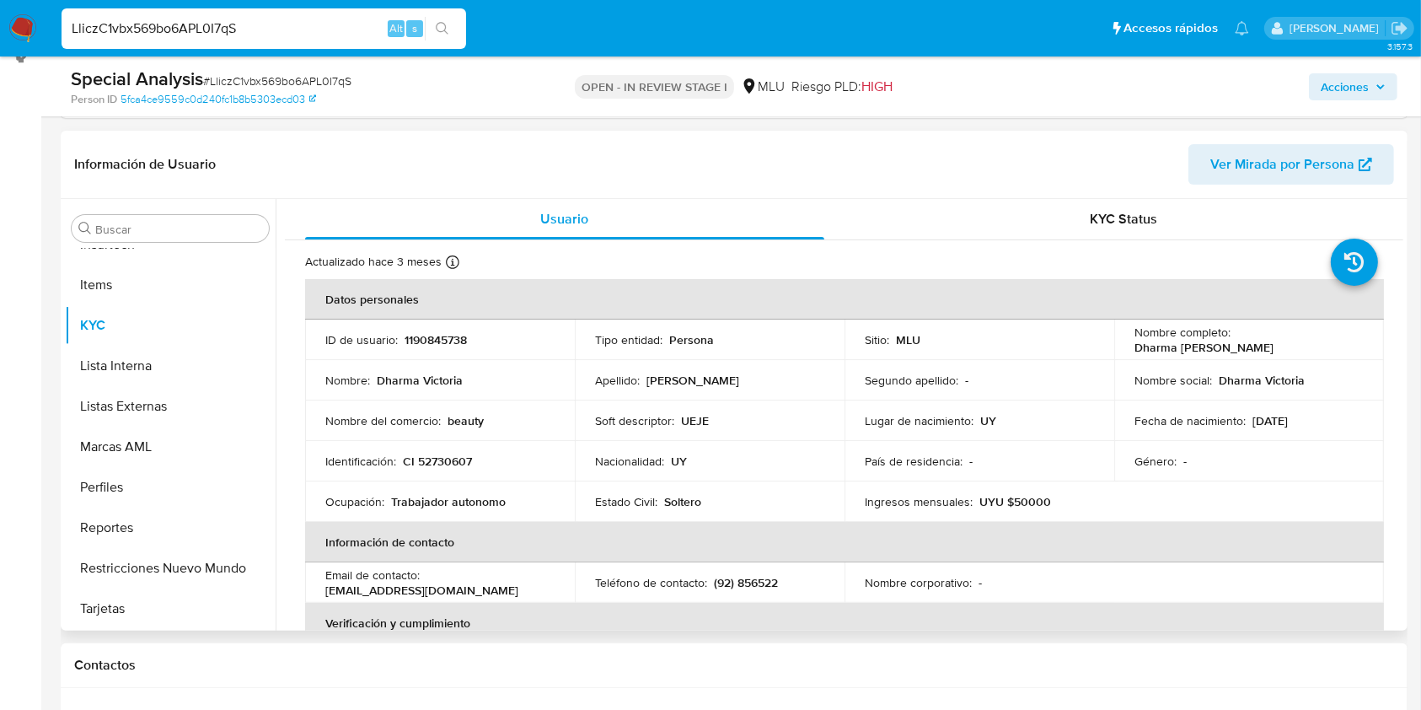
click at [1267, 147] on span "Ver Mirada por Persona" at bounding box center [1282, 164] width 144 height 40
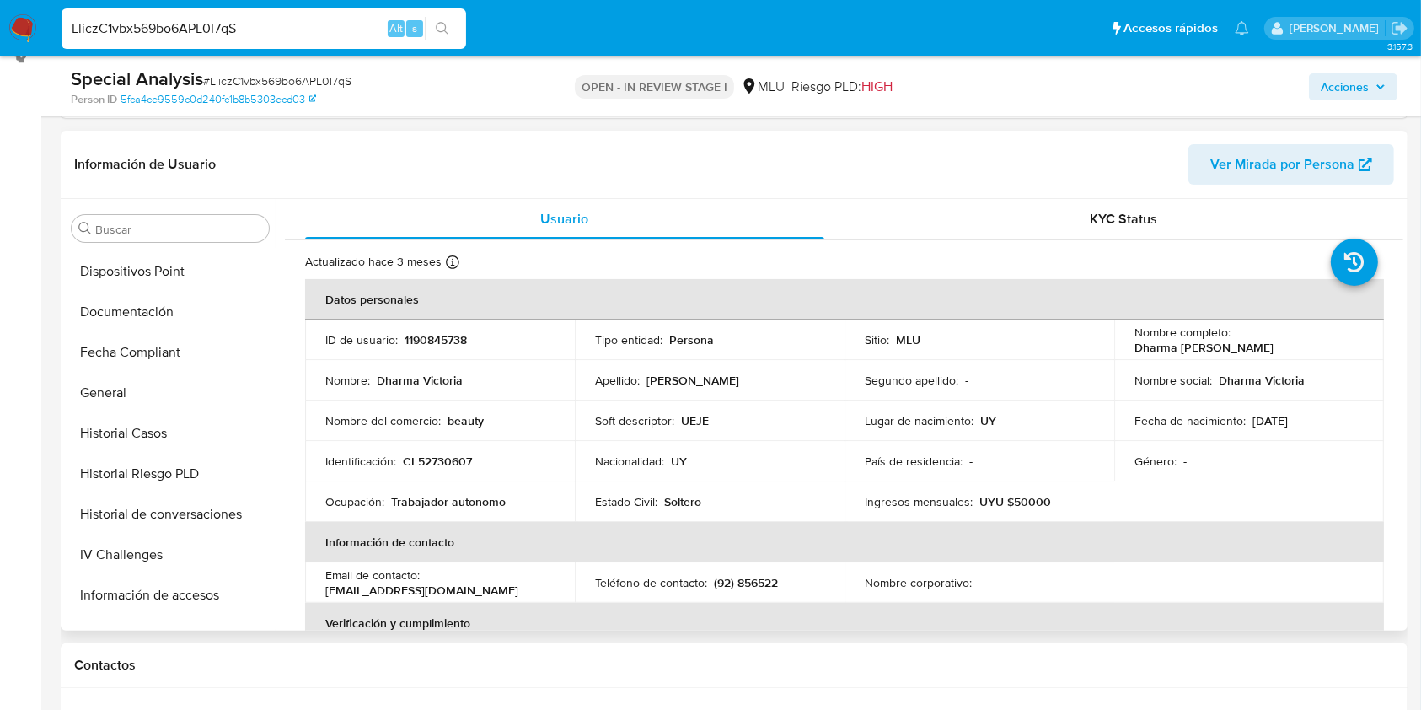
scroll to position [346, 0]
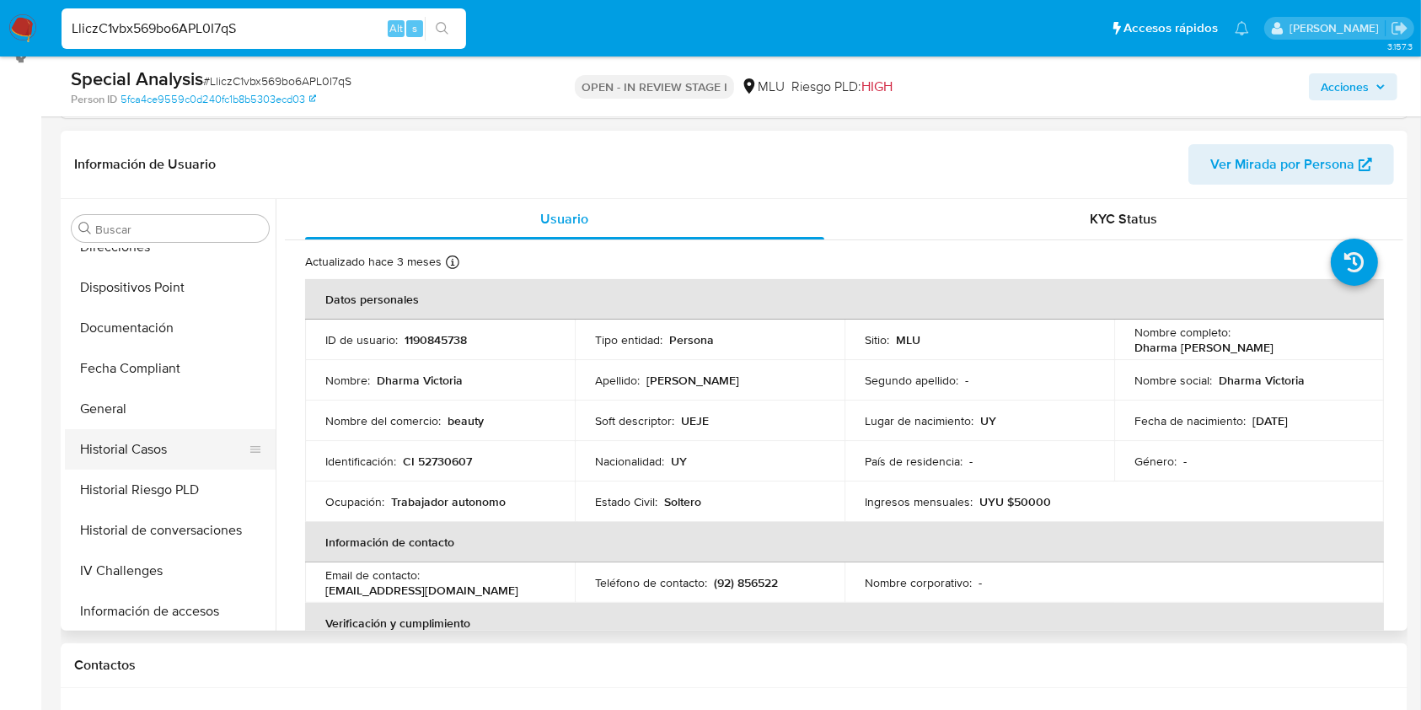
click at [153, 467] on button "Historial Casos" at bounding box center [163, 449] width 197 height 40
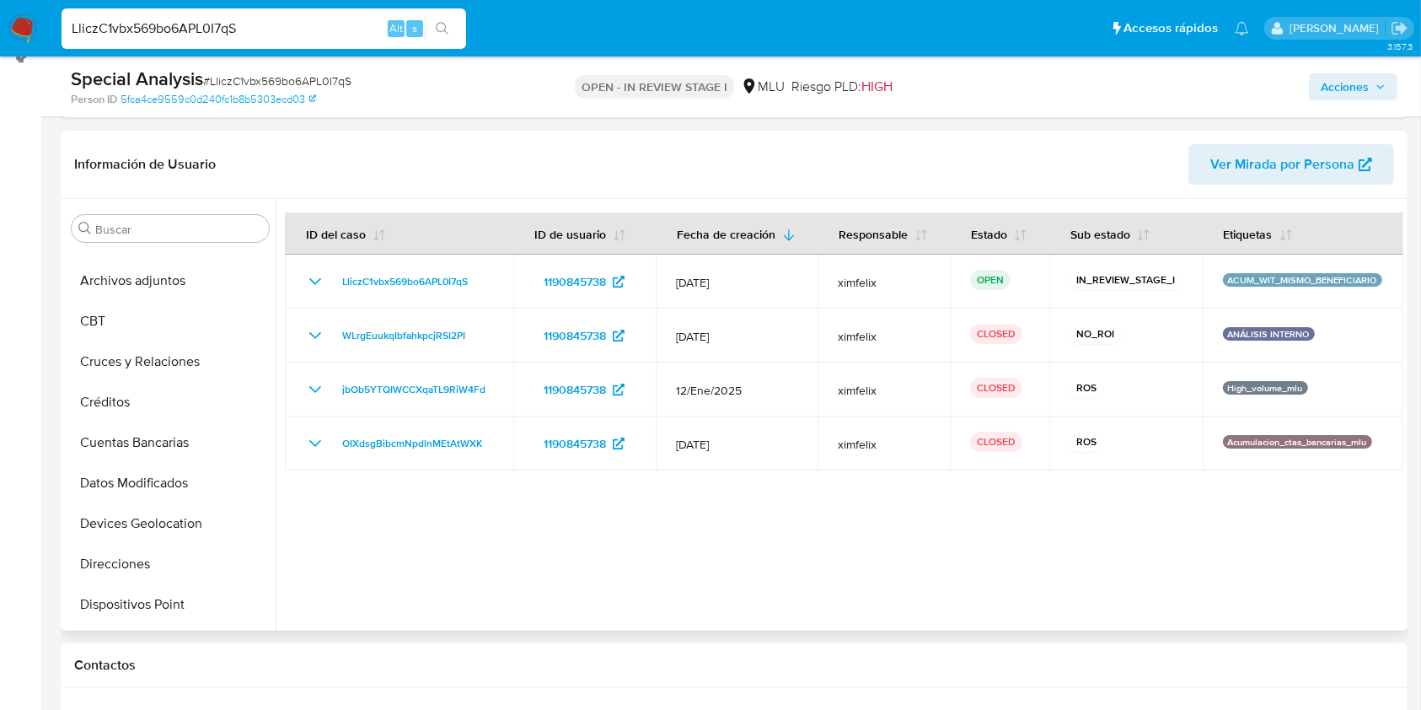
scroll to position [0, 0]
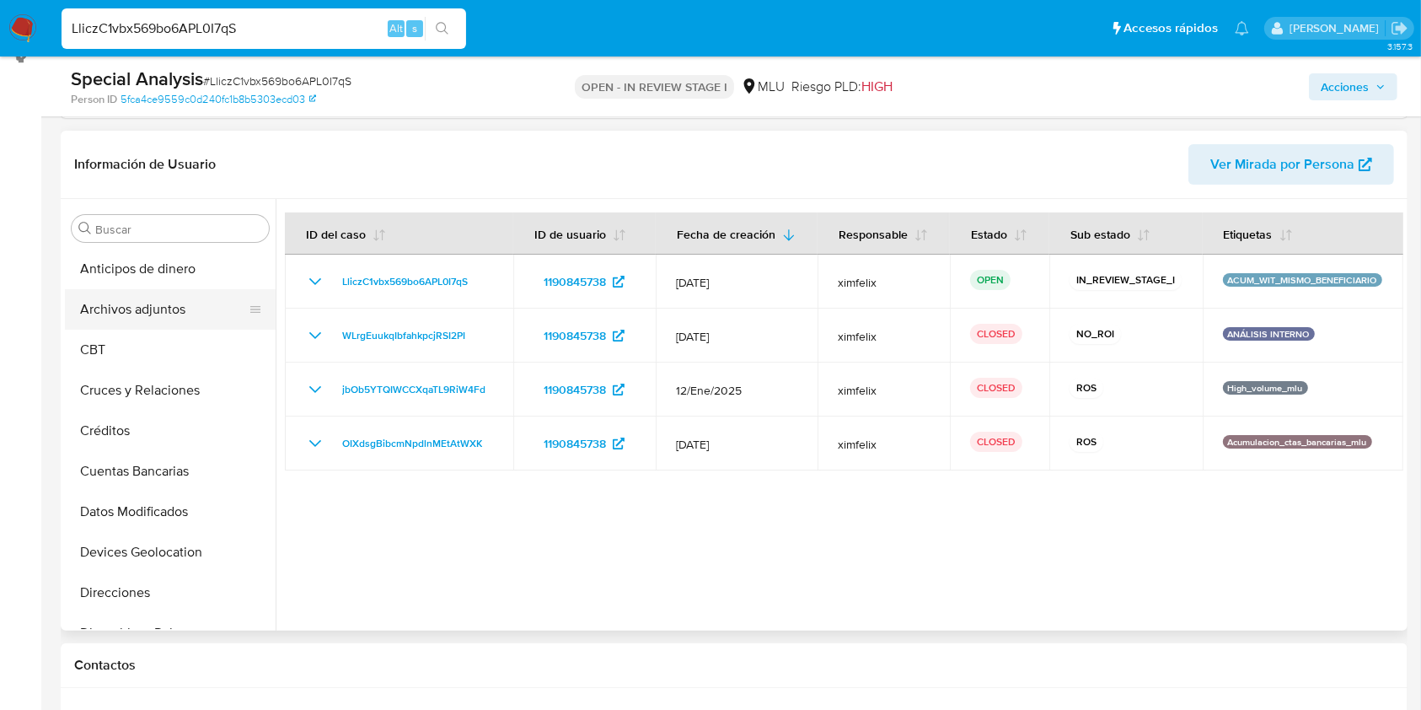
click at [123, 299] on button "Archivos adjuntos" at bounding box center [163, 309] width 197 height 40
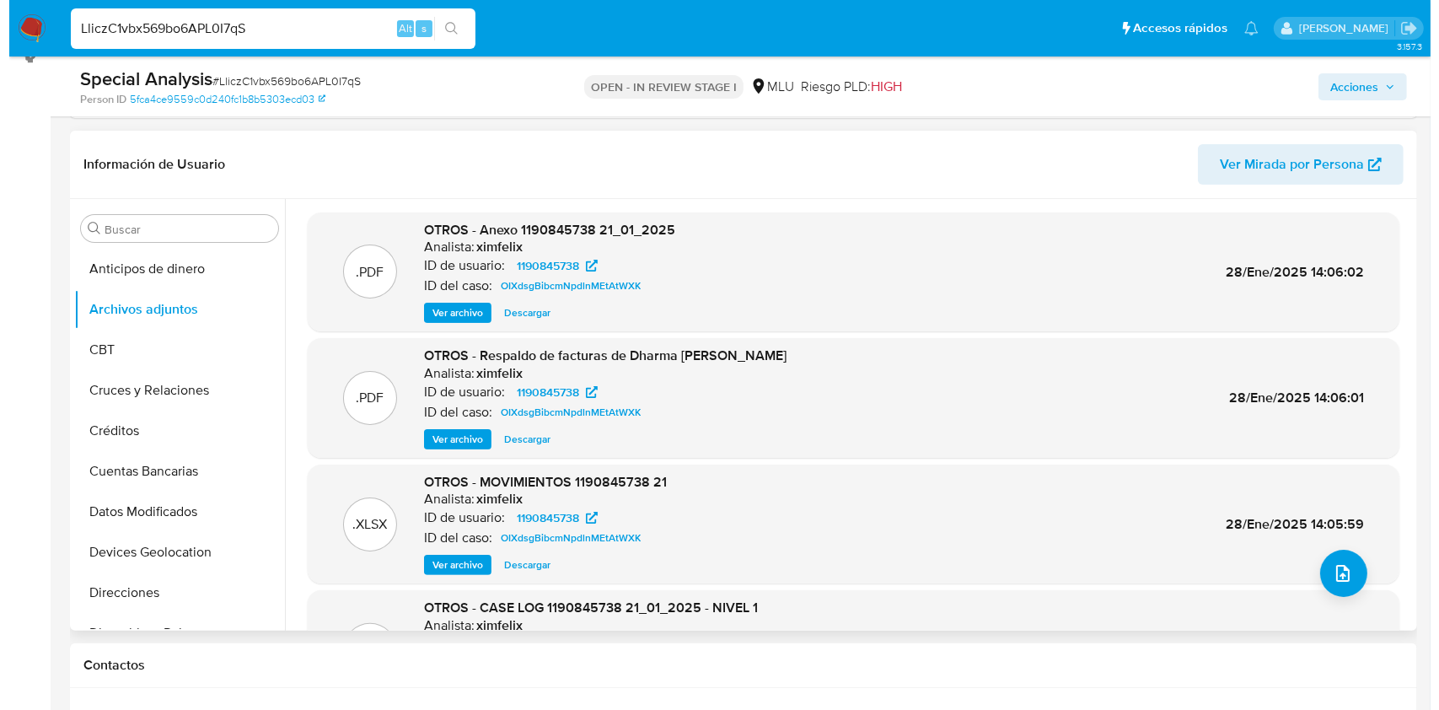
scroll to position [94, 0]
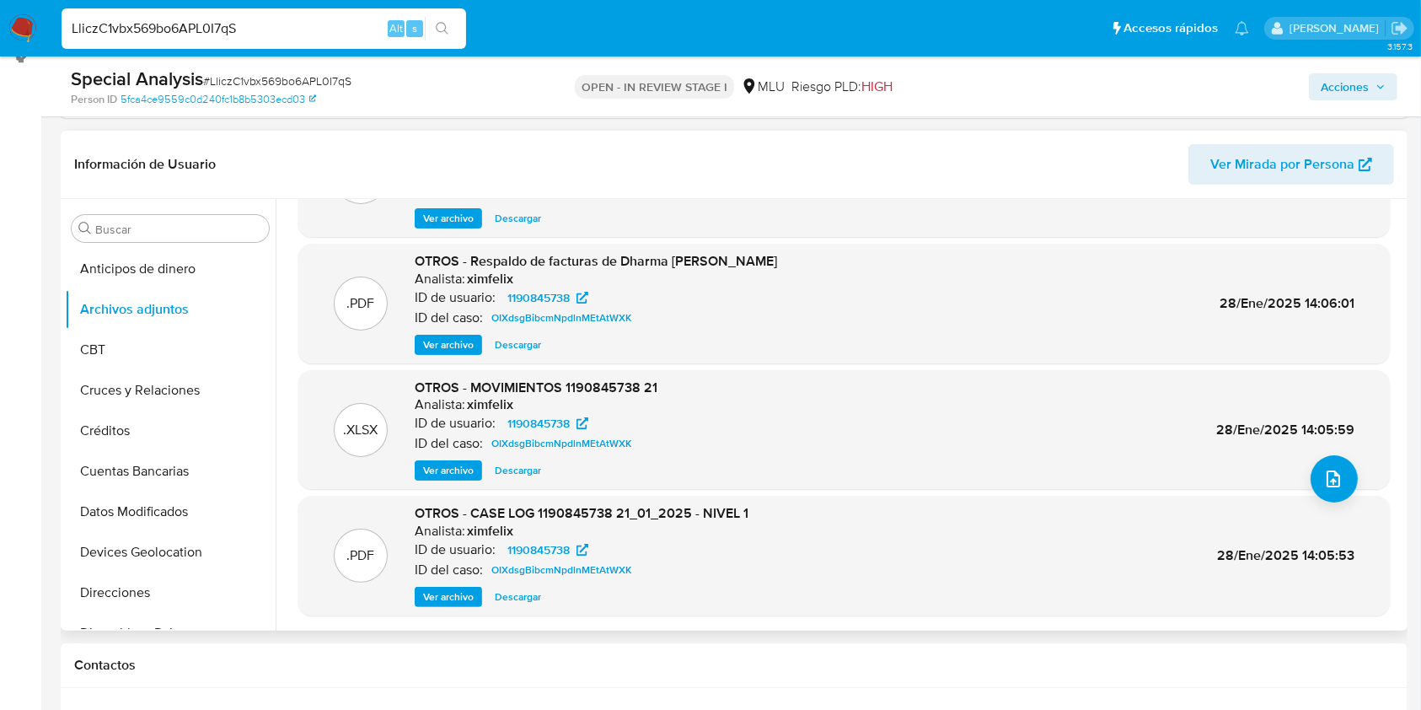
click at [433, 599] on span "Ver archivo" at bounding box center [448, 596] width 51 height 17
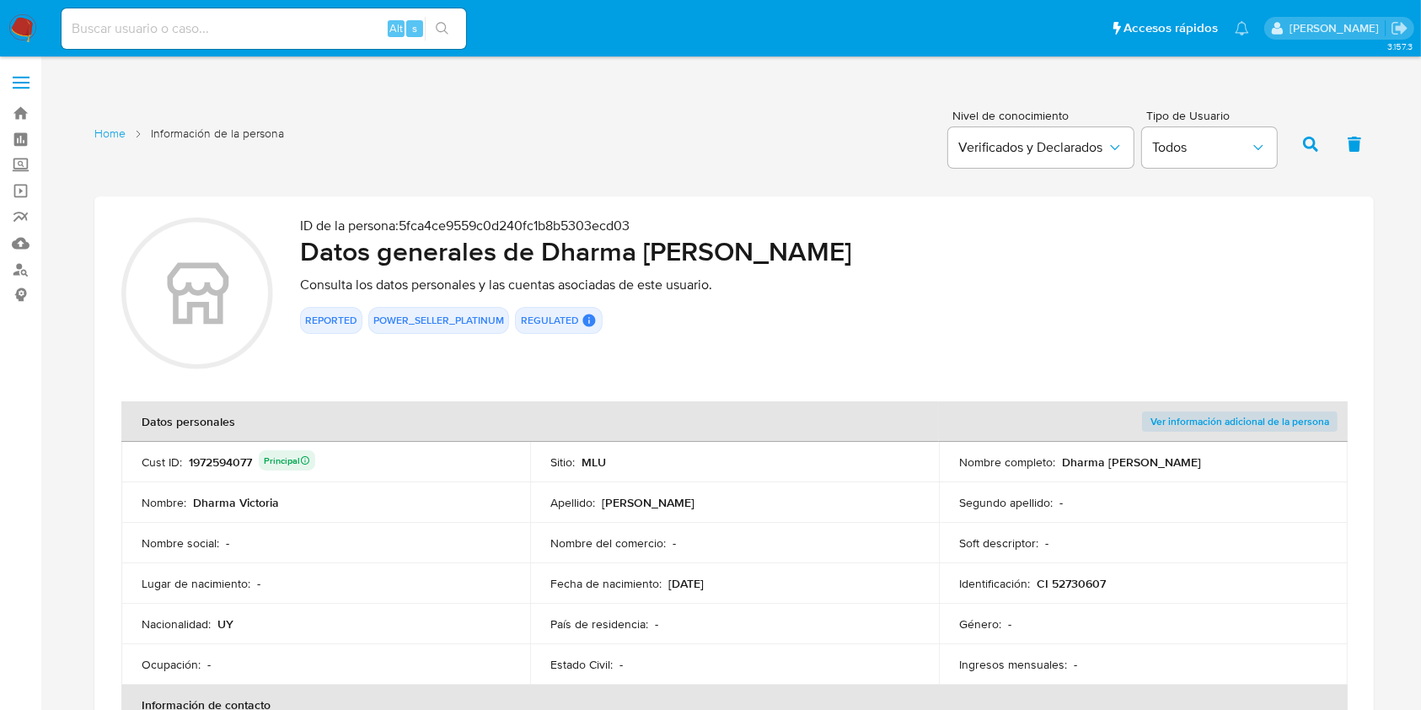
click at [31, 15] on img at bounding box center [22, 28] width 29 height 29
click at [13, 24] on img at bounding box center [22, 28] width 29 height 29
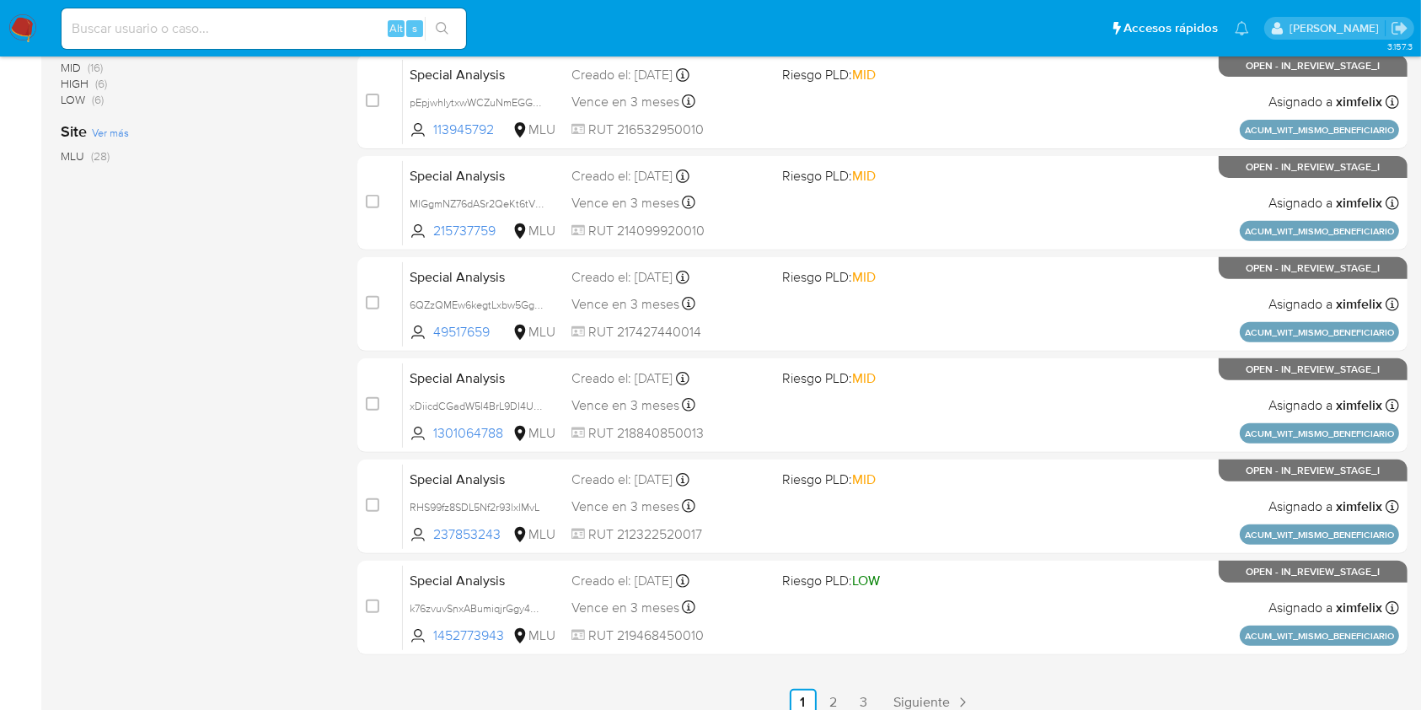
scroll to position [620, 0]
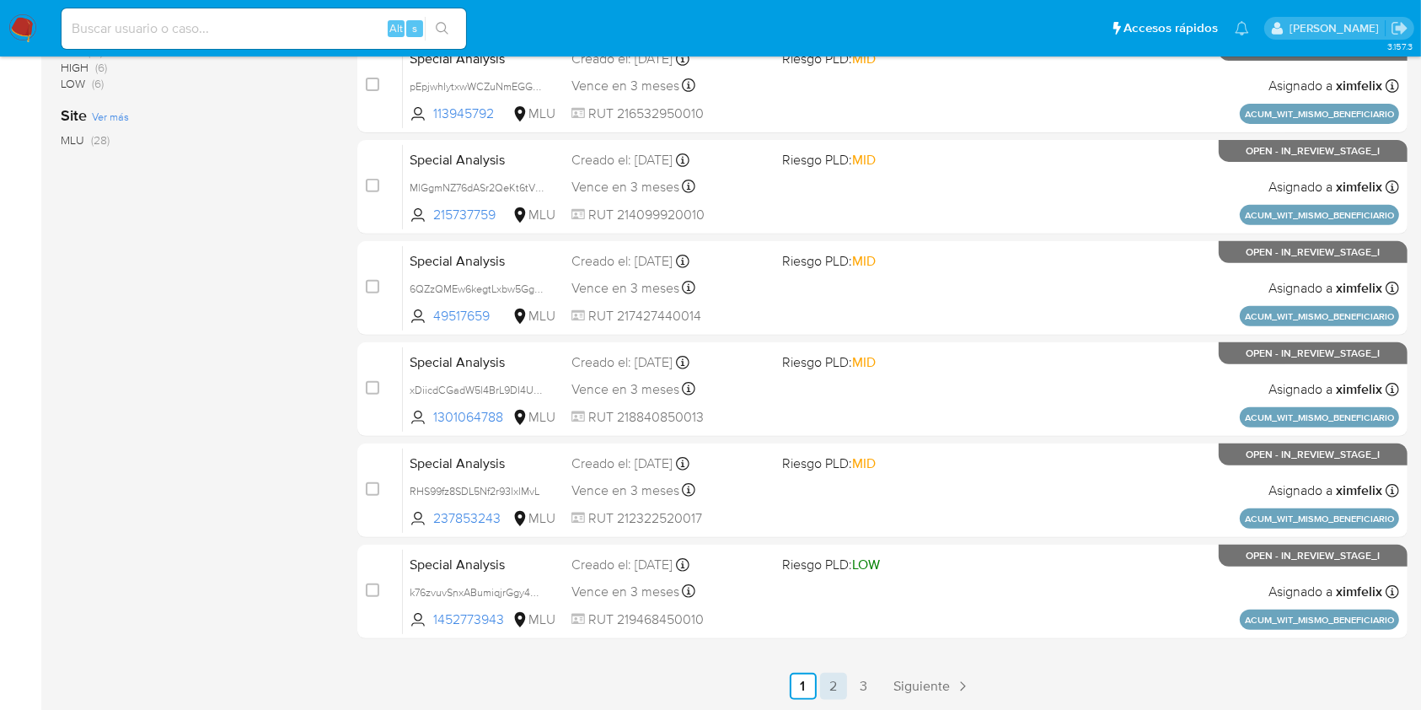
click at [845, 697] on link "2" at bounding box center [833, 686] width 27 height 27
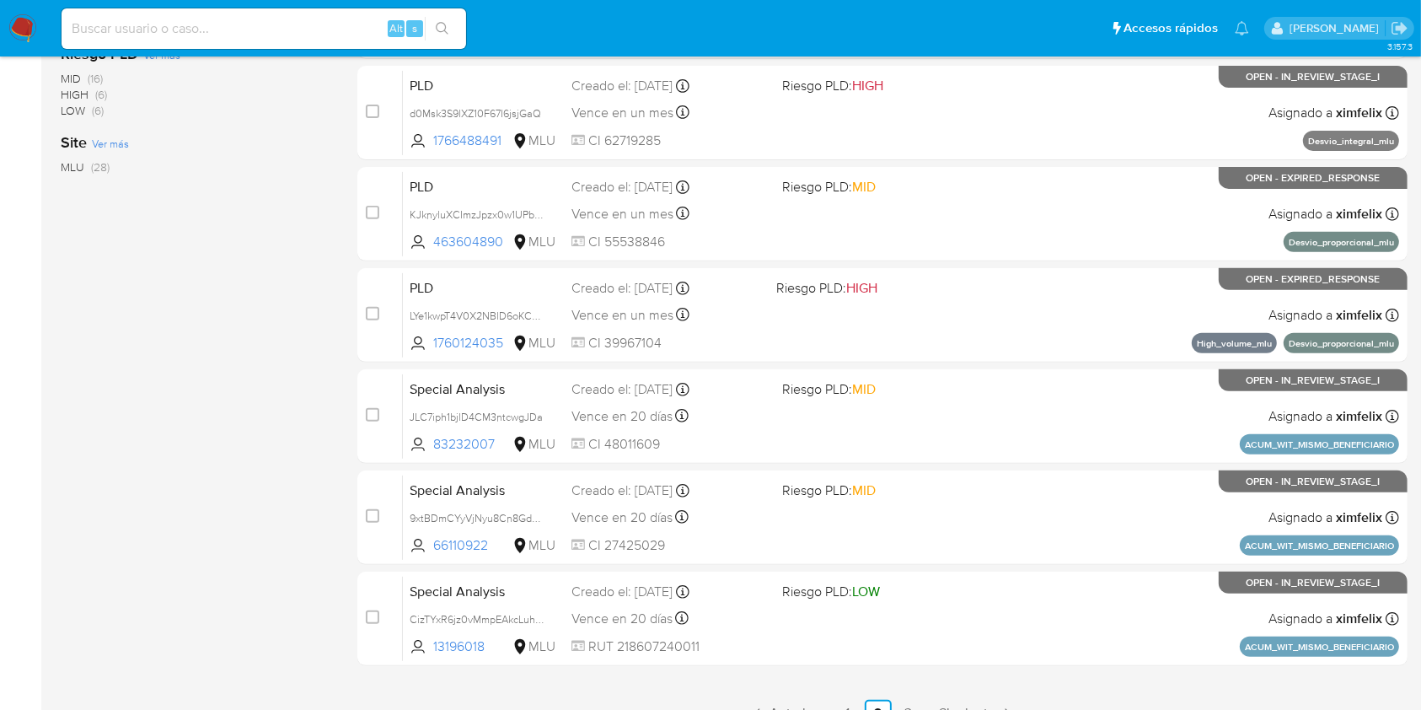
scroll to position [620, 0]
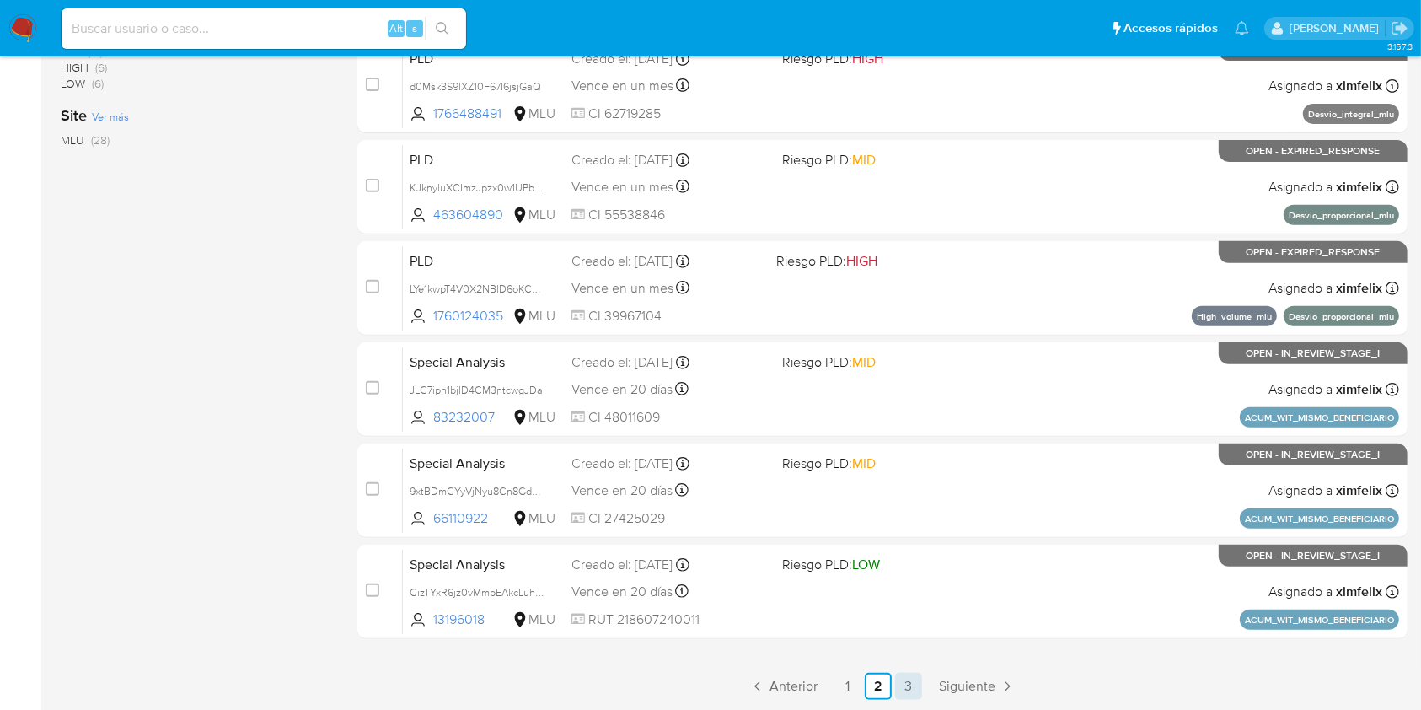
click at [900, 689] on link "3" at bounding box center [908, 686] width 27 height 27
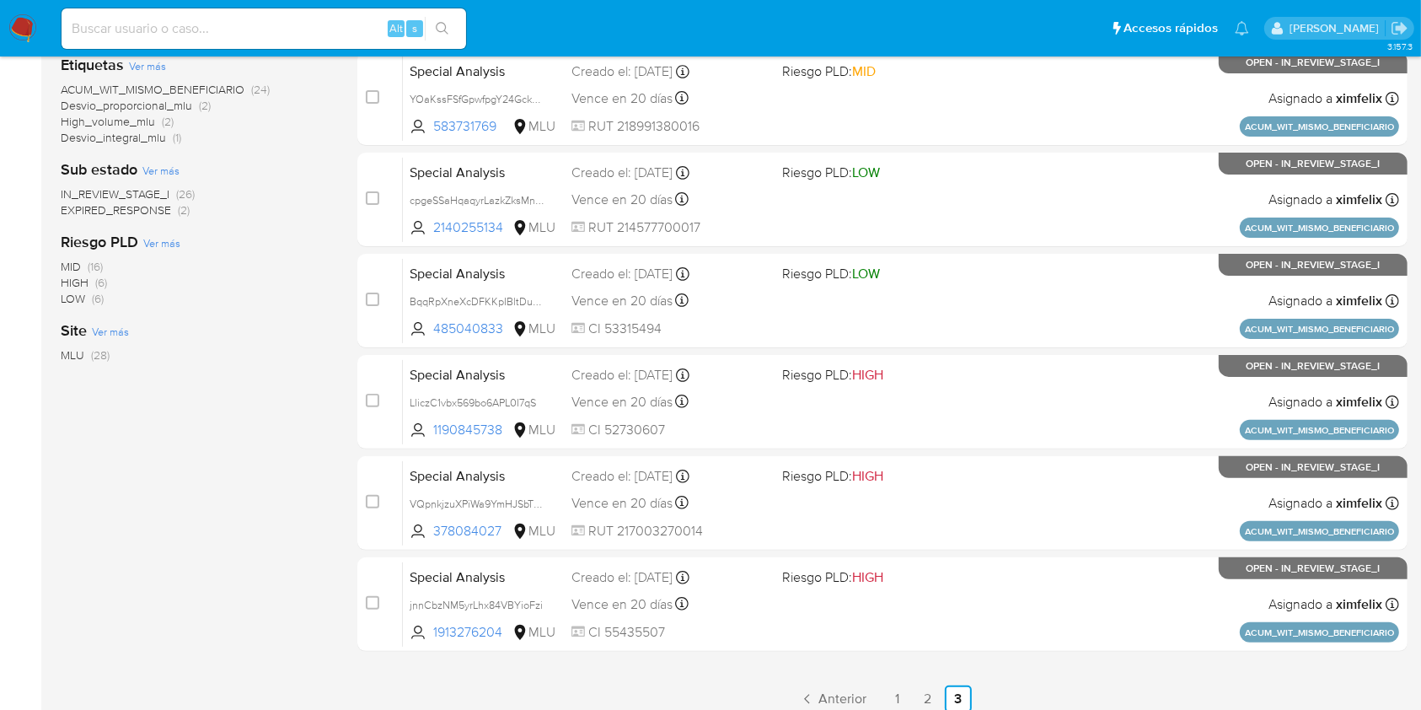
scroll to position [418, 0]
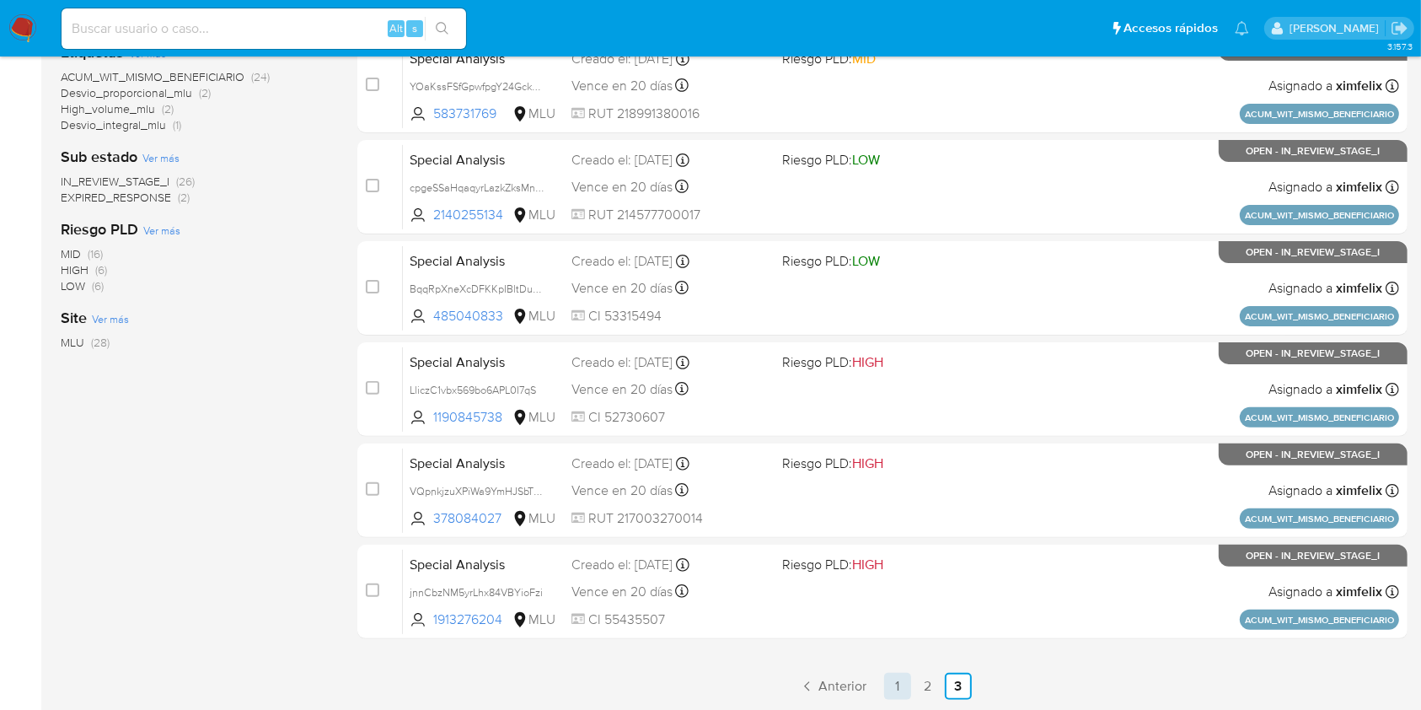
click at [898, 689] on link "1" at bounding box center [897, 686] width 27 height 27
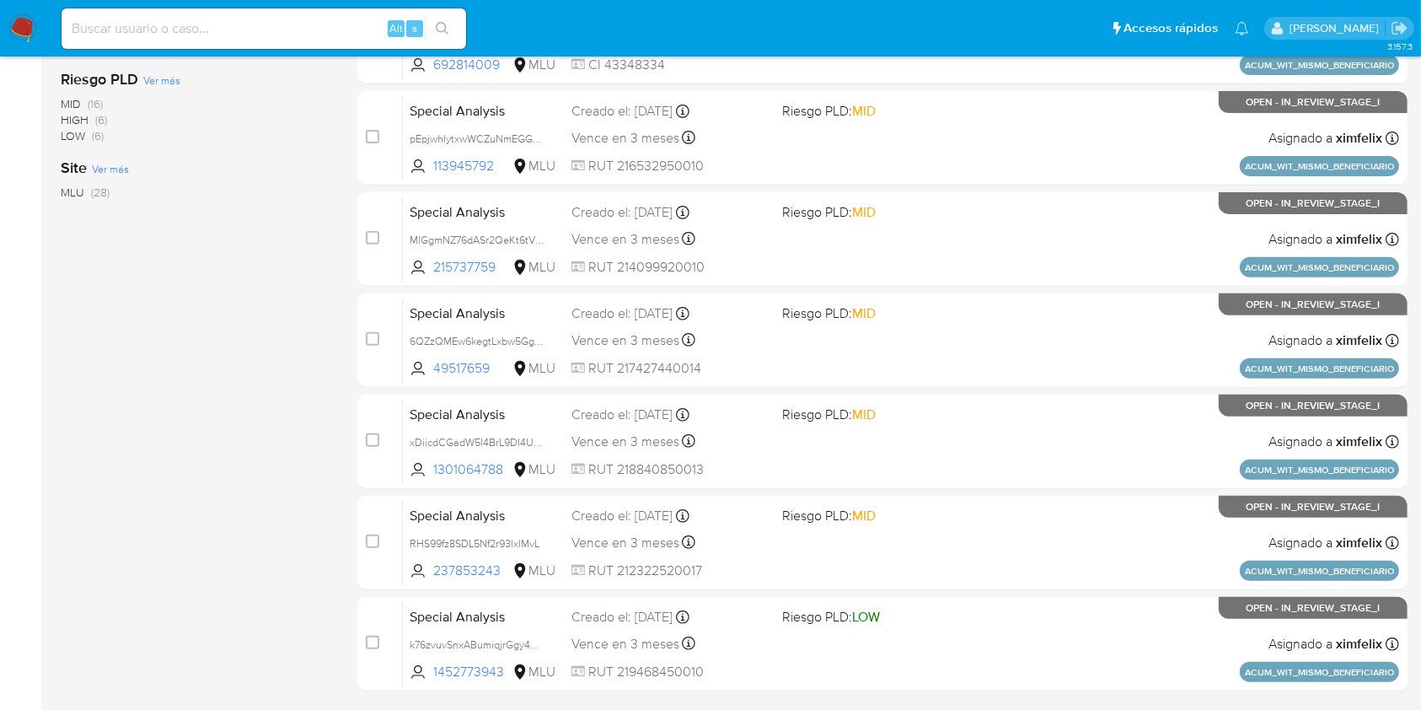
scroll to position [620, 0]
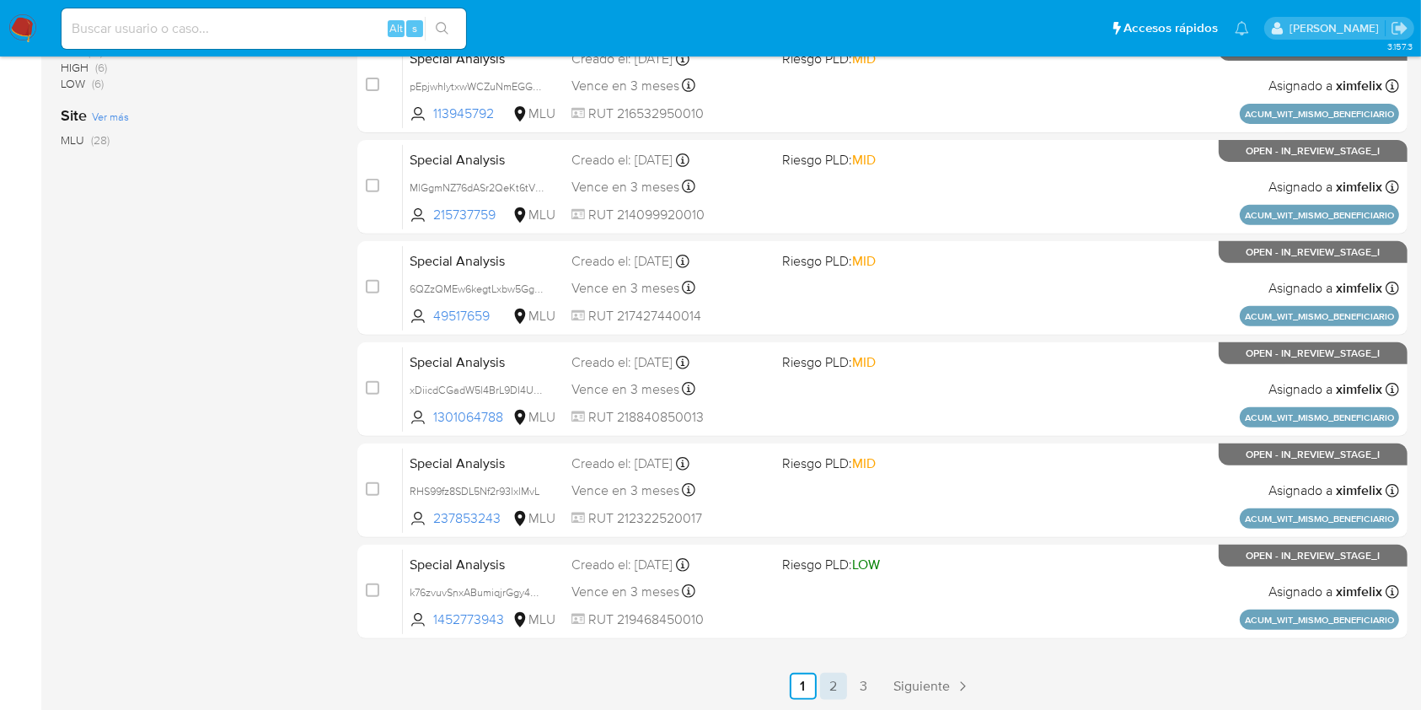
click at [843, 678] on link "2" at bounding box center [833, 686] width 27 height 27
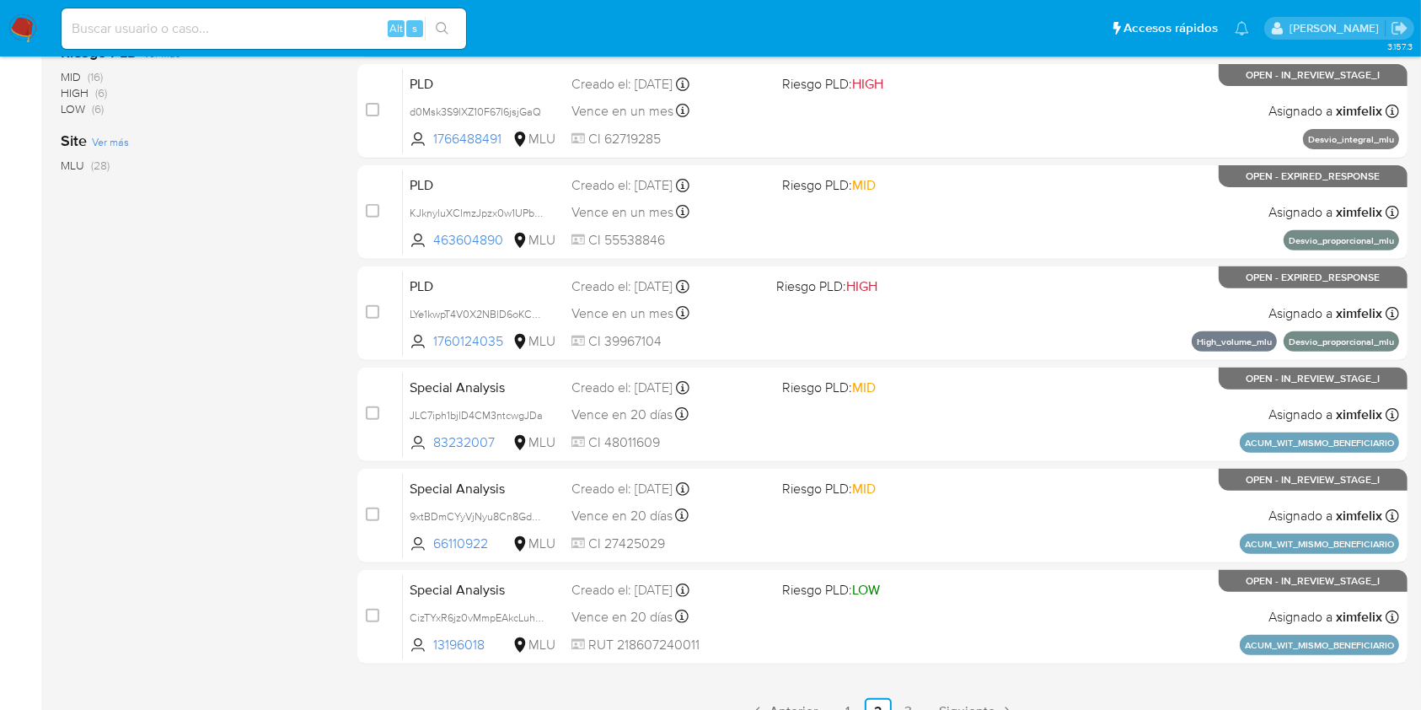
scroll to position [620, 0]
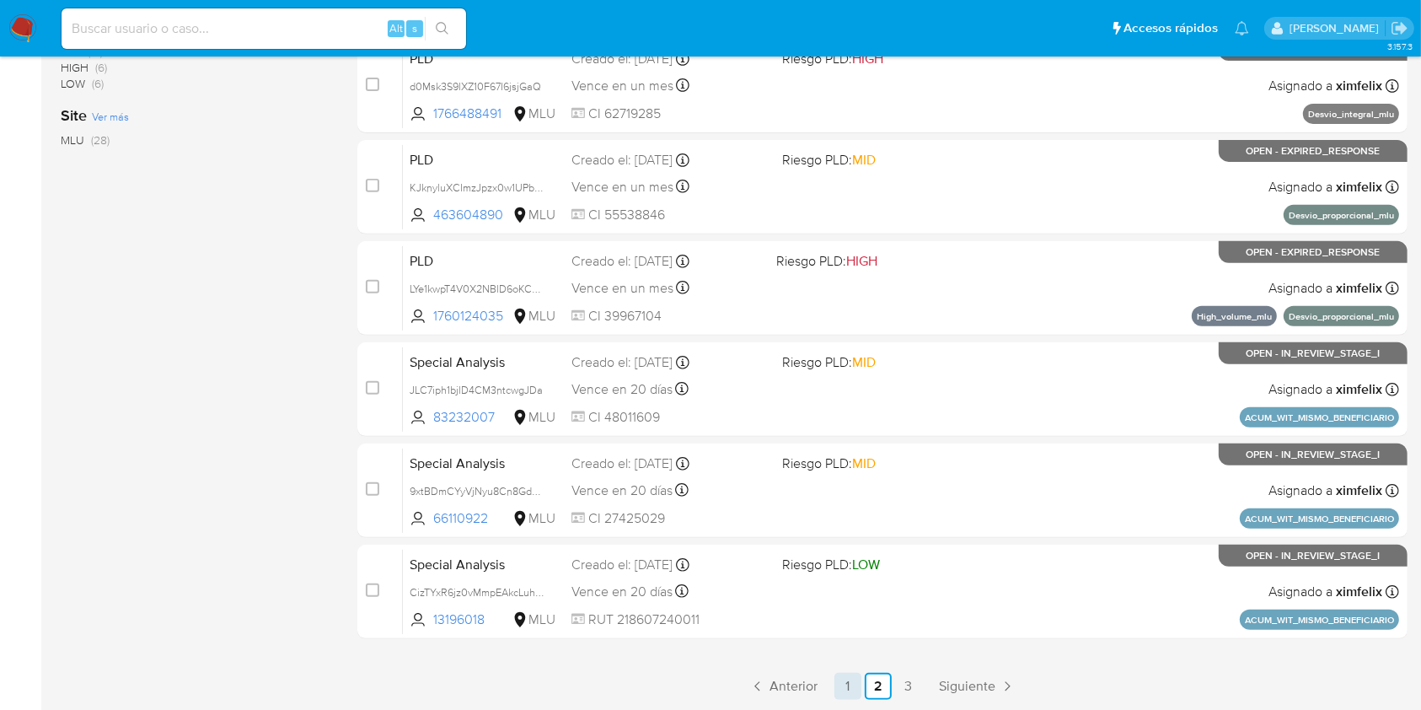
click at [855, 689] on link "1" at bounding box center [847, 686] width 27 height 27
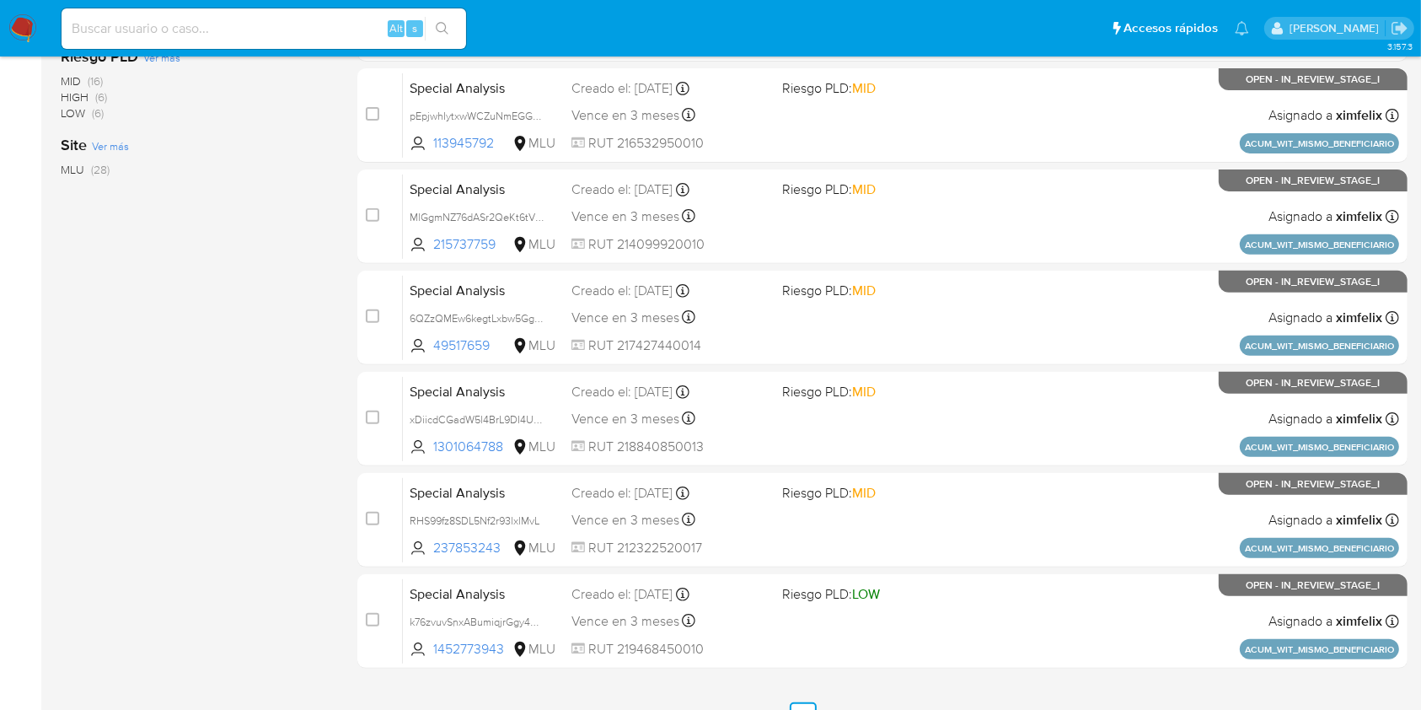
scroll to position [620, 0]
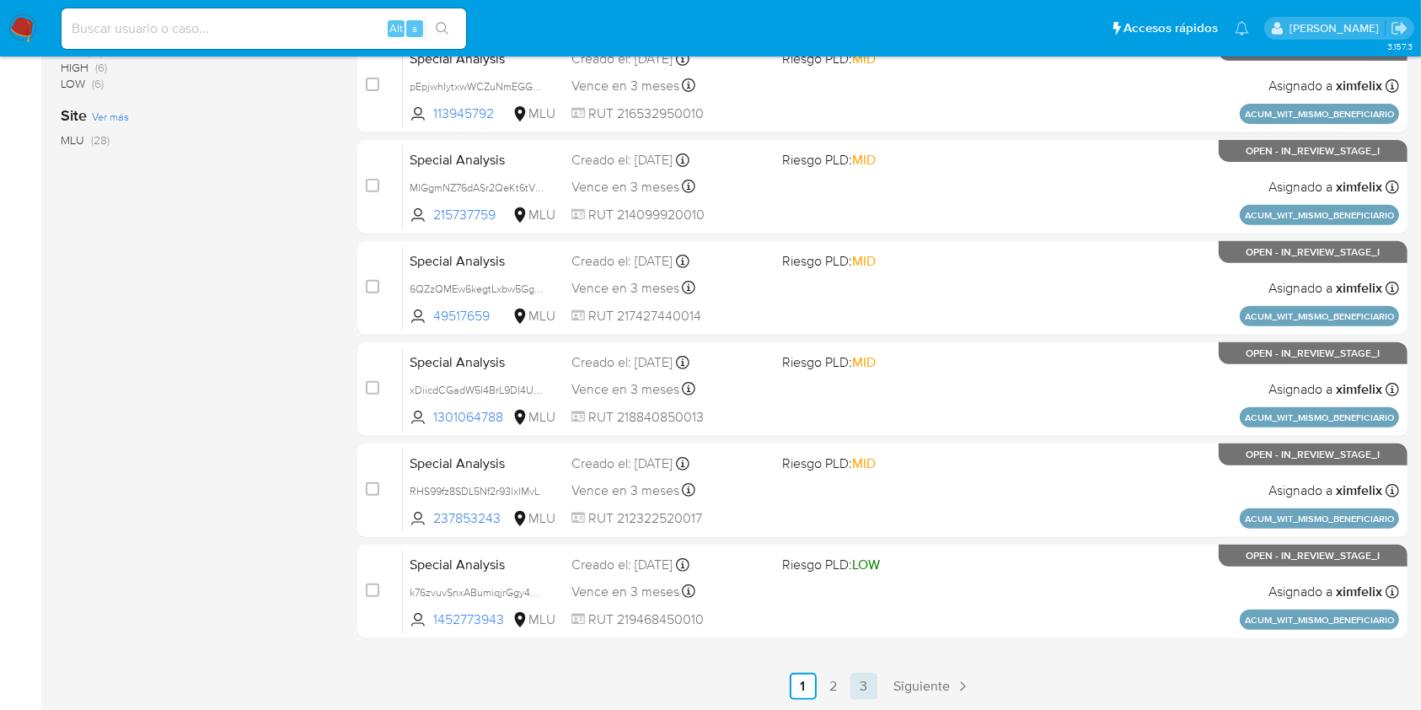
click at [856, 698] on link "3" at bounding box center [863, 686] width 27 height 27
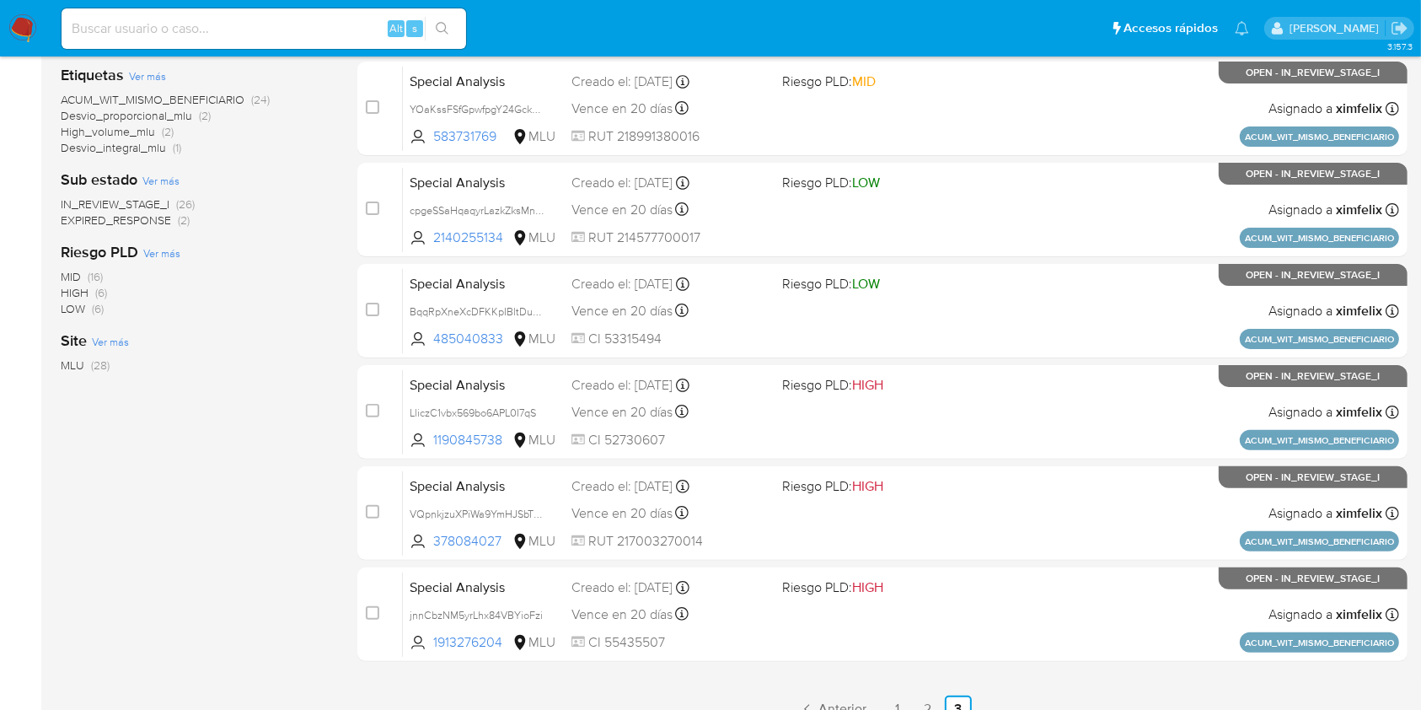
scroll to position [418, 0]
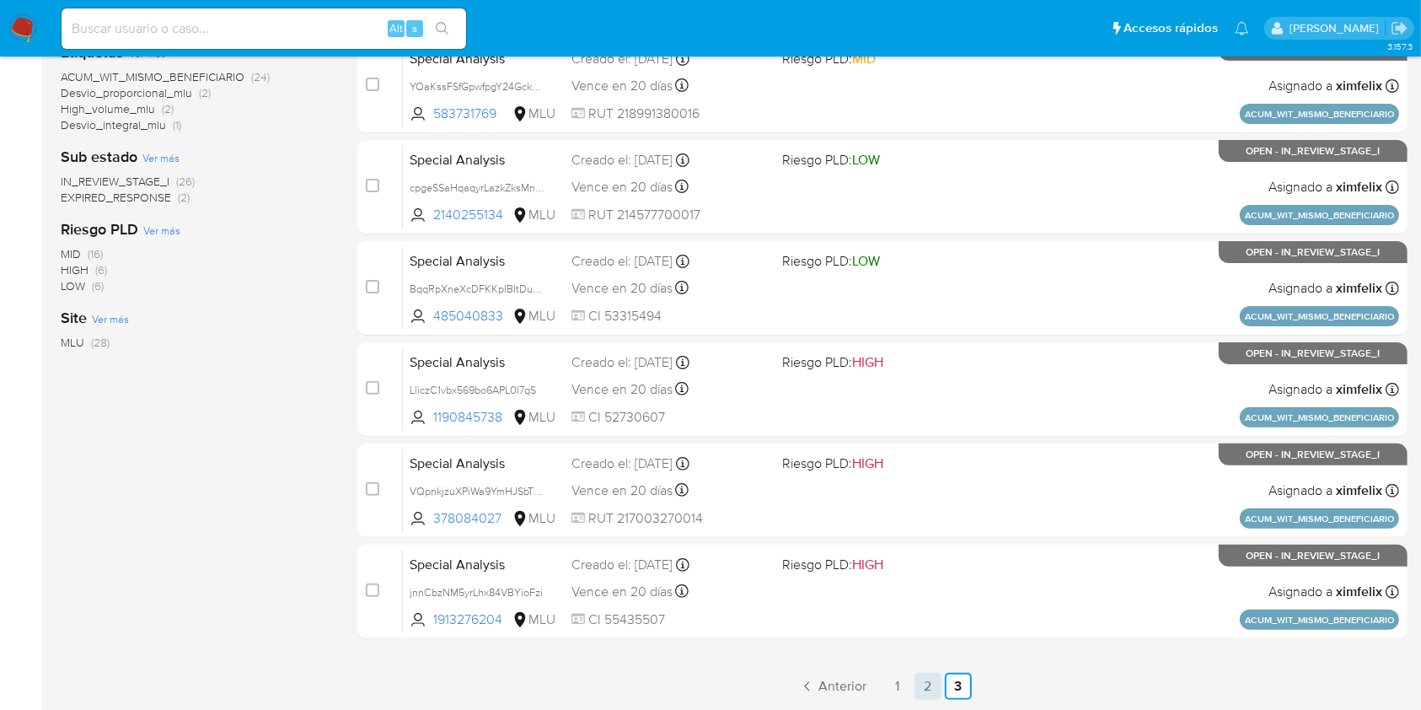
click at [924, 684] on link "2" at bounding box center [927, 686] width 27 height 27
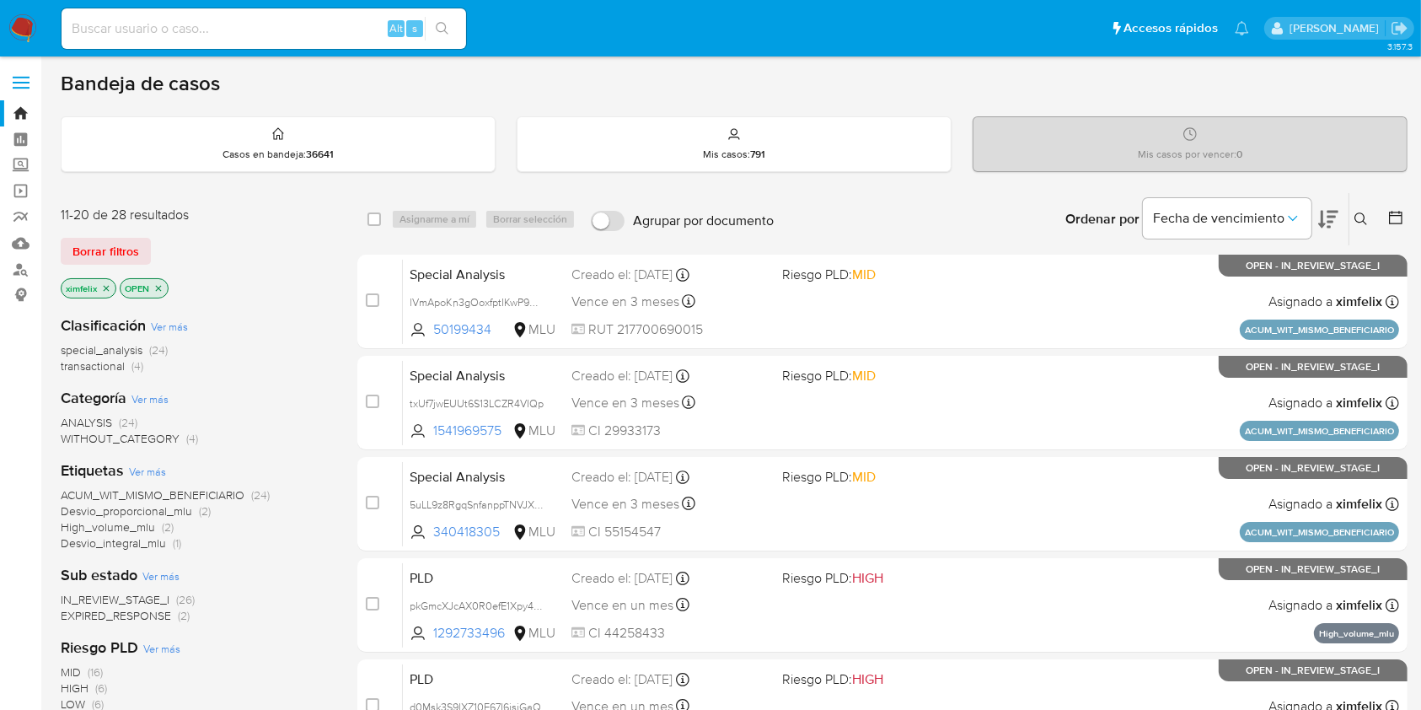
click at [1330, 206] on button at bounding box center [1328, 219] width 20 height 52
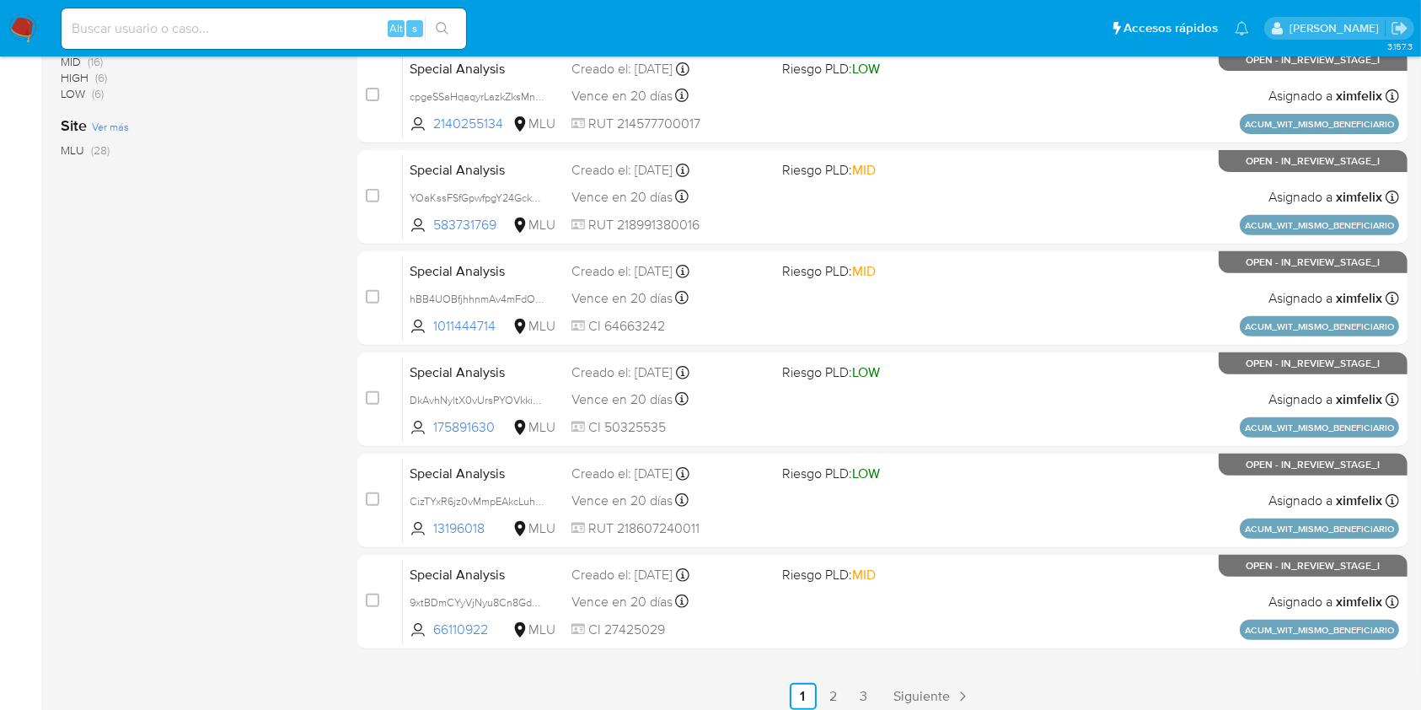
scroll to position [620, 0]
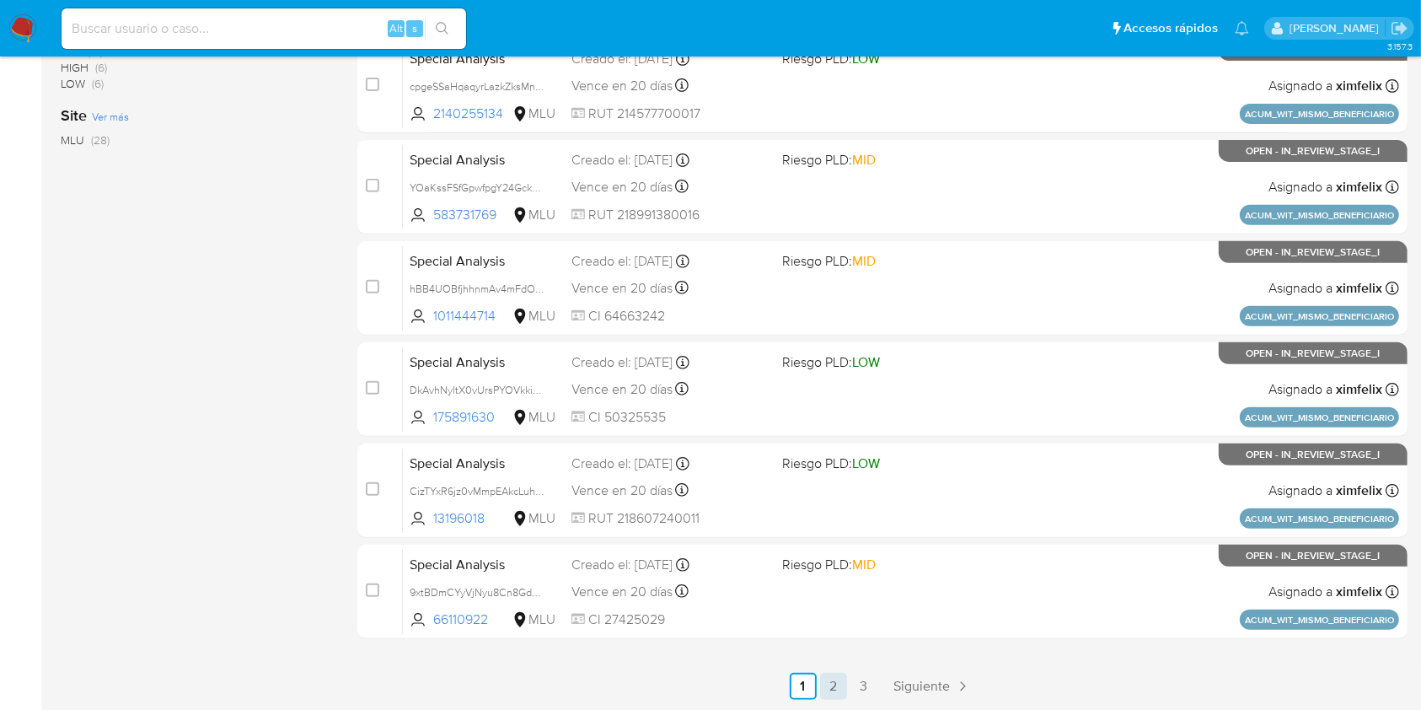
click at [839, 697] on link "2" at bounding box center [833, 686] width 27 height 27
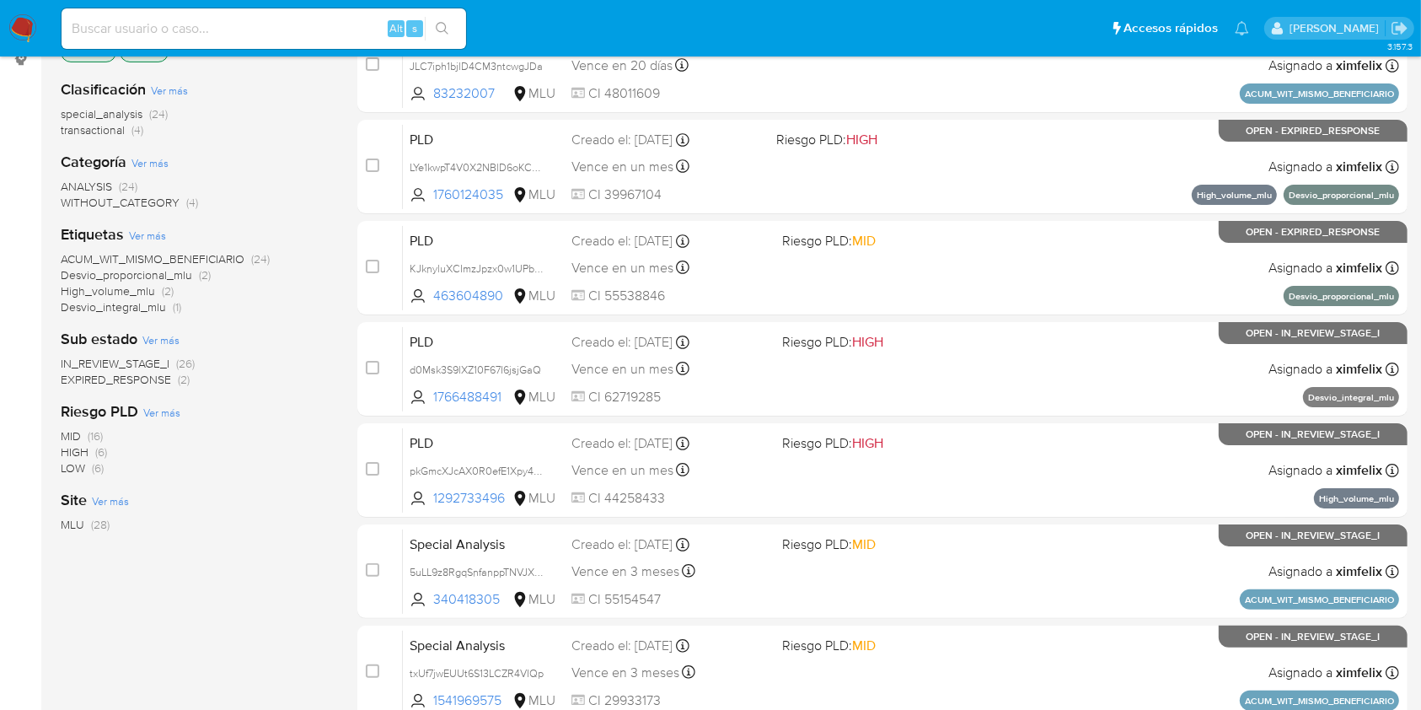
scroll to position [239, 0]
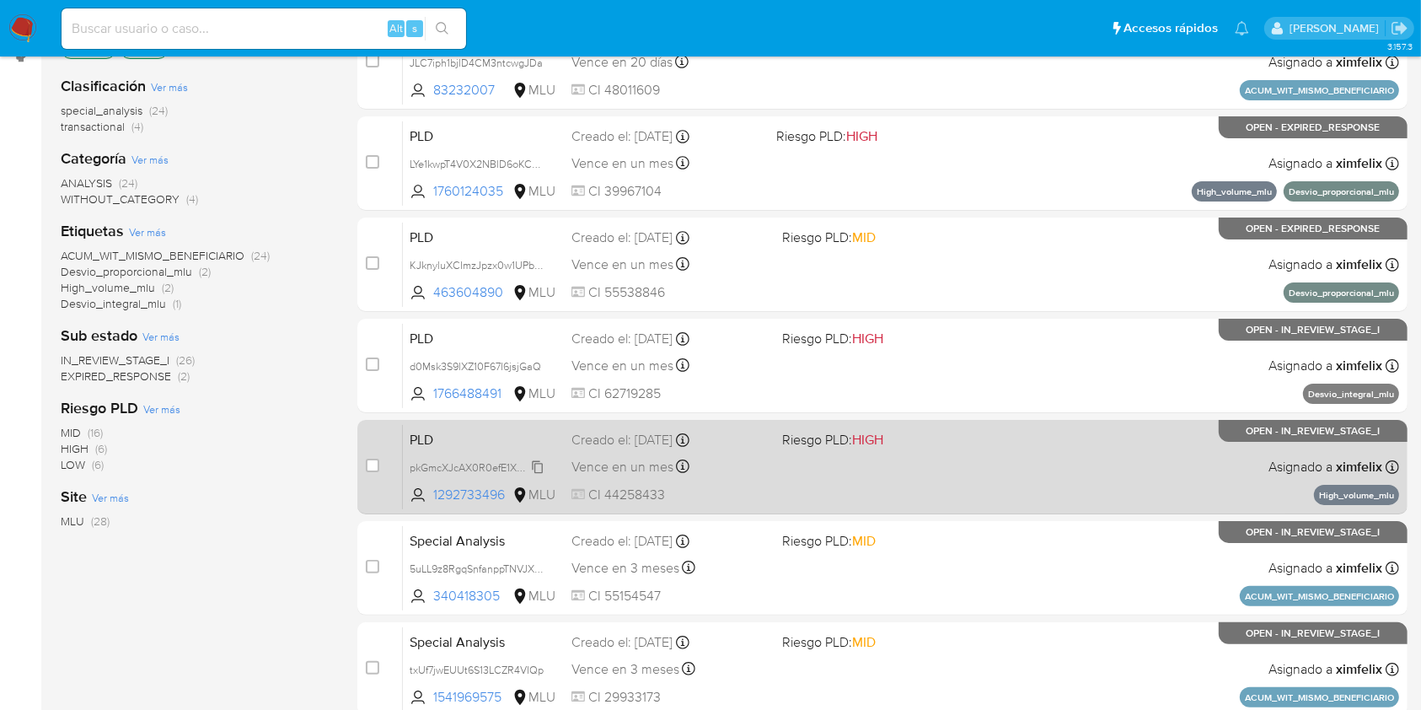
click at [535, 462] on span "pkGmcXJcAX0R0efE1Xpy48vj" at bounding box center [478, 466] width 137 height 19
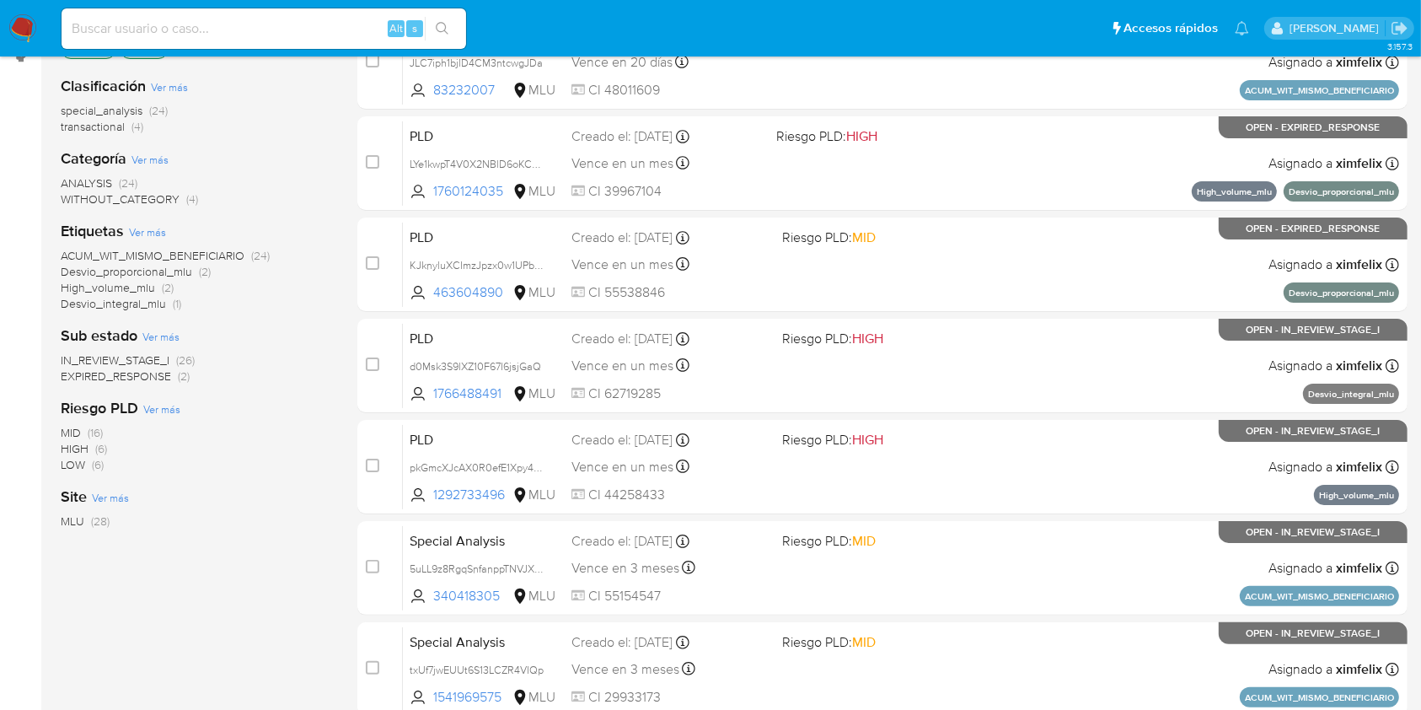
scroll to position [0, 0]
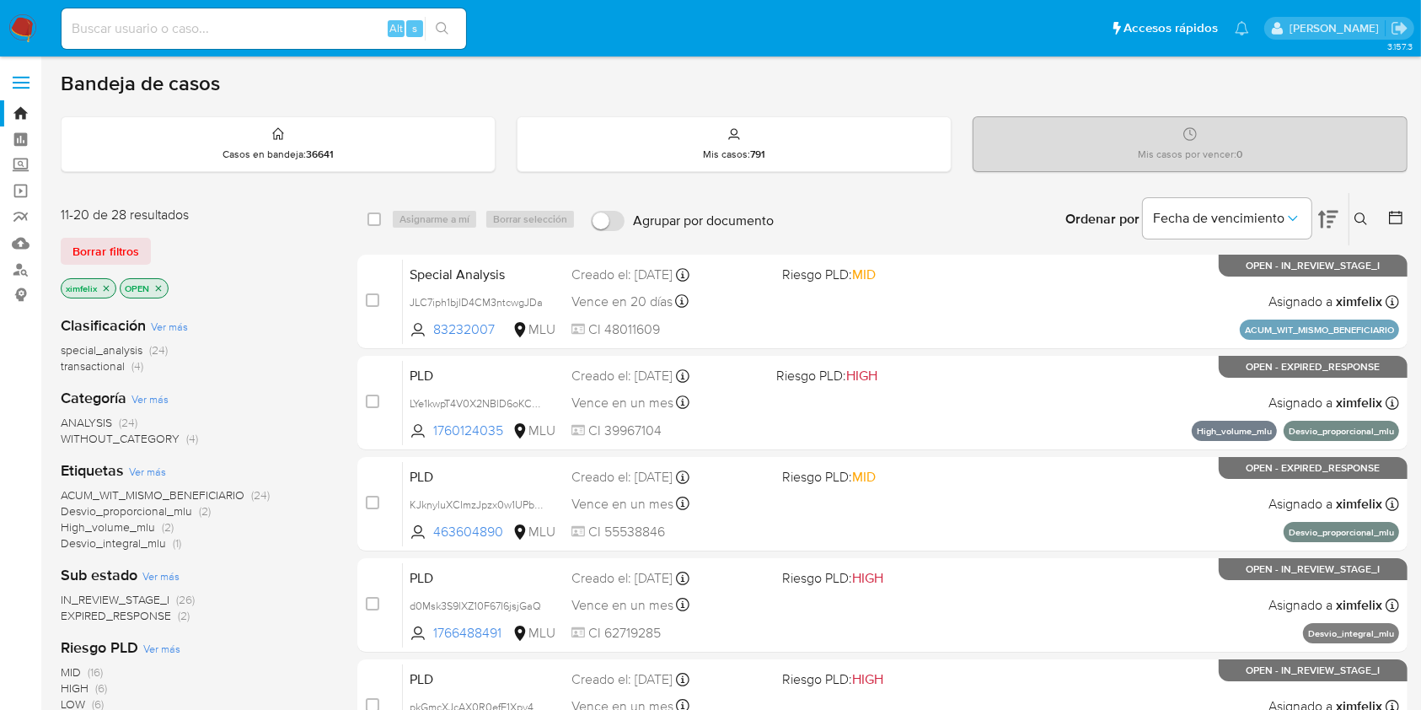
click at [102, 286] on icon "close-filter" at bounding box center [106, 288] width 10 height 10
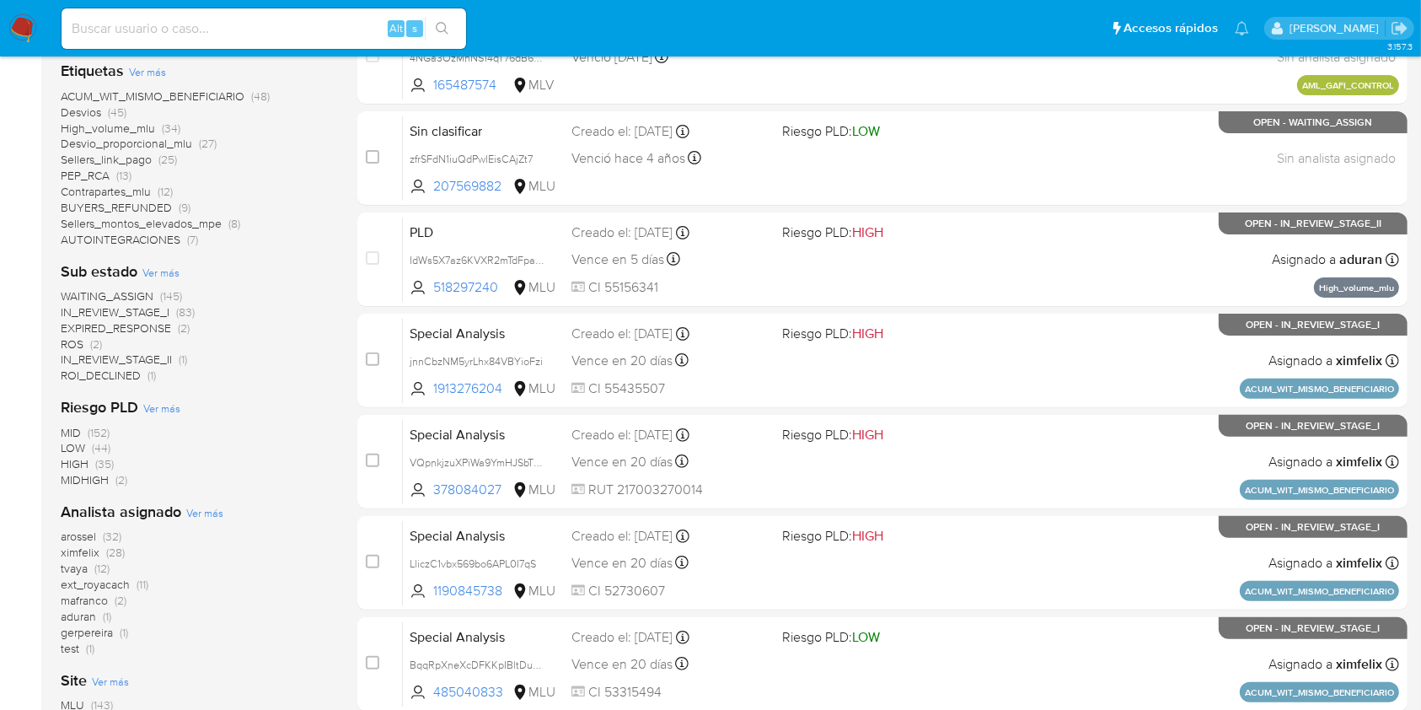
scroll to position [452, 0]
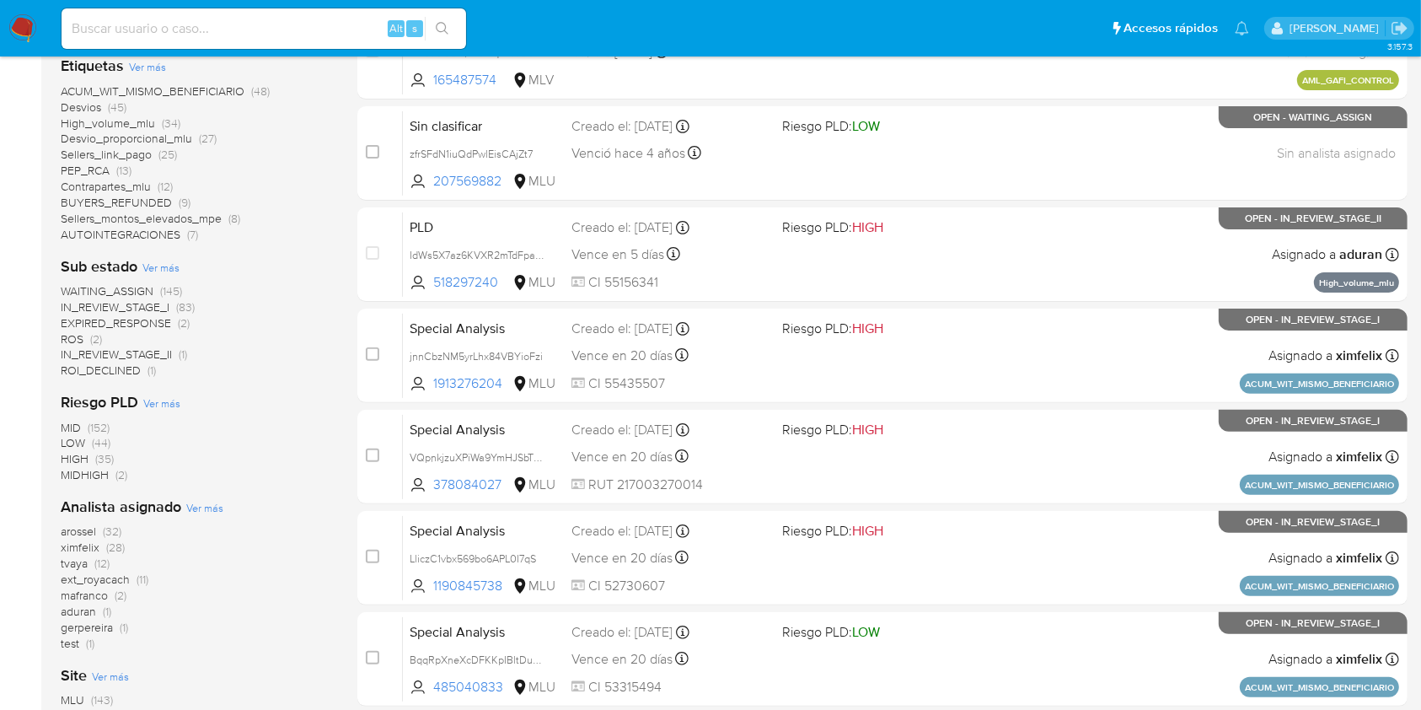
click at [153, 285] on span "WAITING_ASSIGN" at bounding box center [107, 290] width 93 height 17
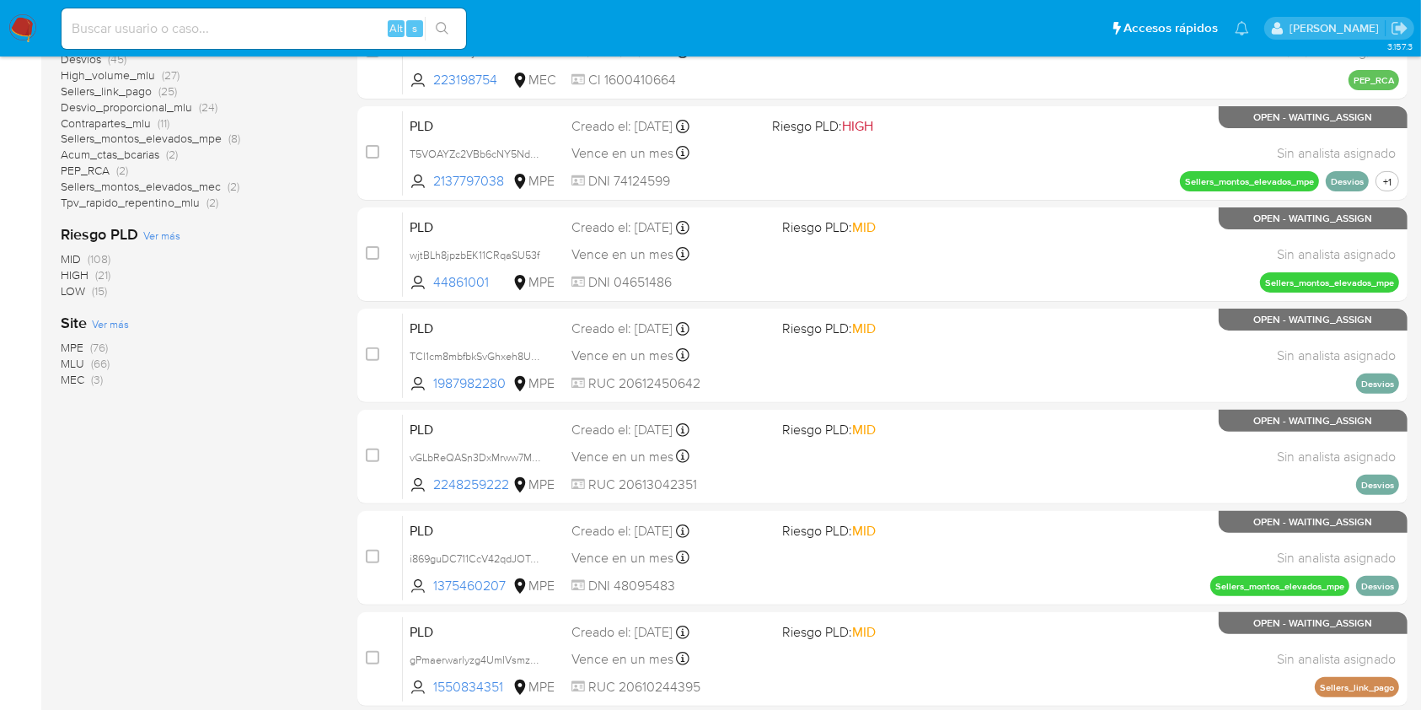
click at [82, 363] on span "MLU" at bounding box center [73, 363] width 24 height 17
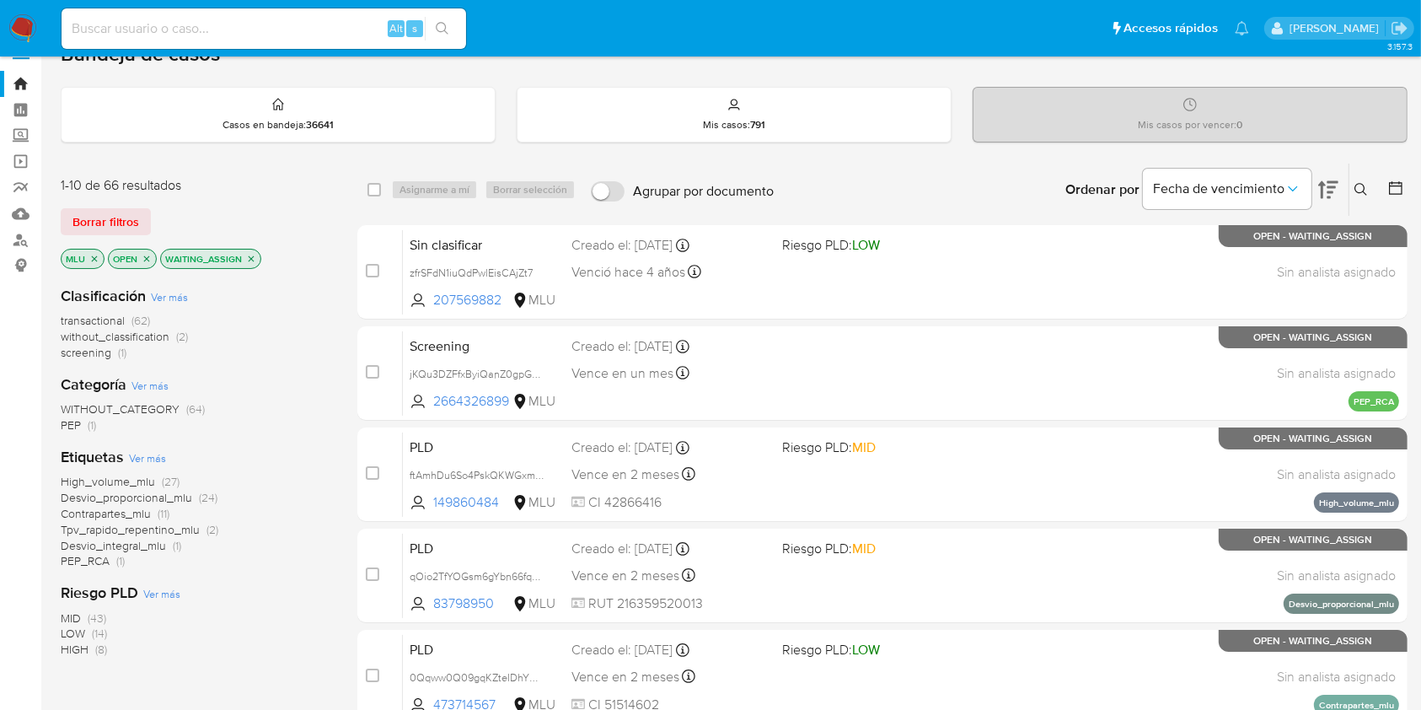
scroll to position [28, 0]
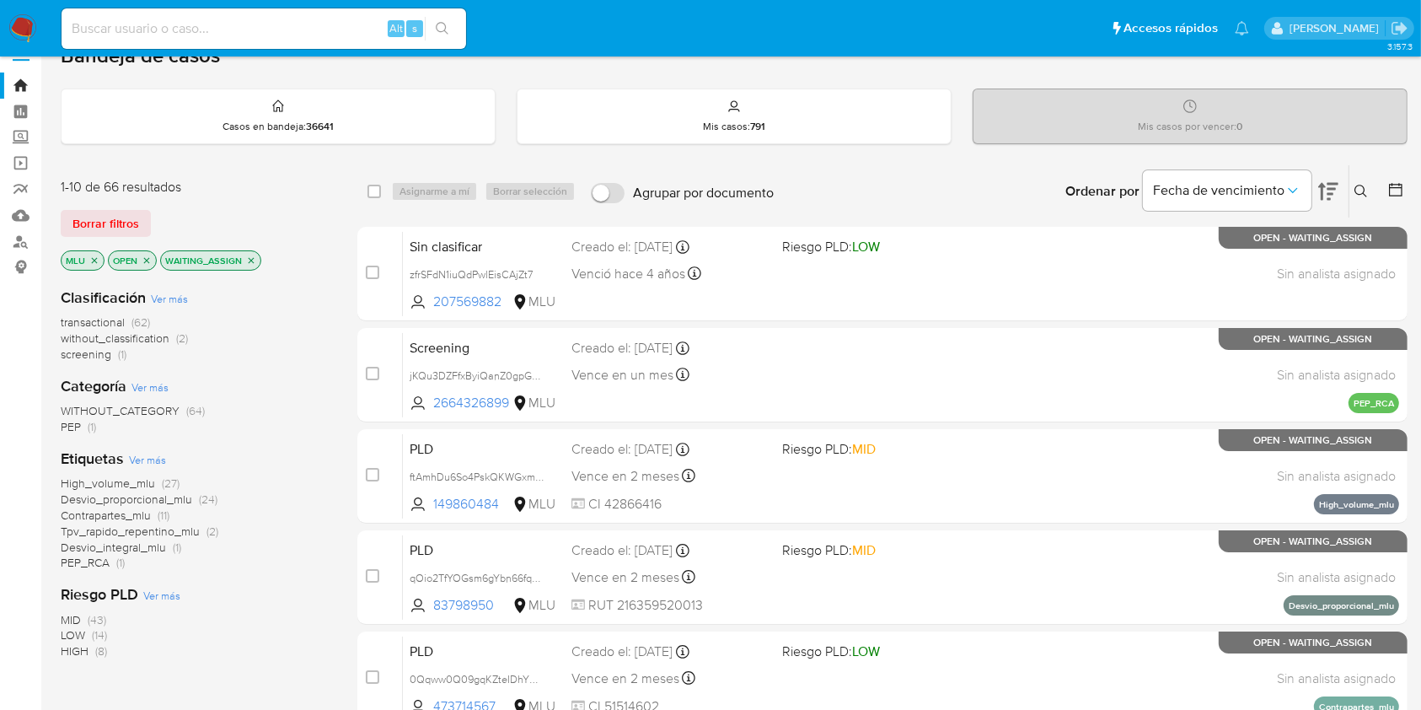
click at [1322, 196] on icon at bounding box center [1328, 192] width 20 height 18
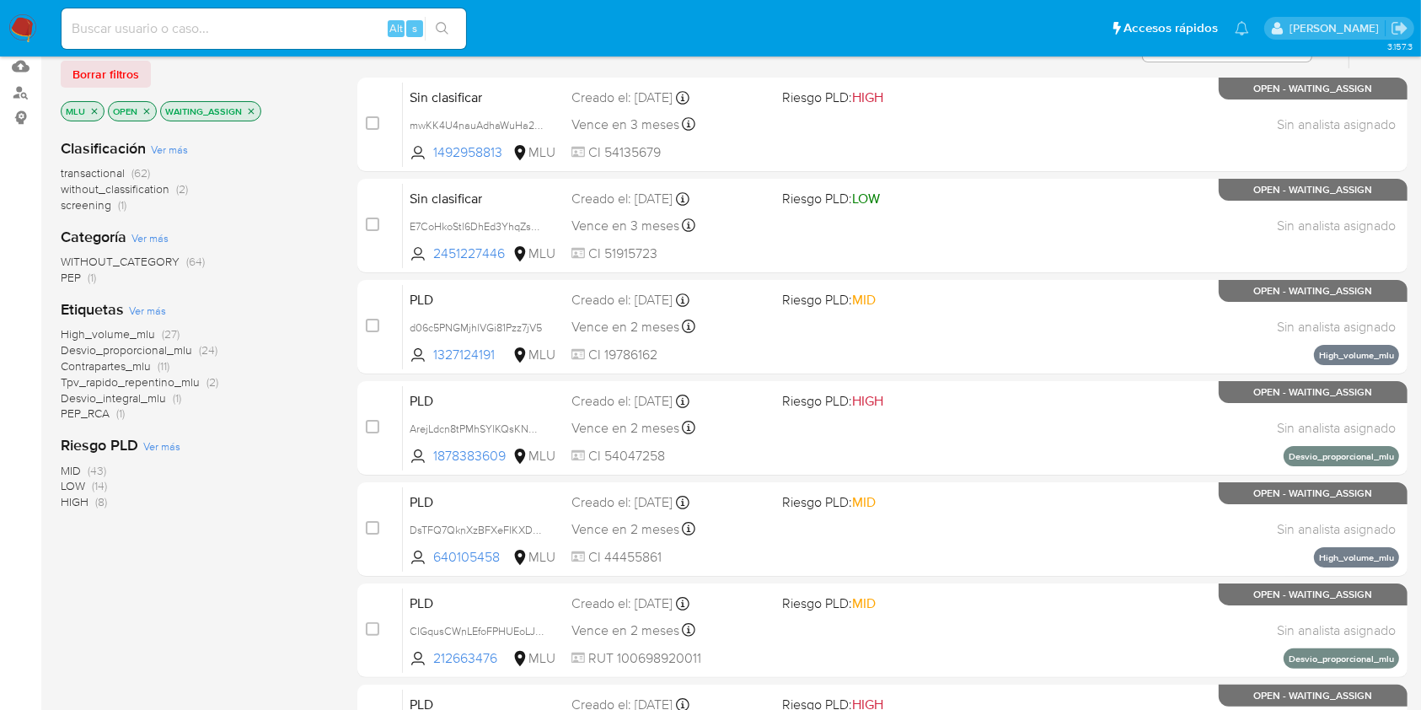
scroll to position [175, 0]
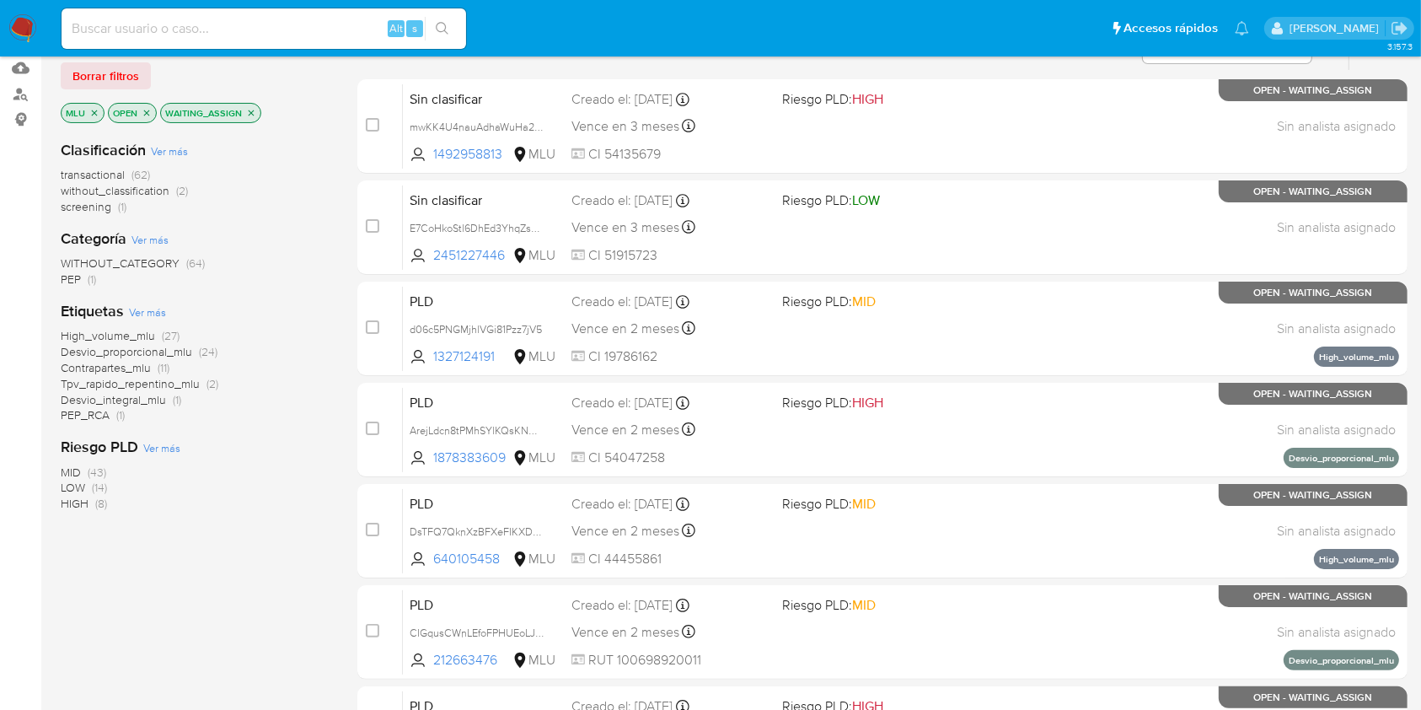
click at [89, 506] on span "HIGH (8)" at bounding box center [84, 504] width 46 height 16
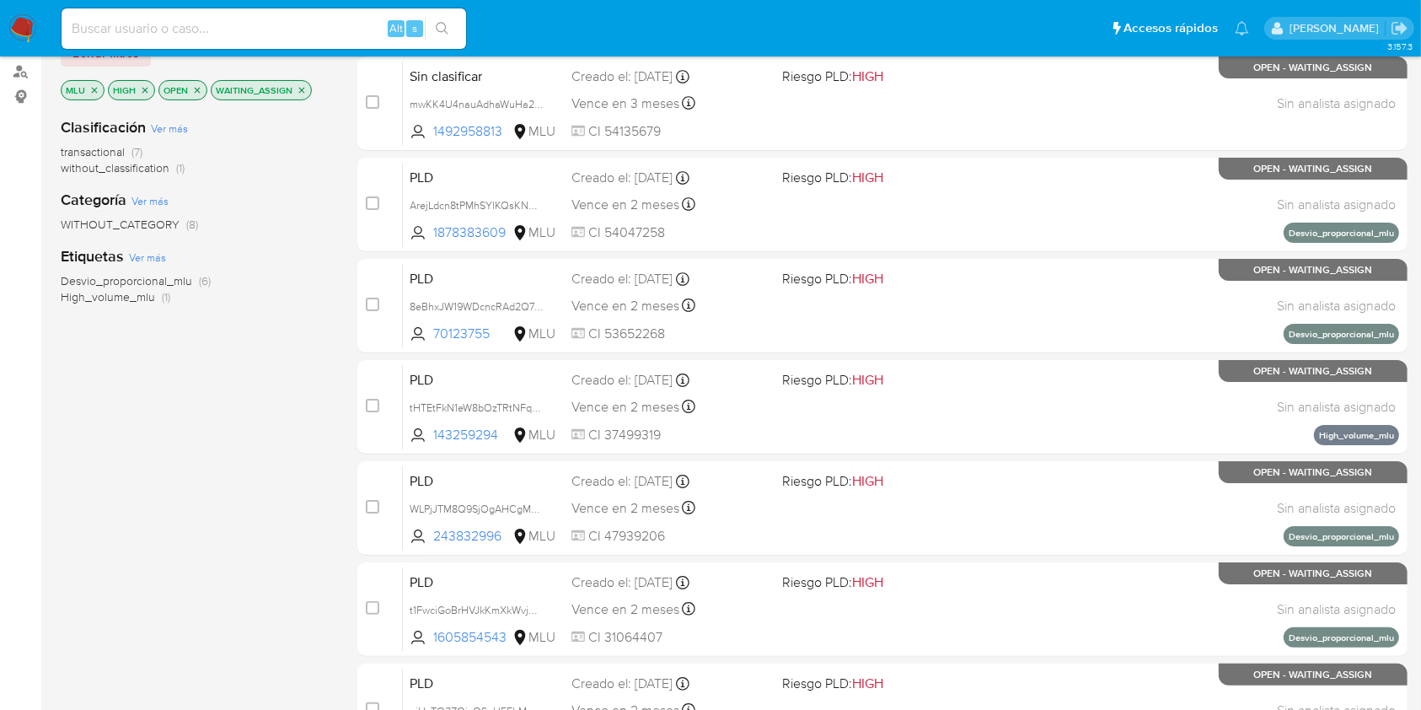
scroll to position [216, 0]
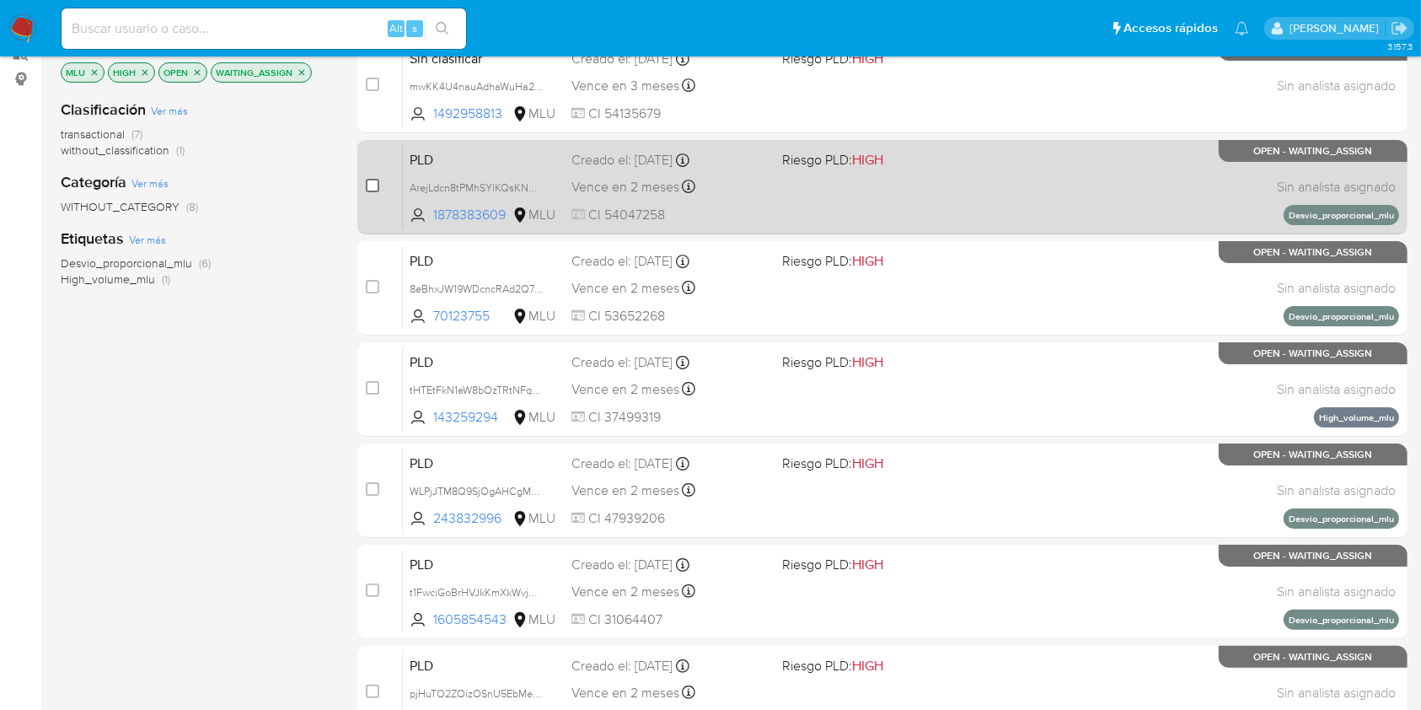
click at [375, 187] on input "checkbox" at bounding box center [372, 185] width 13 height 13
checkbox input "true"
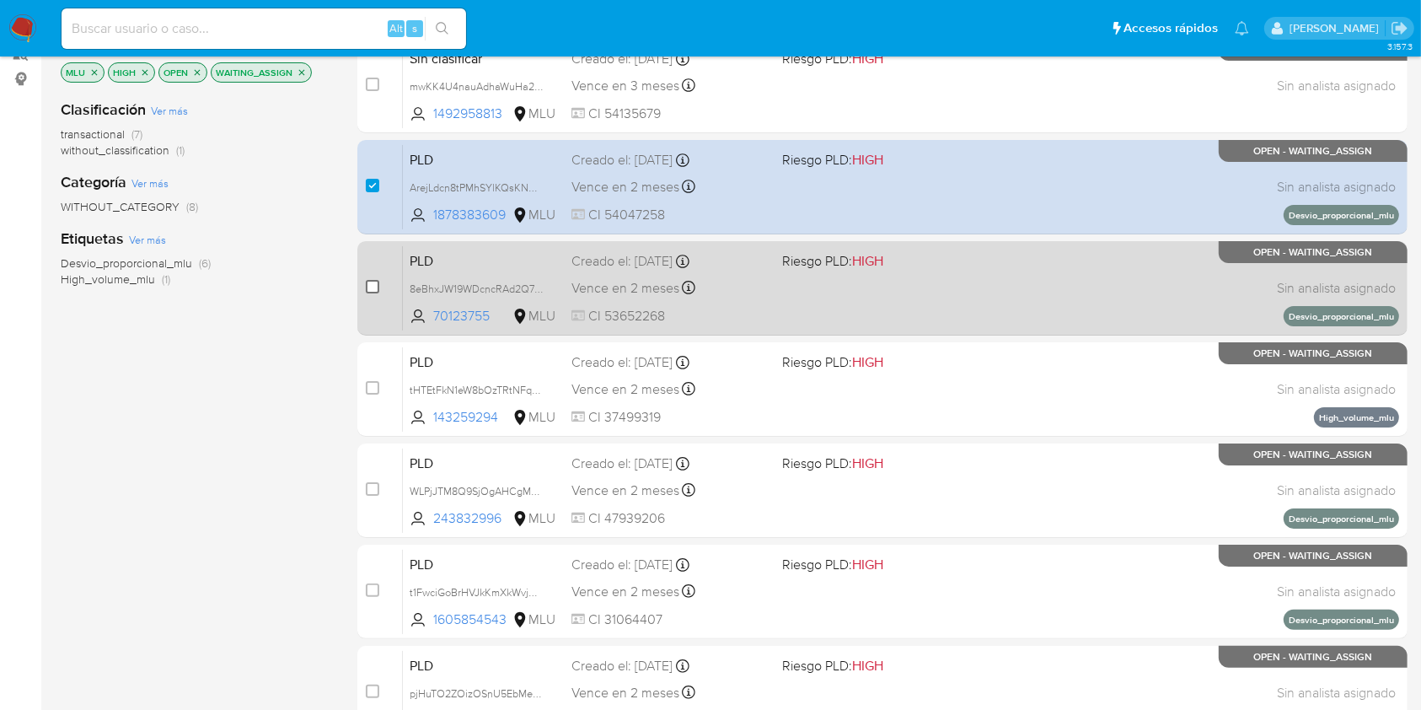
click at [371, 286] on input "checkbox" at bounding box center [372, 286] width 13 height 13
checkbox input "true"
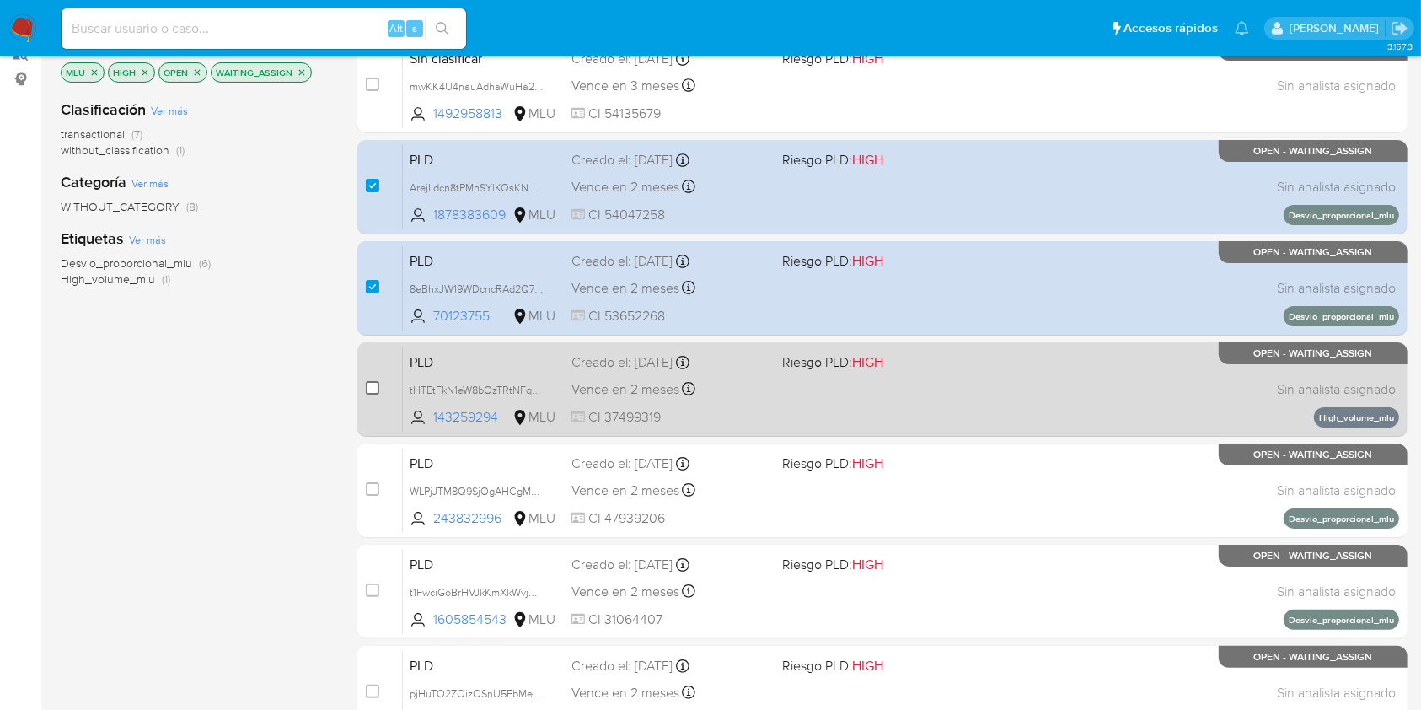
click at [374, 382] on input "checkbox" at bounding box center [372, 387] width 13 height 13
checkbox input "true"
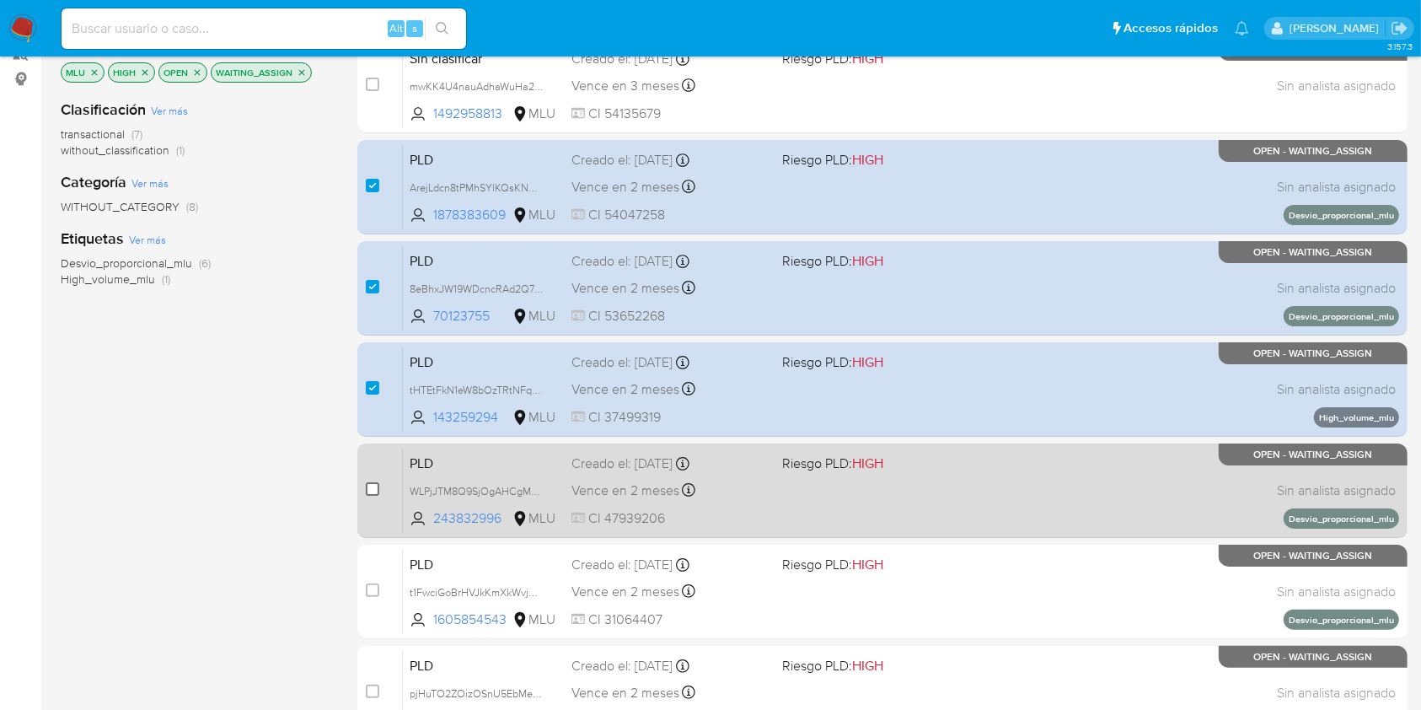
click at [372, 491] on input "checkbox" at bounding box center [372, 488] width 13 height 13
checkbox input "true"
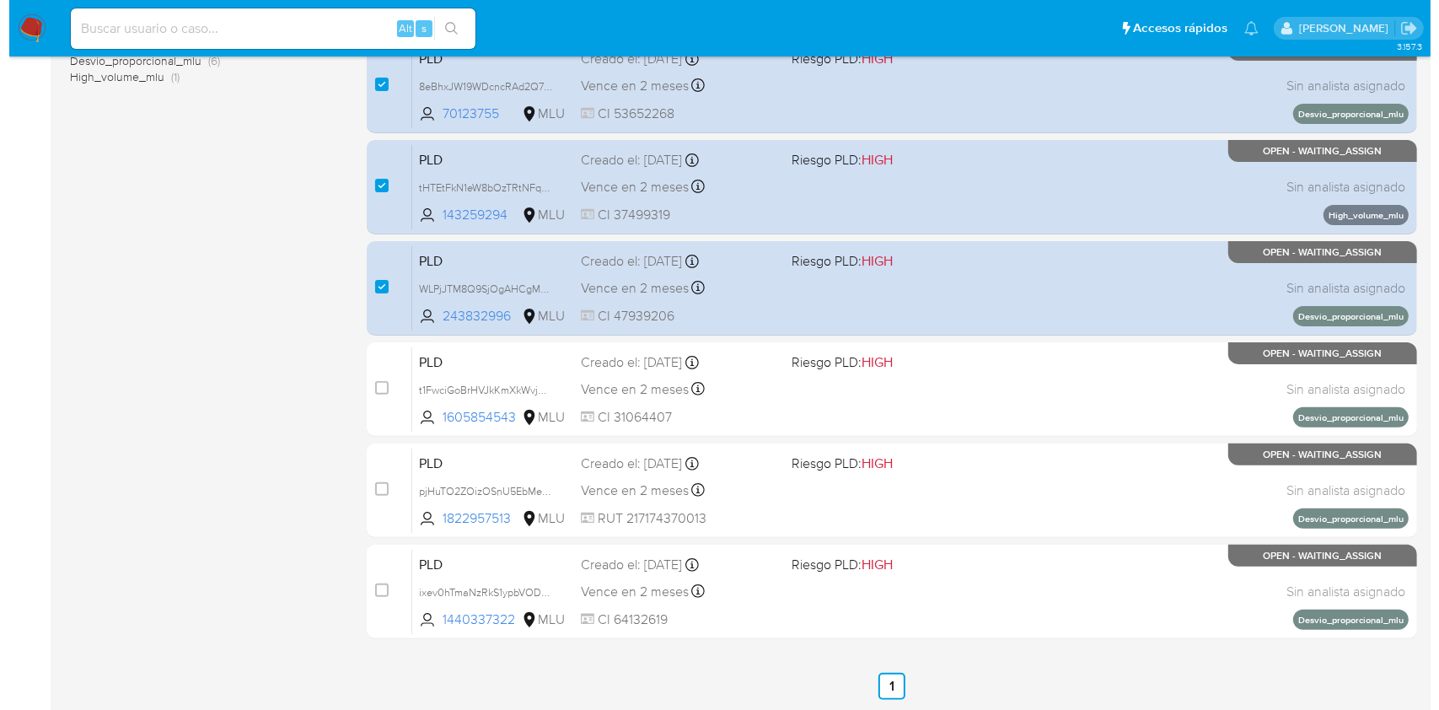
scroll to position [0, 0]
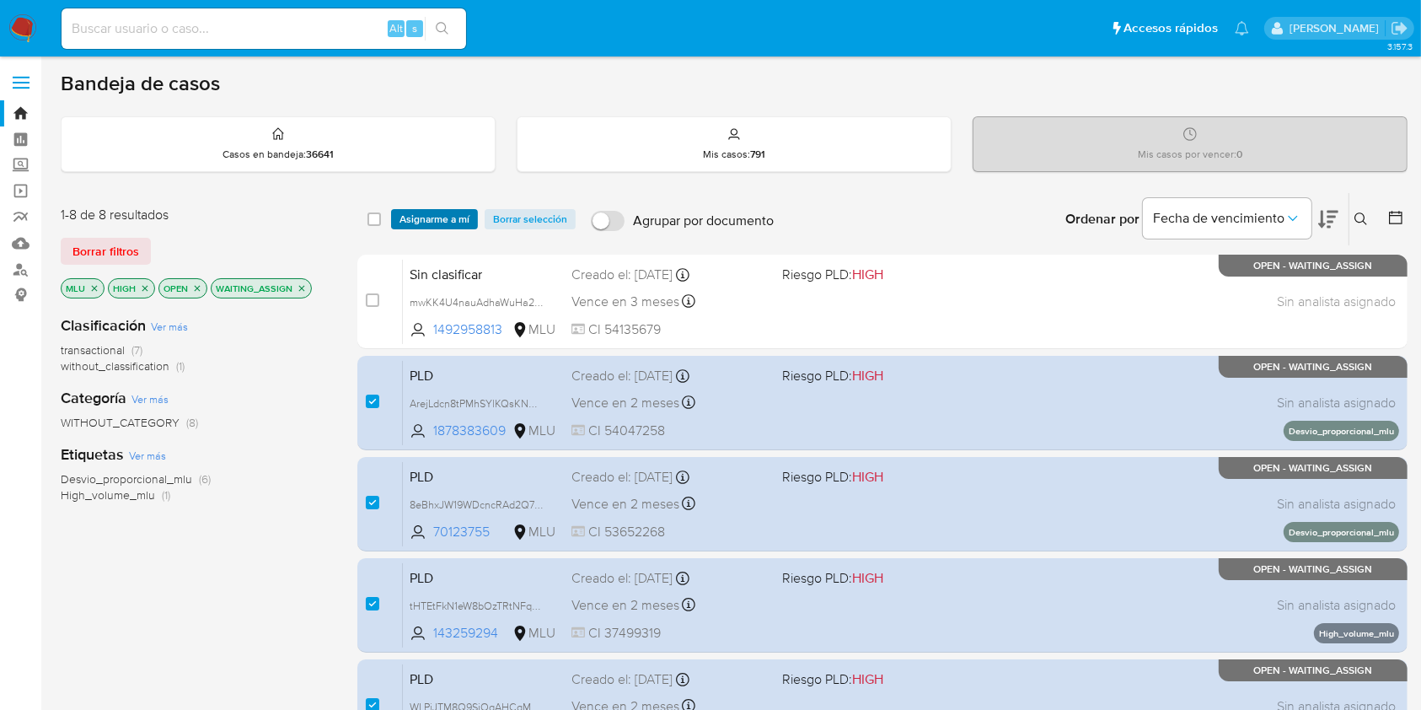
click at [448, 212] on span "Asignarme a mí" at bounding box center [434, 219] width 70 height 17
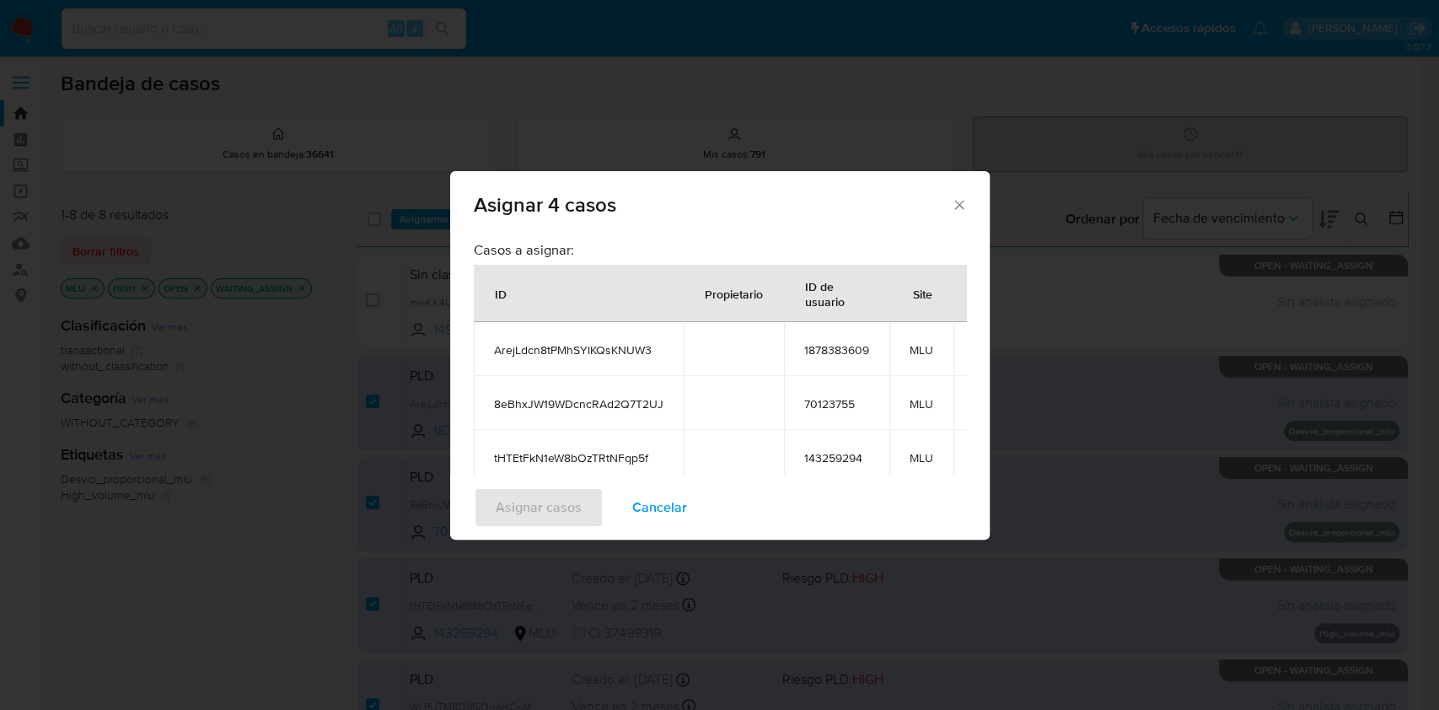
scroll to position [223, 0]
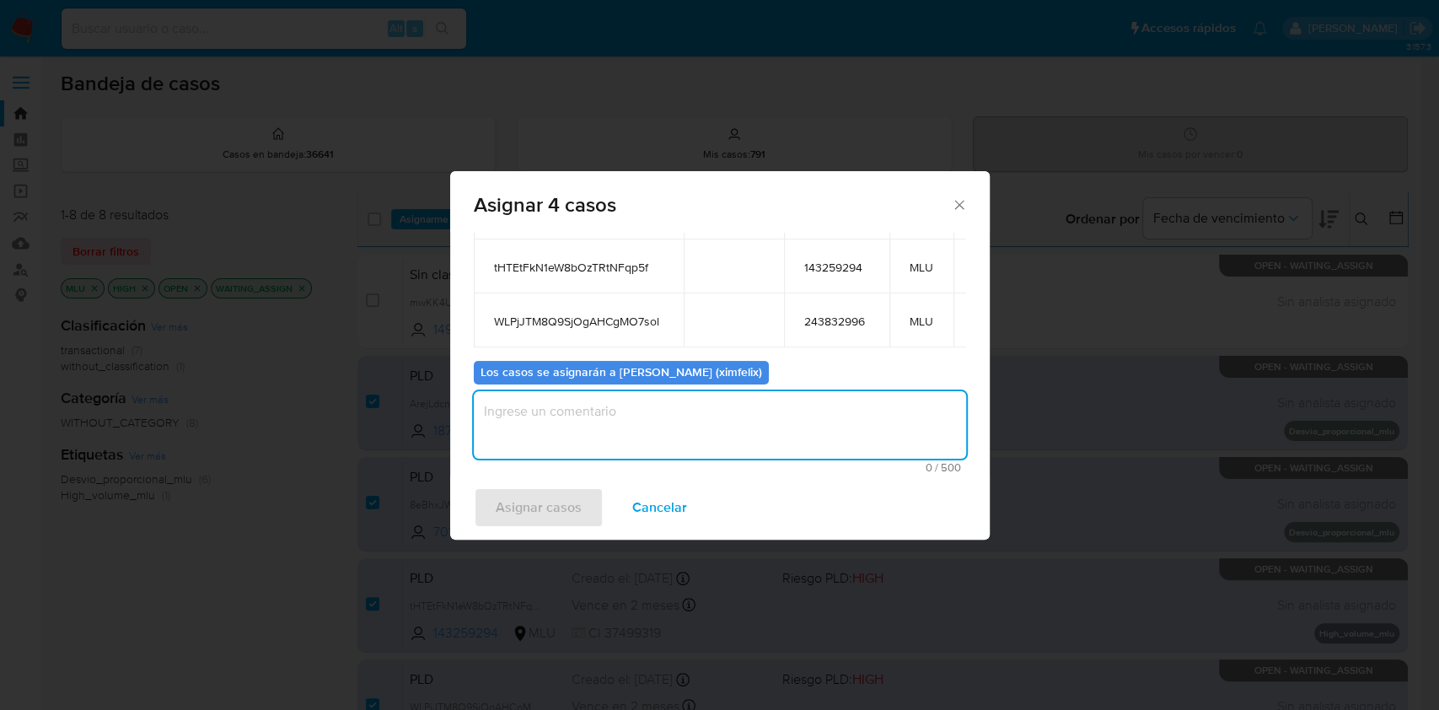
click at [725, 421] on textarea "assign-modal" at bounding box center [720, 424] width 492 height 67
click at [533, 509] on span "Asignar casos" at bounding box center [539, 507] width 86 height 37
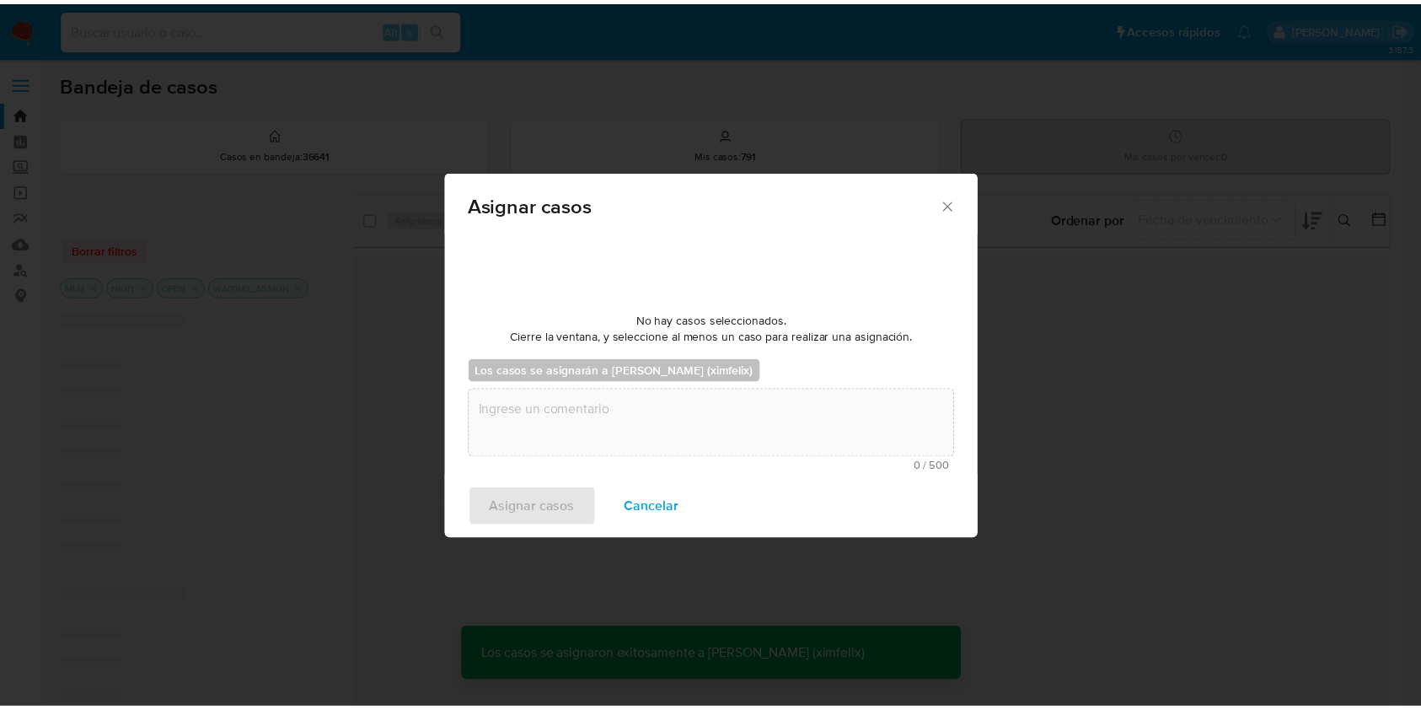
scroll to position [101, 0]
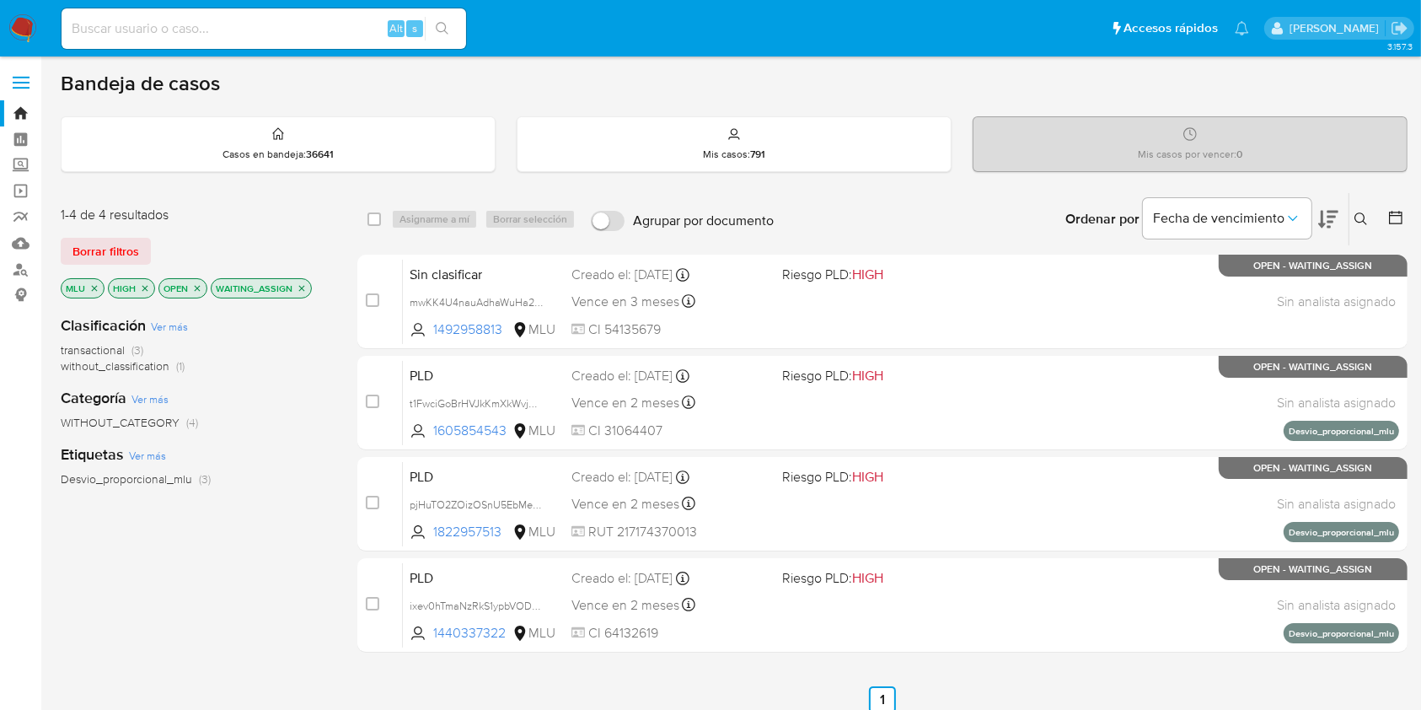
click at [142, 284] on icon "close-filter" at bounding box center [145, 288] width 10 height 10
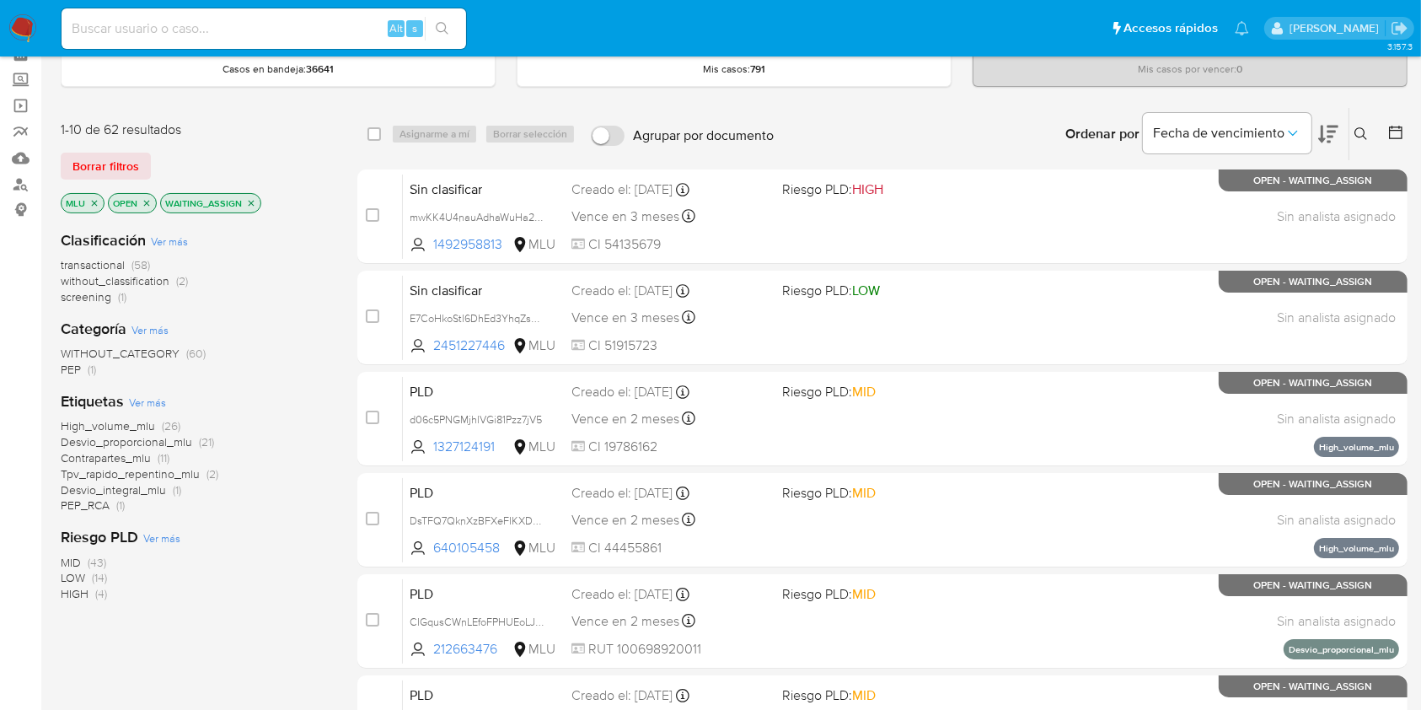
scroll to position [79, 0]
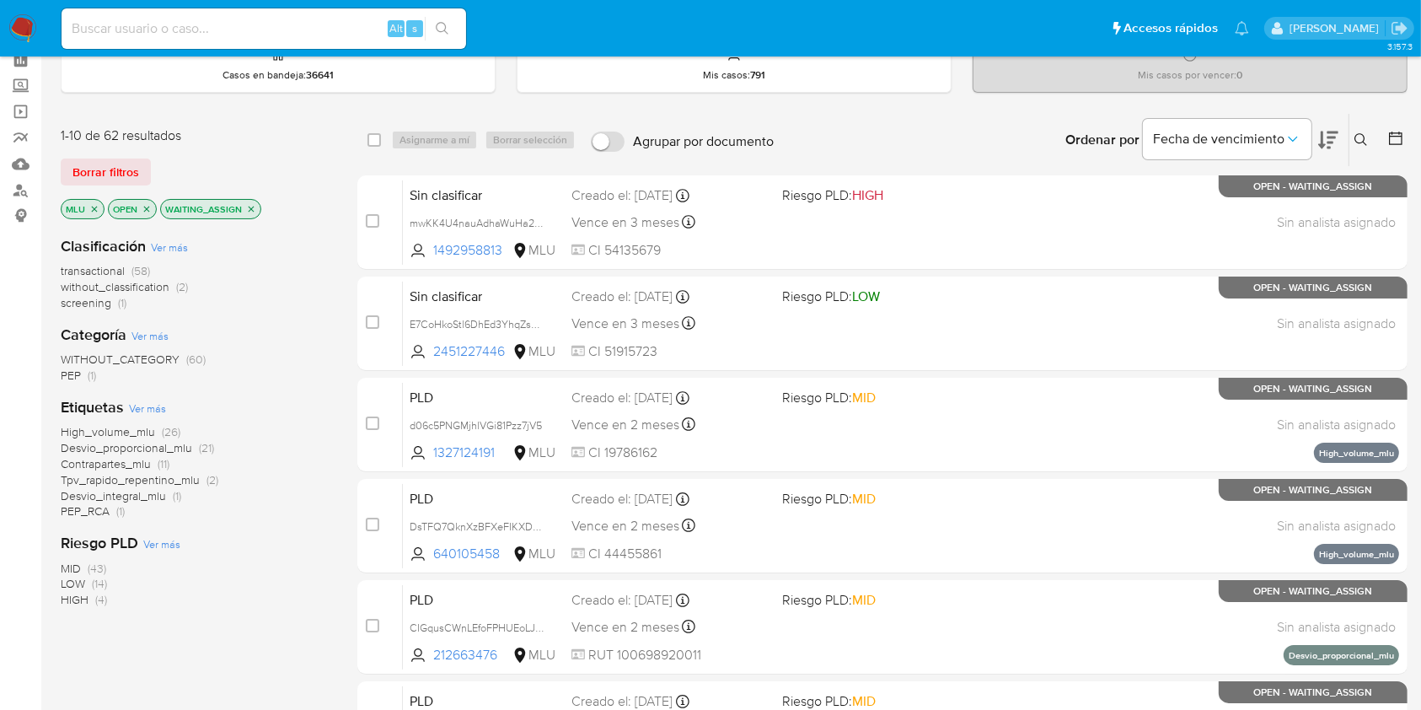
click at [249, 212] on icon "close-filter" at bounding box center [251, 209] width 10 height 10
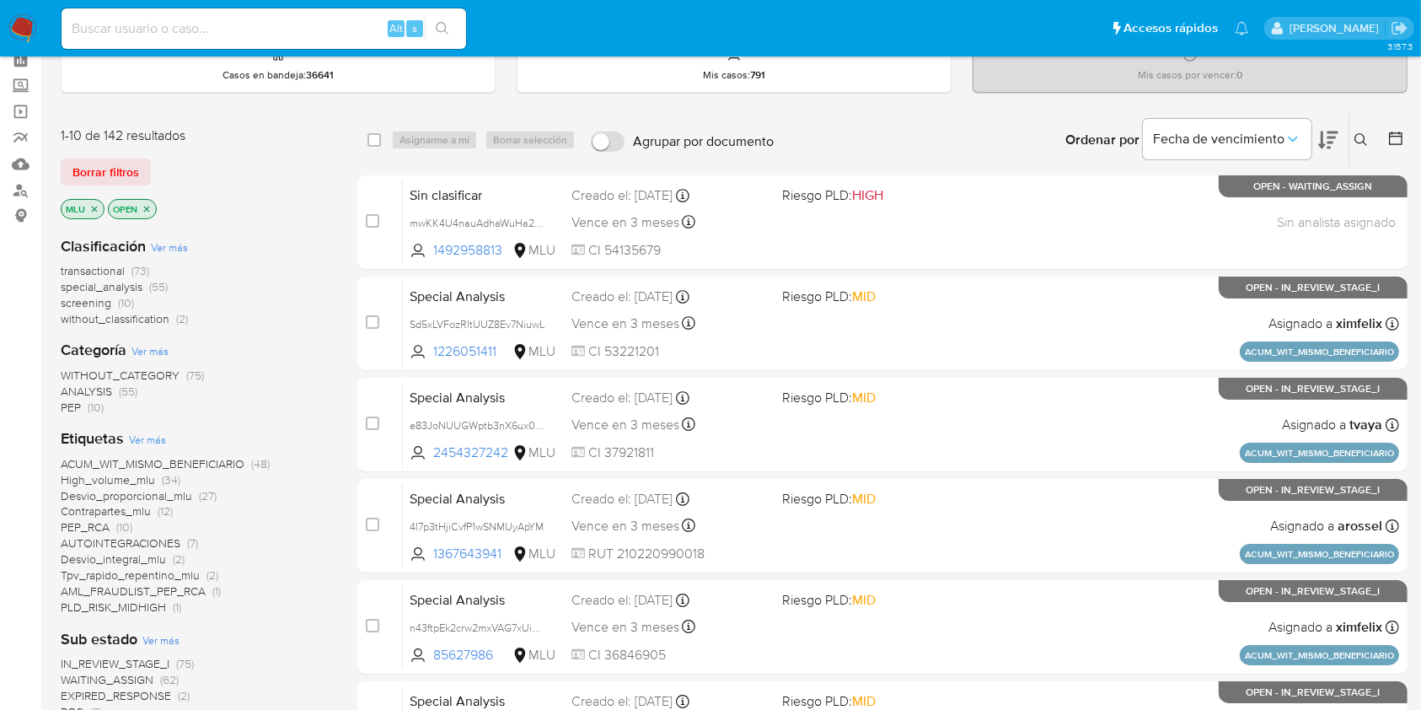
click at [143, 672] on span "WAITING_ASSIGN" at bounding box center [107, 679] width 93 height 17
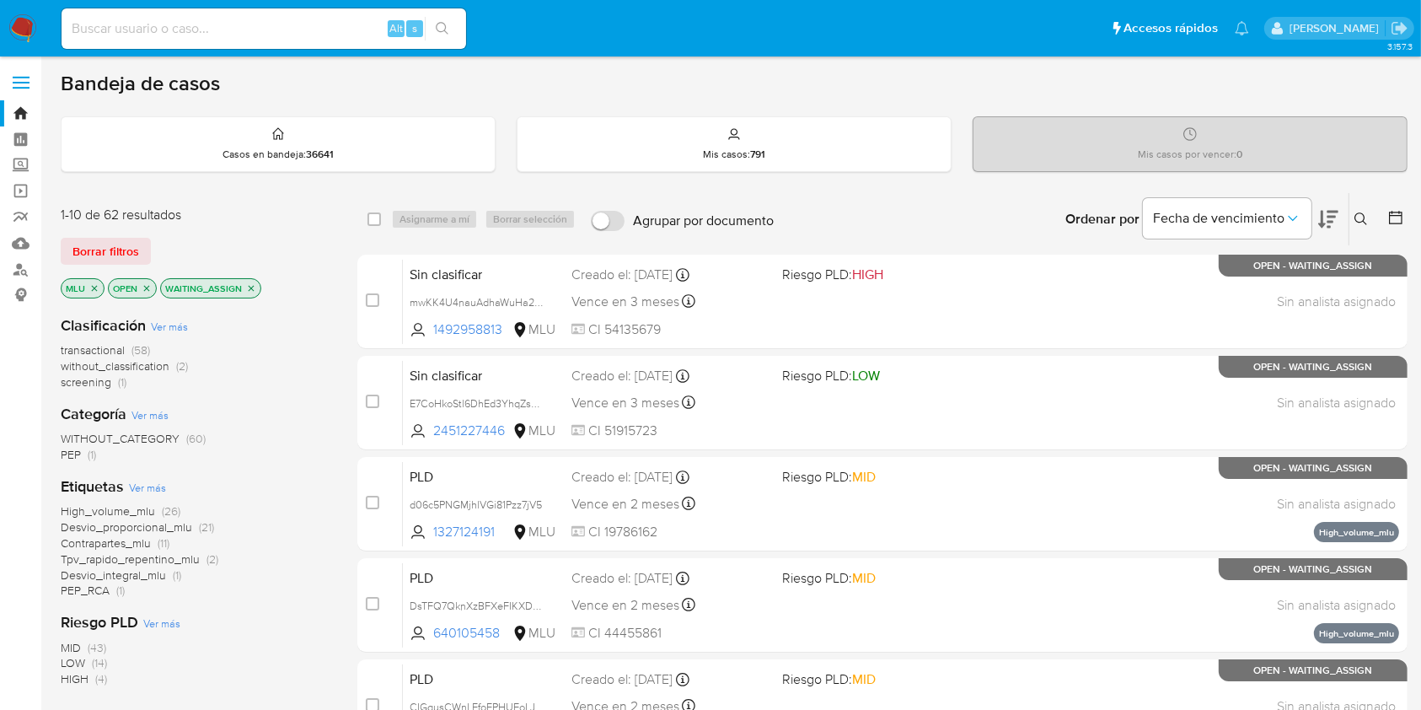
click at [26, 24] on img at bounding box center [22, 28] width 29 height 29
